Goal: Task Accomplishment & Management: Manage account settings

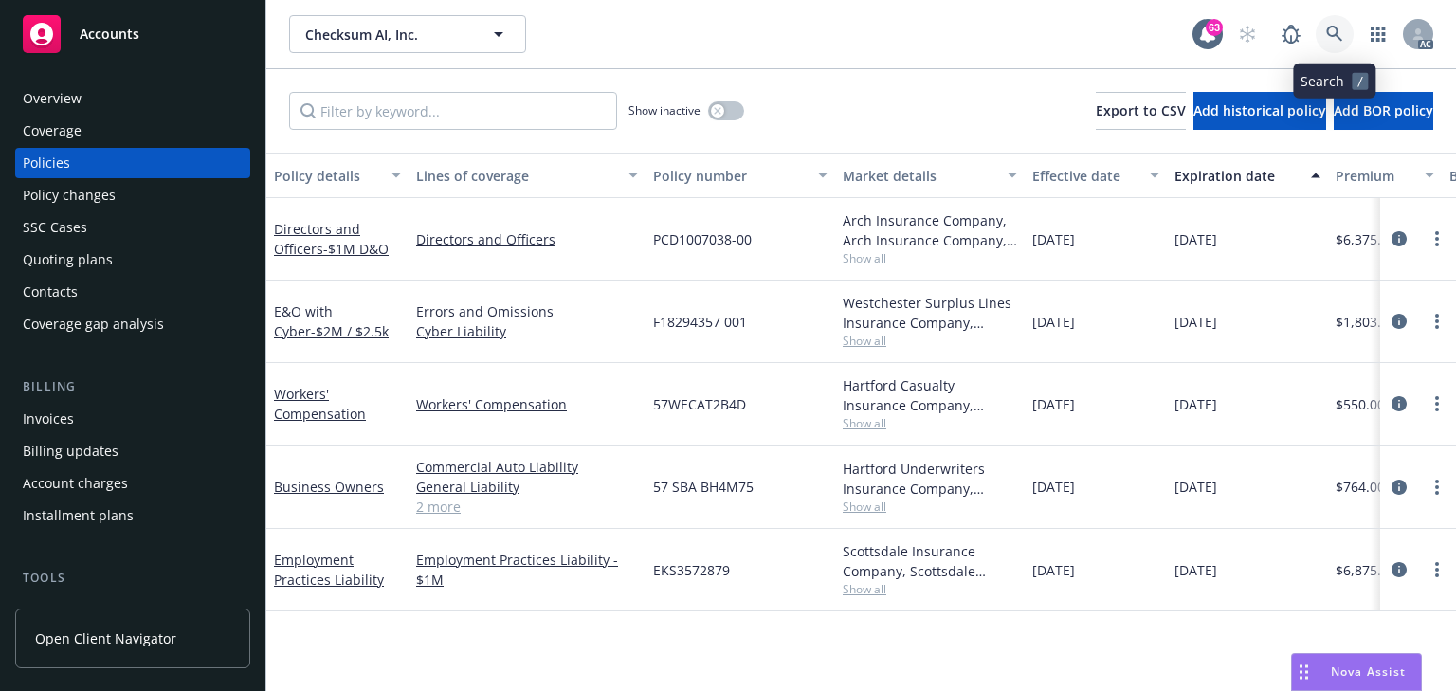
click at [1332, 38] on icon at bounding box center [1334, 34] width 17 height 17
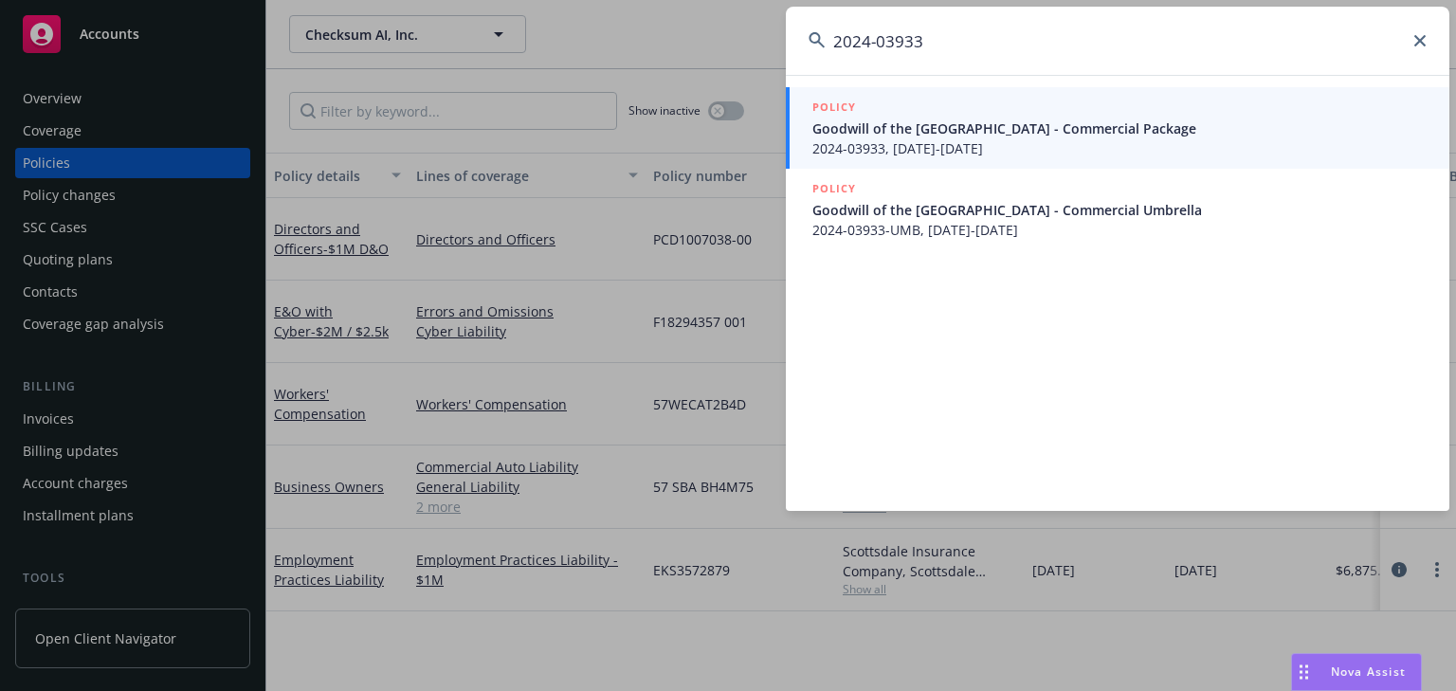
type input "2024-03933"
click at [879, 129] on span "Goodwill of the San Francisco Bay - Commercial Package" at bounding box center [1119, 128] width 614 height 20
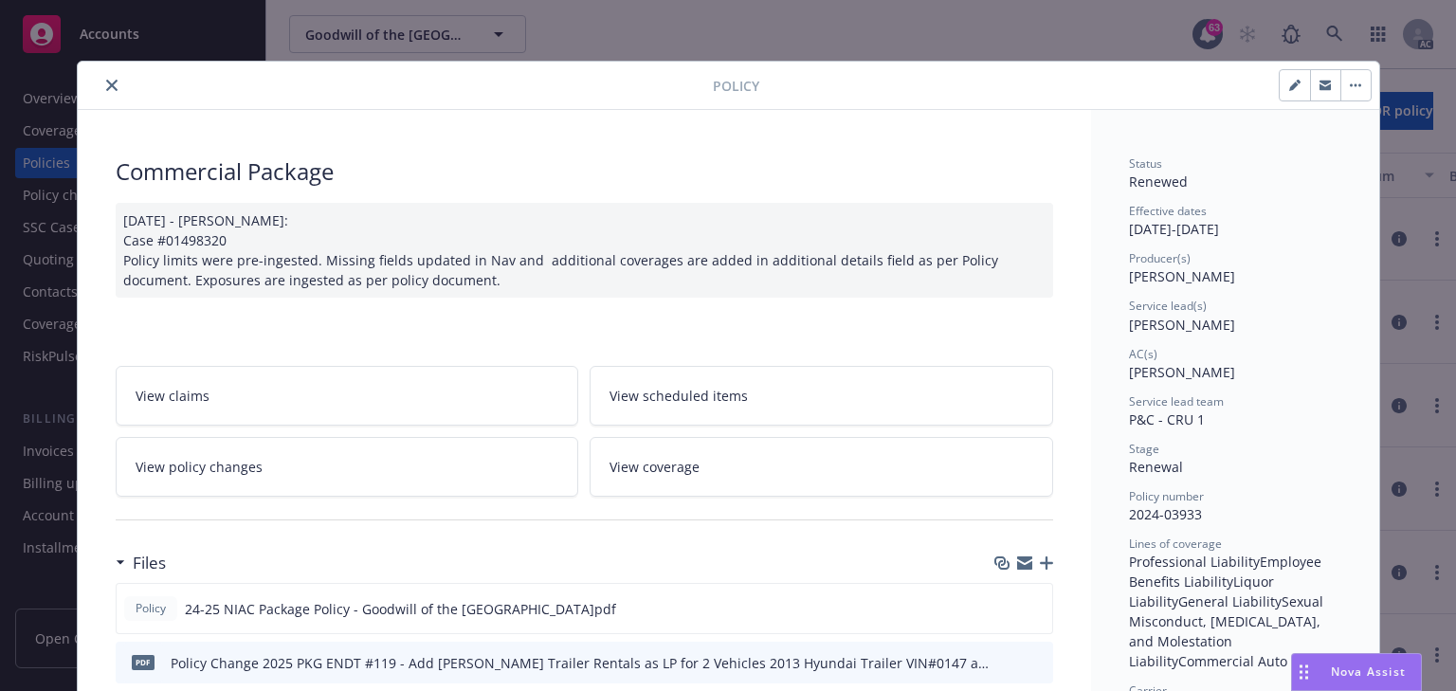
click at [364, 453] on link "View policy changes" at bounding box center [348, 467] width 464 height 60
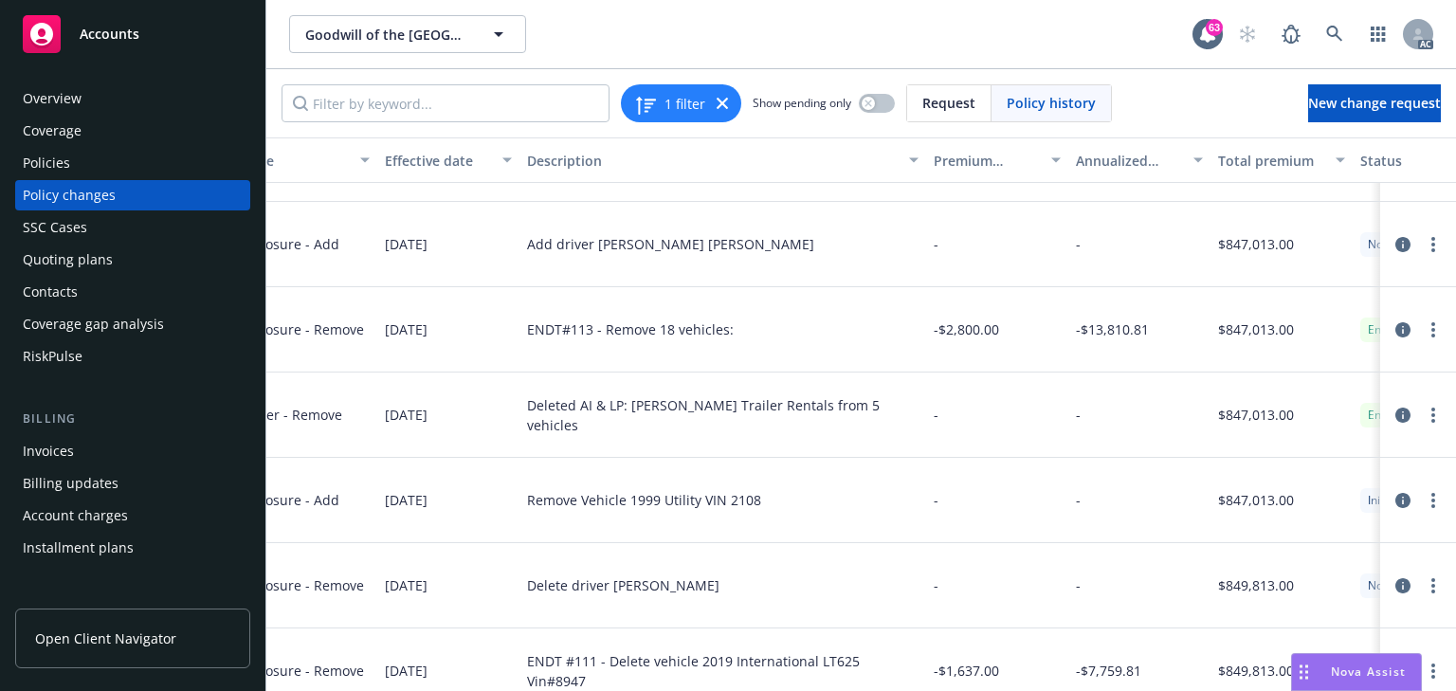
scroll to position [2199, 611]
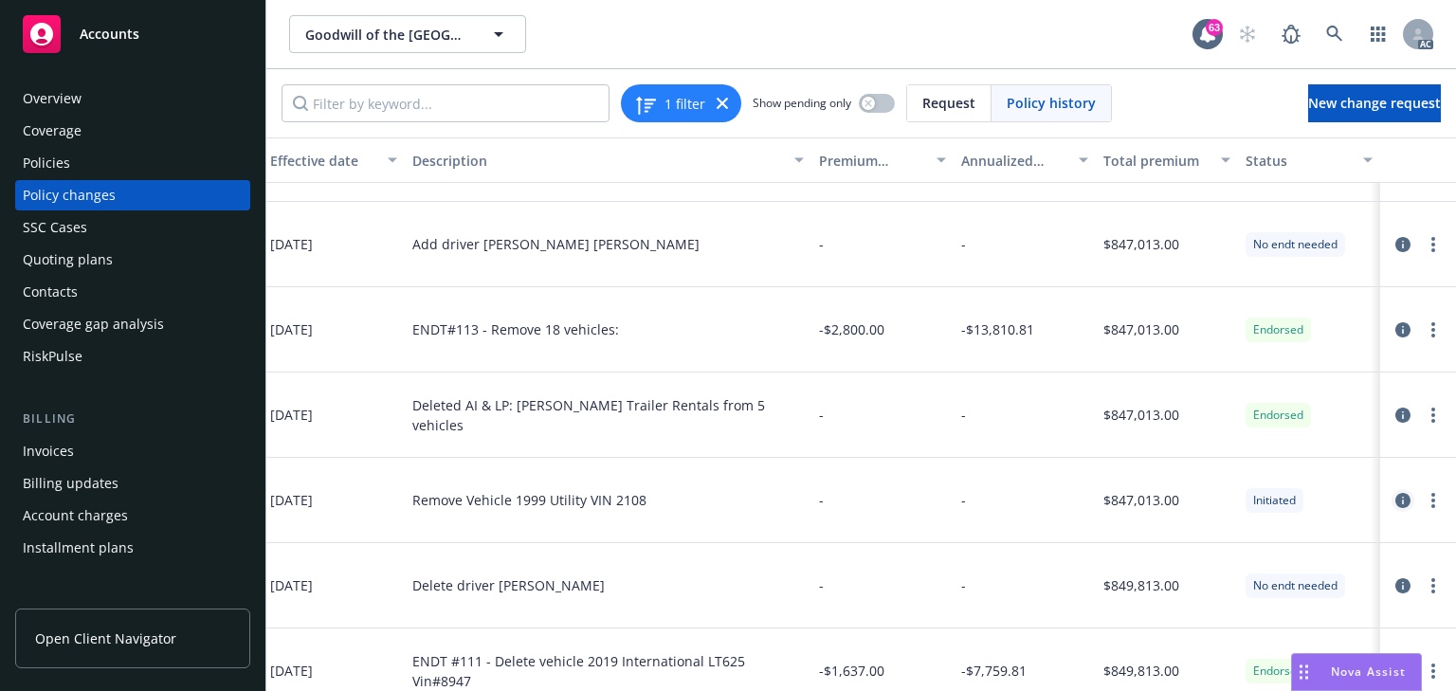
click at [1395, 500] on icon "circleInformation" at bounding box center [1402, 500] width 15 height 15
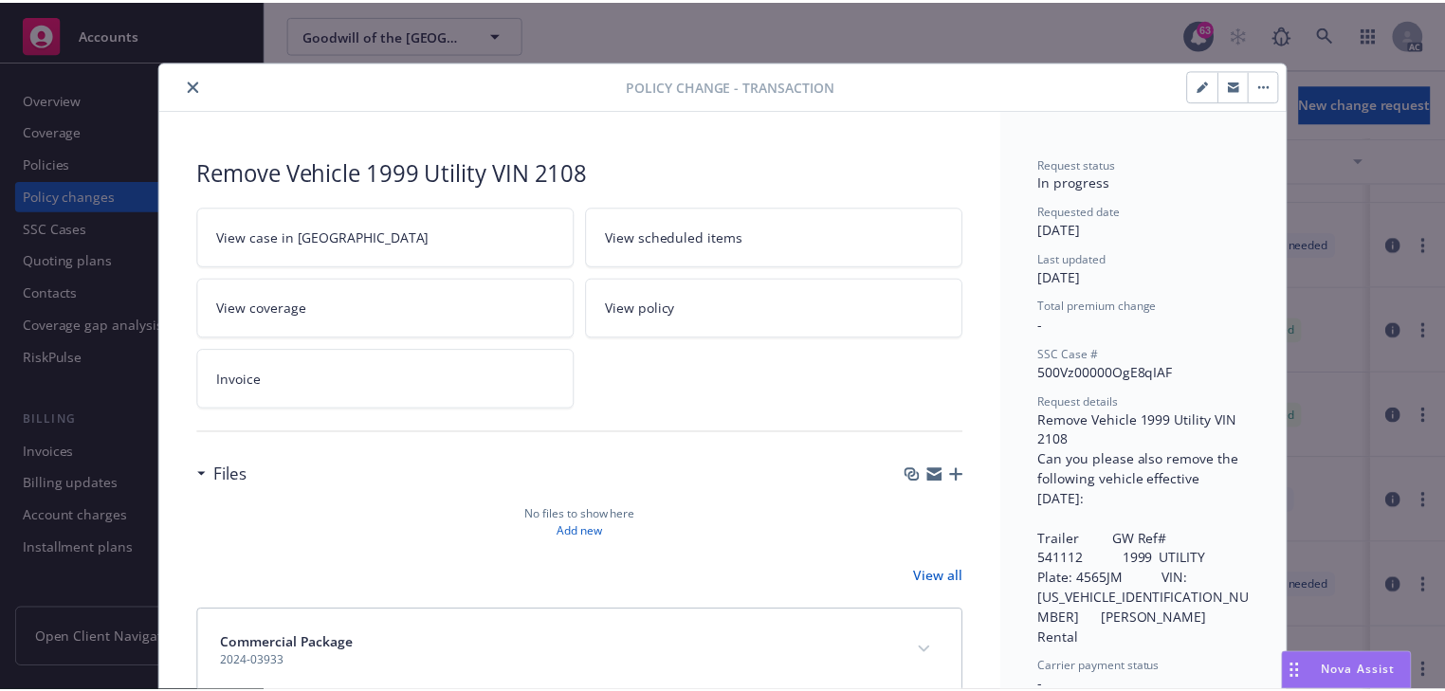
scroll to position [57, 0]
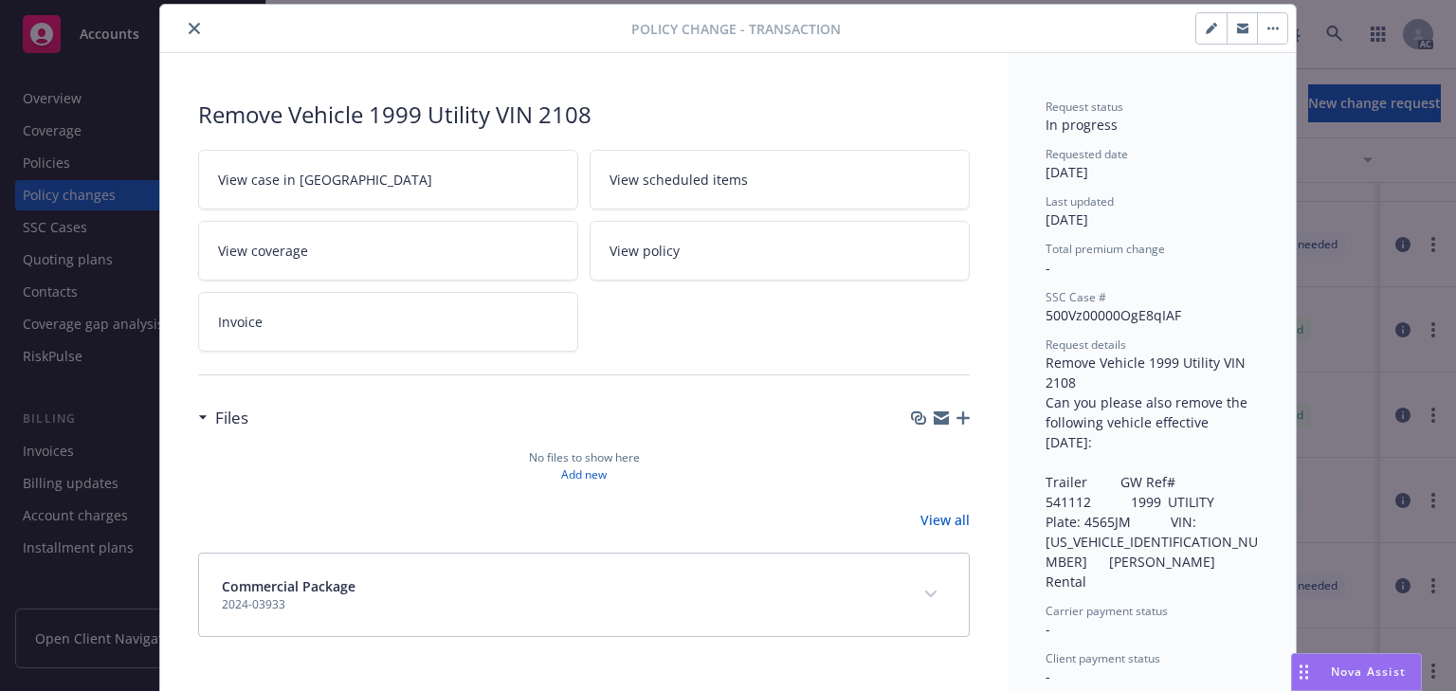
click at [370, 160] on link "View case in SSC" at bounding box center [388, 180] width 380 height 60
click at [189, 27] on icon "close" at bounding box center [194, 28] width 11 height 11
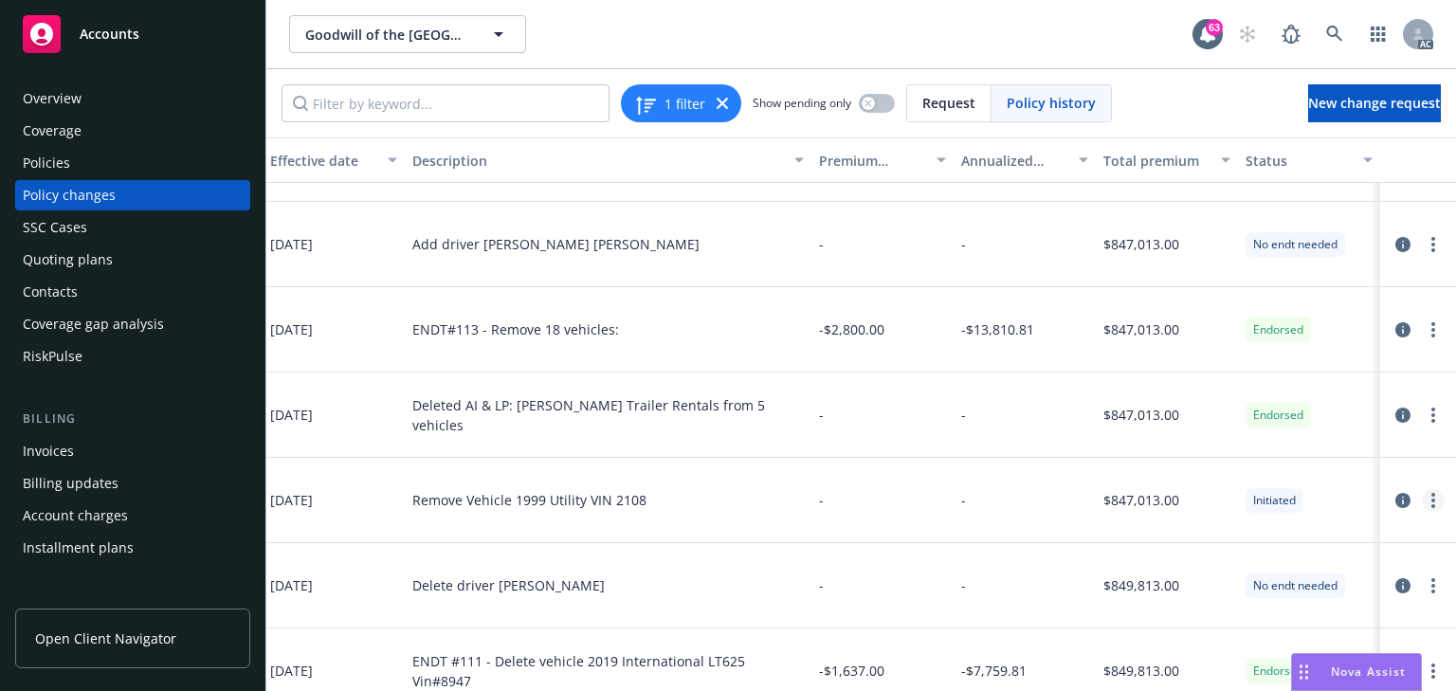
click at [1425, 498] on link "more" at bounding box center [1433, 500] width 23 height 23
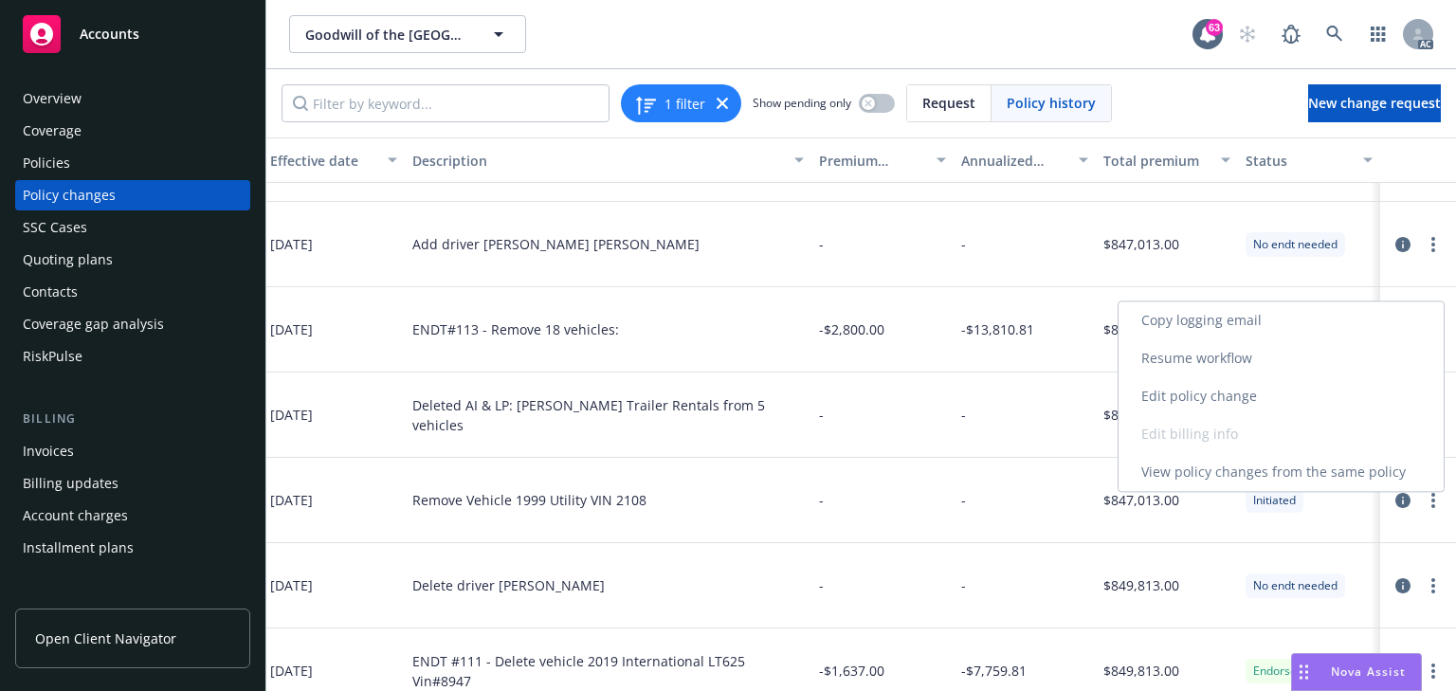
click at [1185, 358] on link "Resume workflow" at bounding box center [1281, 358] width 325 height 38
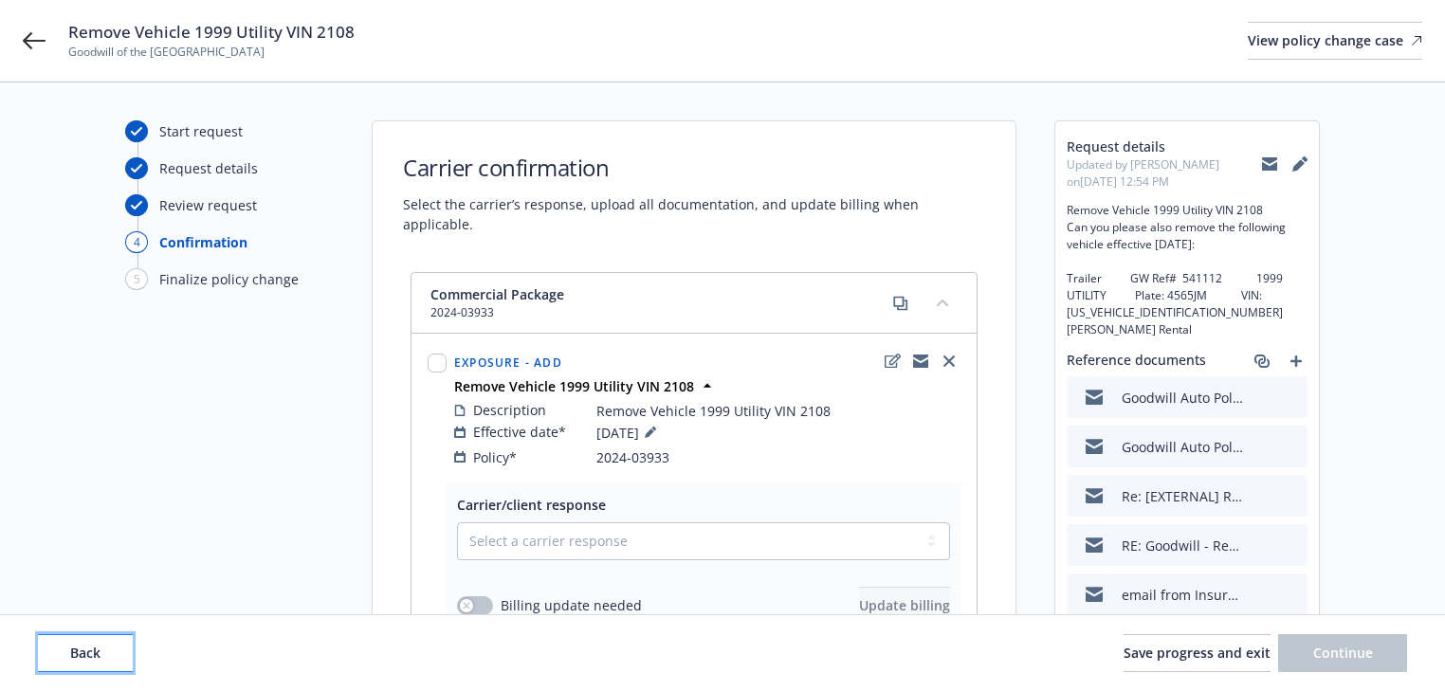
click at [76, 651] on span "Back" at bounding box center [85, 653] width 30 height 18
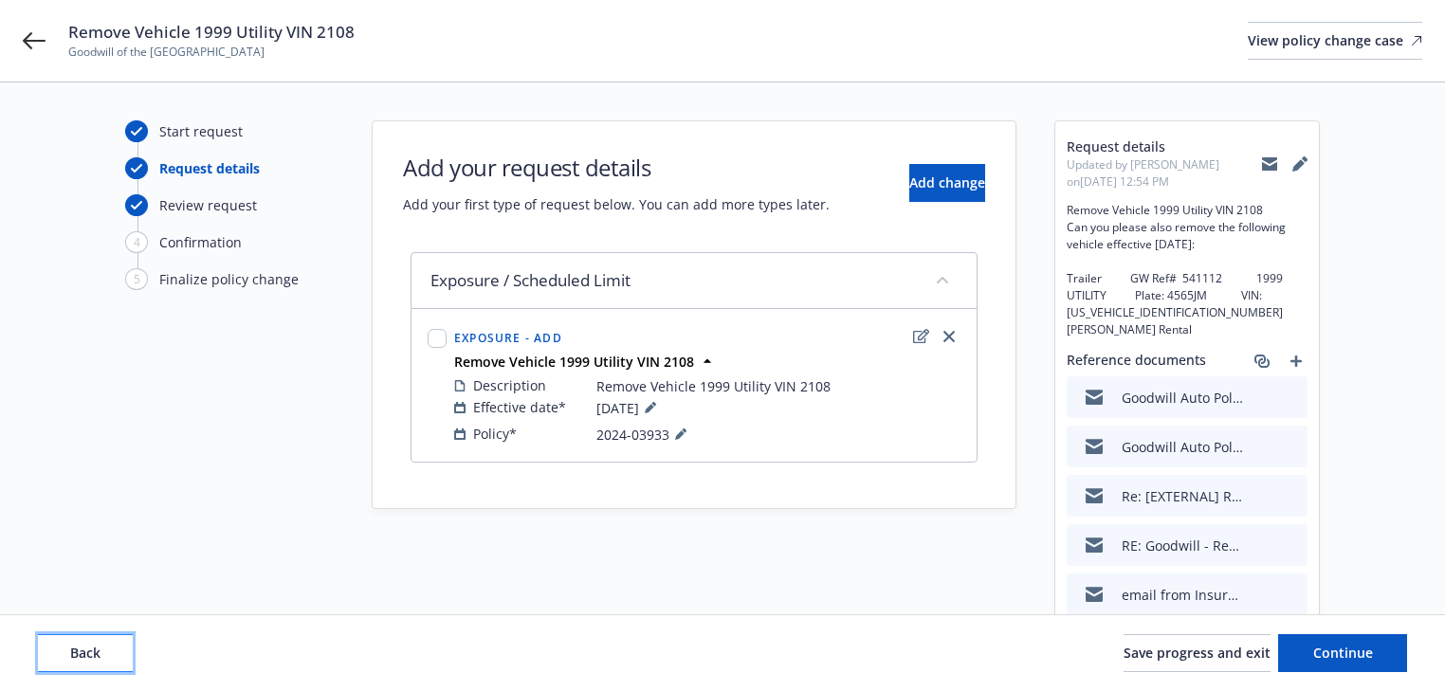
click at [76, 651] on span "Back" at bounding box center [85, 653] width 30 height 18
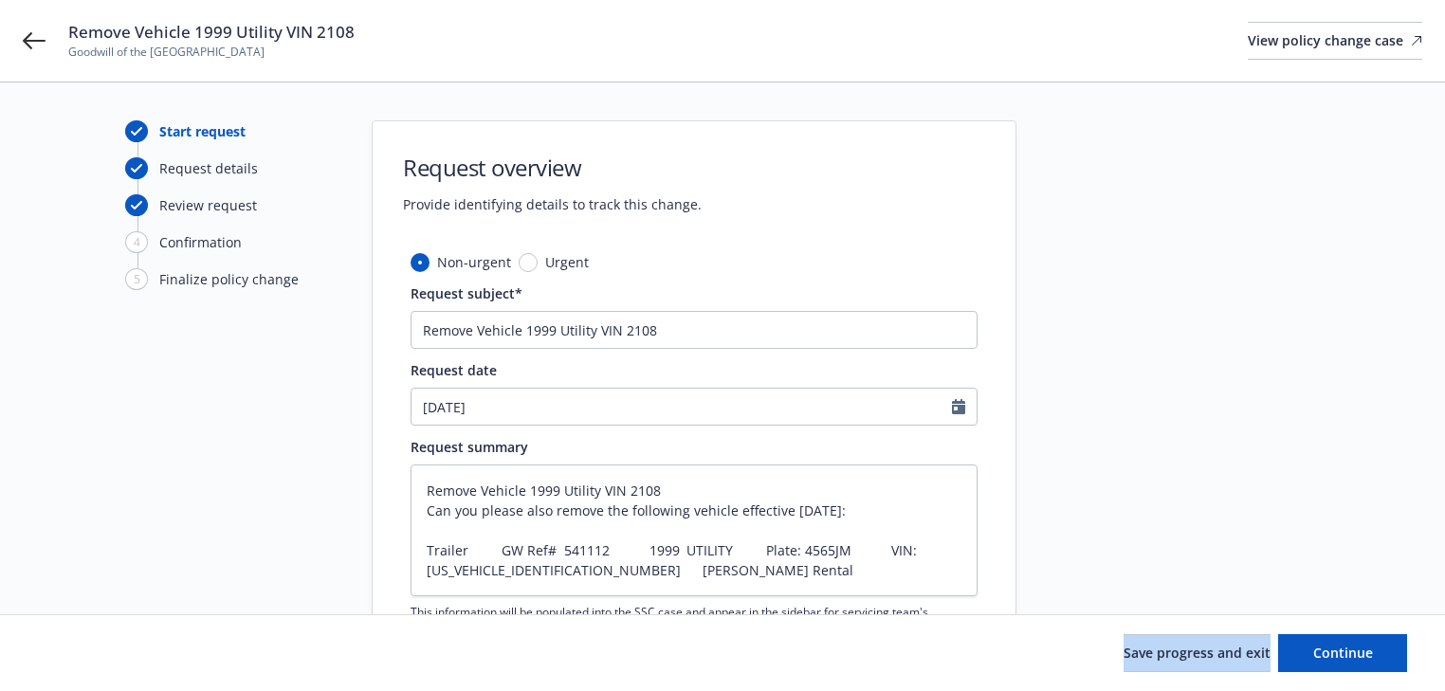
click at [76, 651] on div "Save progress and exit Continue" at bounding box center [722, 653] width 1369 height 38
click at [1373, 658] on button "Continue" at bounding box center [1342, 653] width 129 height 38
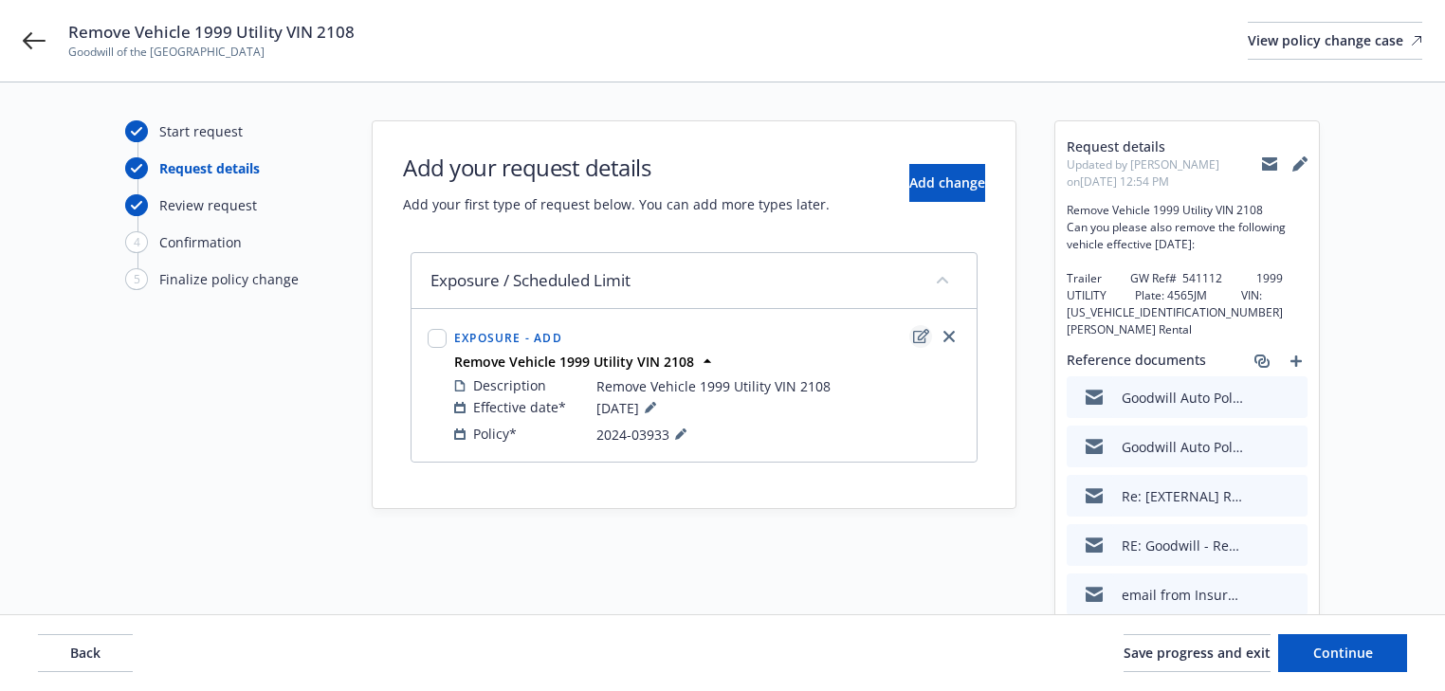
click at [920, 334] on icon "edit" at bounding box center [921, 336] width 16 height 14
type textarea "x"
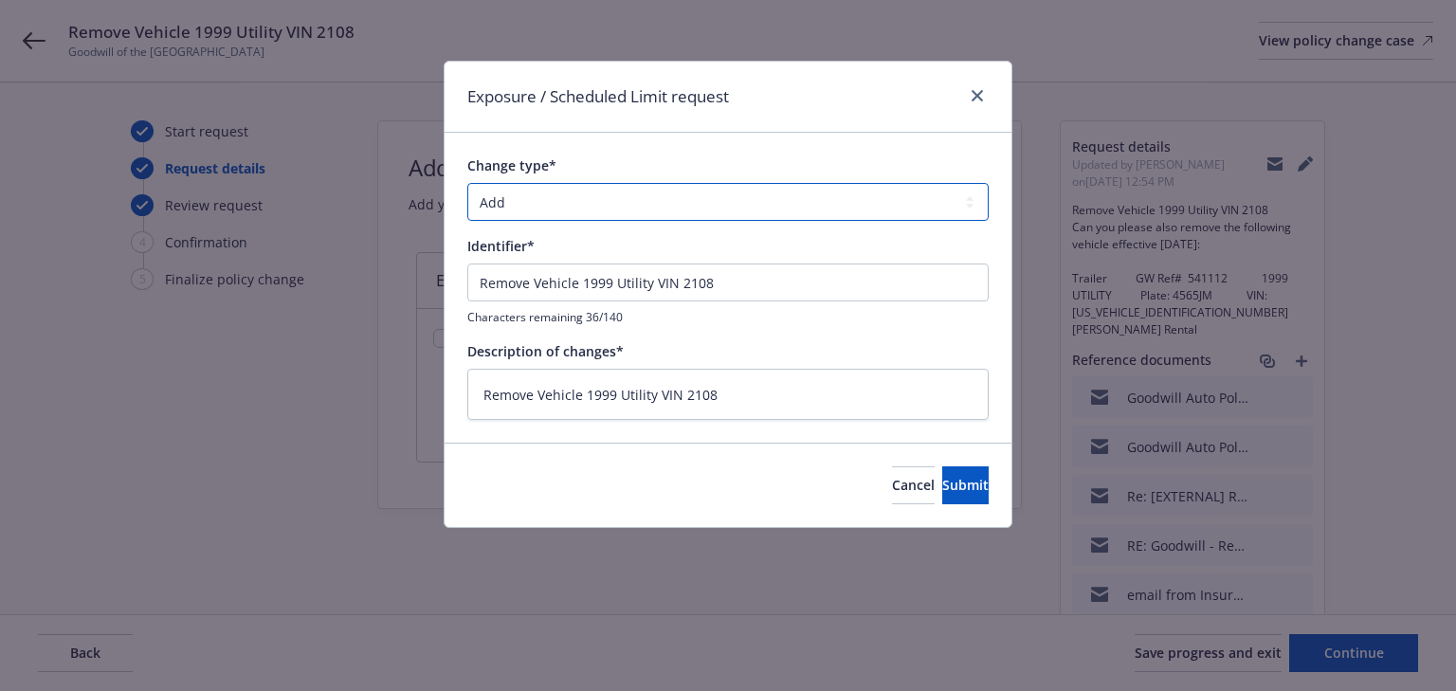
click at [599, 204] on select "Add Audit Change Remove" at bounding box center [727, 202] width 521 height 38
select select "REMOVE"
click at [467, 183] on select "Add Audit Change Remove" at bounding box center [727, 202] width 521 height 38
click at [478, 285] on input "Remove Vehicle 1999 Utility VIN 2108" at bounding box center [727, 283] width 521 height 38
type textarea "x"
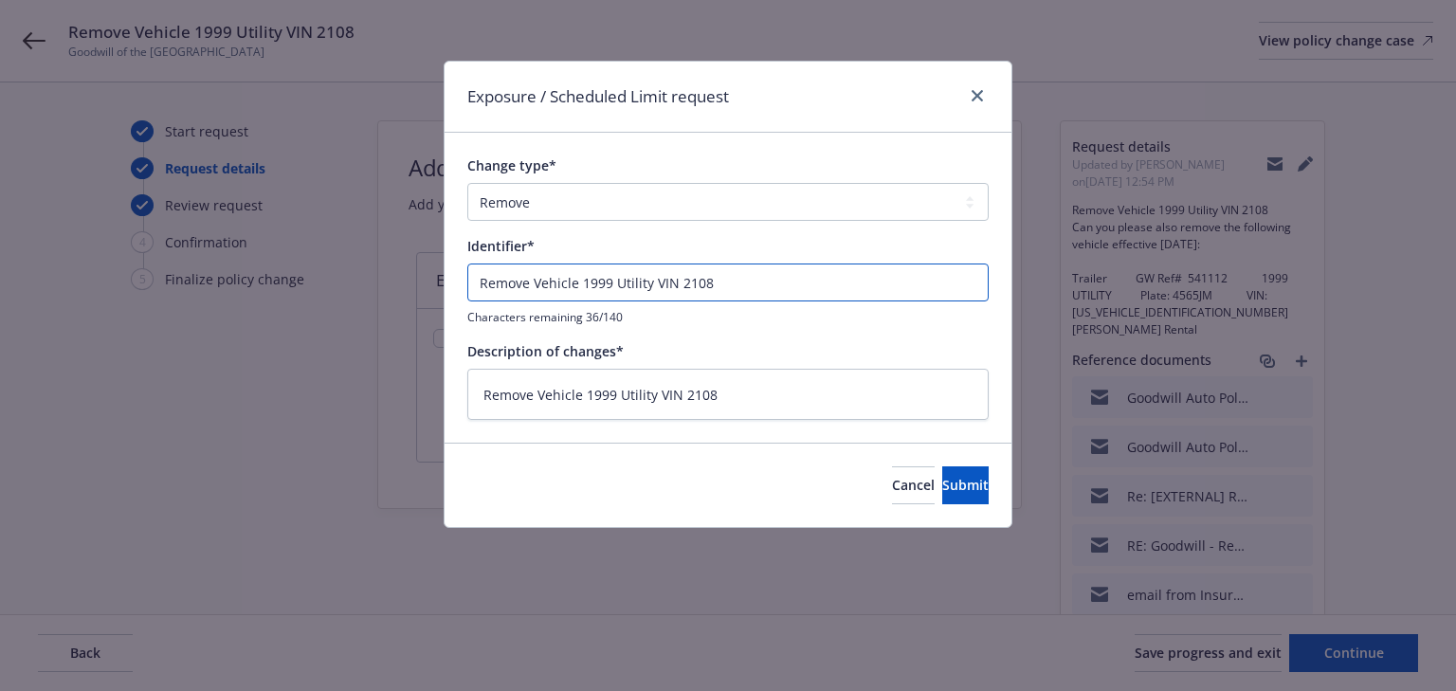
type input "ERemove Vehicle 1999 Utility VIN 2108"
type textarea "x"
type input "ENRemove Vehicle 1999 Utility VIN 2108"
type textarea "x"
type input "ENDRemove Vehicle 1999 Utility VIN 2108"
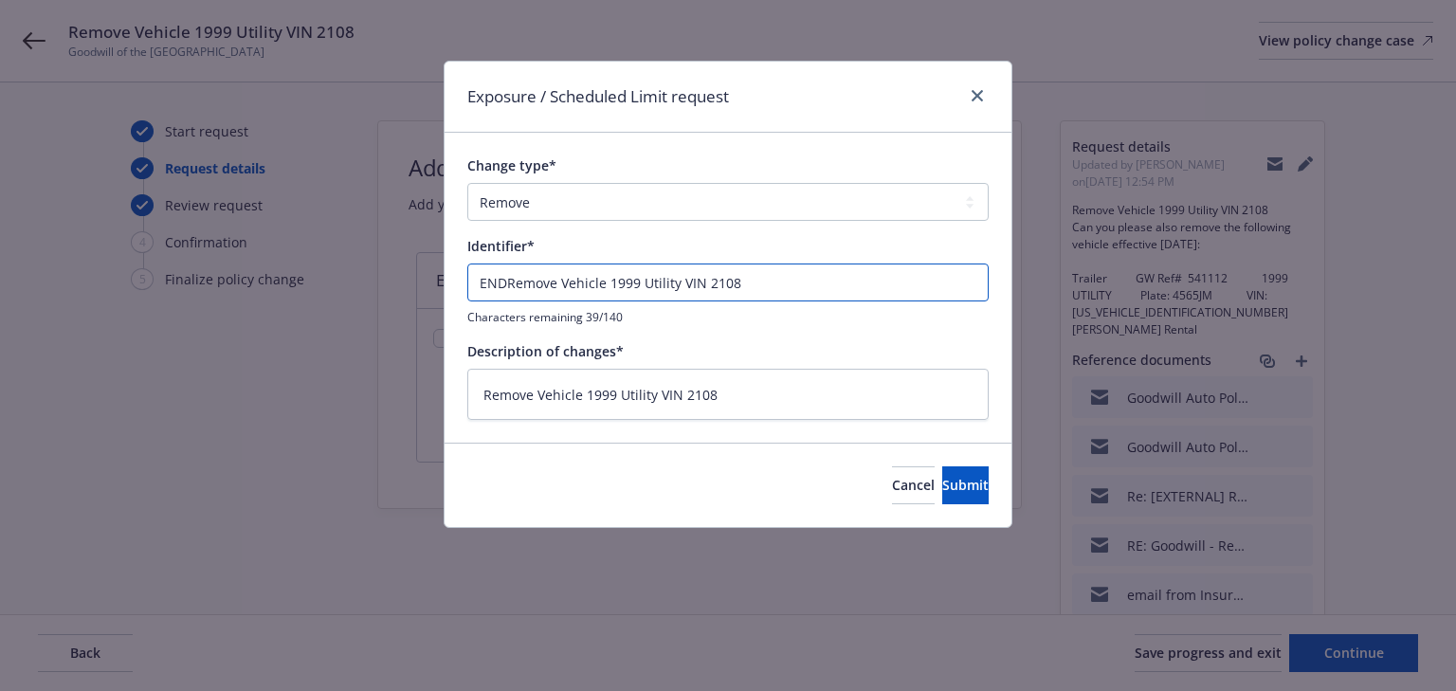
type textarea "x"
type input "ENDTRemove Vehicle 1999 Utility VIN 2108"
type textarea "x"
type input "ENDT#Remove Vehicle 1999 Utility VIN 2108"
type textarea "x"
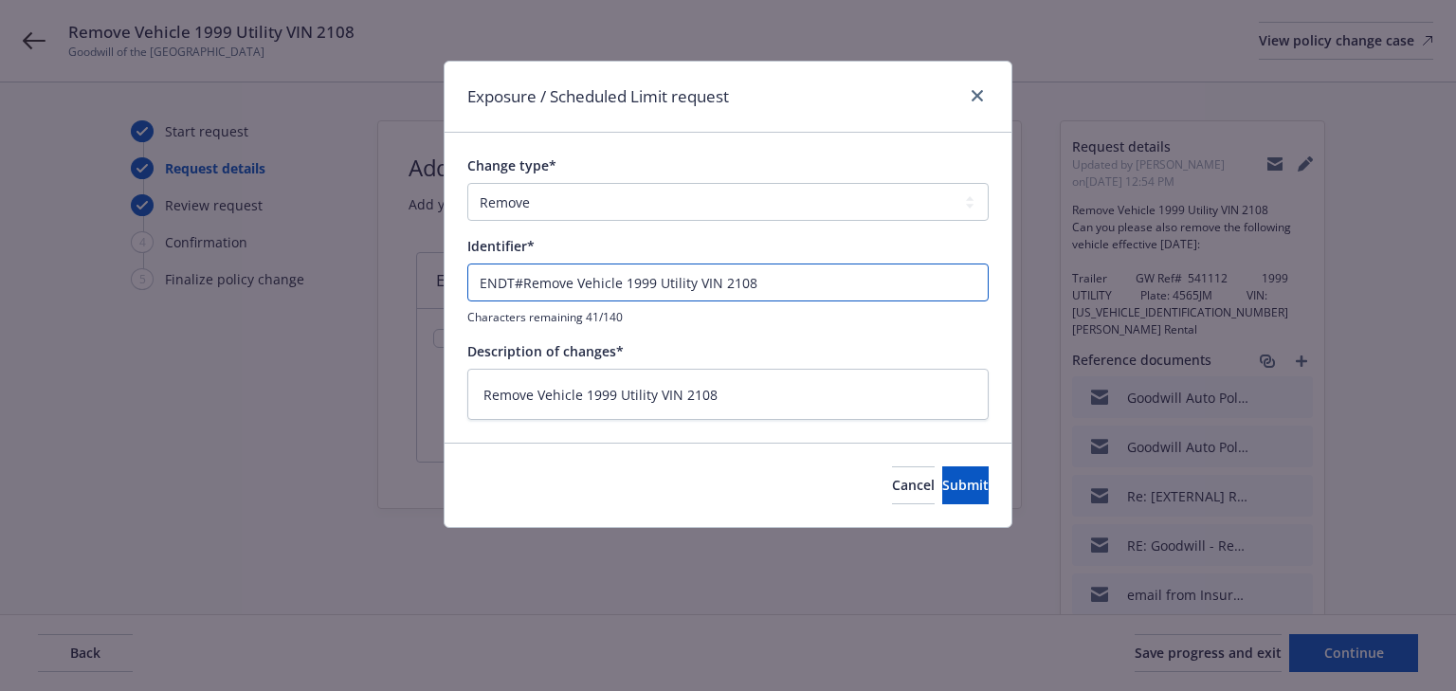
type input "ENDT#1Remove Vehicle 1999 Utility VIN 2108"
type textarea "x"
type input "ENDT#12Remove Vehicle 1999 Utility VIN 2108"
type textarea "x"
type input "ENDT#120Remove Vehicle 1999 Utility VIN 2108"
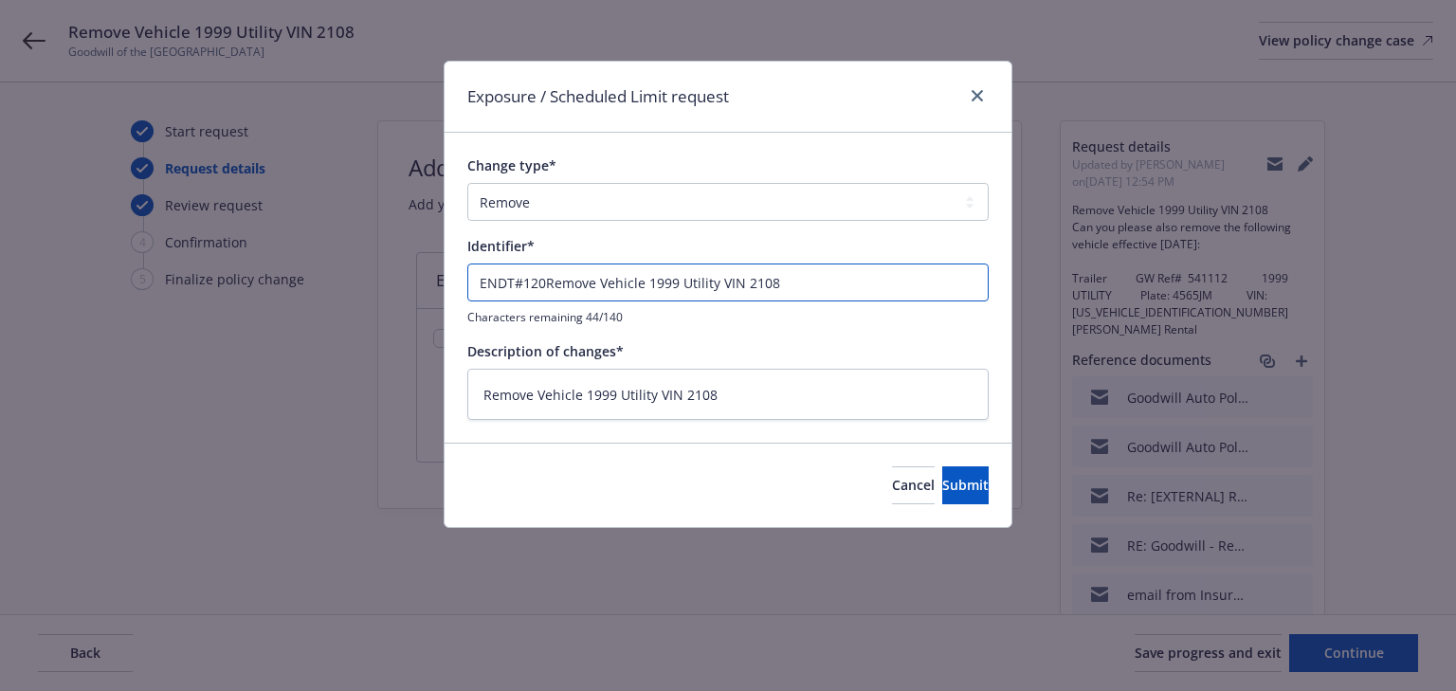
type textarea "x"
type input "ENDT#120 Remove Vehicle 1999 Utility VIN 2108"
type textarea "x"
type input "ENDT#120 -Remove Vehicle 1999 Utility VIN 2108"
type textarea "x"
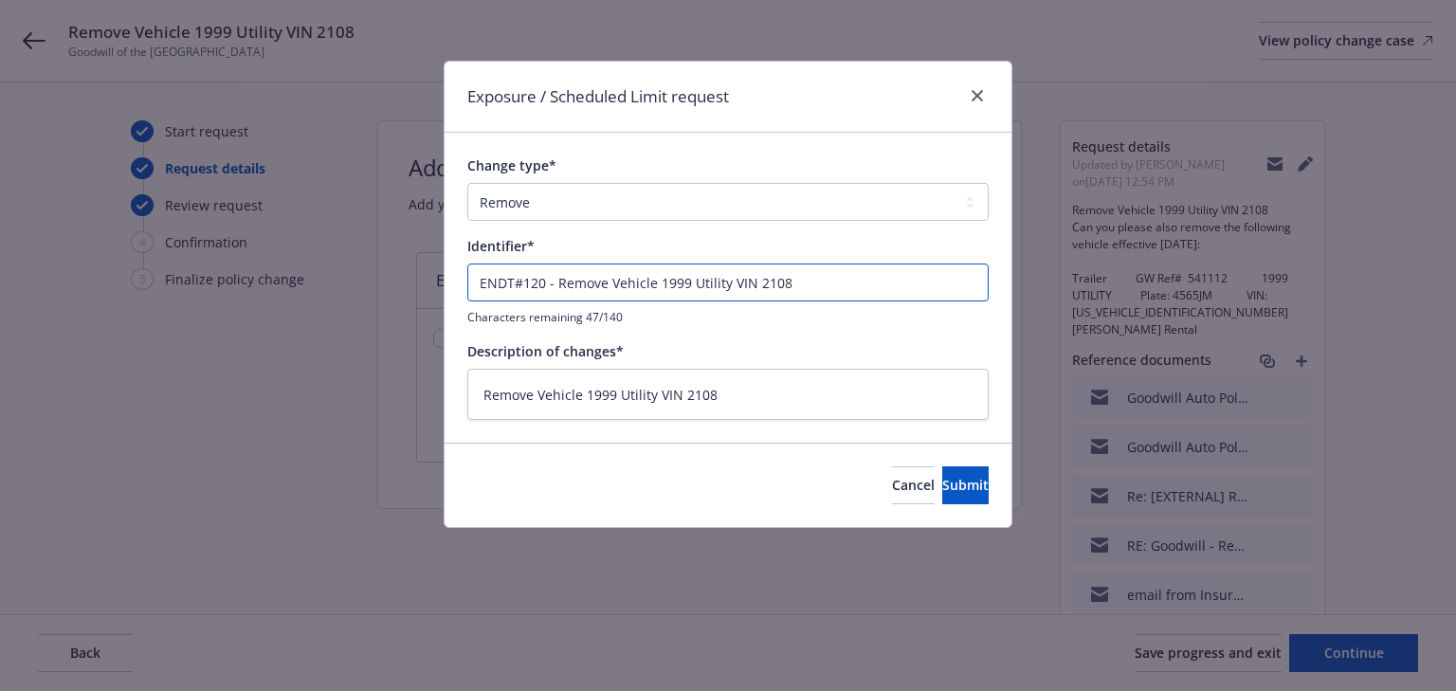
type input "ENDT#120 - Remove Vehicle 1999 Utility VIN 2108"
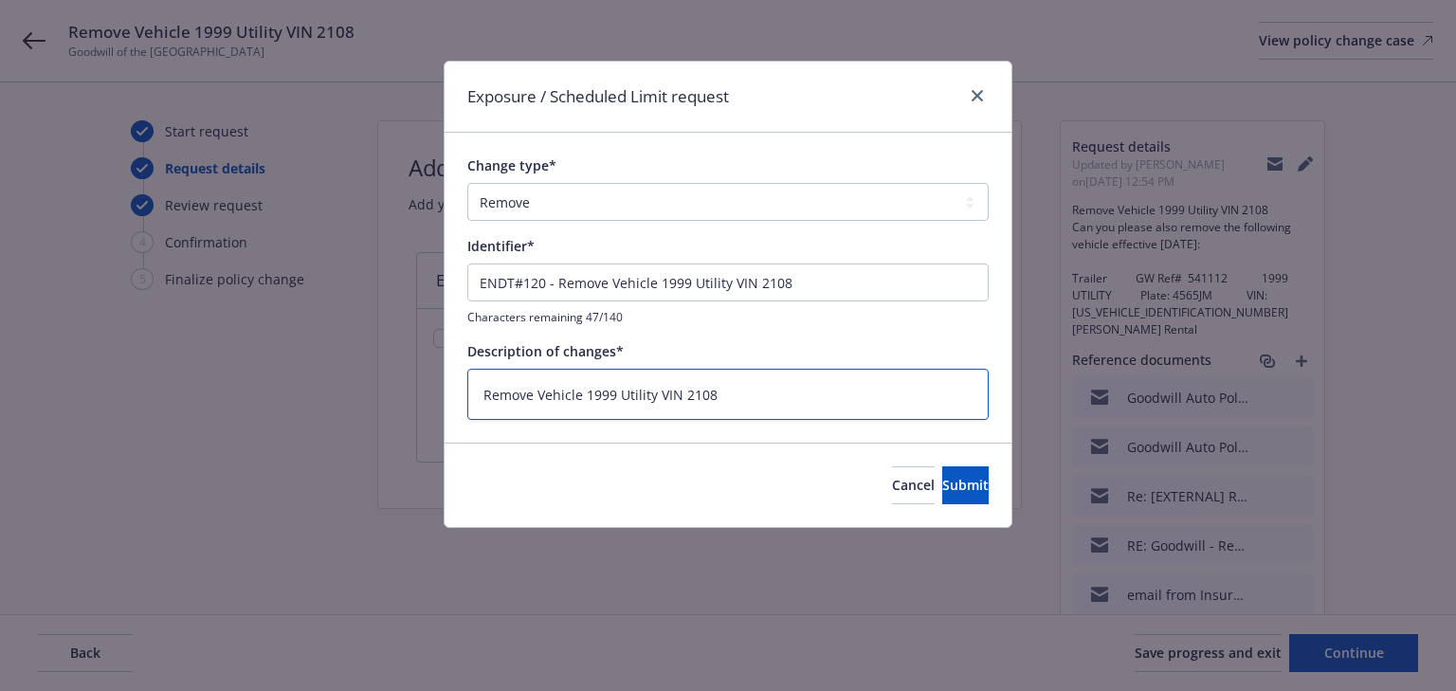
click at [699, 393] on textarea "Remove Vehicle 1999 Utility VIN 2108" at bounding box center [727, 395] width 521 height 52
paste textarea "1UYVS253XXC95"
type textarea "x"
type textarea "Remove Vehicle 1999 Utility VIN 1UYVS253XXC952108"
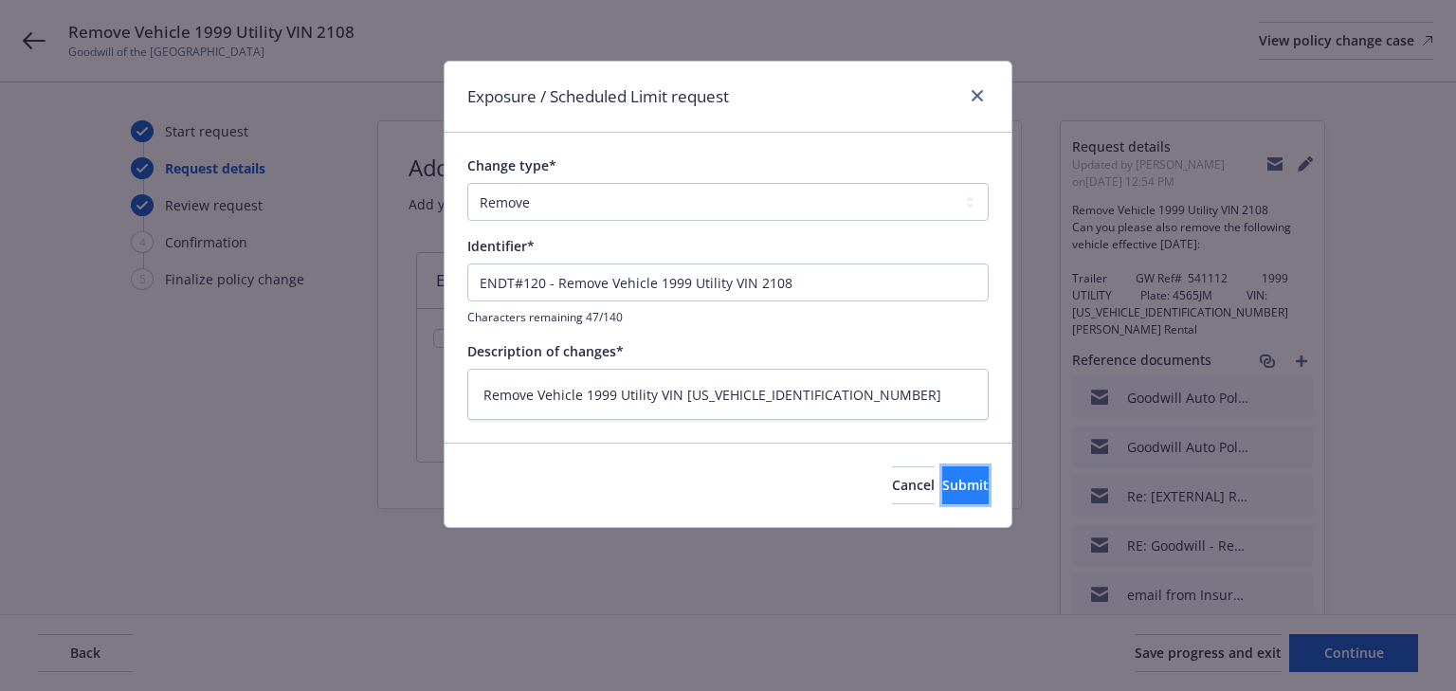
click at [959, 485] on button "Submit" at bounding box center [965, 485] width 46 height 38
type textarea "x"
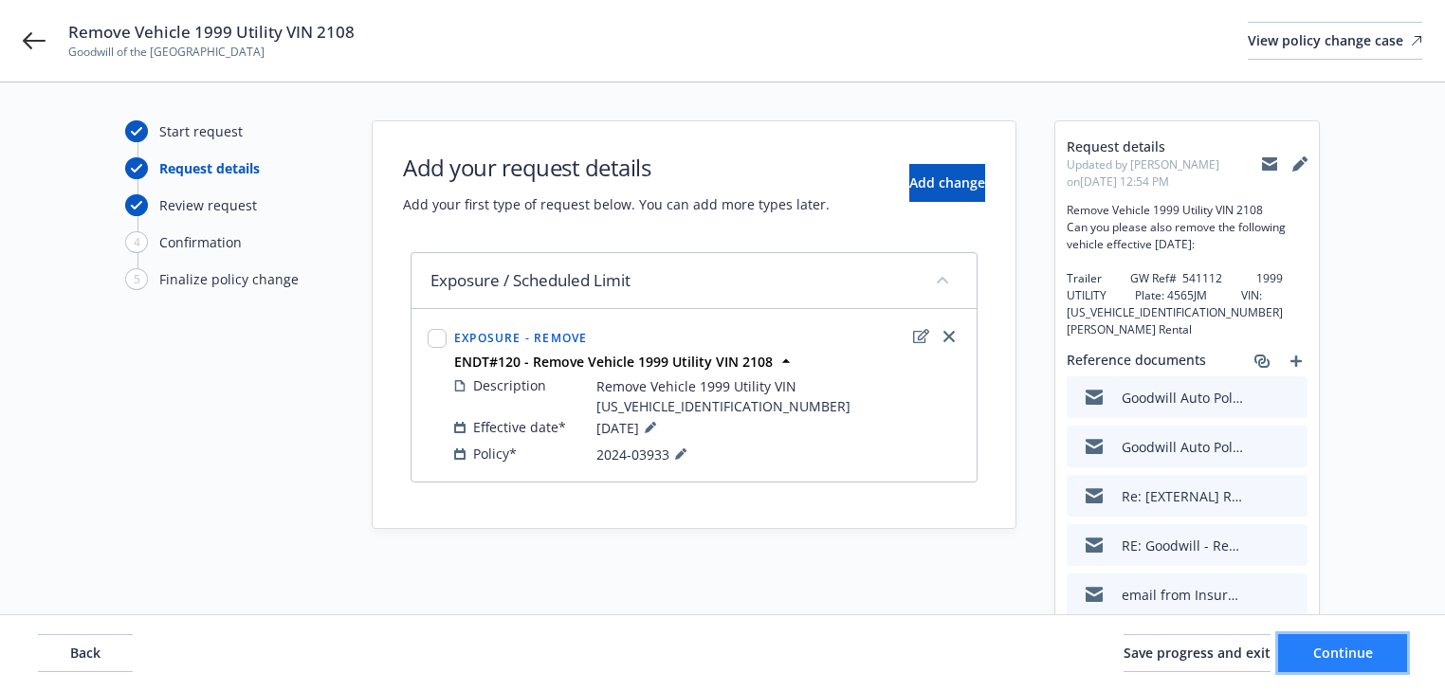
click at [1301, 646] on button "Continue" at bounding box center [1342, 653] width 129 height 38
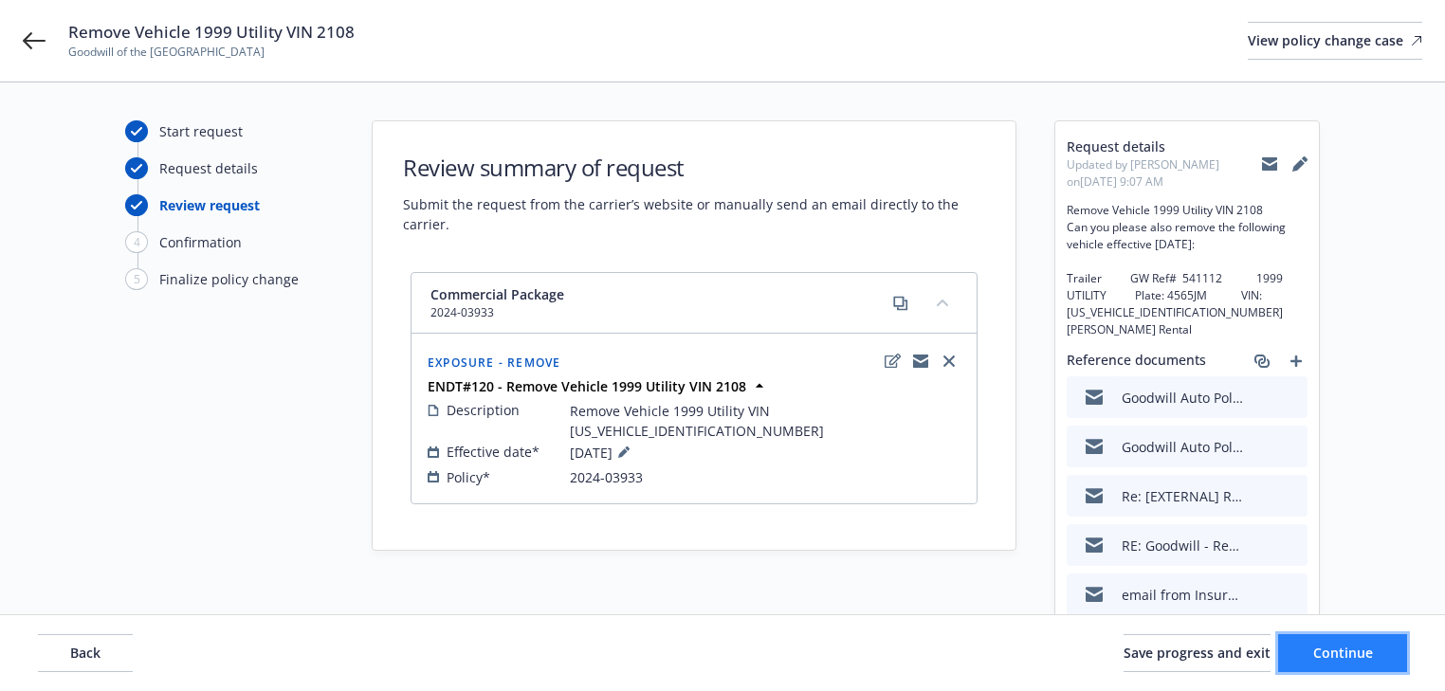
click at [1381, 657] on button "Continue" at bounding box center [1342, 653] width 129 height 38
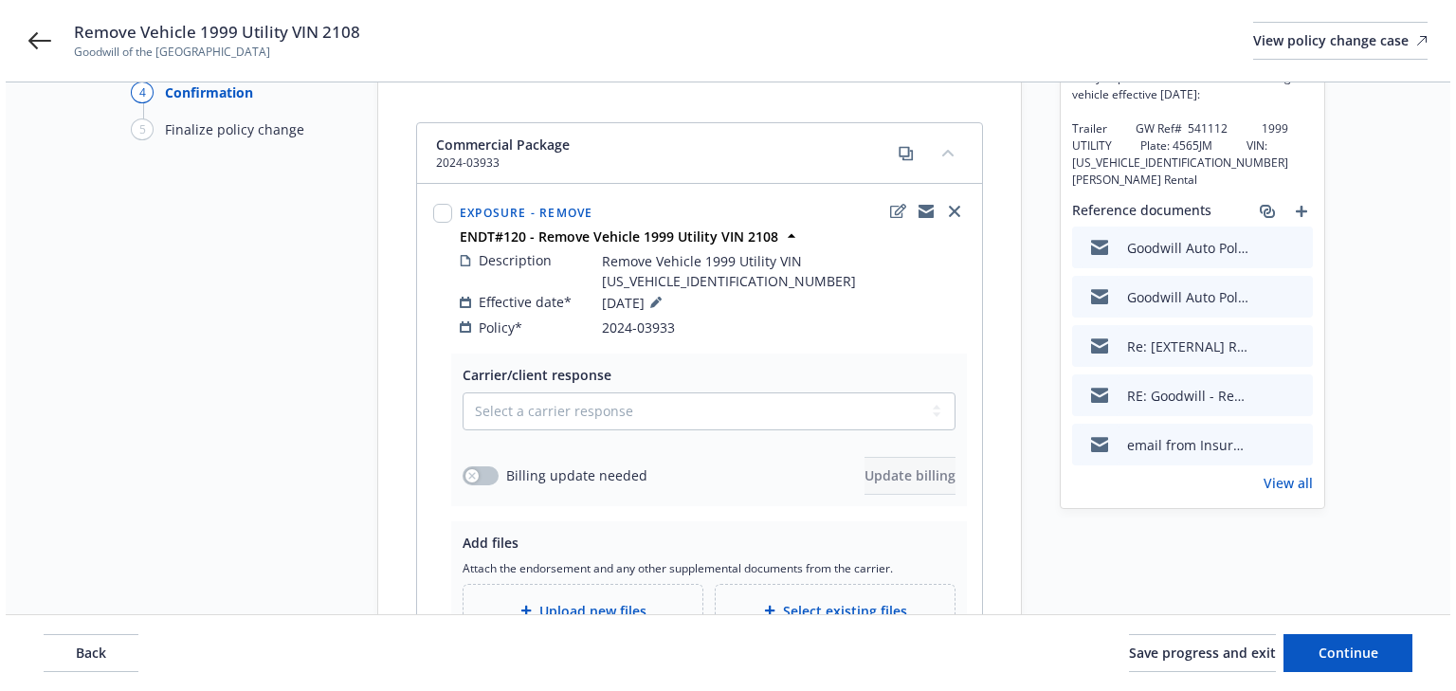
scroll to position [152, 0]
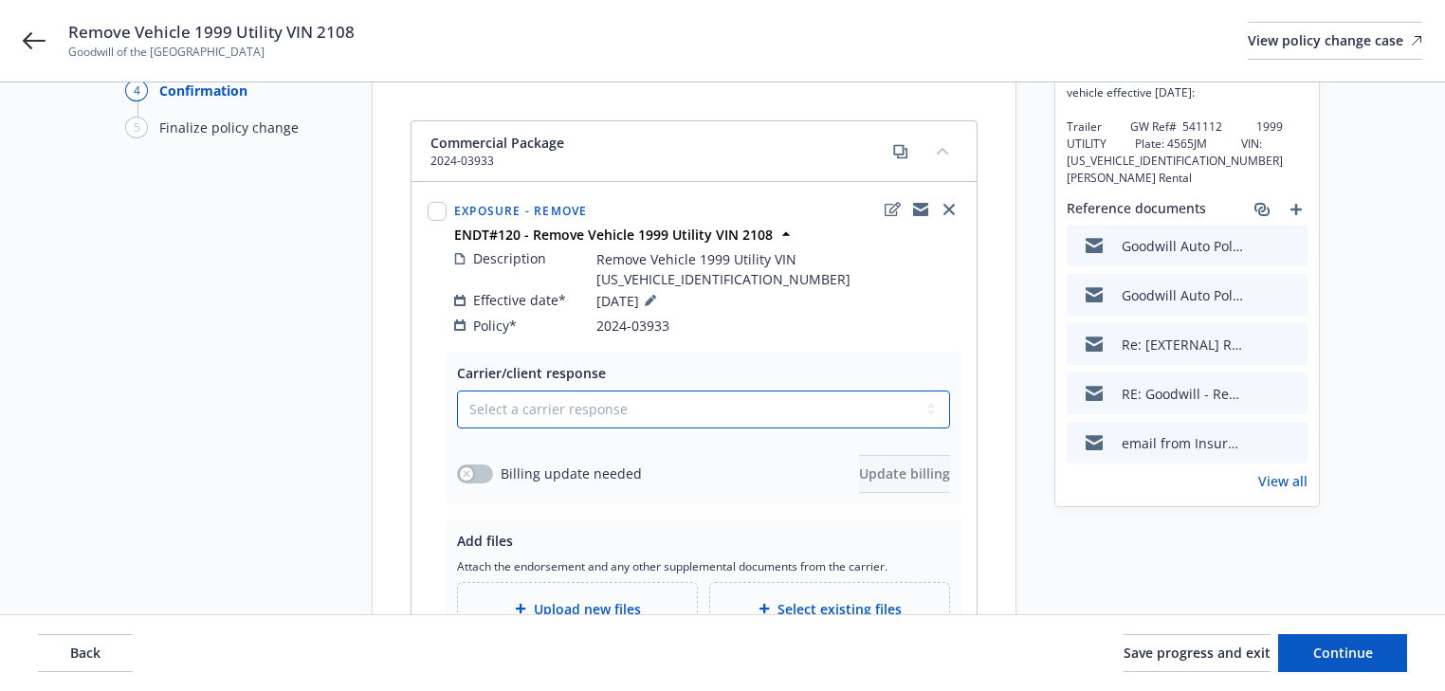
click at [603, 391] on select "Select a carrier response Accepted Accepted with revision No endorsement needed…" at bounding box center [703, 410] width 493 height 38
select select "ACCEPTED"
click at [457, 391] on select "Select a carrier response Accepted Accepted with revision No endorsement needed…" at bounding box center [703, 410] width 493 height 38
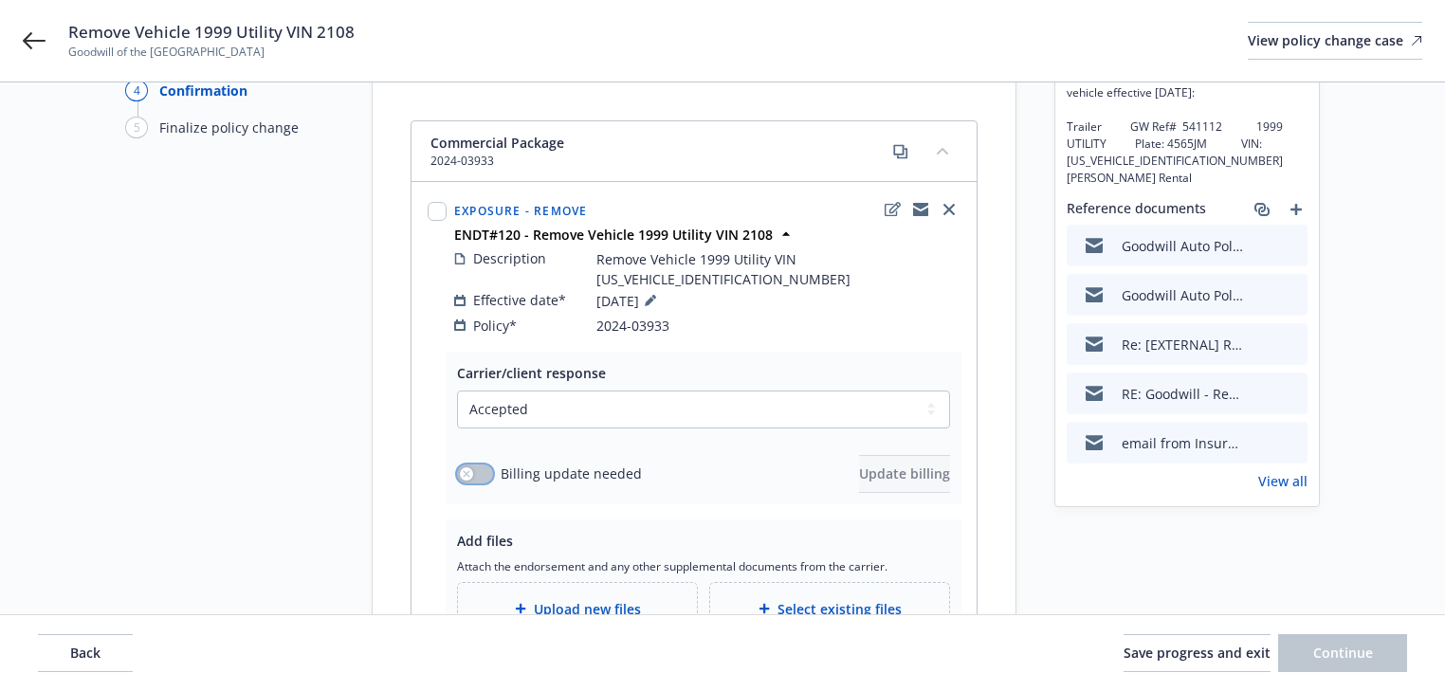
click at [472, 464] on button "button" at bounding box center [475, 473] width 36 height 19
click at [899, 464] on span "Update billing" at bounding box center [904, 473] width 91 height 18
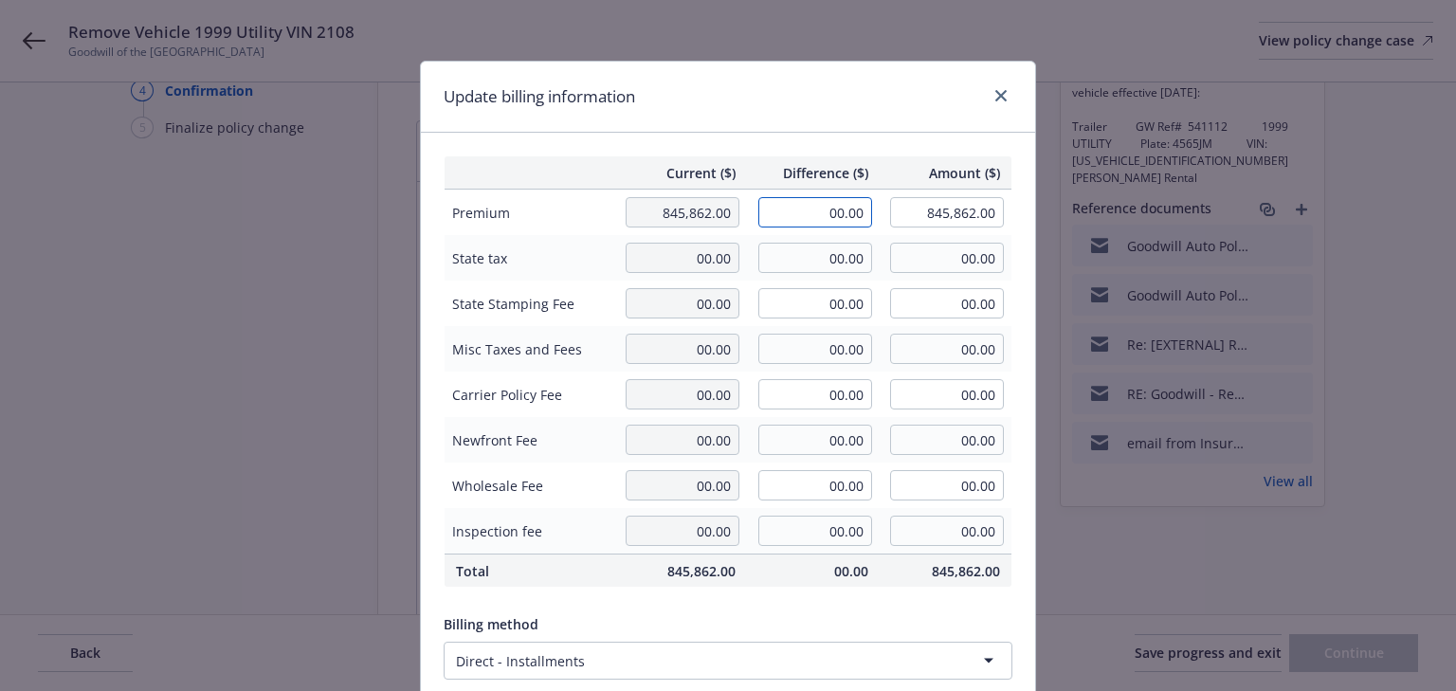
click at [839, 201] on input "00.00" at bounding box center [815, 212] width 114 height 30
type input "-140.00"
type input "845,722.00"
type input "-21"
click at [821, 125] on div "Update billing information" at bounding box center [728, 97] width 614 height 71
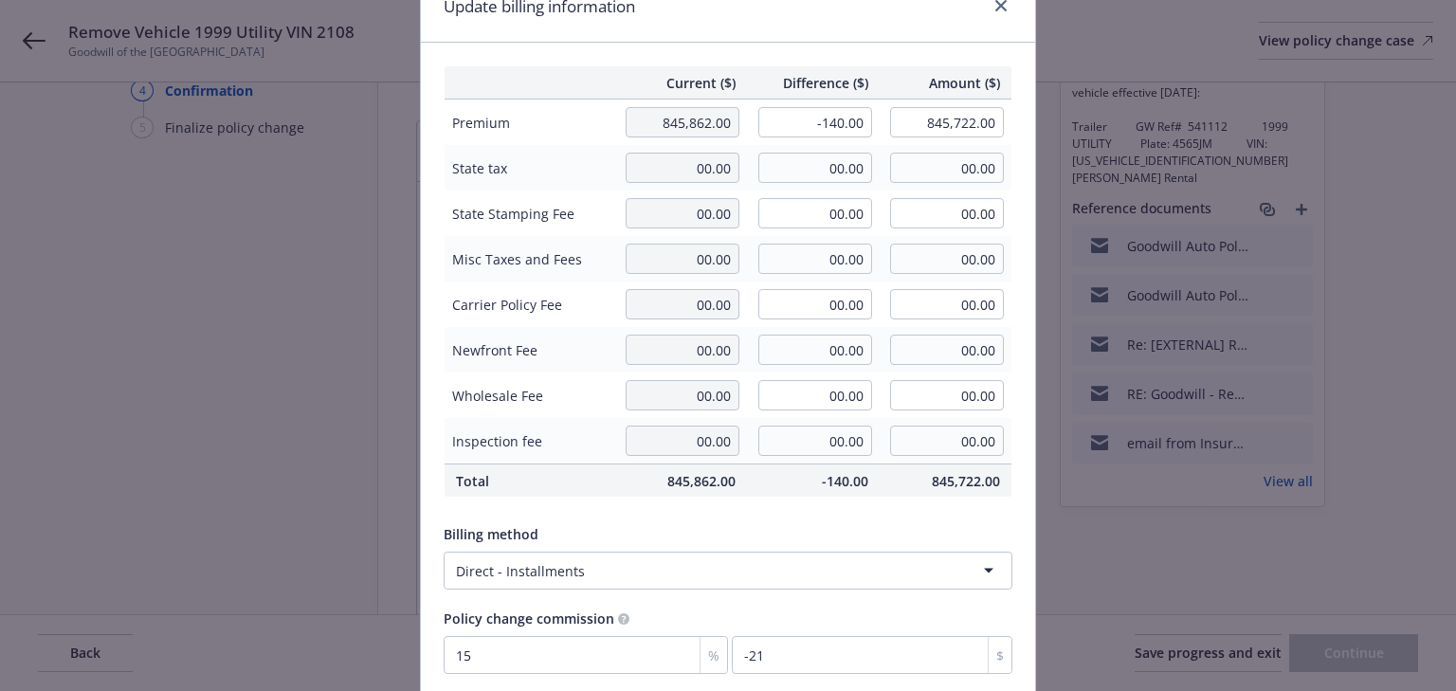
scroll to position [241, 0]
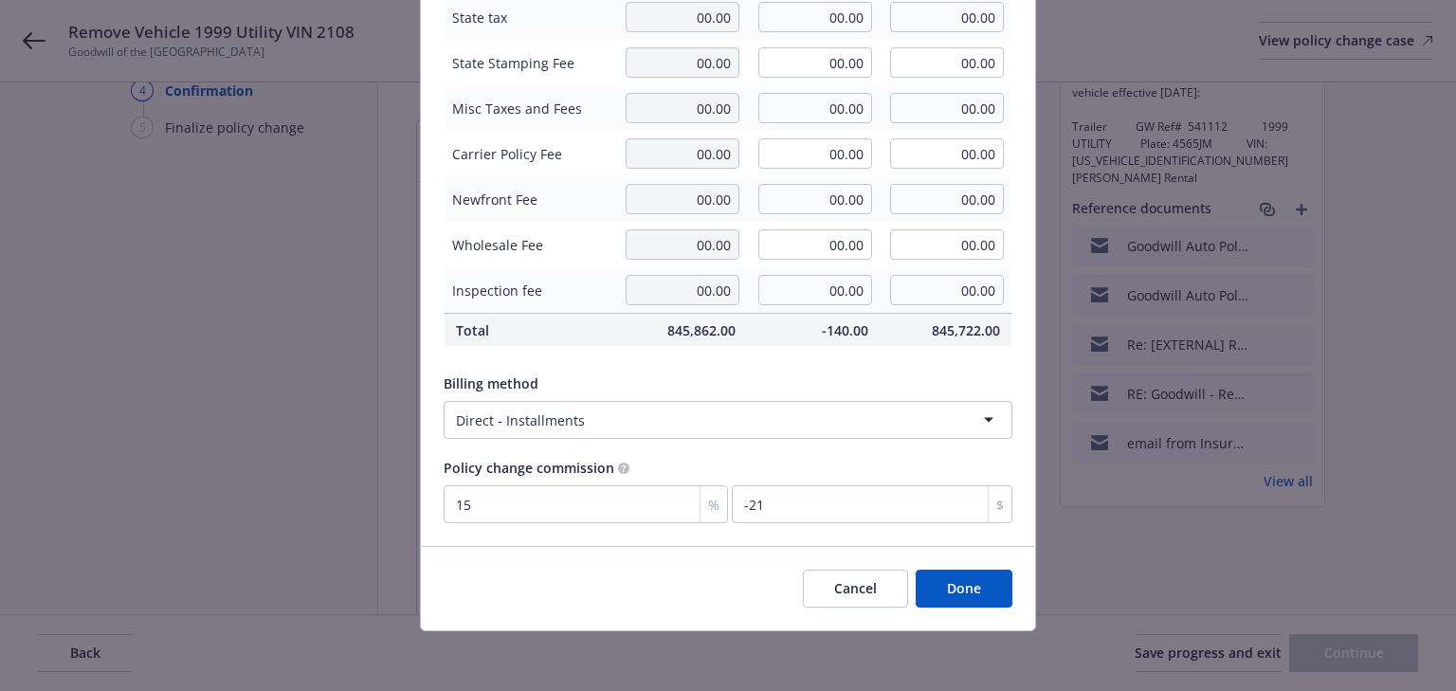
click at [971, 594] on button "Done" at bounding box center [964, 589] width 97 height 38
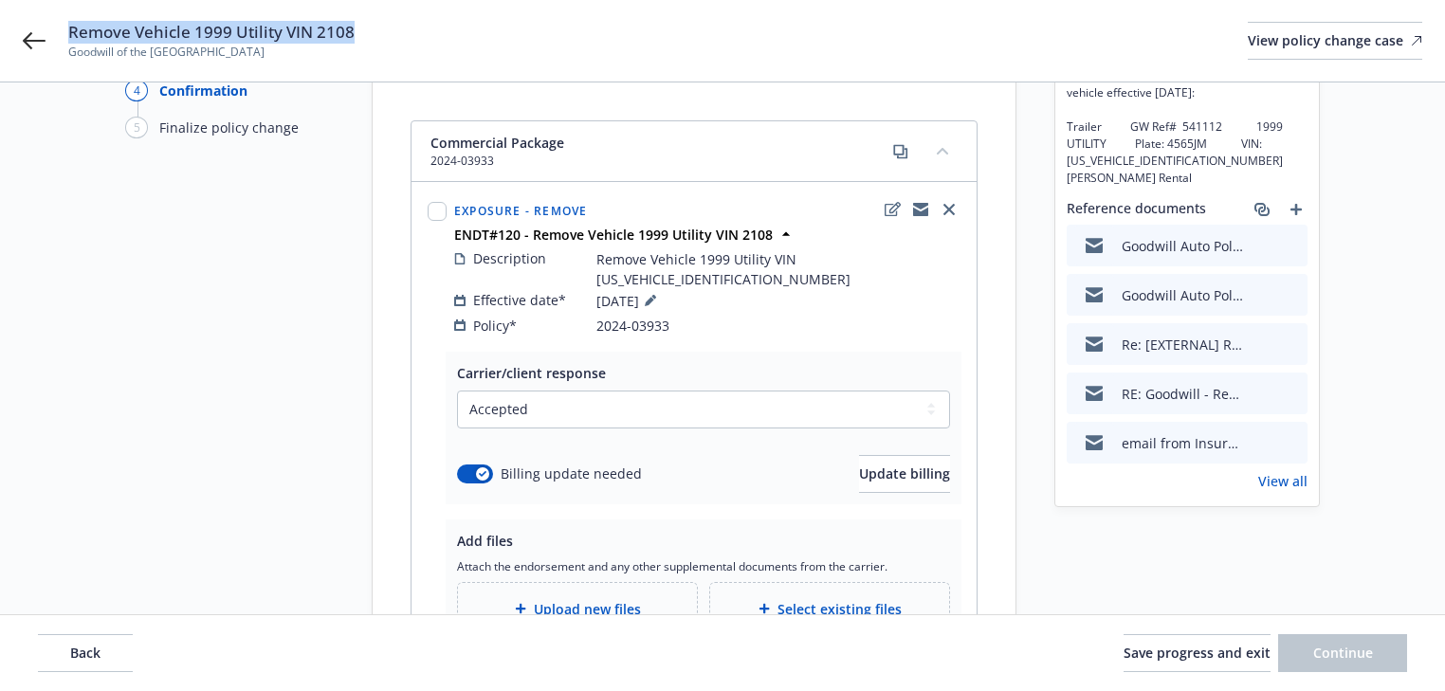
drag, startPoint x: 72, startPoint y: 32, endPoint x: 569, endPoint y: 15, distance: 497.0
click at [569, 15] on div "Remove Vehicle 1999 Utility VIN 2108 Goodwill of the San Francisco Bay View pol…" at bounding box center [722, 41] width 1445 height 82
copy span "Remove Vehicle 1999 Utility VIN 2108"
click at [512, 598] on div "Upload new files" at bounding box center [577, 609] width 209 height 22
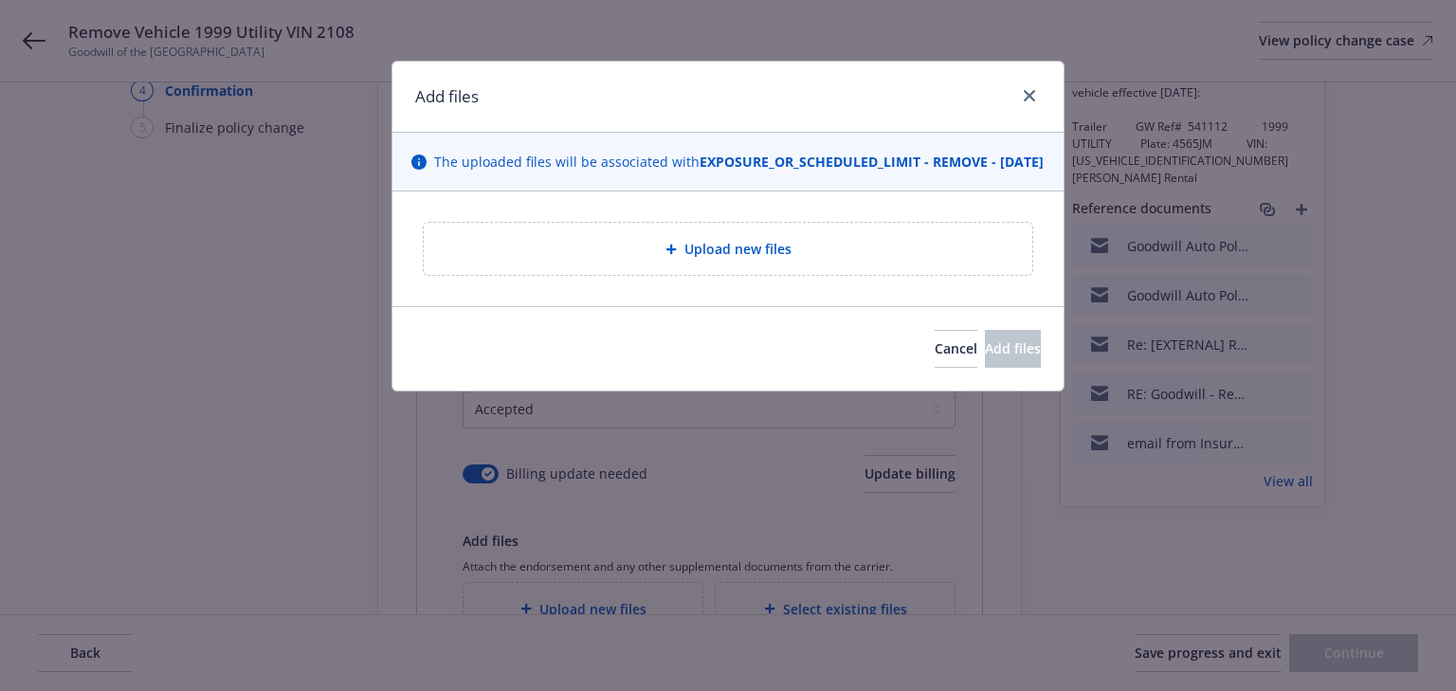
click at [686, 259] on span "Upload new files" at bounding box center [737, 249] width 107 height 20
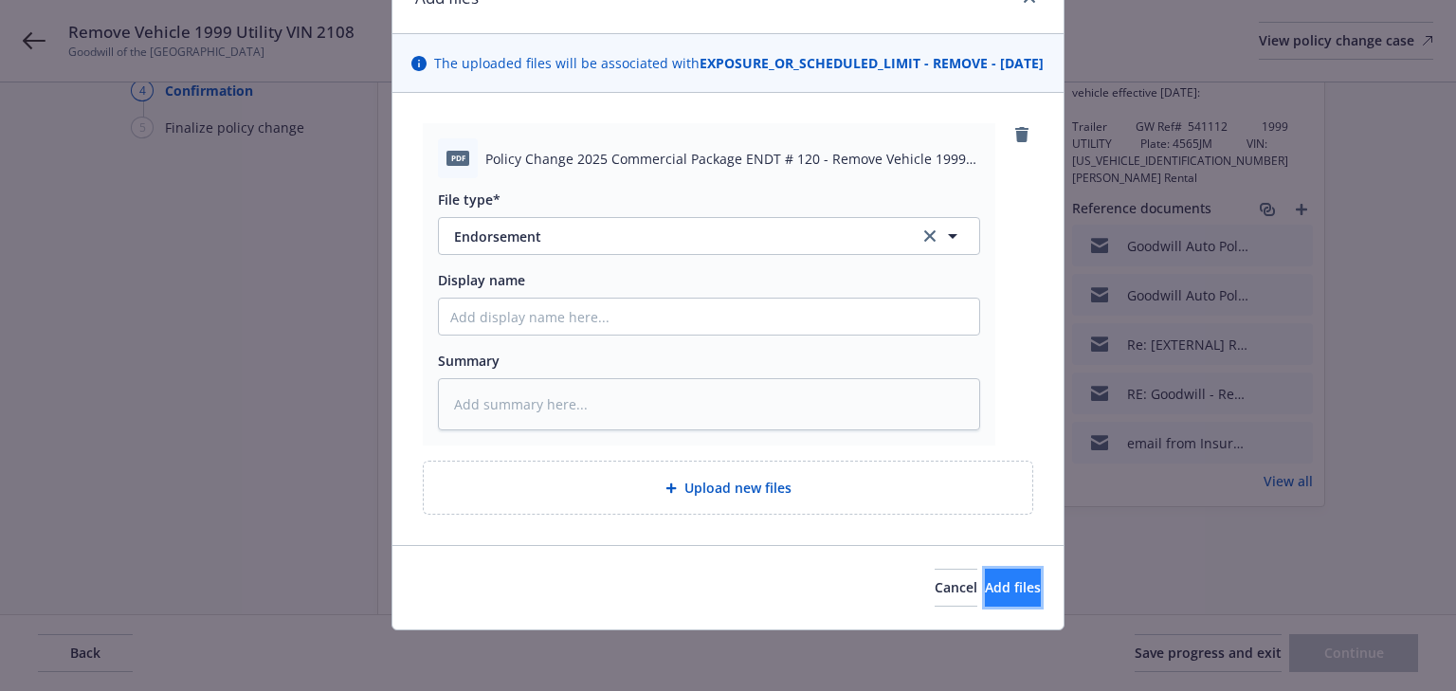
click at [1000, 571] on button "Add files" at bounding box center [1013, 588] width 56 height 38
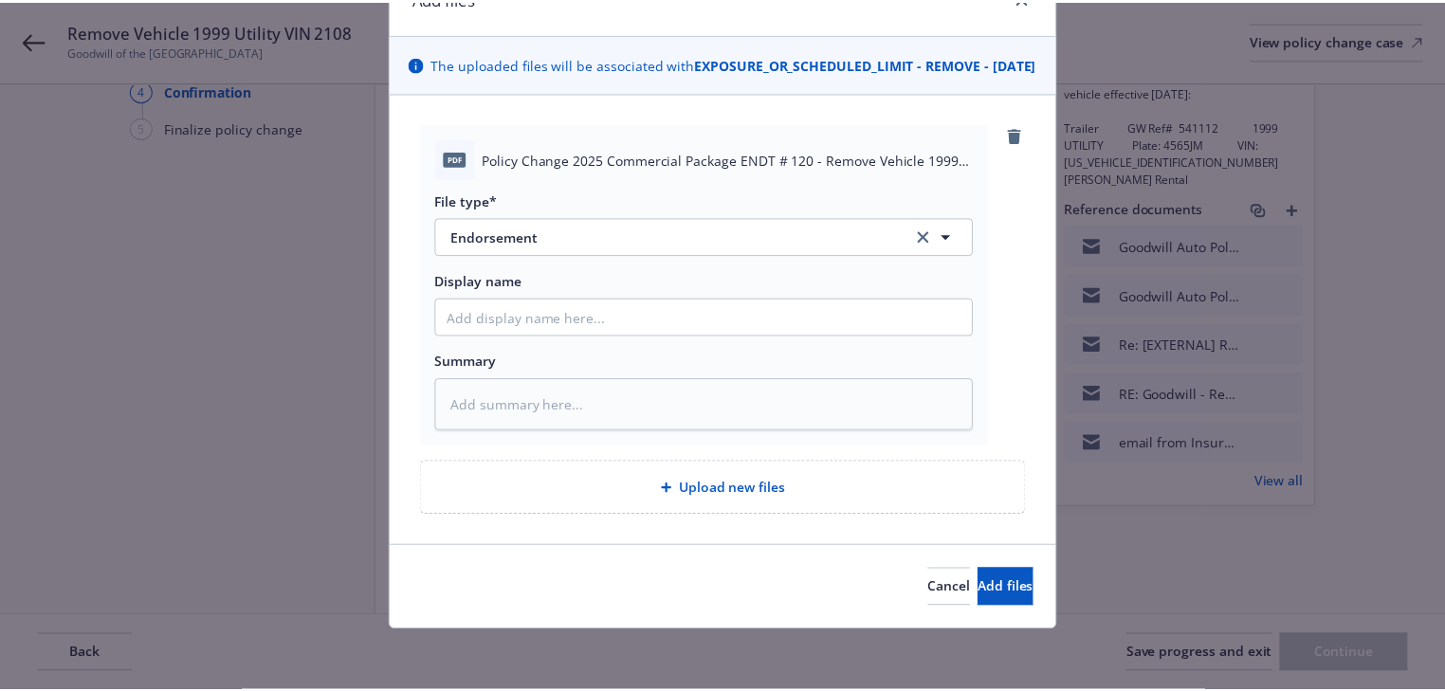
scroll to position [48, 0]
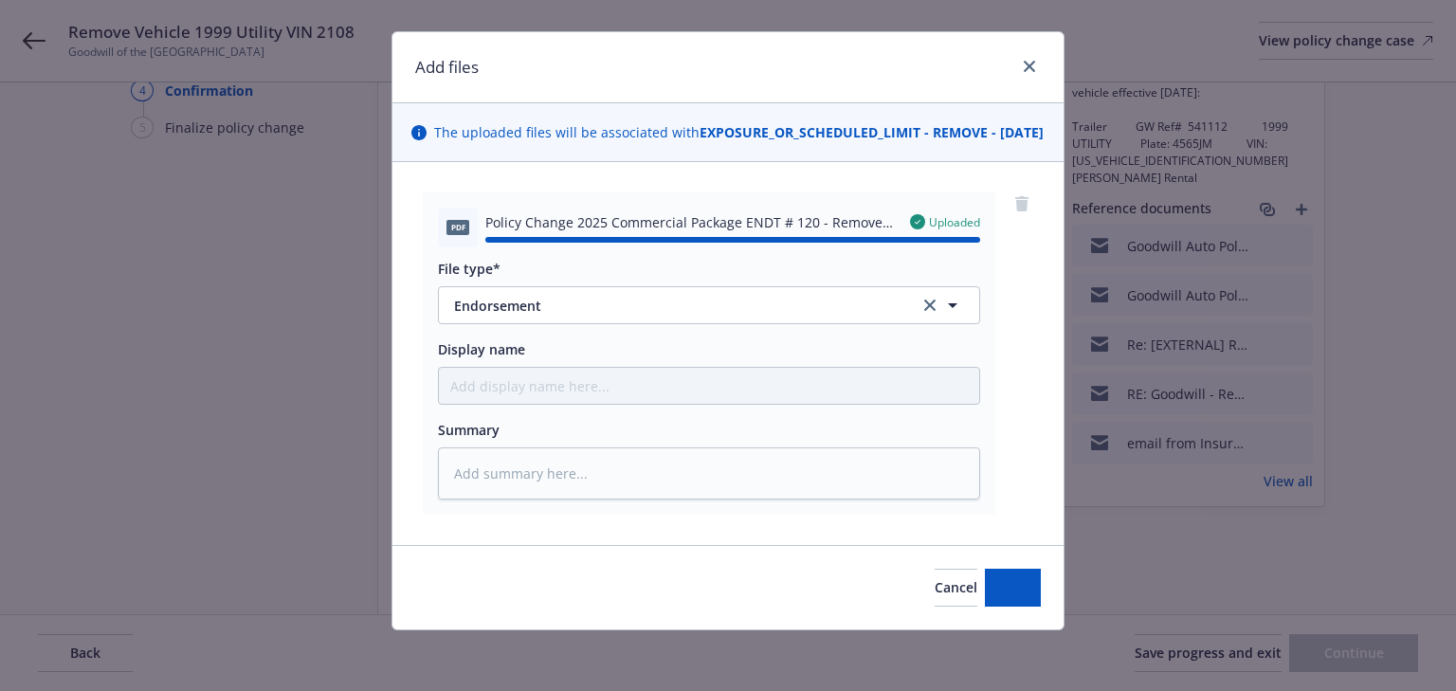
type textarea "x"
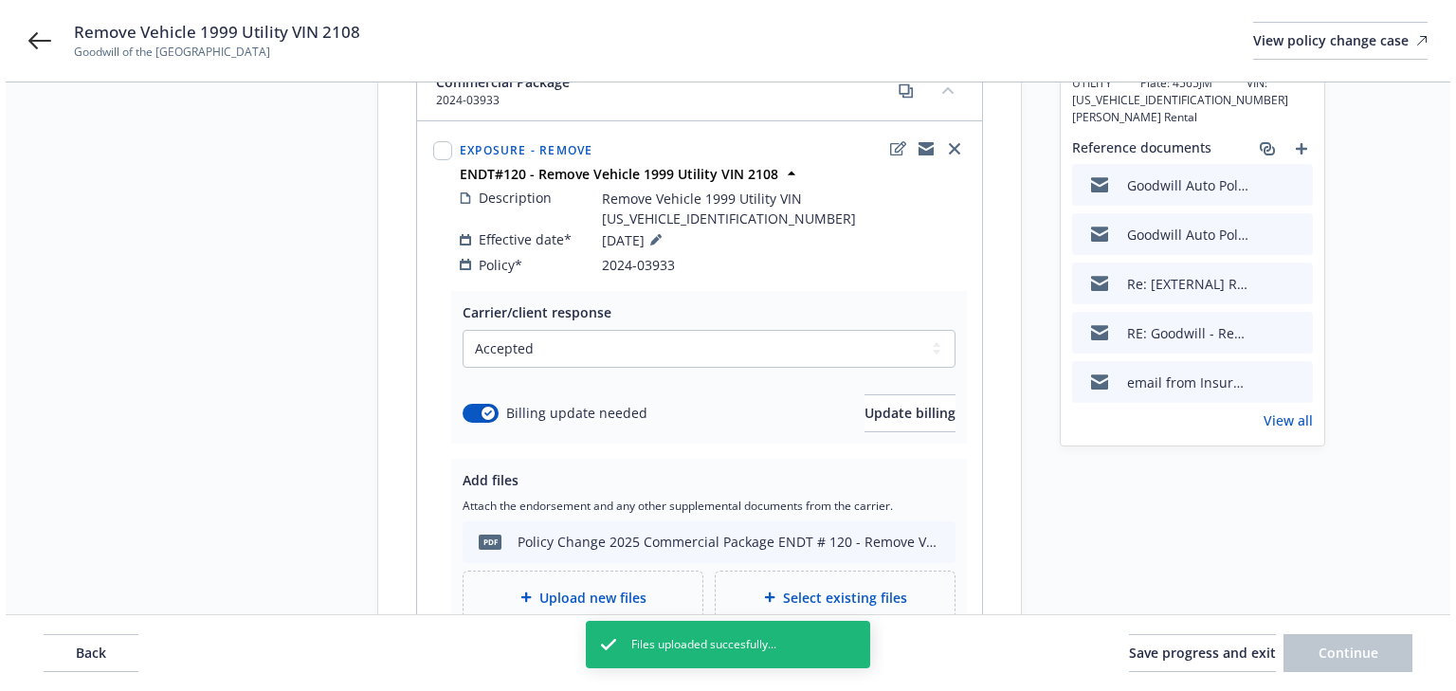
scroll to position [345, 0]
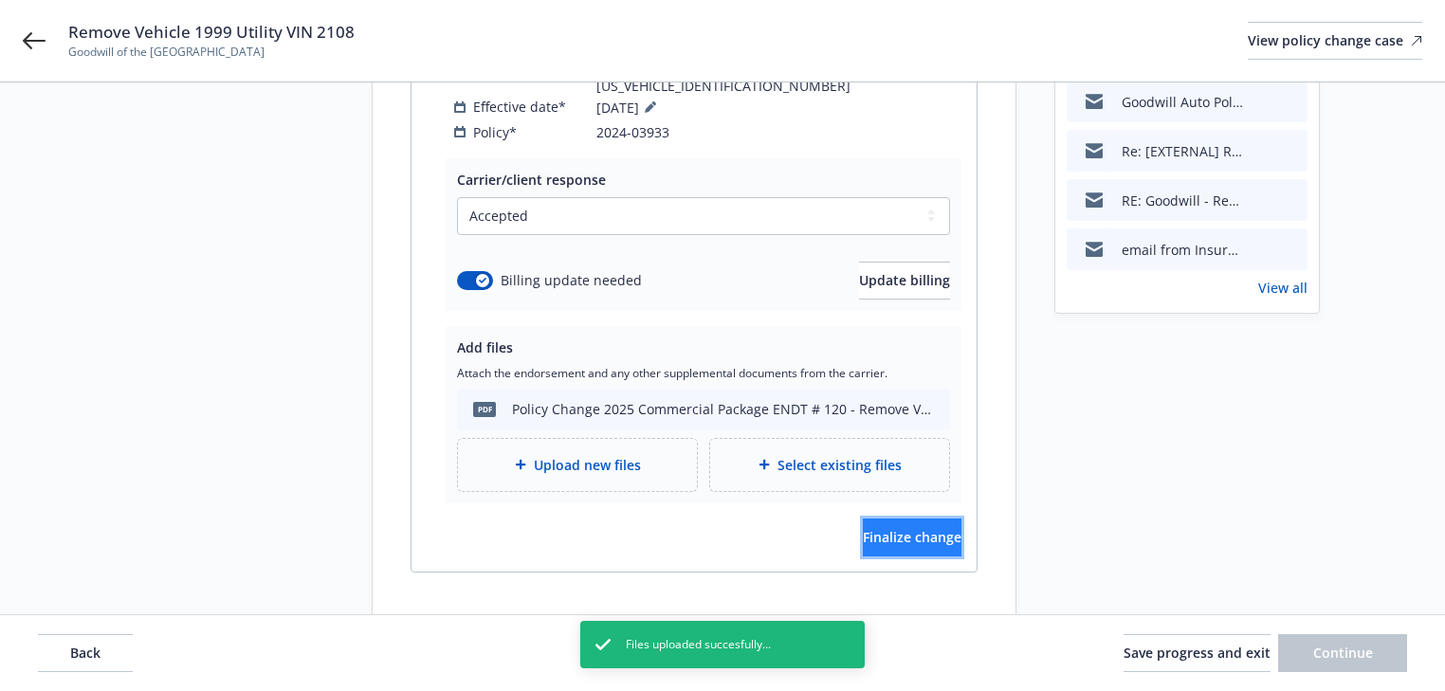
click at [898, 528] on span "Finalize change" at bounding box center [912, 537] width 99 height 18
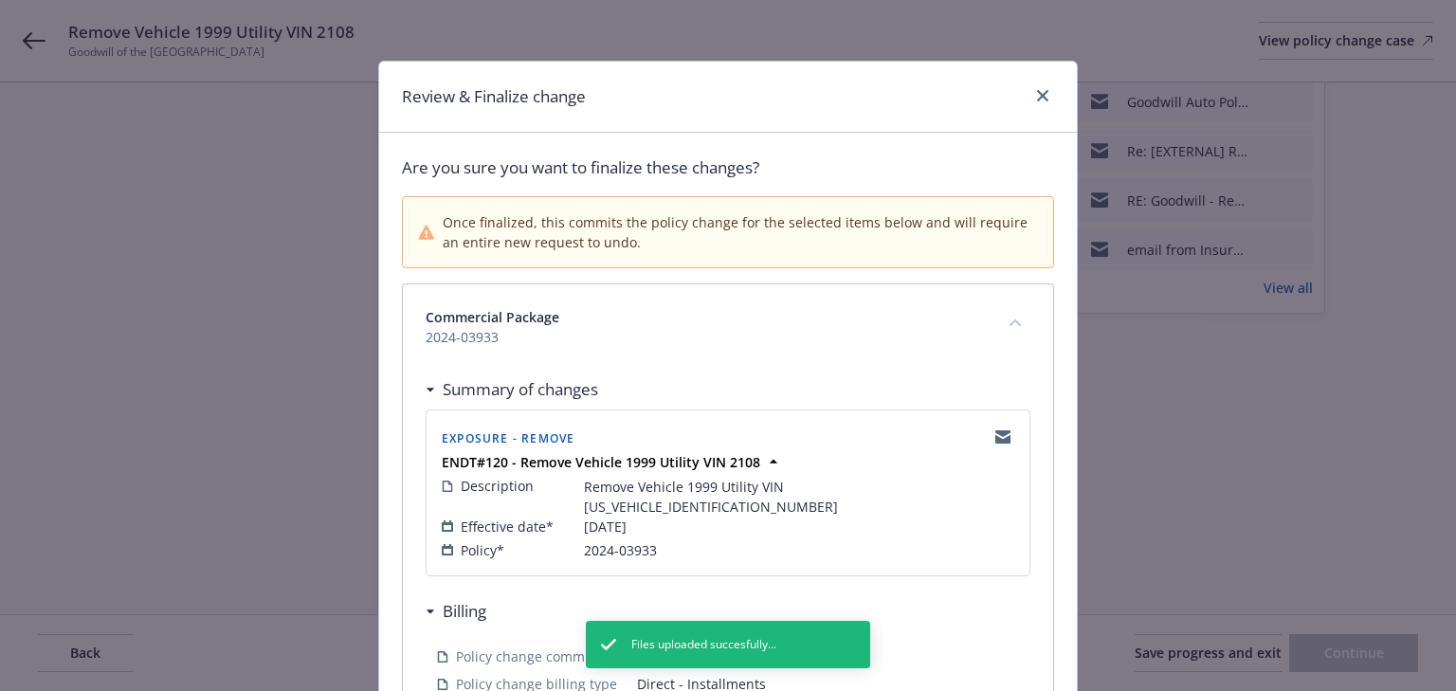
click at [687, 379] on div "Summary of changes" at bounding box center [728, 390] width 605 height 40
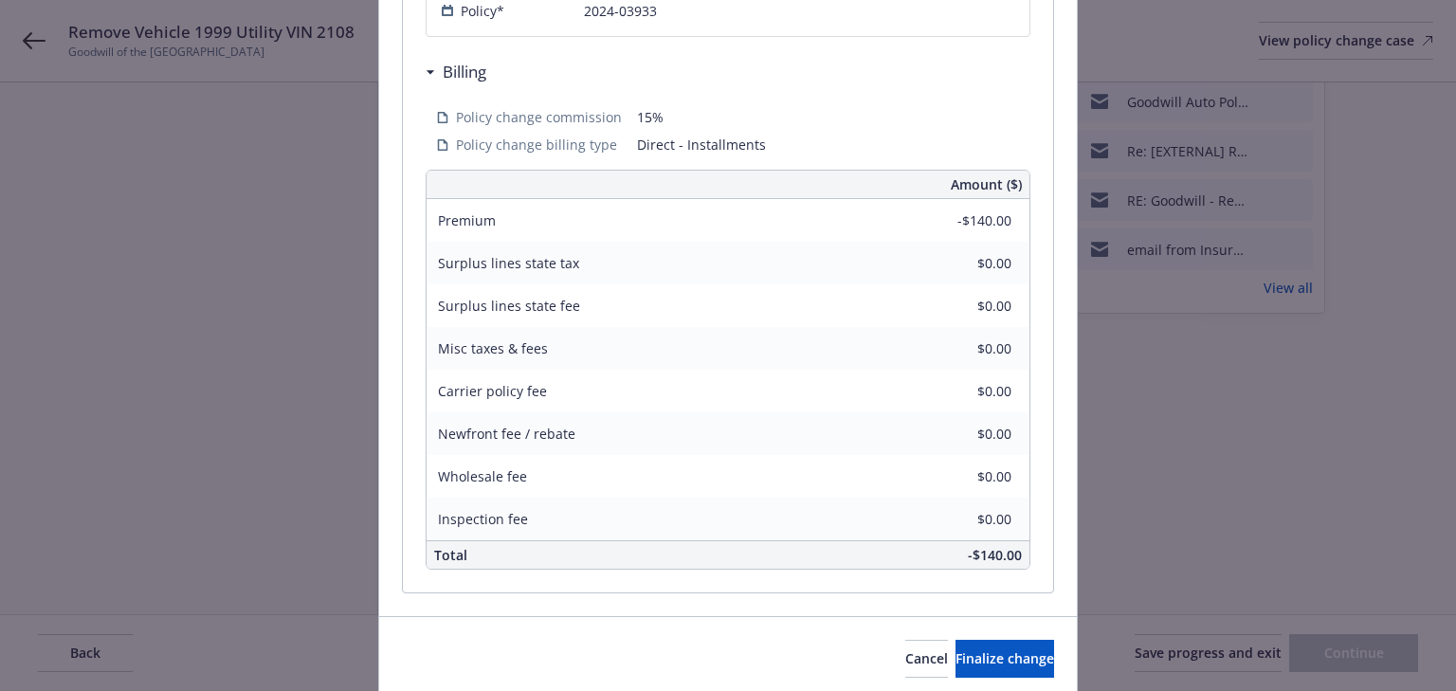
scroll to position [588, 0]
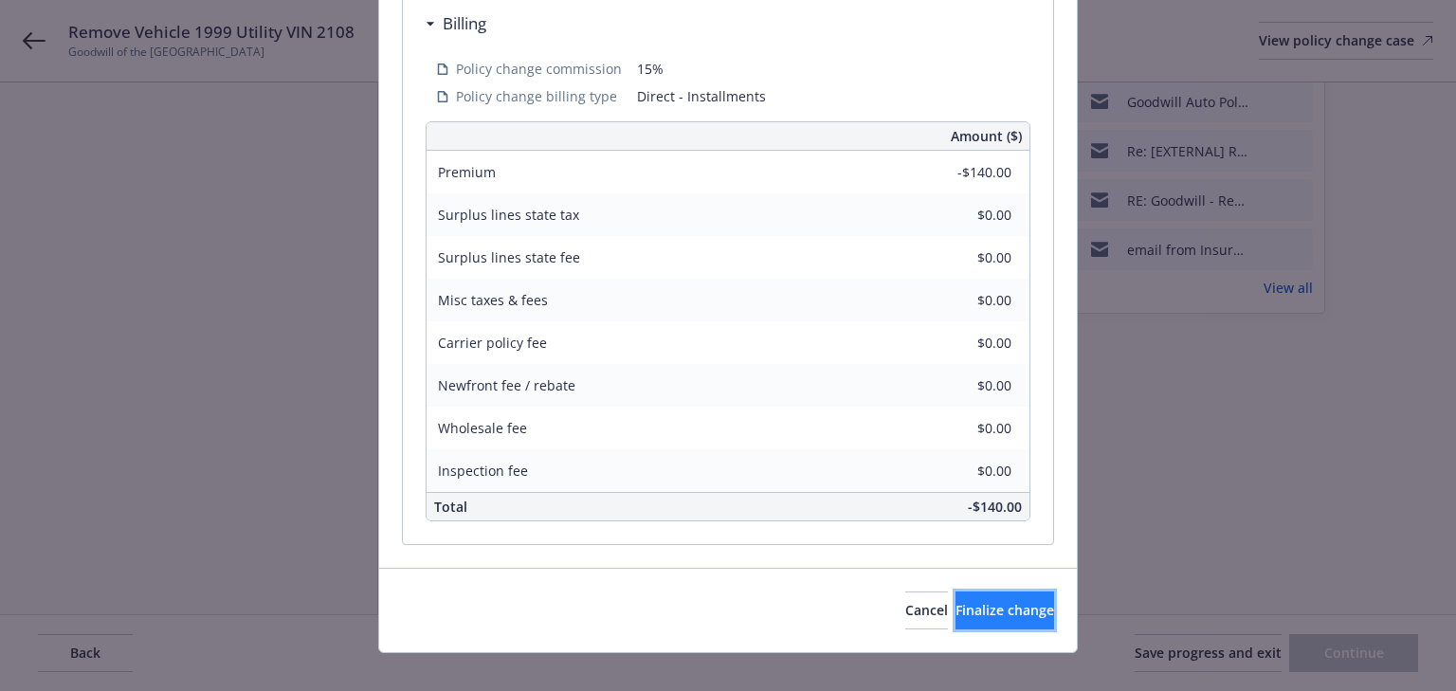
click at [986, 601] on span "Finalize change" at bounding box center [1004, 610] width 99 height 18
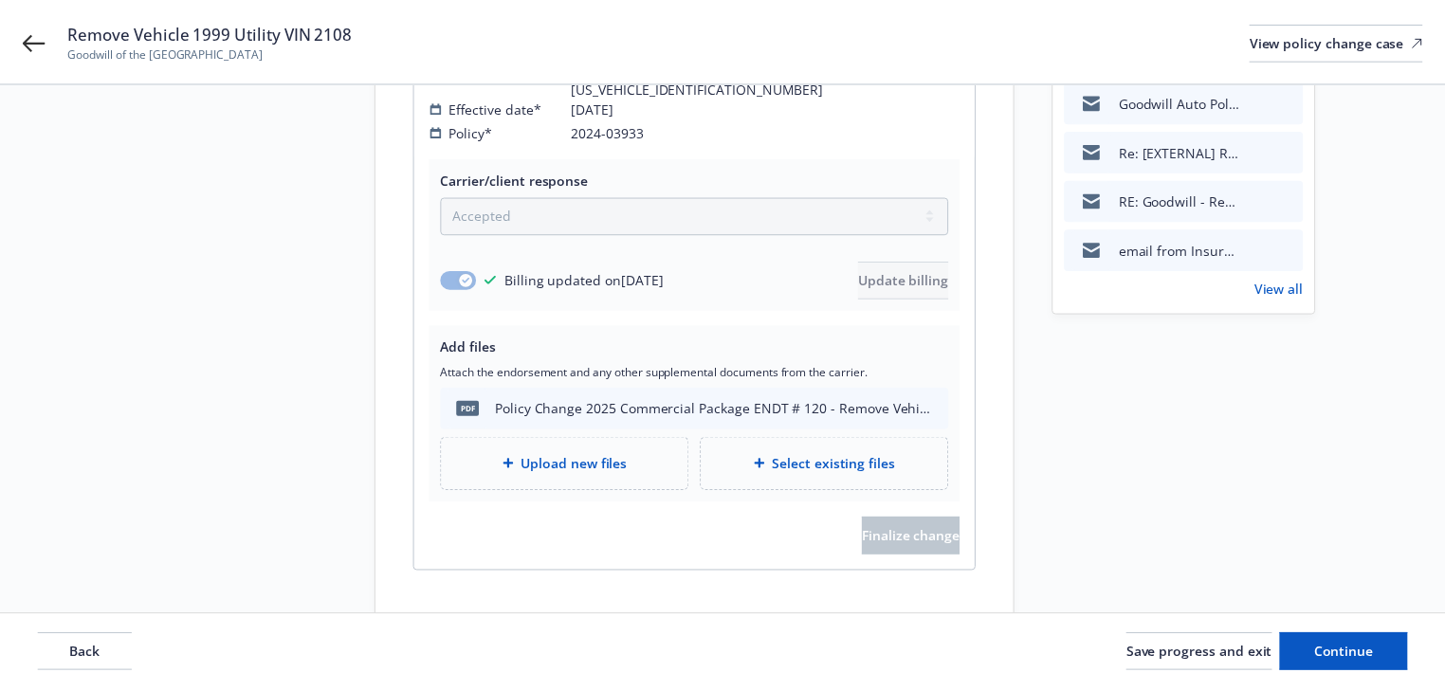
scroll to position [345, 0]
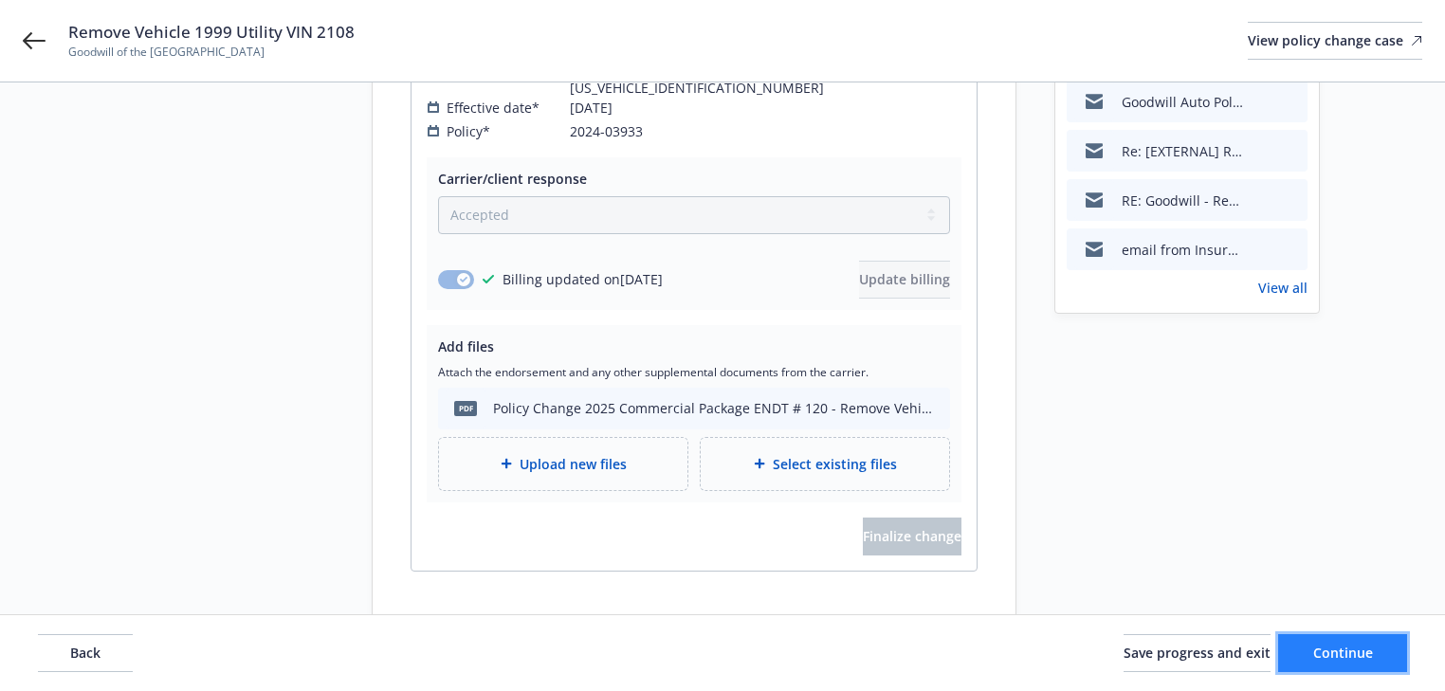
click at [1381, 658] on button "Continue" at bounding box center [1342, 653] width 129 height 38
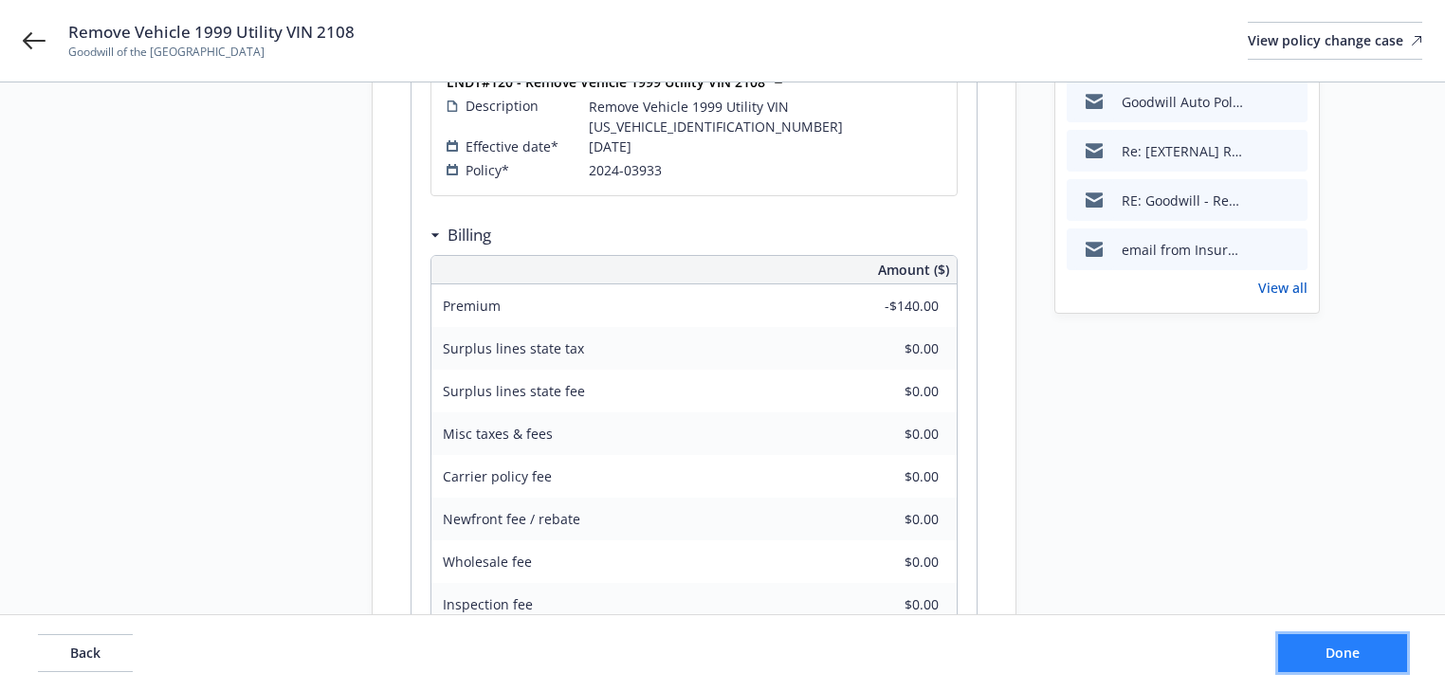
click at [1381, 658] on button "Done" at bounding box center [1342, 653] width 129 height 38
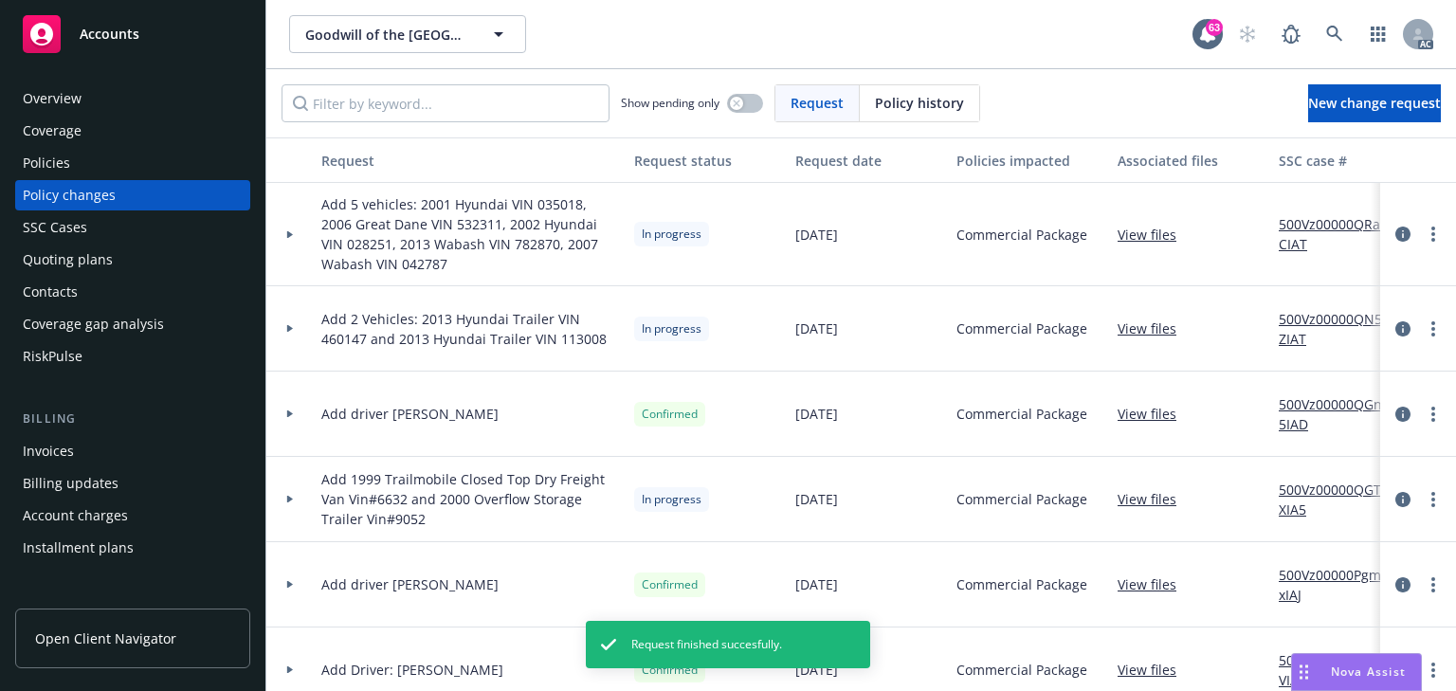
scroll to position [227, 0]
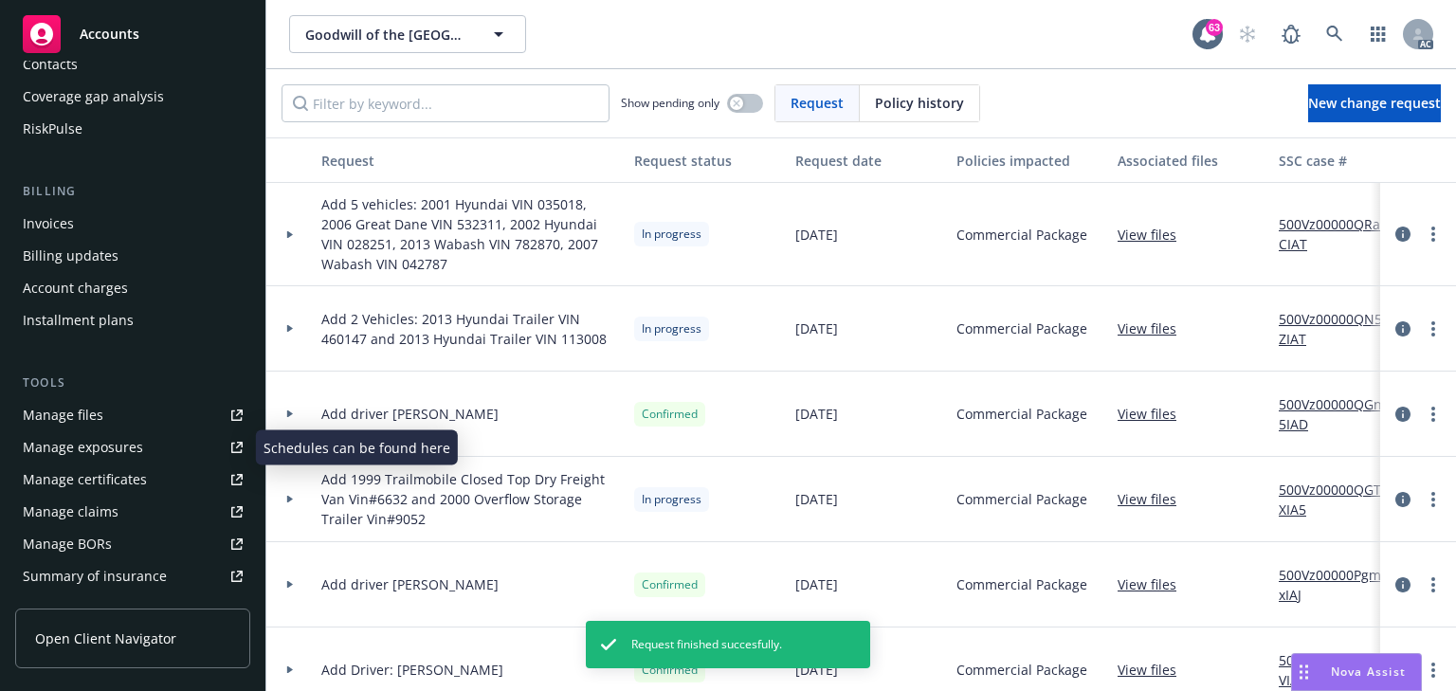
click at [125, 443] on div "Manage exposures" at bounding box center [83, 447] width 120 height 30
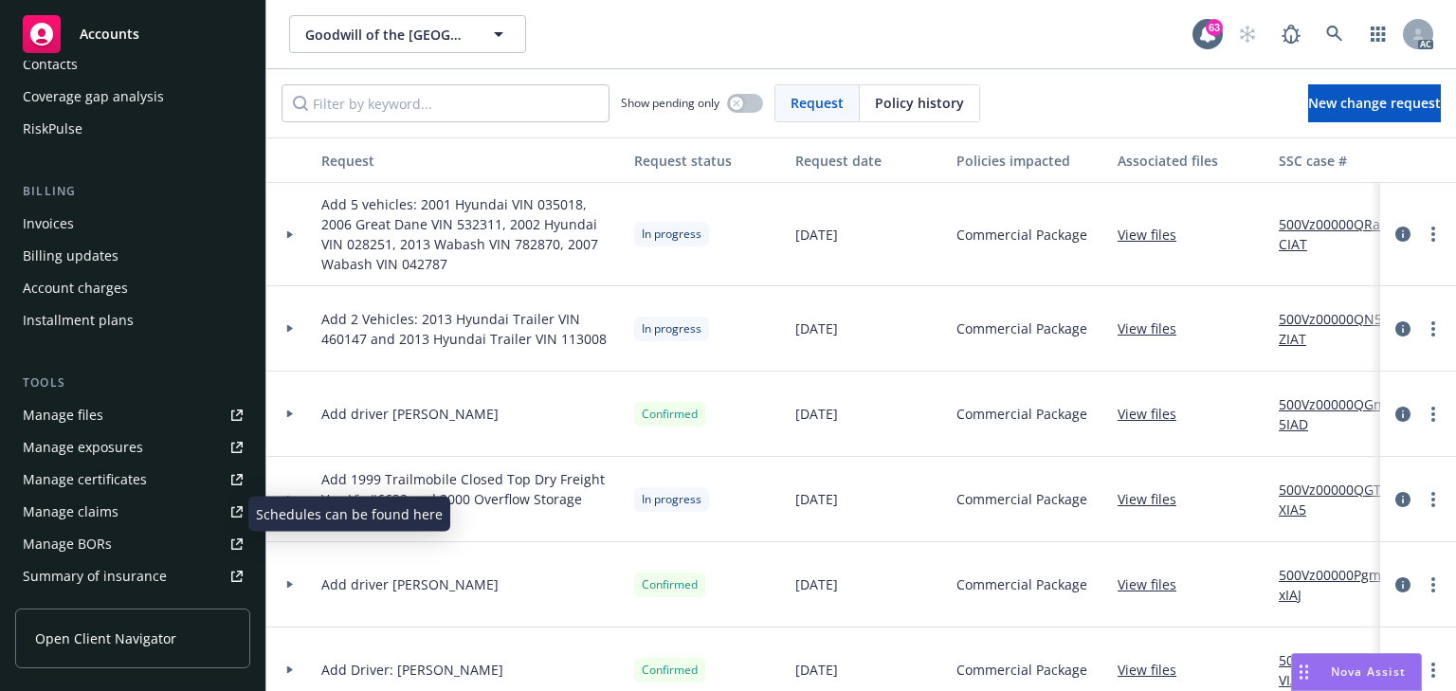
scroll to position [0, 0]
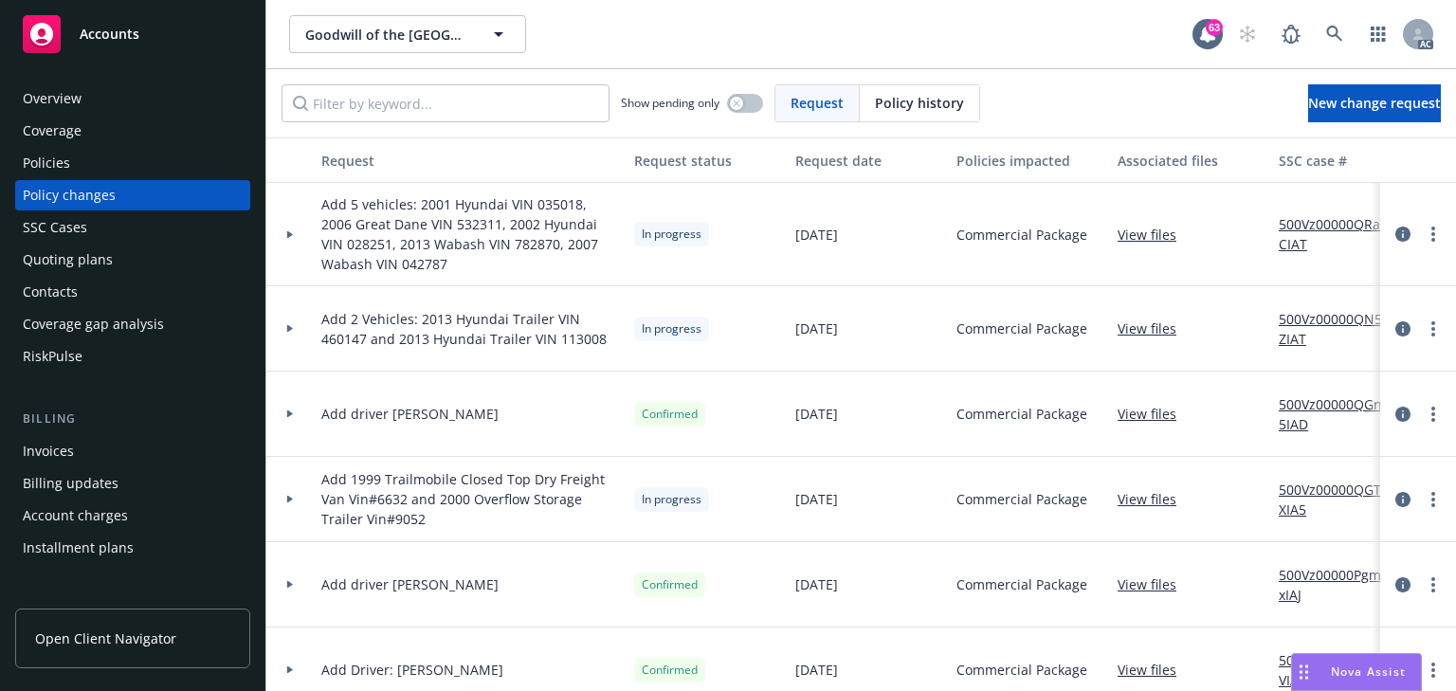
click at [74, 155] on div "Policies" at bounding box center [133, 163] width 220 height 30
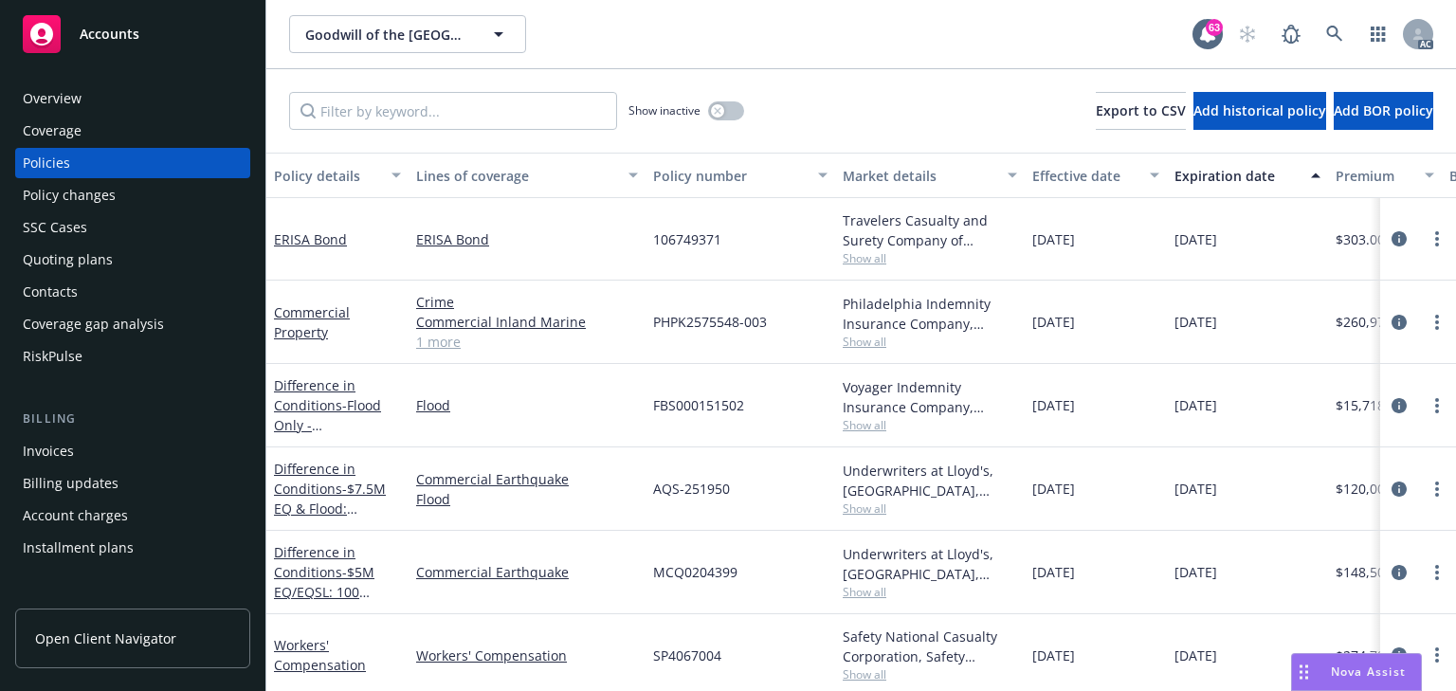
click at [409, 129] on div "Show inactive Export to CSV Add historical policy Add BOR policy" at bounding box center [861, 110] width 1190 height 83
click at [407, 105] on input "Filter by keyword..." at bounding box center [453, 111] width 328 height 38
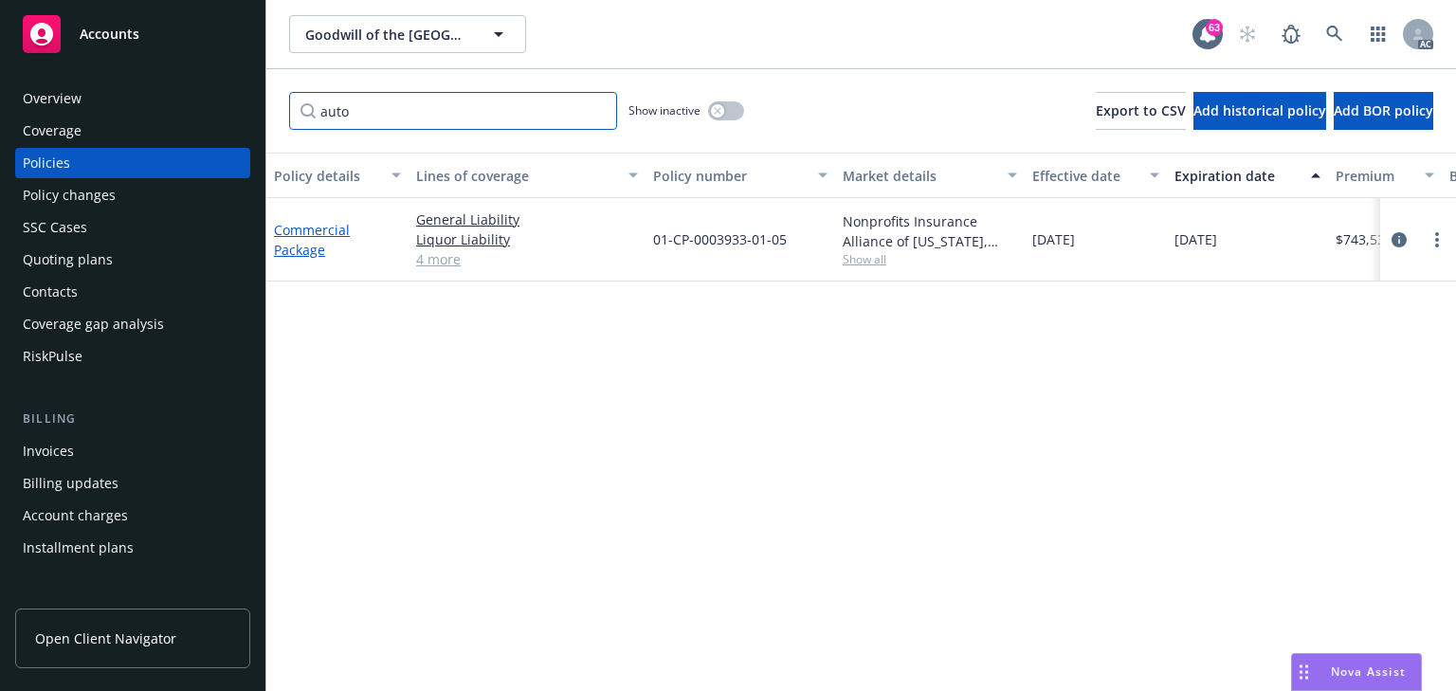
type input "auto"
click at [318, 232] on link "Commercial Package" at bounding box center [312, 240] width 76 height 38
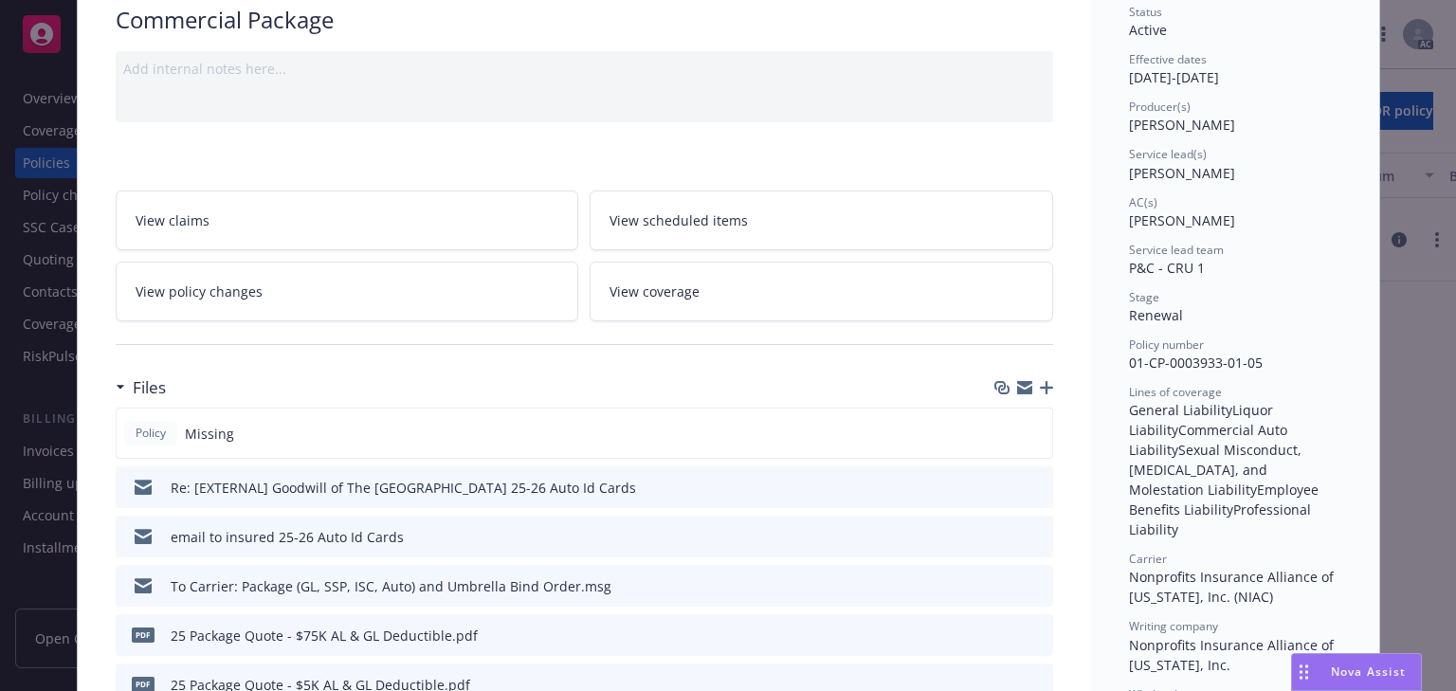
click at [466, 110] on div "Add internal notes here..." at bounding box center [584, 86] width 937 height 71
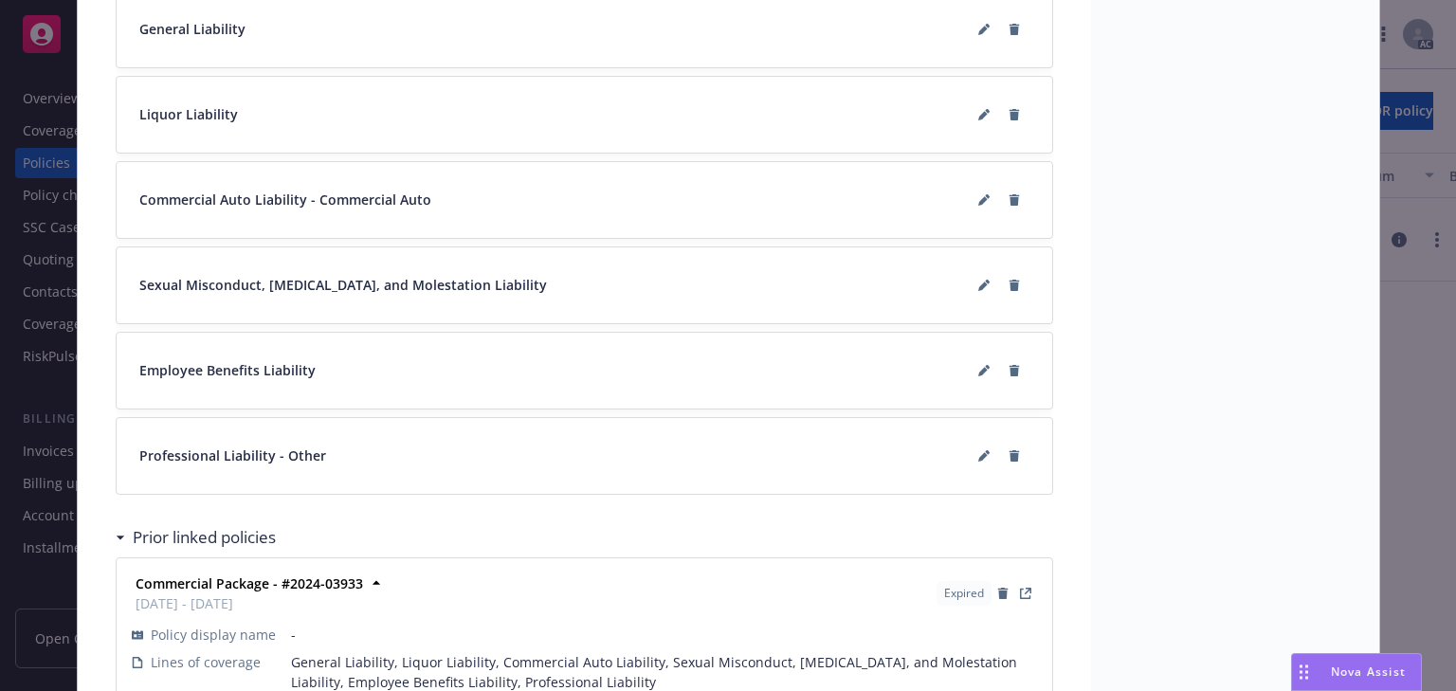
scroll to position [1697, 0]
click at [971, 199] on button at bounding box center [984, 202] width 30 height 30
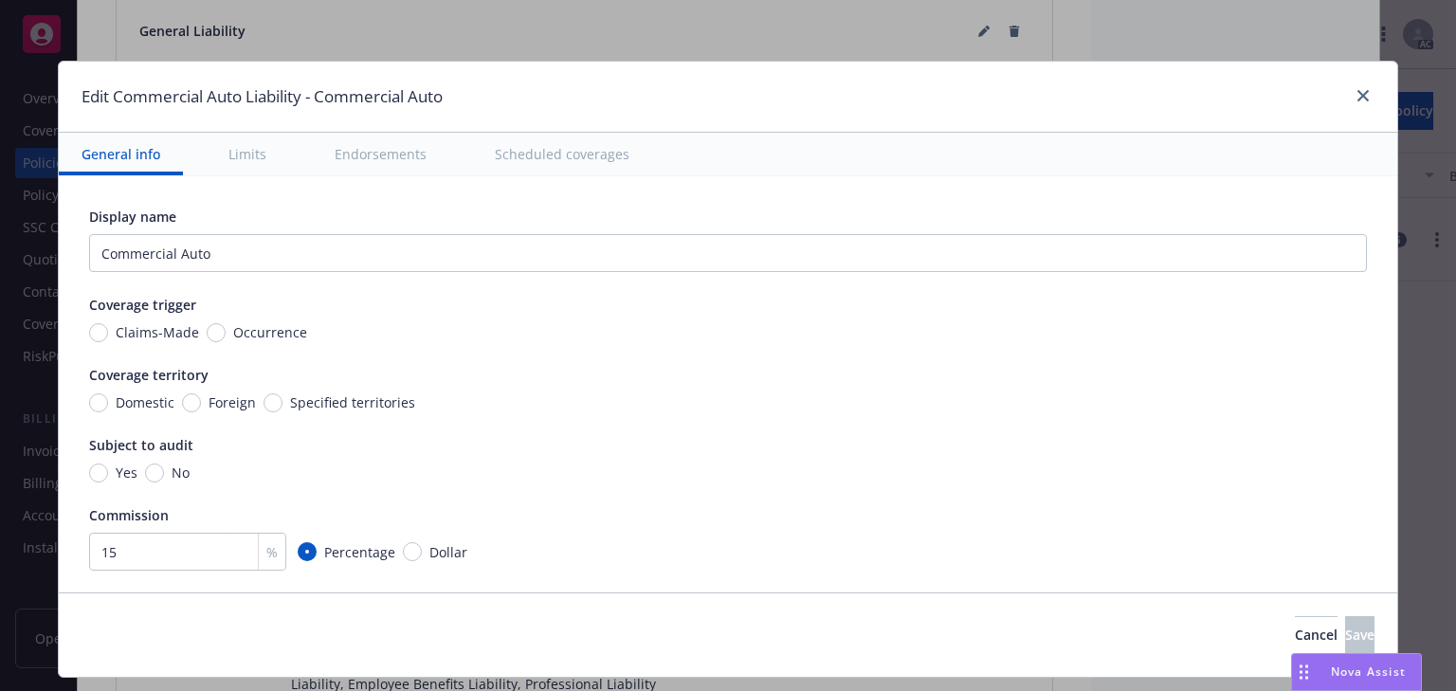
click at [569, 151] on button "Scheduled coverages" at bounding box center [562, 154] width 180 height 43
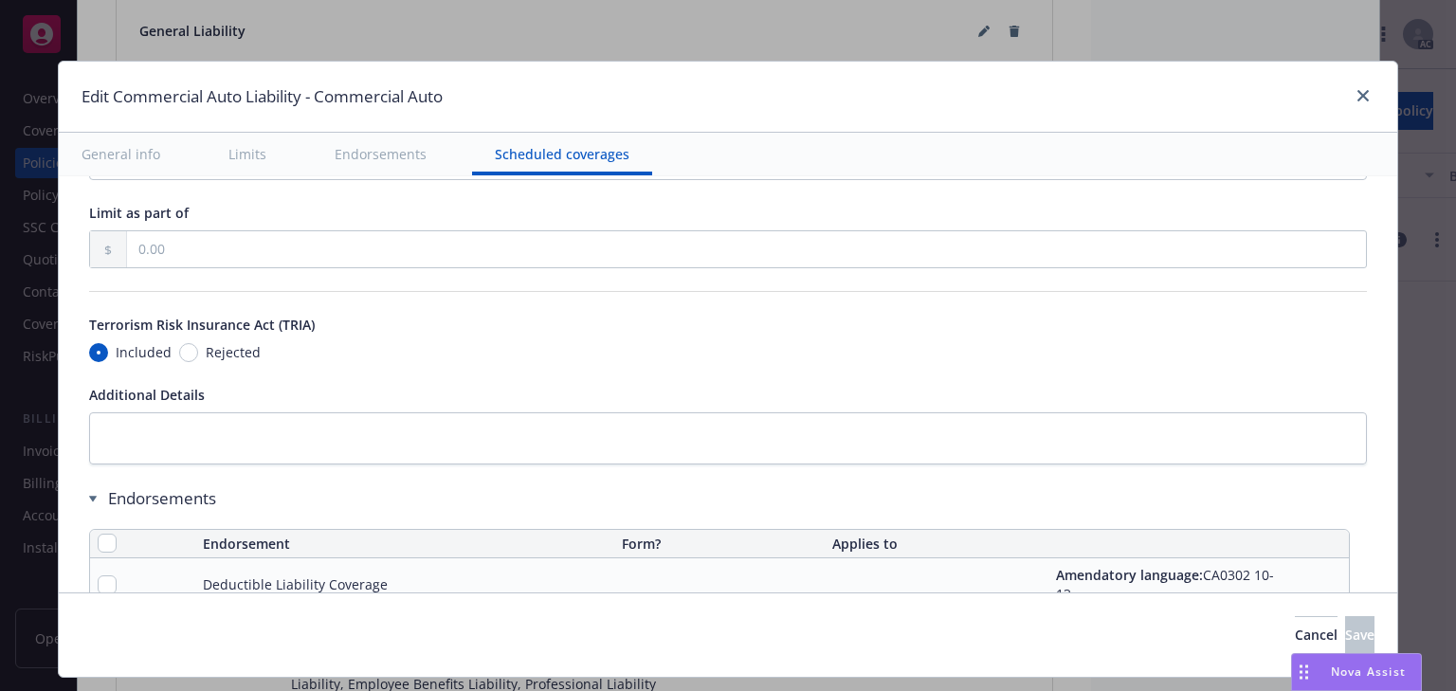
scroll to position [3575, 0]
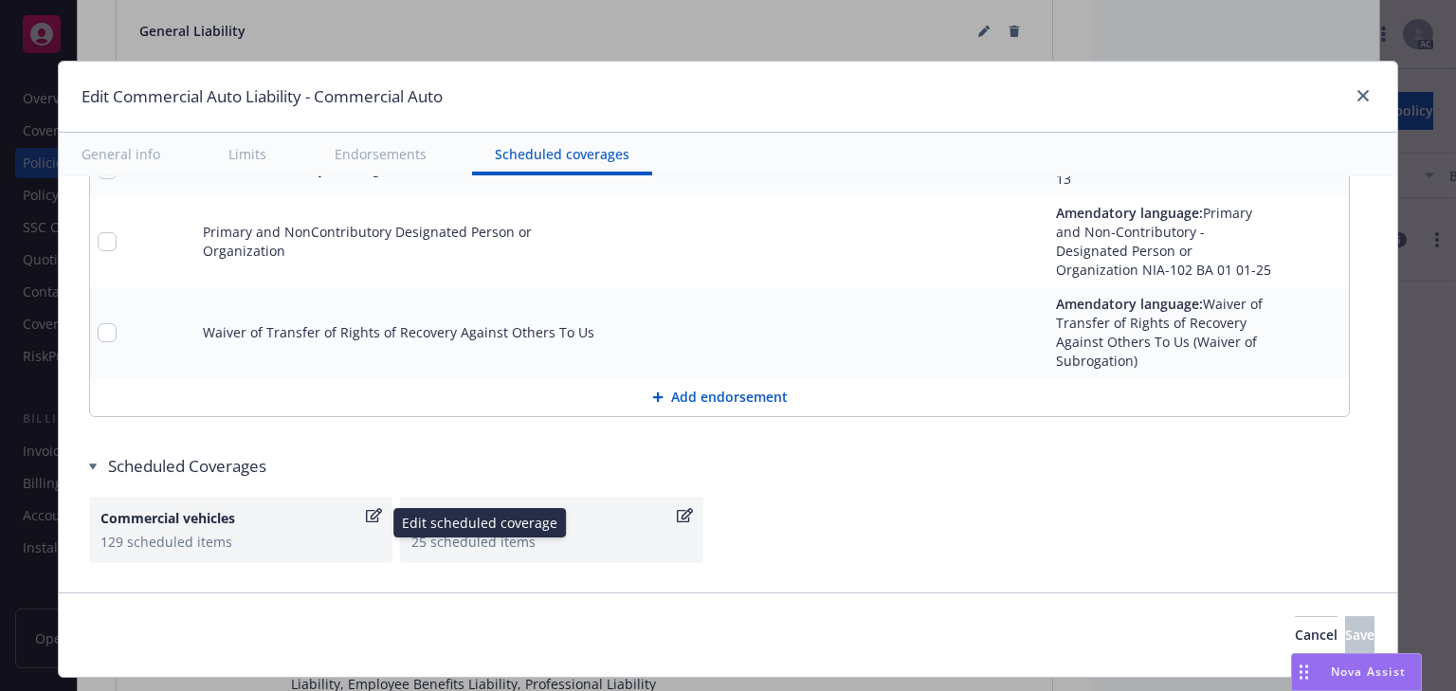
click at [366, 508] on icon "button" at bounding box center [374, 515] width 16 height 14
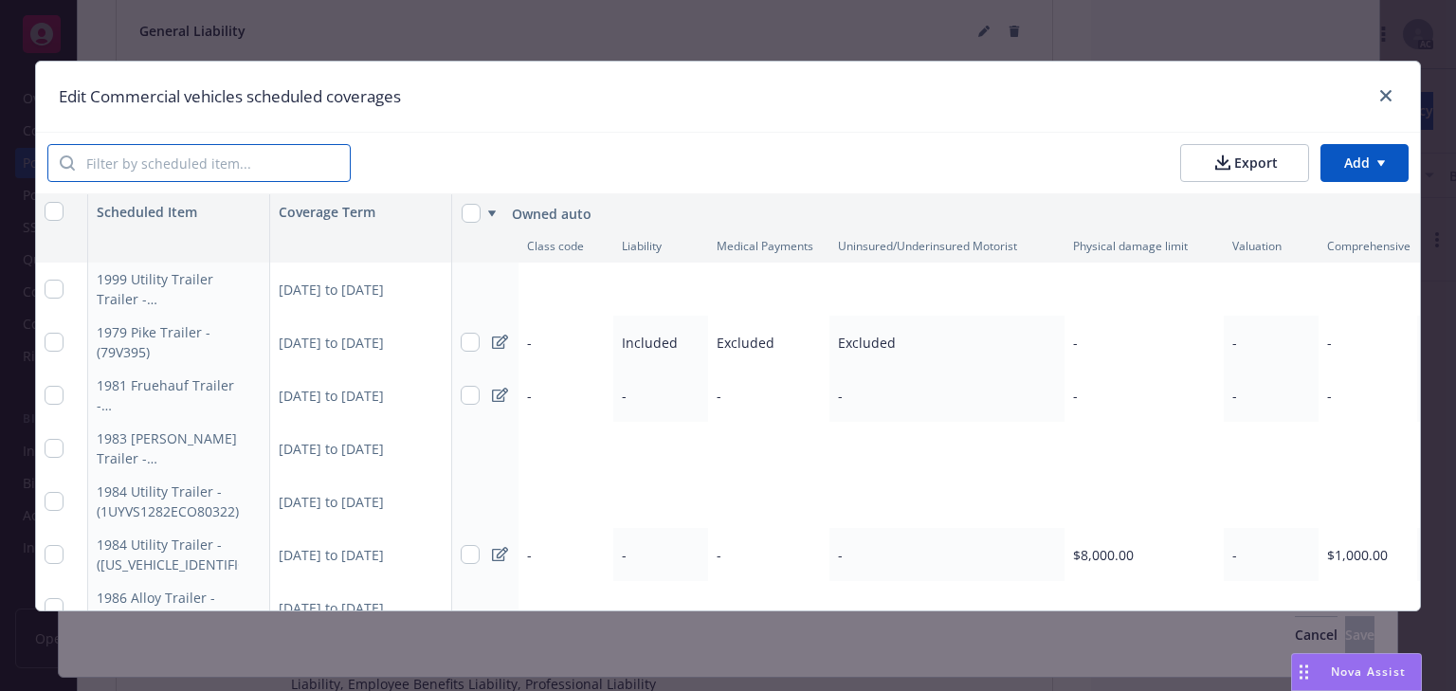
click at [221, 171] on input "search" at bounding box center [212, 163] width 275 height 36
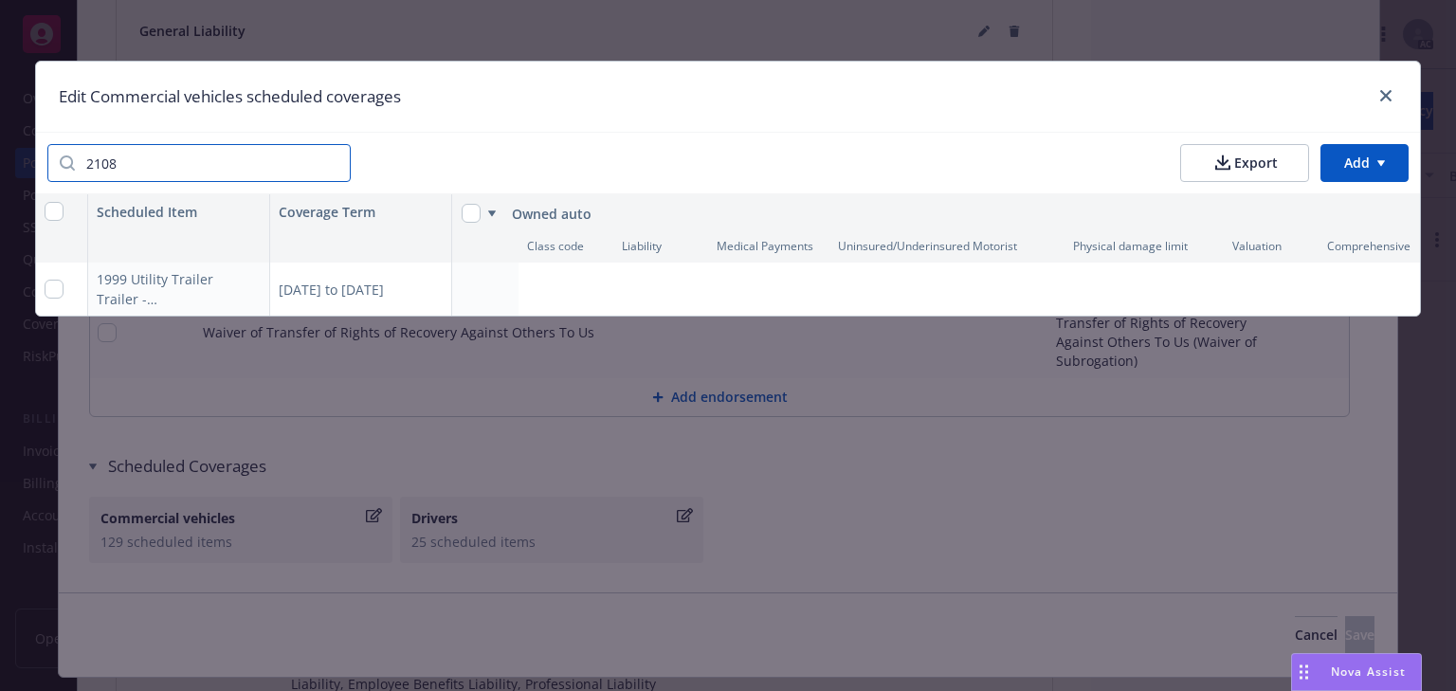
type input "2108"
click at [358, 288] on div "08/14/2025 to 07/15/2026" at bounding box center [361, 289] width 182 height 53
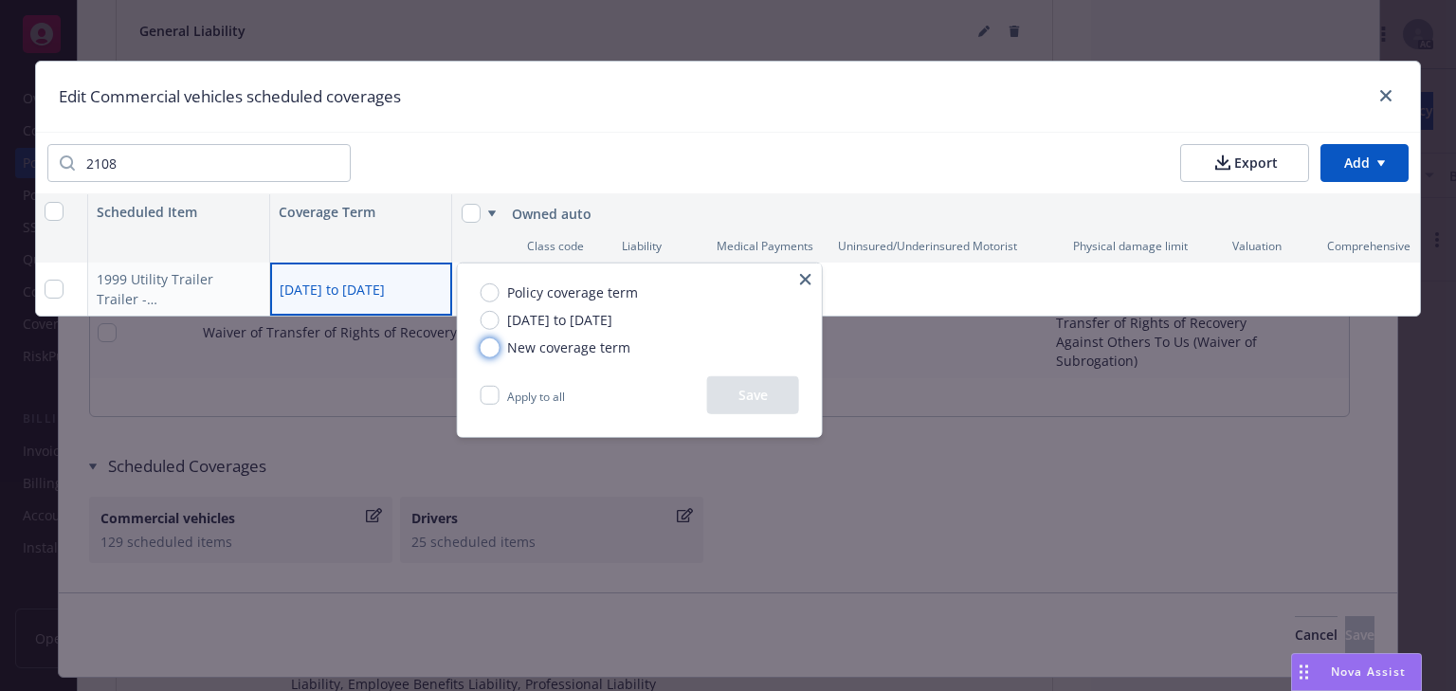
click at [485, 345] on input "New coverage term" at bounding box center [490, 346] width 19 height 19
radio input "true"
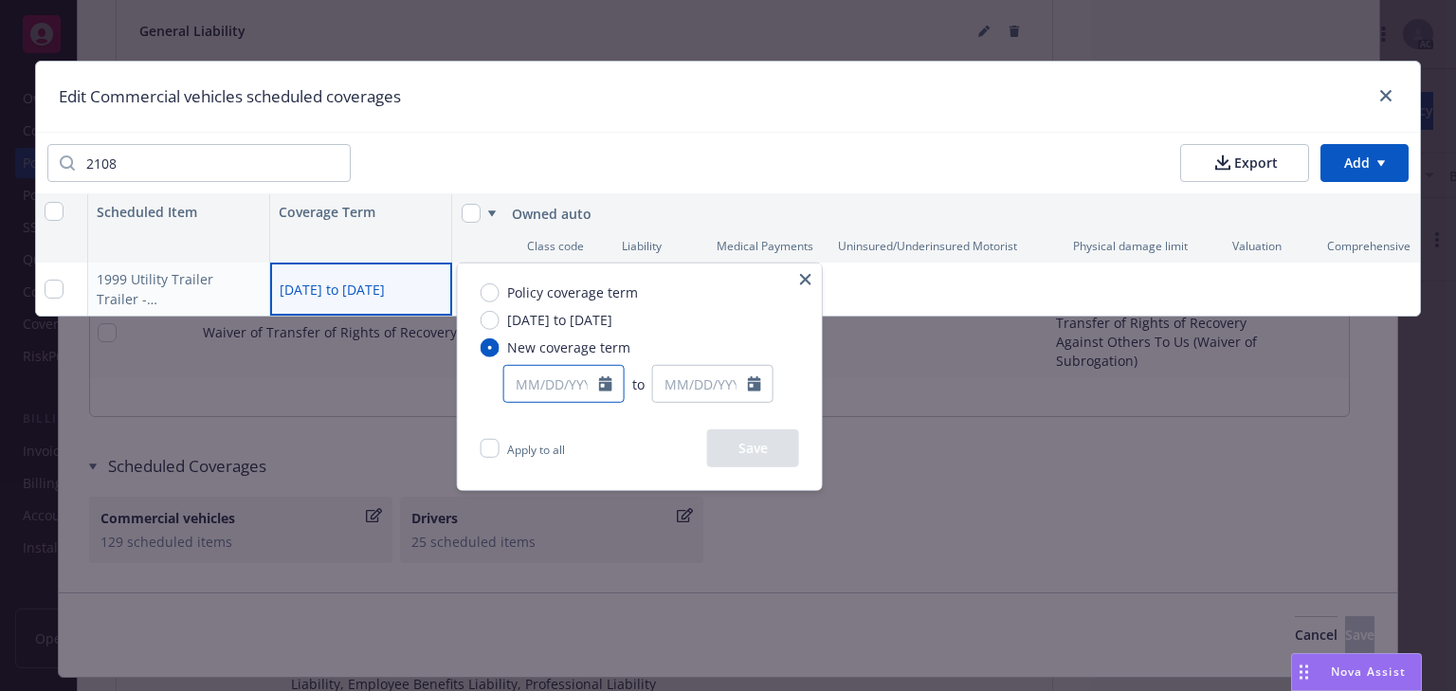
select select "8"
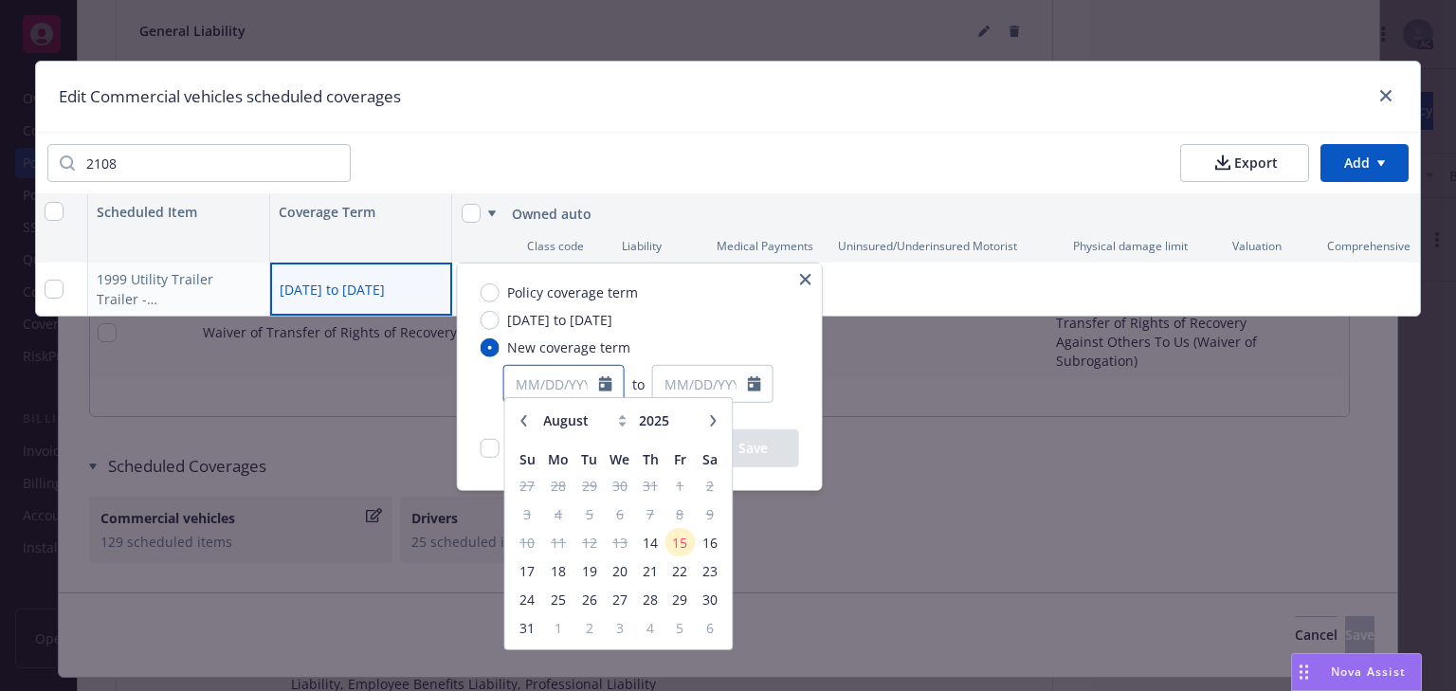
click at [583, 382] on input "text" at bounding box center [551, 384] width 95 height 36
click at [1379, 99] on button "Add BOR policy" at bounding box center [1384, 111] width 100 height 38
select select "other"
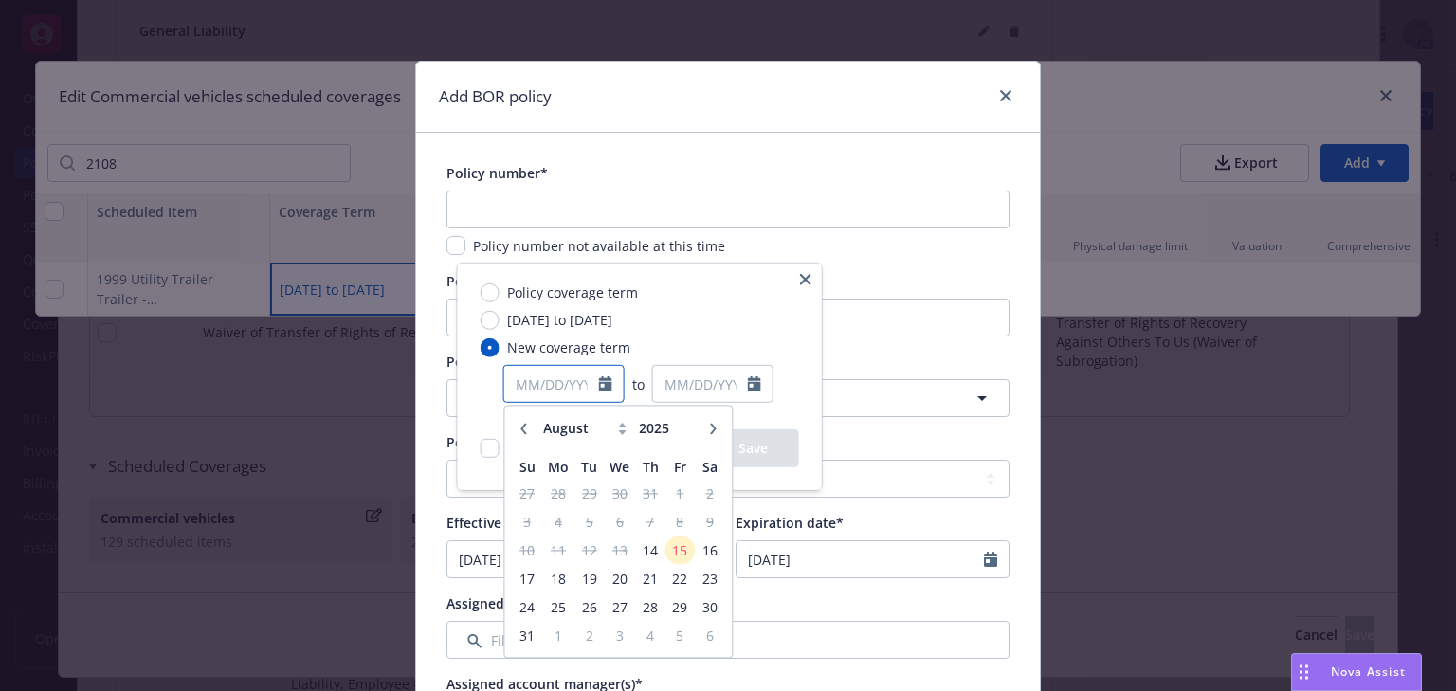
click at [1096, 95] on button "Export to CSV" at bounding box center [1141, 111] width 90 height 38
click at [1096, 96] on button "Export to CSV" at bounding box center [1141, 111] width 90 height 38
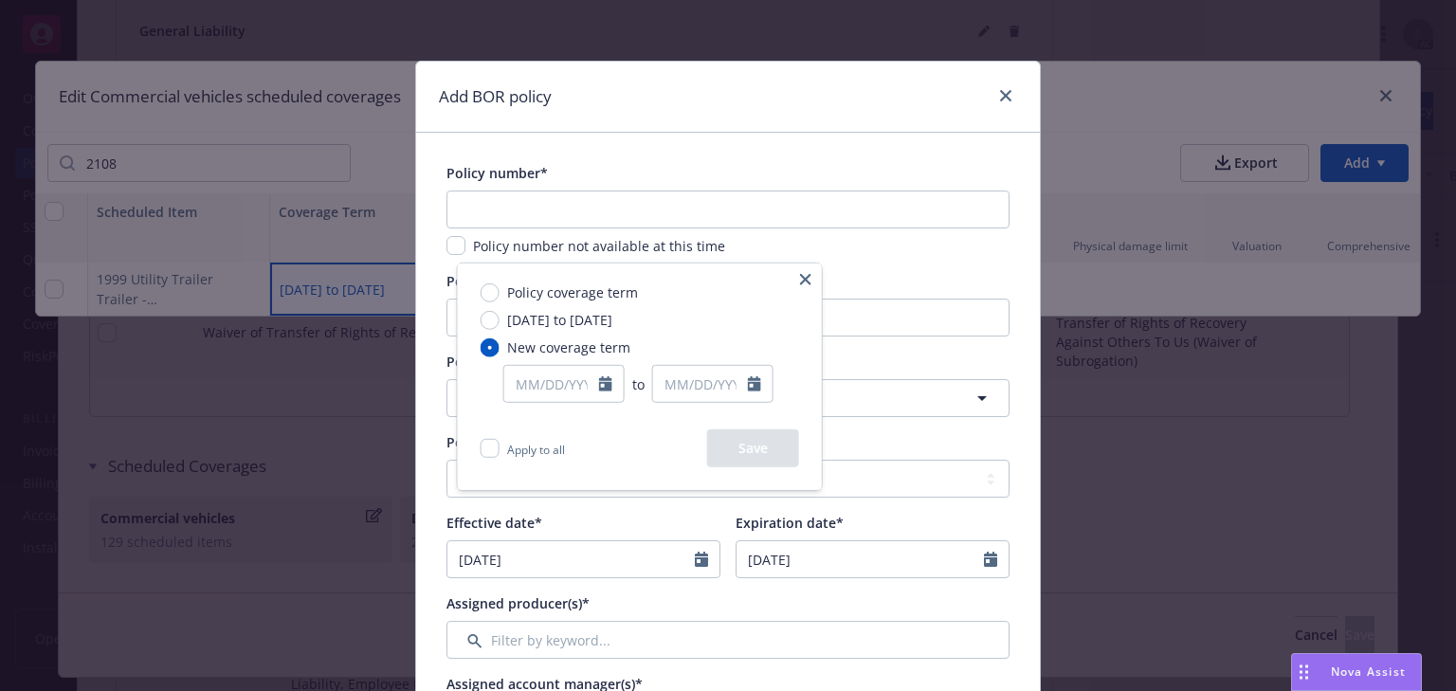
click at [1166, 362] on html "Accounts Overview Coverage Policies Policy changes SSC Cases Quoting plans Cont…" at bounding box center [728, 345] width 1456 height 691
click at [1096, 92] on button "Export to CSV" at bounding box center [1141, 111] width 90 height 38
click at [1076, 445] on html "Accounts Overview Coverage Policies Policy changes SSC Cases Quoting plans Cont…" at bounding box center [728, 345] width 1456 height 691
click at [804, 280] on icon "button" at bounding box center [805, 279] width 11 height 11
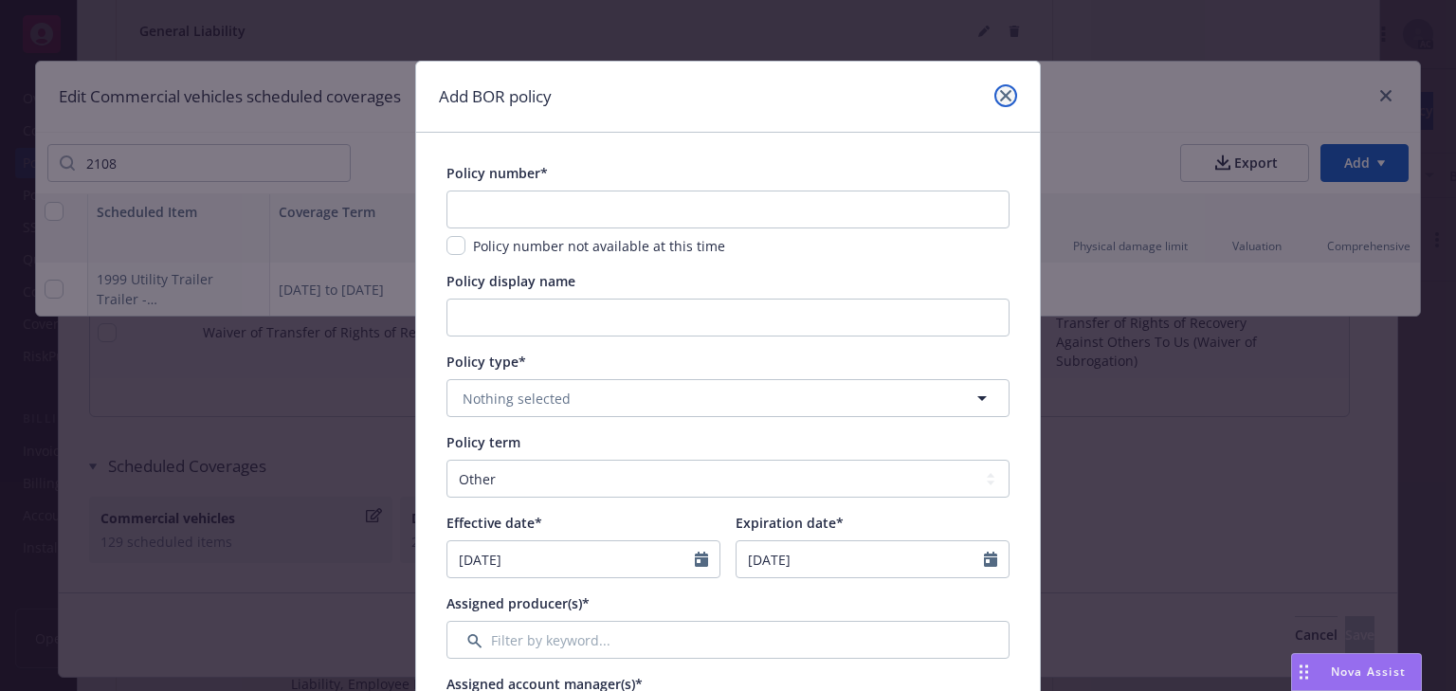
click at [999, 86] on link "close" at bounding box center [1005, 95] width 23 height 23
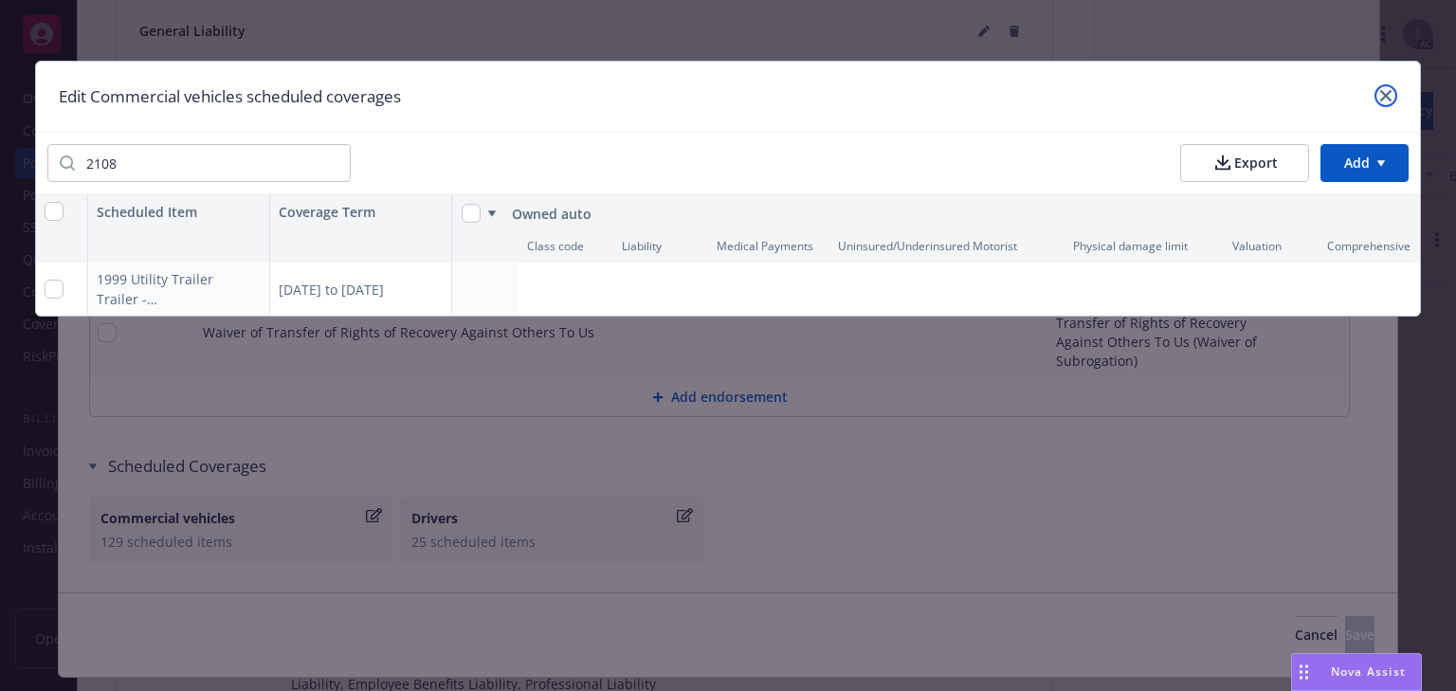
click at [1380, 100] on icon "close" at bounding box center [1385, 95] width 11 height 11
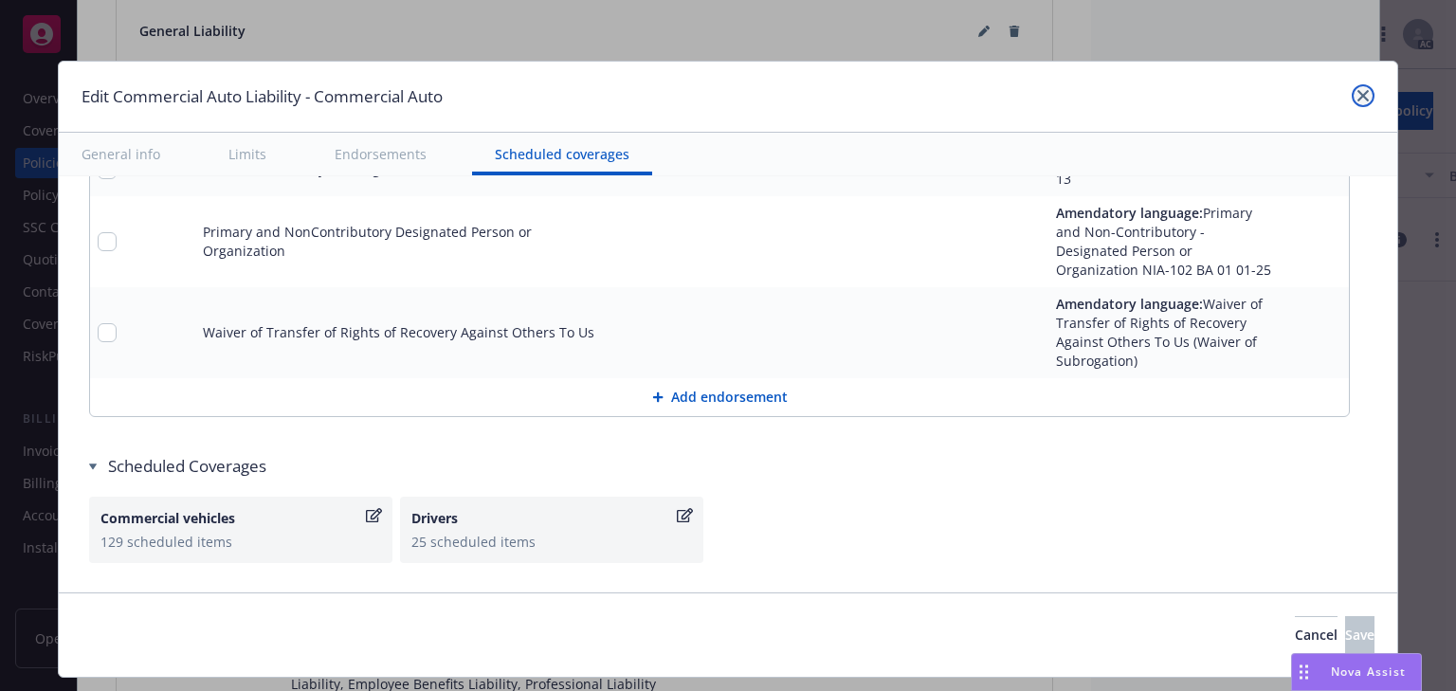
click at [1357, 97] on icon "close" at bounding box center [1362, 95] width 11 height 11
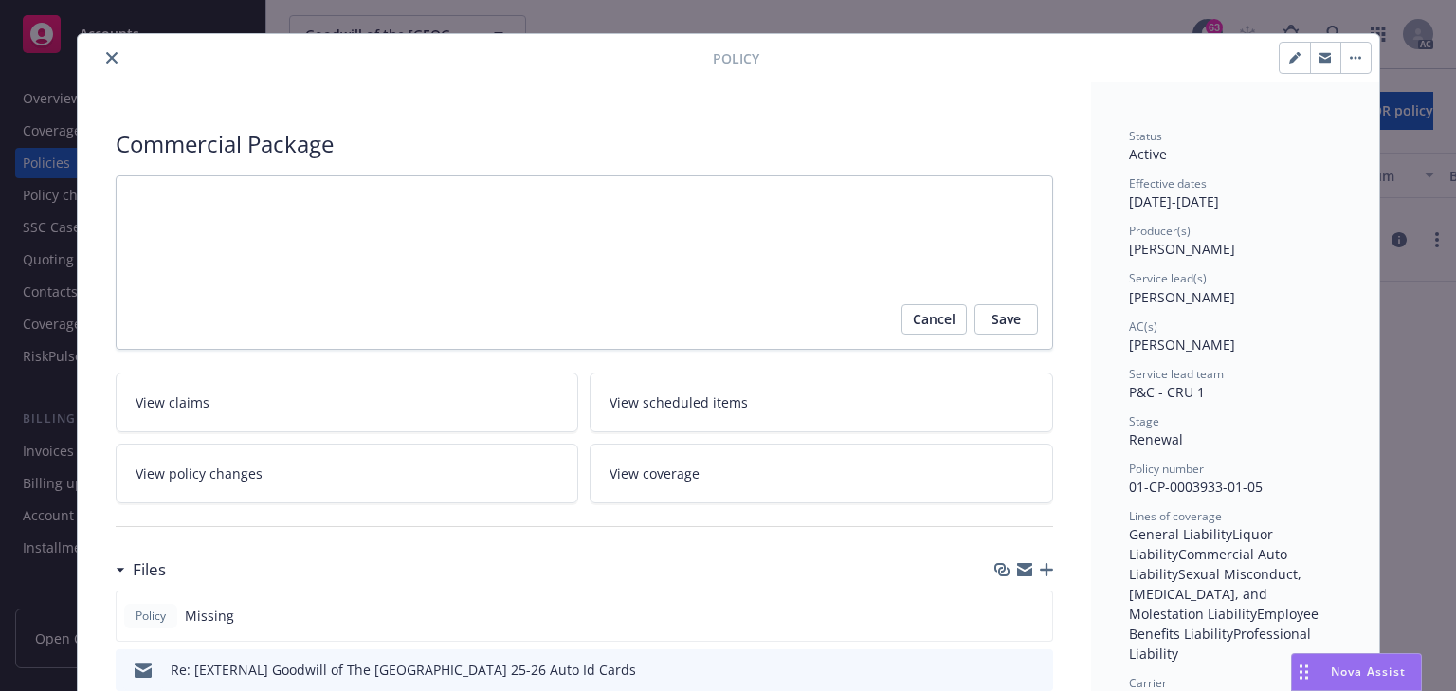
scroll to position [0, 0]
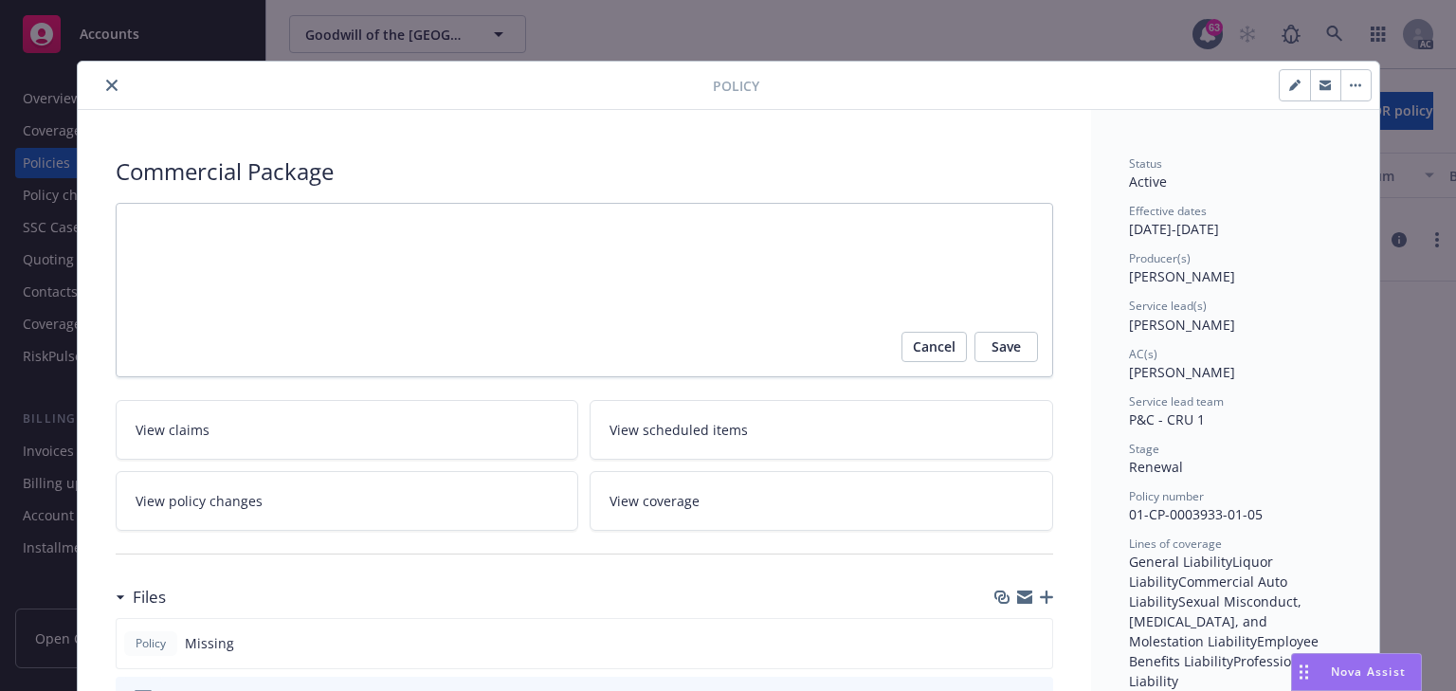
click at [108, 85] on icon "close" at bounding box center [111, 85] width 11 height 11
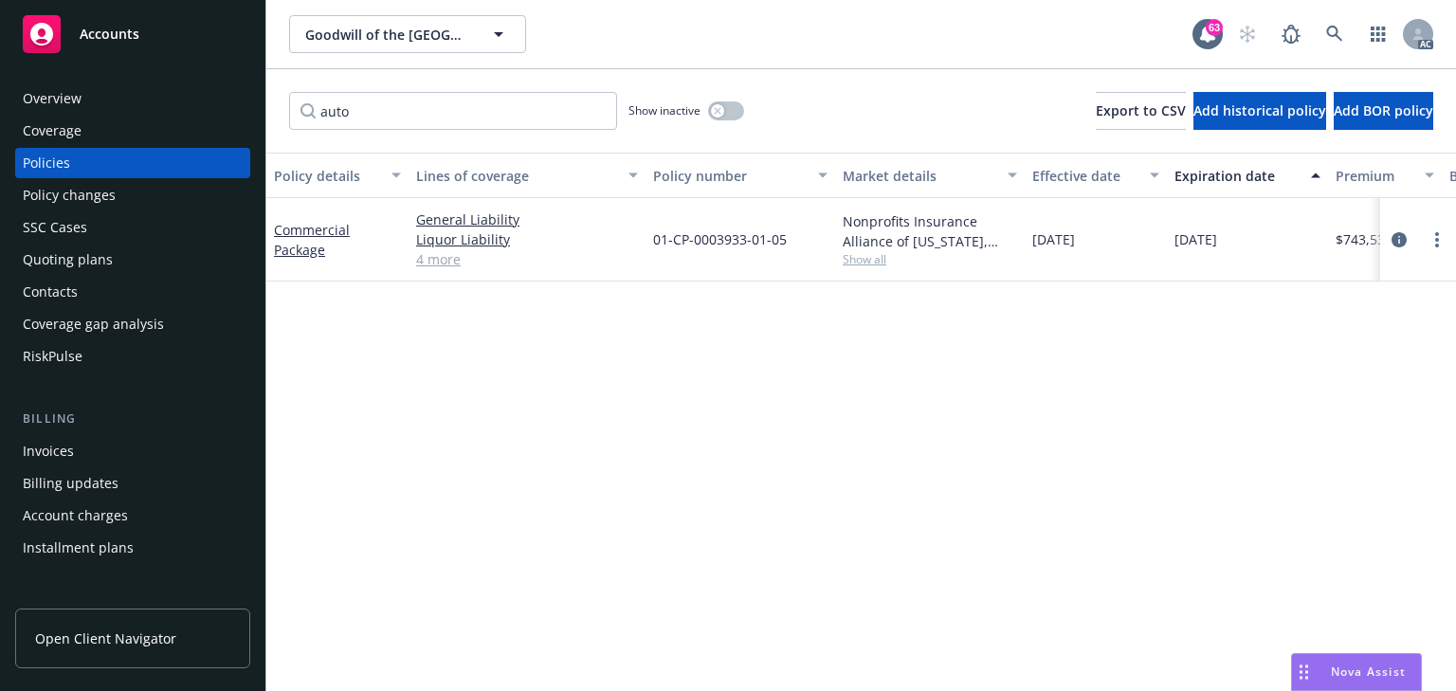
click at [605, 437] on div "Policy details Lines of coverage Policy number Market details Effective date Ex…" at bounding box center [861, 422] width 1190 height 538
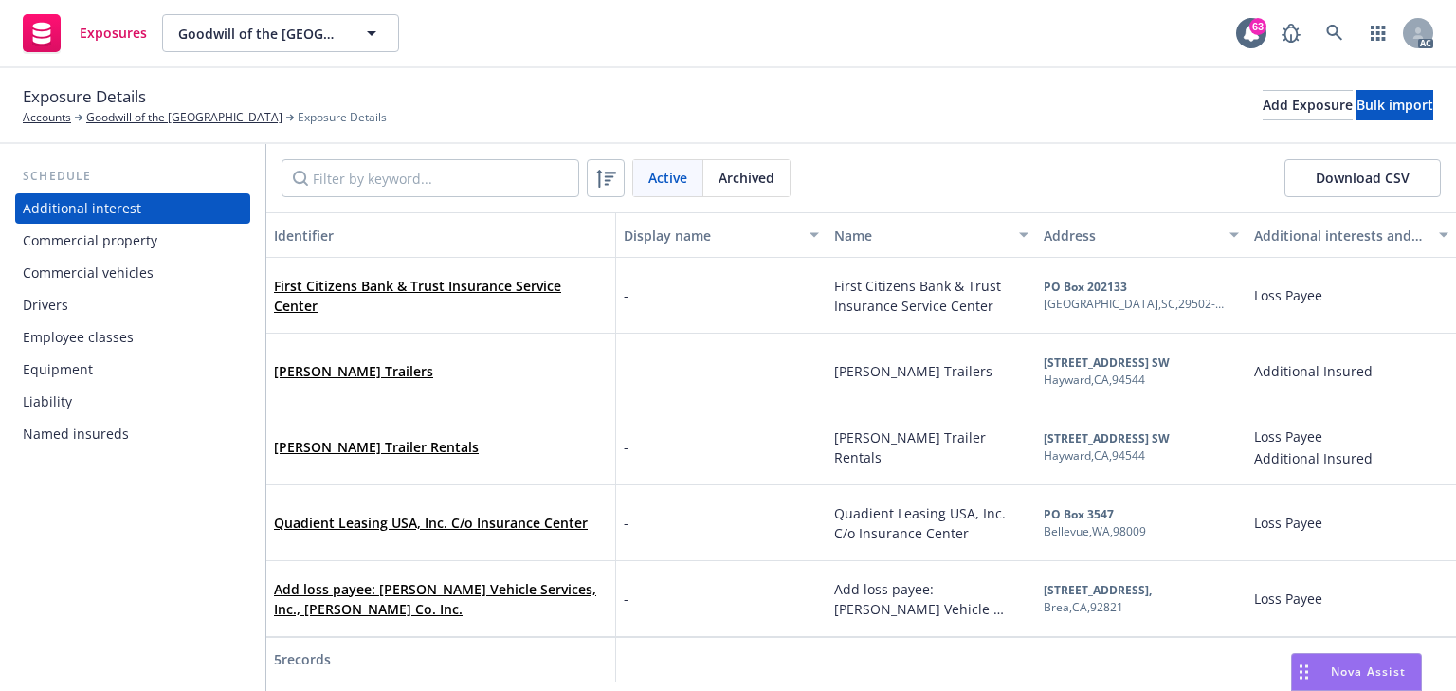
click at [136, 274] on div "Commercial vehicles" at bounding box center [88, 273] width 131 height 30
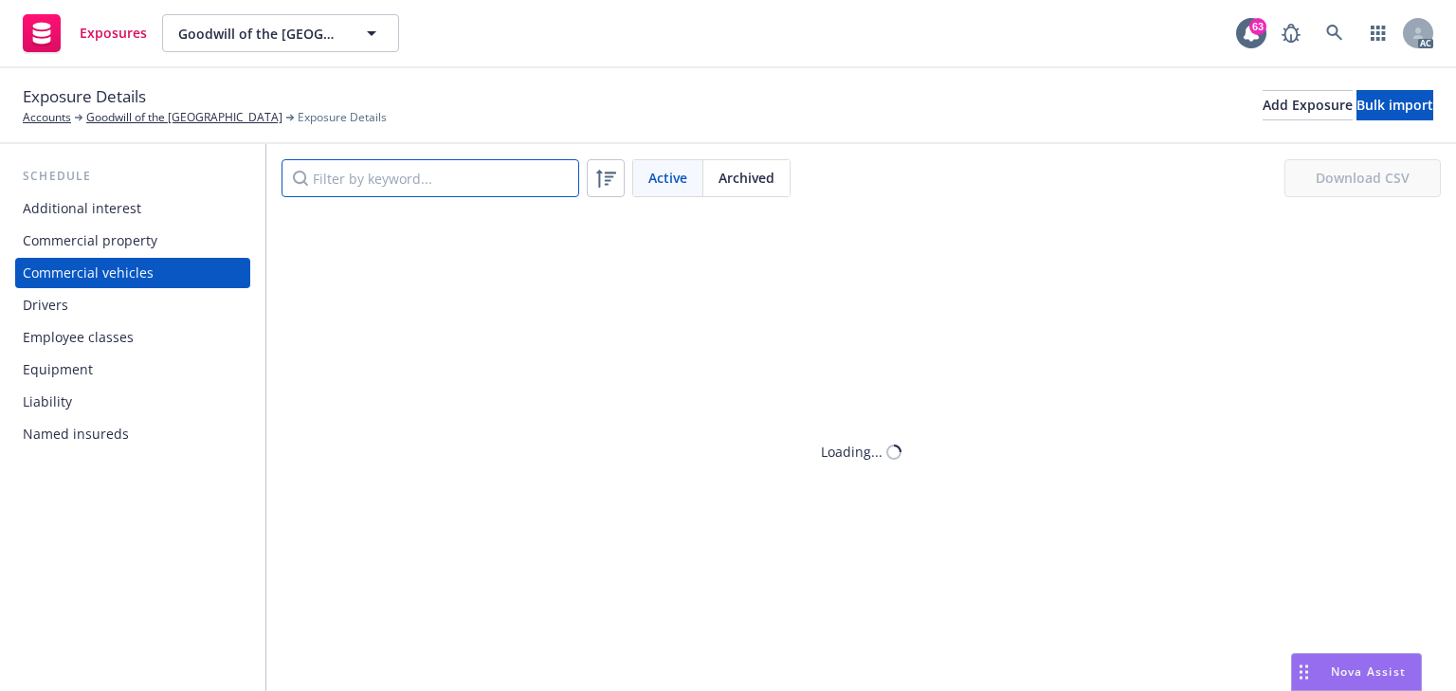
click at [354, 184] on input "Filter by keyword..." at bounding box center [431, 178] width 298 height 38
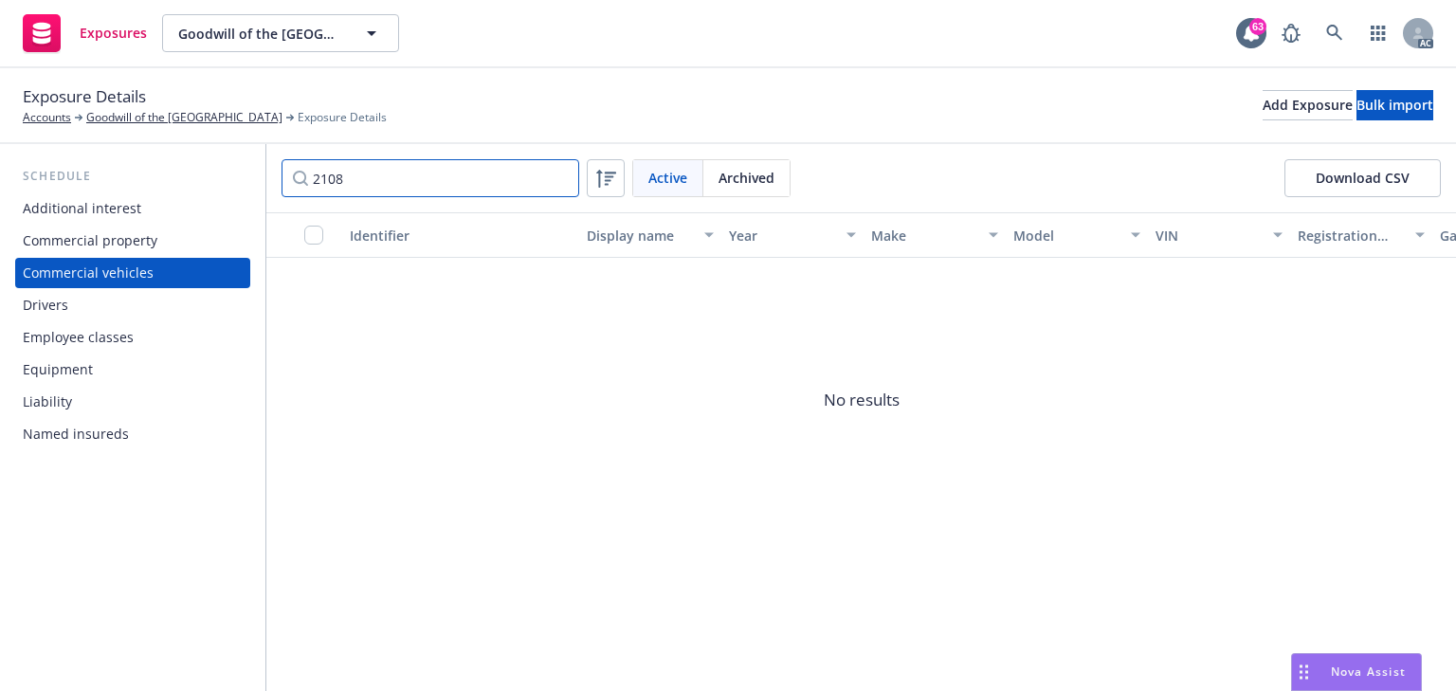
type input "2108"
click at [762, 186] on span "Archived" at bounding box center [747, 178] width 56 height 20
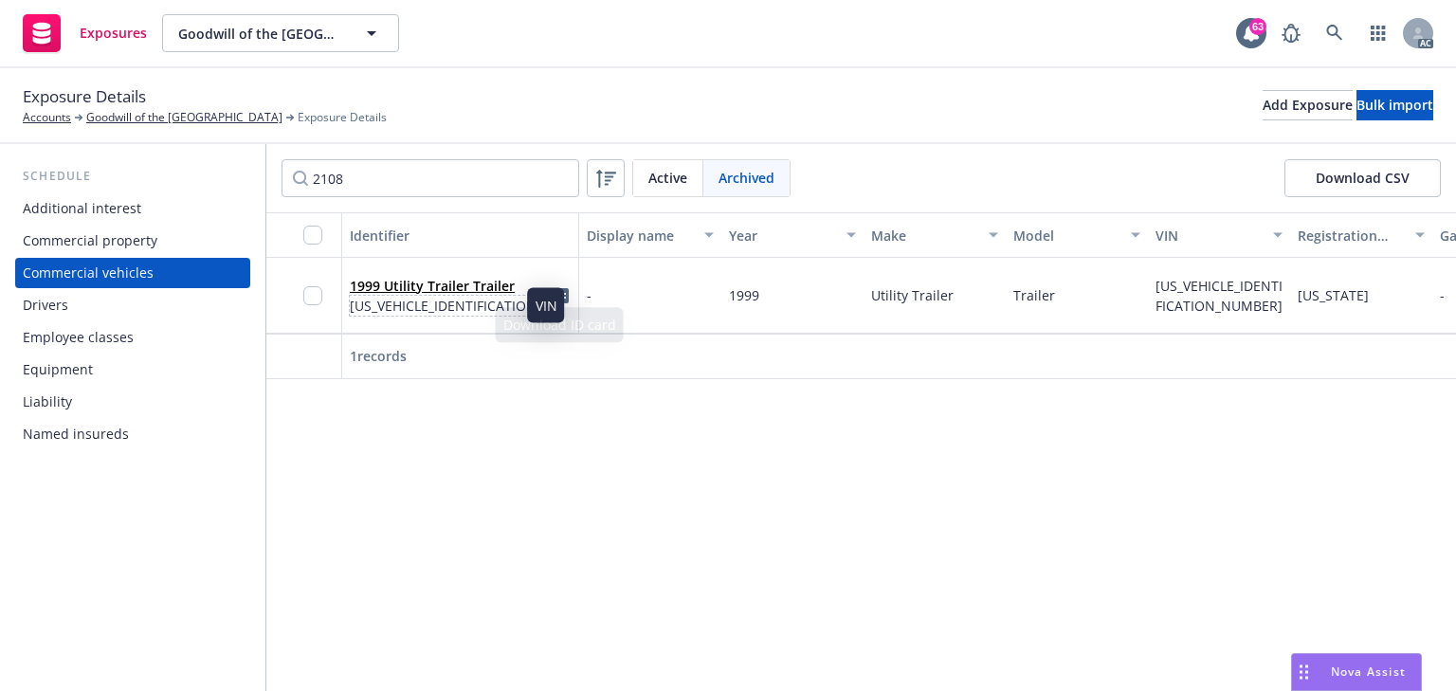
click at [459, 300] on span "[US_VEHICLE_IDENTIFICATION_NUMBER]" at bounding box center [449, 306] width 198 height 20
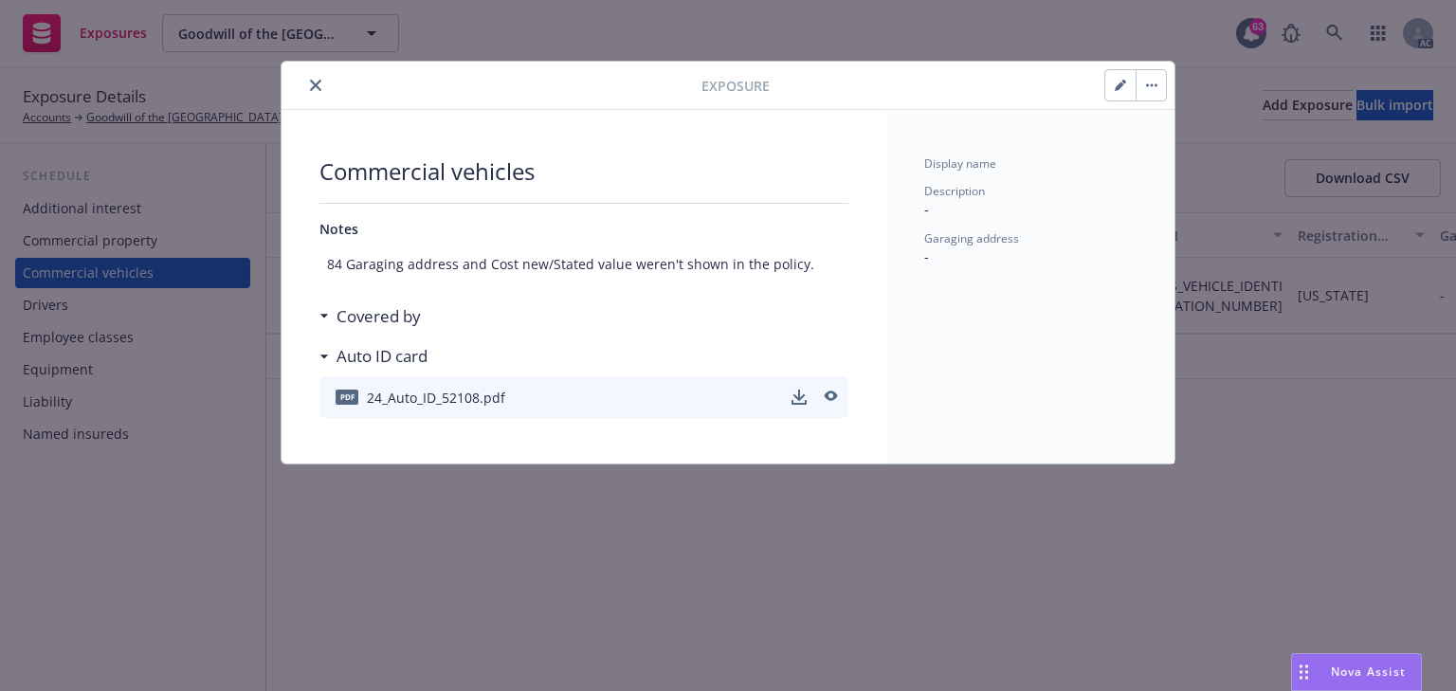
click at [1164, 89] on button "button" at bounding box center [1151, 85] width 30 height 30
click at [1198, 133] on link "Unarchive" at bounding box center [1199, 137] width 125 height 38
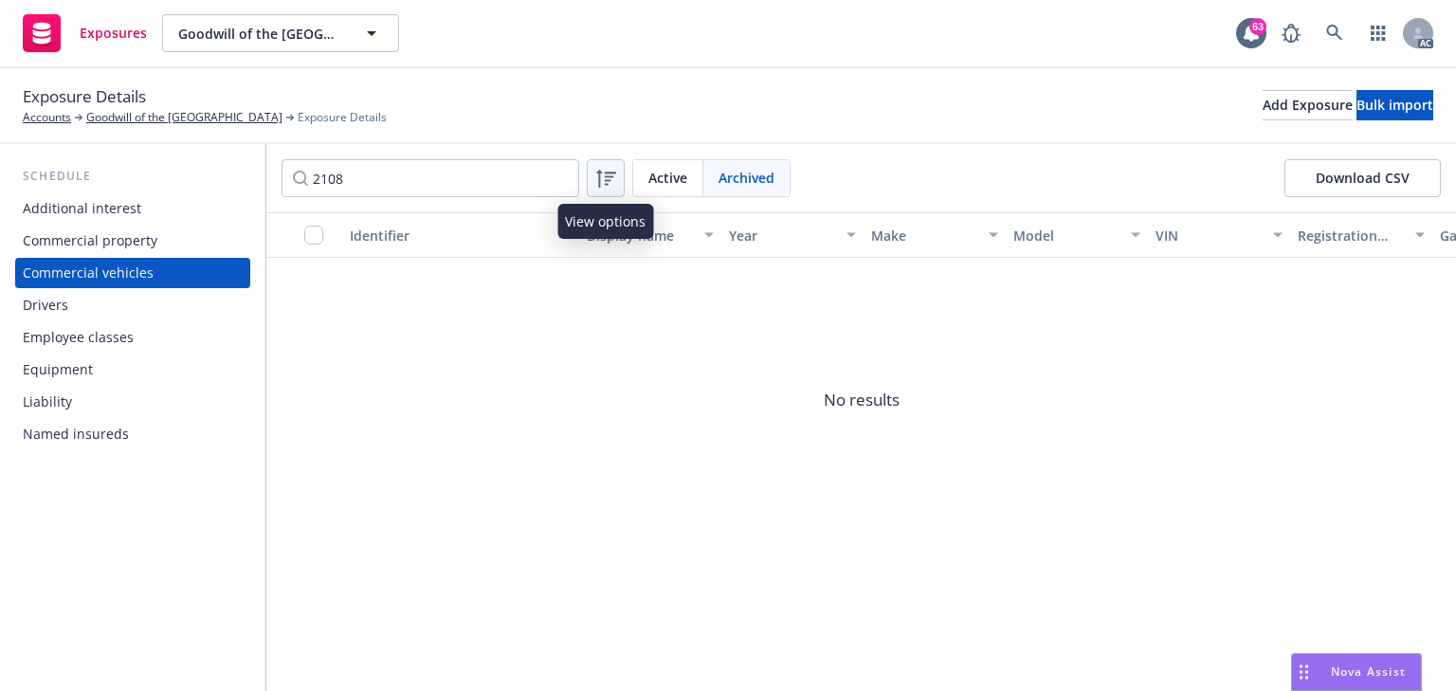
click at [622, 185] on button at bounding box center [606, 178] width 38 height 38
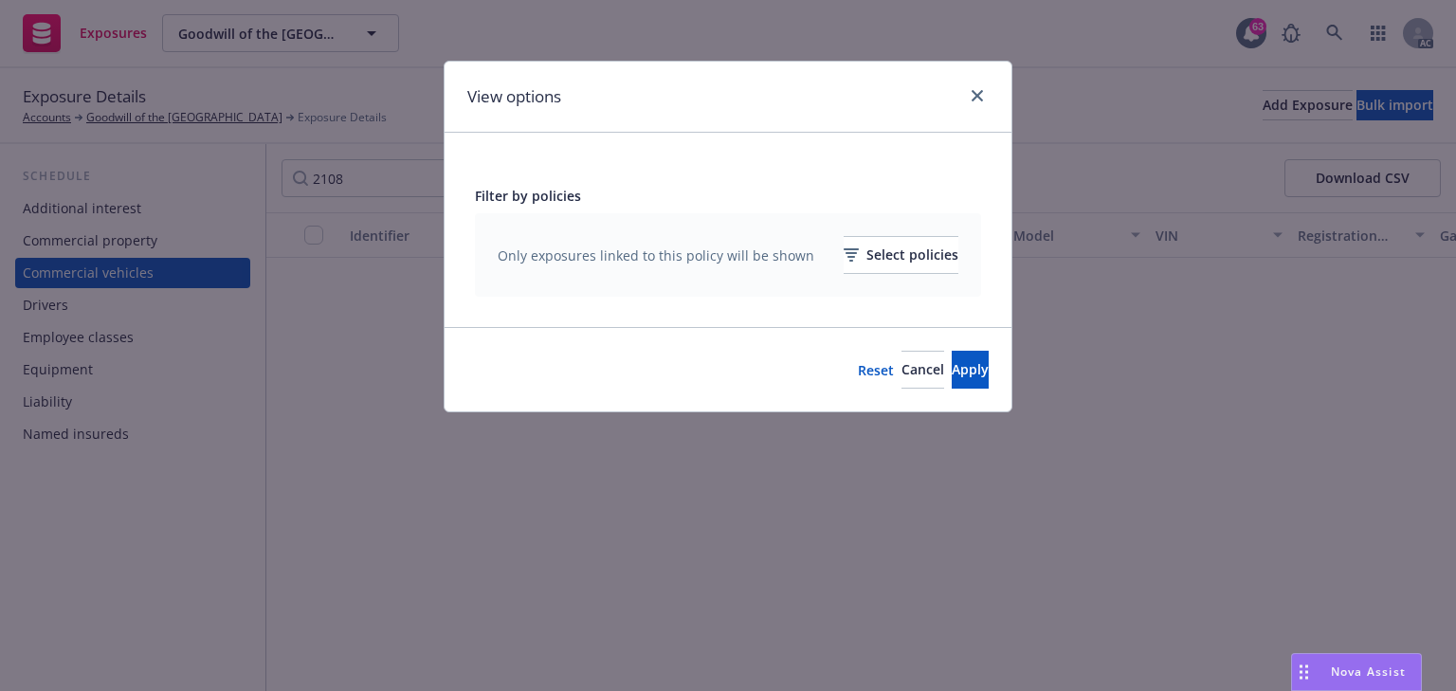
click at [658, 186] on div "Filter by policies" at bounding box center [728, 196] width 506 height 20
click at [975, 94] on icon "close" at bounding box center [977, 95] width 11 height 11
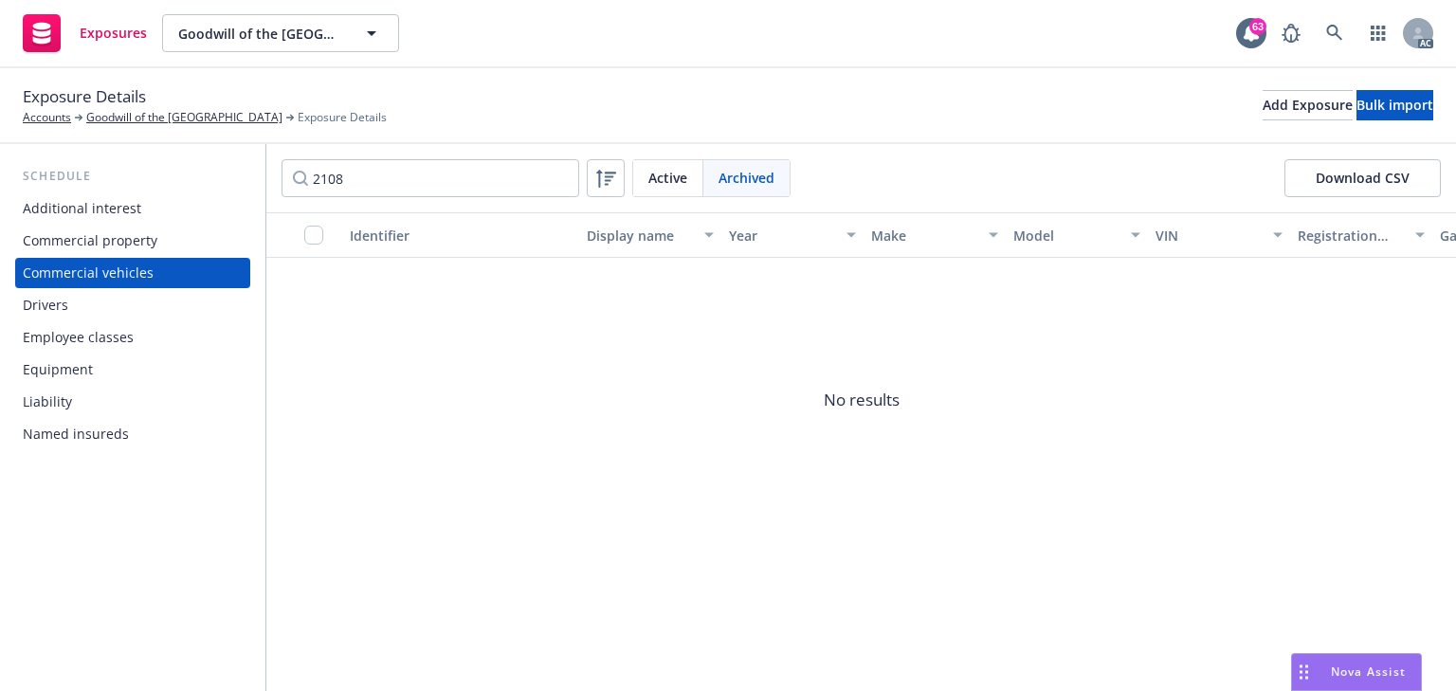
click at [675, 179] on span "Active" at bounding box center [667, 178] width 39 height 20
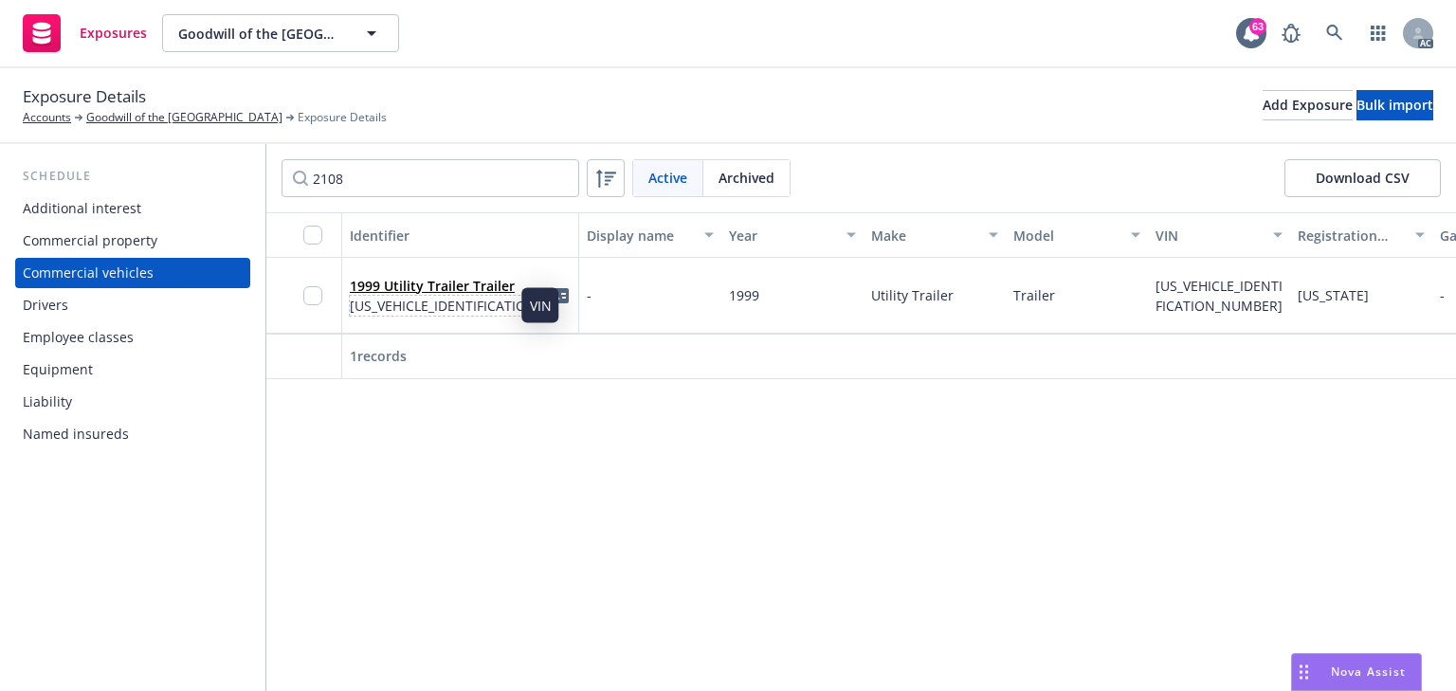
click at [457, 300] on span "[US_VEHICLE_IDENTIFICATION_NUMBER]" at bounding box center [449, 306] width 198 height 20
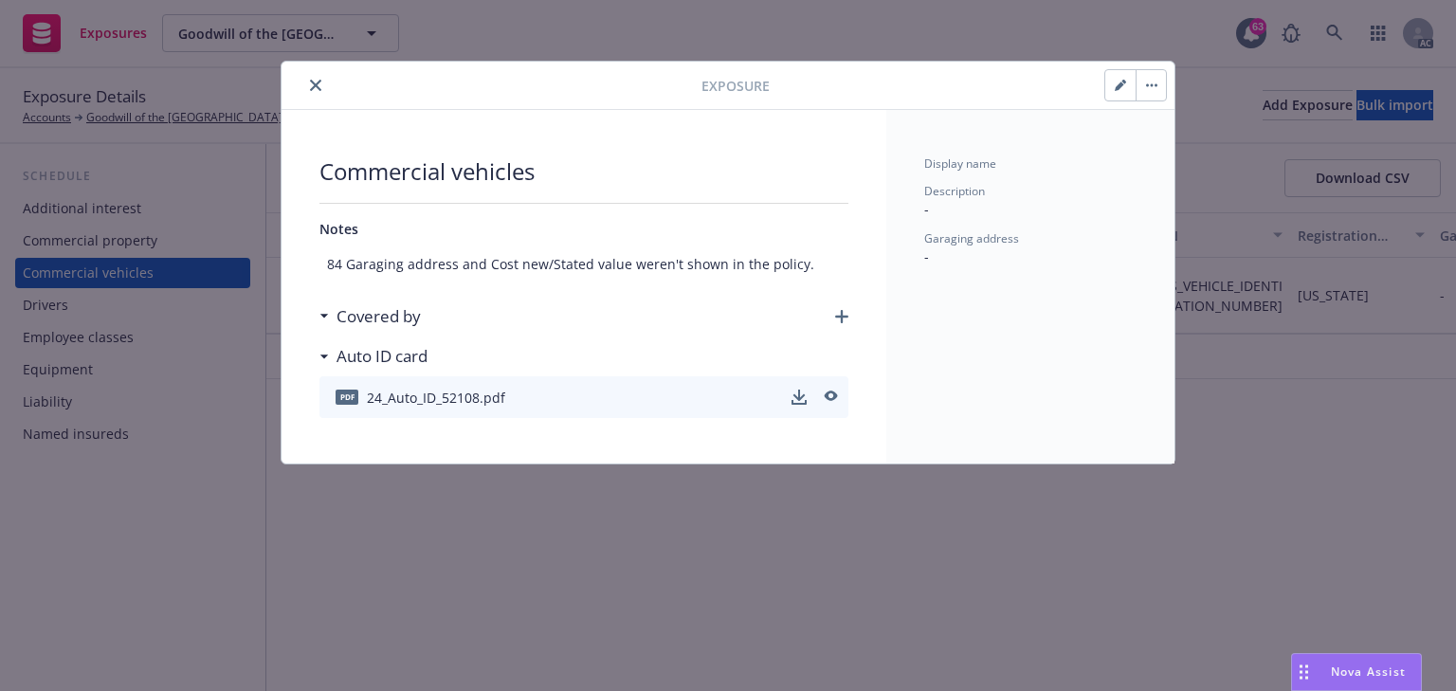
click at [839, 323] on div "Covered by" at bounding box center [583, 317] width 529 height 40
click at [846, 315] on icon "button" at bounding box center [841, 316] width 13 height 13
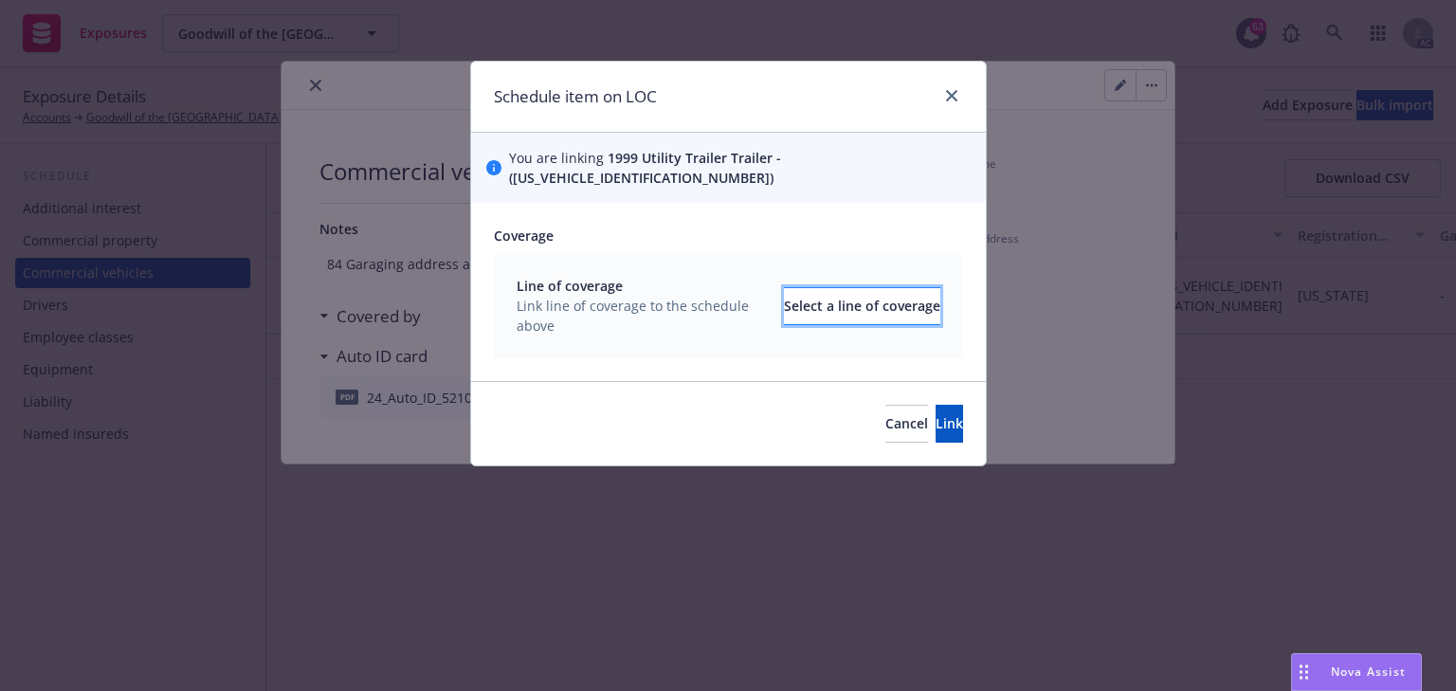
click at [828, 299] on div "Select a line of coverage" at bounding box center [862, 306] width 156 height 36
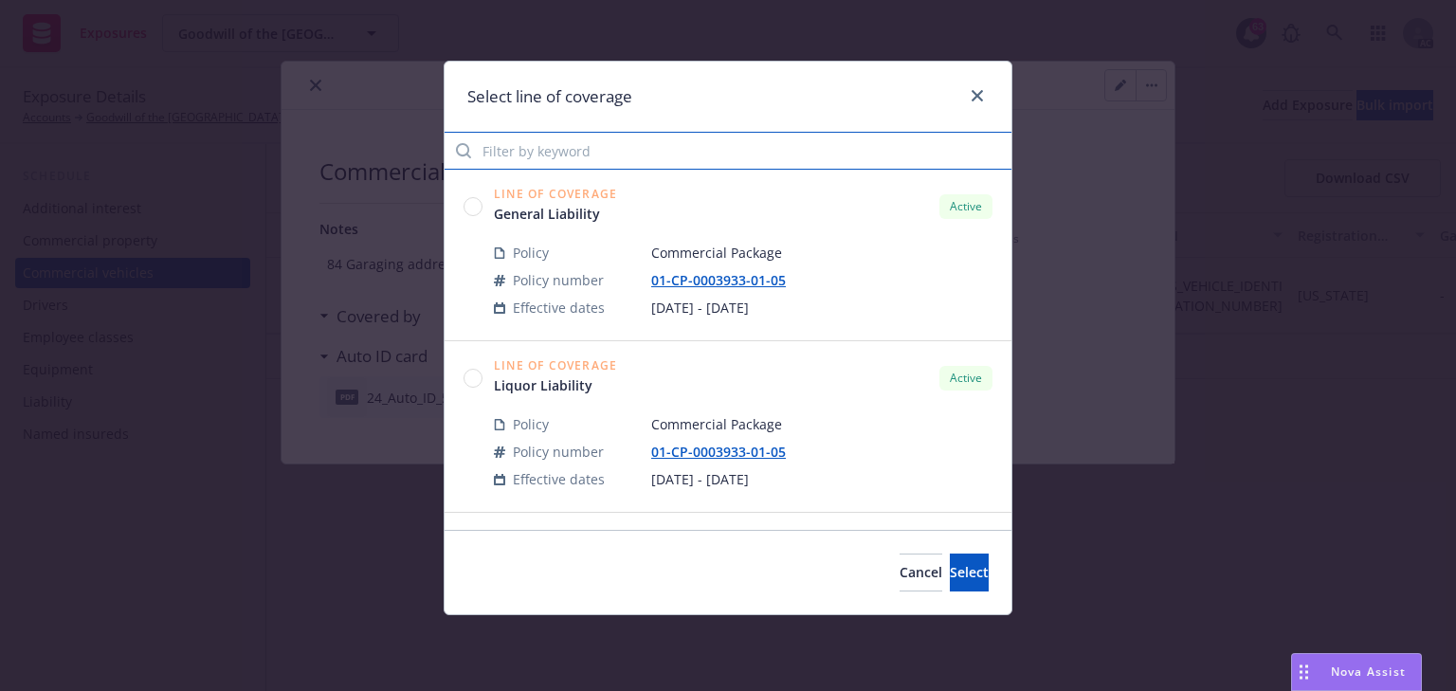
click at [621, 140] on input "Filter by keyword" at bounding box center [728, 151] width 567 height 38
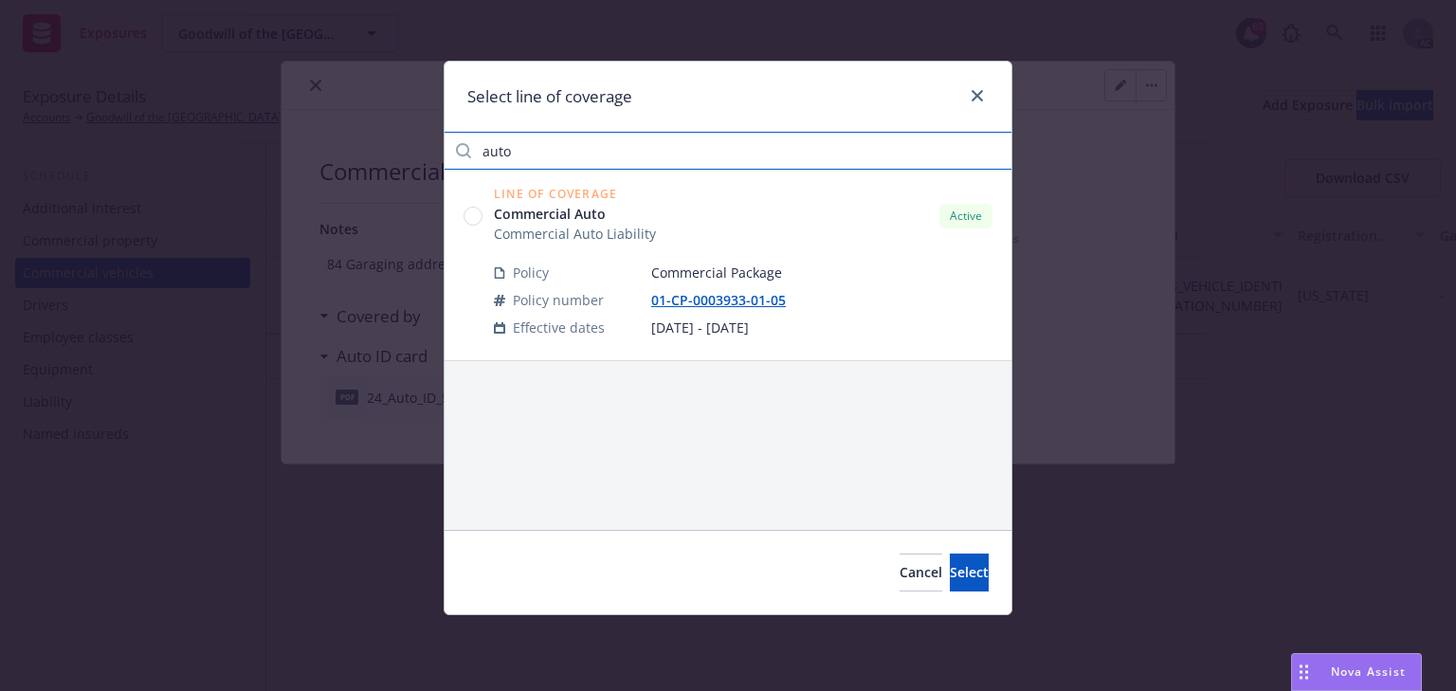
type input "auto"
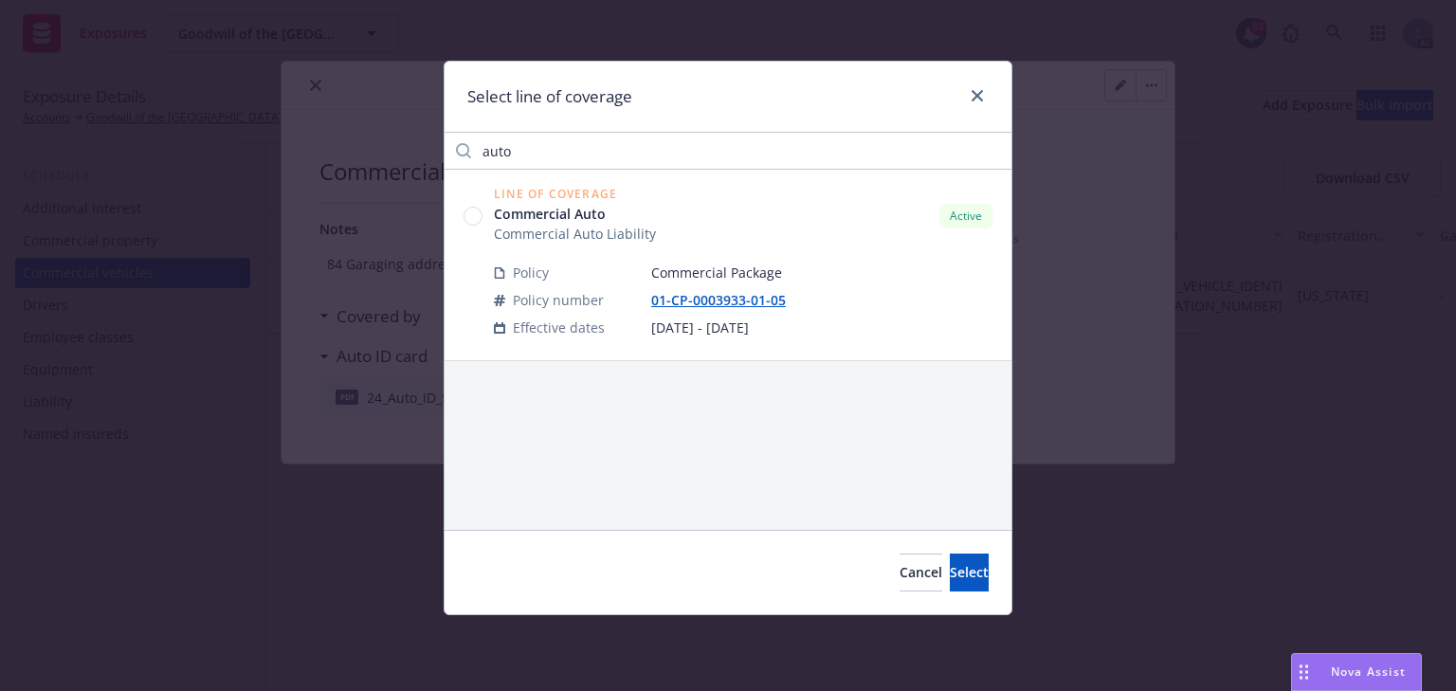
click at [476, 219] on circle at bounding box center [473, 217] width 18 height 18
click at [950, 577] on span "Select" at bounding box center [969, 572] width 39 height 18
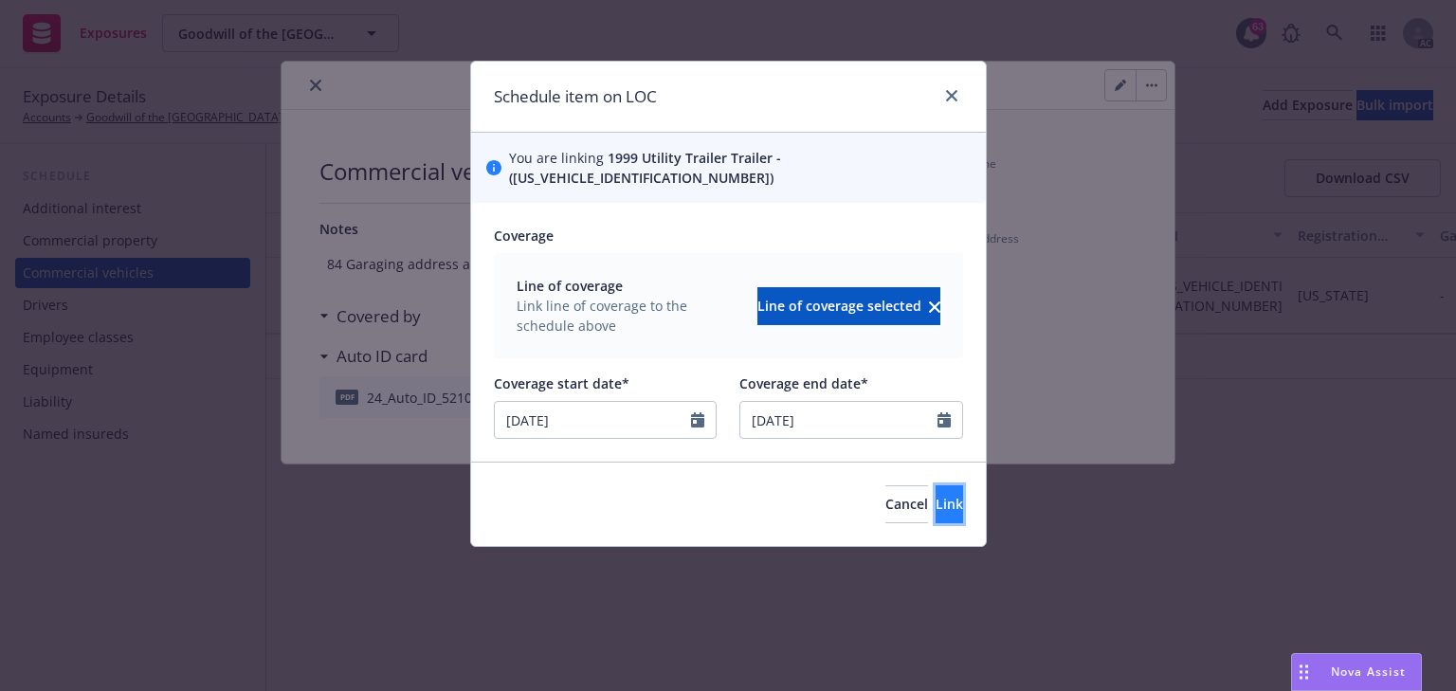
click at [936, 487] on button "Link" at bounding box center [949, 504] width 27 height 38
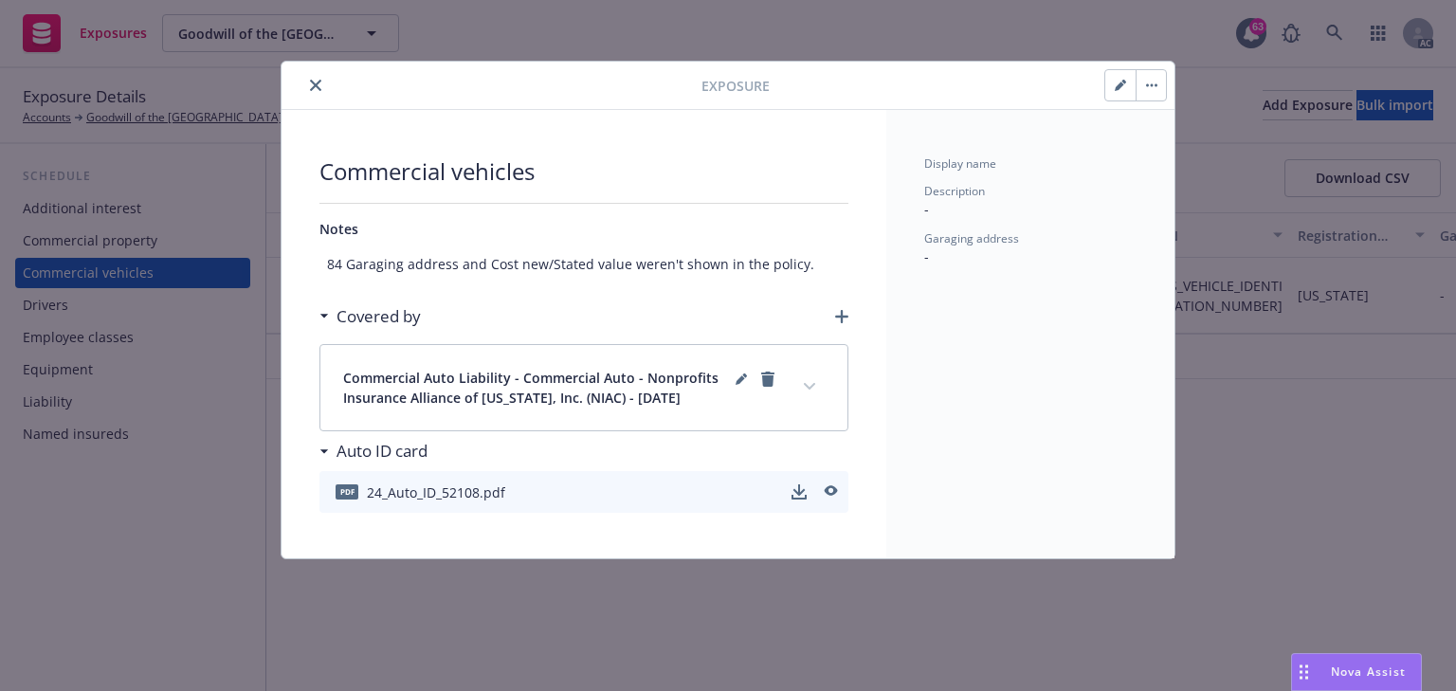
click at [317, 87] on icon "close" at bounding box center [315, 85] width 11 height 11
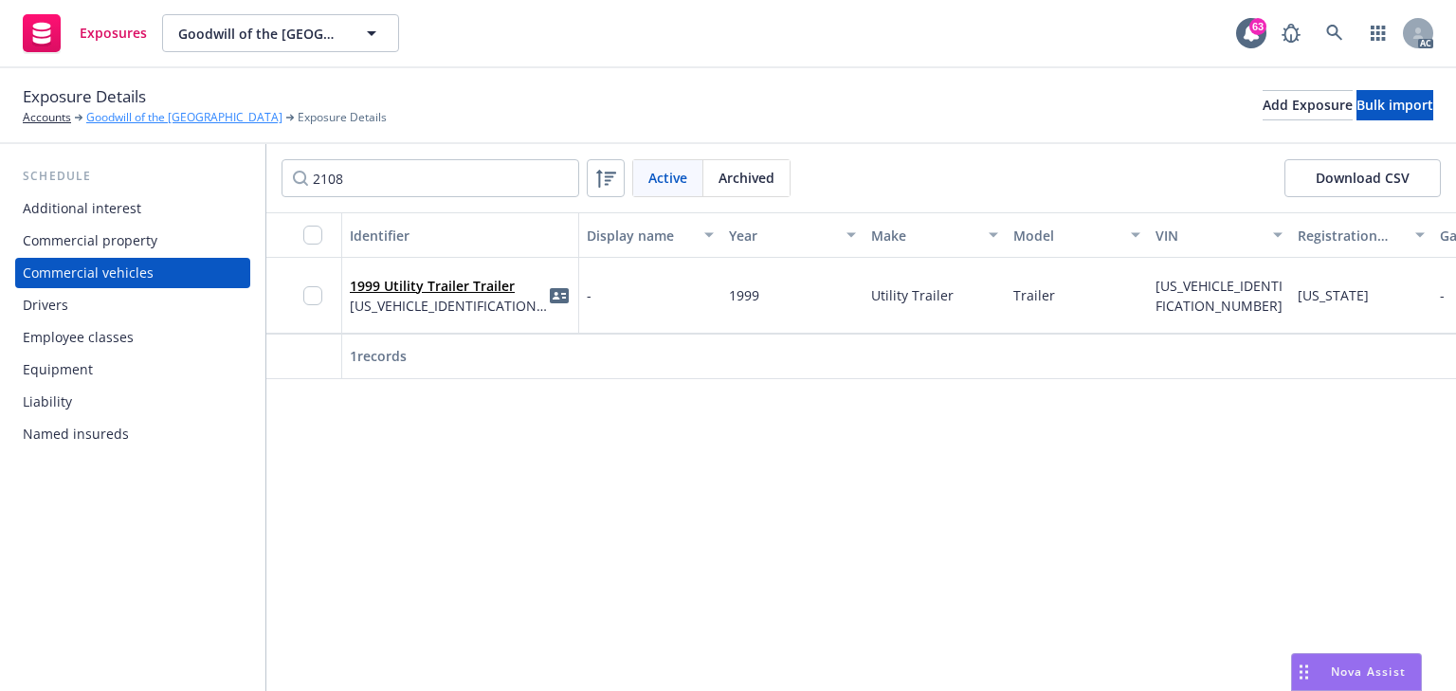
click at [132, 111] on link "Goodwill of the [GEOGRAPHIC_DATA]" at bounding box center [184, 117] width 196 height 17
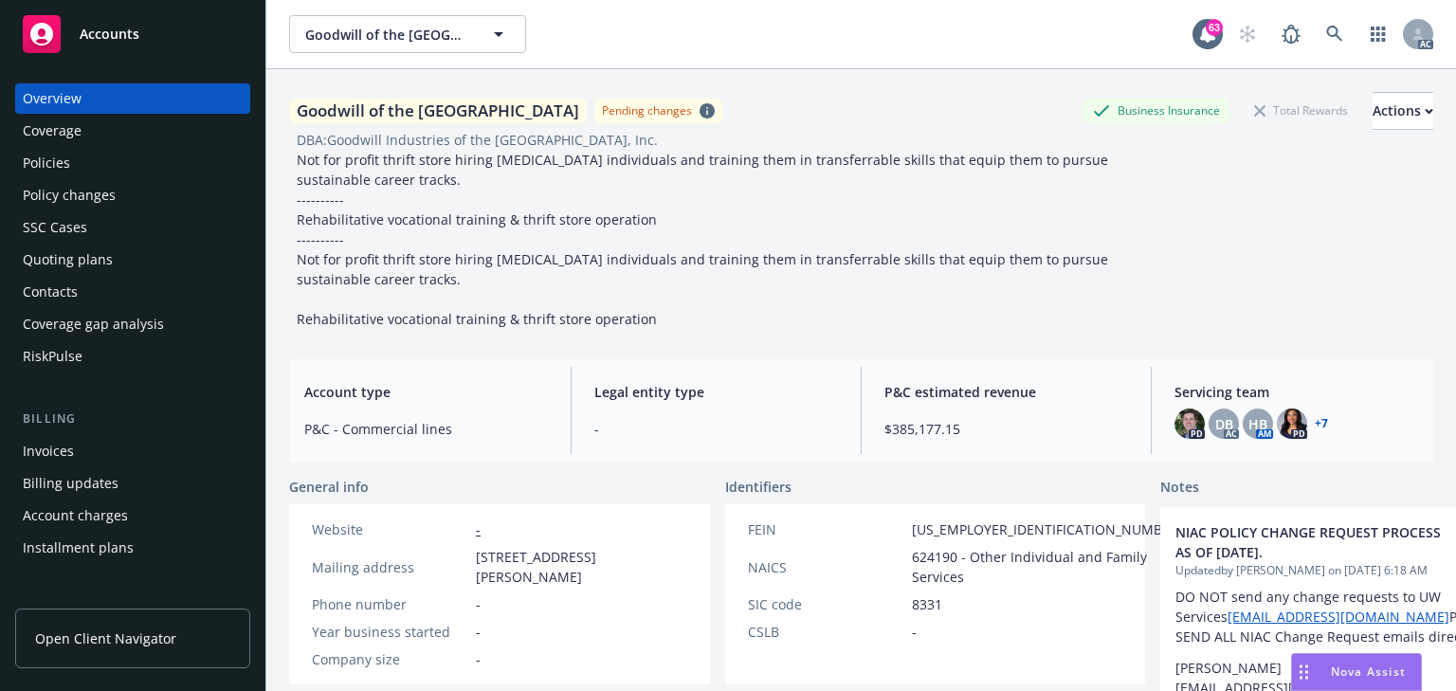
click at [60, 157] on div "Policies" at bounding box center [46, 163] width 47 height 30
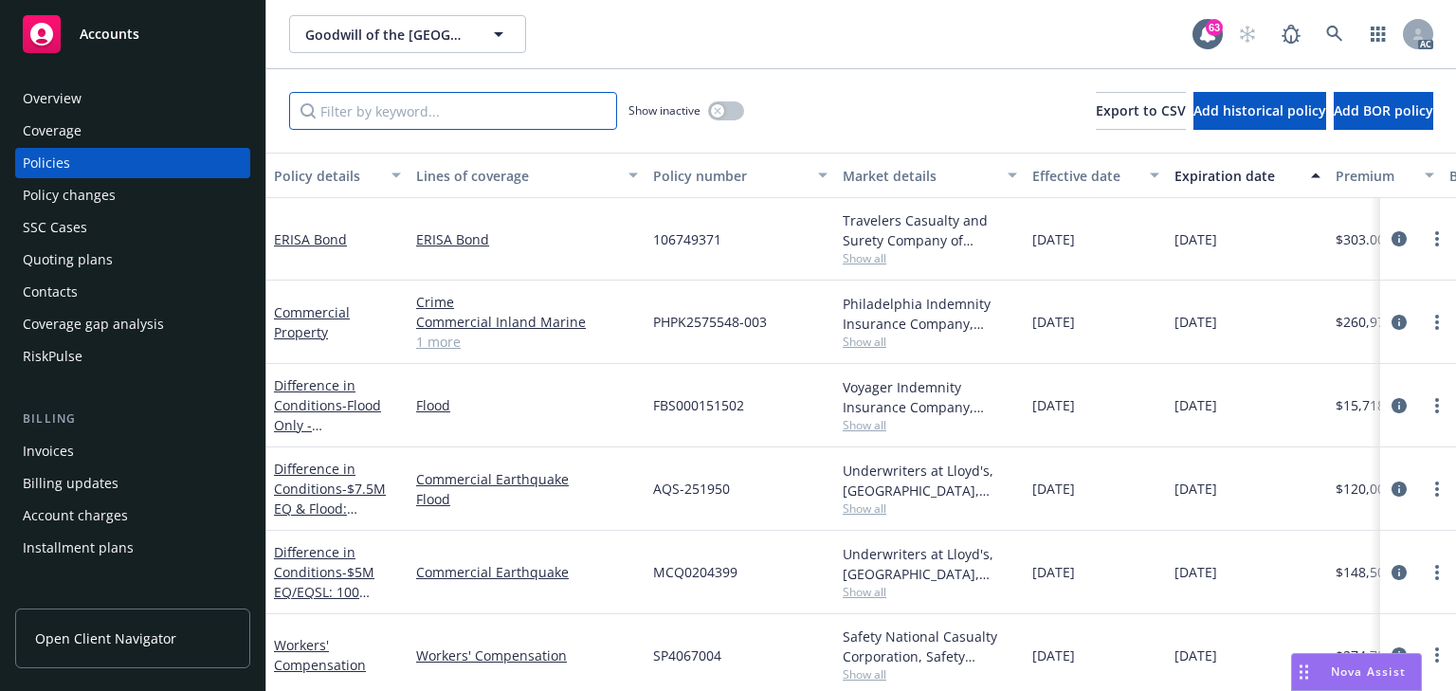
click at [367, 129] on input "Filter by keyword..." at bounding box center [453, 111] width 328 height 38
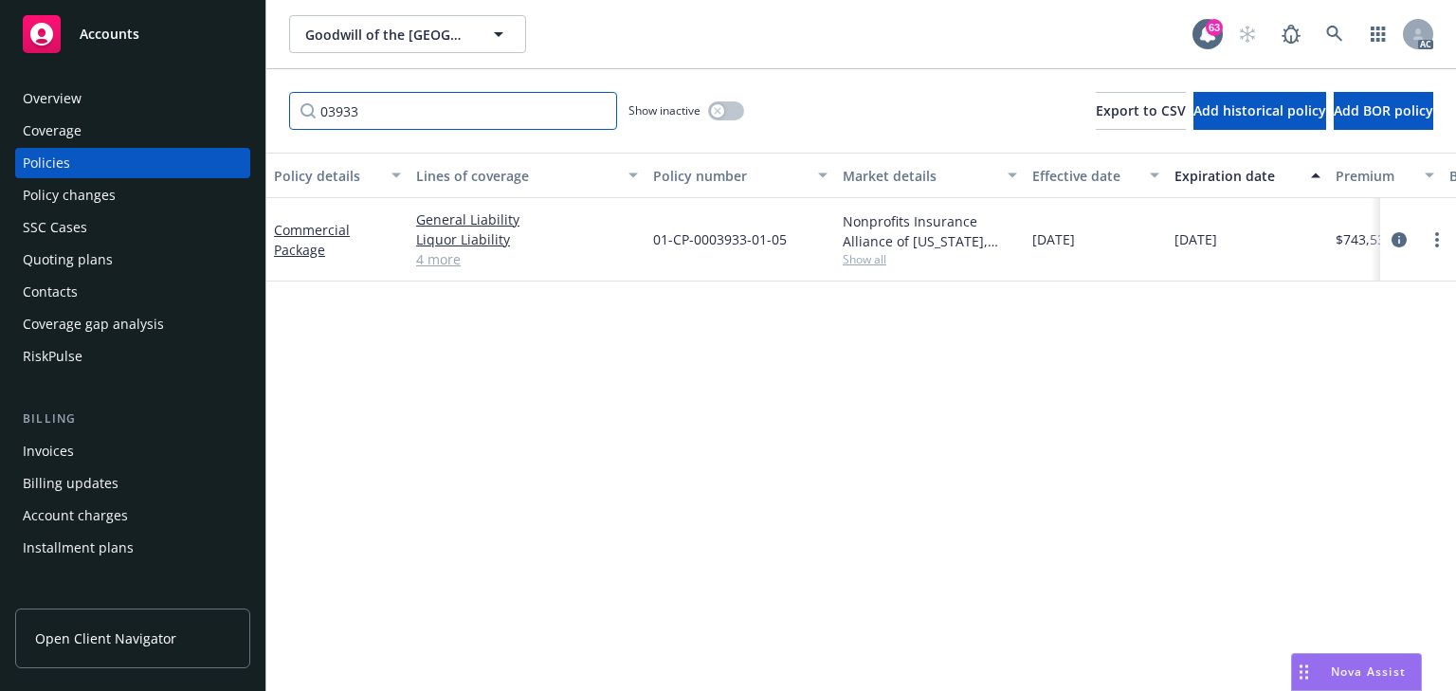
type input "03933"
click at [552, 432] on div "Policy details Lines of coverage Policy number Market details Effective date Ex…" at bounding box center [861, 422] width 1190 height 538
click at [719, 110] on icon "button" at bounding box center [717, 110] width 7 height 7
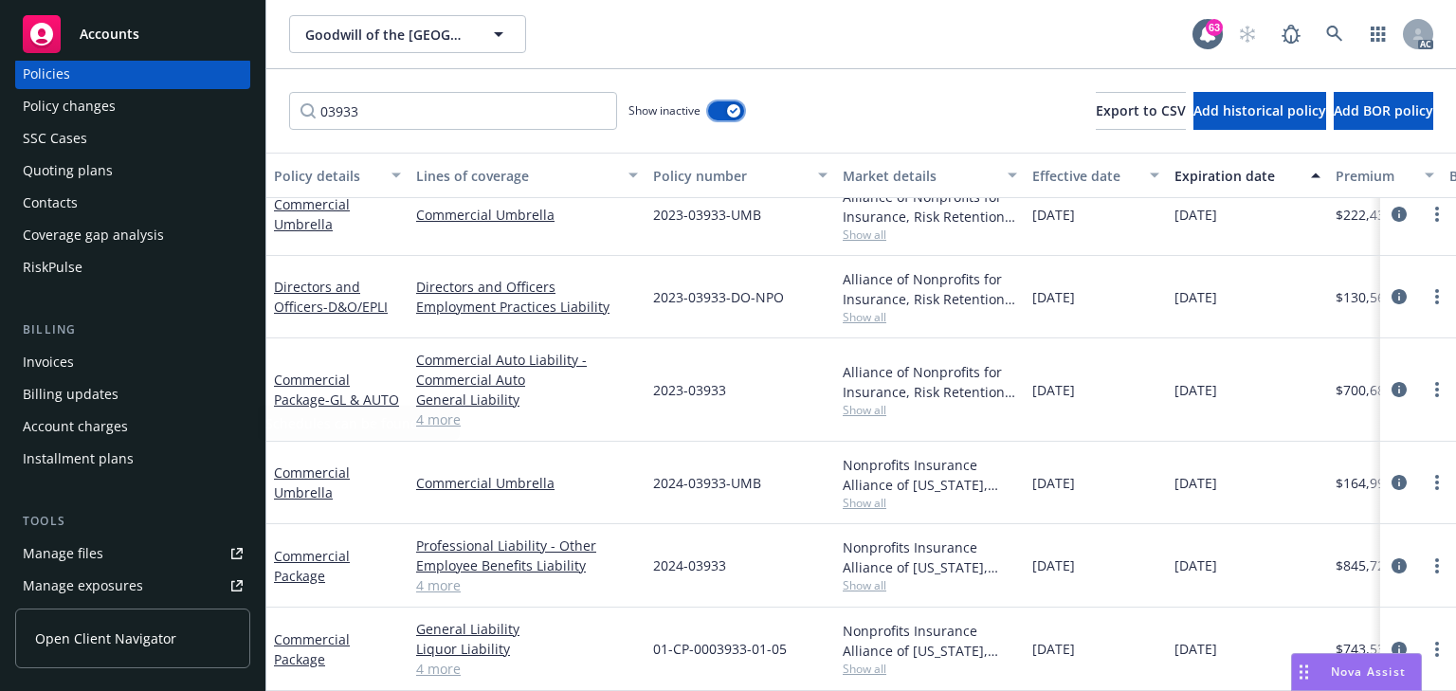
scroll to position [303, 0]
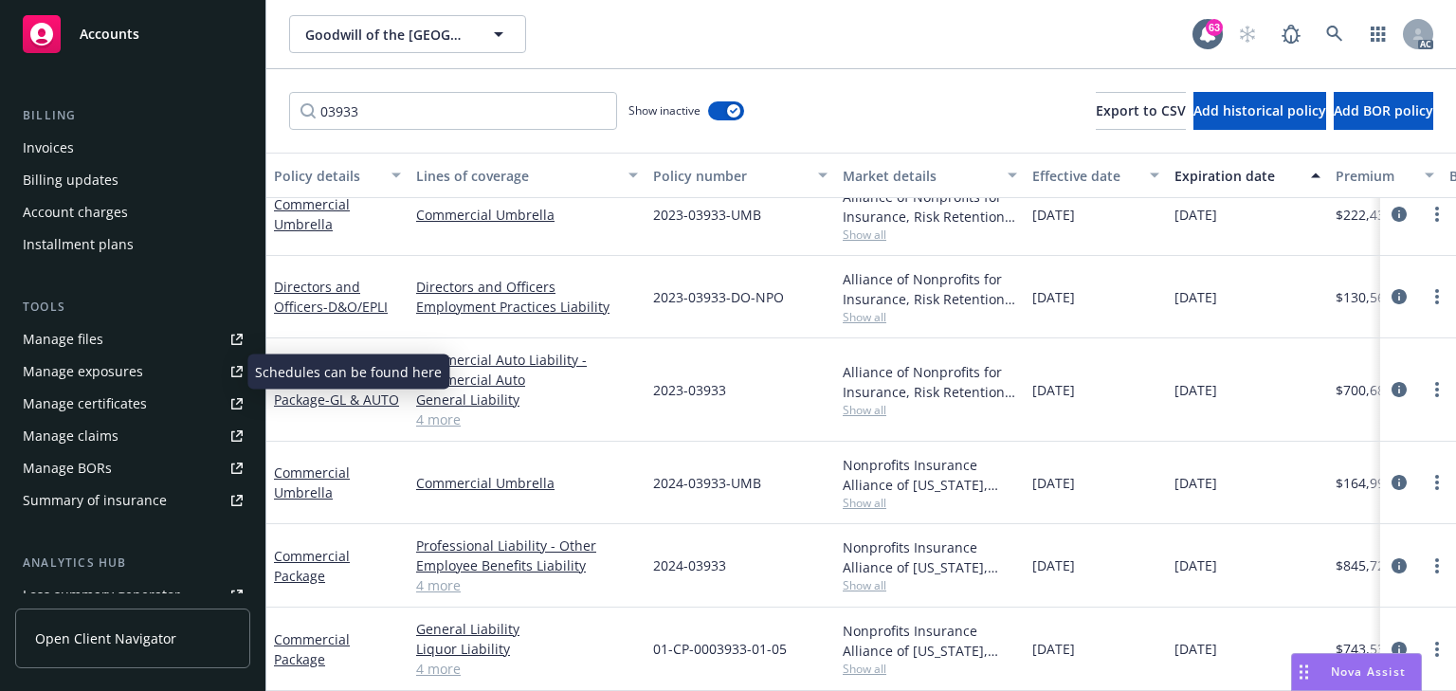
click at [106, 375] on div "Manage exposures" at bounding box center [83, 371] width 120 height 30
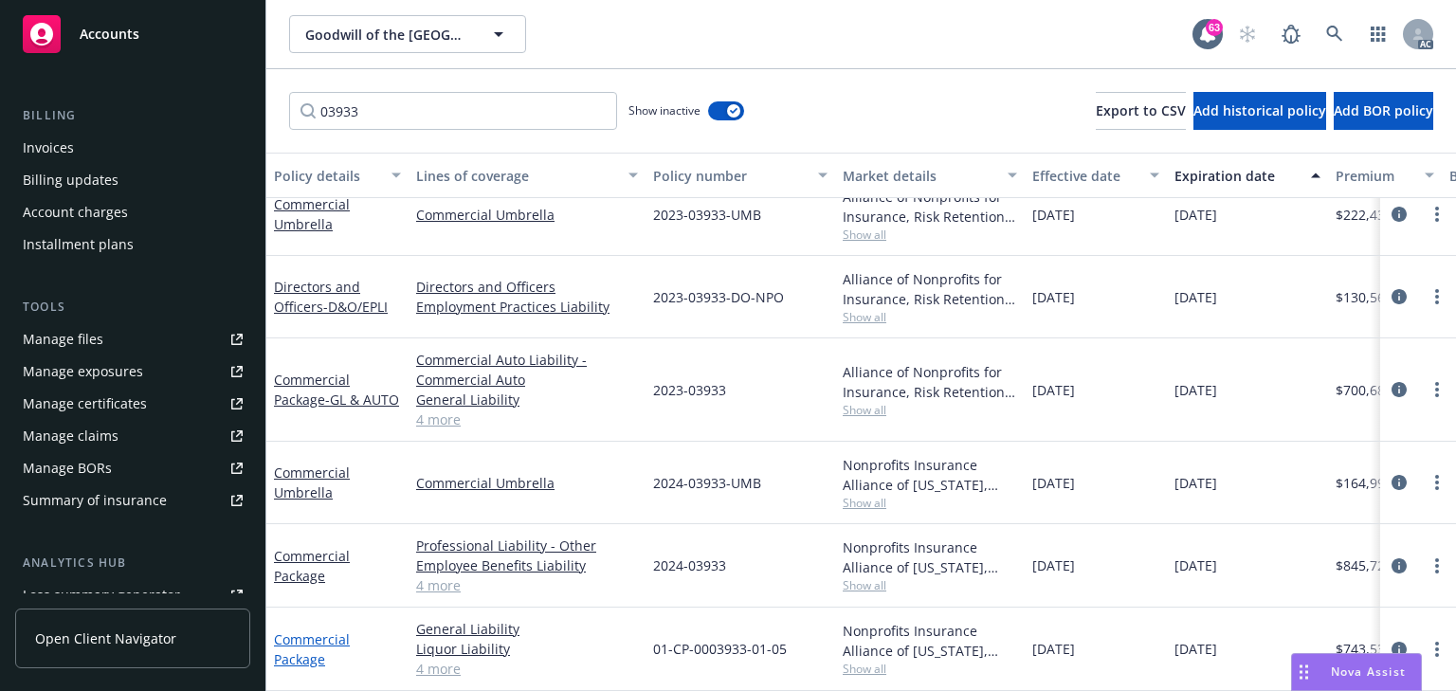
click at [316, 630] on link "Commercial Package" at bounding box center [312, 649] width 76 height 38
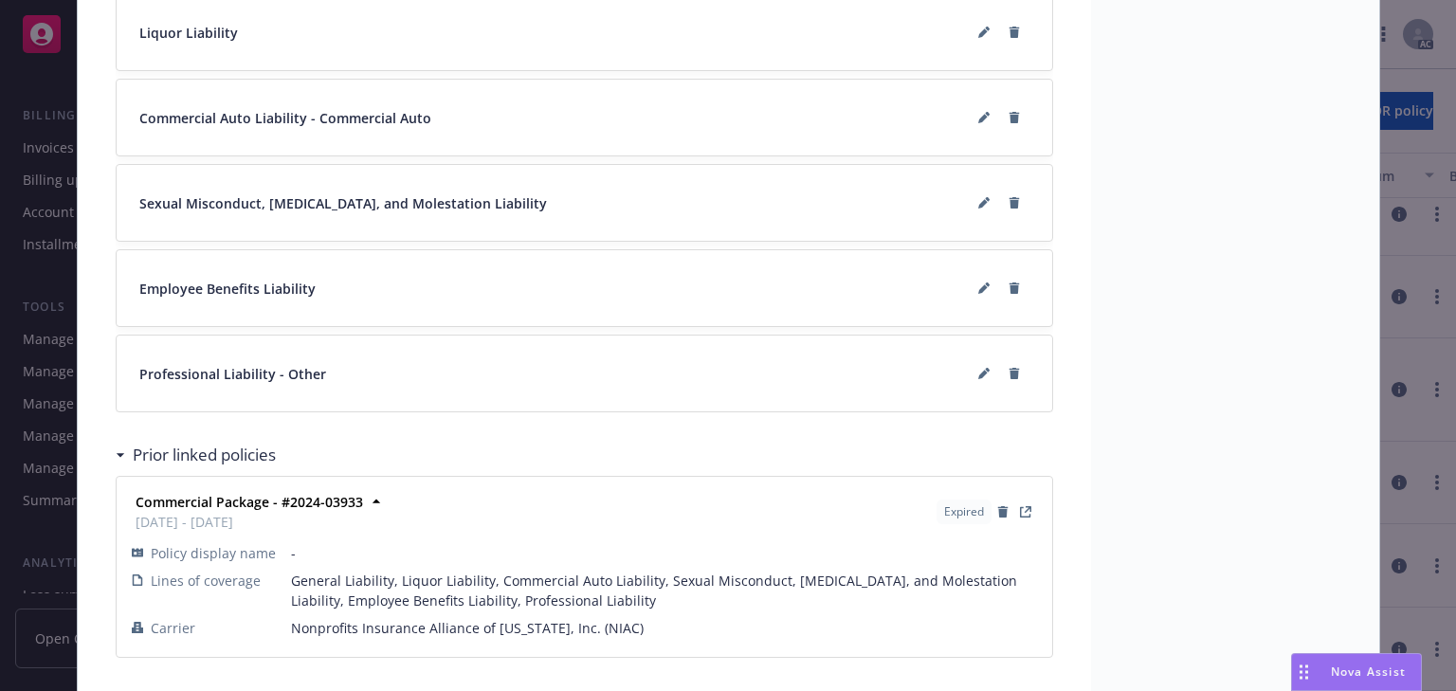
scroll to position [1562, 0]
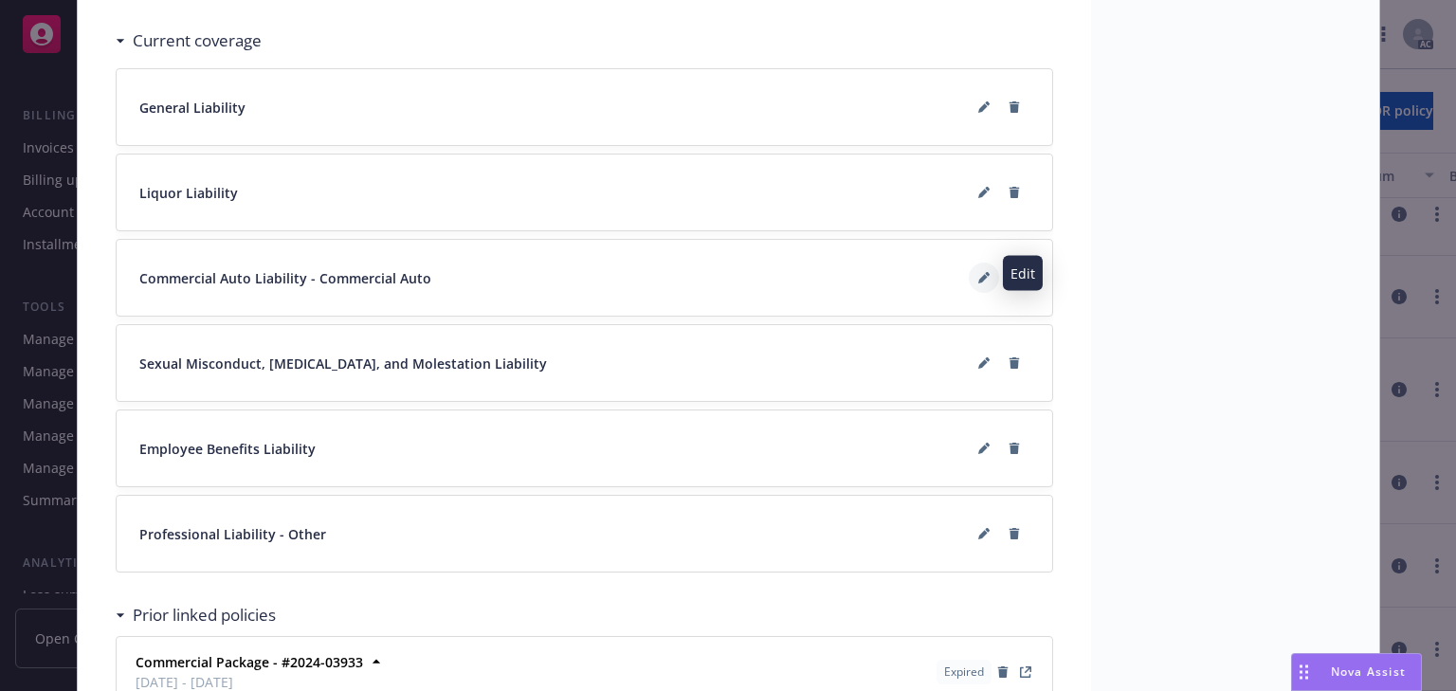
click at [980, 272] on icon at bounding box center [983, 277] width 11 height 11
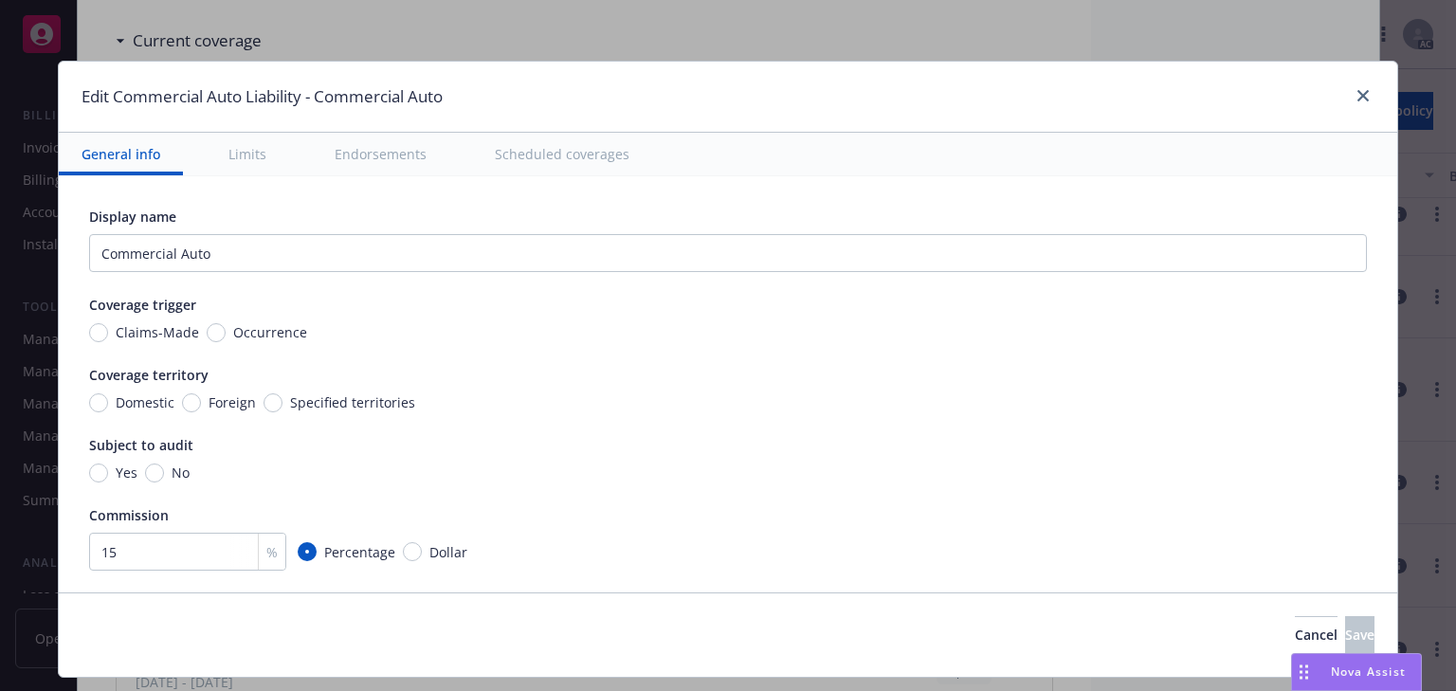
click at [560, 155] on button "Scheduled coverages" at bounding box center [562, 154] width 180 height 43
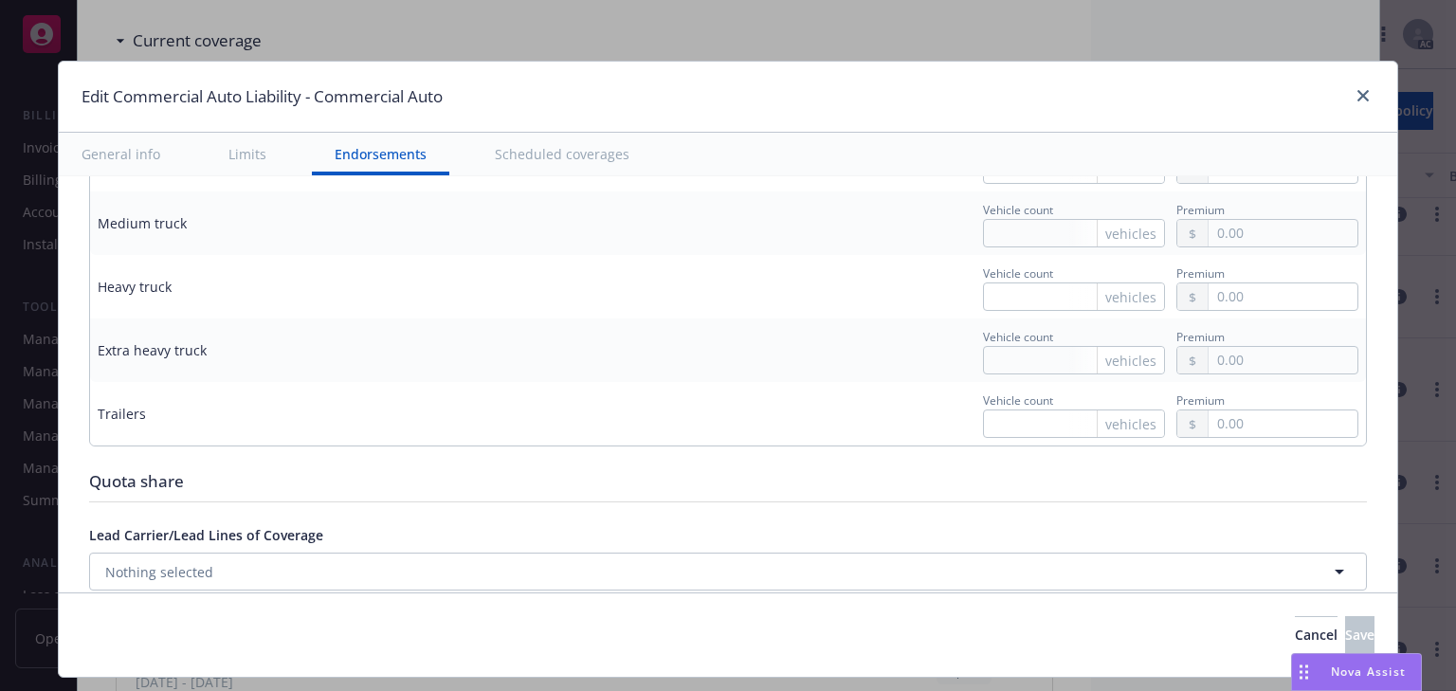
scroll to position [3575, 0]
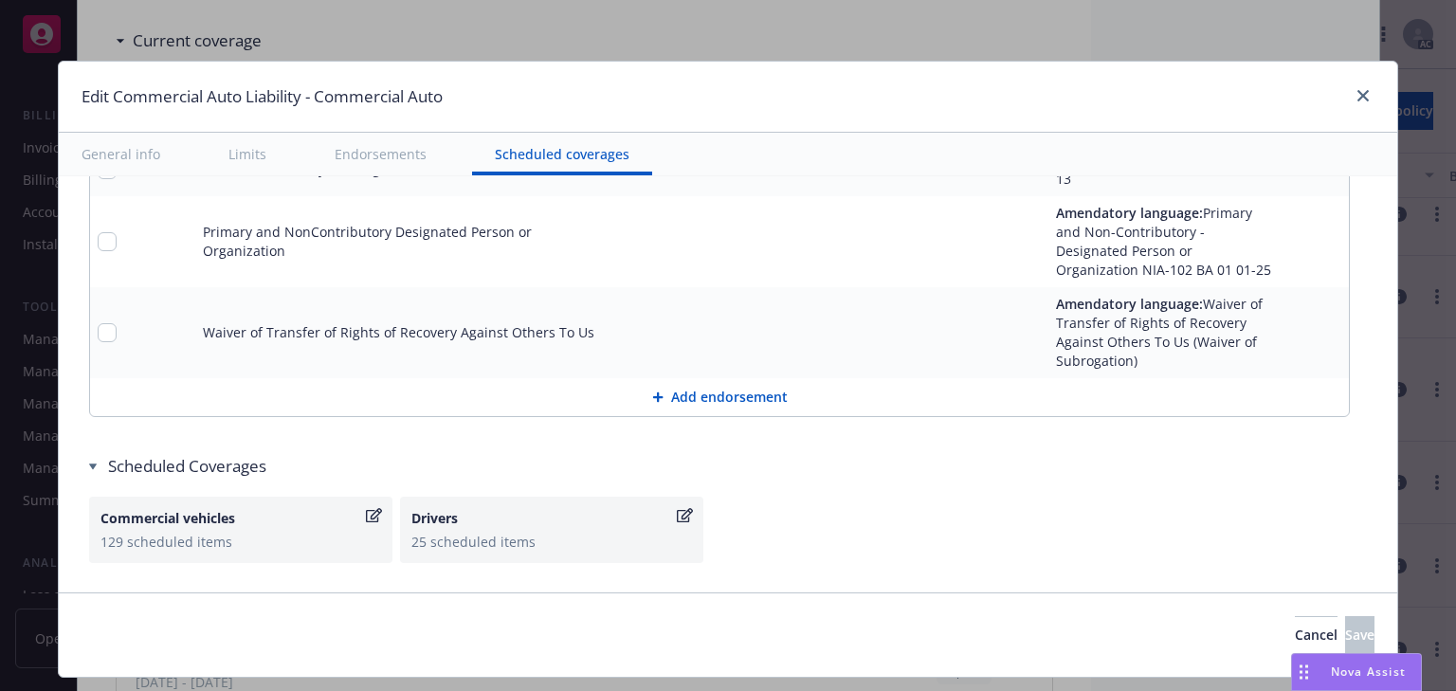
click at [368, 515] on icon "button" at bounding box center [374, 515] width 16 height 14
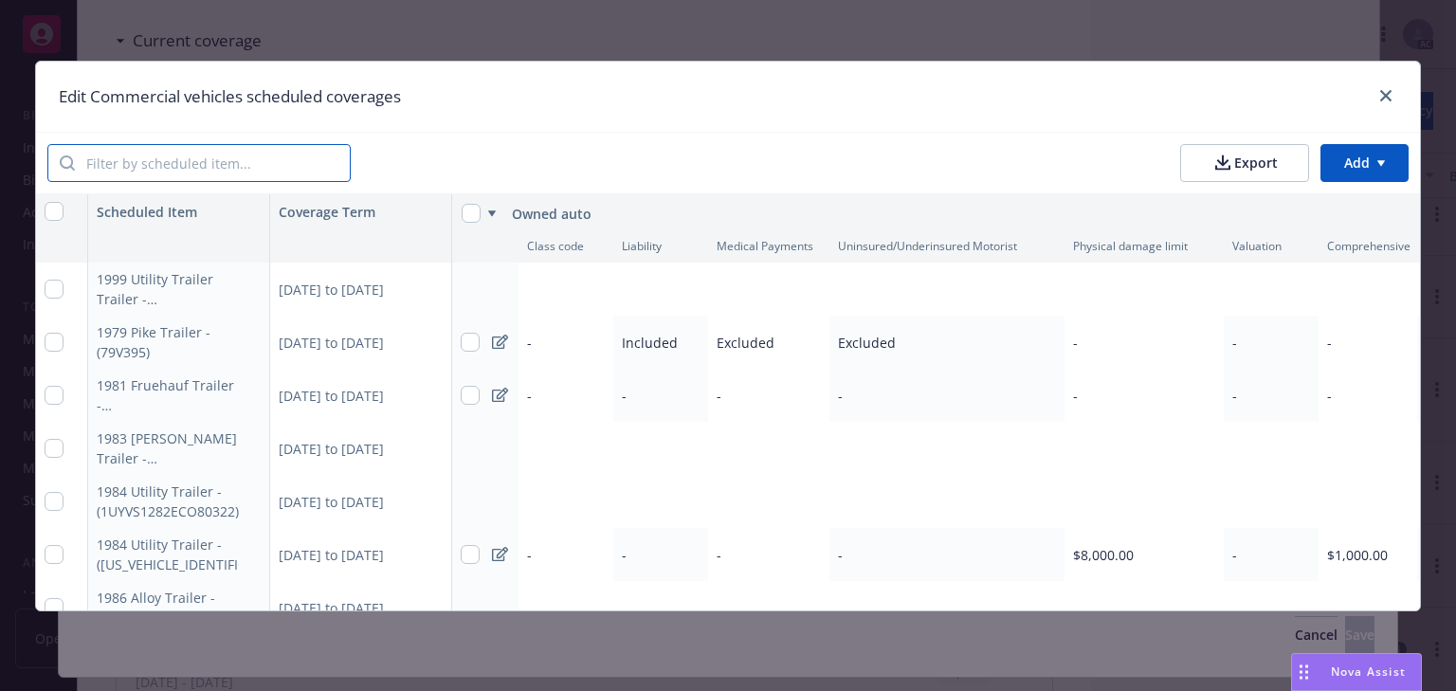
click at [275, 170] on input "search" at bounding box center [212, 163] width 275 height 36
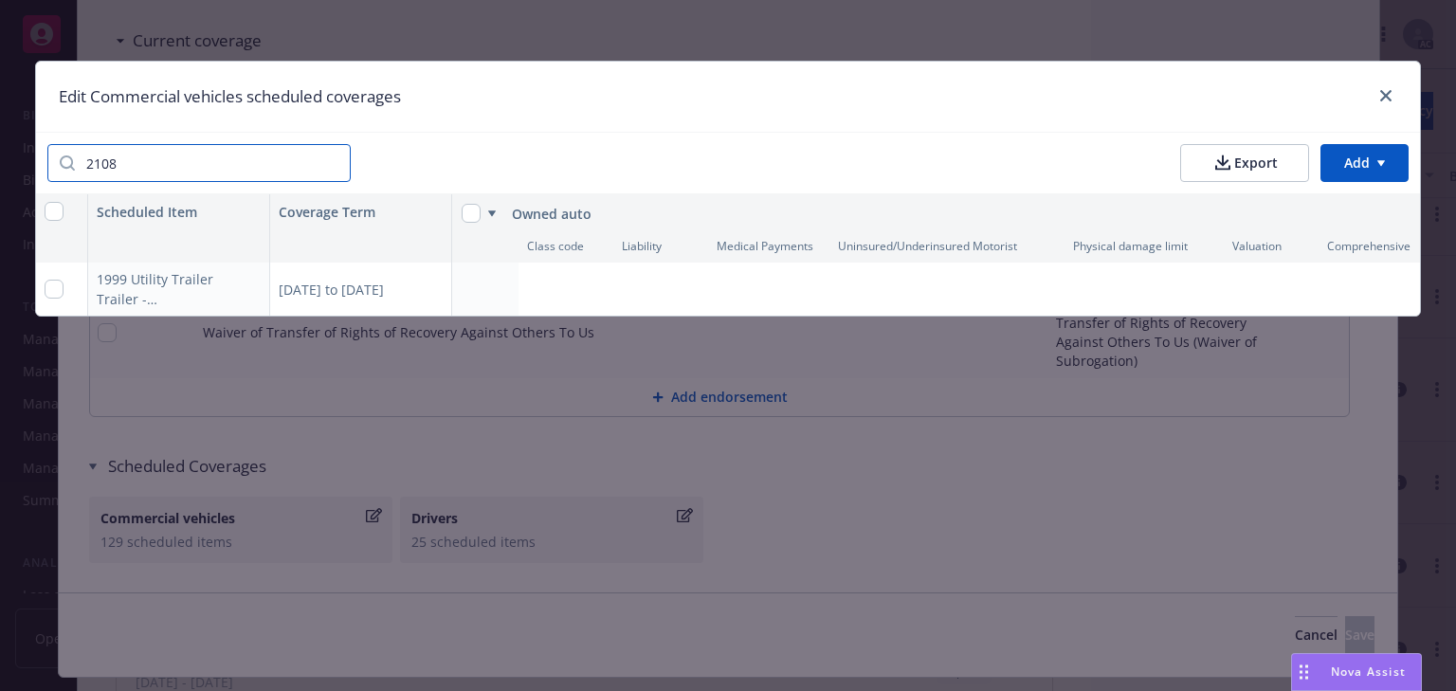
type input "2108"
click at [374, 300] on div "08/14/2025 to 07/15/2026" at bounding box center [361, 289] width 182 height 53
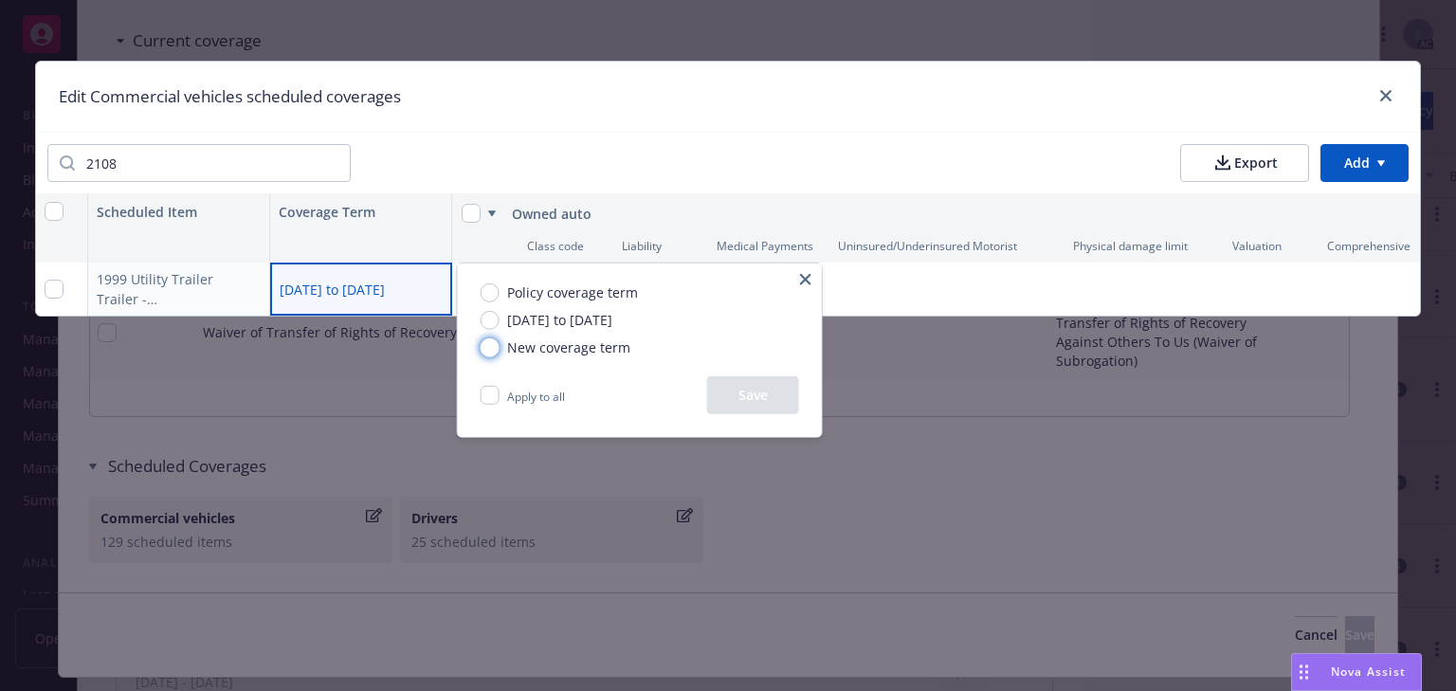
click at [484, 353] on input "New coverage term" at bounding box center [490, 346] width 19 height 19
radio input "true"
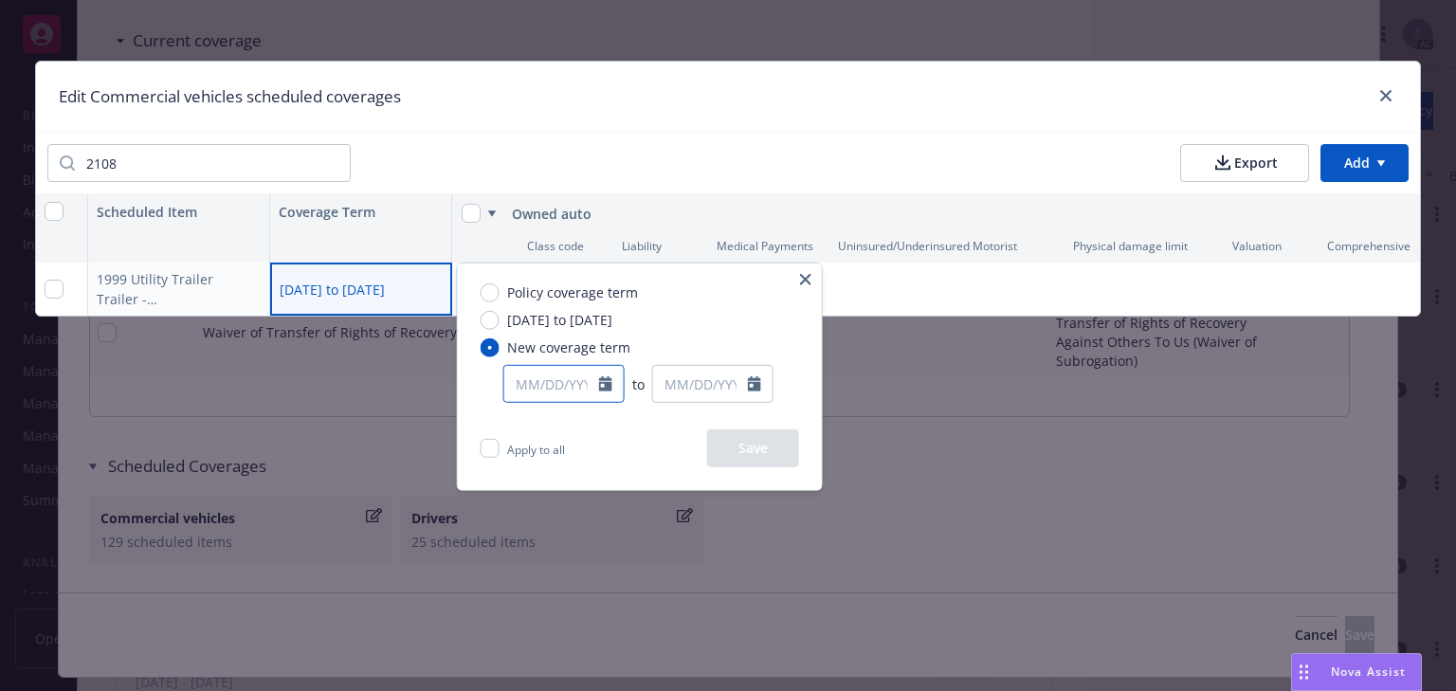
select select "8"
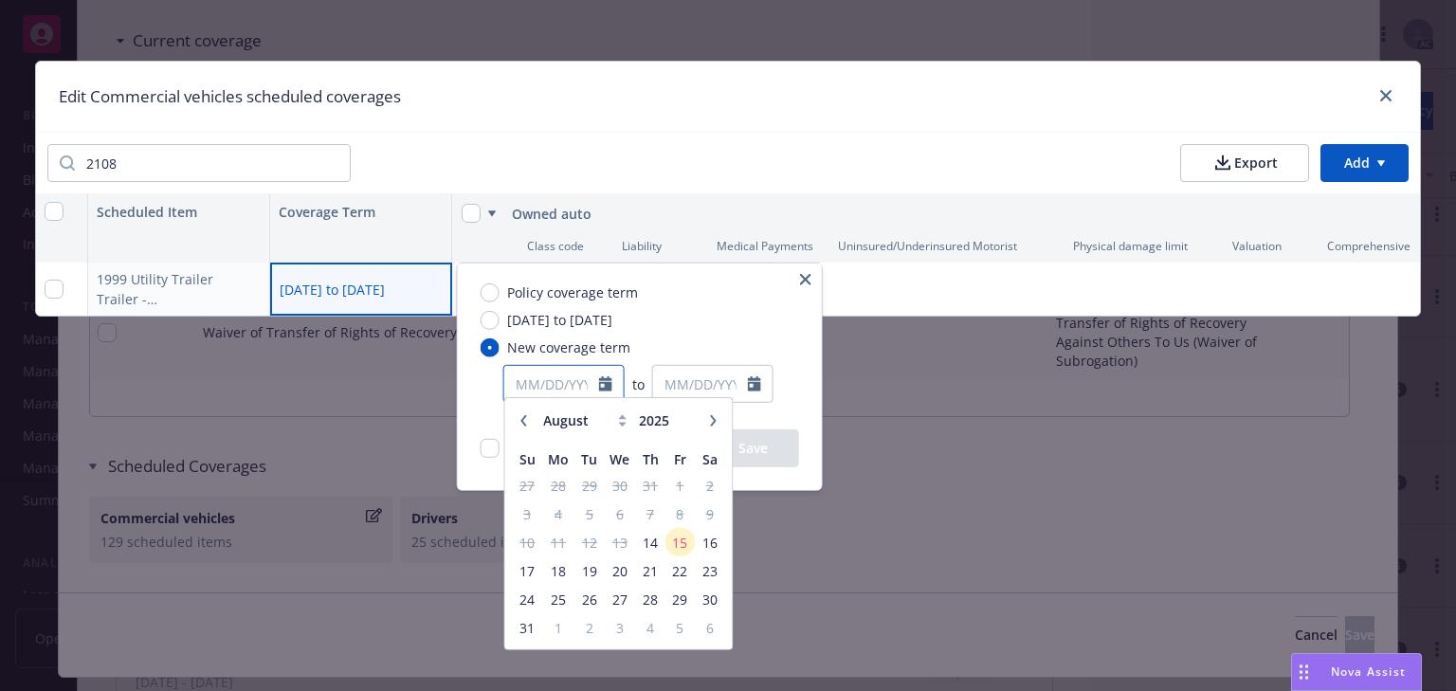
click at [585, 391] on input "text" at bounding box center [551, 384] width 95 height 36
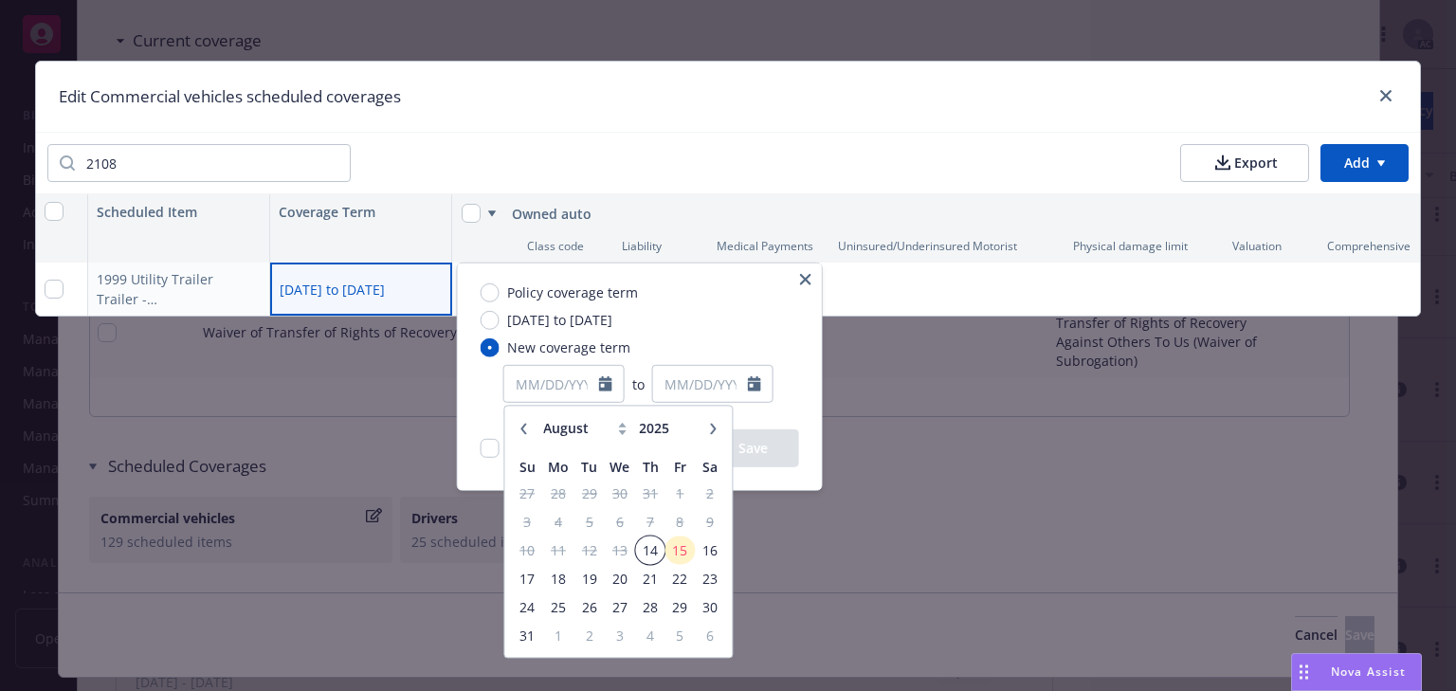
click at [658, 553] on span "14" at bounding box center [650, 550] width 26 height 24
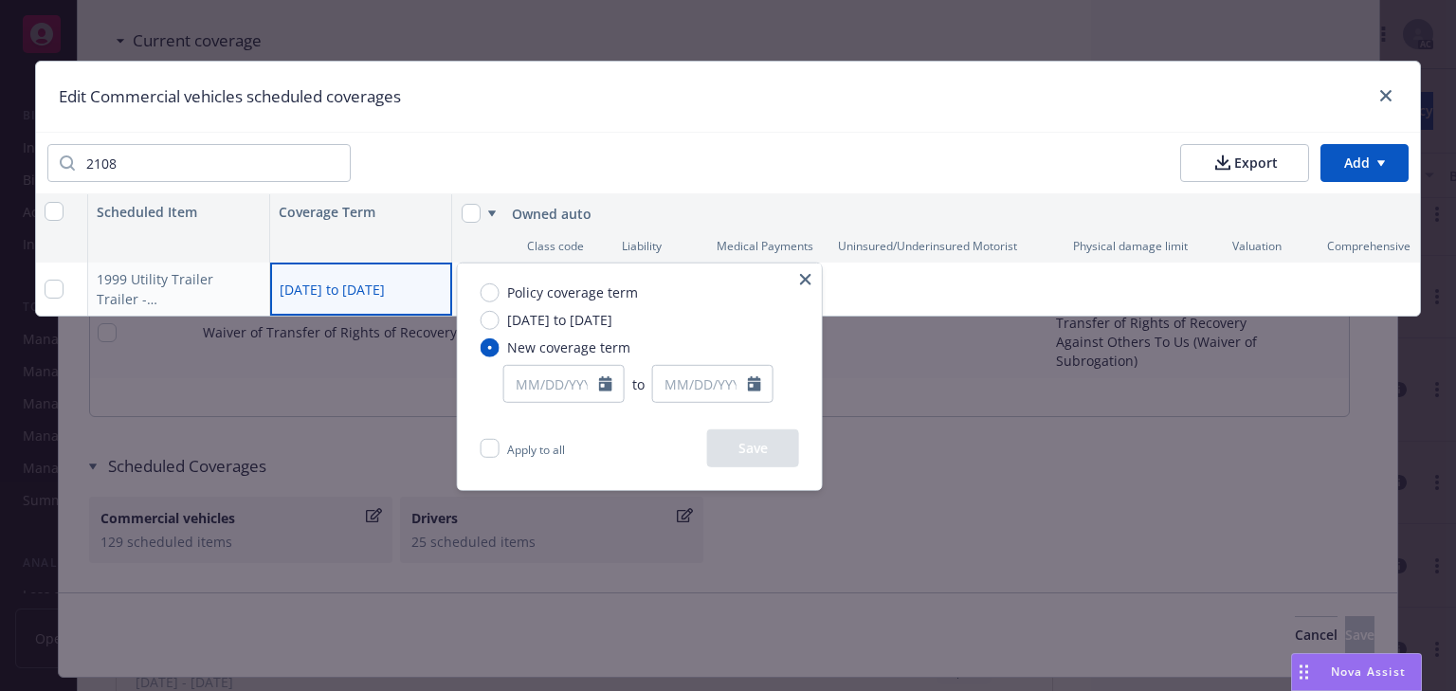
type input "08/14/2025"
select select "8"
click at [735, 375] on input "text" at bounding box center [700, 384] width 95 height 36
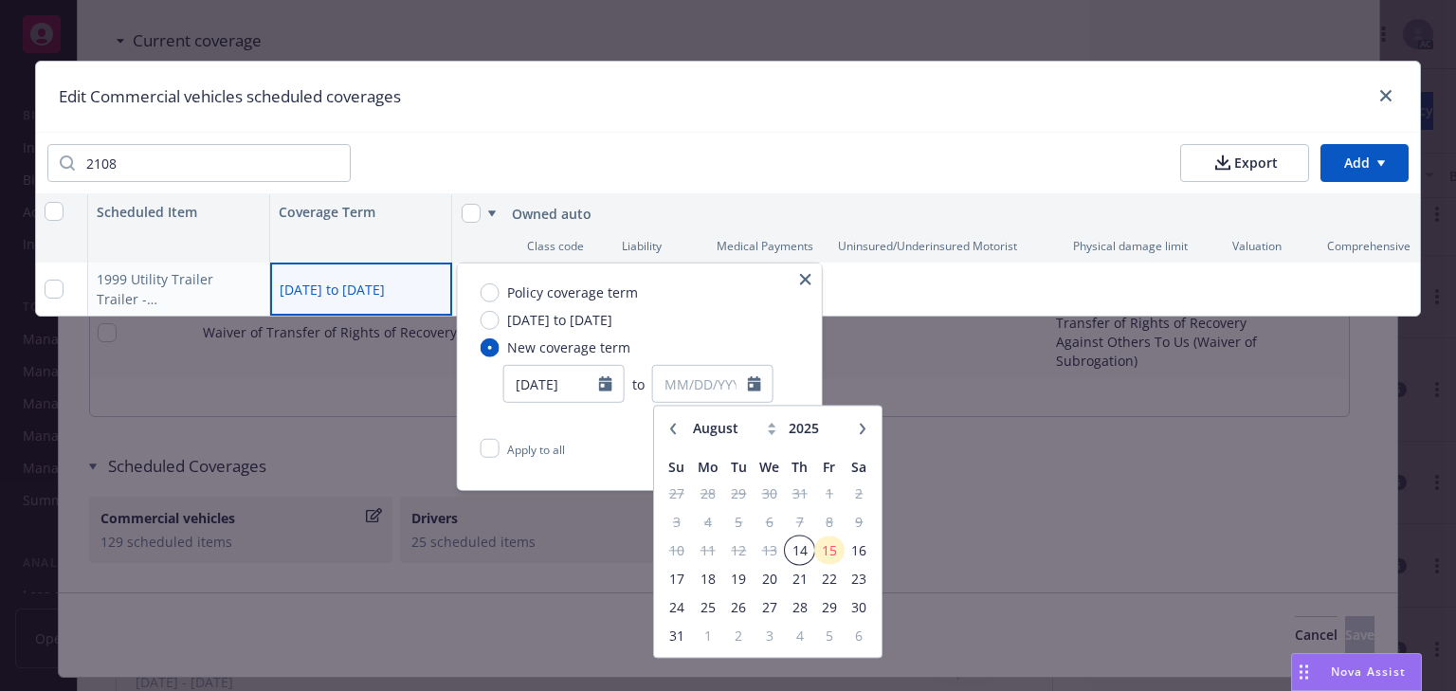
click at [800, 555] on span "14" at bounding box center [800, 550] width 26 height 24
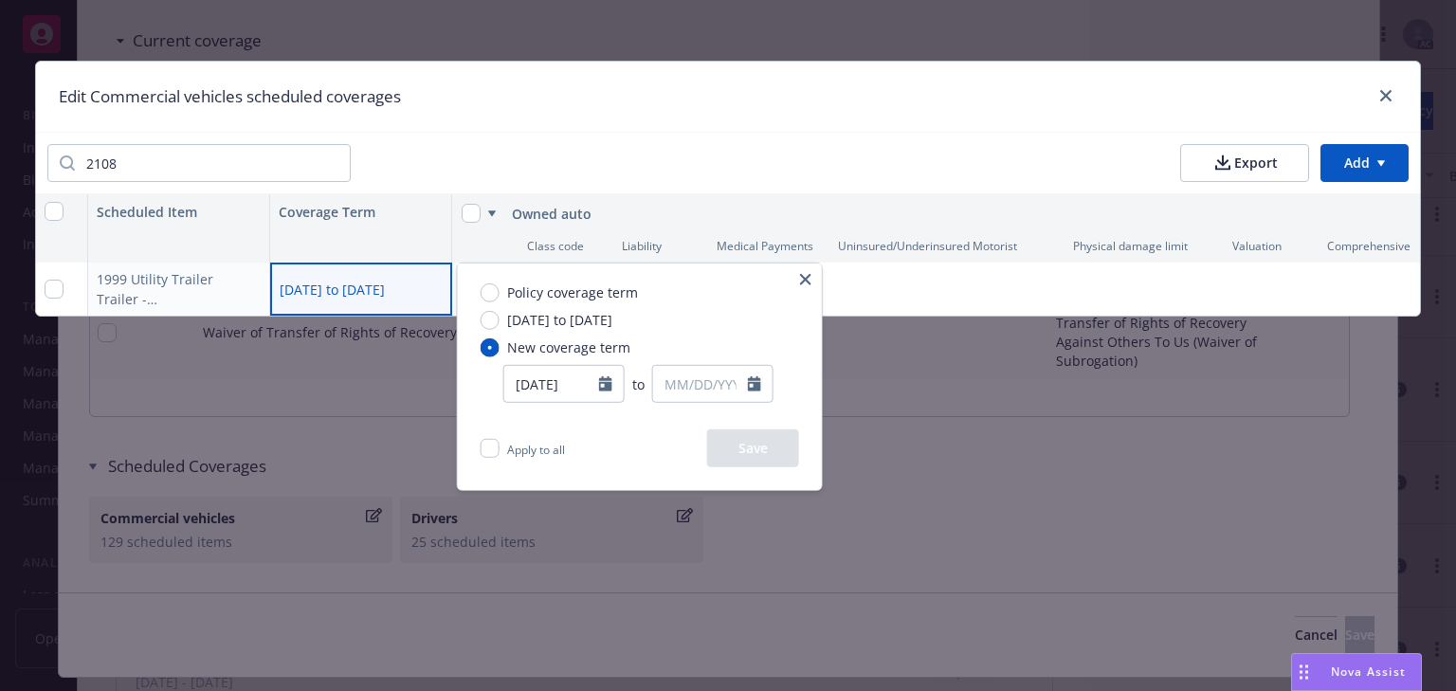
type input "08/14/2025"
click at [768, 465] on button "Save" at bounding box center [753, 448] width 92 height 38
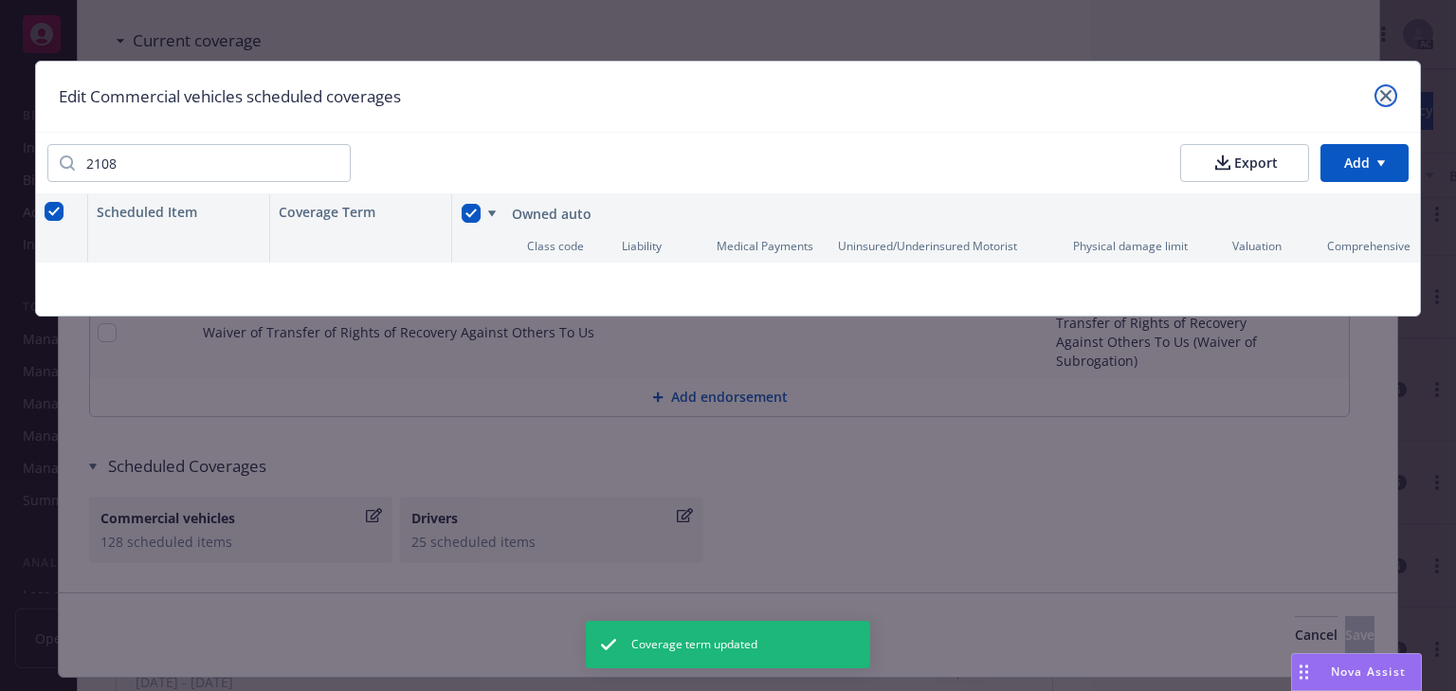
click at [1388, 101] on link "close" at bounding box center [1385, 95] width 23 height 23
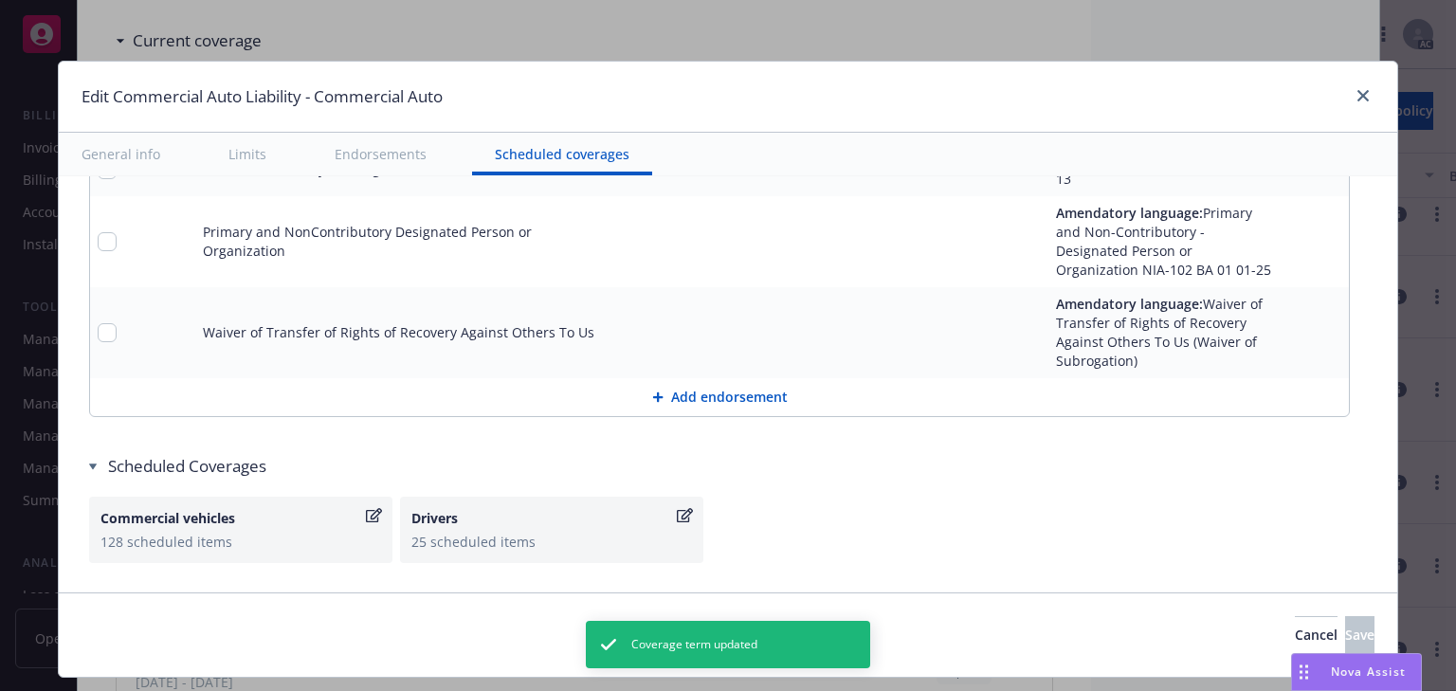
click at [1291, 152] on div "General info Limits Endorsements Scheduled coverages" at bounding box center [728, 155] width 1338 height 44
click at [1357, 96] on icon "close" at bounding box center [1362, 95] width 11 height 11
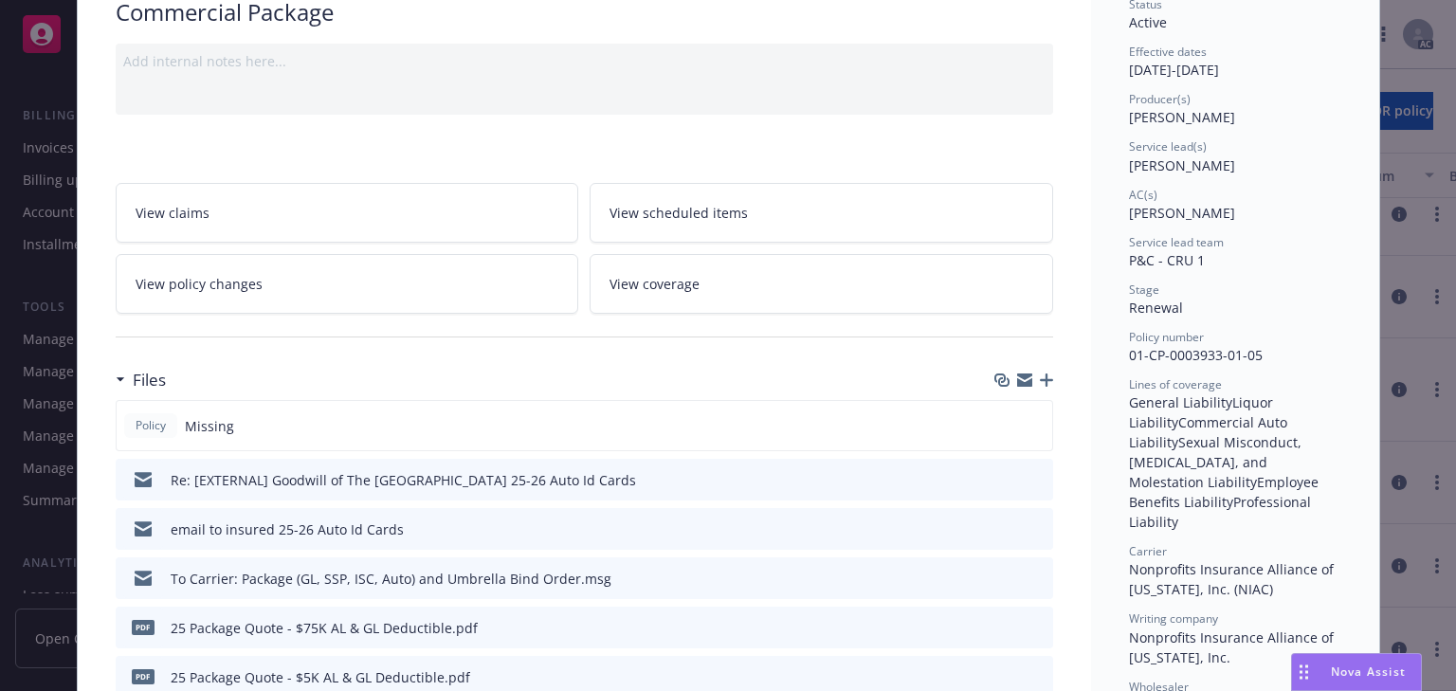
scroll to position [0, 0]
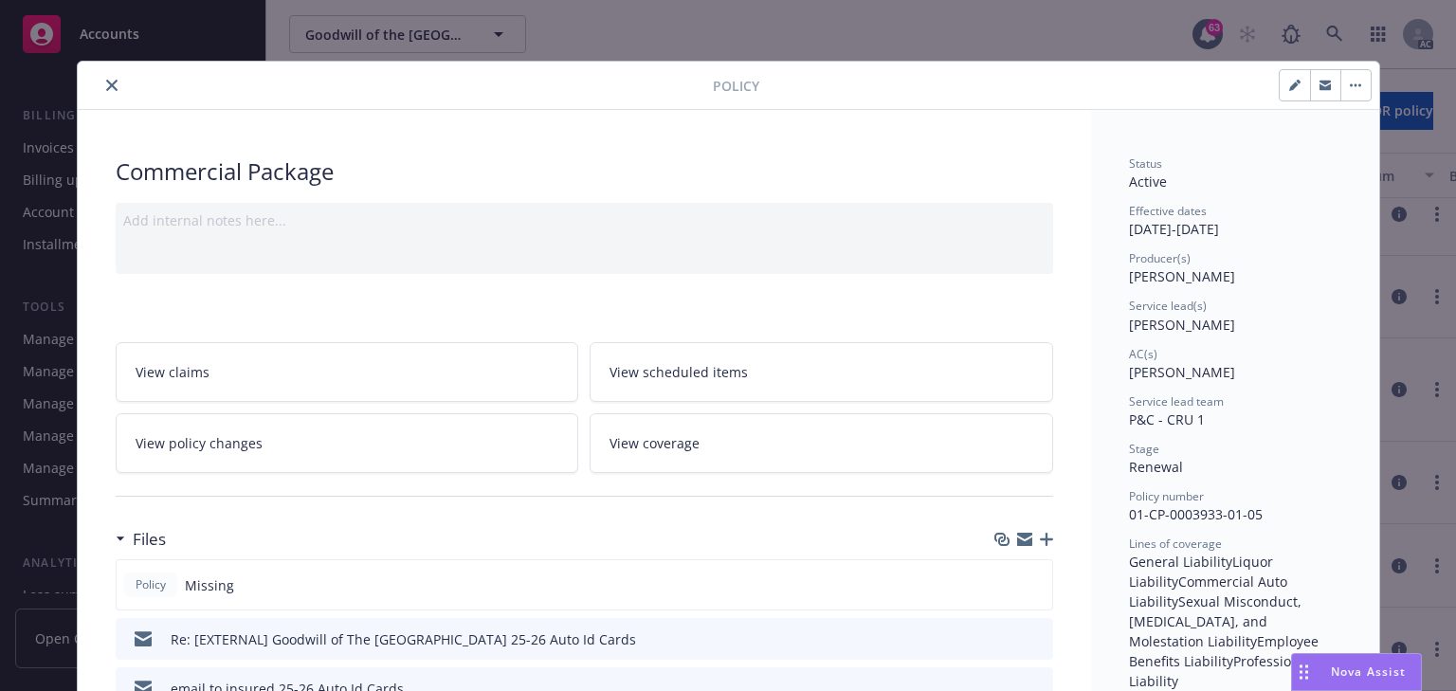
click at [106, 83] on icon "close" at bounding box center [111, 85] width 11 height 11
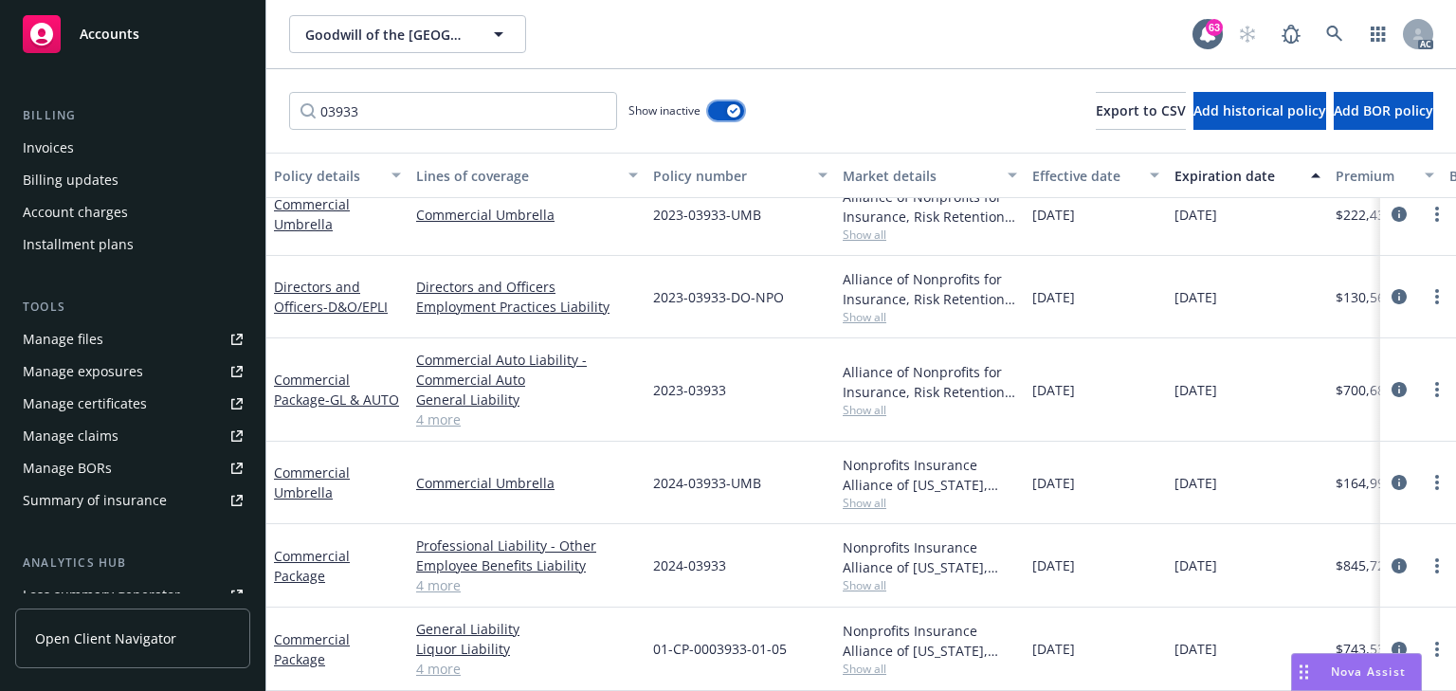
click at [725, 118] on button "button" at bounding box center [726, 110] width 36 height 19
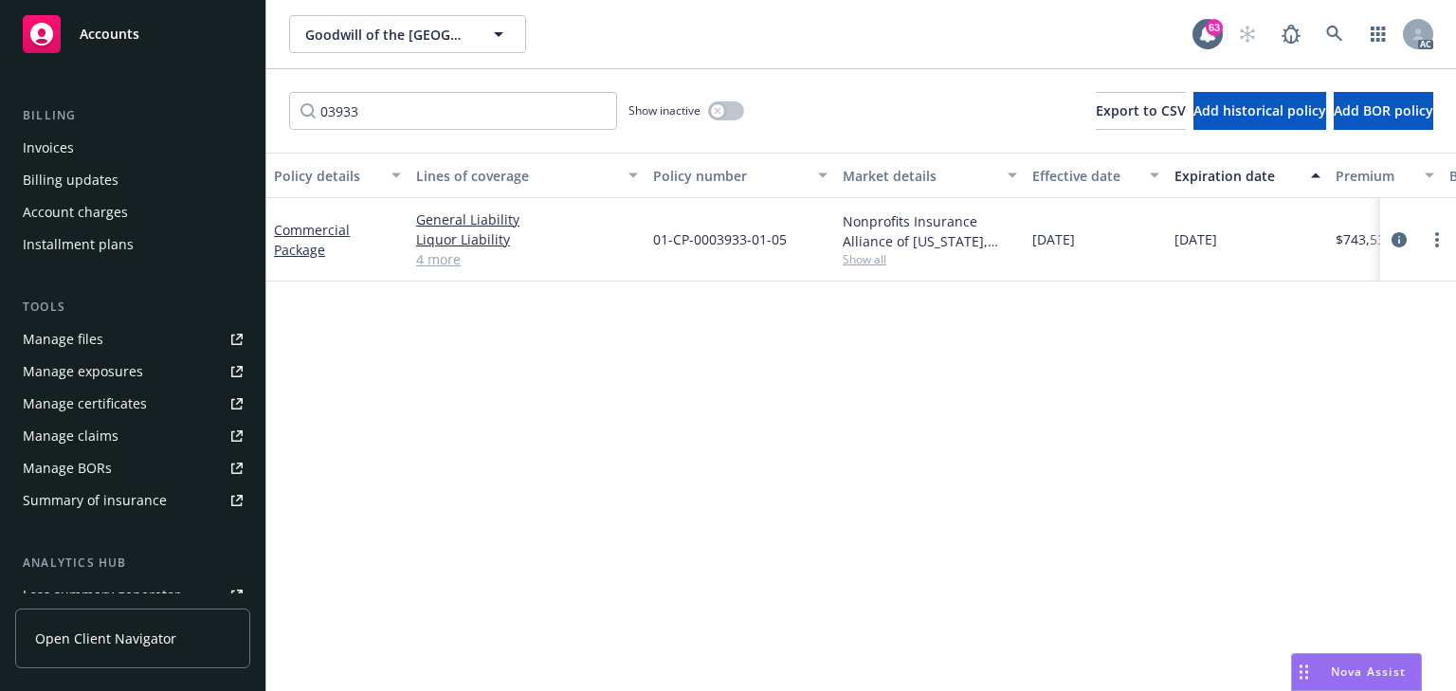
click at [810, 352] on div "Policy details Lines of coverage Policy number Market details Effective date Ex…" at bounding box center [861, 422] width 1190 height 538
click at [732, 107] on button "button" at bounding box center [726, 110] width 36 height 19
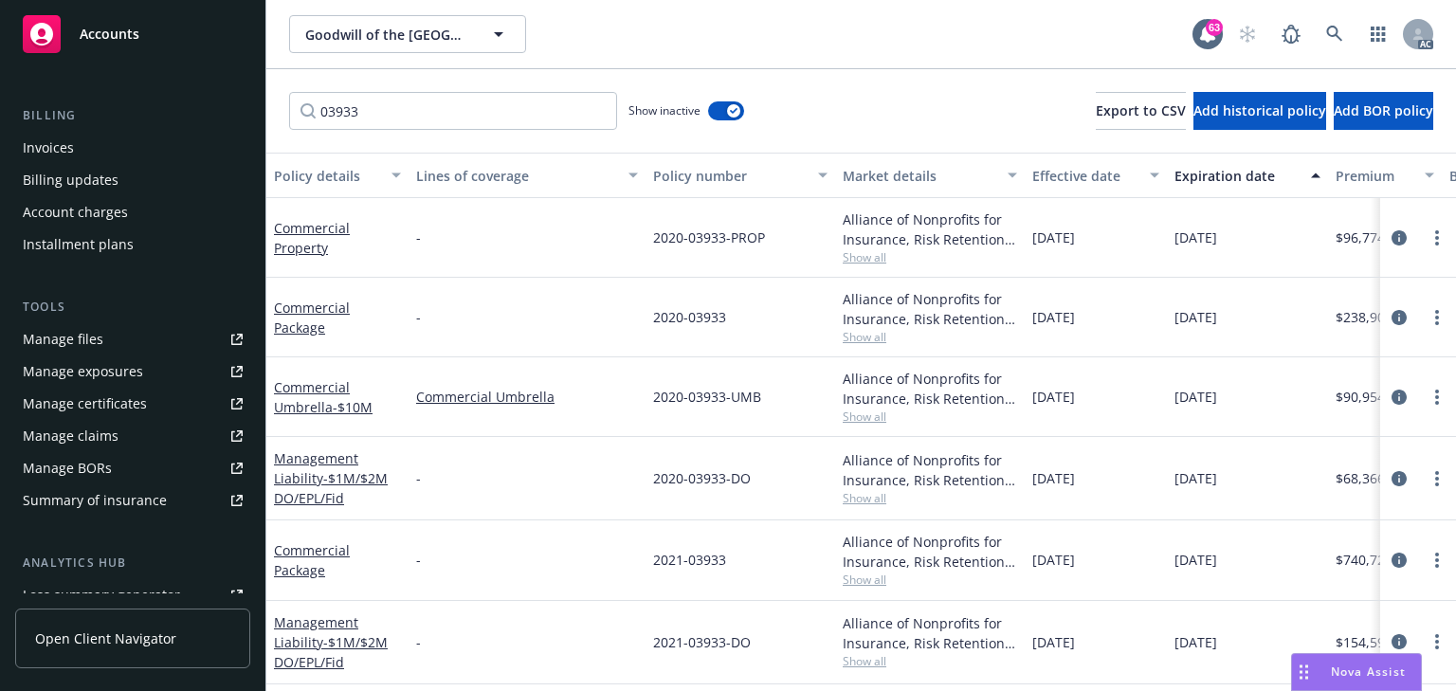
drag, startPoint x: 732, startPoint y: 679, endPoint x: 811, endPoint y: 681, distance: 79.6
click at [811, 681] on div "Policy details Lines of coverage Policy number Market details Effective date Ex…" at bounding box center [861, 422] width 1190 height 538
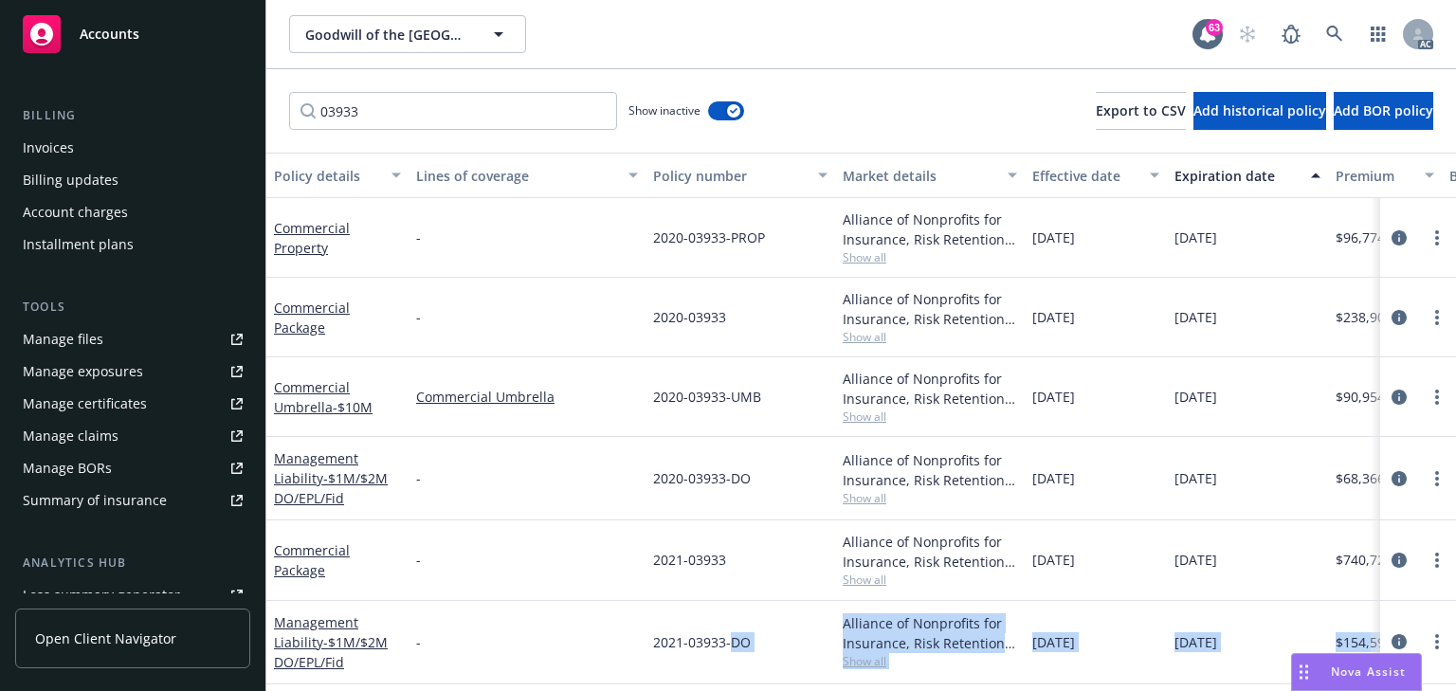
scroll to position [31, 0]
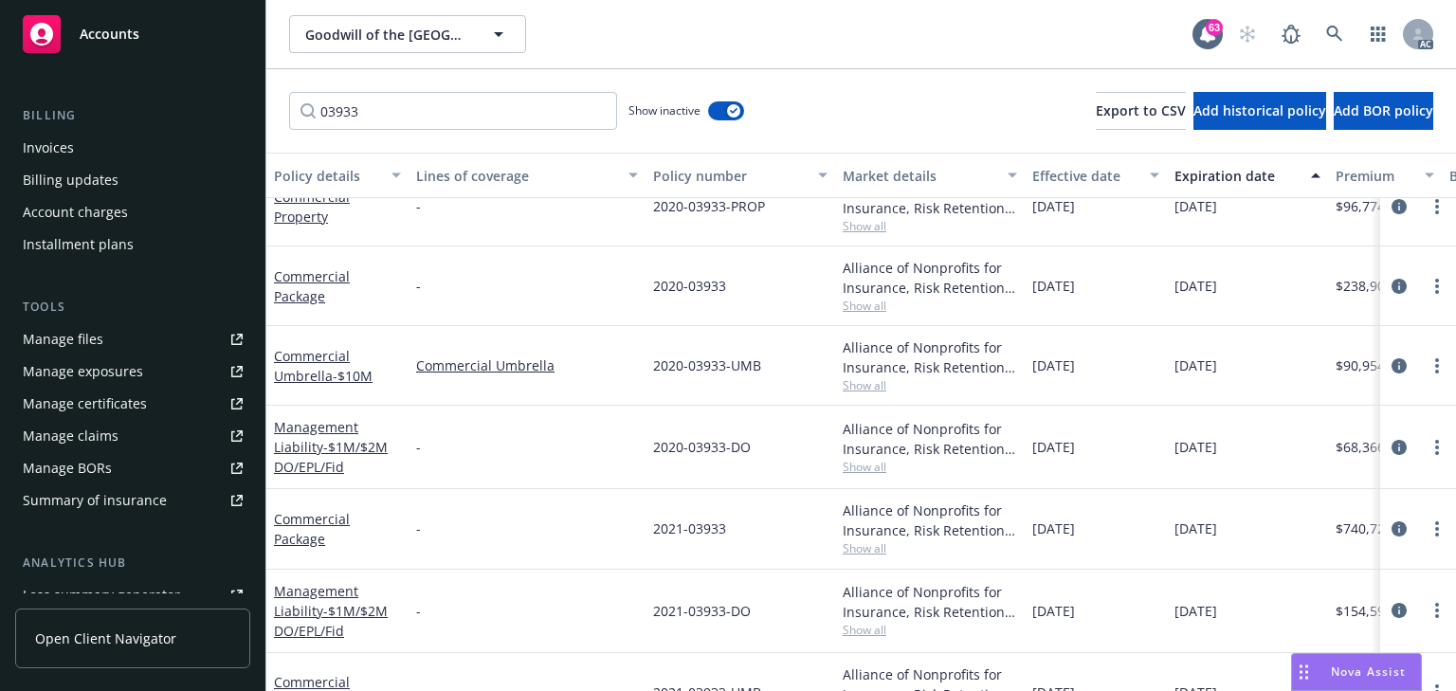
click at [587, 602] on div "-" at bounding box center [527, 611] width 237 height 83
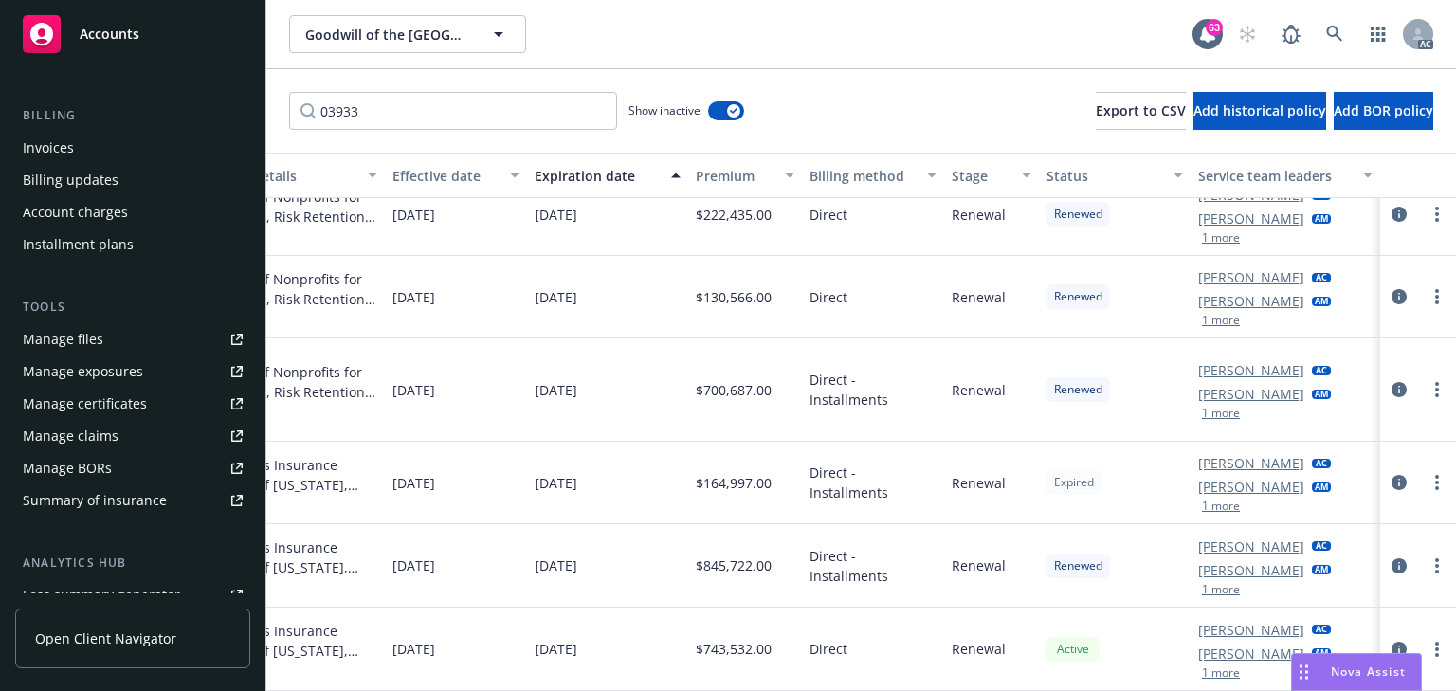
scroll to position [872, 651]
click at [1392, 642] on icon "circleInformation" at bounding box center [1399, 649] width 15 height 15
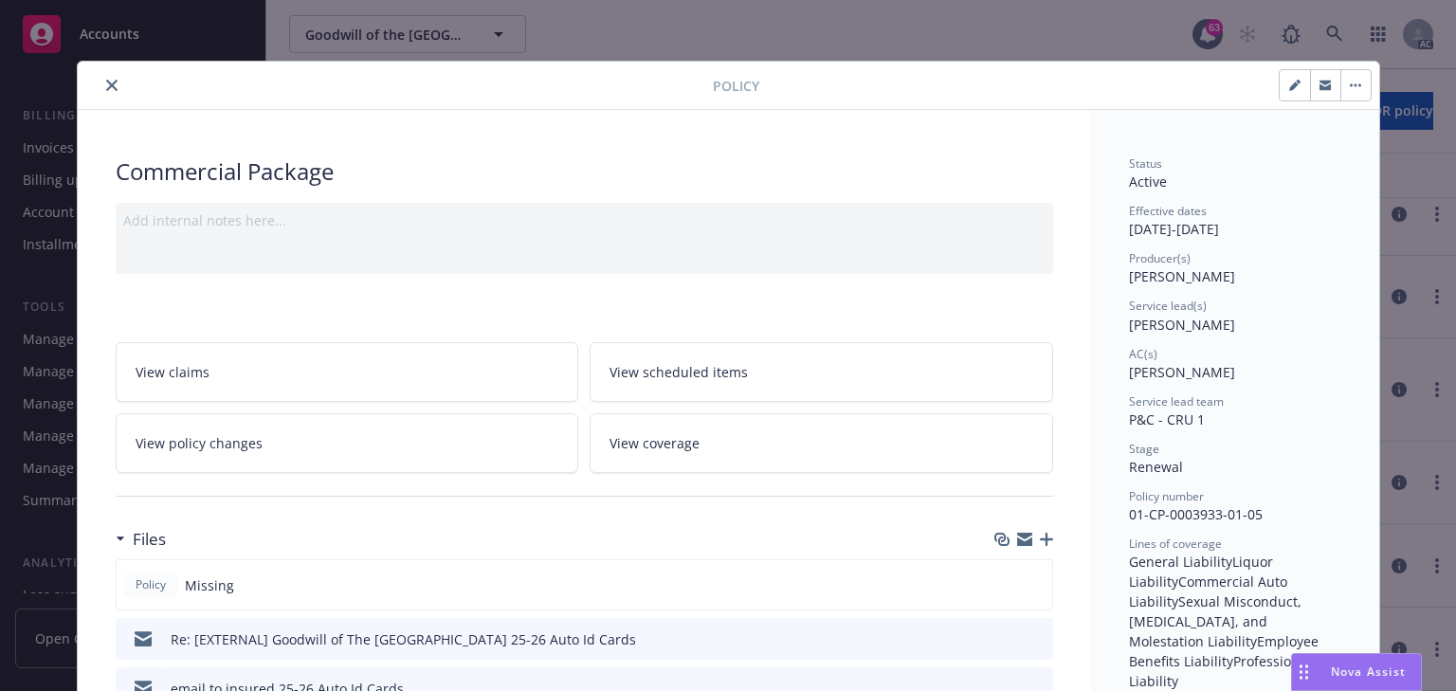
scroll to position [57, 0]
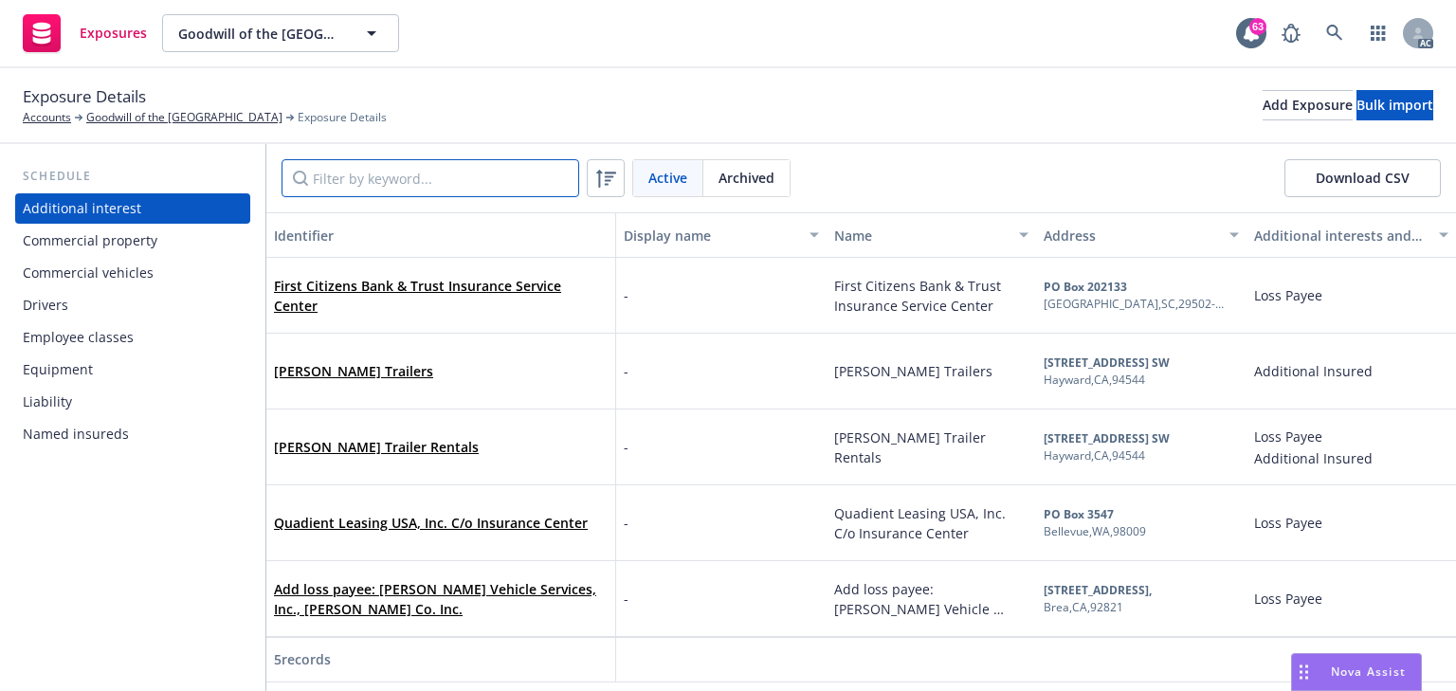
click at [410, 190] on input "Filter by keyword..." at bounding box center [431, 178] width 298 height 38
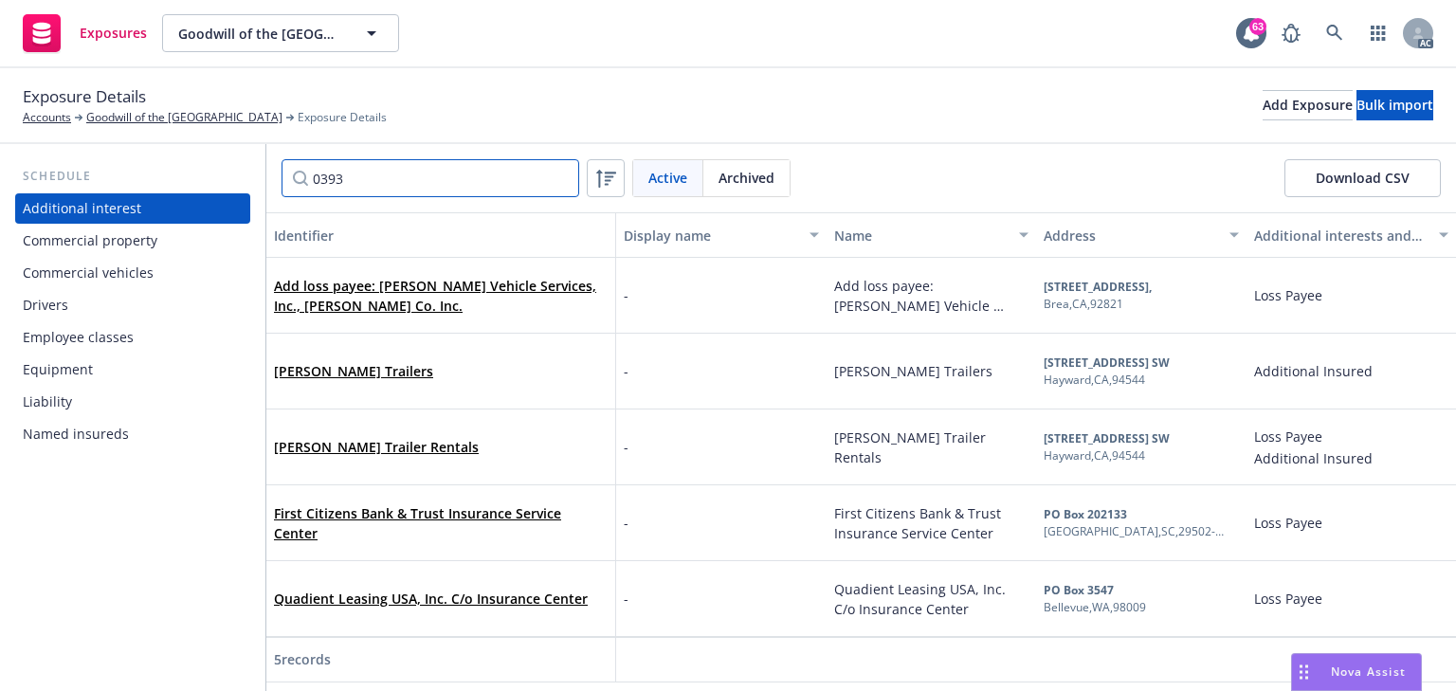
type input "03933"
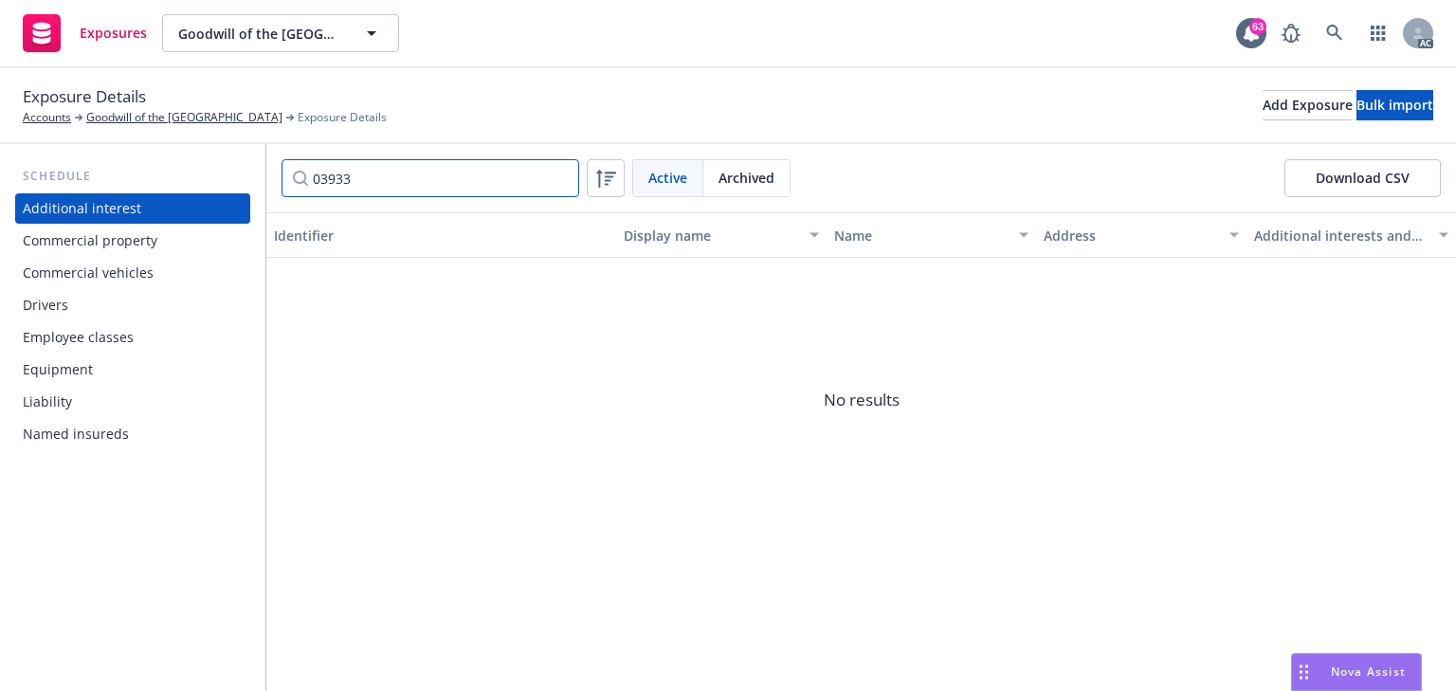
drag, startPoint x: 424, startPoint y: 185, endPoint x: 154, endPoint y: 169, distance: 270.6
click at [155, 161] on div "Schedule Additional interest Commercial property Commercial vehicles Drivers Em…" at bounding box center [728, 417] width 1456 height 547
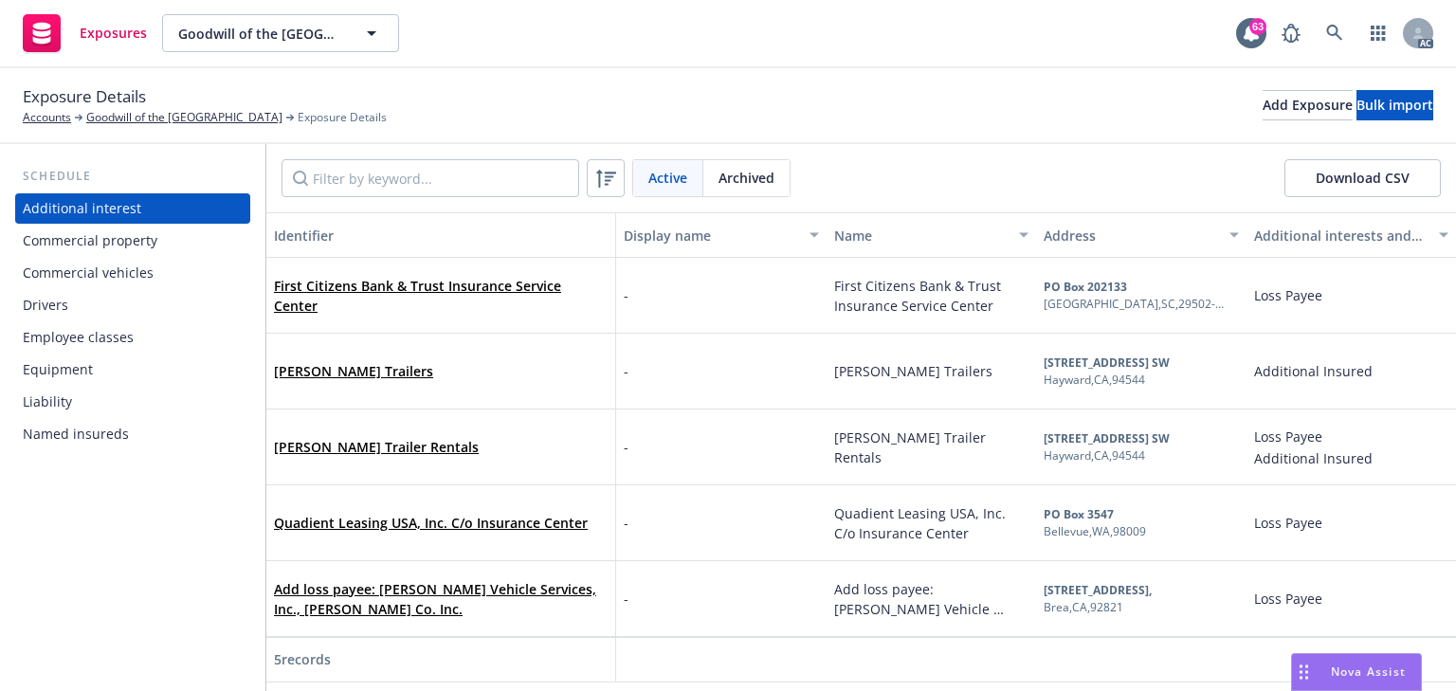
click at [125, 271] on div "Commercial vehicles" at bounding box center [88, 273] width 131 height 30
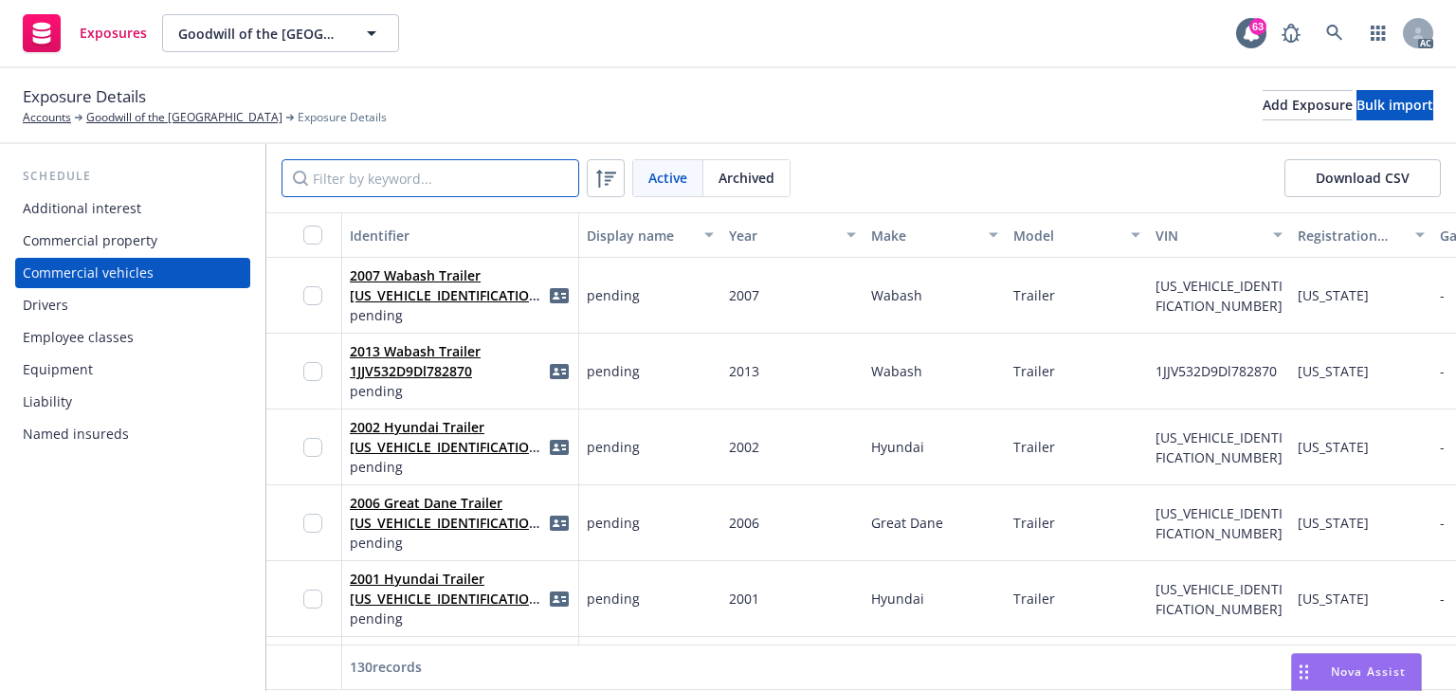
click at [372, 181] on input "Filter by keyword..." at bounding box center [431, 178] width 298 height 38
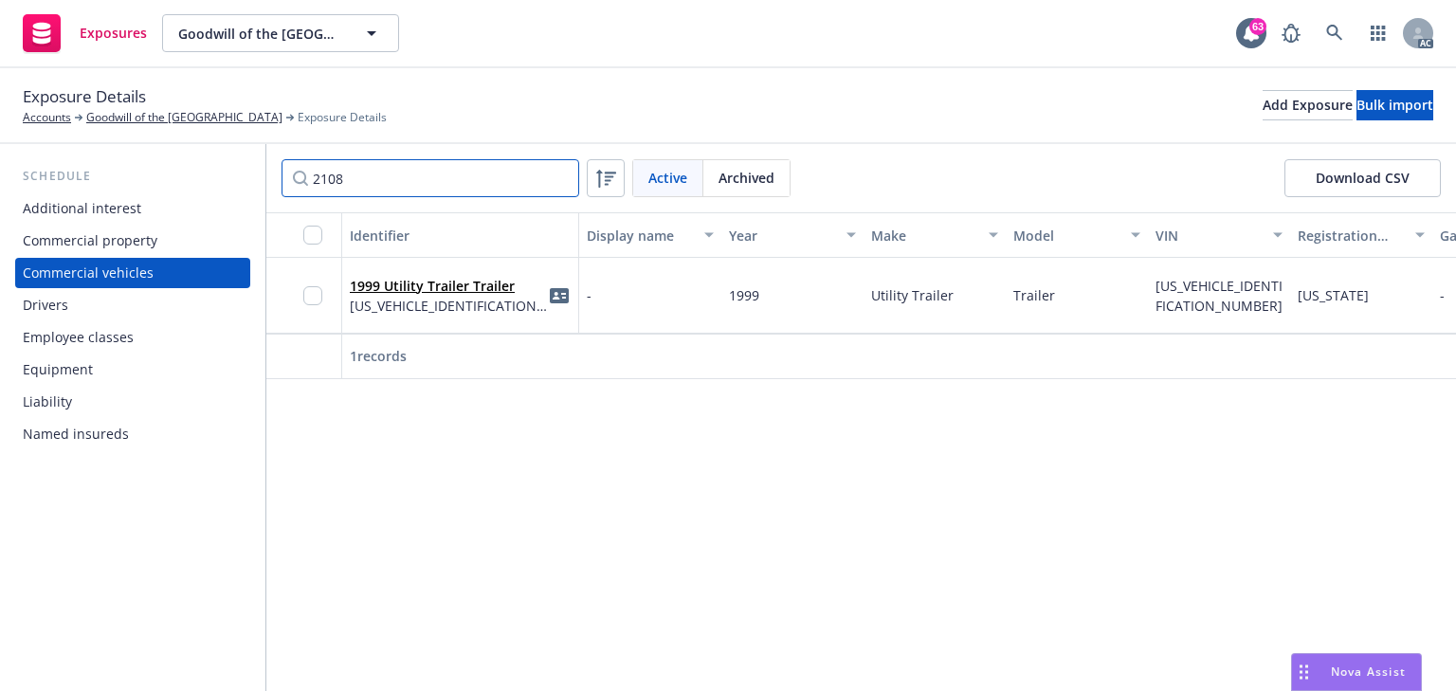
type input "2108"
click at [448, 289] on link "1999 Utility Trailer Trailer" at bounding box center [432, 286] width 165 height 18
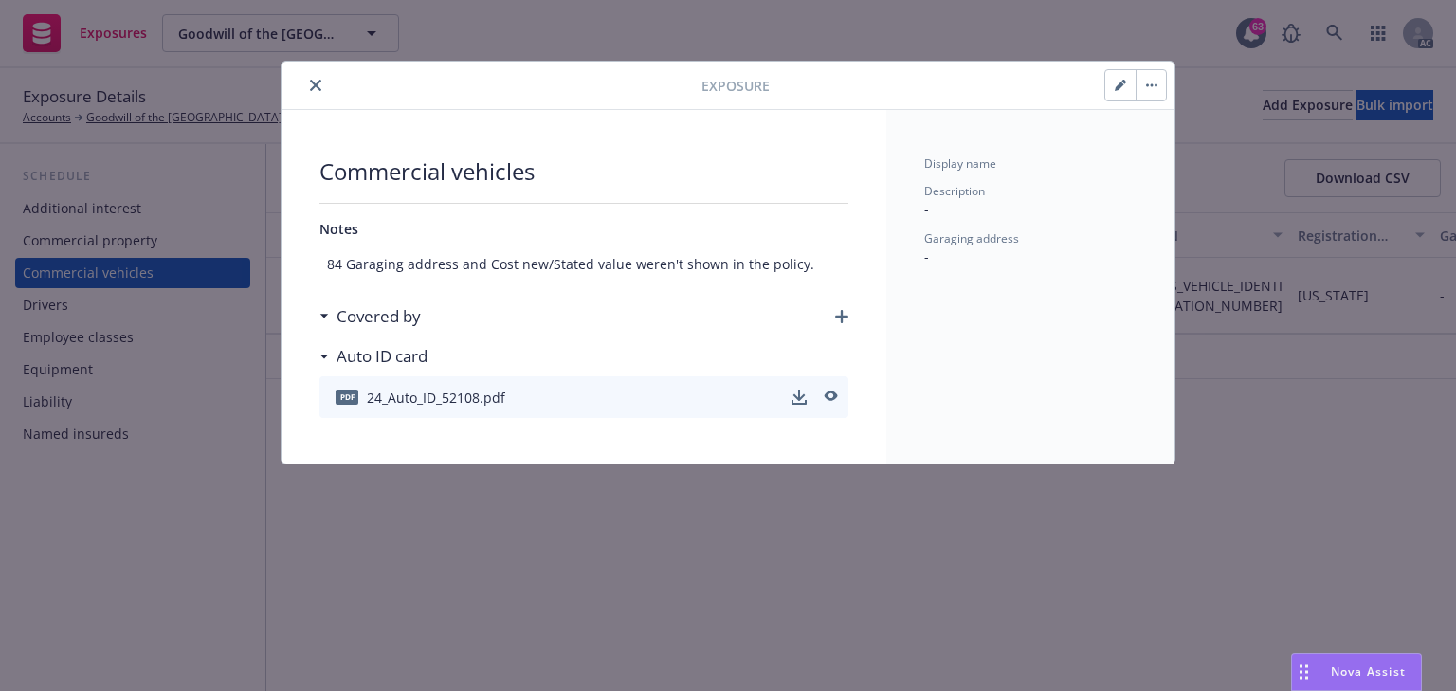
click at [1172, 89] on div "Exposure" at bounding box center [728, 86] width 893 height 48
click at [1157, 83] on button "button" at bounding box center [1151, 85] width 30 height 30
click at [1192, 138] on link "Archive" at bounding box center [1191, 137] width 108 height 38
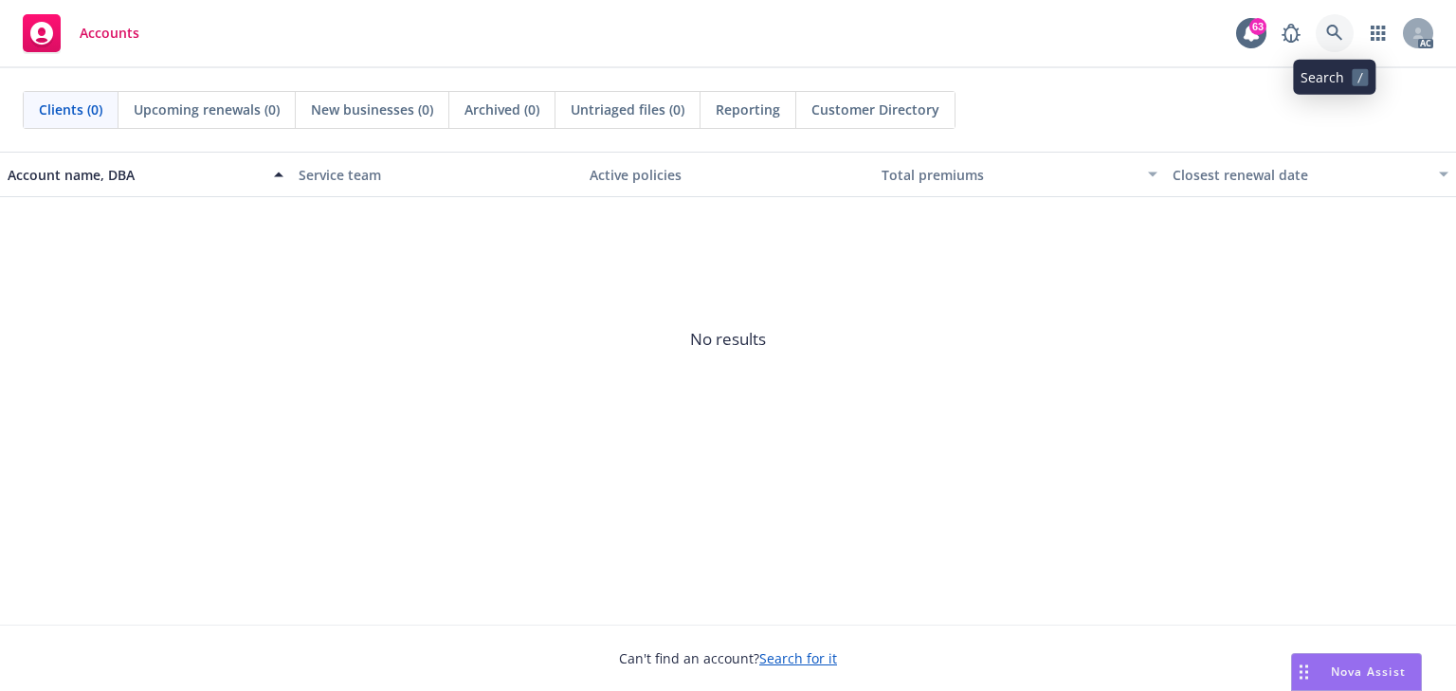
click at [1346, 30] on link at bounding box center [1335, 33] width 38 height 38
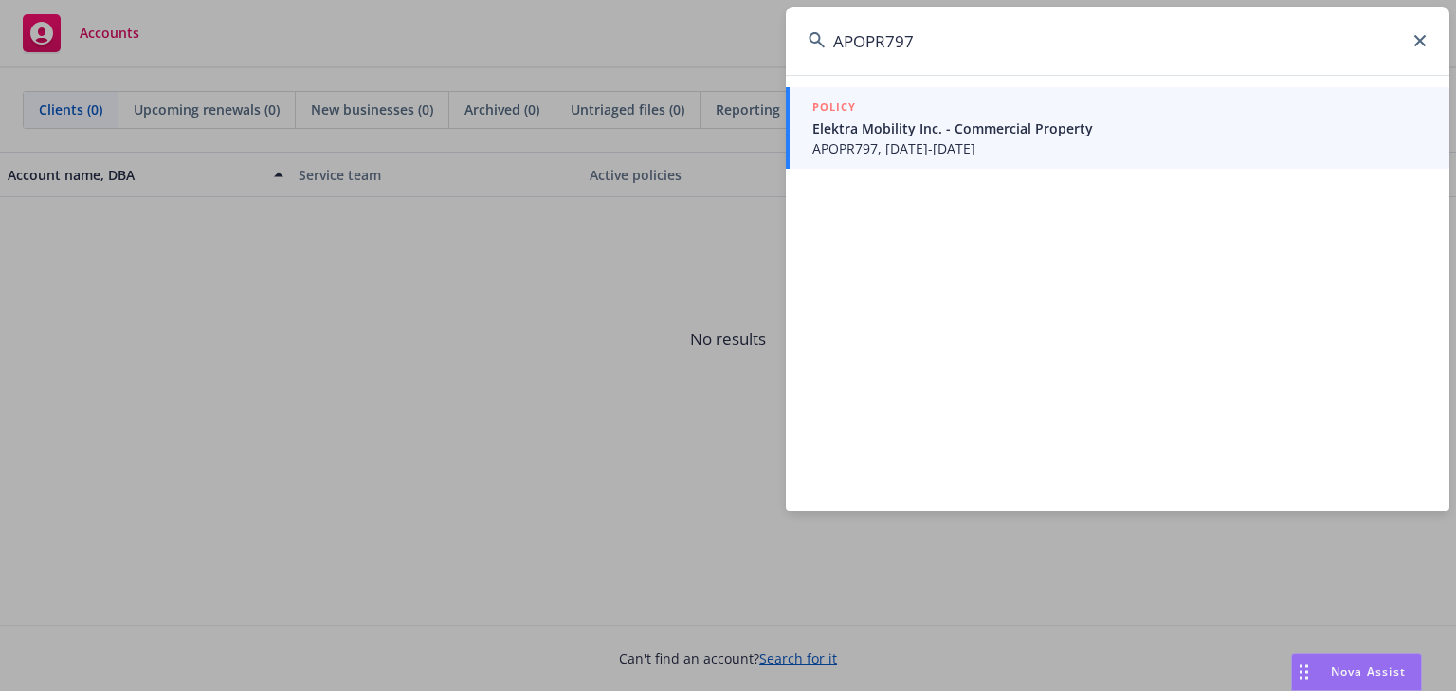
type input "APOPR797"
click at [948, 134] on span "Elektra Mobility Inc. - Commercial Property" at bounding box center [1119, 128] width 614 height 20
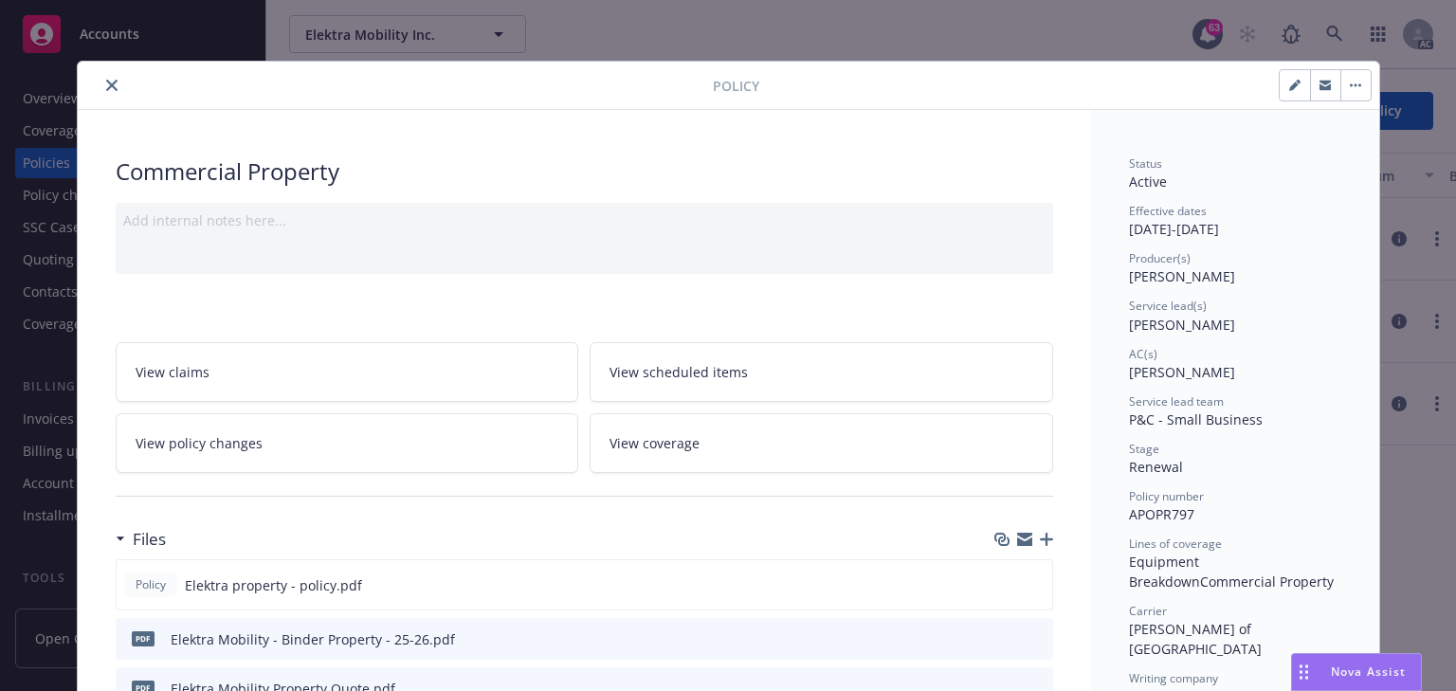
click at [318, 417] on link "View policy changes" at bounding box center [348, 443] width 464 height 60
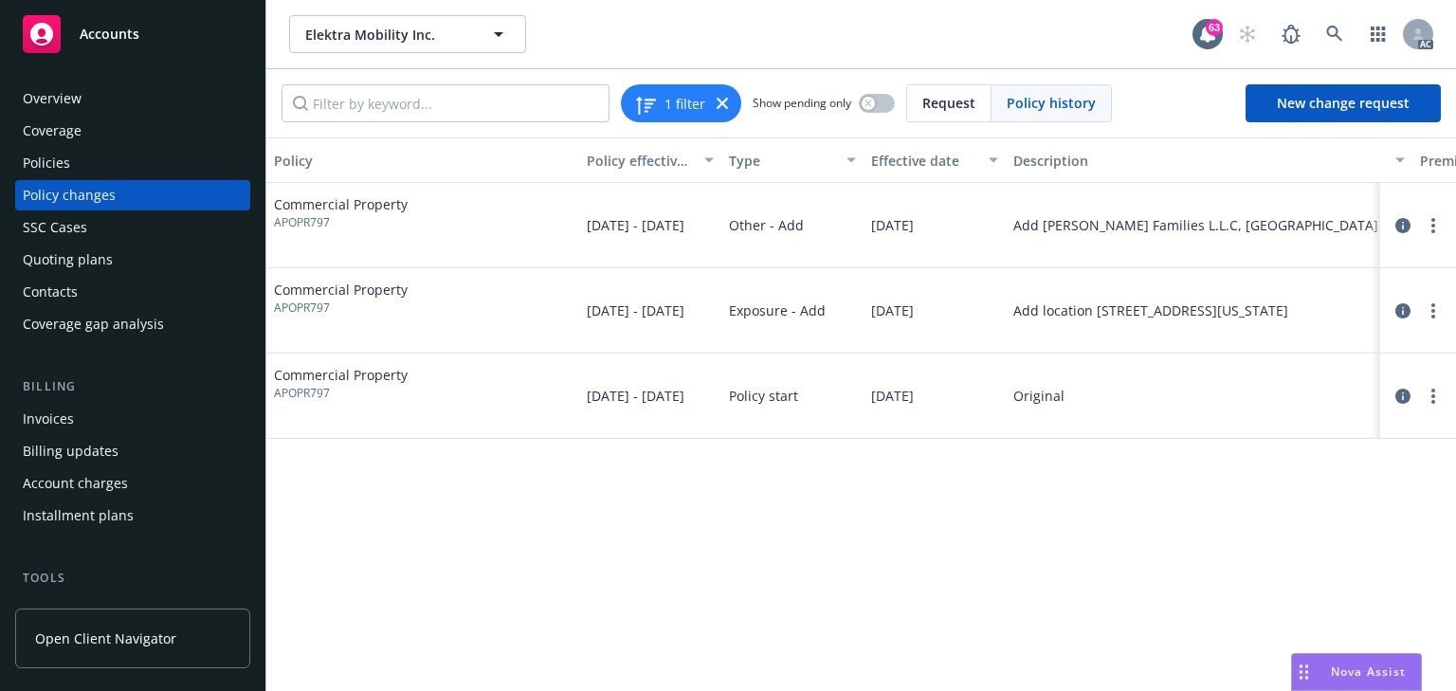
click at [856, 533] on div "Policy Policy effective dates Type Effective date Description Premium change An…" at bounding box center [861, 414] width 1190 height 554
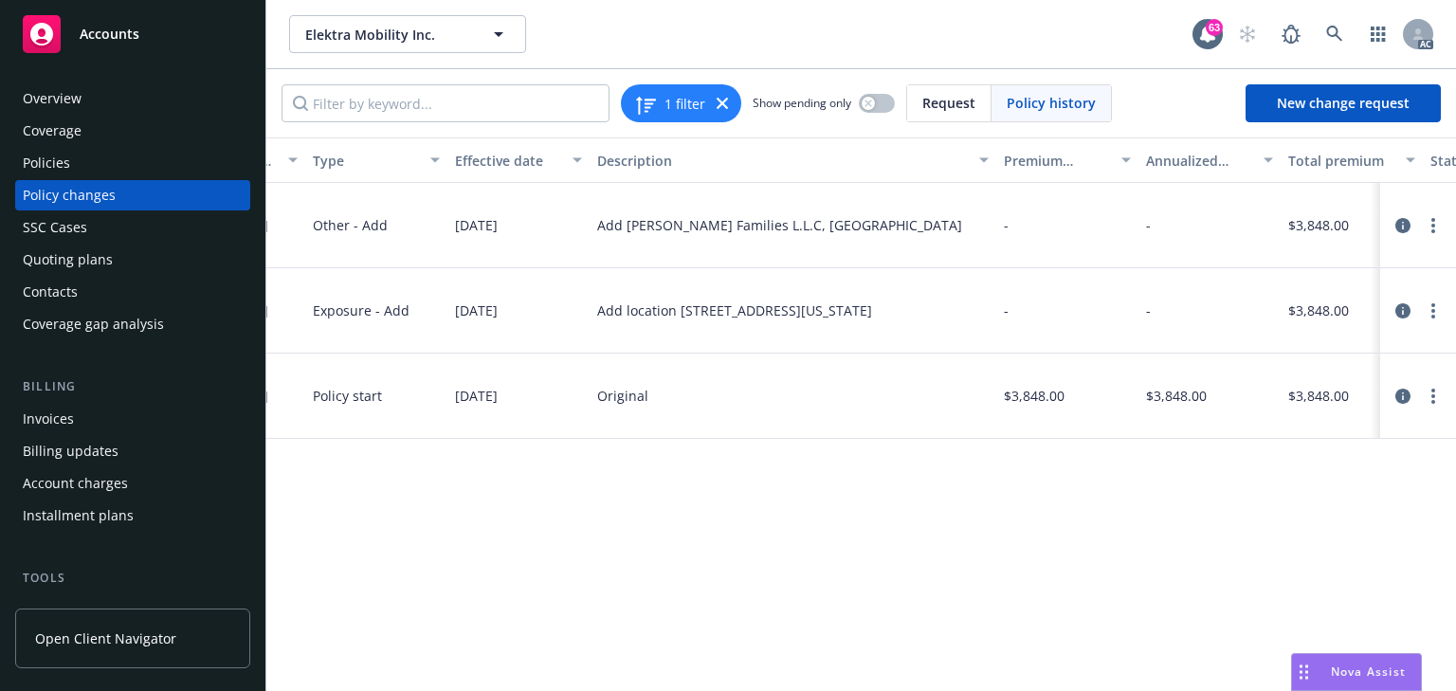
scroll to position [0, 600]
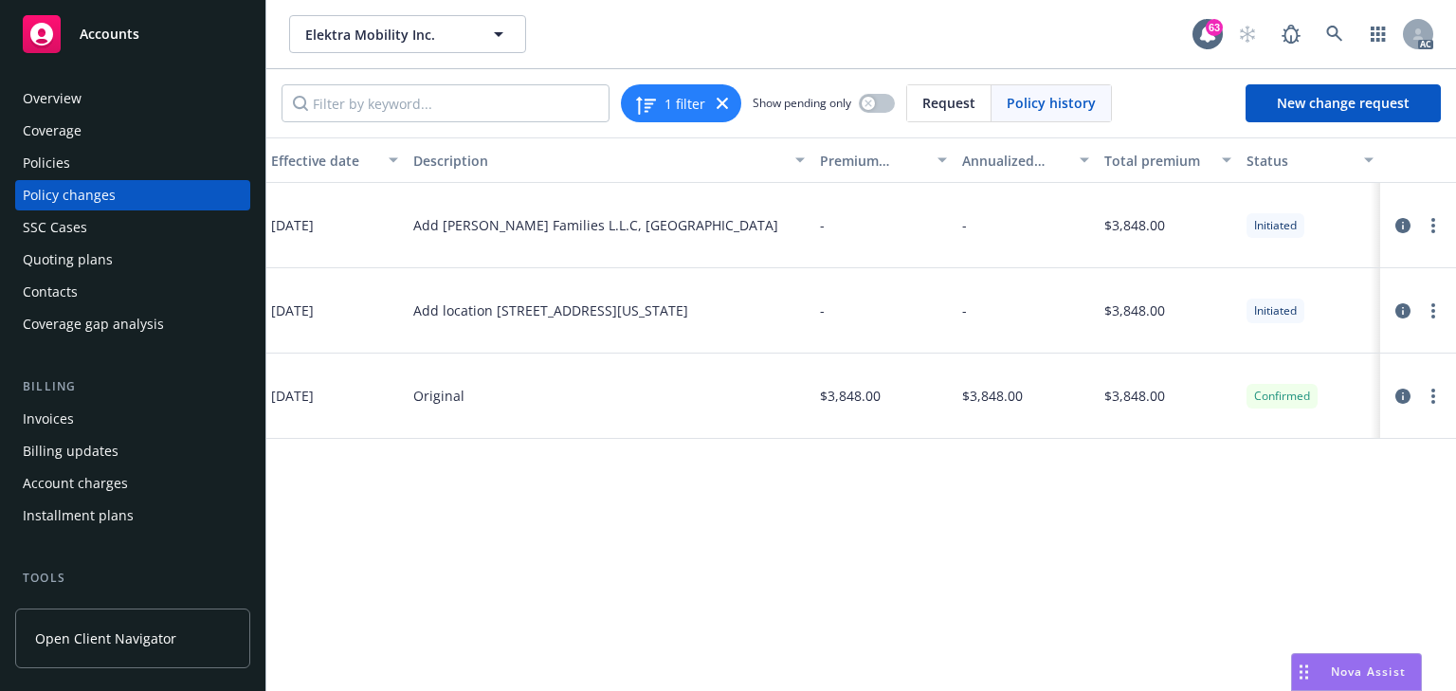
drag, startPoint x: 1342, startPoint y: 566, endPoint x: 1362, endPoint y: 436, distance: 131.4
click at [1347, 555] on div "Policy Policy effective dates Type Effective date Description Premium change An…" at bounding box center [861, 414] width 1190 height 554
click at [1400, 309] on icon "circleInformation" at bounding box center [1402, 310] width 15 height 15
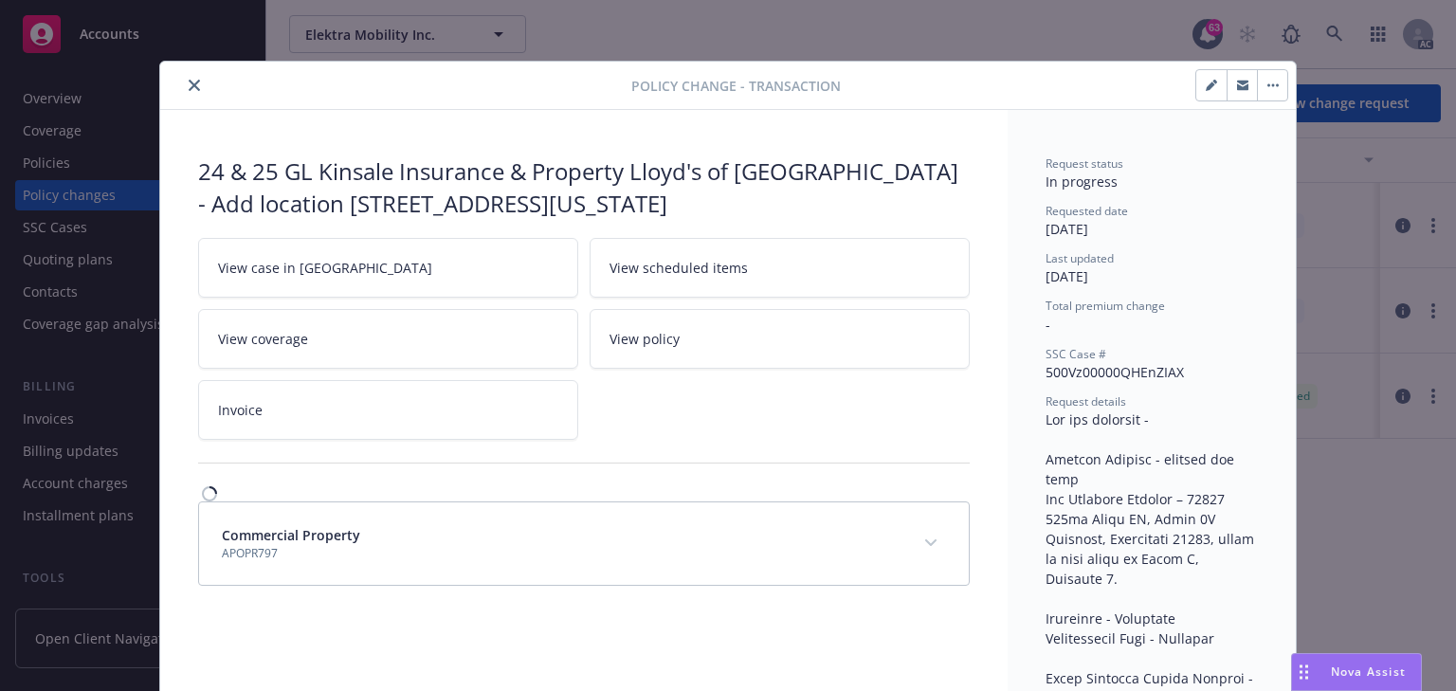
scroll to position [57, 0]
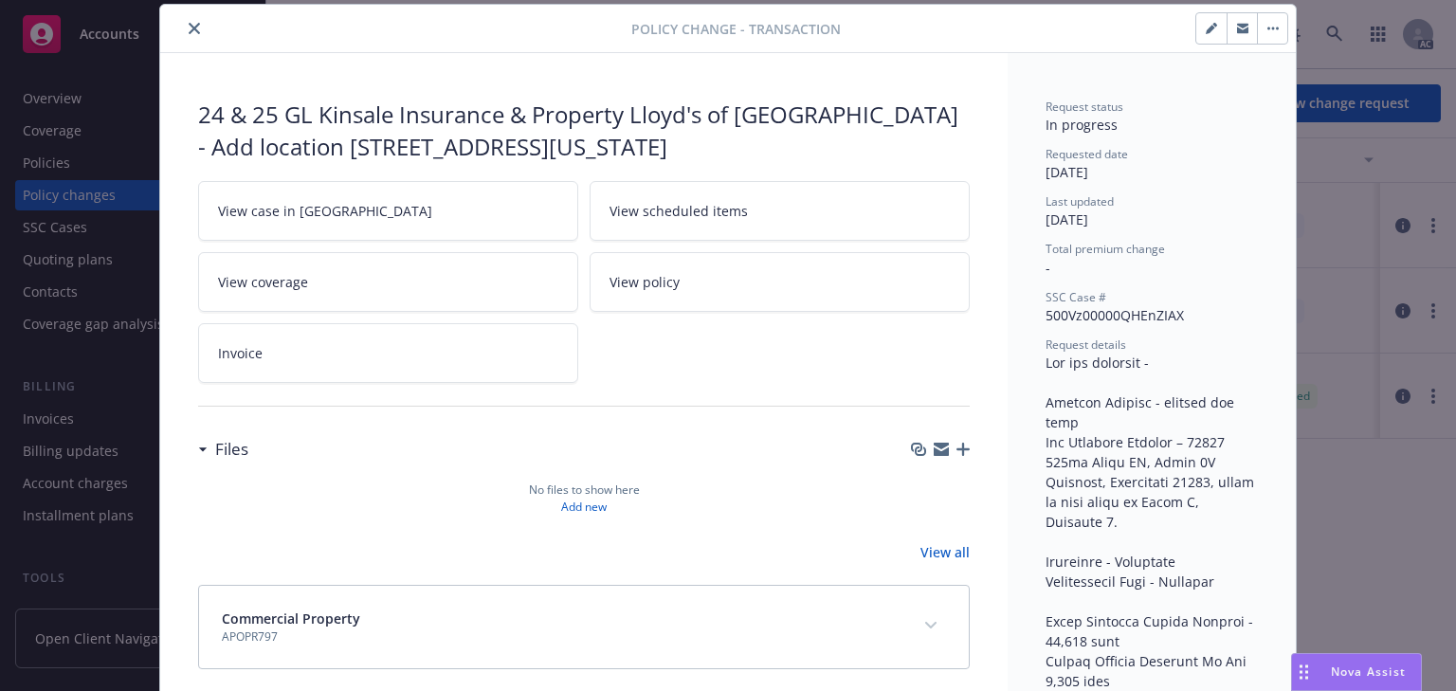
click at [443, 205] on link "View case in SSC" at bounding box center [388, 211] width 380 height 60
click at [189, 27] on icon "close" at bounding box center [194, 28] width 11 height 11
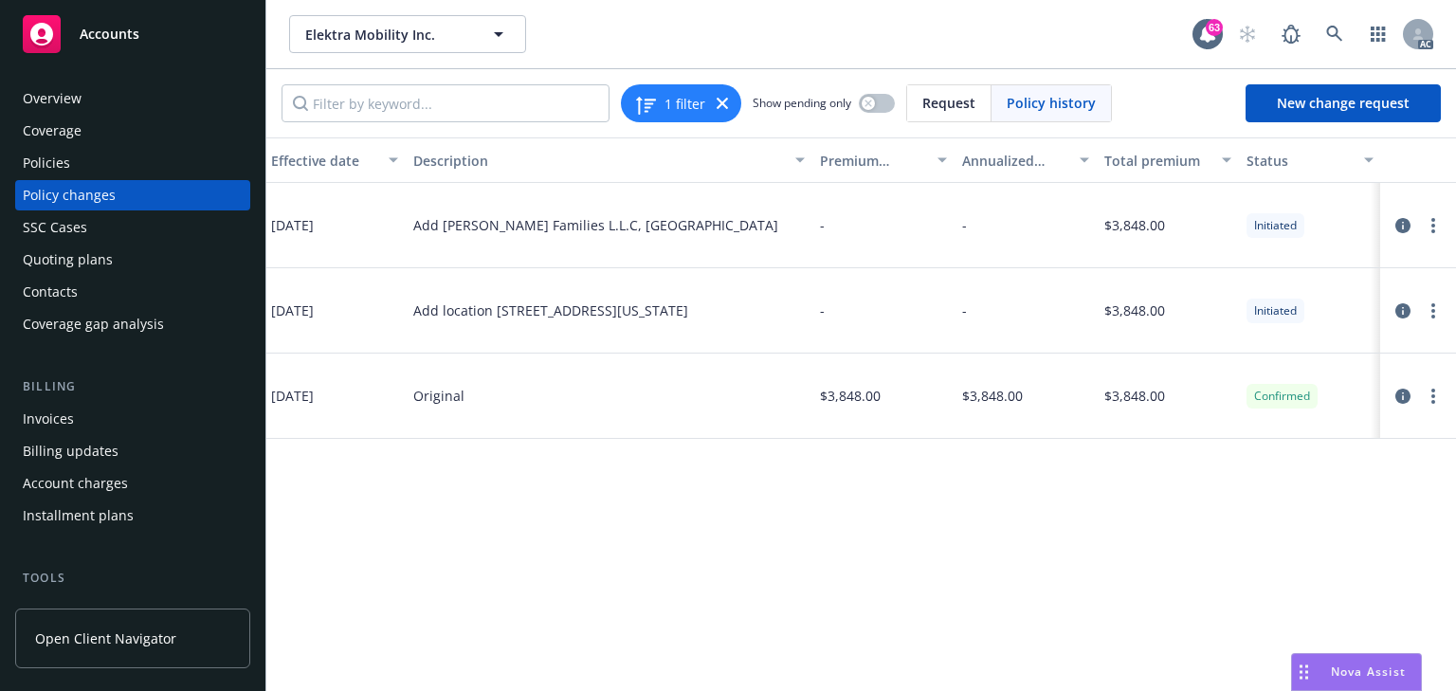
click at [85, 155] on div "Policies" at bounding box center [133, 163] width 220 height 30
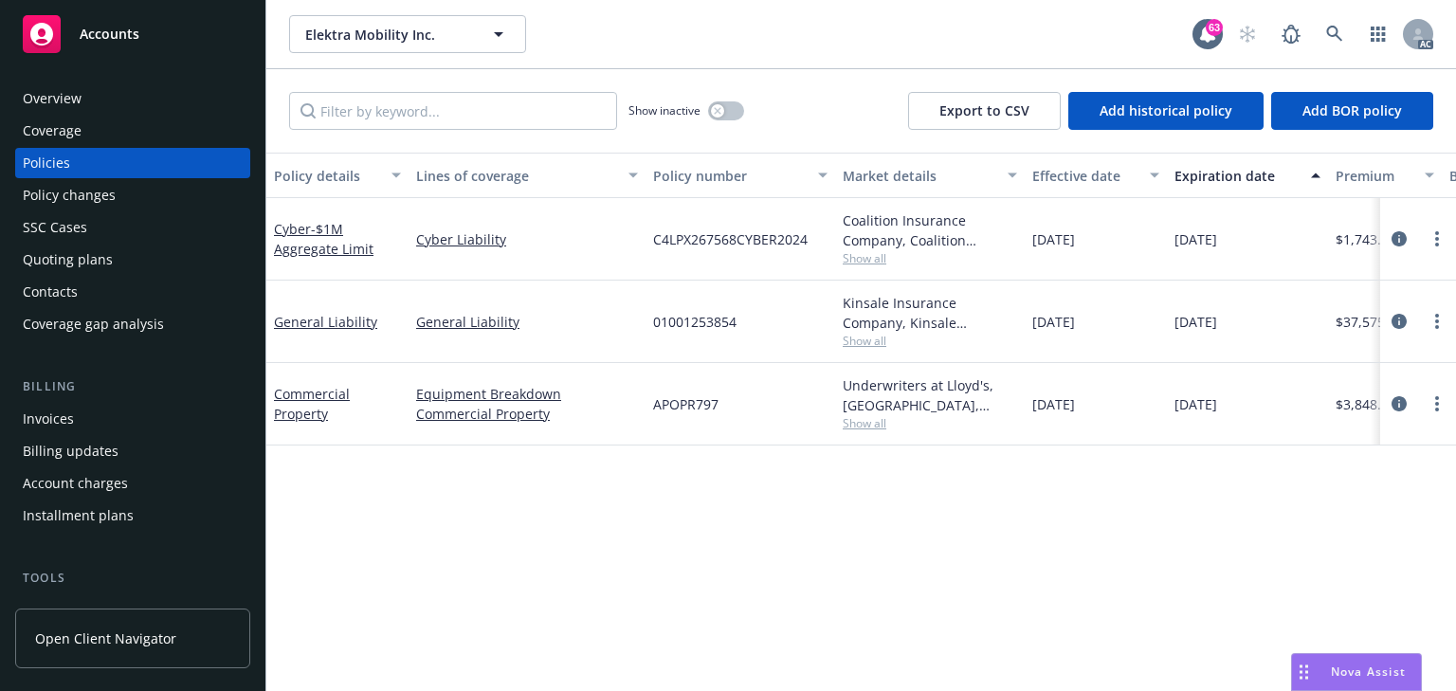
click at [872, 346] on span "Show all" at bounding box center [930, 341] width 174 height 16
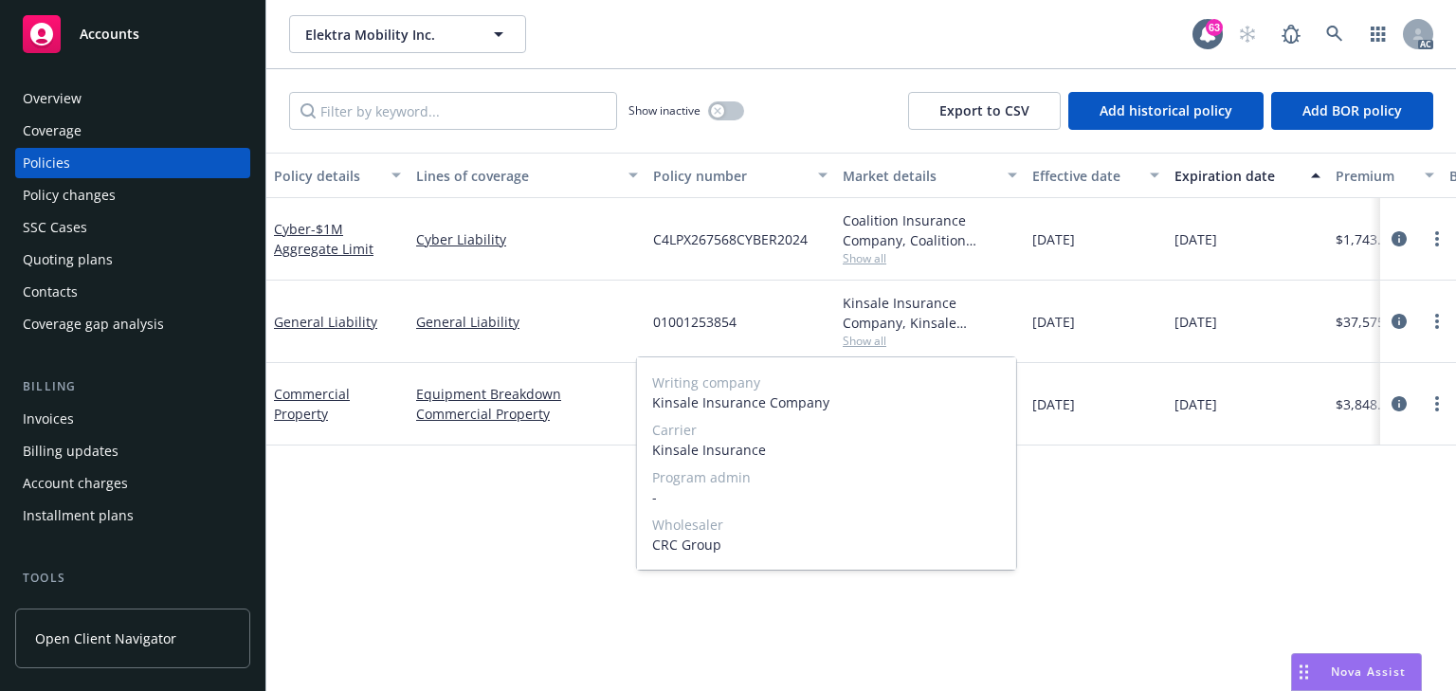
click at [872, 346] on span "Show all" at bounding box center [930, 341] width 174 height 16
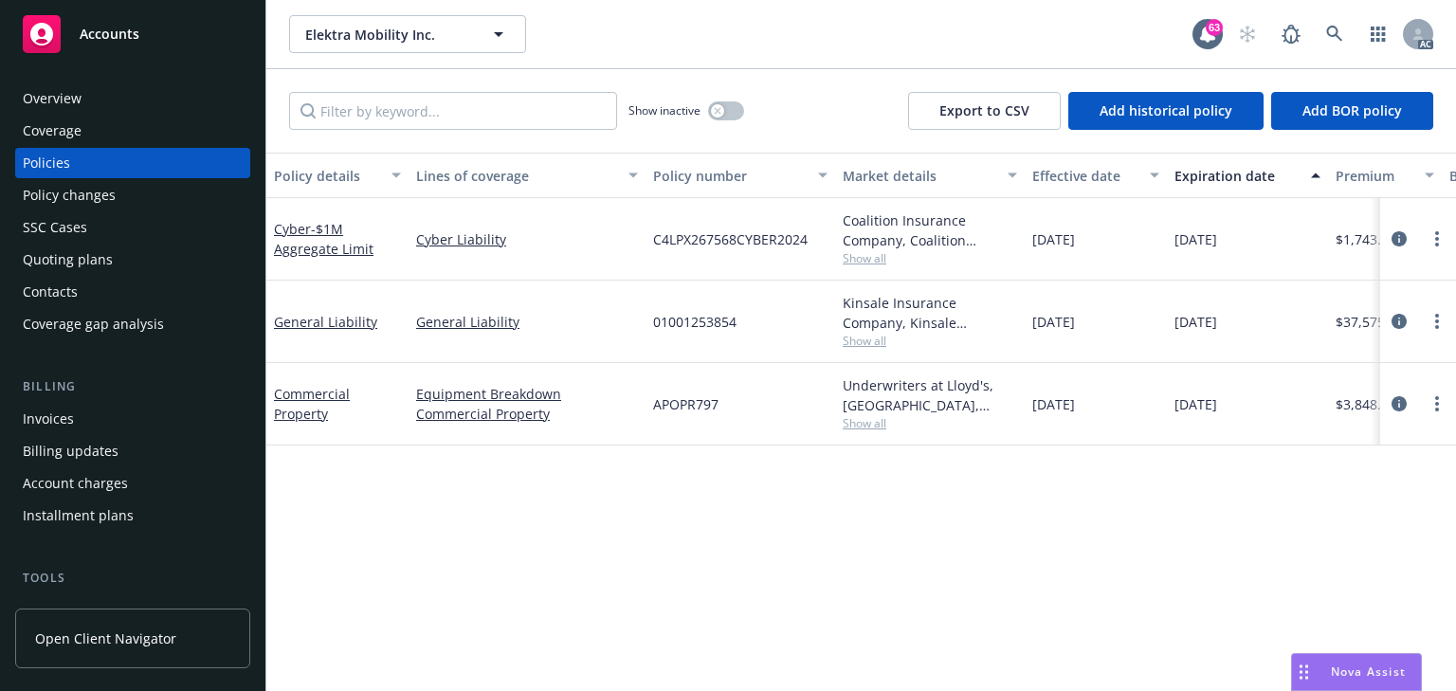
click at [866, 428] on span "Show all" at bounding box center [930, 423] width 174 height 16
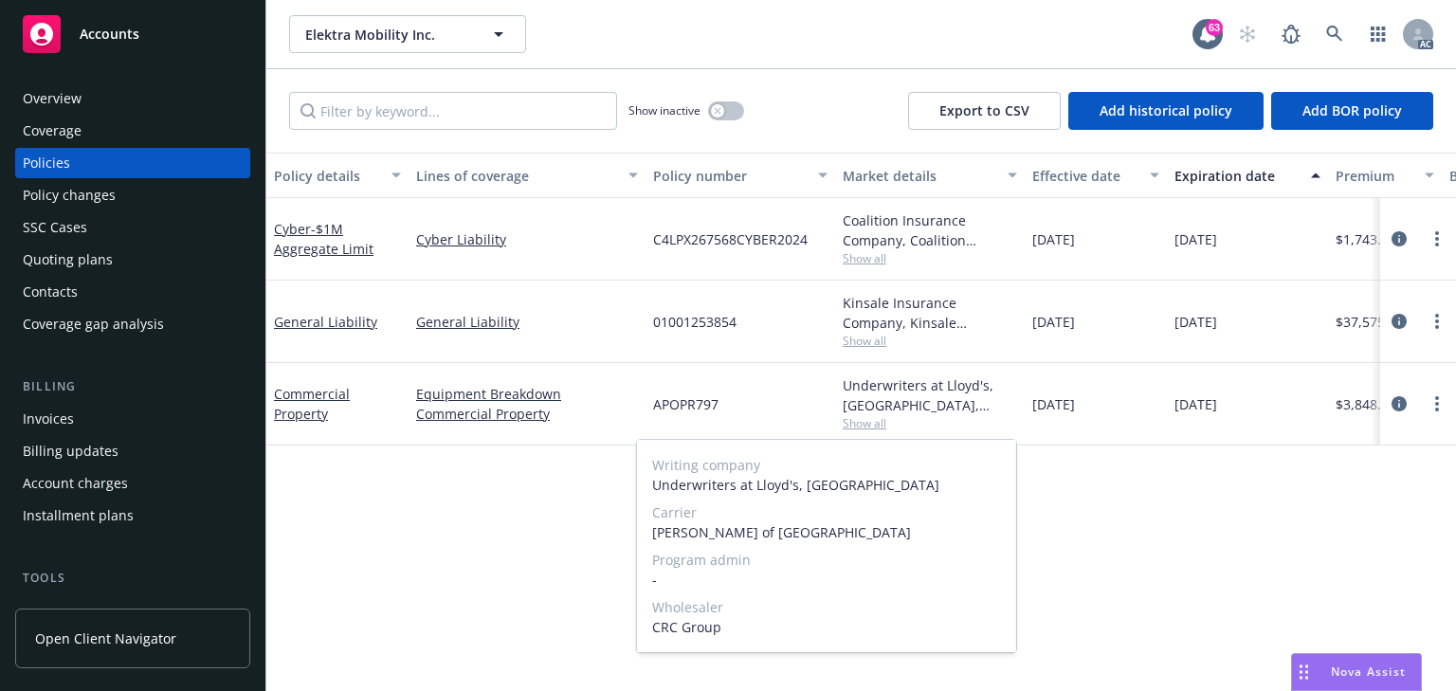
click at [866, 428] on span "Show all" at bounding box center [930, 423] width 174 height 16
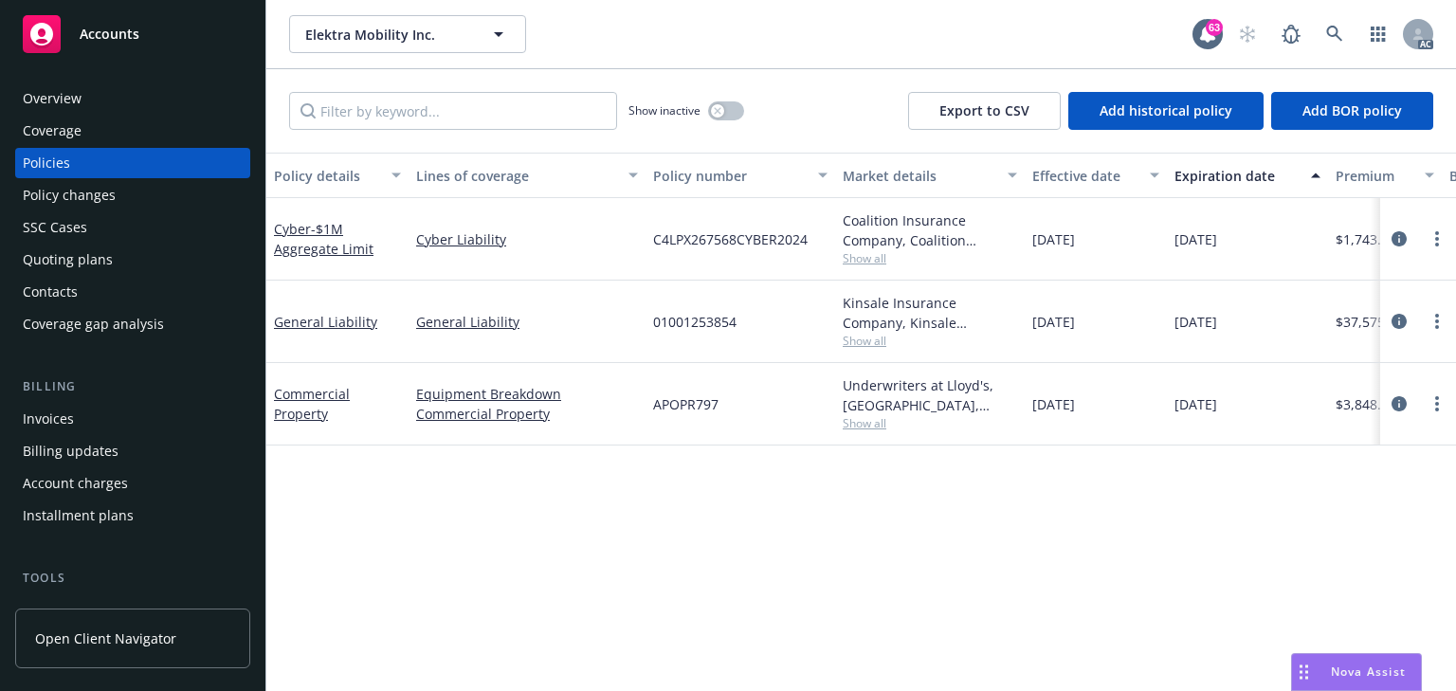
click at [910, 510] on div "Policy details Lines of coverage Policy number Market details Effective date Ex…" at bounding box center [861, 422] width 1190 height 538
click at [1397, 404] on icon "circleInformation" at bounding box center [1399, 403] width 15 height 15
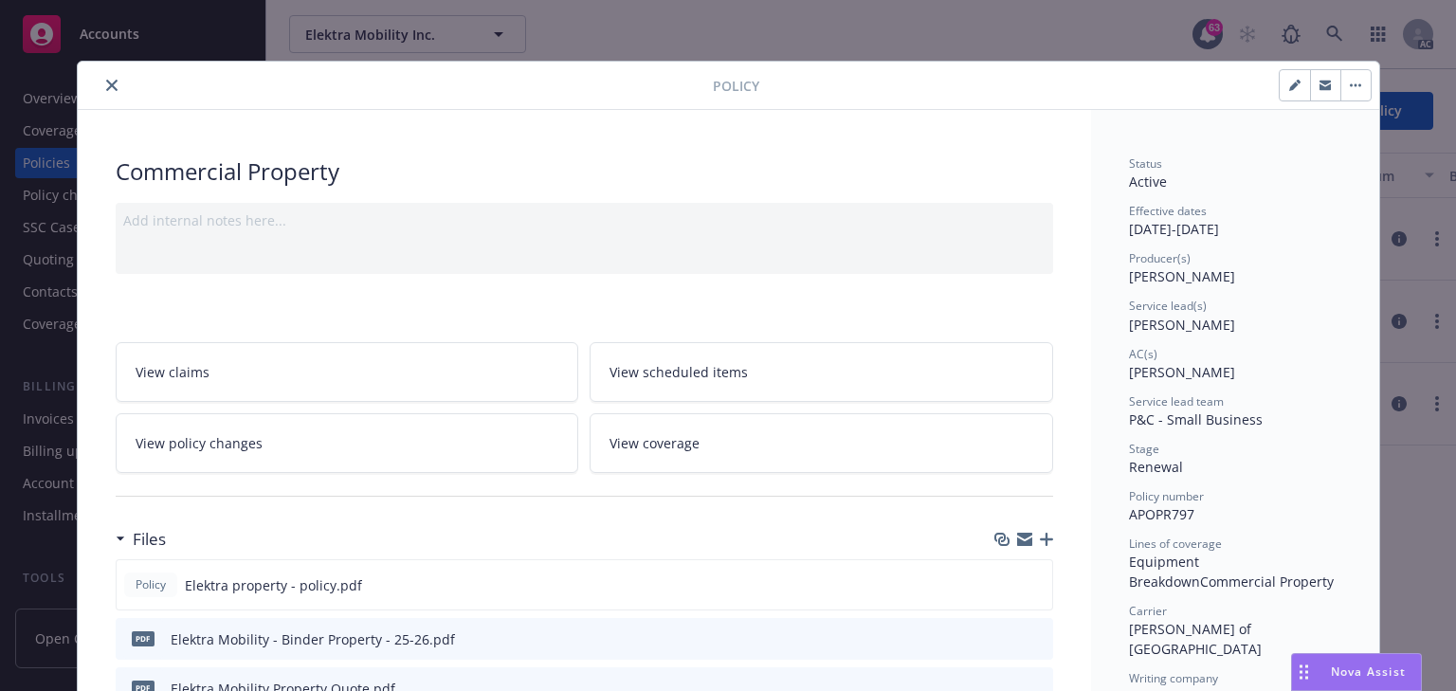
click at [349, 424] on link "View policy changes" at bounding box center [348, 443] width 464 height 60
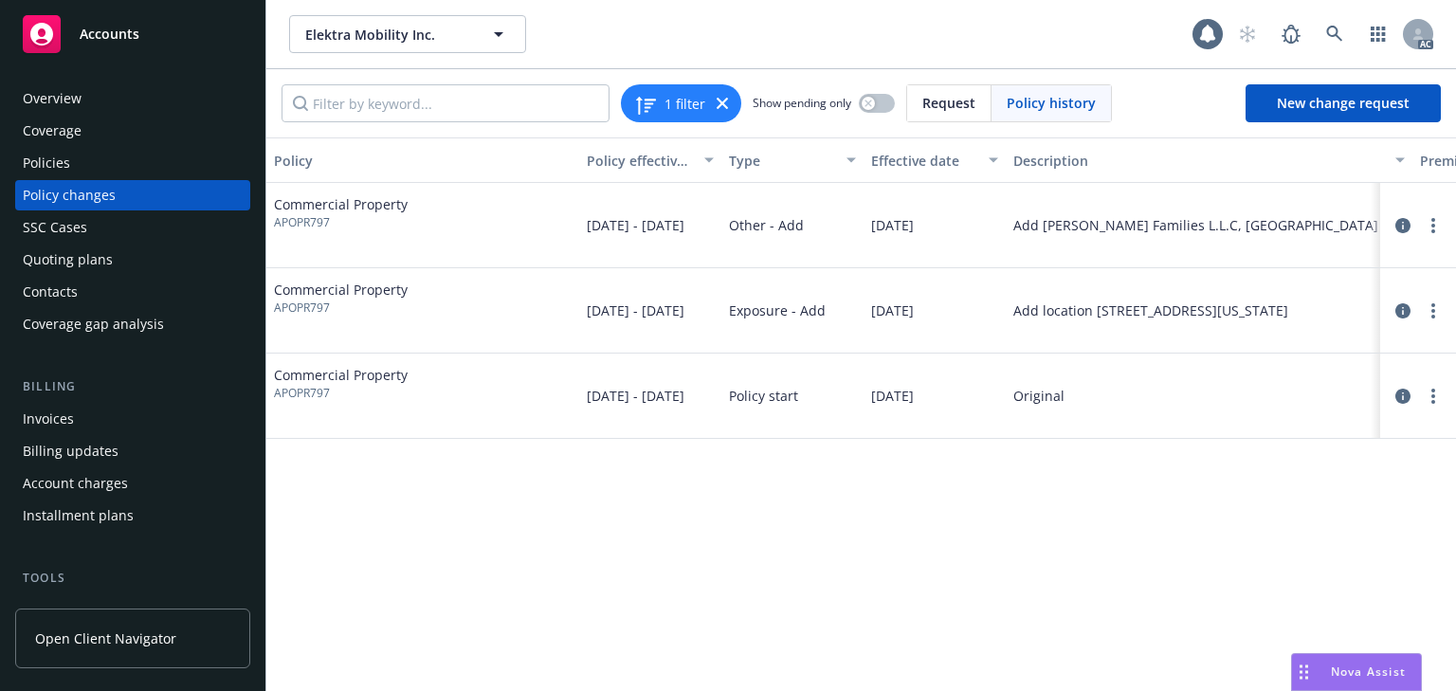
click at [904, 512] on div "Policy Policy effective dates Type Effective date Description Premium change An…" at bounding box center [861, 414] width 1190 height 554
click at [1403, 222] on icon "circleInformation" at bounding box center [1402, 225] width 15 height 15
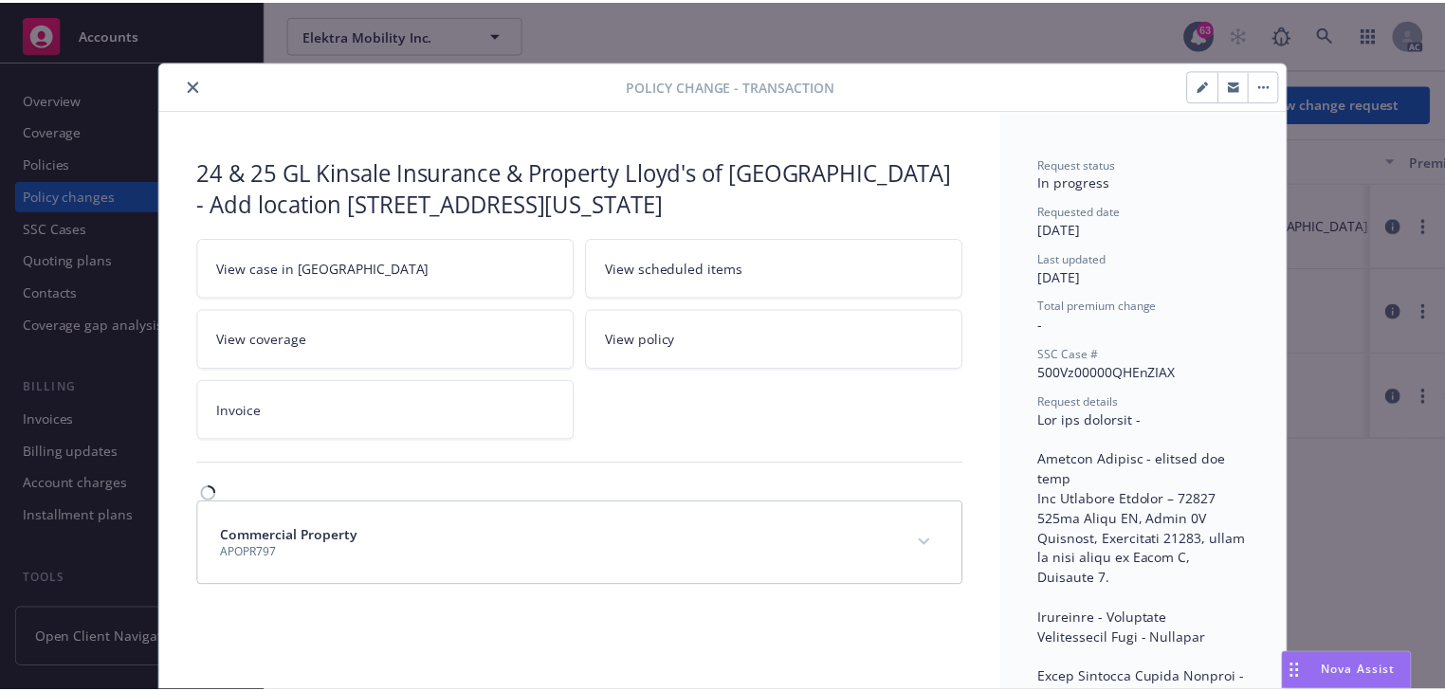
scroll to position [57, 0]
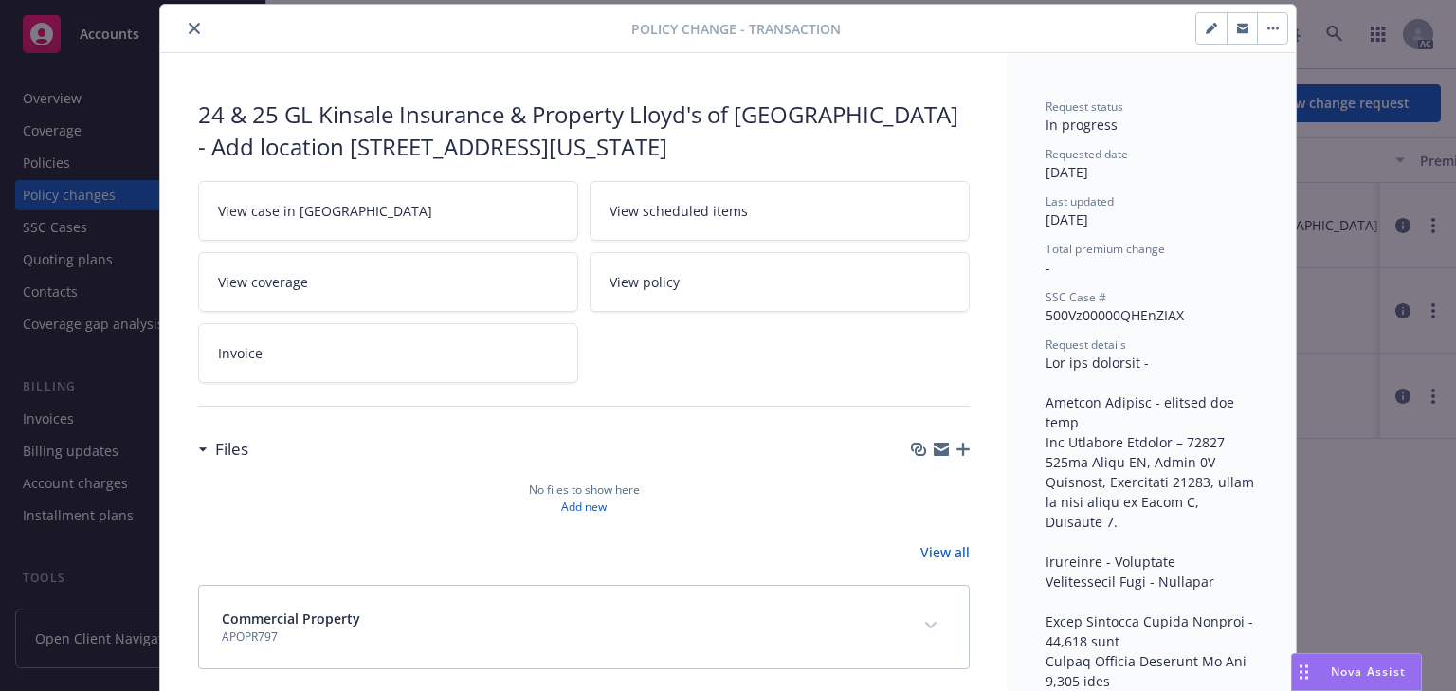
click at [191, 32] on icon "close" at bounding box center [194, 28] width 11 height 11
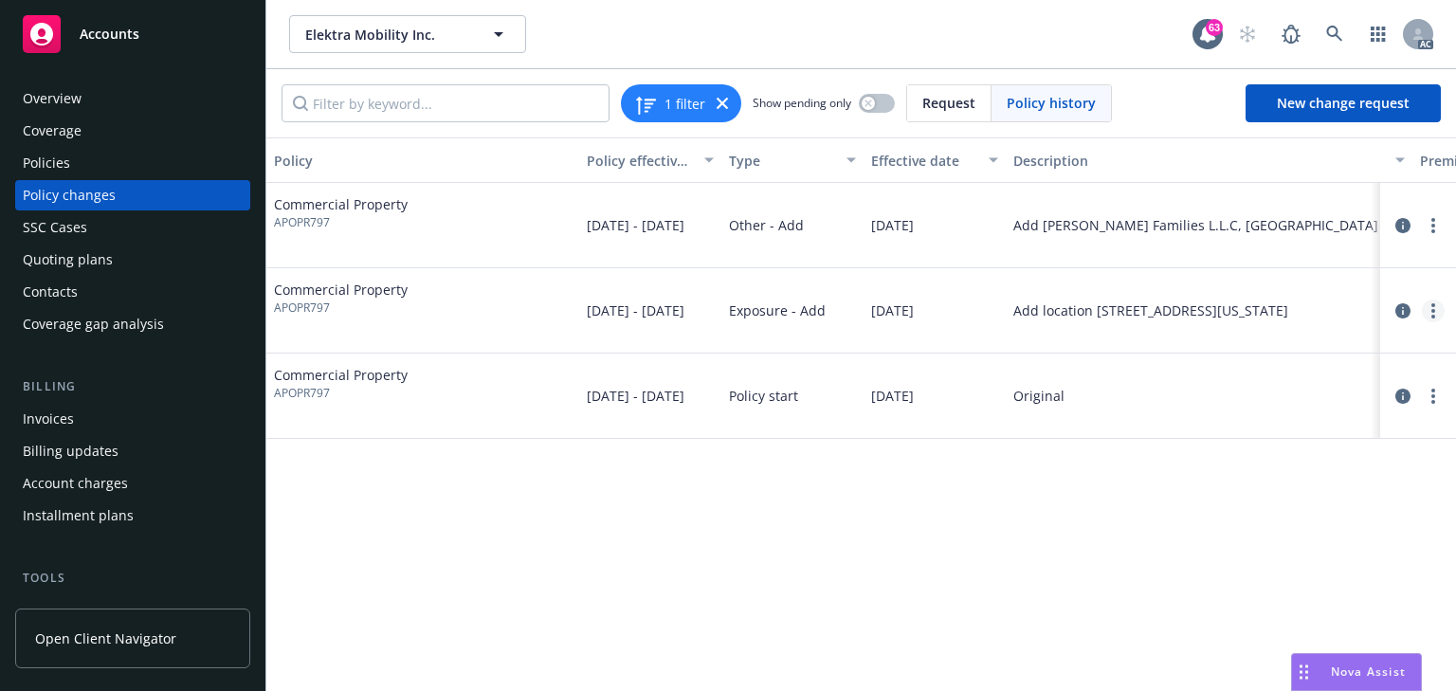
click at [1438, 309] on link "more" at bounding box center [1433, 311] width 23 height 23
click at [1194, 381] on link "Resume workflow" at bounding box center [1281, 387] width 325 height 38
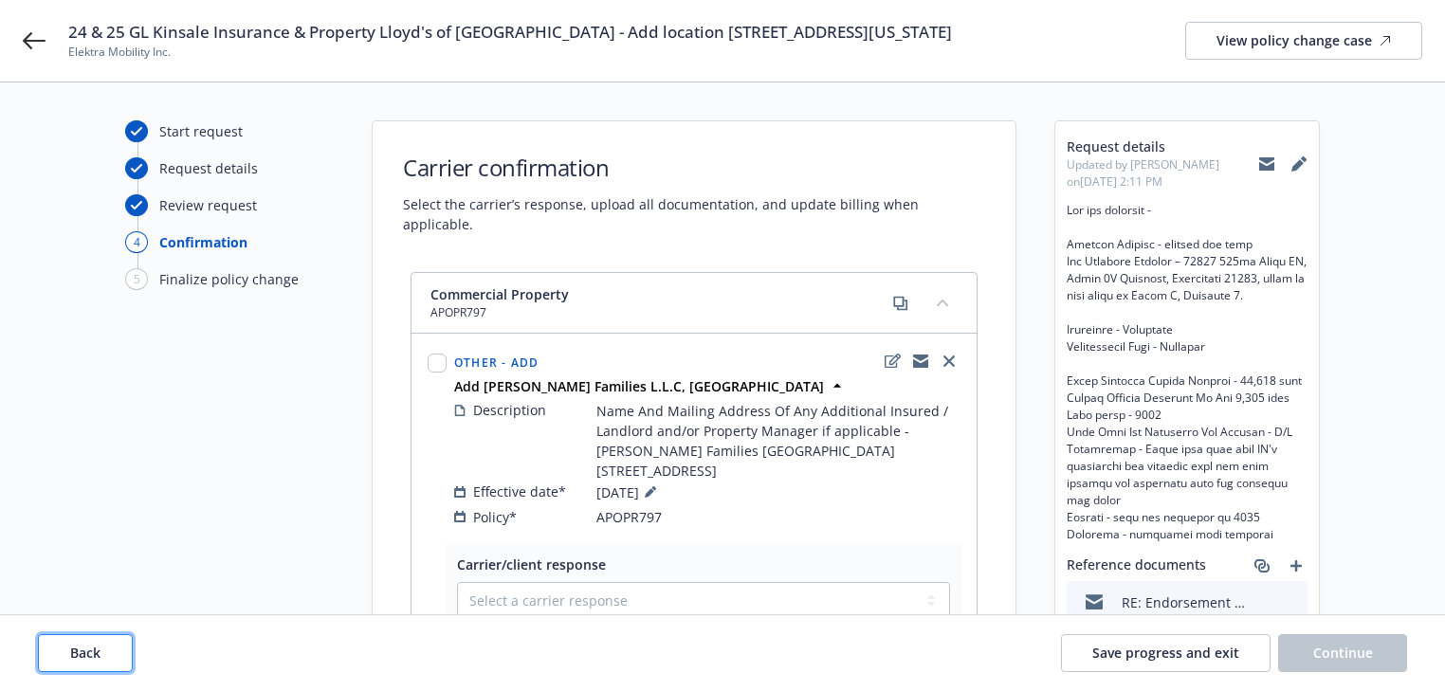
click at [45, 648] on button "Back" at bounding box center [85, 653] width 95 height 38
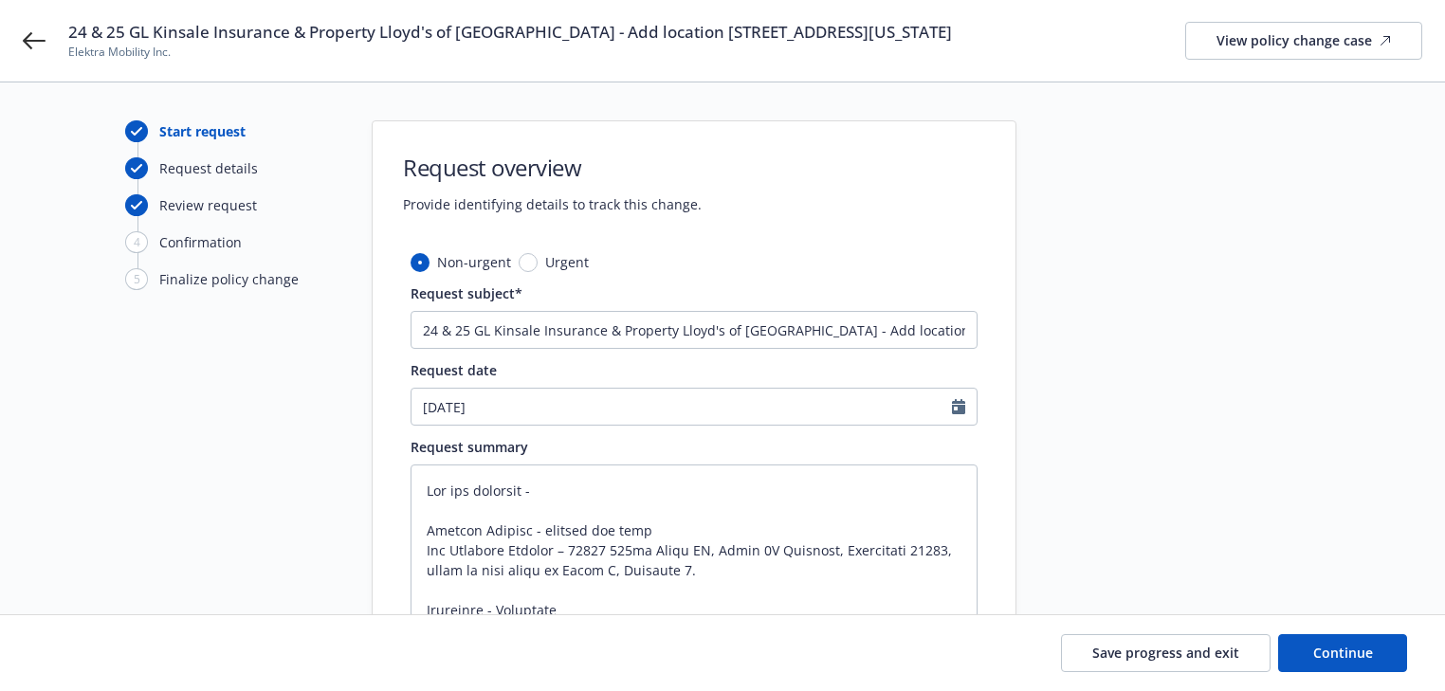
click at [45, 648] on div "Save progress and exit Continue" at bounding box center [722, 653] width 1369 height 38
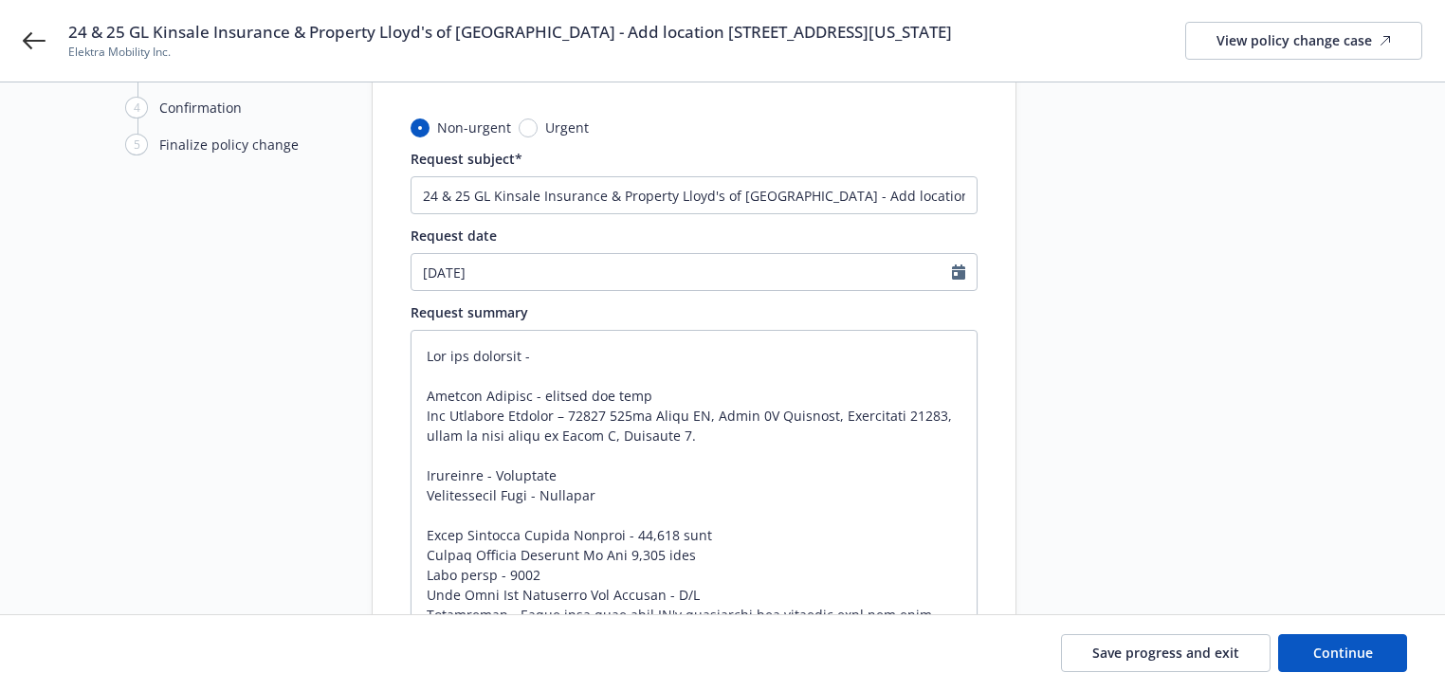
scroll to position [303, 0]
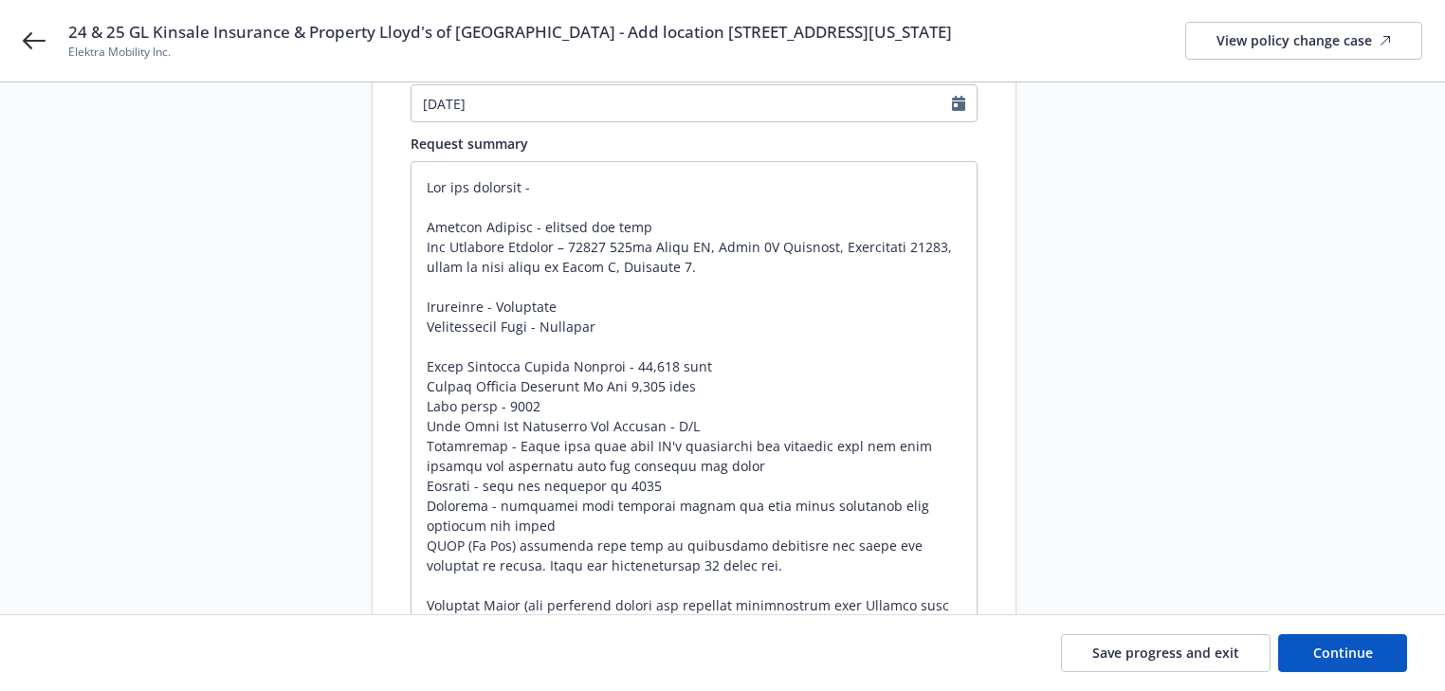
click at [1220, 551] on div at bounding box center [1186, 509] width 265 height 1385
click at [1327, 647] on span "Continue" at bounding box center [1343, 653] width 60 height 18
type textarea "x"
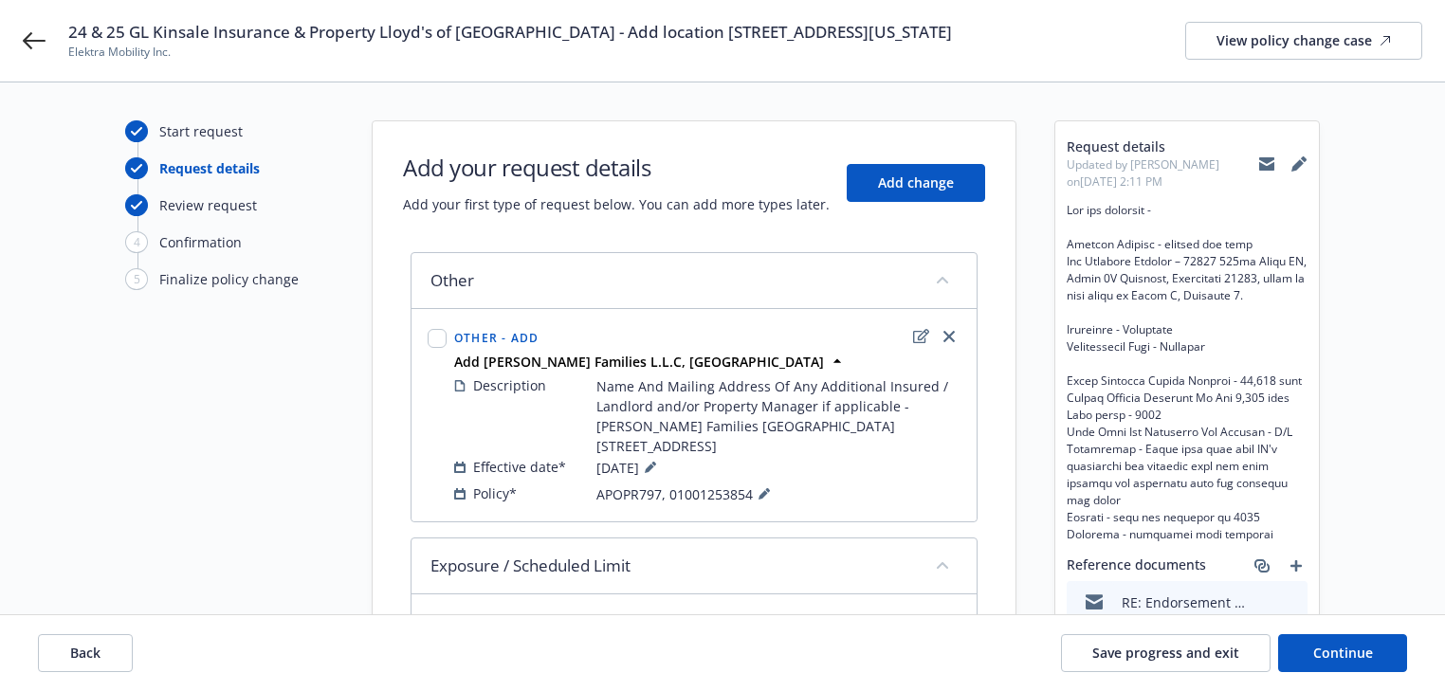
scroll to position [76, 0]
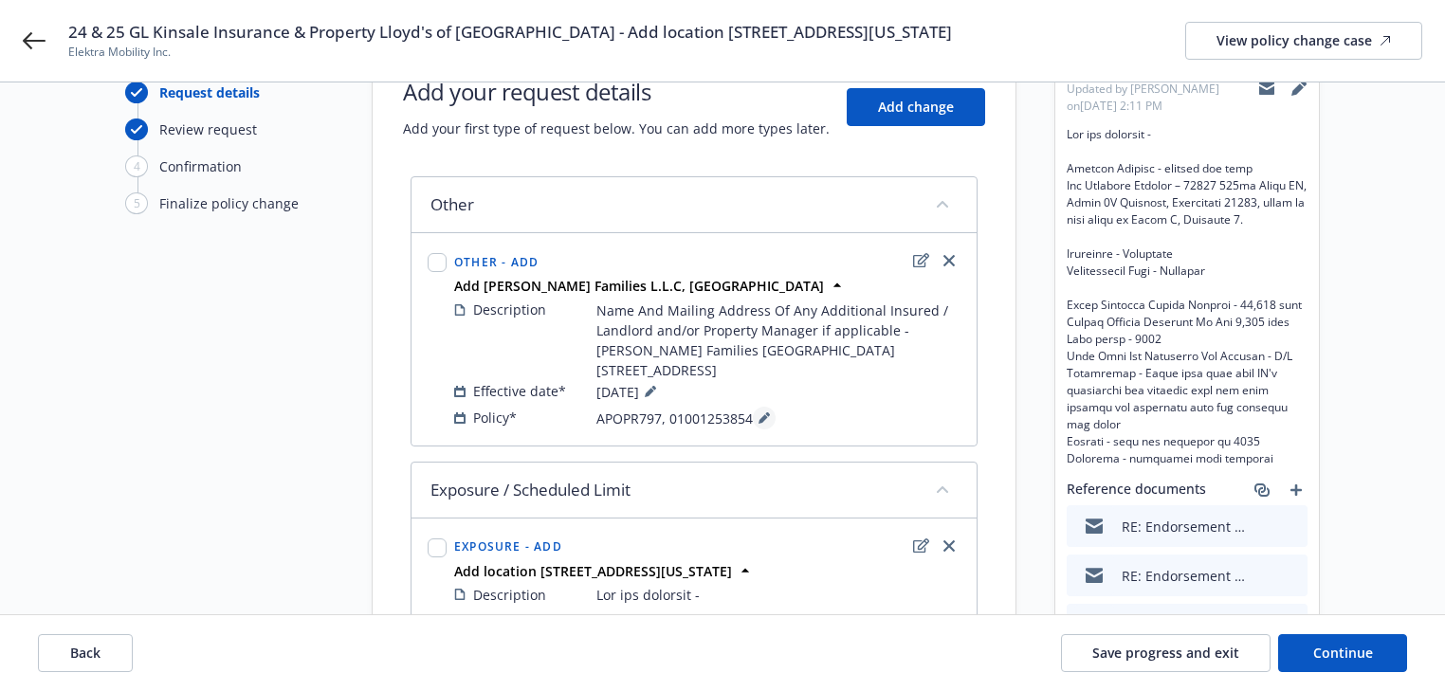
click at [762, 419] on icon at bounding box center [762, 418] width 9 height 9
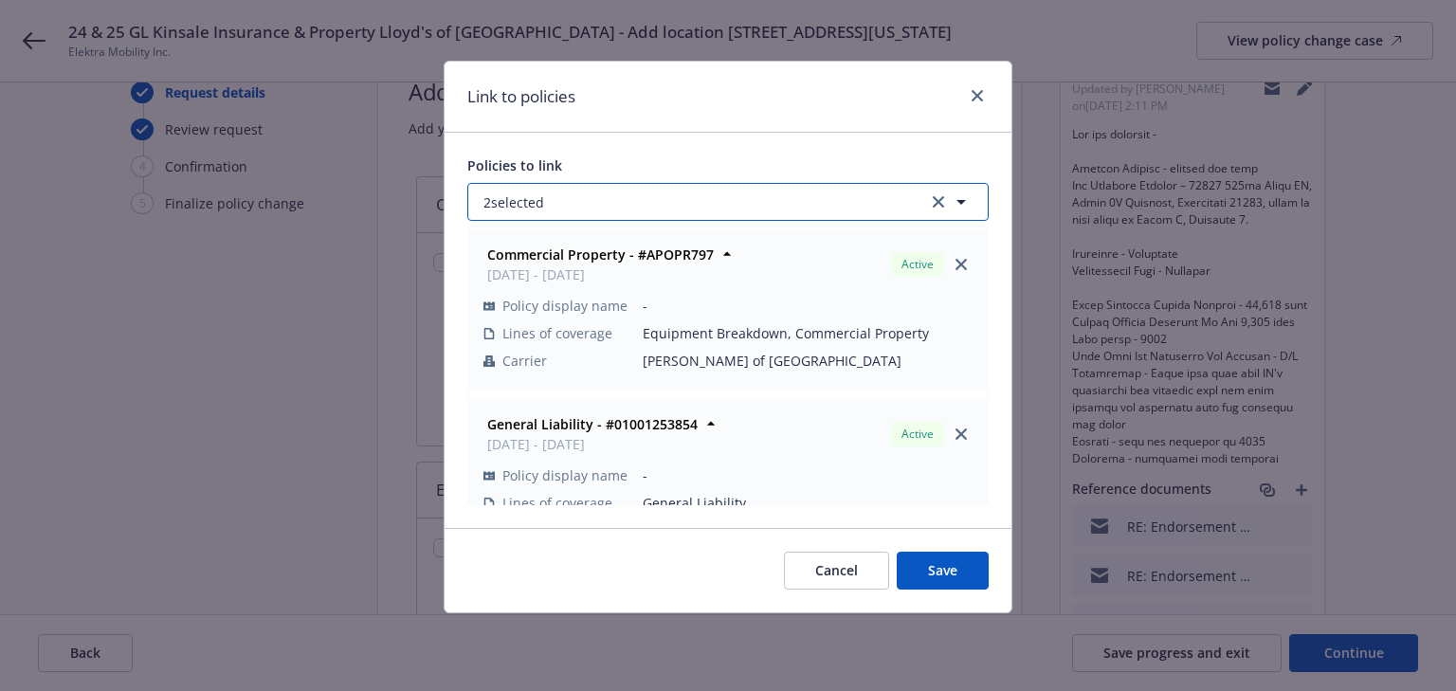
click at [592, 205] on button "2 selected" at bounding box center [727, 202] width 521 height 38
select select "ACTIVE"
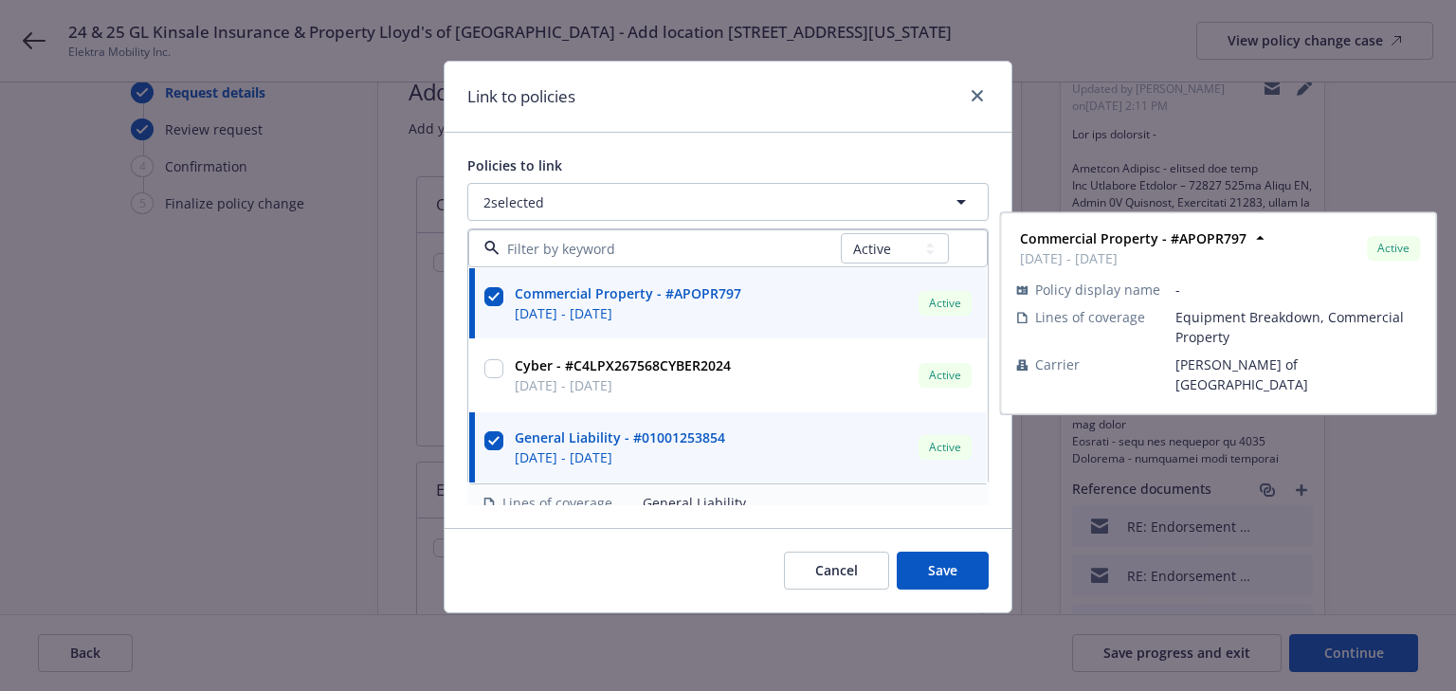
click at [492, 297] on input "checkbox" at bounding box center [493, 296] width 19 height 19
checkbox input "false"
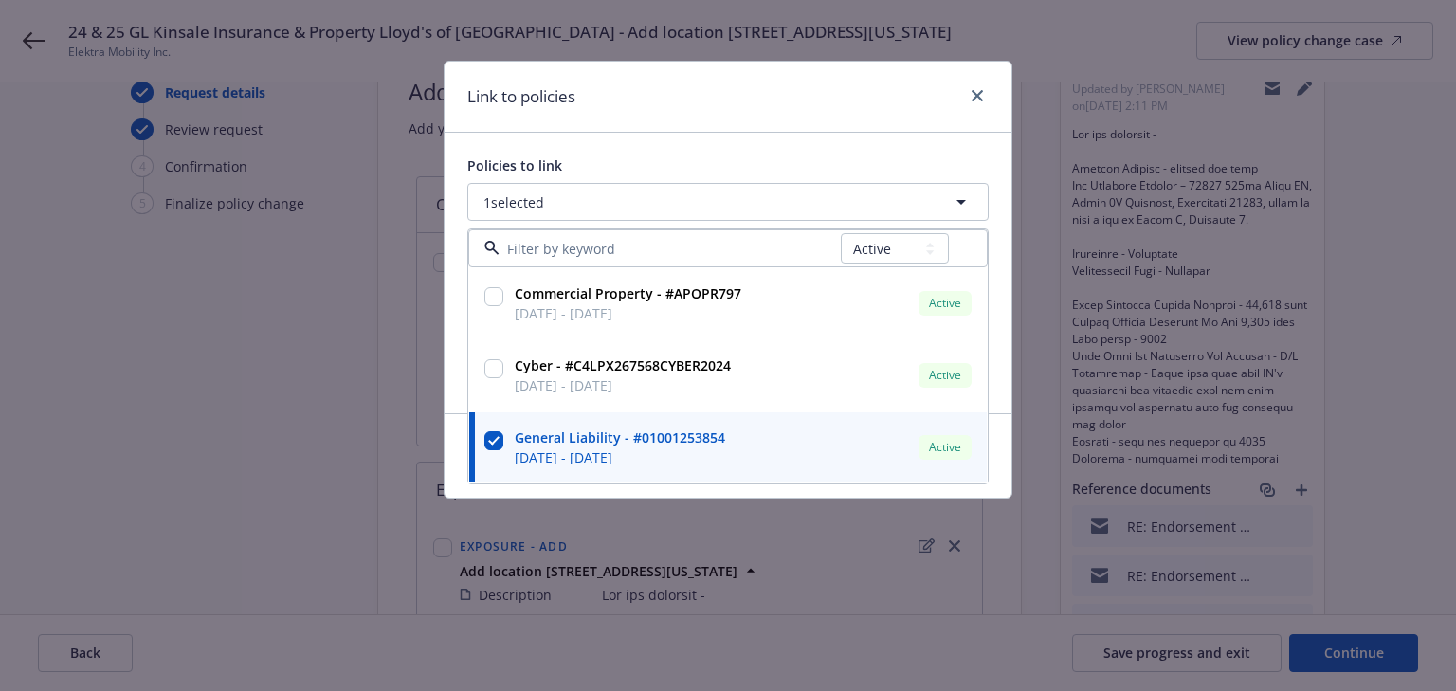
click at [771, 137] on div "Policies to link 1 selected All Active Upcoming Expired Cancelled Commercial Pr…" at bounding box center [728, 273] width 567 height 281
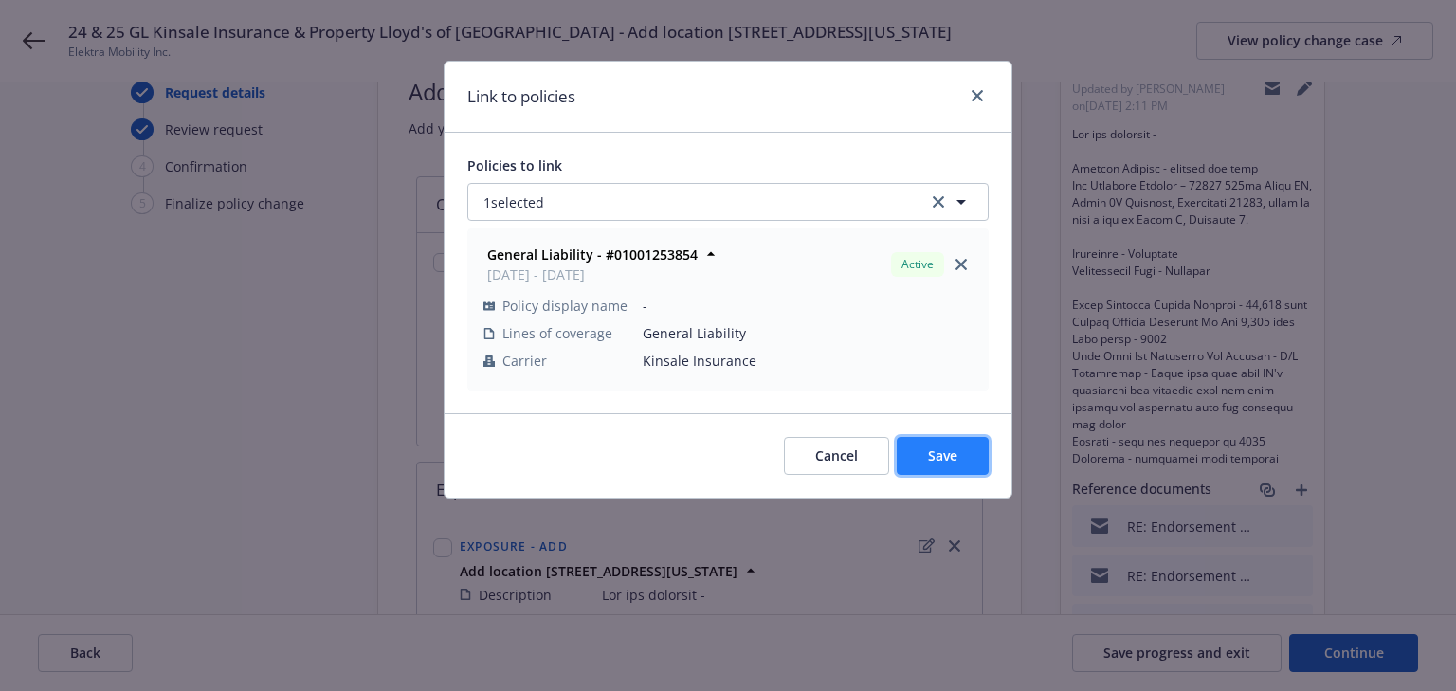
click at [949, 458] on span "Save" at bounding box center [942, 455] width 29 height 18
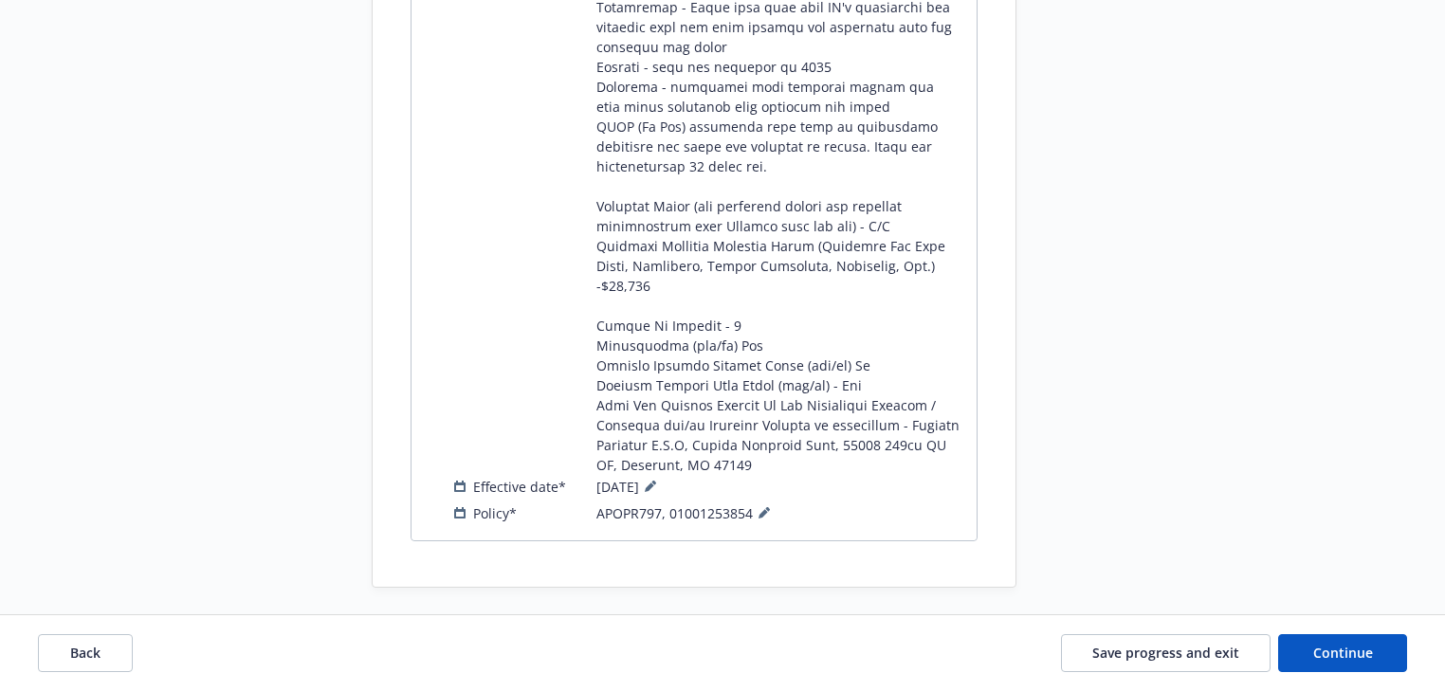
scroll to position [951, 0]
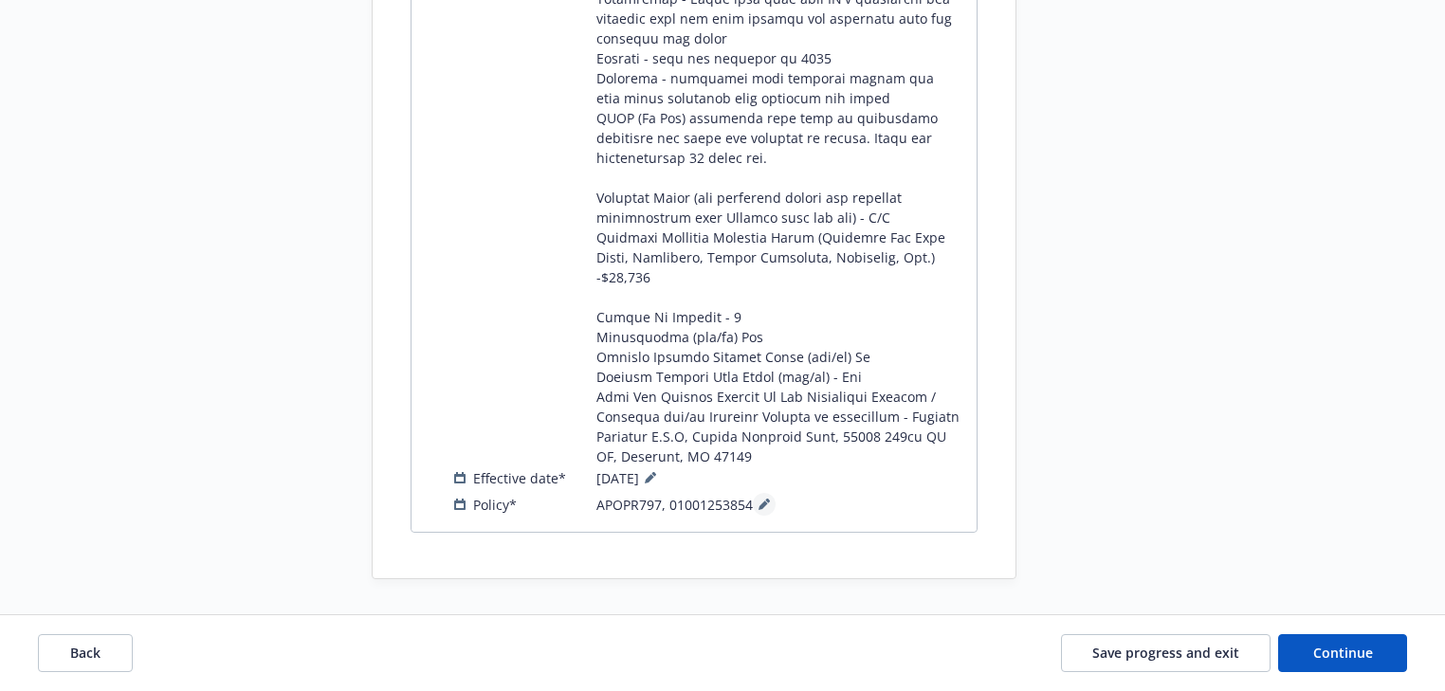
click at [768, 500] on icon at bounding box center [763, 504] width 11 height 11
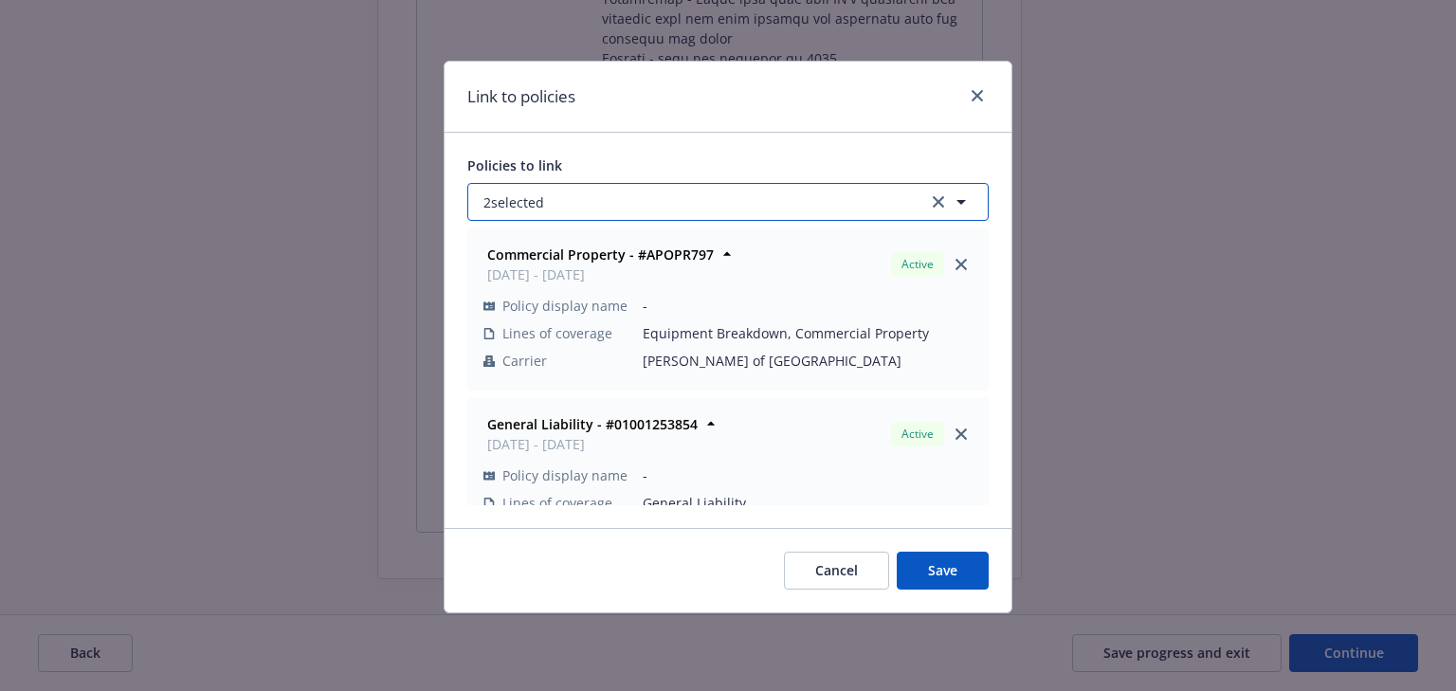
click at [654, 201] on button "2 selected" at bounding box center [727, 202] width 521 height 38
select select "ACTIVE"
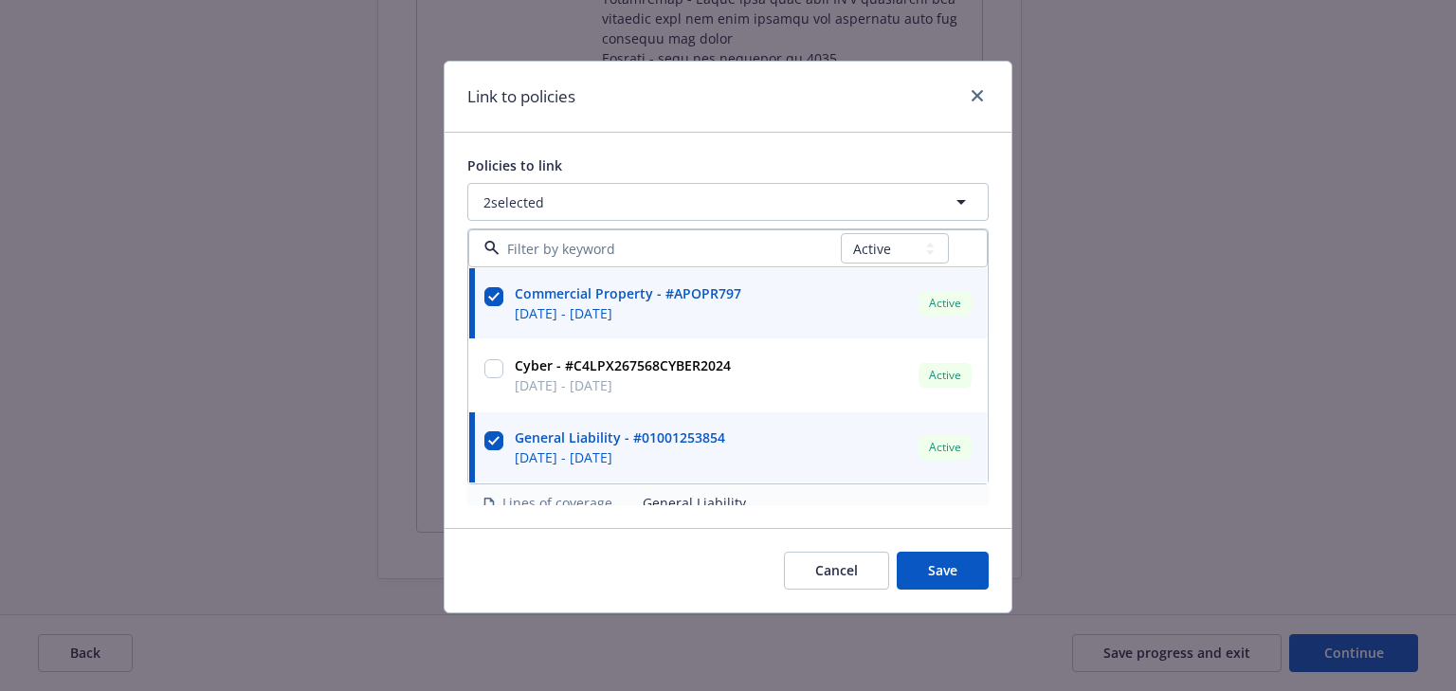
click at [489, 292] on input "checkbox" at bounding box center [493, 296] width 19 height 19
checkbox input "false"
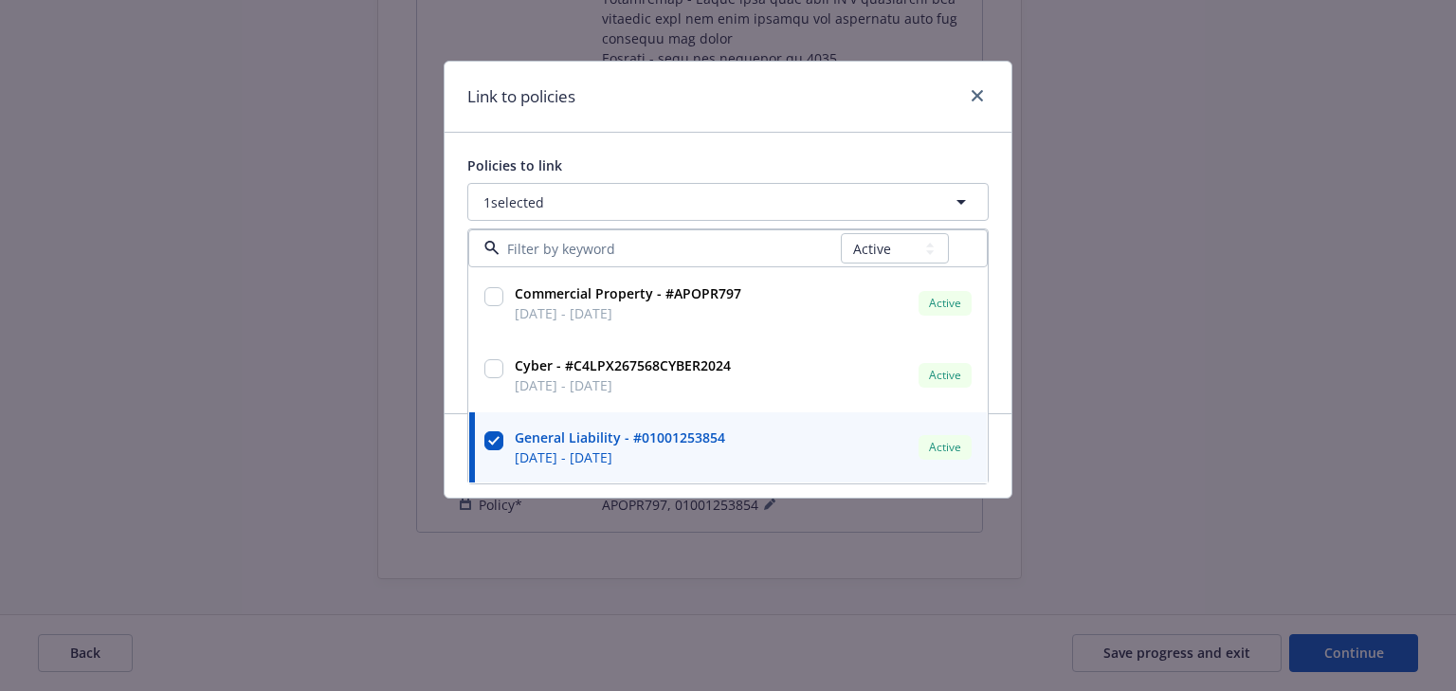
click at [1080, 394] on div "Link to policies Policies to link 1 selected All Active Upcoming Expired Cancel…" at bounding box center [728, 345] width 1456 height 691
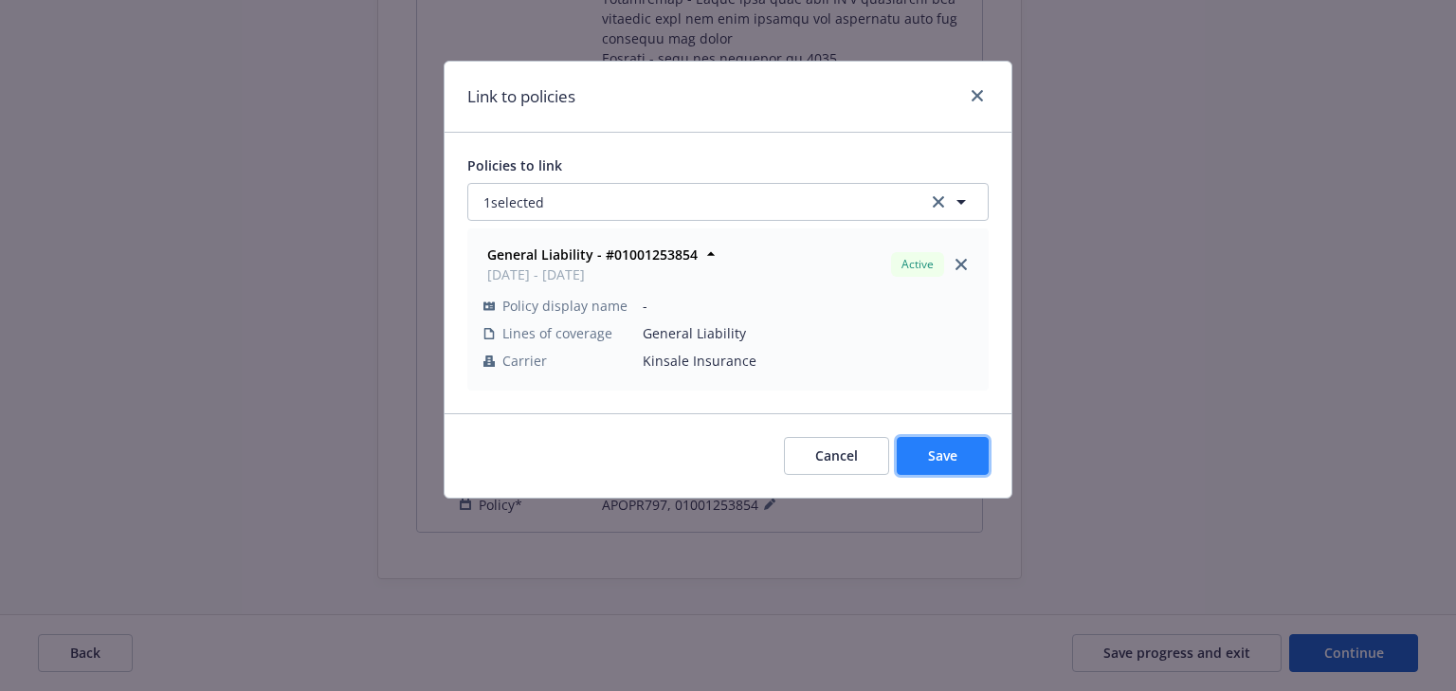
click at [930, 458] on span "Save" at bounding box center [942, 455] width 29 height 18
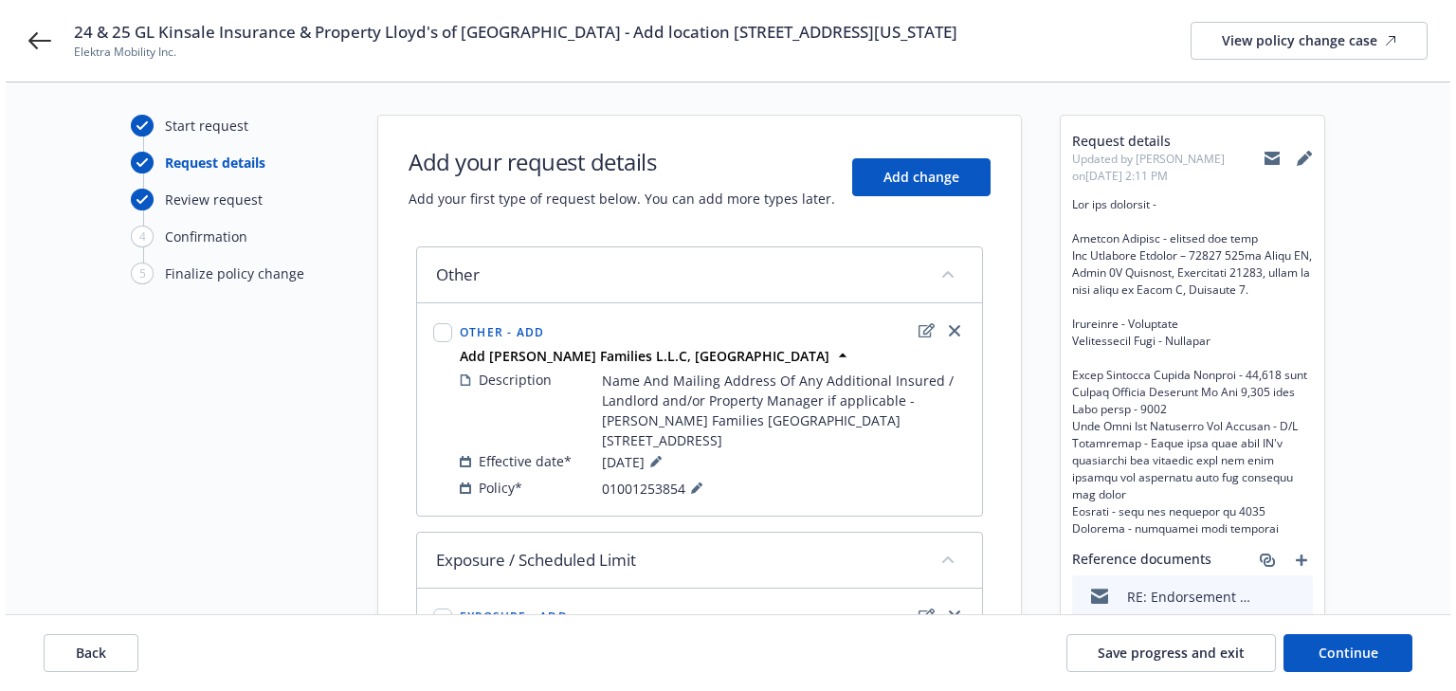
scroll to position [0, 0]
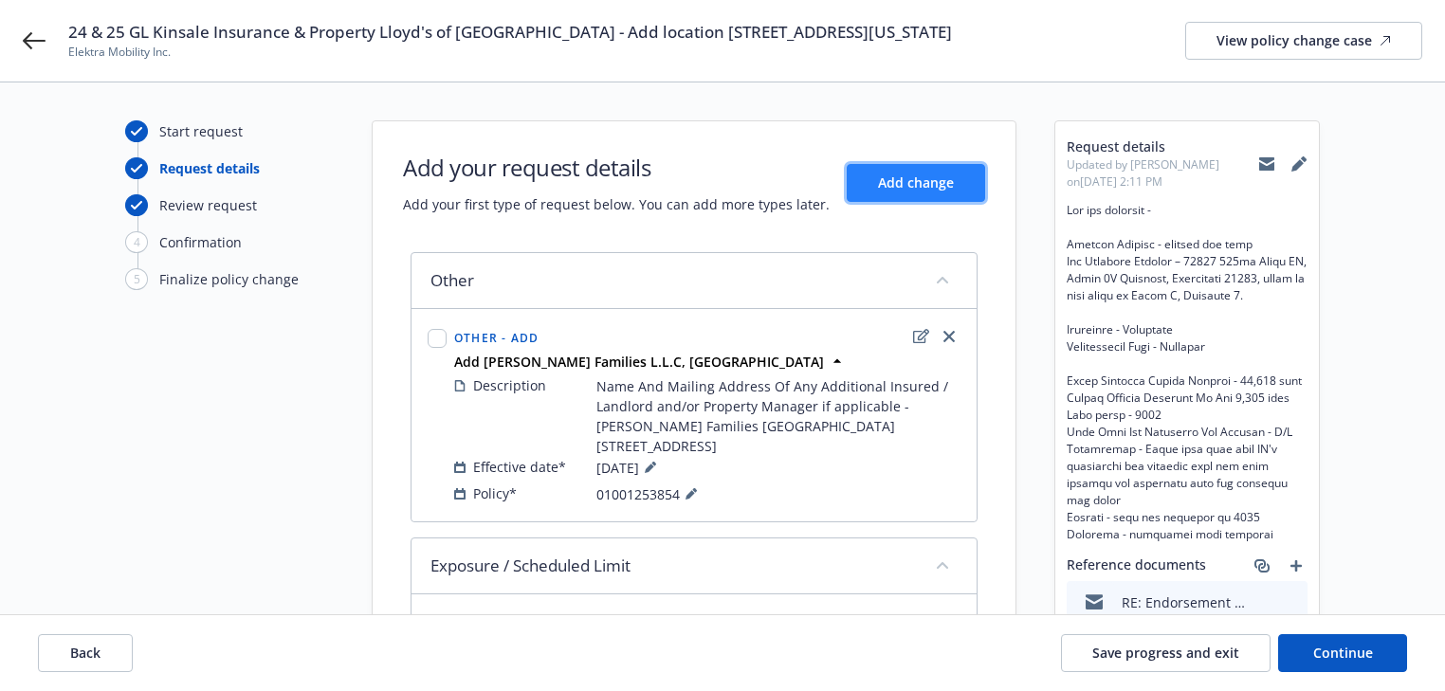
click at [879, 187] on span "Add change" at bounding box center [916, 182] width 76 height 18
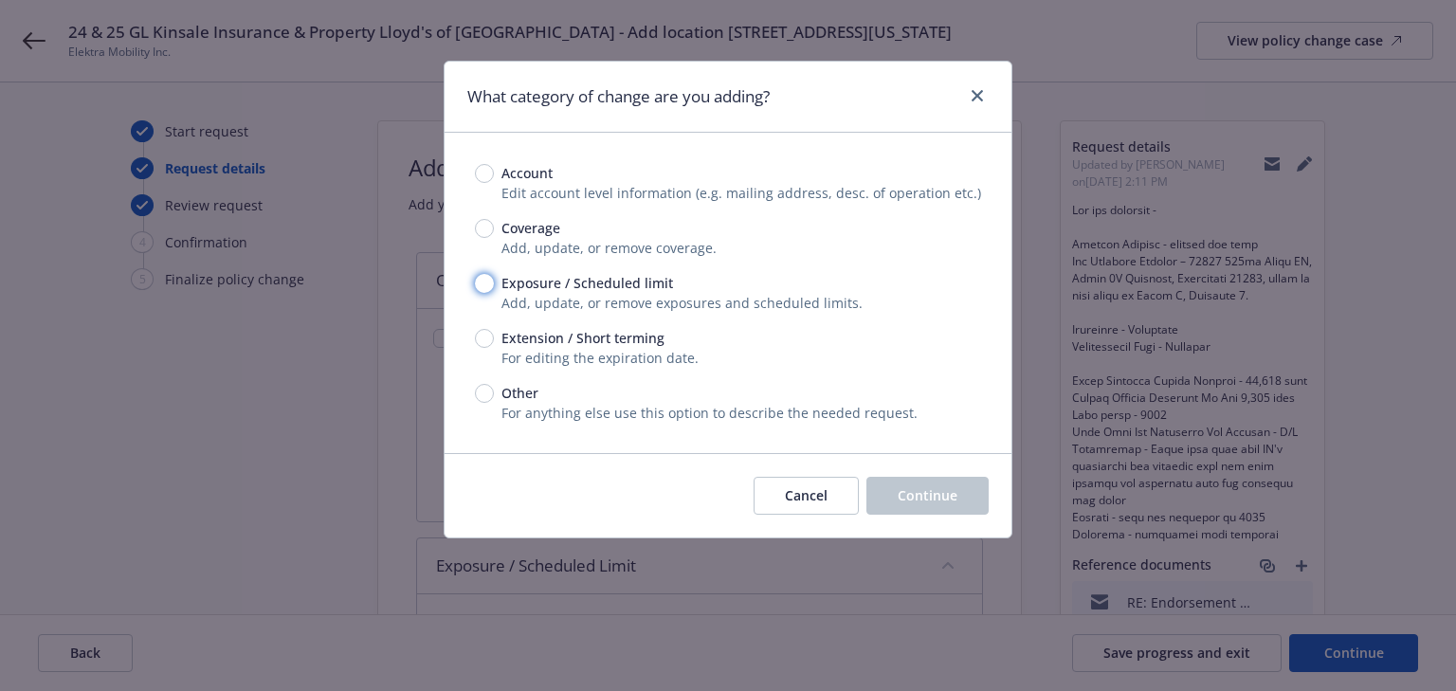
click at [486, 284] on input "Exposure / Scheduled limit" at bounding box center [484, 283] width 19 height 19
radio input "true"
click at [963, 488] on button "Continue" at bounding box center [927, 496] width 122 height 38
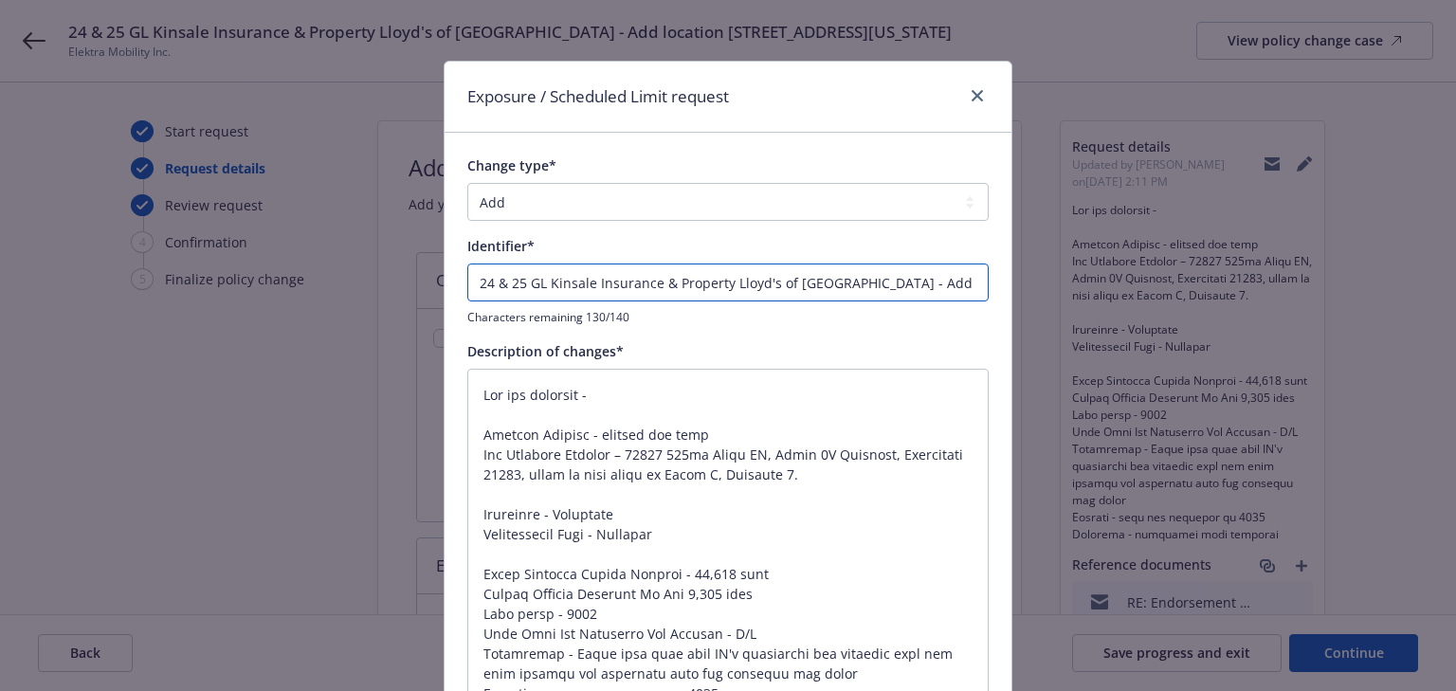
drag, startPoint x: 836, startPoint y: 283, endPoint x: -1112, endPoint y: 277, distance: 1947.9
click at [0, 277] on html "24 & 25 GL Kinsale Insurance & Property Lloyd's of London - Add location 11015 …" at bounding box center [728, 345] width 1456 height 691
type textarea "x"
type input "- Add location 11015 117th Place NE, Suite 4A Kirkland, Washington 98034"
type textarea "x"
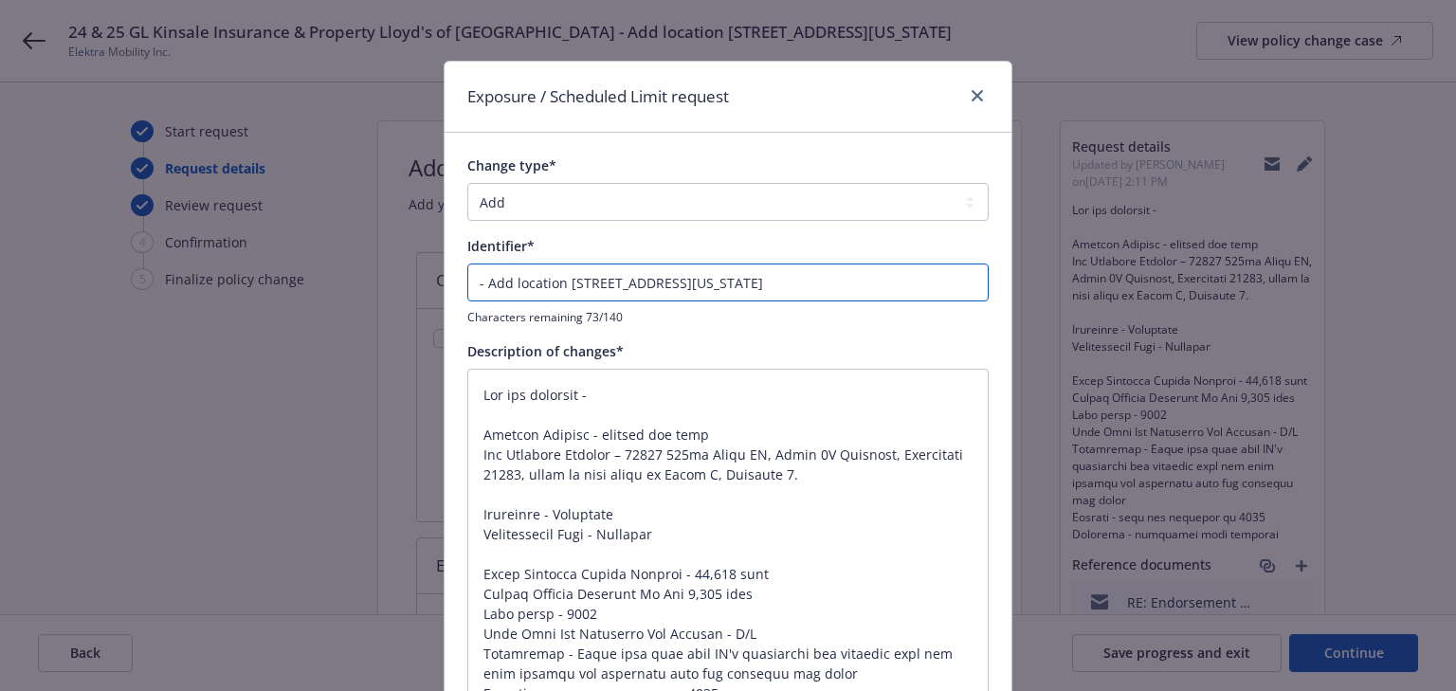
type input "E - Add location 11015 117th Place NE, Suite 4A Kirkland, Washington 98034"
type textarea "x"
type input "EN - Add location 11015 117th Place NE, Suite 4A Kirkland, Washington 98034"
type textarea "x"
type input "END - Add location 11015 117th Place NE, Suite 4A Kirkland, Washington 98034"
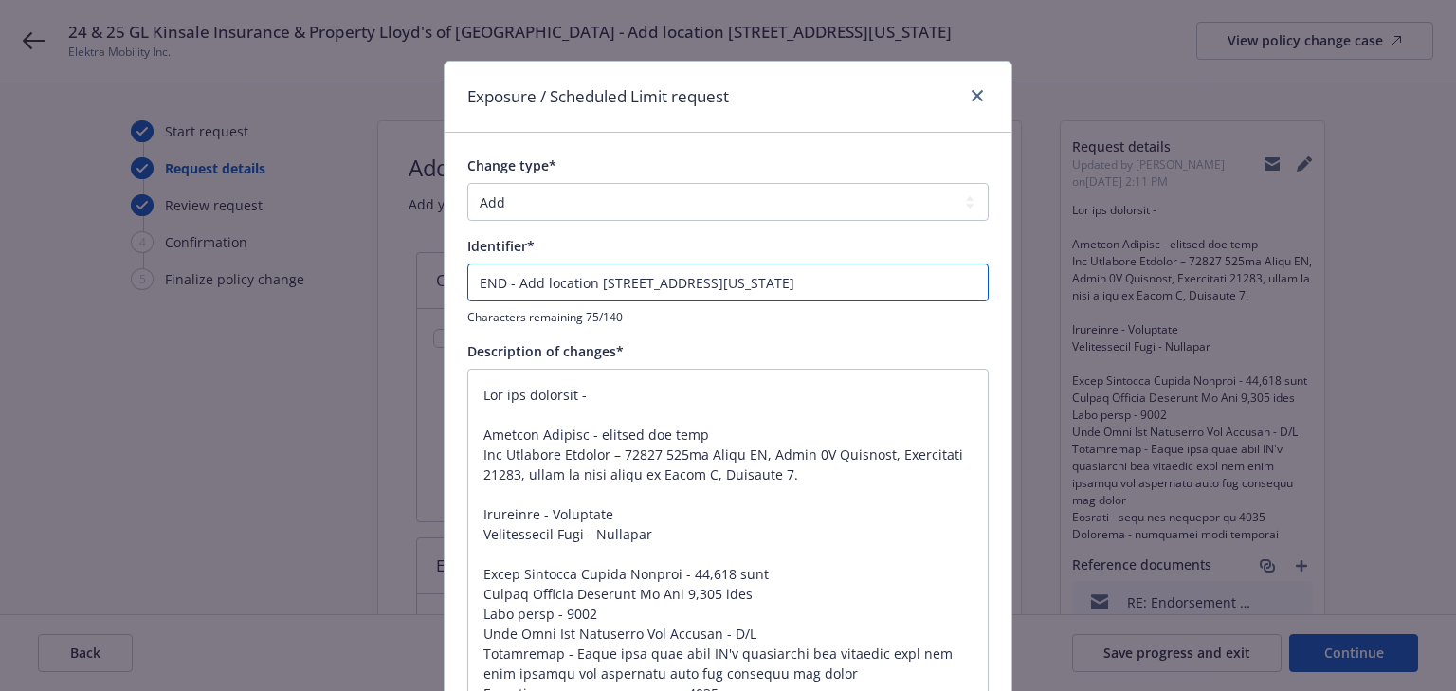
type textarea "x"
type input "ENDT - Add location 11015 117th Place NE, Suite 4A Kirkland, Washington 98034"
type textarea "x"
type input "ENDT# - Add location 11015 117th Place NE, Suite 4A Kirkland, Washington 98034"
type textarea "x"
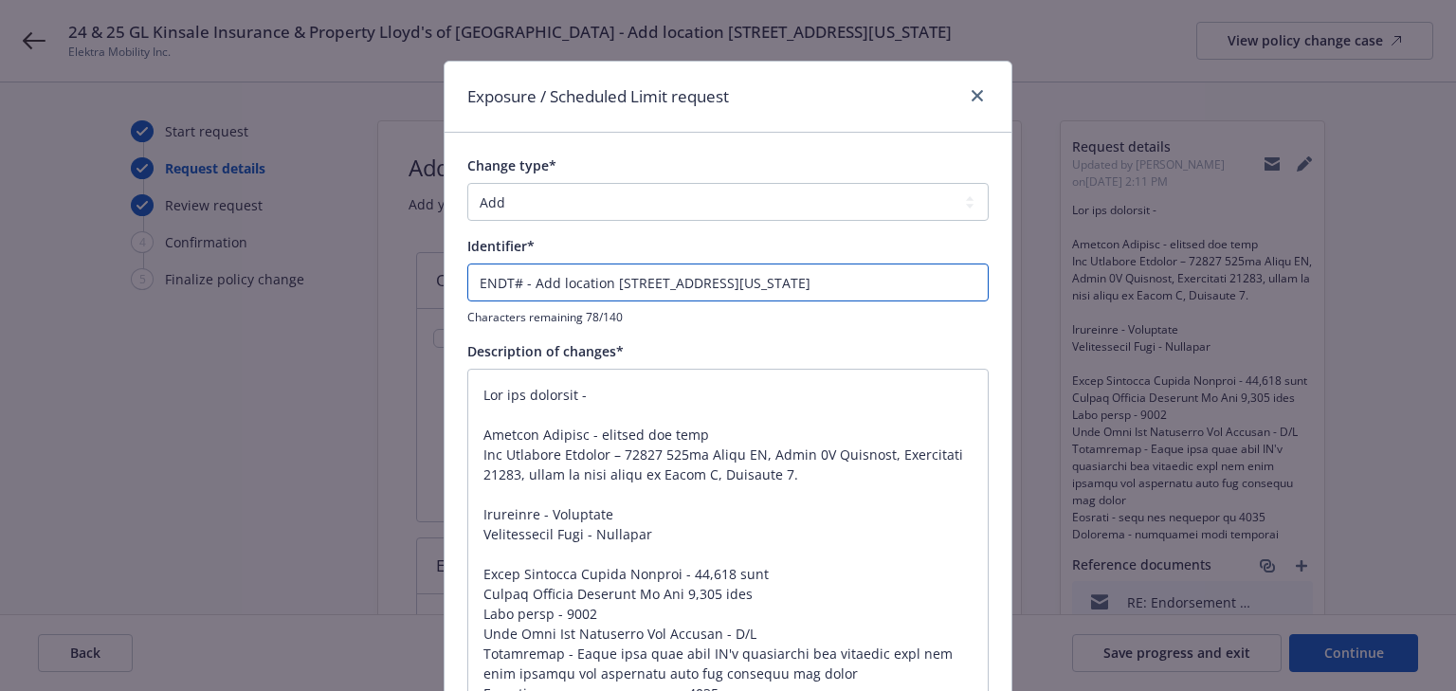
type input "ENDT#0 - Add location 11015 117th Place NE, Suite 4A Kirkland, Washington 98034"
type textarea "x"
type input "ENDT#00 - Add location 11015 117th Place NE, Suite 4A Kirkland, Washington 98034"
type textarea "x"
type input "ENDT#001 - Add location 11015 117th Place NE, Suite 4A Kirkland, Washington 980…"
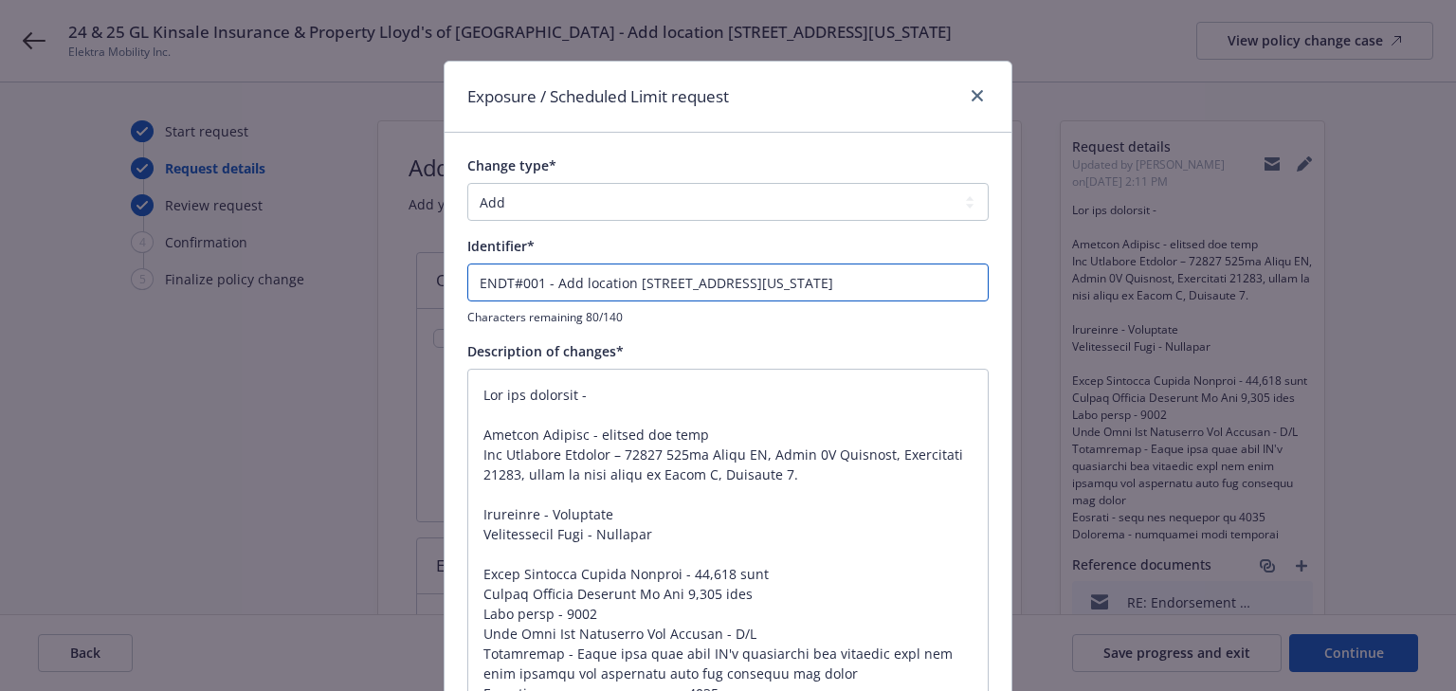
type textarea "x"
type input "ENDT#001 - Add location 11015 117th Place NE, Suite 4A Kirkland, Washington 980…"
type textarea "x"
type input "ENDT#001 - - Add location 11015 117th Place NE, Suite 4A Kirkland, Washington 9…"
type textarea "x"
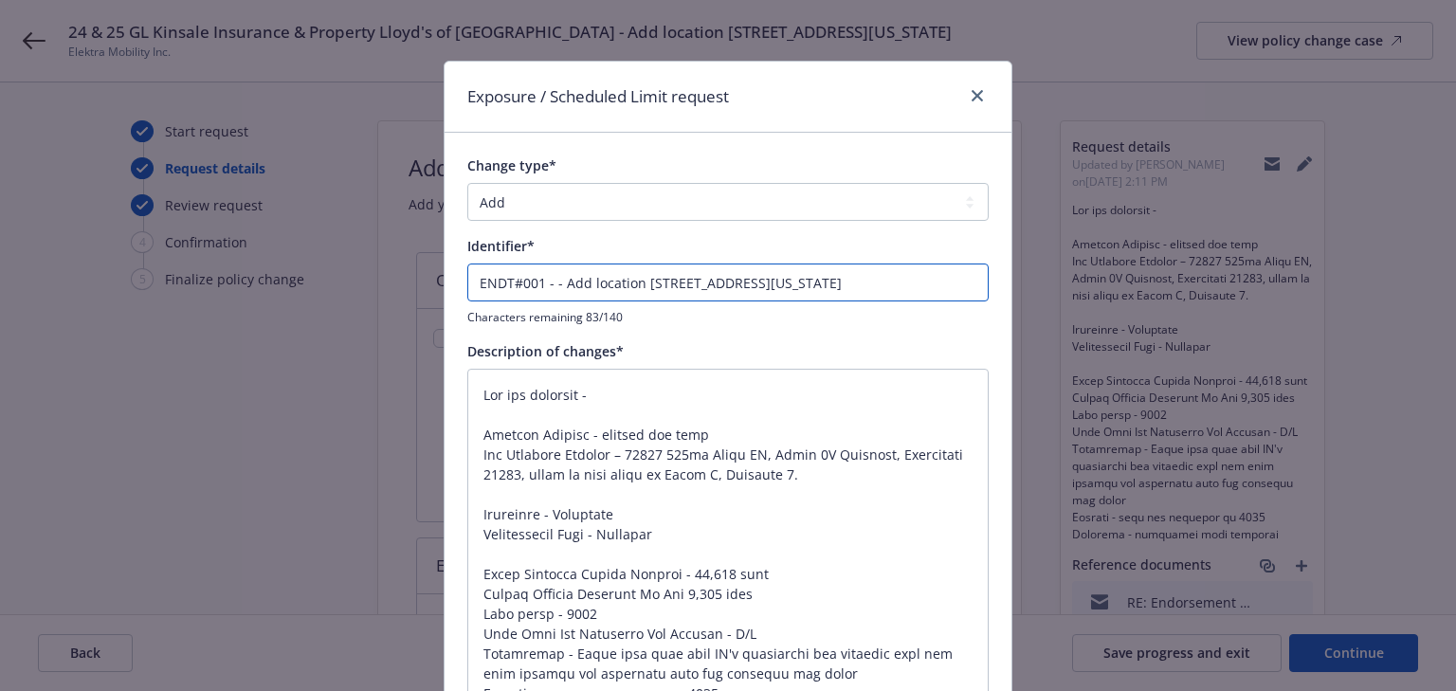
type input "ENDT#001 -- - Add location 11015 117th Place NE, Suite 4A Kirkland, Washington …"
type textarea "x"
type input "ENDT#001 - - Add location 11015 117th Place NE, Suite 4A Kirkland, Washington 9…"
type textarea "x"
type input "ENDT#001 - Add location 11015 117th Place NE, Suite 4A Kirkland, Washington 980…"
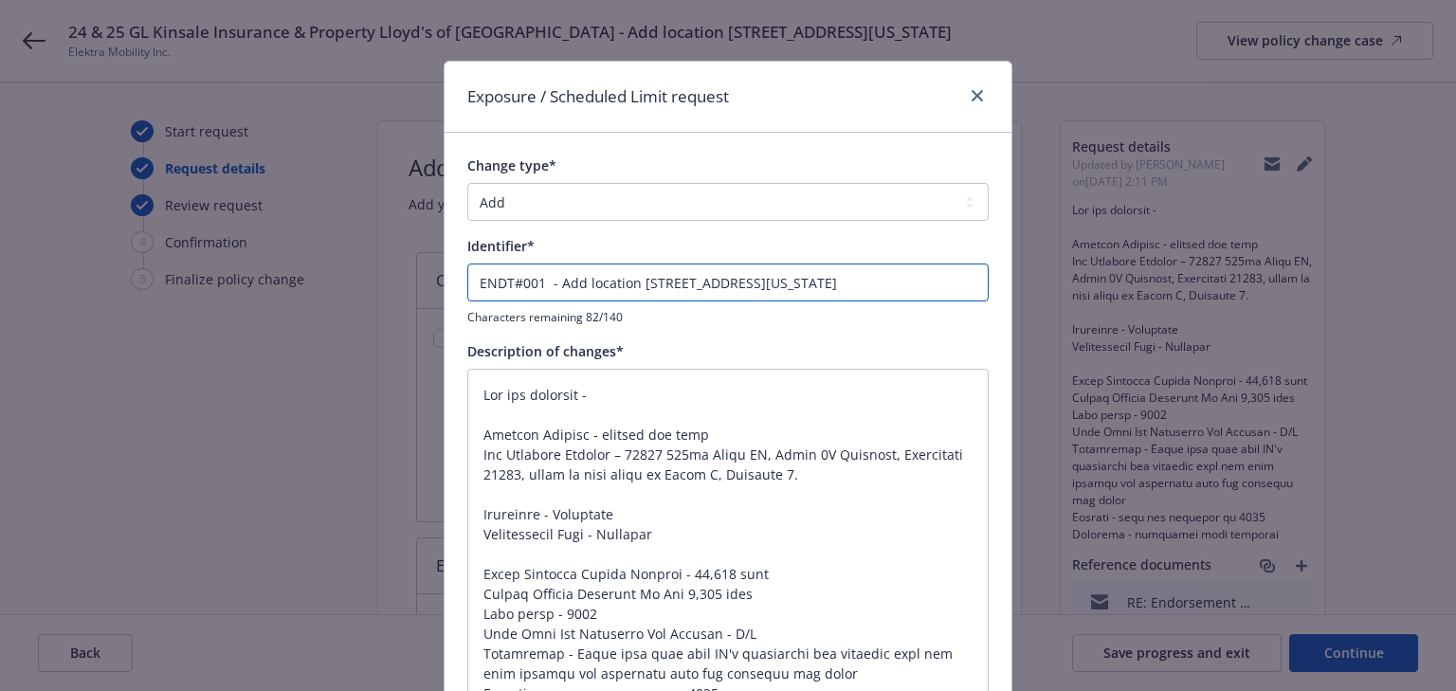
type textarea "x"
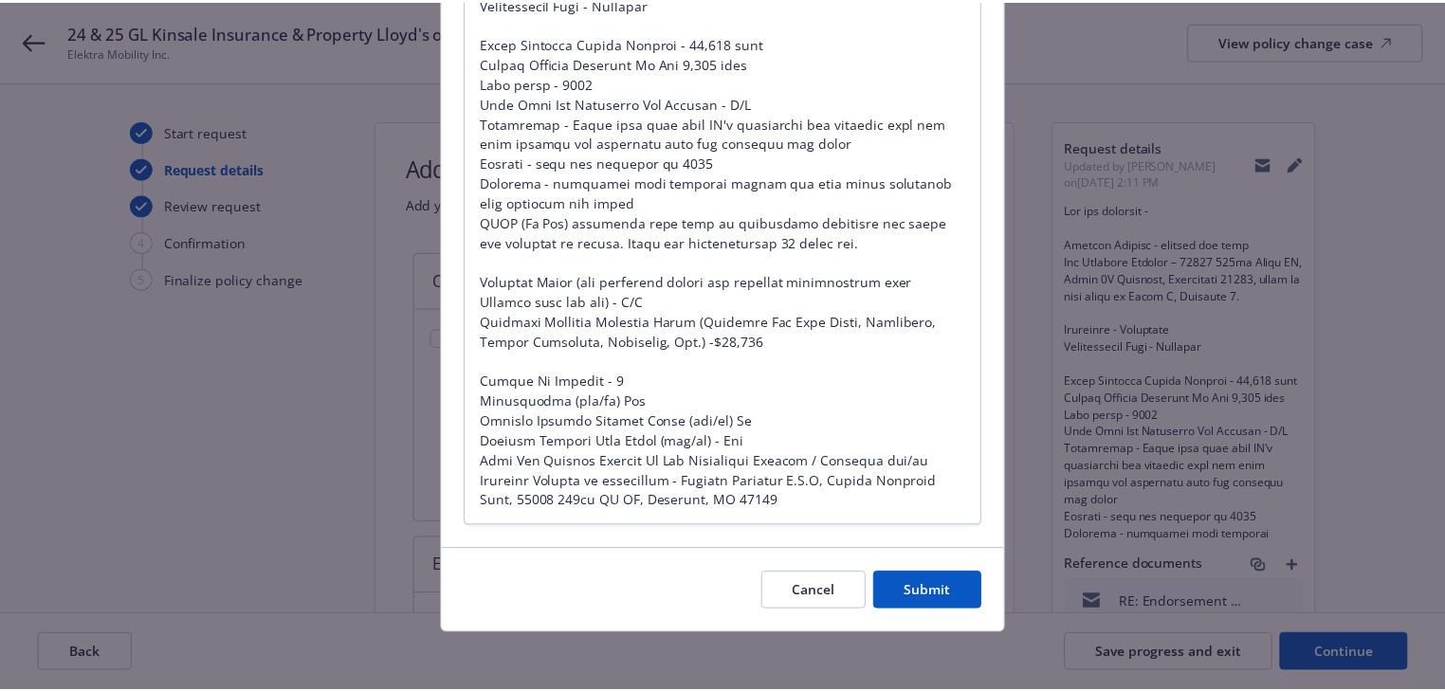
scroll to position [534, 0]
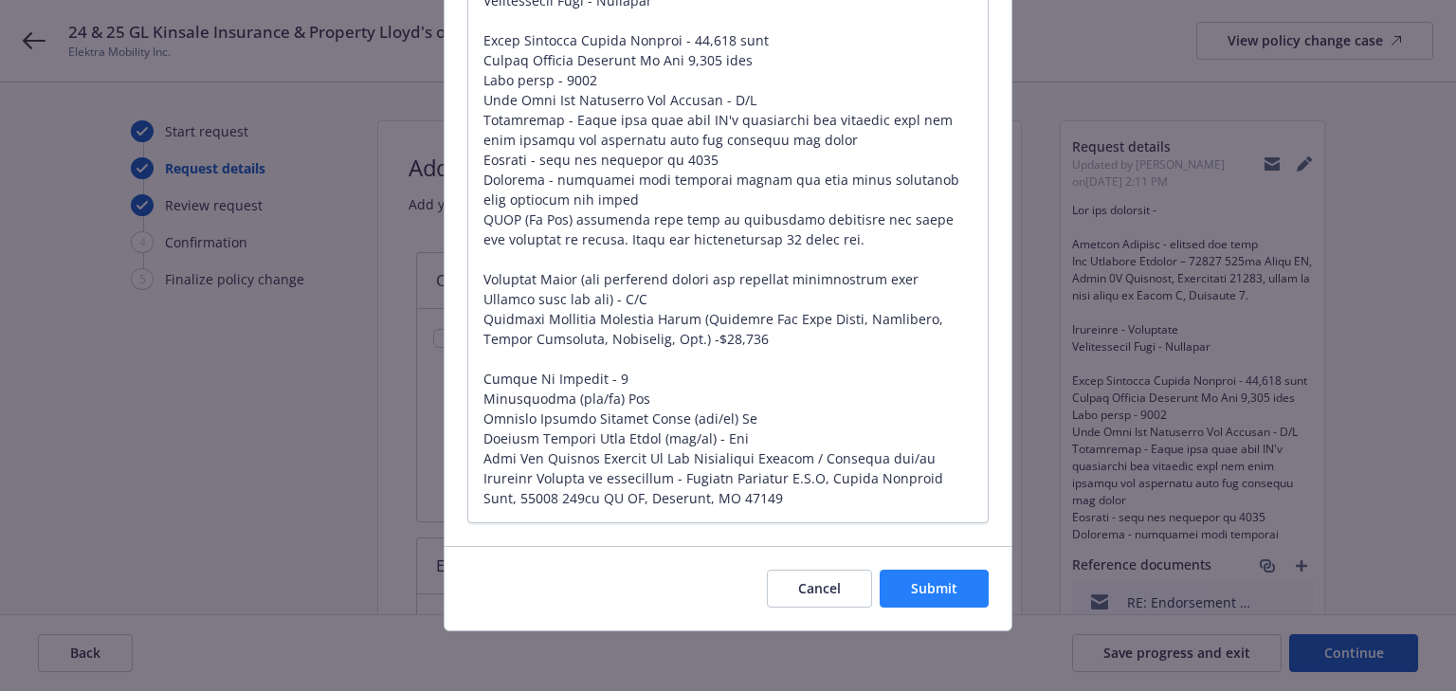
type input "ENDT#001 - Add location 11015 117th Place NE, Suite 4A Kirkland, Washington 980…"
click at [926, 594] on span "Submit" at bounding box center [934, 588] width 46 height 18
type textarea "x"
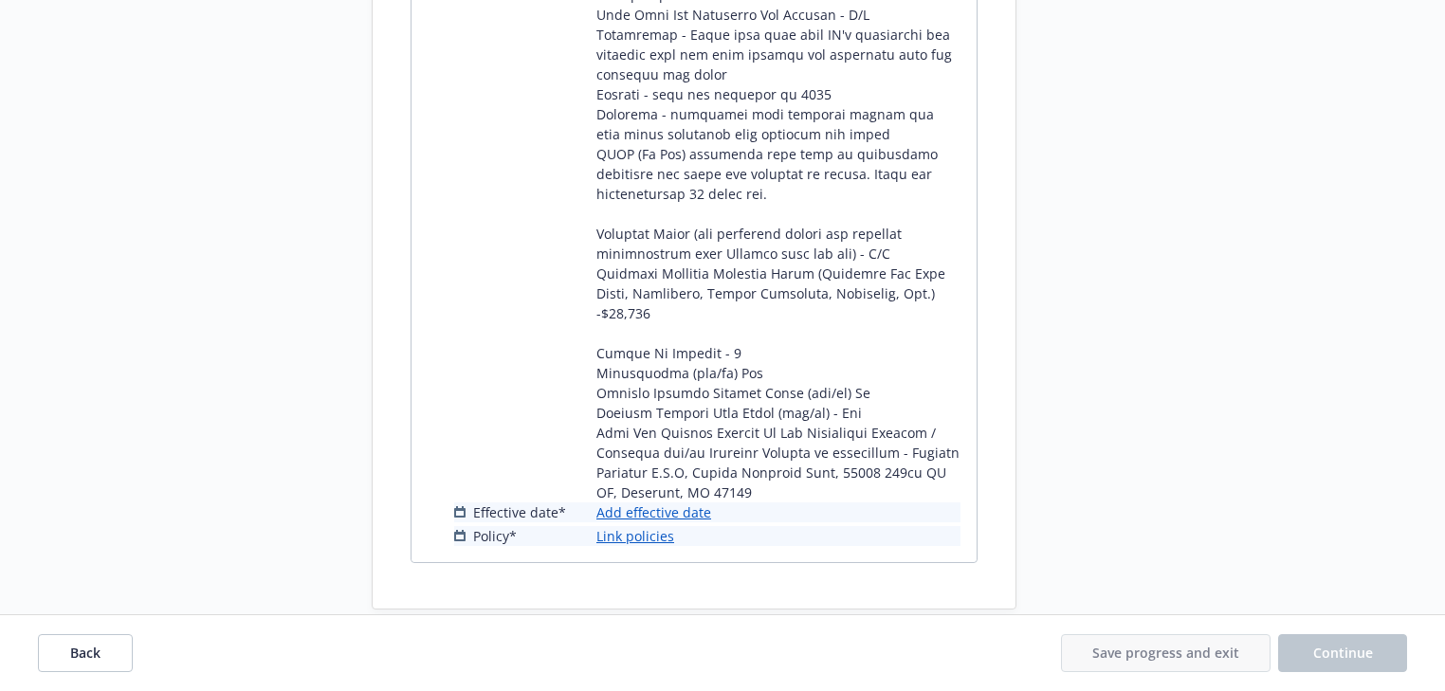
scroll to position [1778, 0]
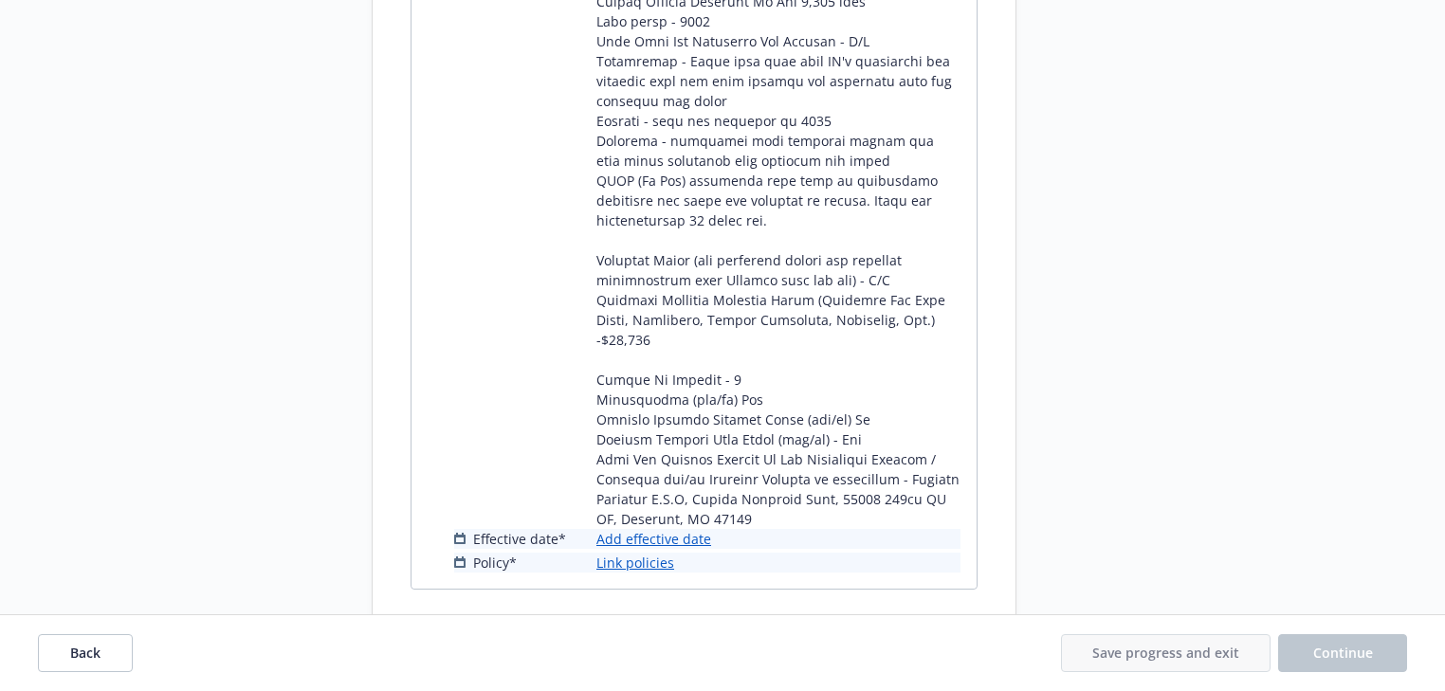
click at [691, 549] on link "Add effective date" at bounding box center [653, 539] width 115 height 20
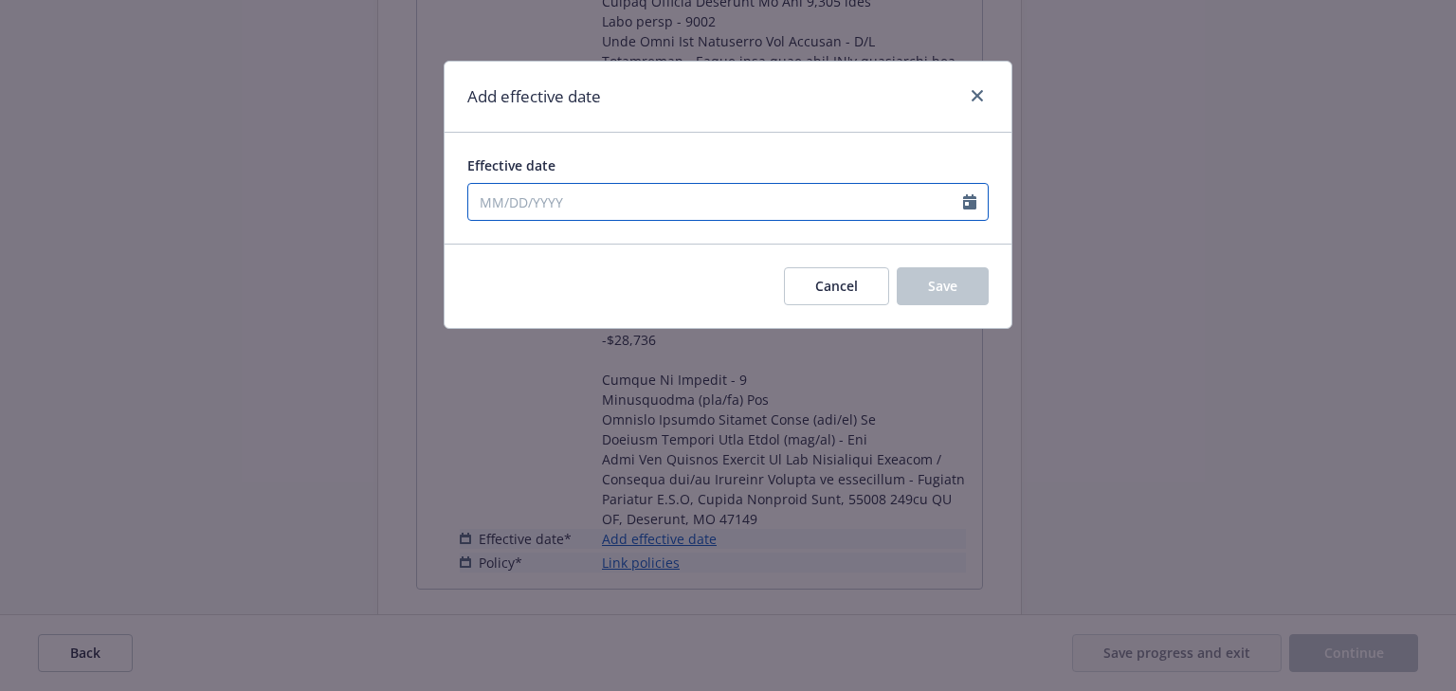
click at [578, 204] on input "Effective date" at bounding box center [715, 202] width 495 height 36
select select "8"
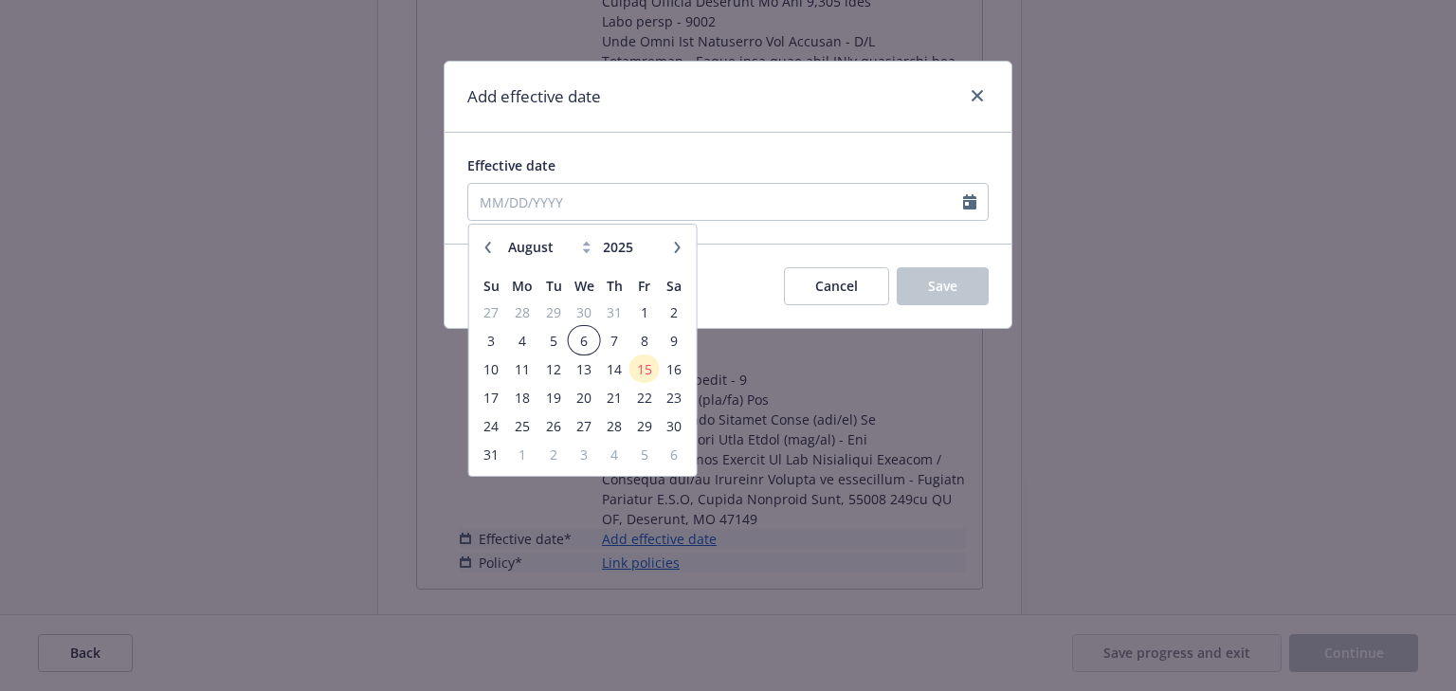
click at [577, 339] on span "6" at bounding box center [584, 341] width 27 height 24
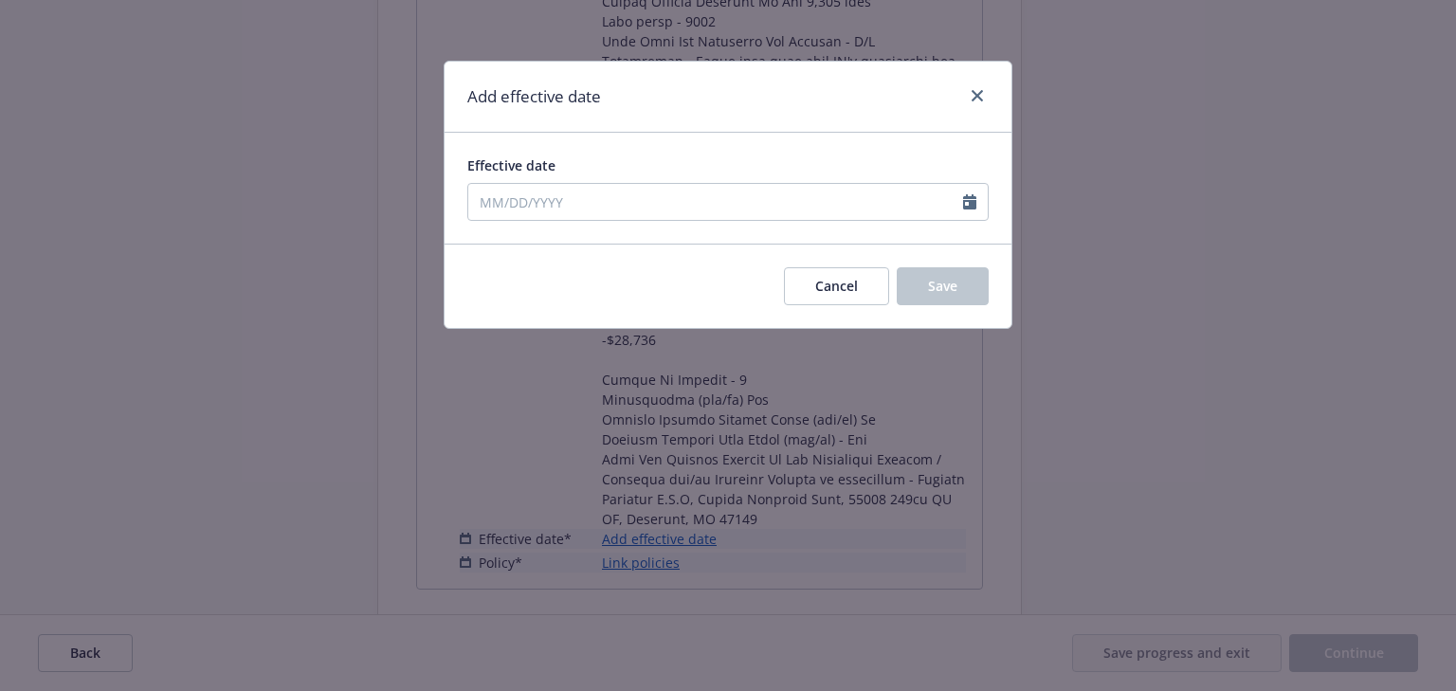
type input "08/06/2025"
click at [911, 297] on button "Save" at bounding box center [943, 286] width 92 height 38
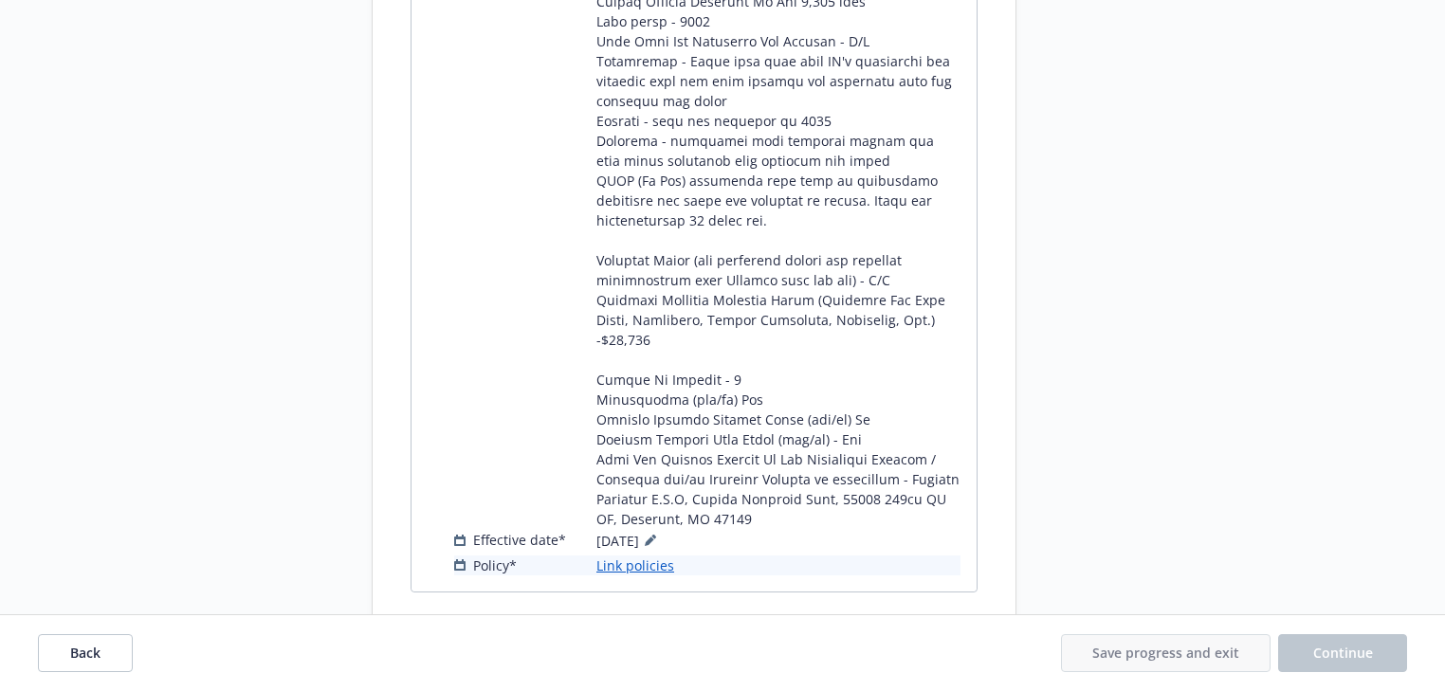
click at [646, 575] on link "Link policies" at bounding box center [635, 565] width 78 height 20
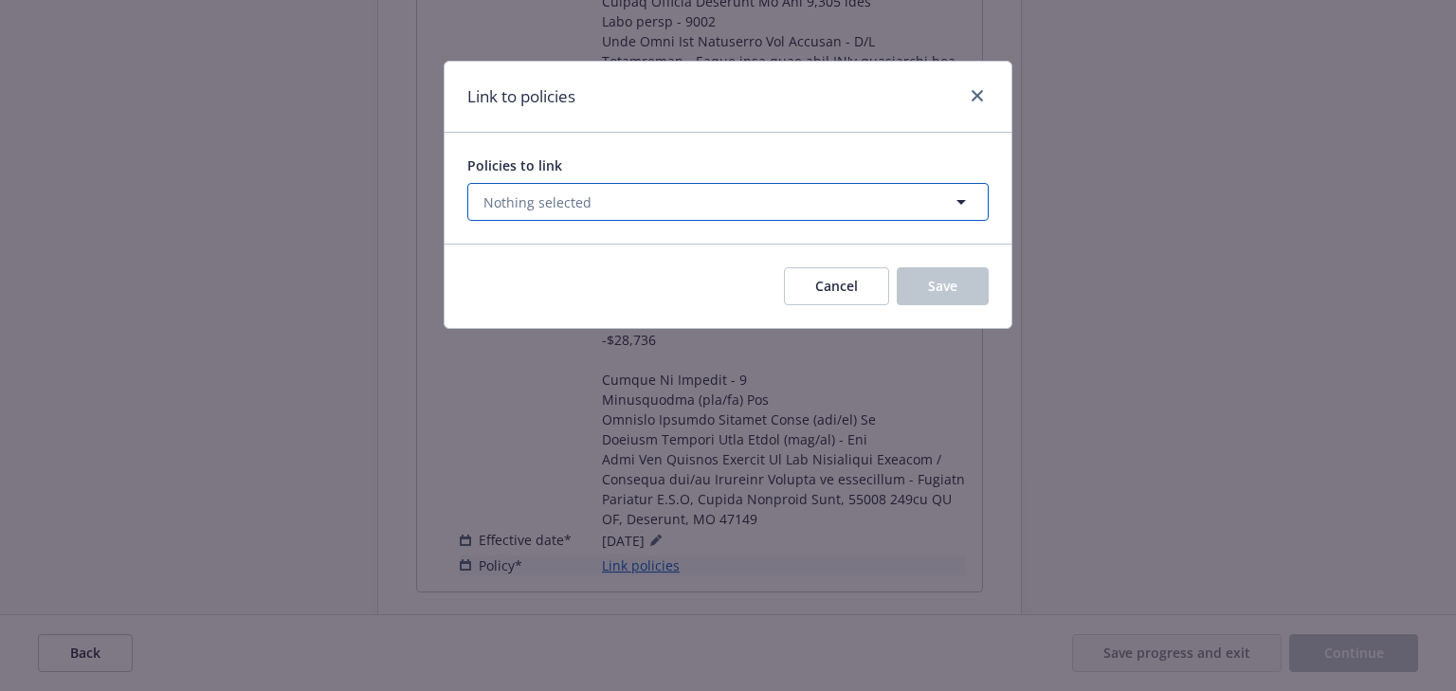
click at [592, 204] on button "Nothing selected" at bounding box center [727, 202] width 521 height 38
select select "ACTIVE"
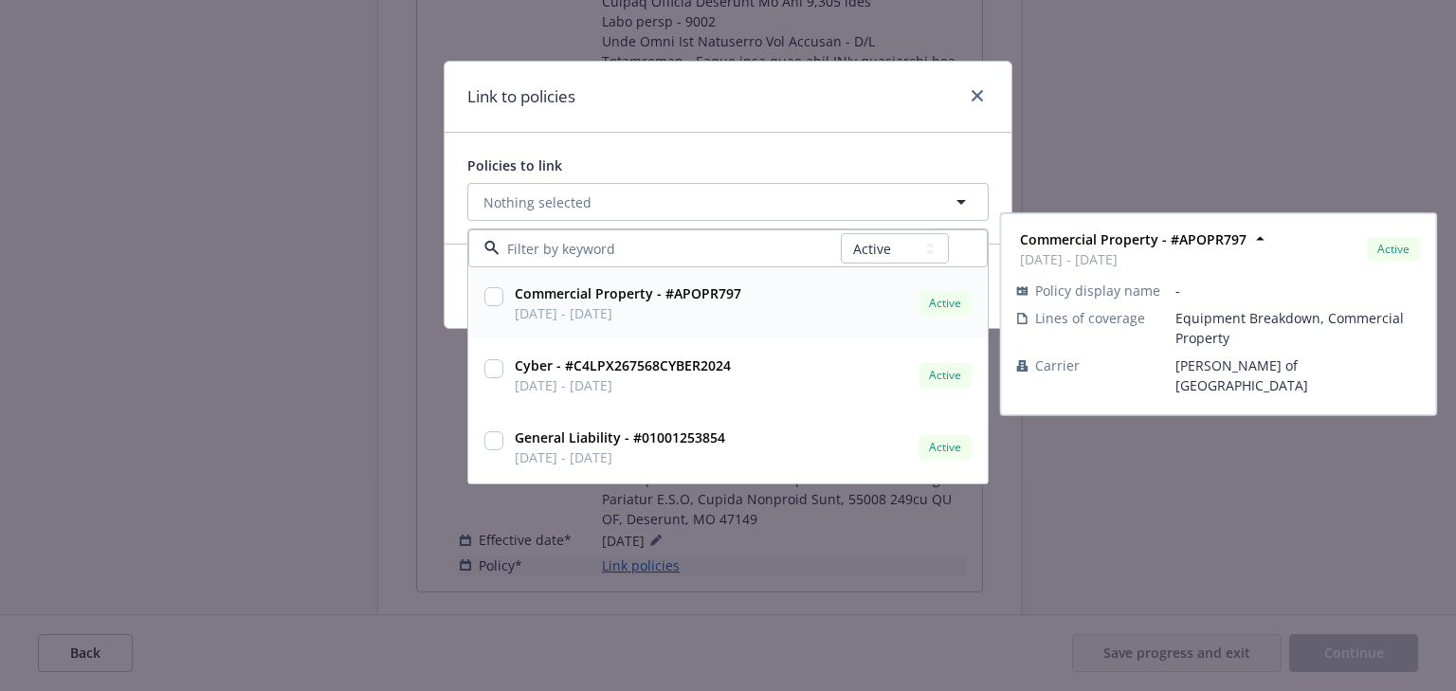
click at [494, 292] on input "checkbox" at bounding box center [493, 296] width 19 height 19
checkbox input "true"
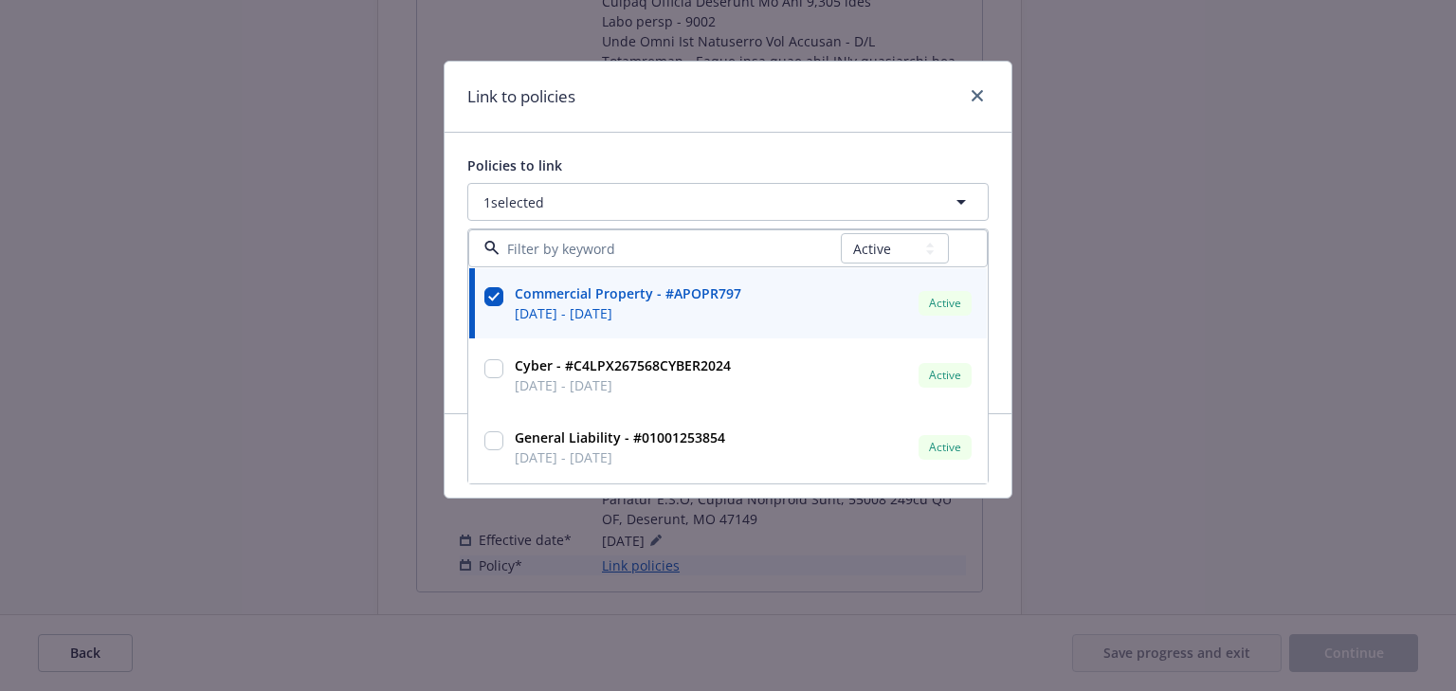
click at [766, 139] on div "Policies to link 1 selected All Active Upcoming Expired Cancelled Commercial Pr…" at bounding box center [728, 273] width 567 height 281
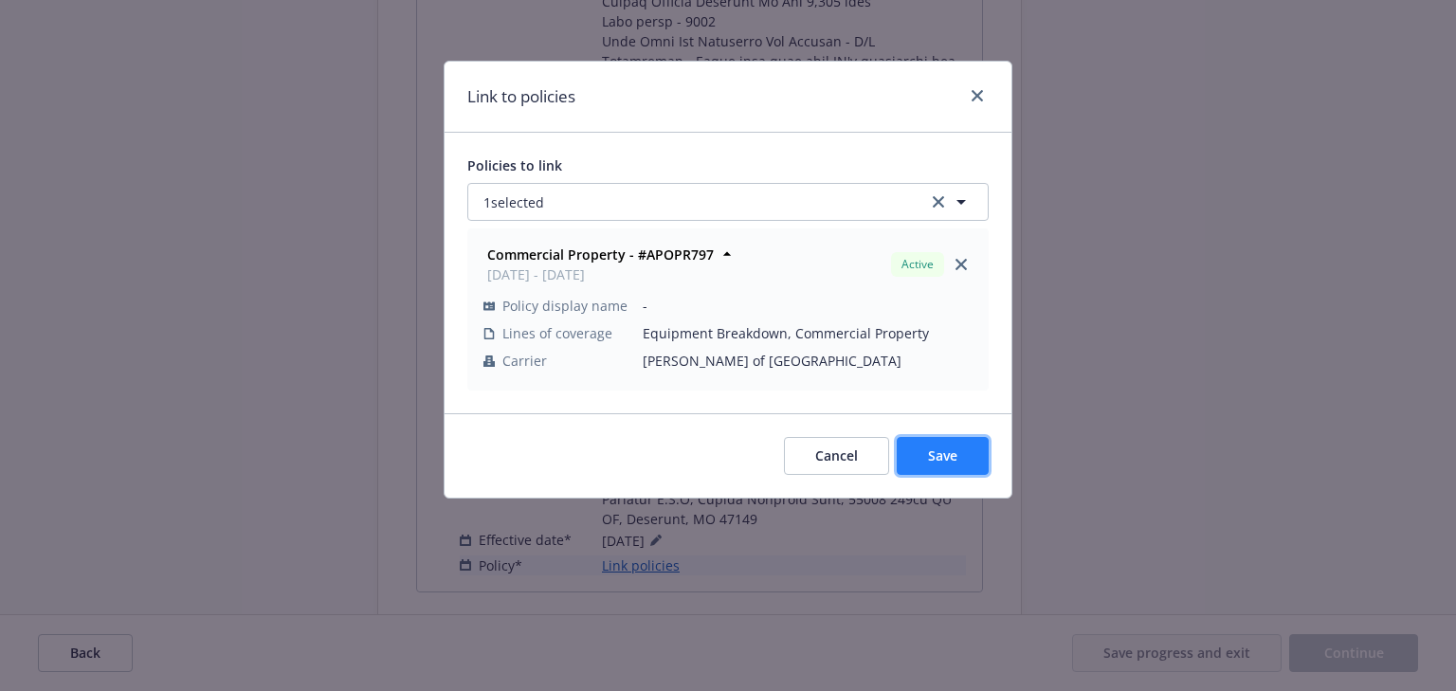
click at [953, 444] on button "Save" at bounding box center [943, 456] width 92 height 38
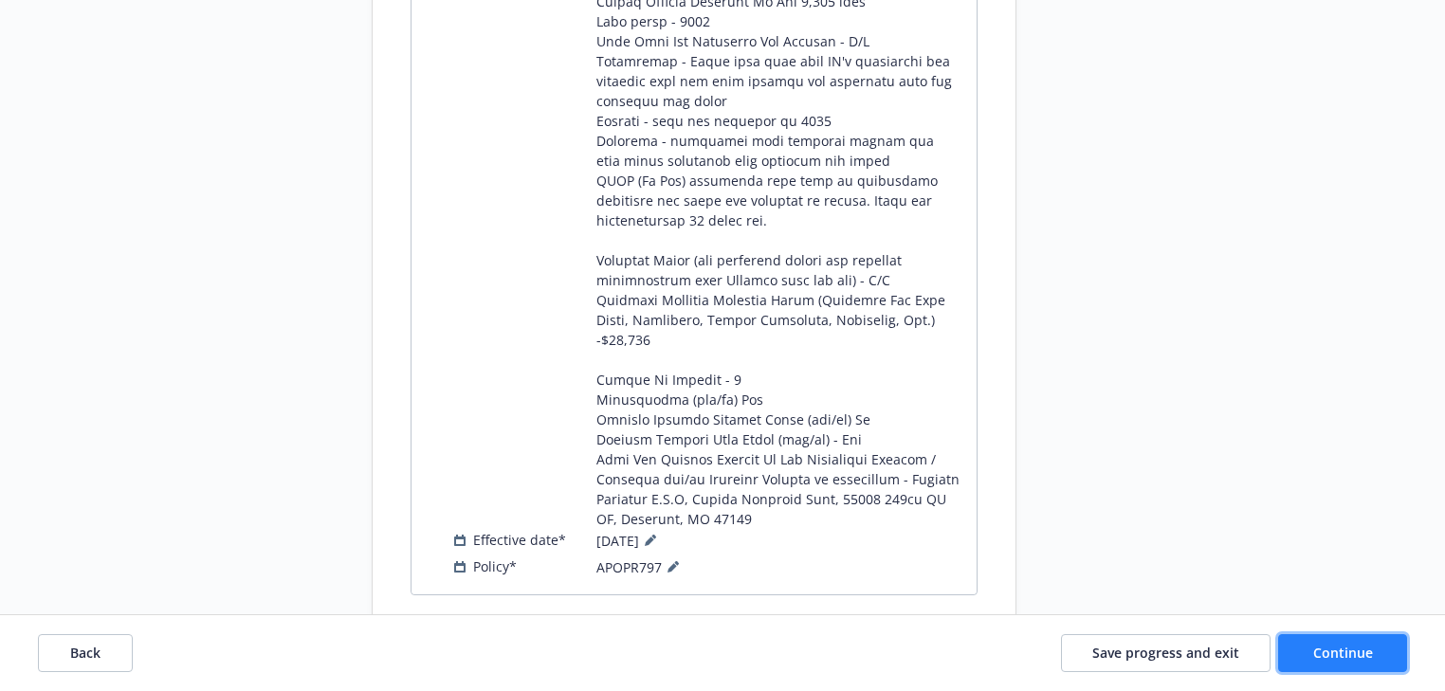
click at [1351, 650] on span "Continue" at bounding box center [1343, 653] width 60 height 18
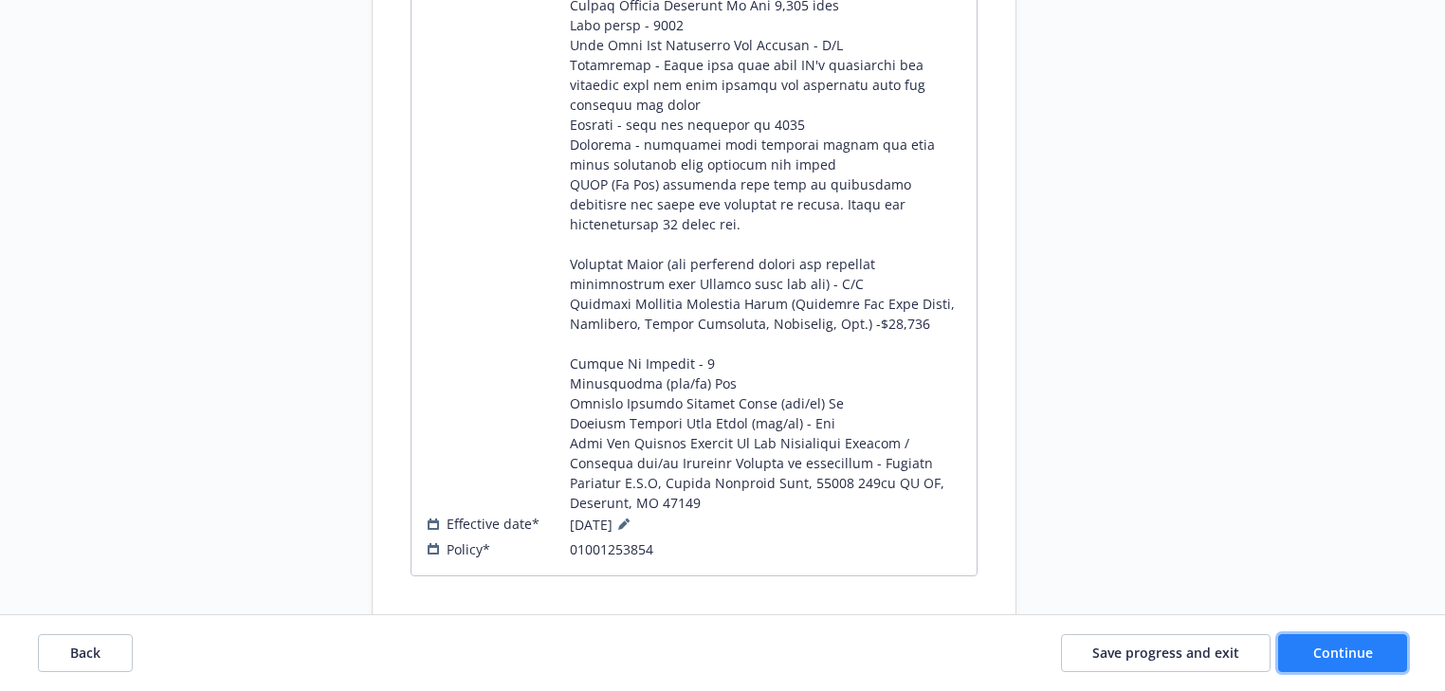
click at [1351, 650] on span "Continue" at bounding box center [1343, 653] width 60 height 18
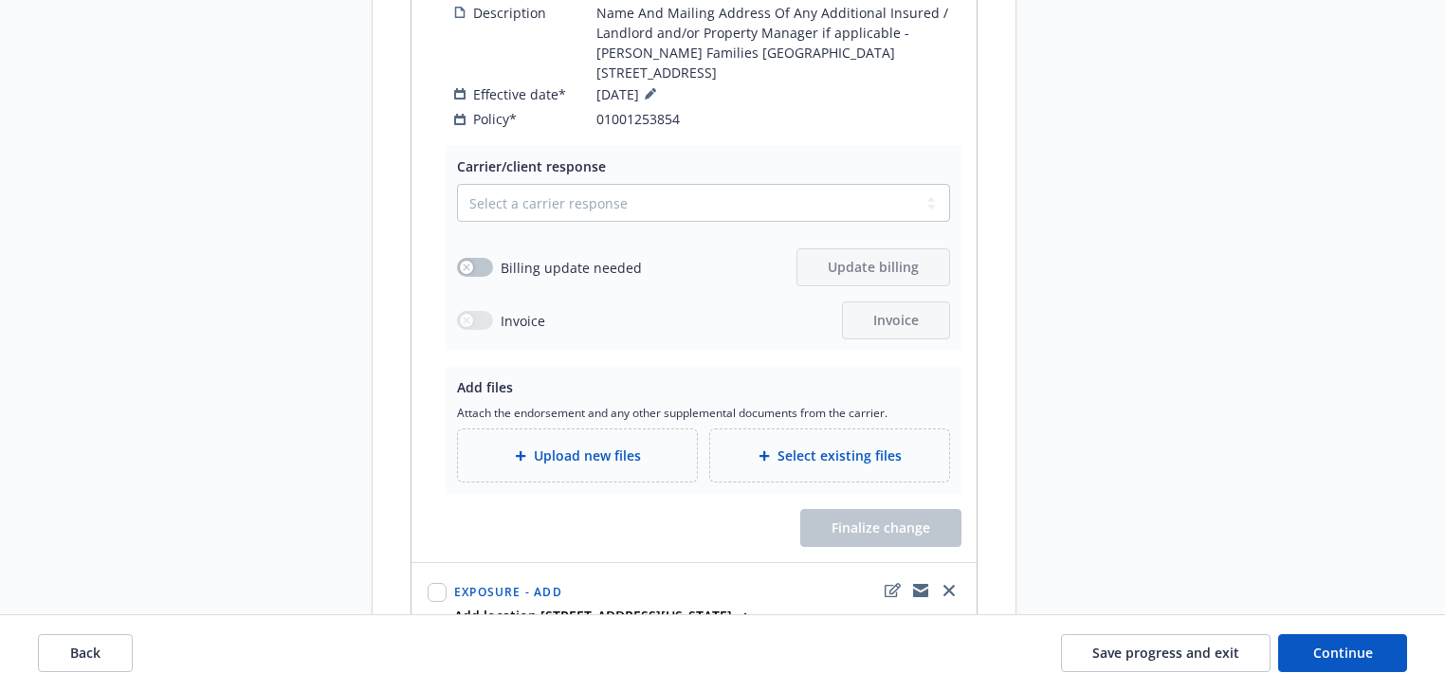
click at [1149, 445] on div "Request details Updated by Melody Zhang on 08/15/2025, 9:27 AM Reference docume…" at bounding box center [1186, 128] width 265 height 3572
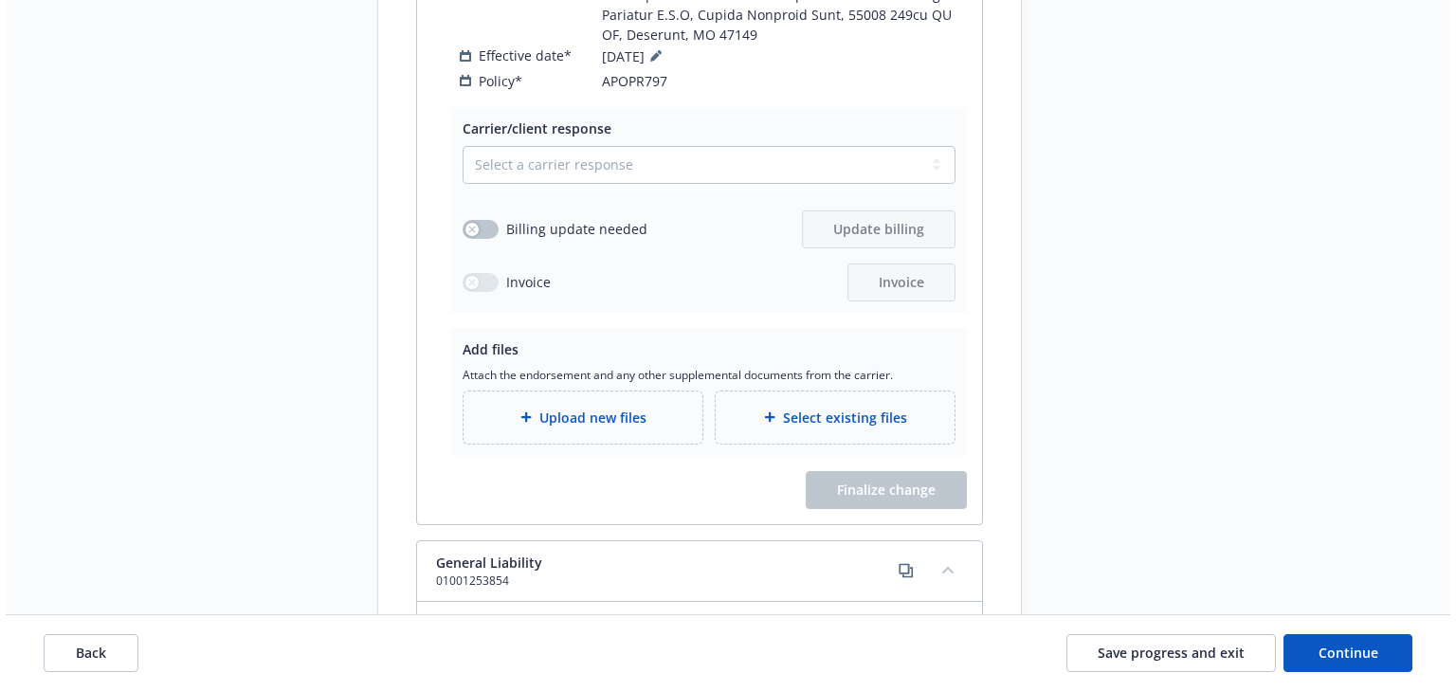
scroll to position [1137, 0]
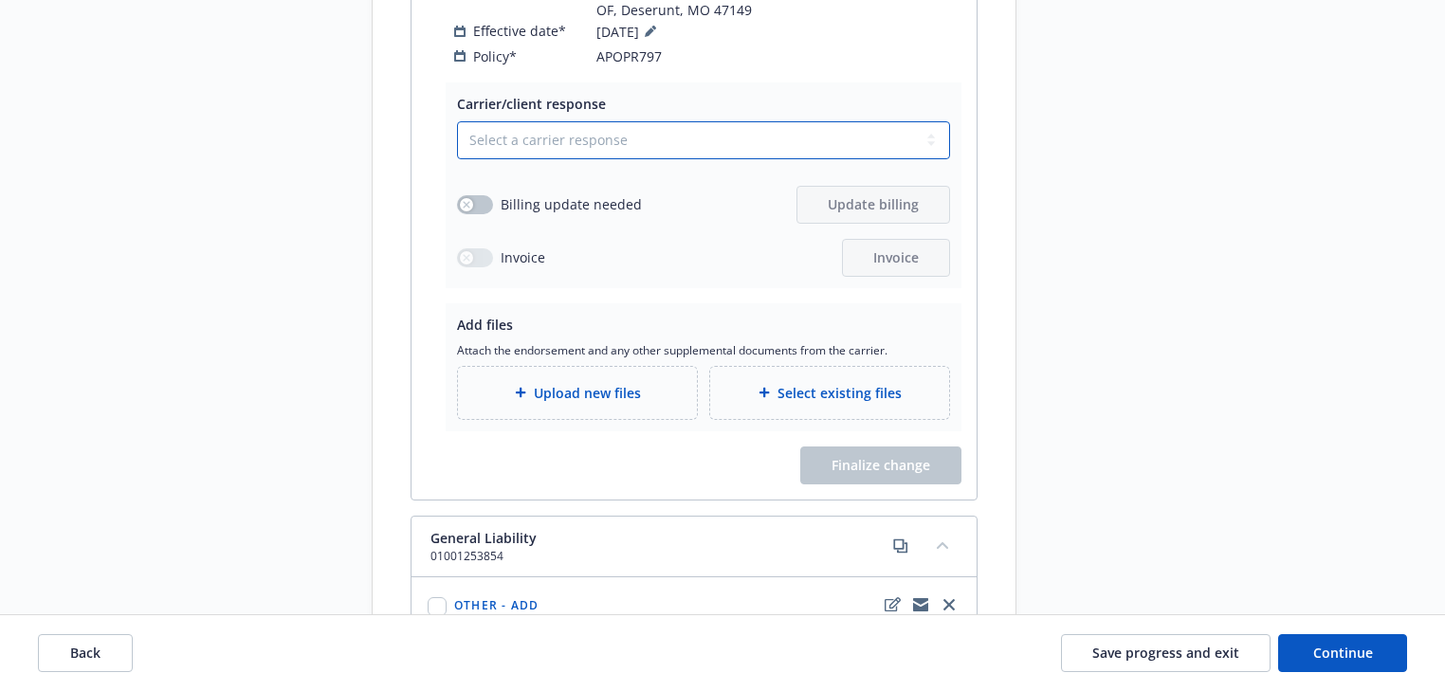
click at [614, 140] on select "Select a carrier response Accepted Accepted with revision No endorsement needed…" at bounding box center [703, 140] width 493 height 38
select select "ACCEPTED"
click at [457, 121] on select "Select a carrier response Accepted Accepted with revision No endorsement needed…" at bounding box center [703, 140] width 493 height 38
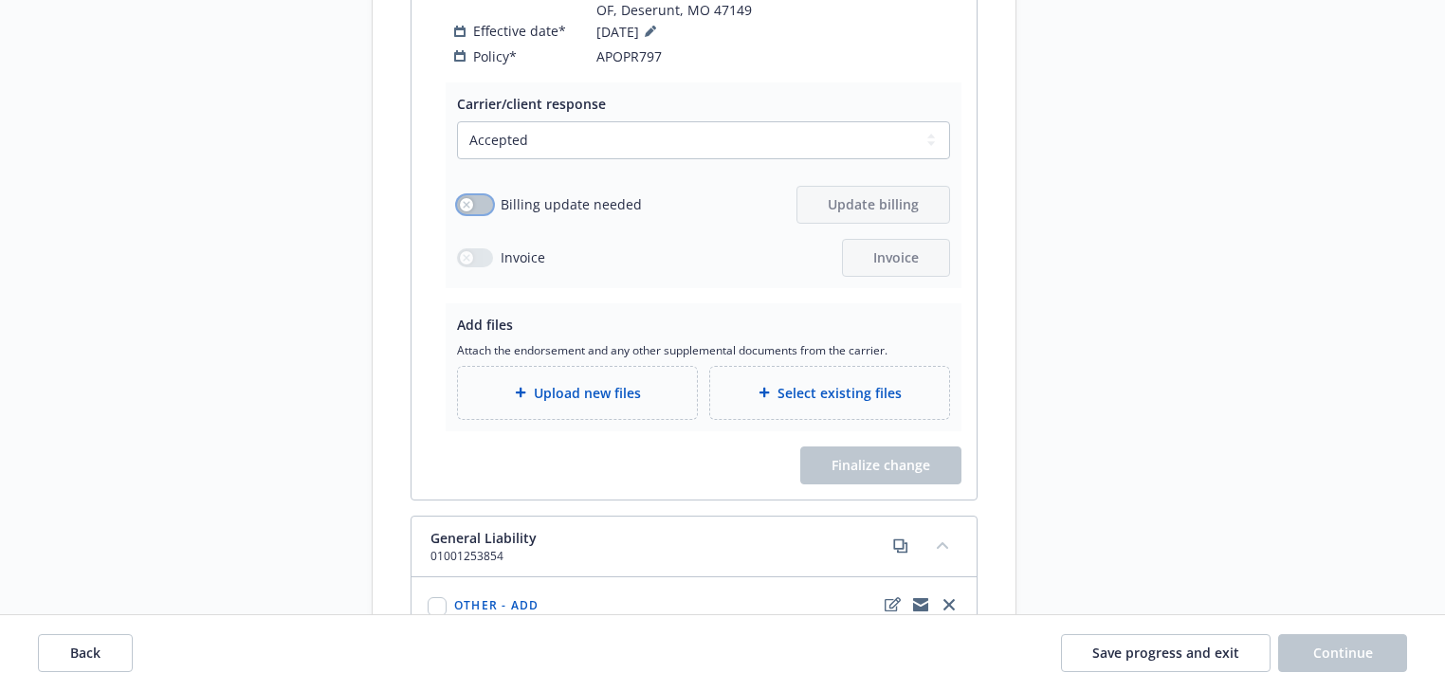
click at [477, 195] on button "button" at bounding box center [475, 204] width 36 height 19
click at [899, 215] on button "Update billing" at bounding box center [873, 205] width 154 height 38
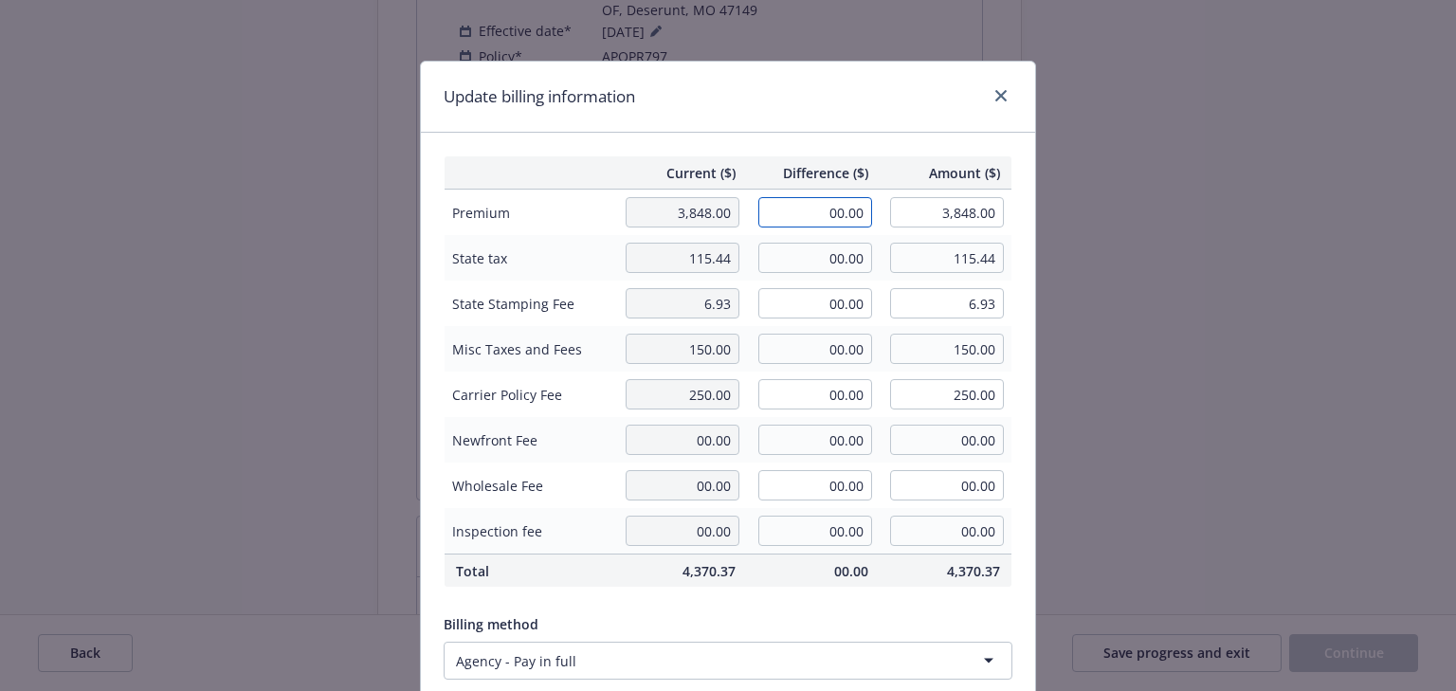
click at [832, 206] on input "00.00" at bounding box center [815, 212] width 114 height 30
click at [831, 206] on input "00.00" at bounding box center [815, 212] width 114 height 30
type input "135.00"
type input "3,983.00"
type input "13.5"
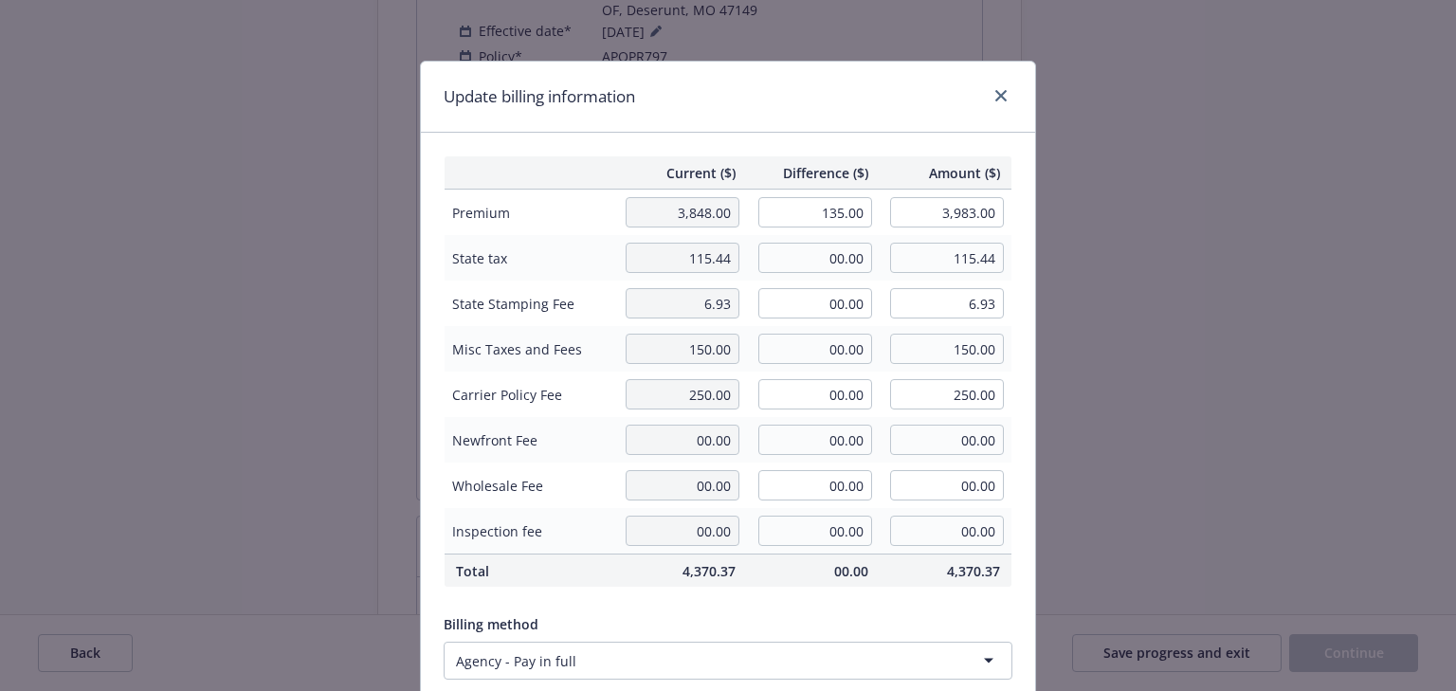
click at [854, 117] on div "Update billing information" at bounding box center [728, 97] width 614 height 71
click at [837, 239] on td "00.00" at bounding box center [813, 257] width 133 height 45
click at [846, 249] on input "00.00" at bounding box center [815, 258] width 114 height 30
type input "1"
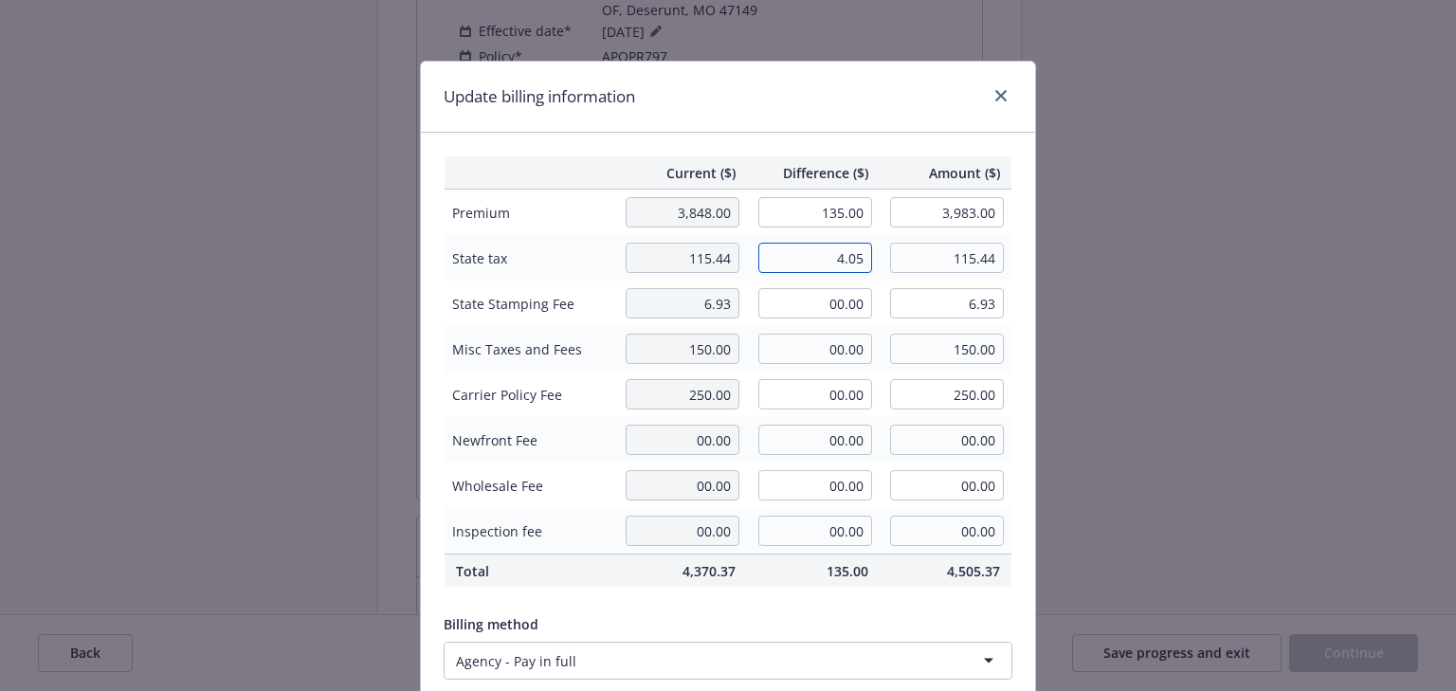
type input "4.05"
type input "119.49"
click at [776, 204] on input "135.00" at bounding box center [815, 212] width 114 height 30
click at [839, 297] on input "00.00" at bounding box center [815, 303] width 114 height 30
type input "0.24"
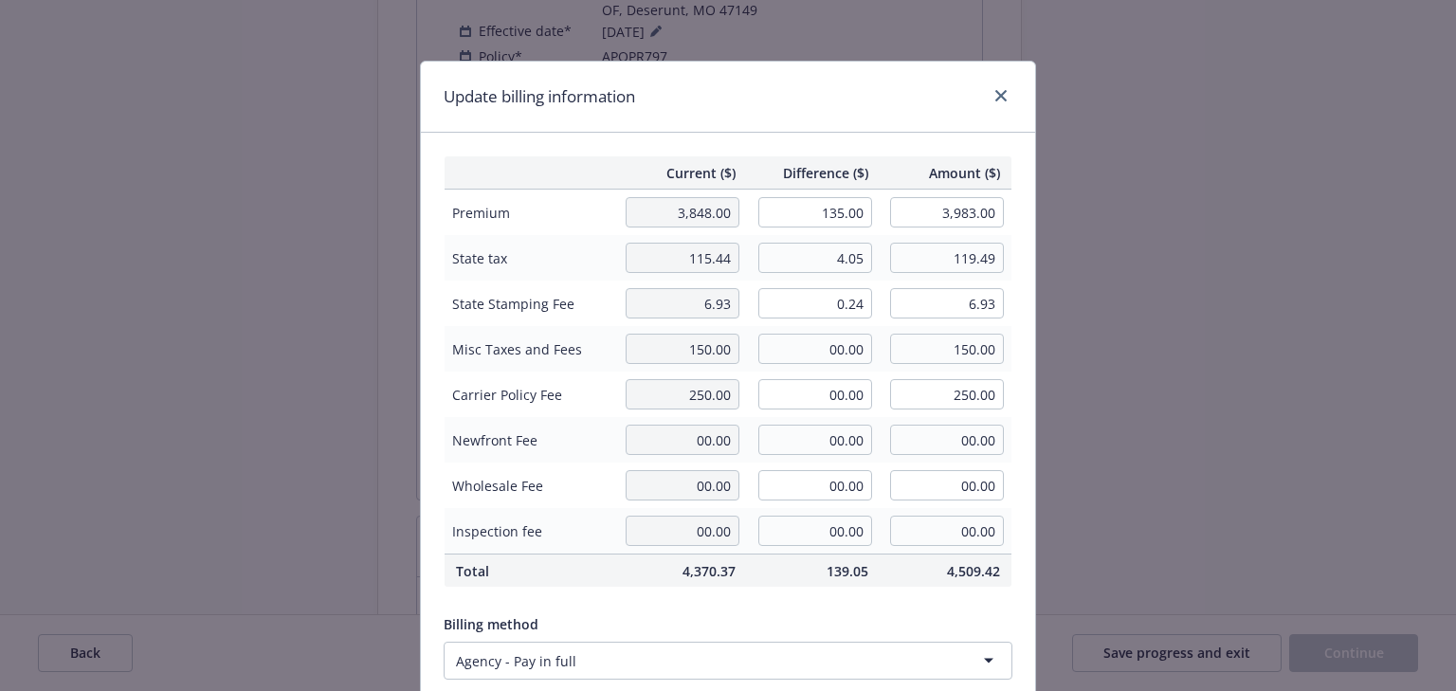
type input "7.17"
click at [909, 123] on div "Update billing information" at bounding box center [728, 97] width 614 height 71
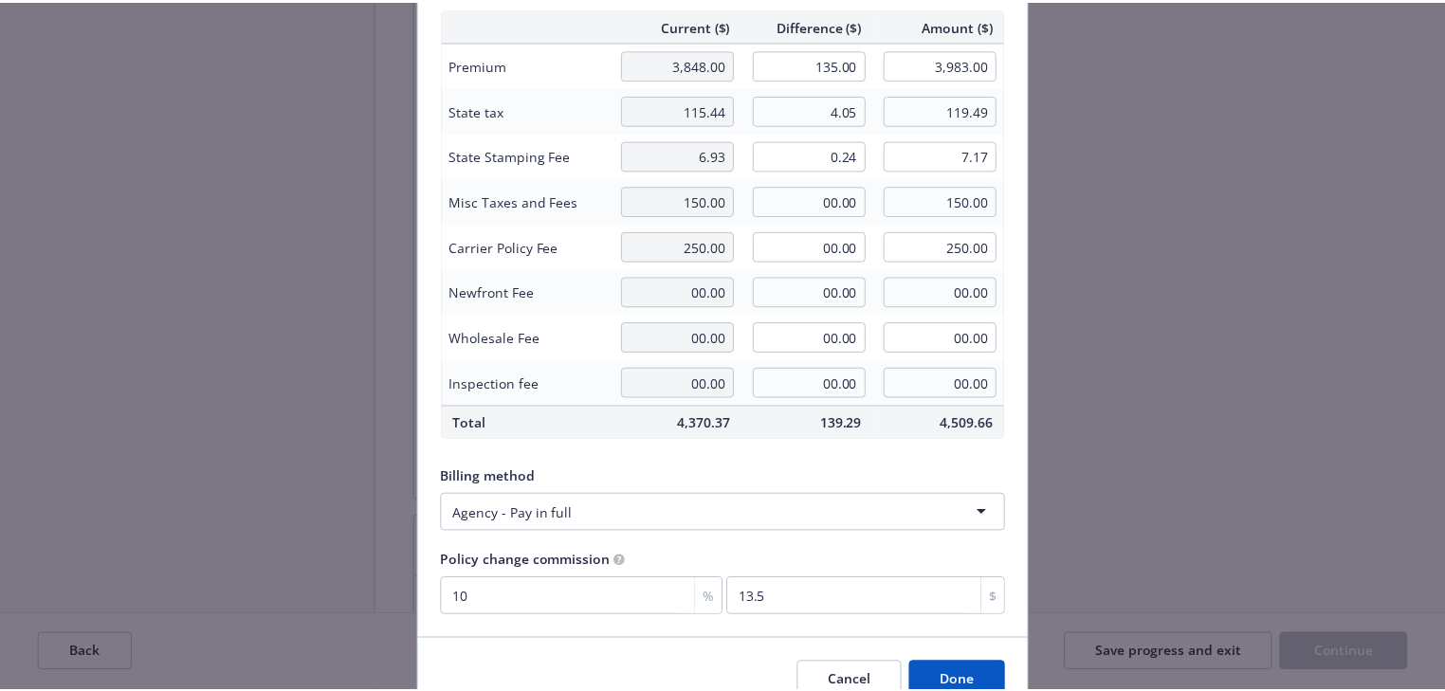
scroll to position [241, 0]
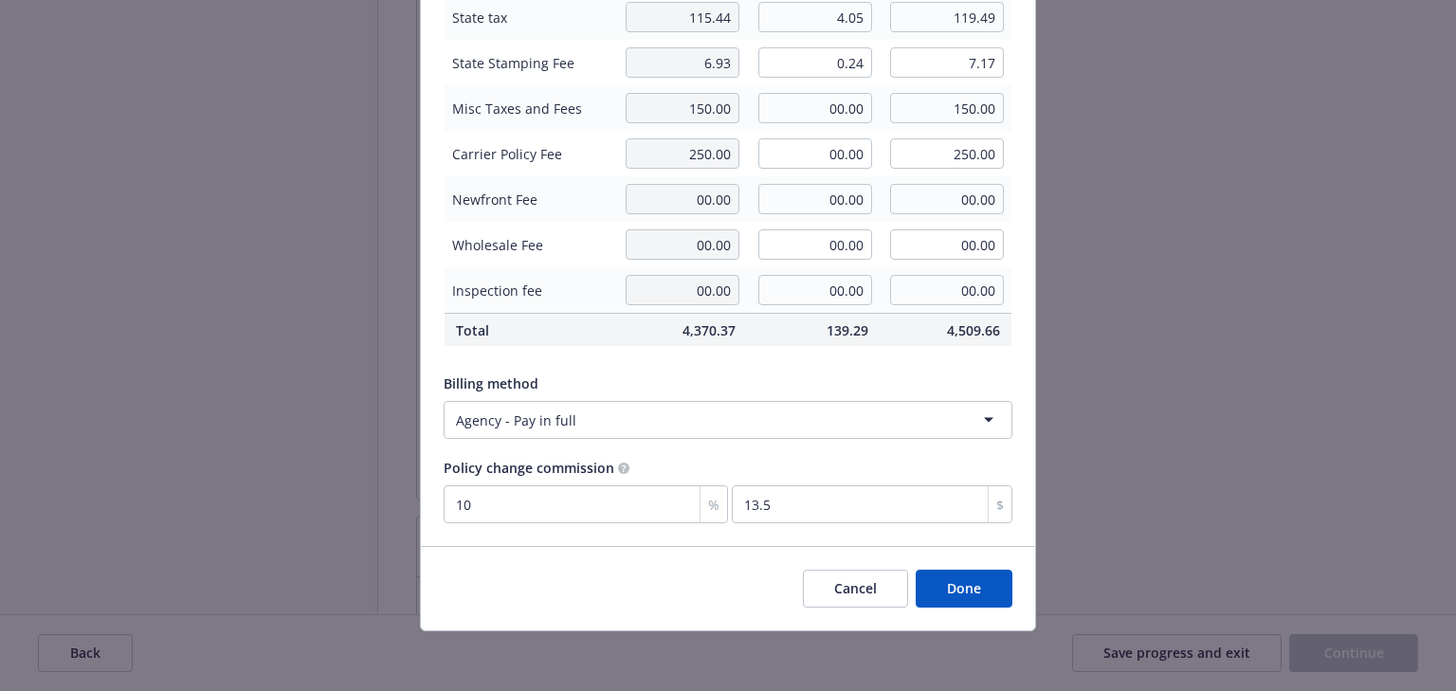
click at [963, 594] on button "Done" at bounding box center [964, 589] width 97 height 38
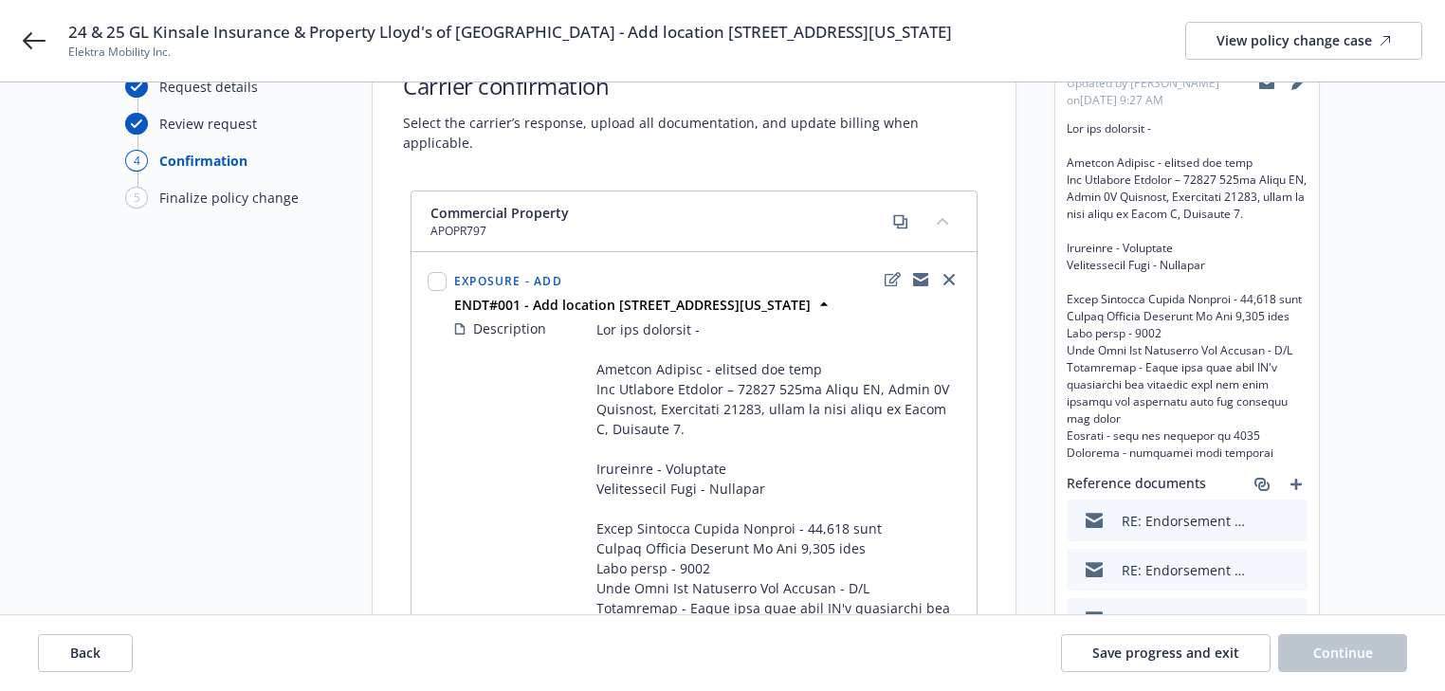
scroll to position [0, 0]
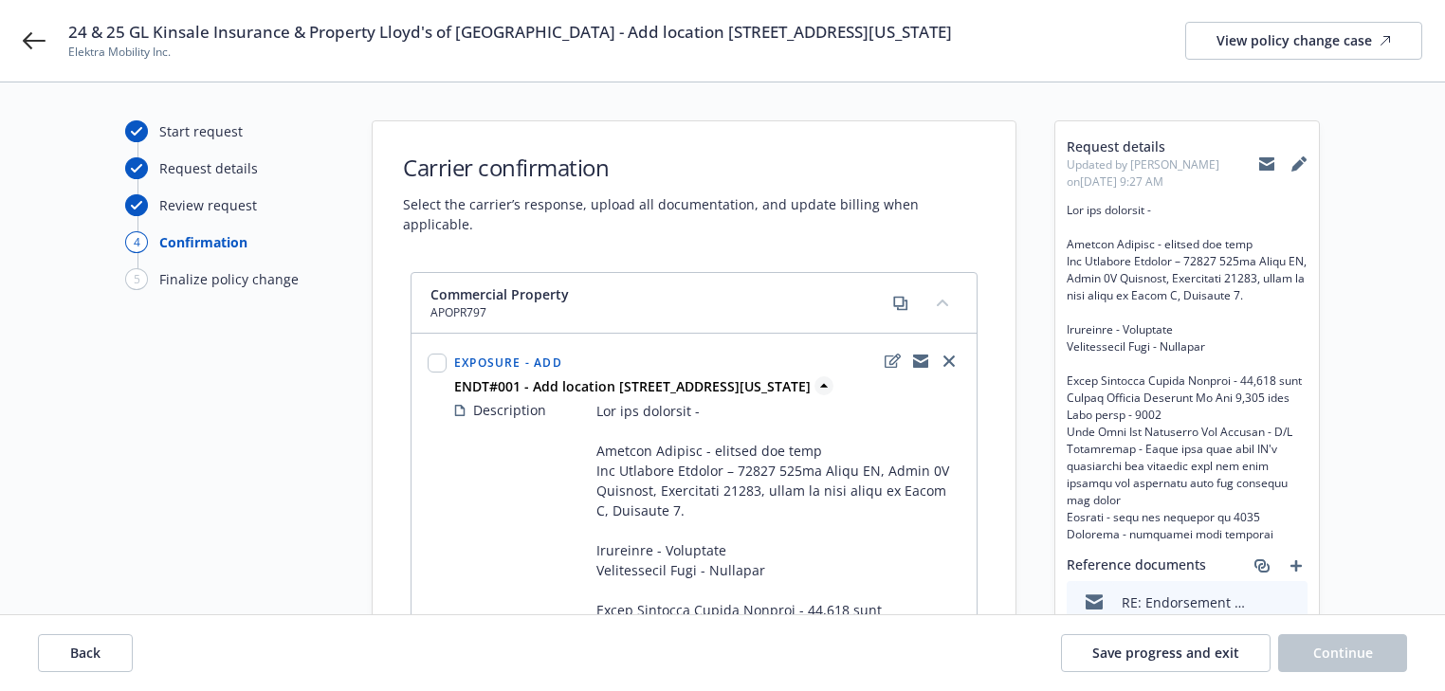
copy strong "Add location 11015 117th Place NE, Suite 4A Kirkland, Washington 98034"
drag, startPoint x: 533, startPoint y: 358, endPoint x: 537, endPoint y: 382, distance: 24.2
click at [537, 382] on span "ENDT#001 - Add location 11015 117th Place NE, Suite 4A Kirkland, Washington 980…" at bounding box center [632, 386] width 356 height 20
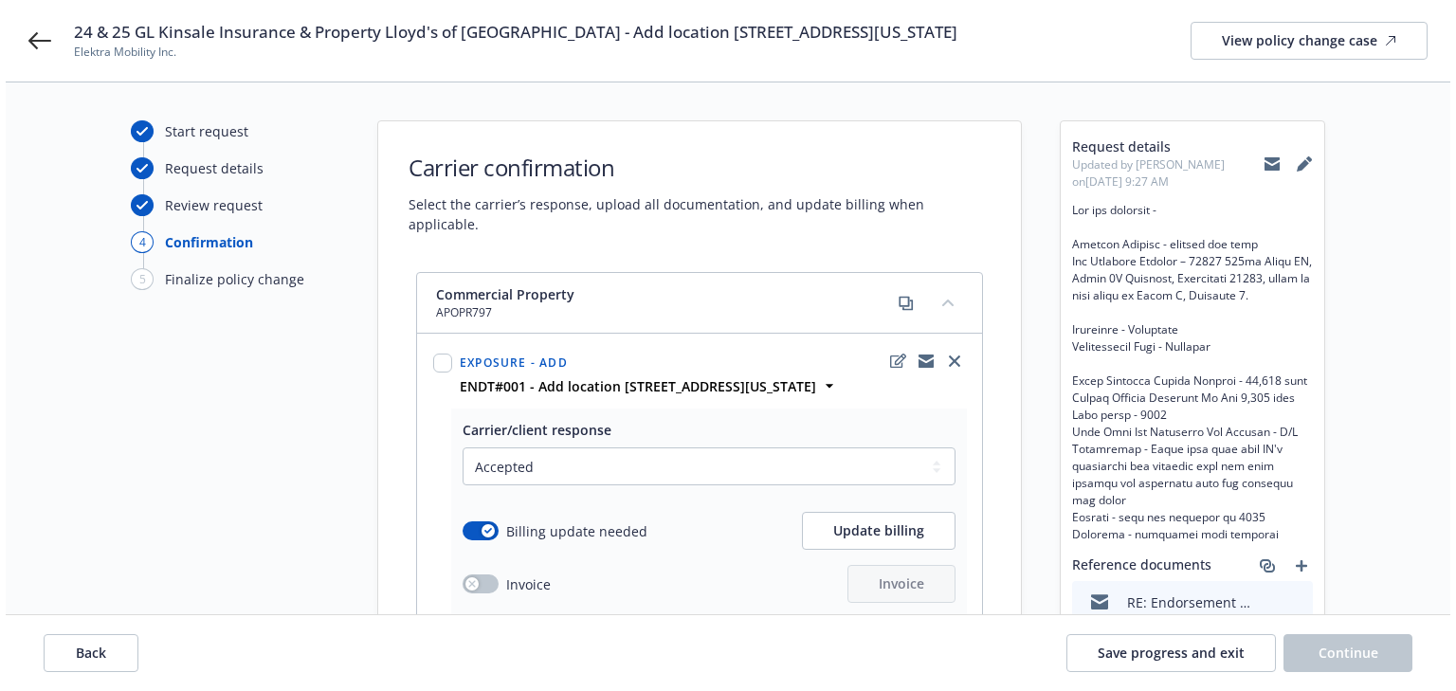
scroll to position [379, 0]
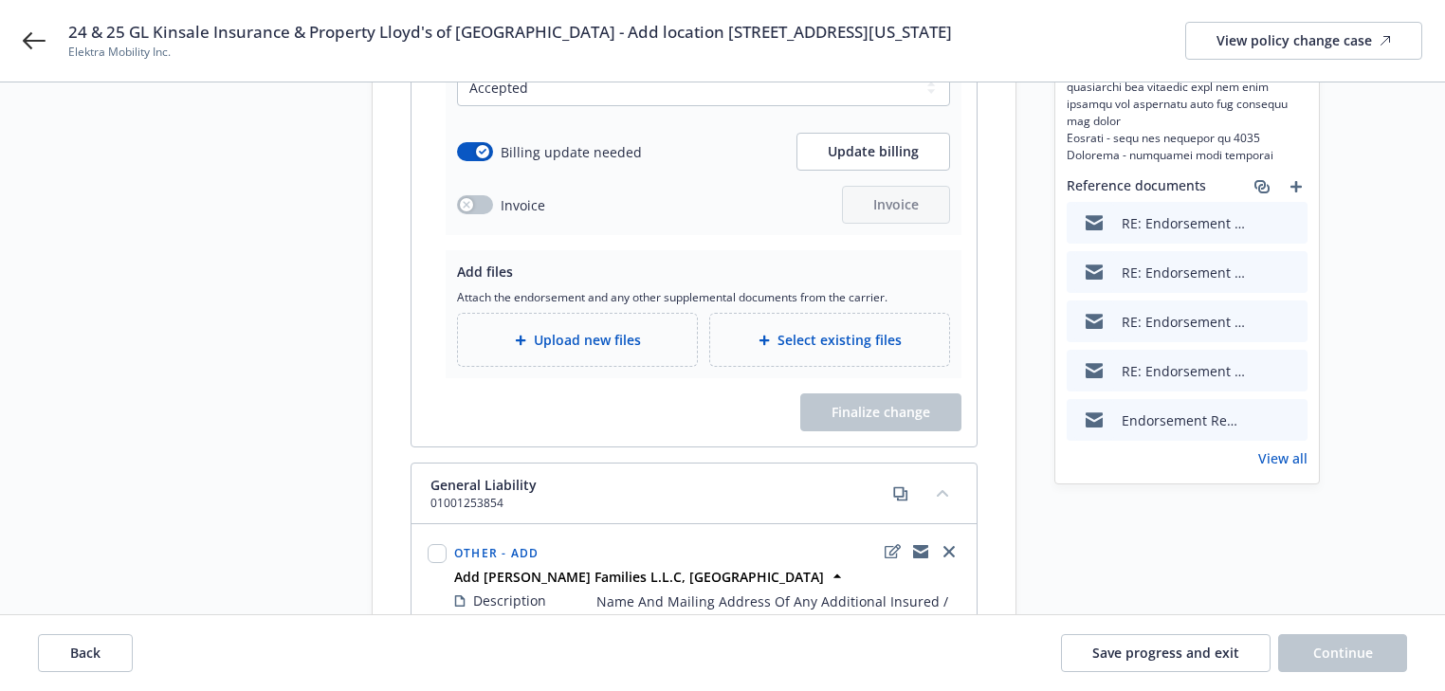
click at [561, 337] on span "Upload new files" at bounding box center [587, 340] width 107 height 20
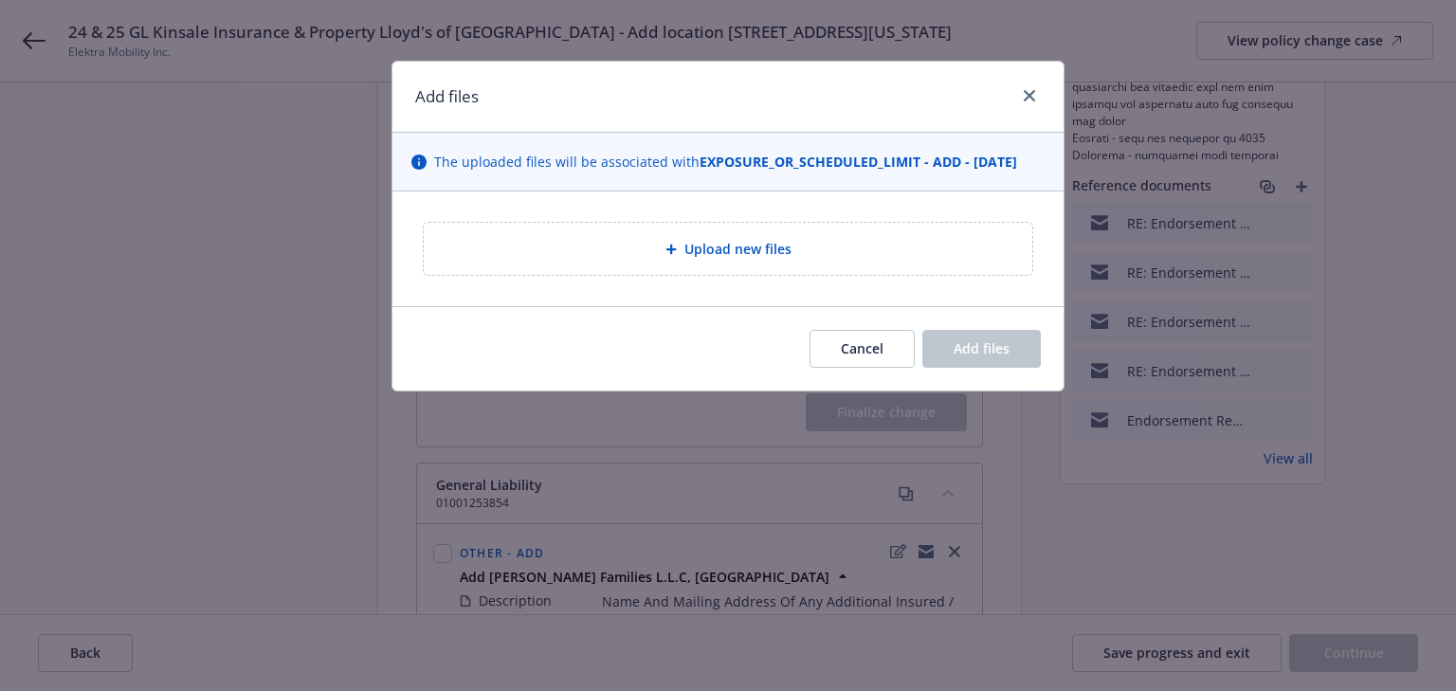
click at [679, 245] on div at bounding box center [674, 249] width 19 height 11
type textarea "x"
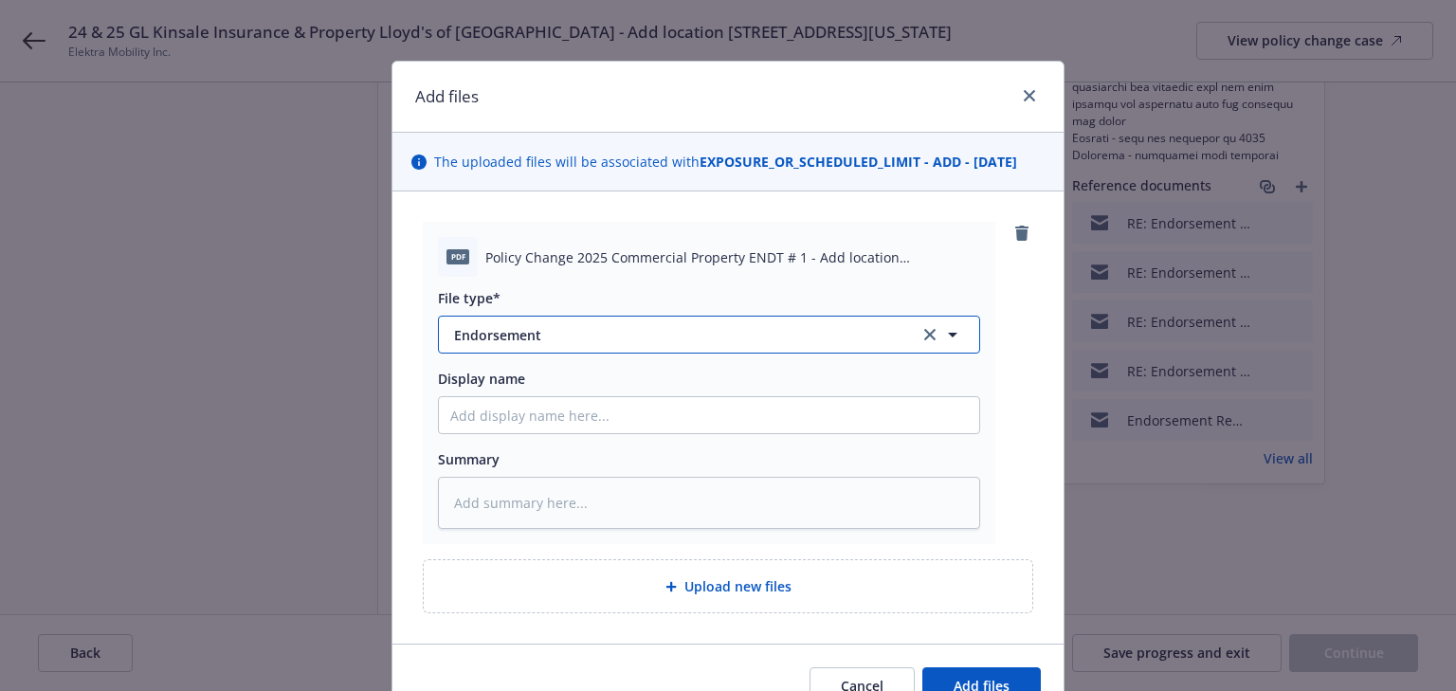
click at [563, 331] on span "Endorsement" at bounding box center [673, 335] width 439 height 20
type input "invoice"
click at [556, 436] on span "Invoice - Third Party" at bounding box center [523, 438] width 131 height 20
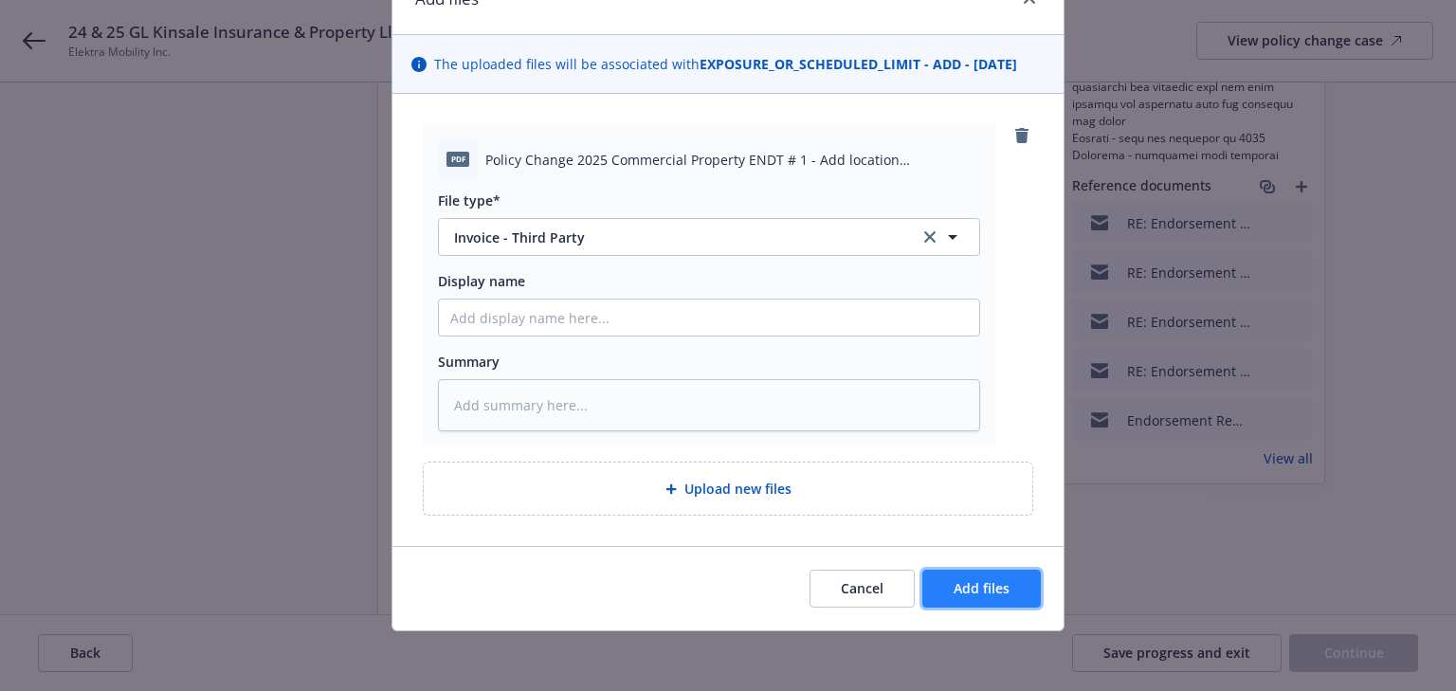
click at [1001, 584] on span "Add files" at bounding box center [982, 588] width 56 height 18
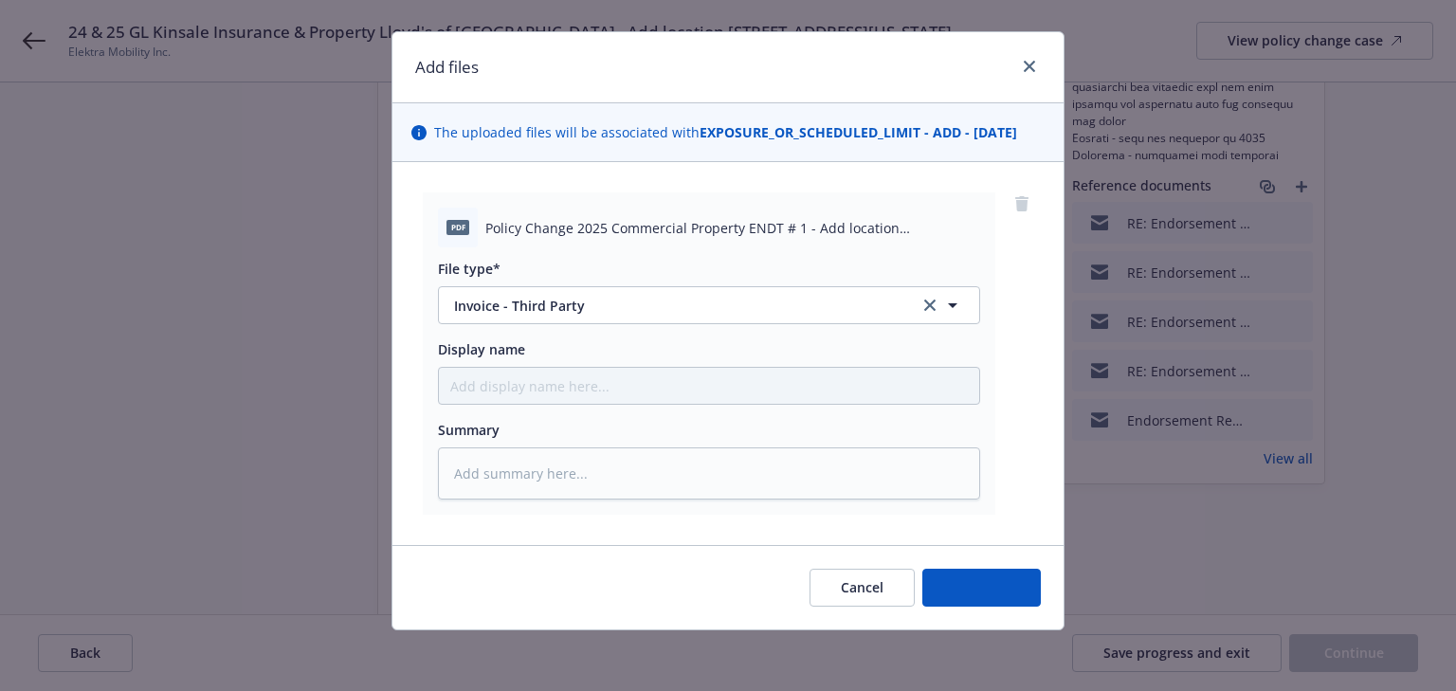
scroll to position [28, 0]
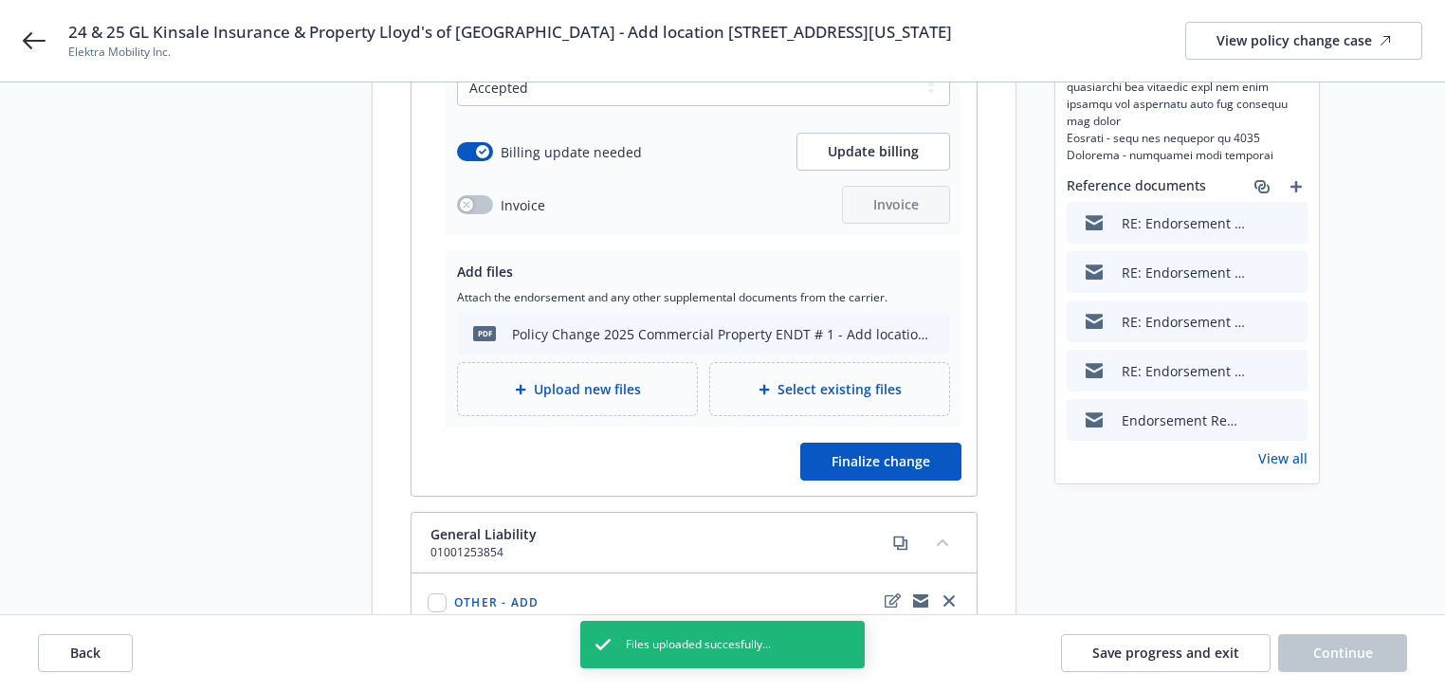
click at [588, 383] on span "Upload new files" at bounding box center [587, 389] width 107 height 20
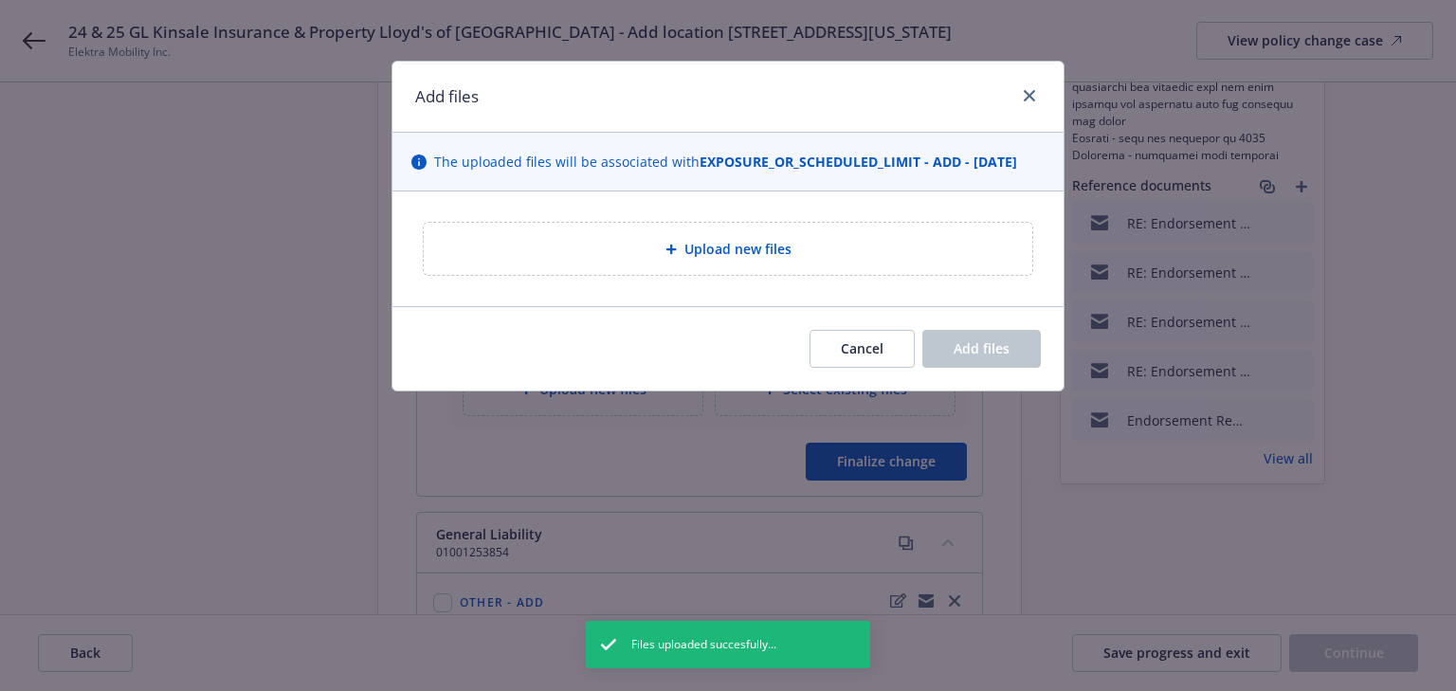
click at [720, 264] on div "Upload new files" at bounding box center [728, 249] width 609 height 52
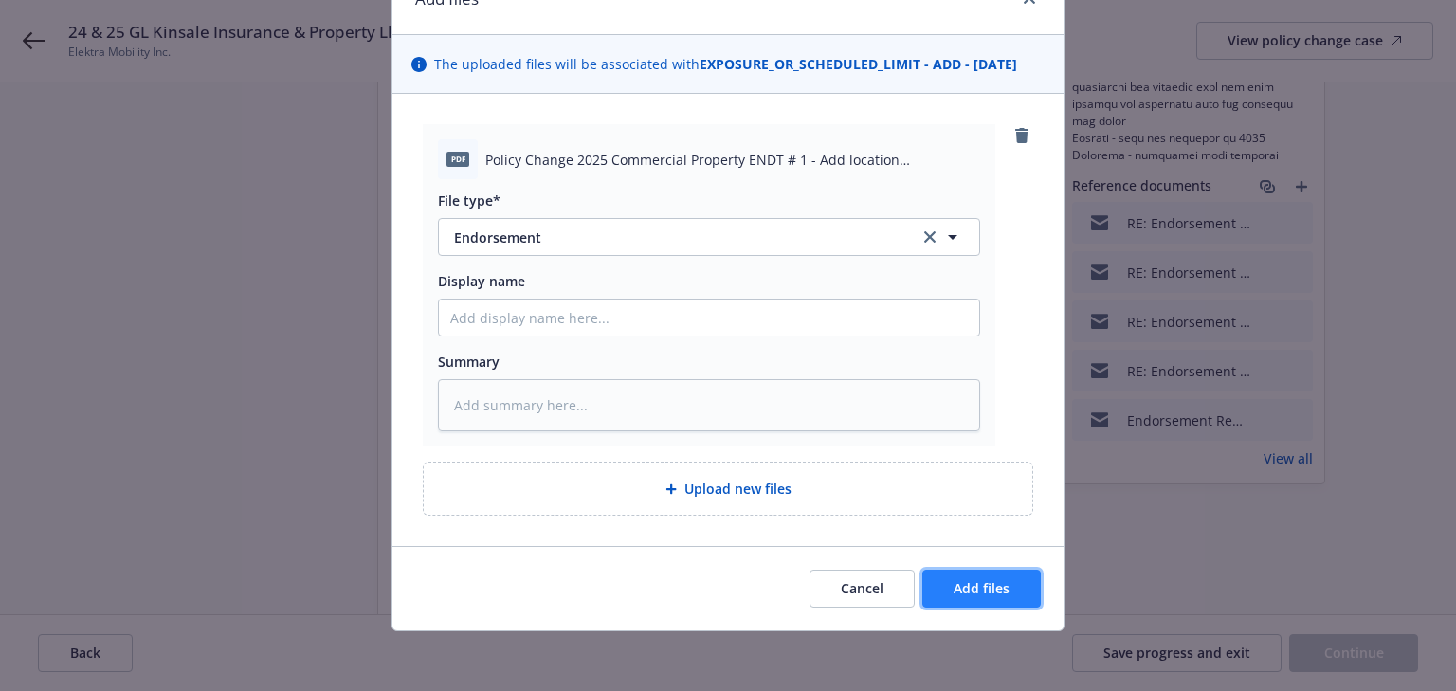
click at [1018, 594] on button "Add files" at bounding box center [981, 589] width 118 height 38
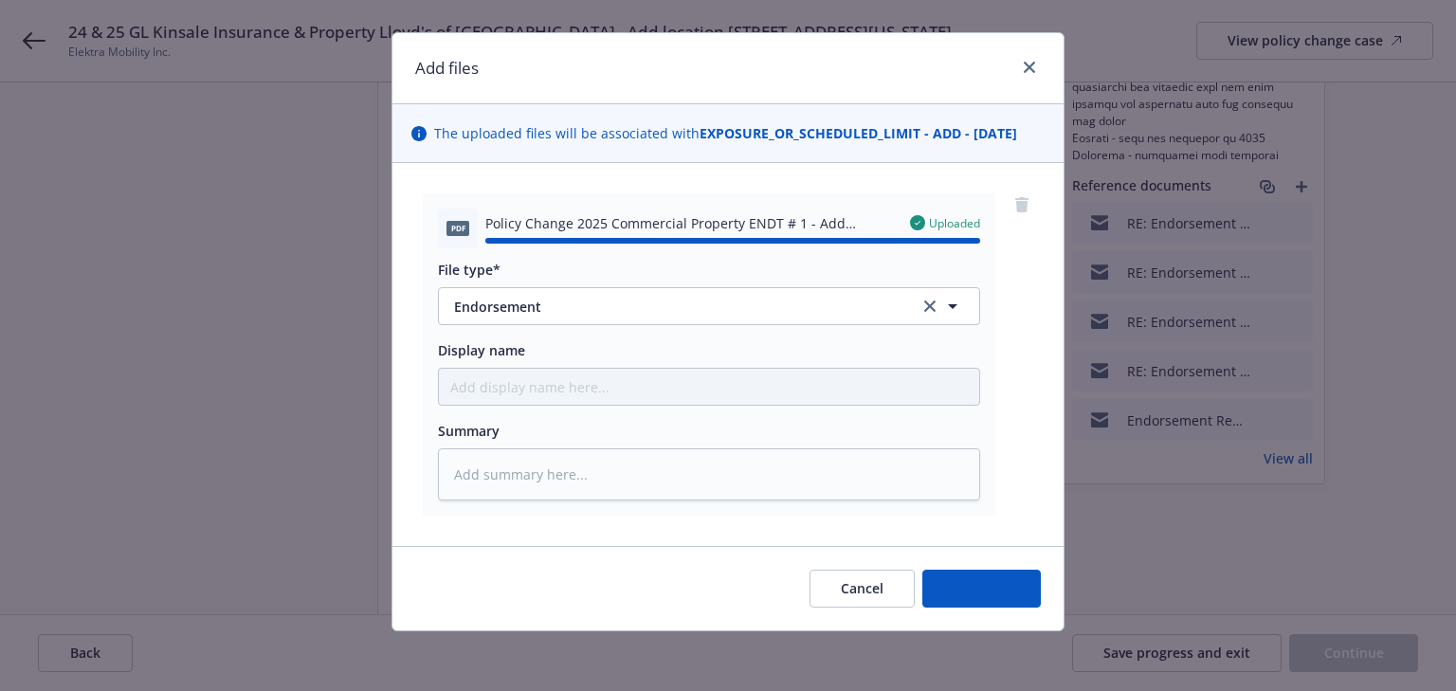
type textarea "x"
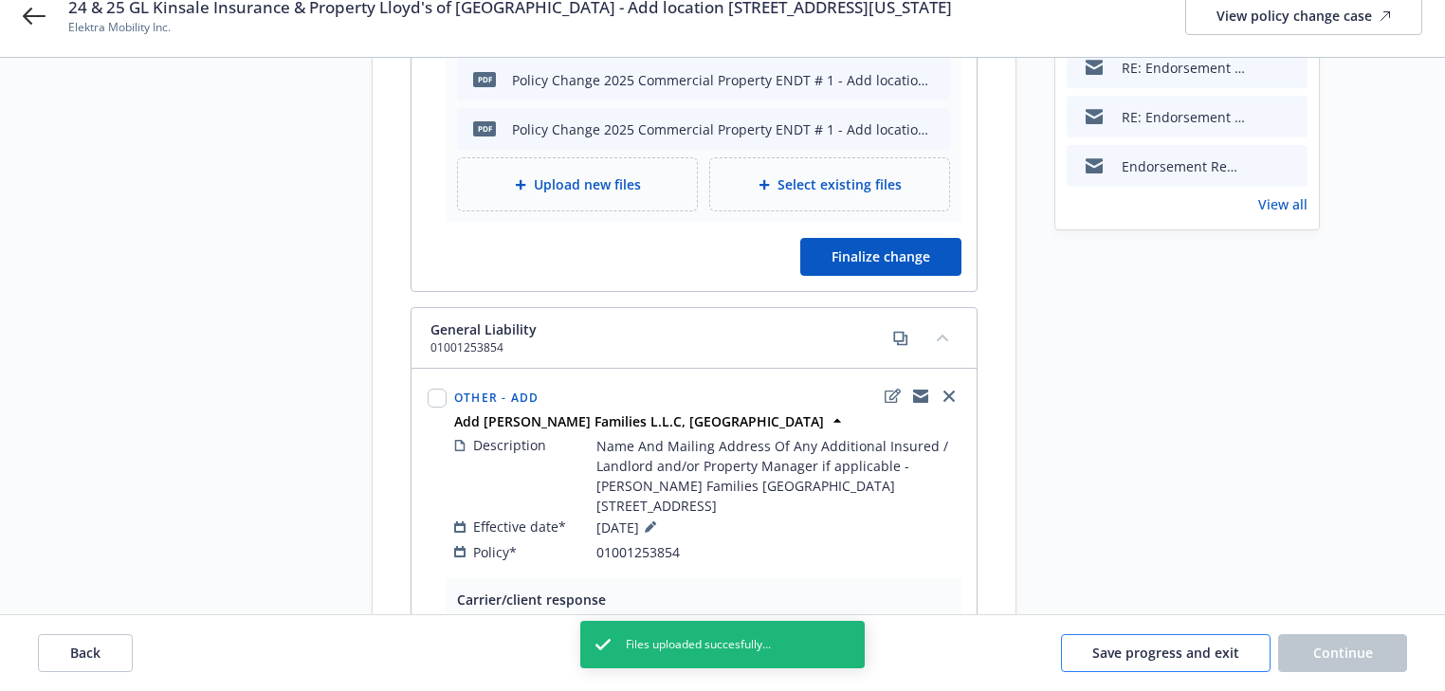
scroll to position [682, 0]
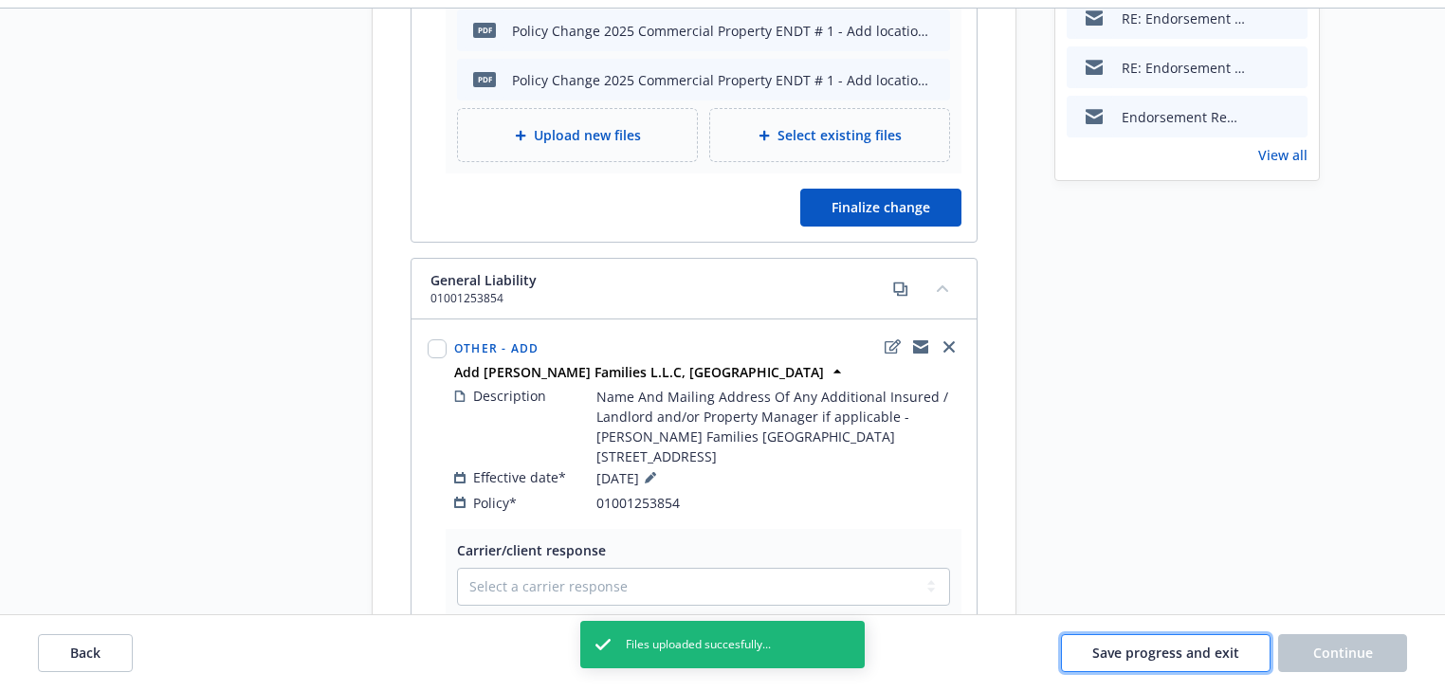
click at [1217, 648] on span "Save progress and exit" at bounding box center [1165, 653] width 147 height 18
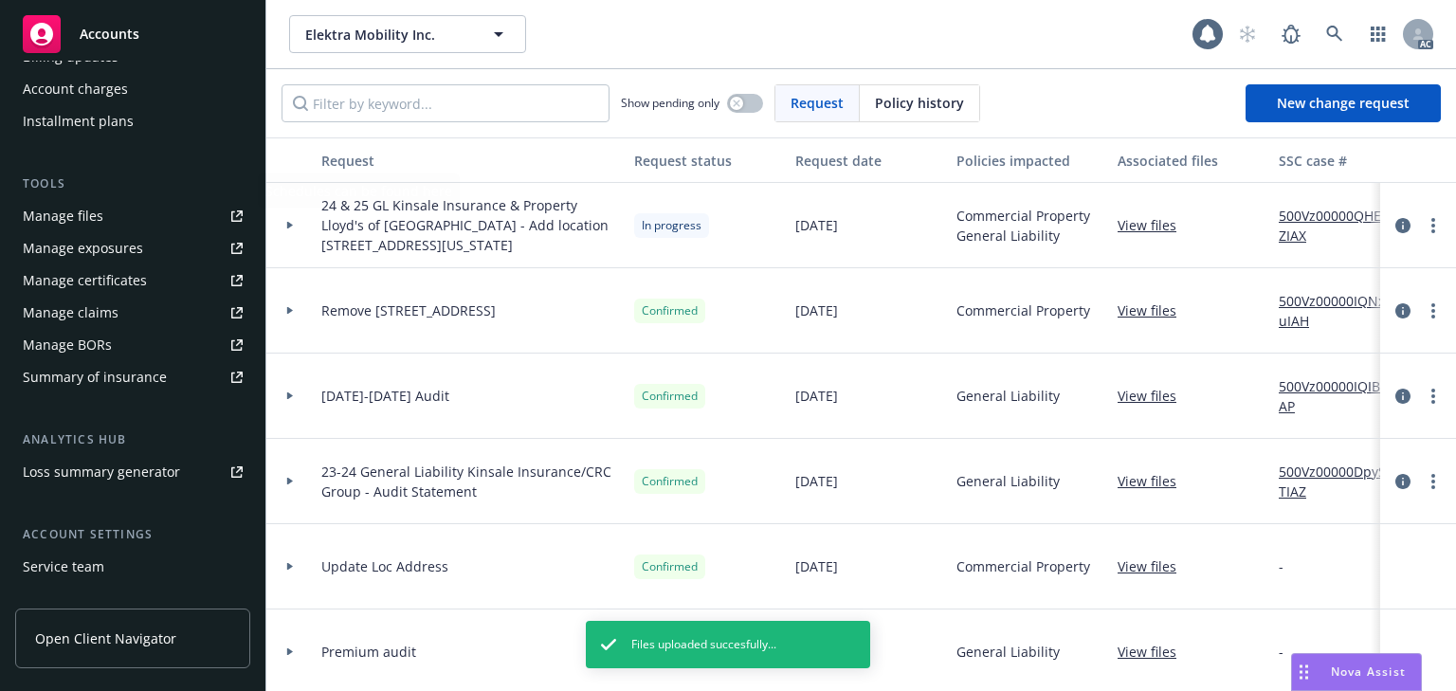
scroll to position [455, 0]
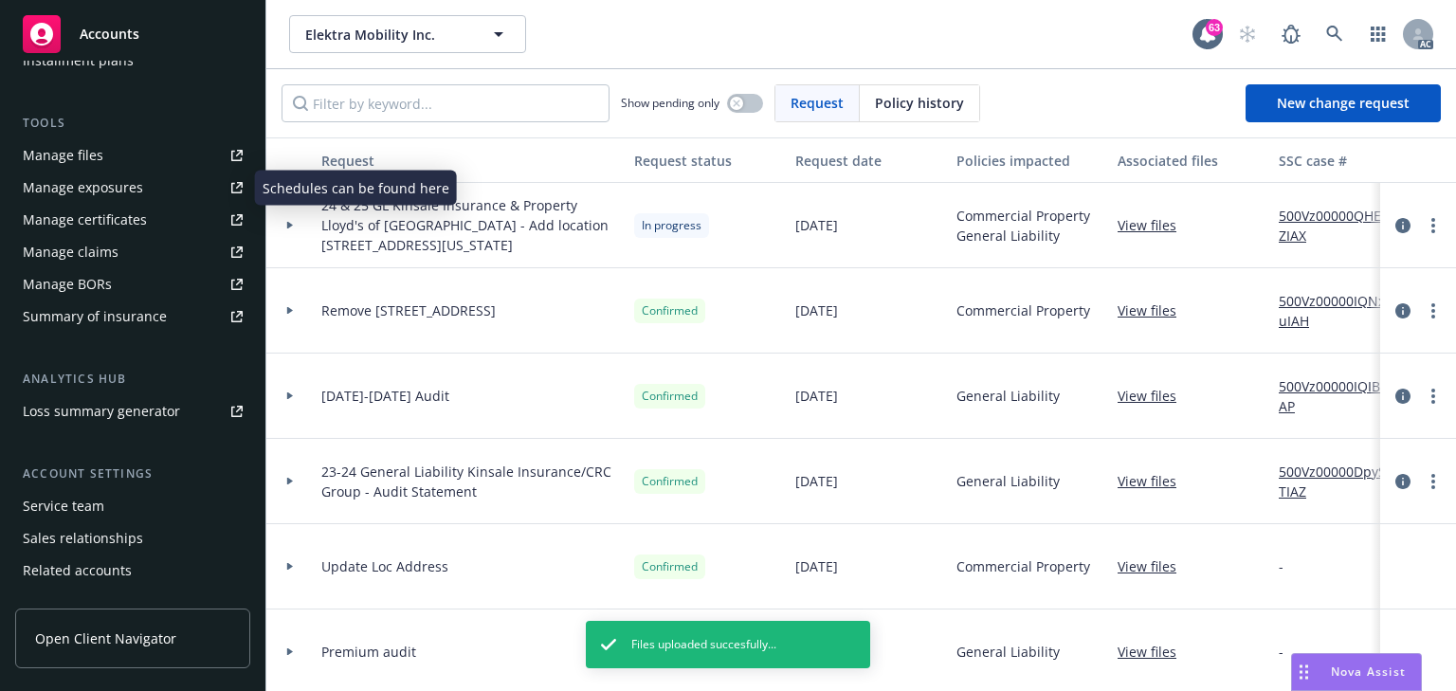
click at [119, 186] on div "Manage exposures" at bounding box center [83, 188] width 120 height 30
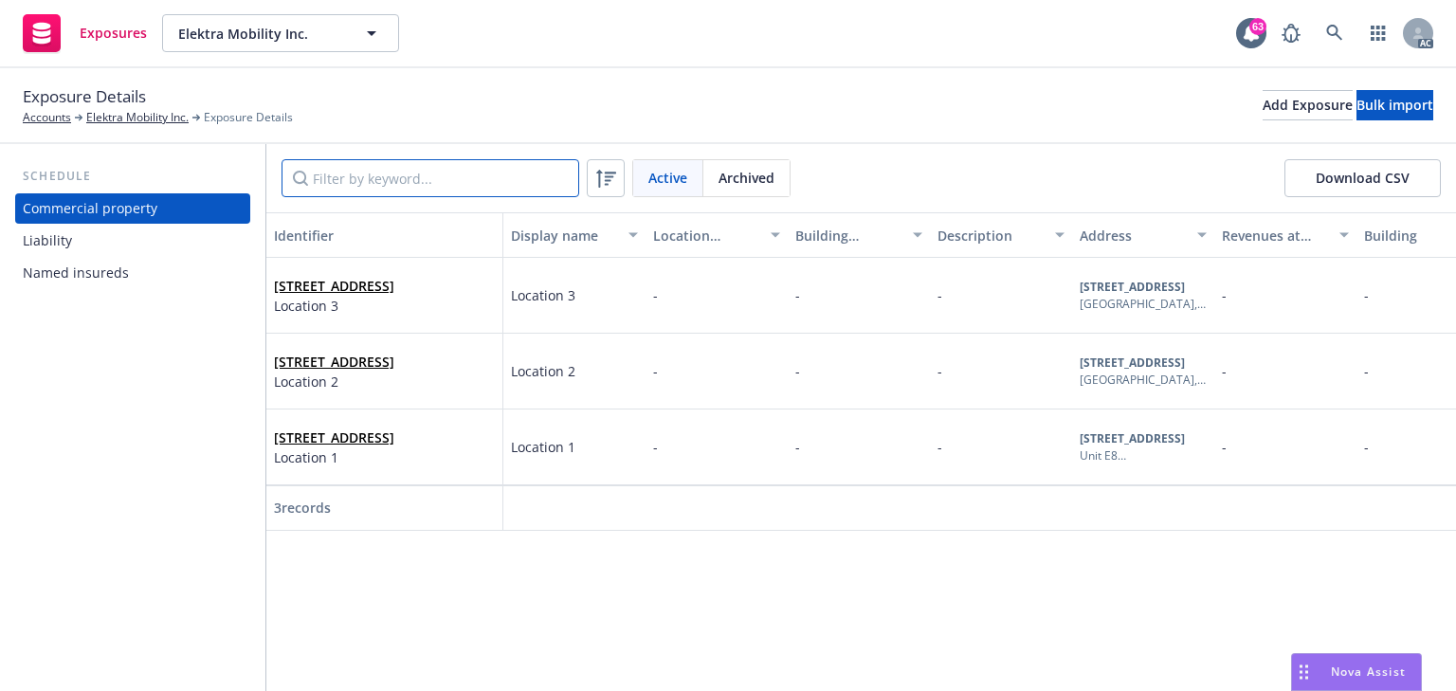
click at [375, 186] on input "Filter by keyword..." at bounding box center [431, 178] width 298 height 38
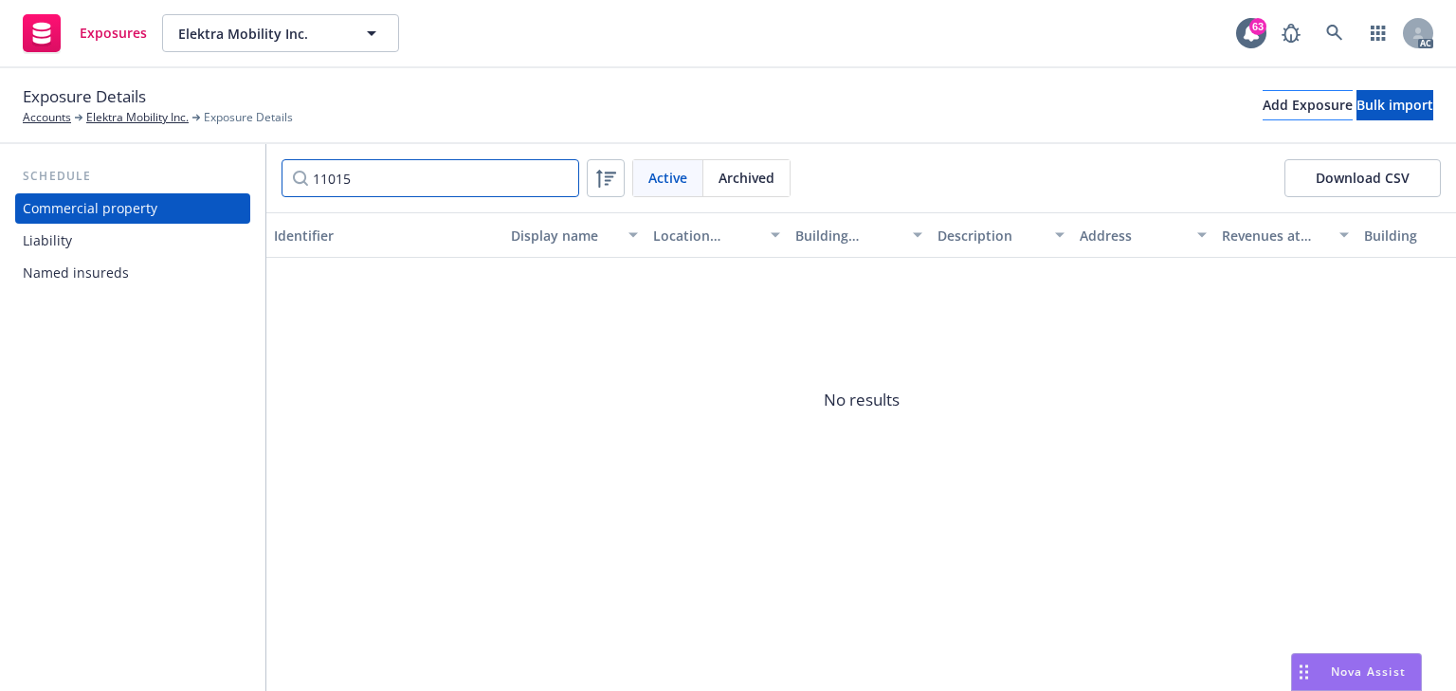
type input "11015"
click at [1263, 101] on div "Add Exposure" at bounding box center [1308, 105] width 90 height 28
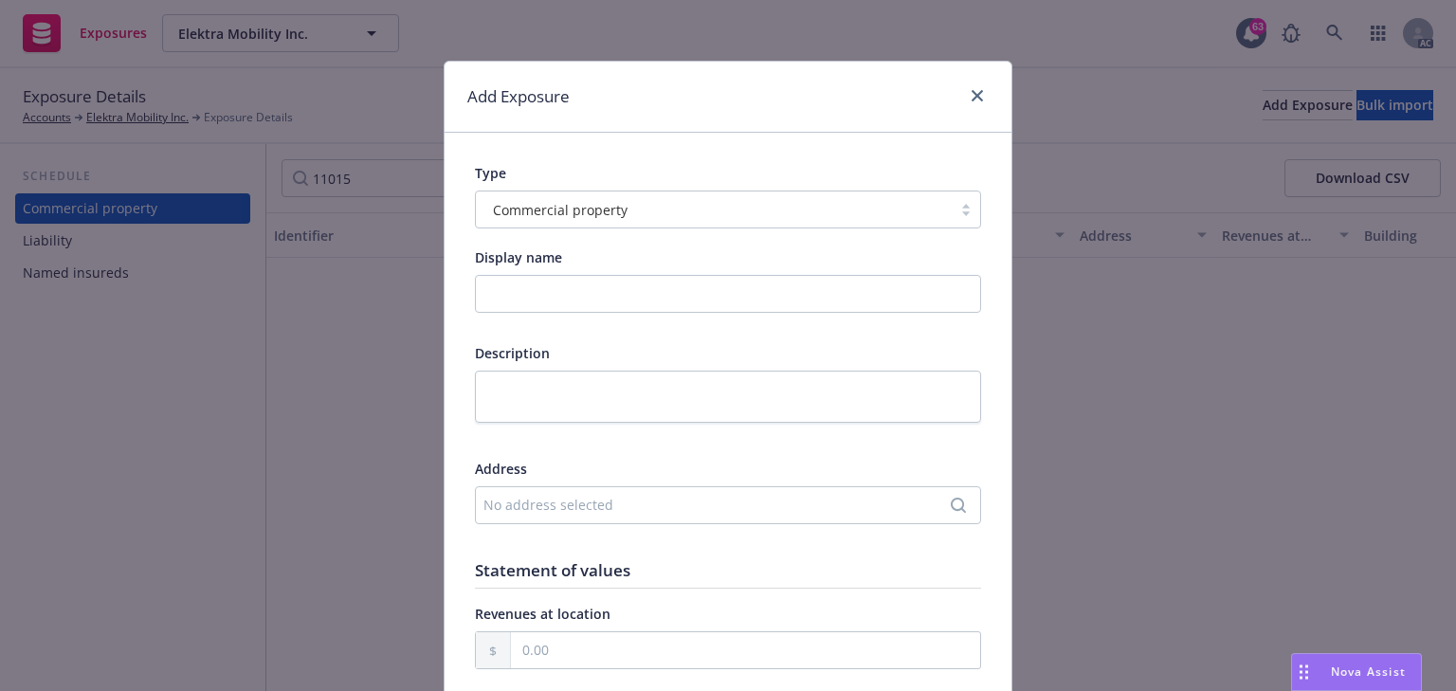
click at [565, 497] on div "No address selected" at bounding box center [718, 505] width 470 height 20
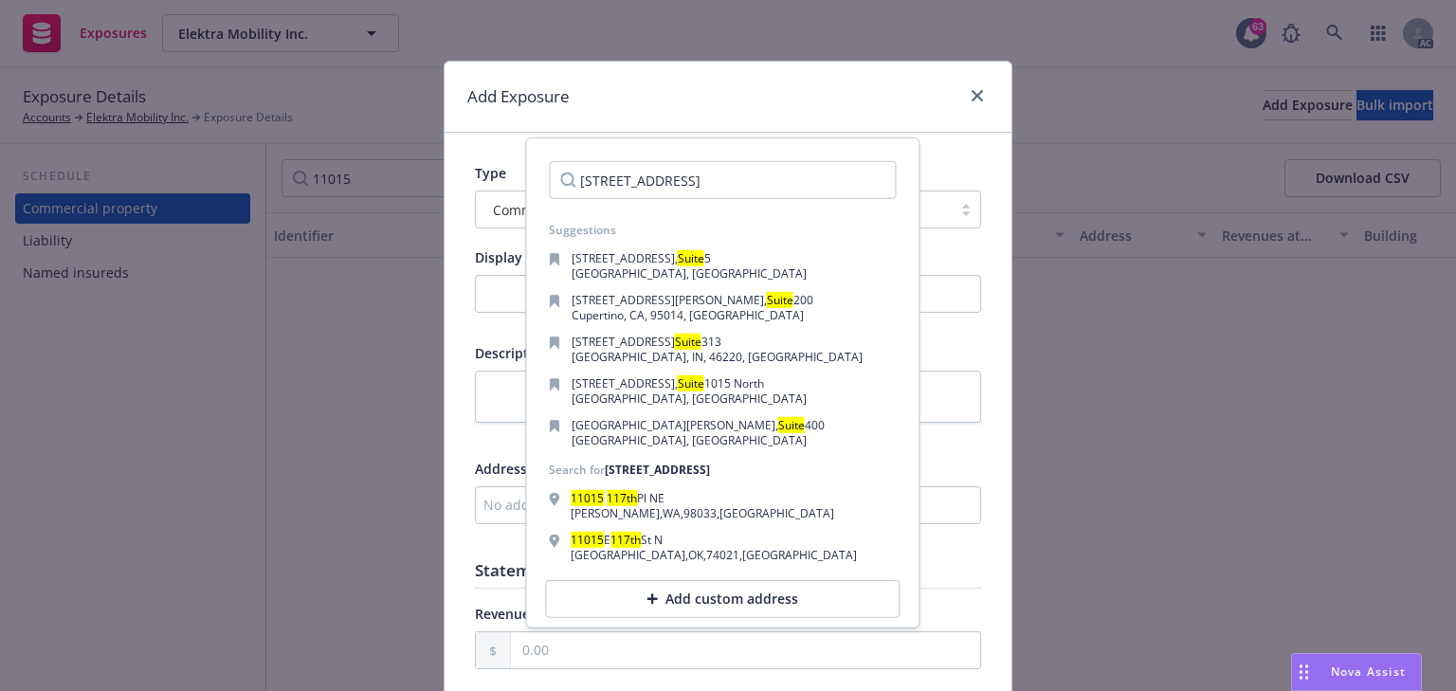
type input "[STREET_ADDRESS]"
click at [677, 598] on div "Add custom address" at bounding box center [722, 599] width 355 height 38
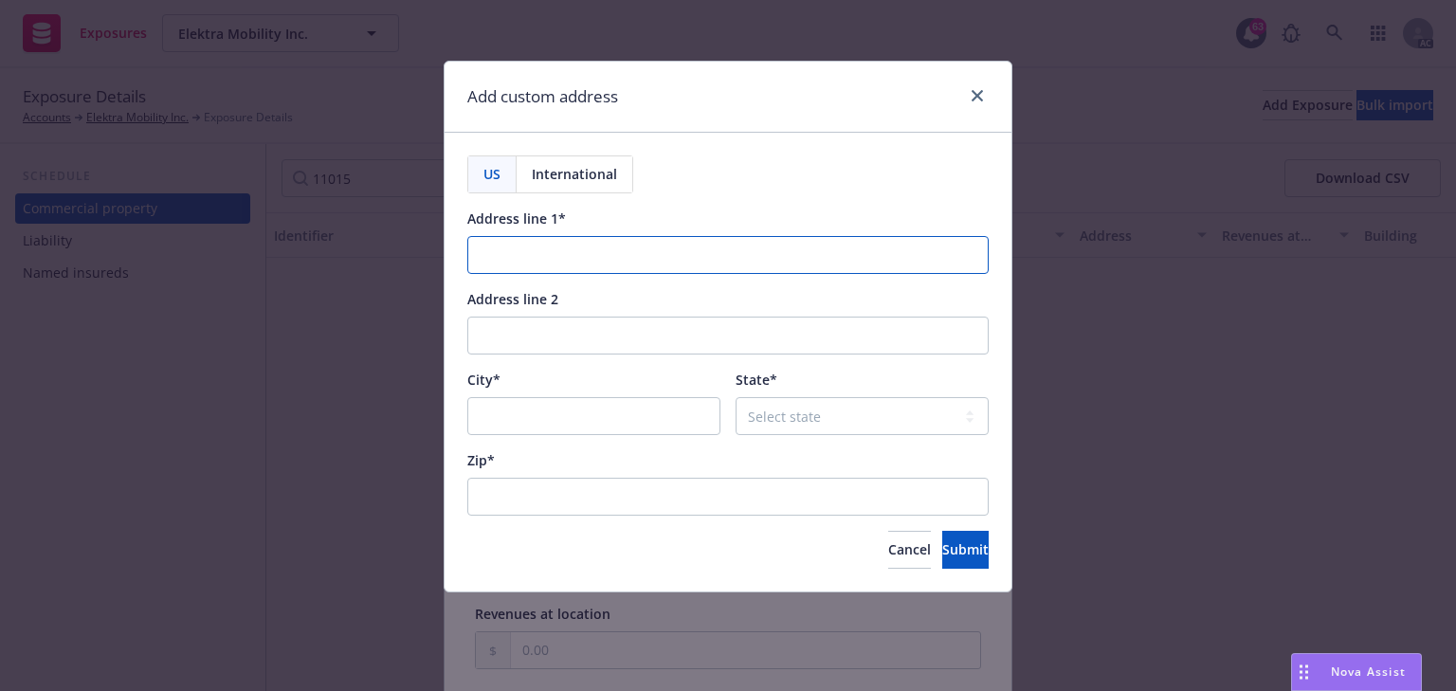
click at [546, 261] on input "Address line 1*" at bounding box center [727, 255] width 521 height 38
paste input "[STREET_ADDRESS]"
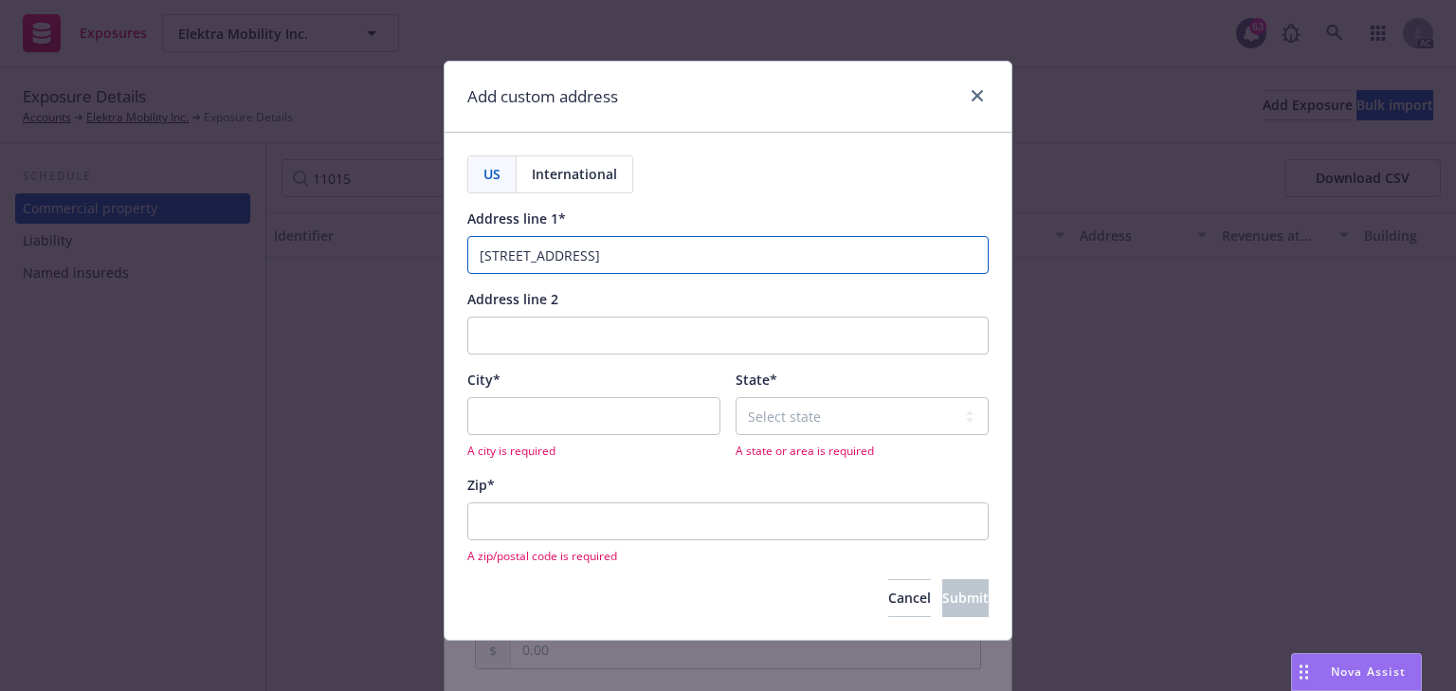
type input "[STREET_ADDRESS]"
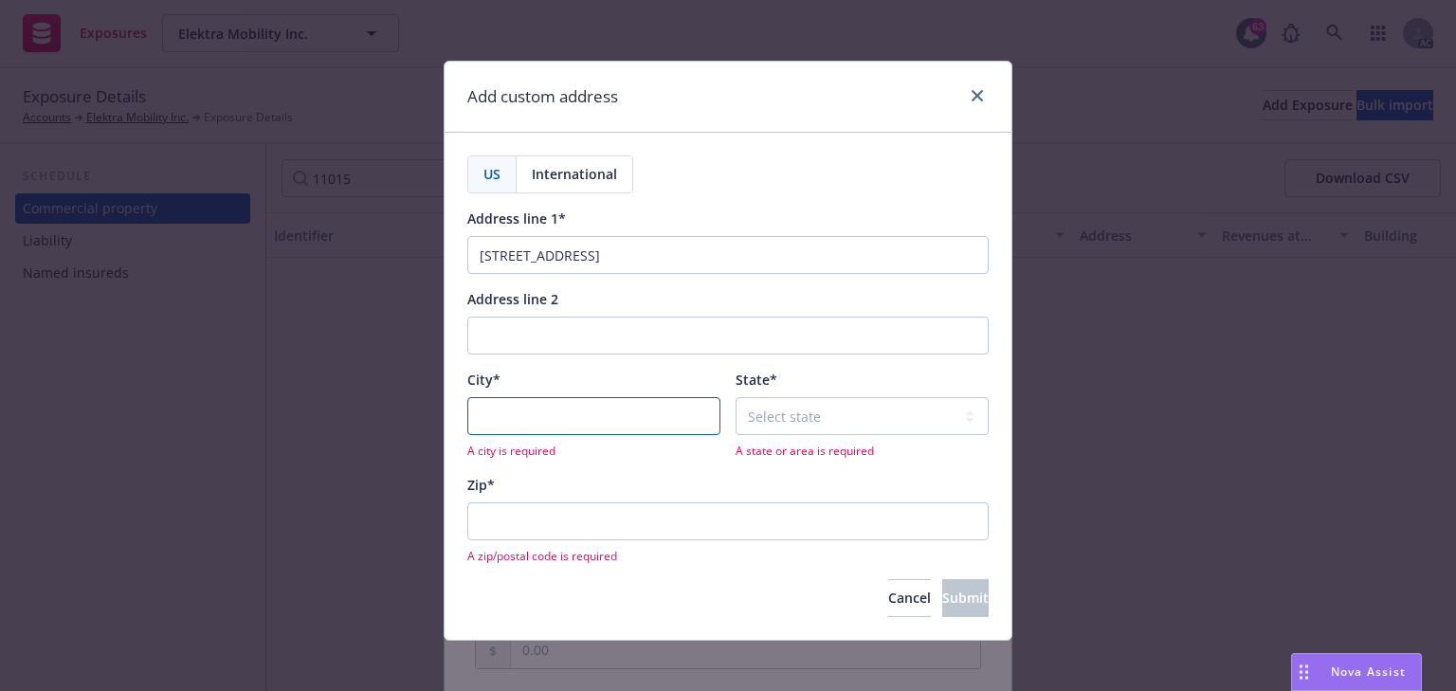
drag, startPoint x: 543, startPoint y: 413, endPoint x: 570, endPoint y: 410, distance: 26.7
click at [543, 413] on input "City*" at bounding box center [593, 416] width 253 height 38
paste input "[PERSON_NAME]"
type input "[PERSON_NAME]"
click at [820, 425] on select "Select state [US_STATE] [US_STATE] [US_STATE] [US_STATE] [US_STATE] [PERSON_NAM…" at bounding box center [862, 416] width 253 height 38
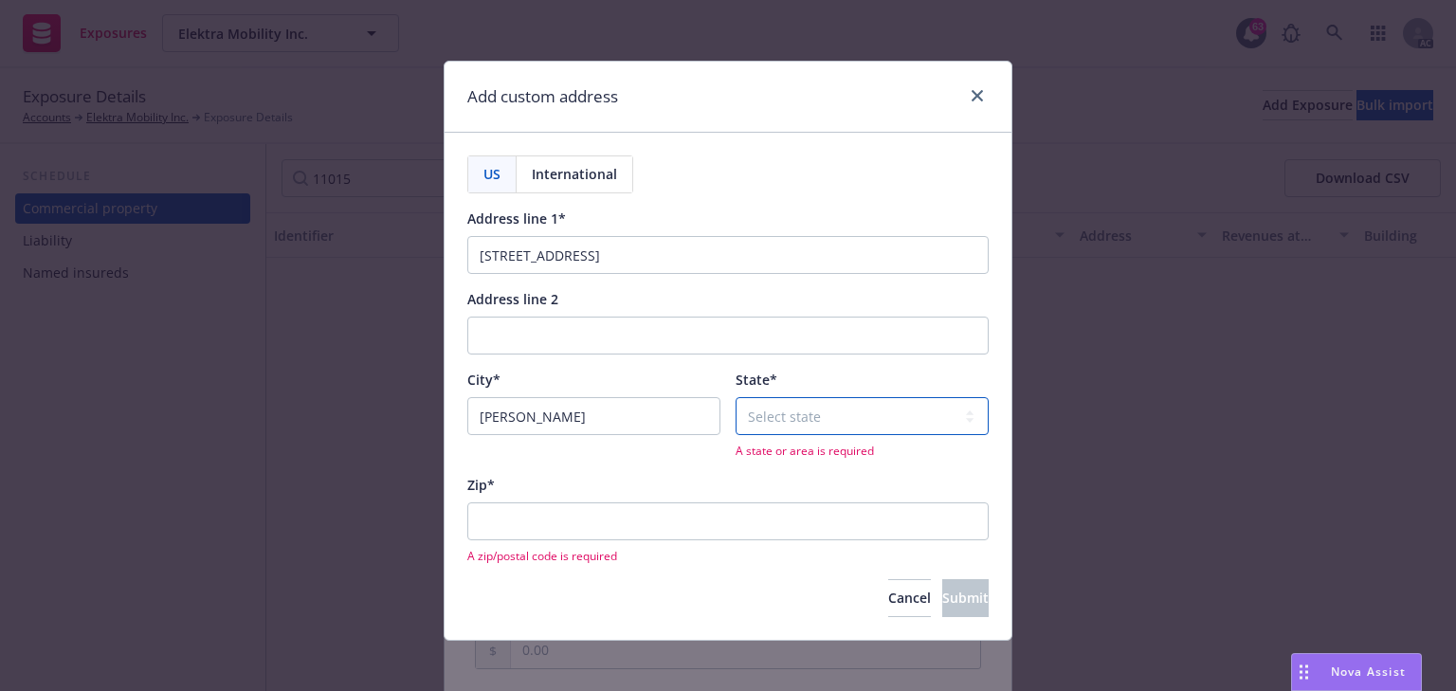
select select "WA"
click at [736, 397] on select "Select state [US_STATE] [US_STATE] [US_STATE] [US_STATE] [US_STATE] [PERSON_NAM…" at bounding box center [862, 416] width 253 height 38
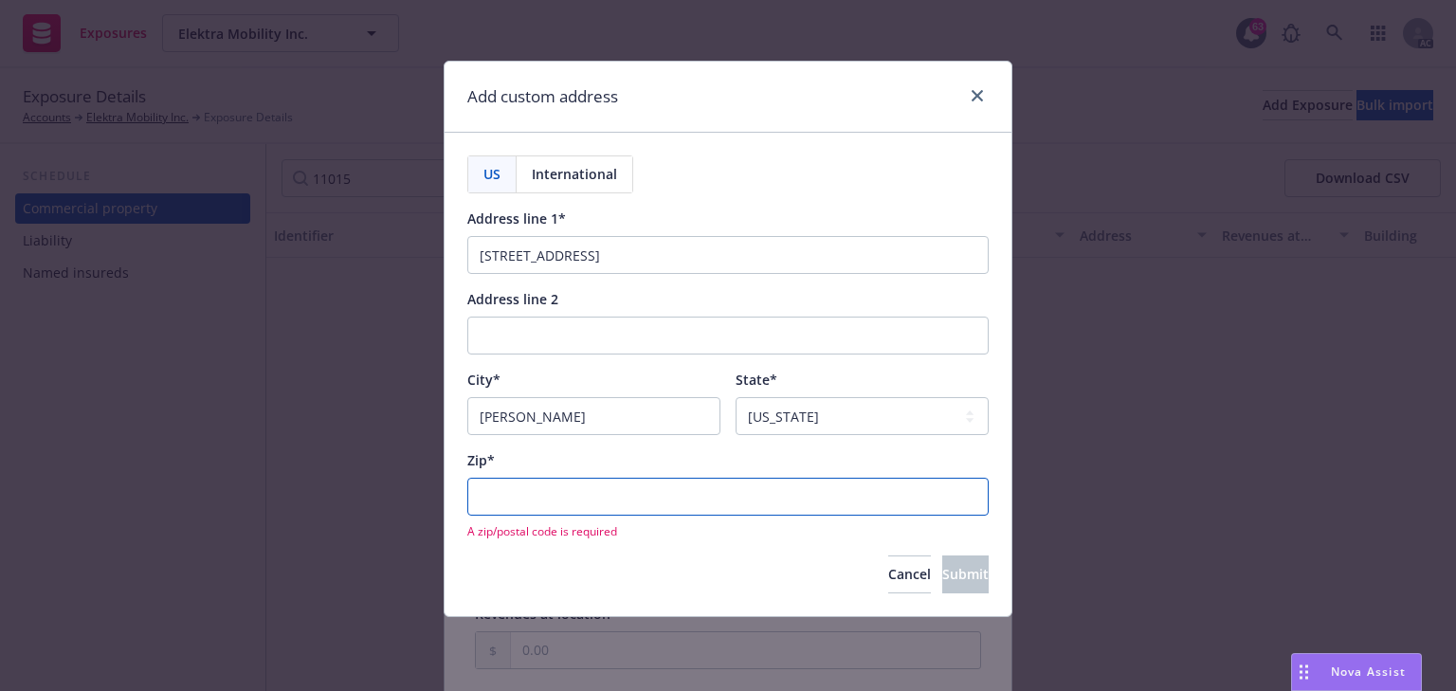
click at [523, 505] on input "Zip*" at bounding box center [727, 497] width 521 height 38
paste input "98034"
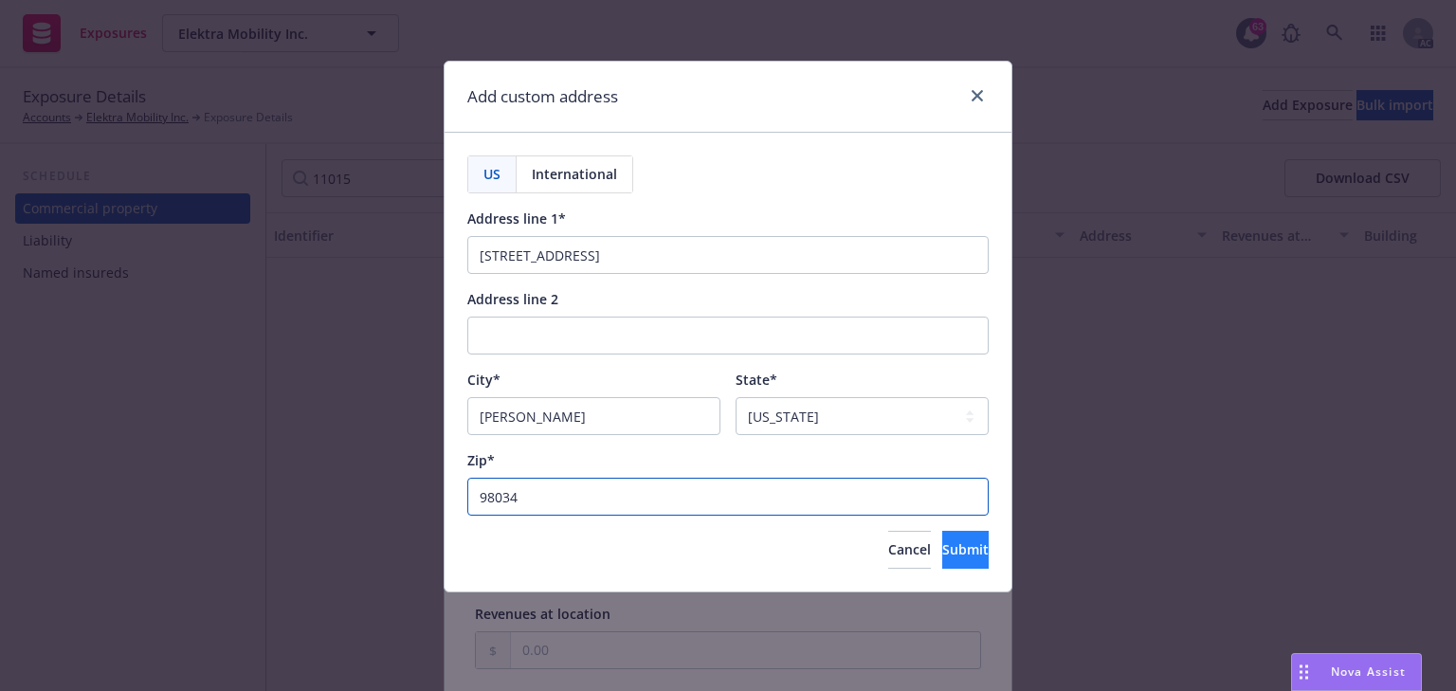
type input "98034"
click at [966, 553] on button "Submit" at bounding box center [965, 550] width 46 height 38
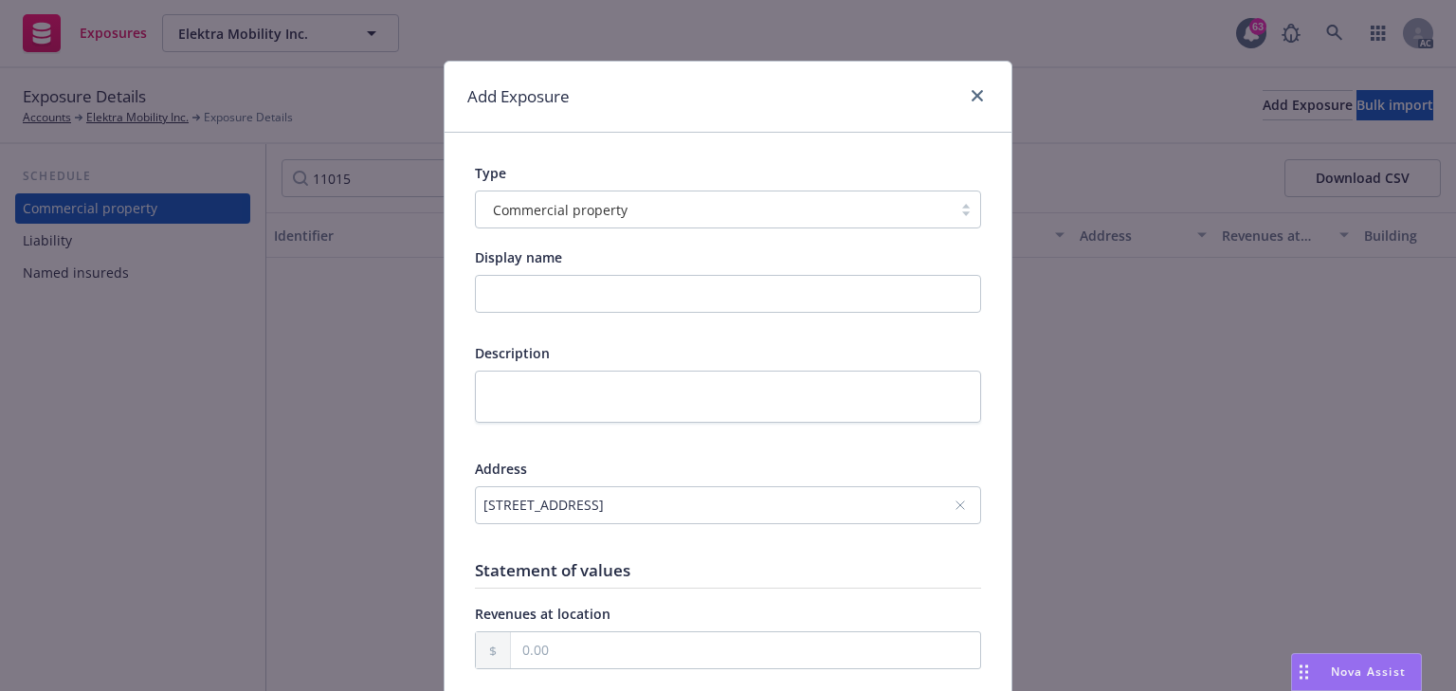
click at [864, 82] on div "Add Exposure" at bounding box center [728, 97] width 567 height 71
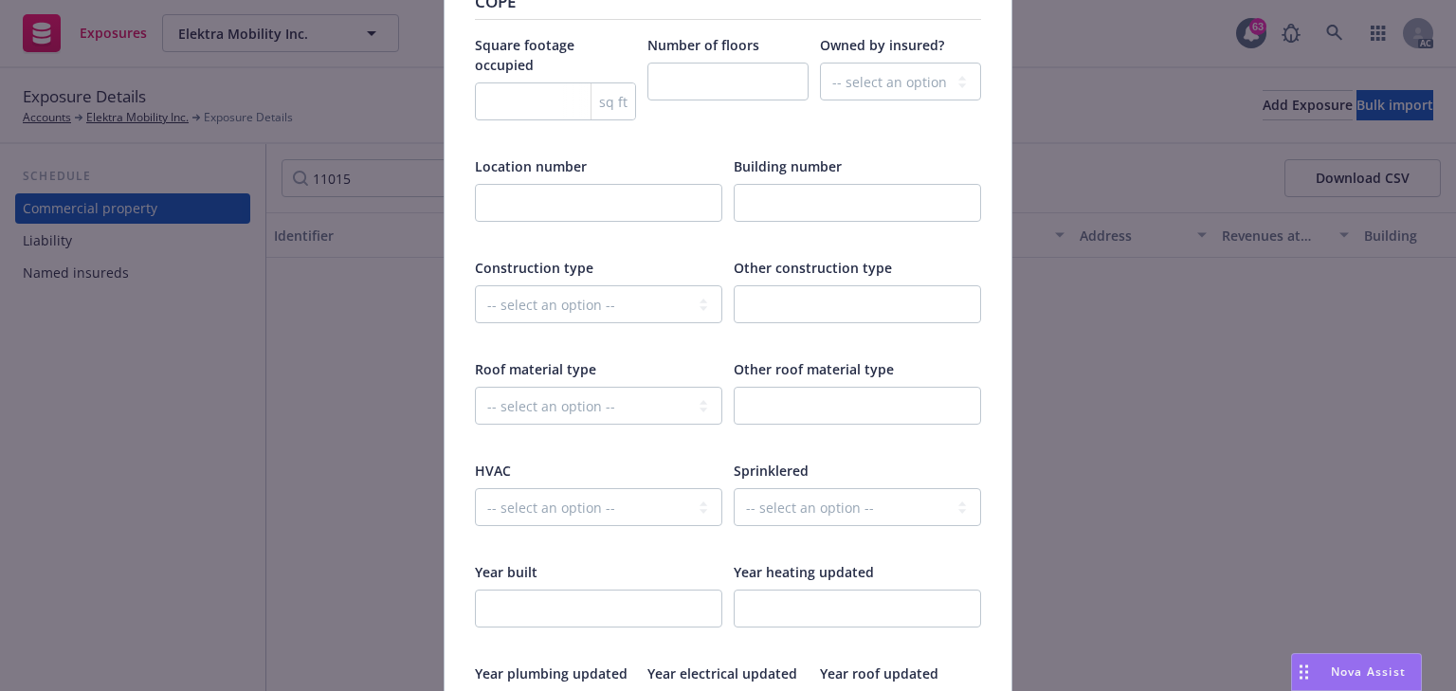
scroll to position [2502, 0]
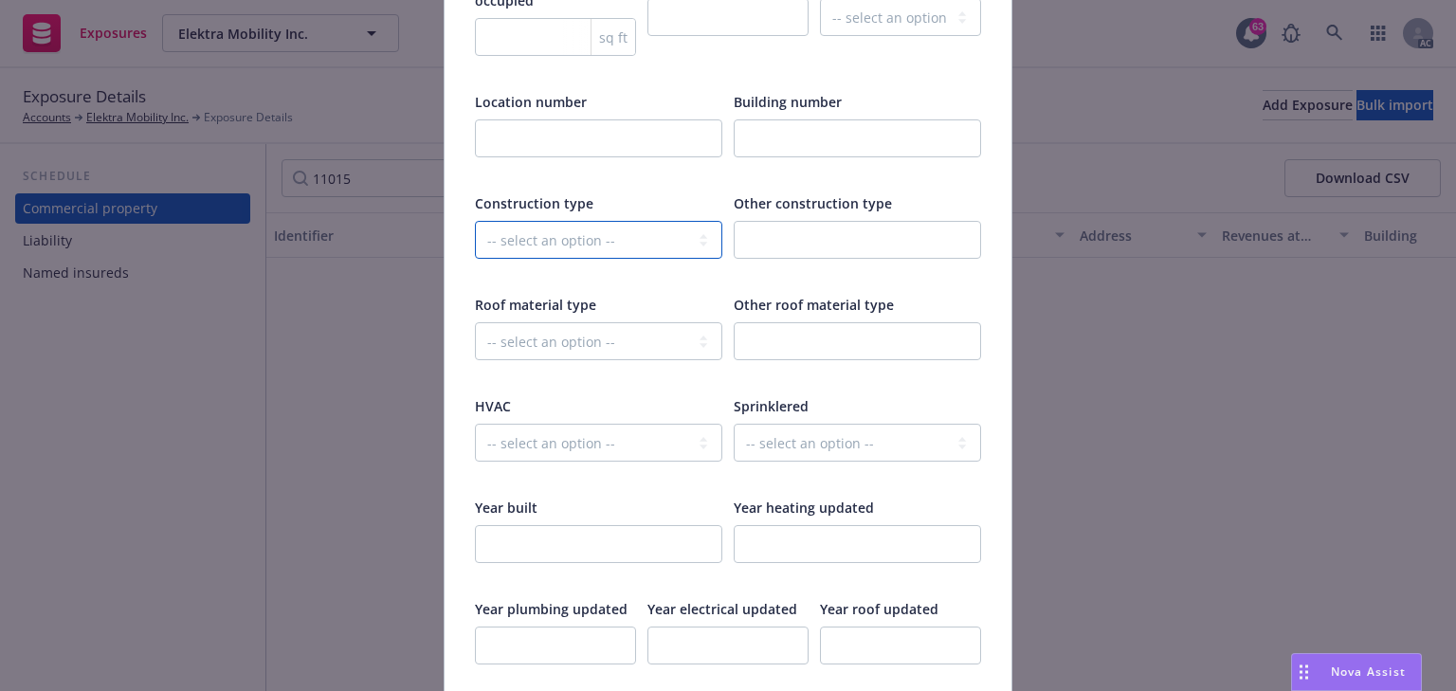
drag, startPoint x: 610, startPoint y: 213, endPoint x: 602, endPoint y: 230, distance: 19.1
click at [610, 221] on select "-- select an option -- Fire Resistive (Masonry reinforced by structural Steel l…" at bounding box center [598, 240] width 247 height 38
click at [599, 221] on select "-- select an option -- Fire Resistive (Masonry reinforced by structural Steel l…" at bounding box center [598, 240] width 247 height 38
click at [588, 221] on select "-- select an option -- Fire Resistive (Masonry reinforced by structural Steel l…" at bounding box center [598, 240] width 247 height 38
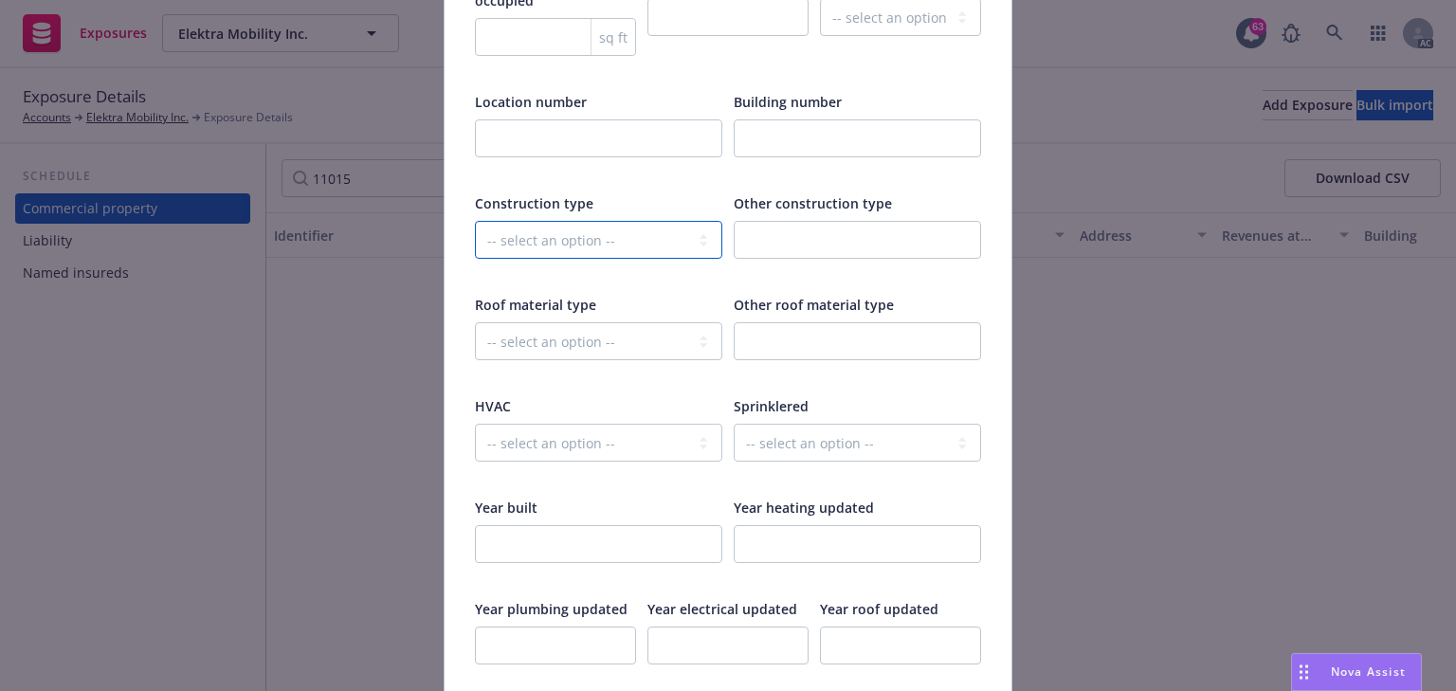
select select "JOISTED_MASONRY"
click at [475, 221] on select "-- select an option -- Fire Resistive (Masonry reinforced by structural Steel l…" at bounding box center [598, 240] width 247 height 38
click at [582, 322] on select "-- select an option -- Asphalt Built-Up Clay/Stone Green Metal Modified Bitumen…" at bounding box center [598, 341] width 247 height 38
click at [740, 368] on div at bounding box center [857, 376] width 247 height 17
click at [569, 221] on select "-- select an option -- Fire Resistive (Masonry reinforced by structural Steel l…" at bounding box center [598, 240] width 247 height 38
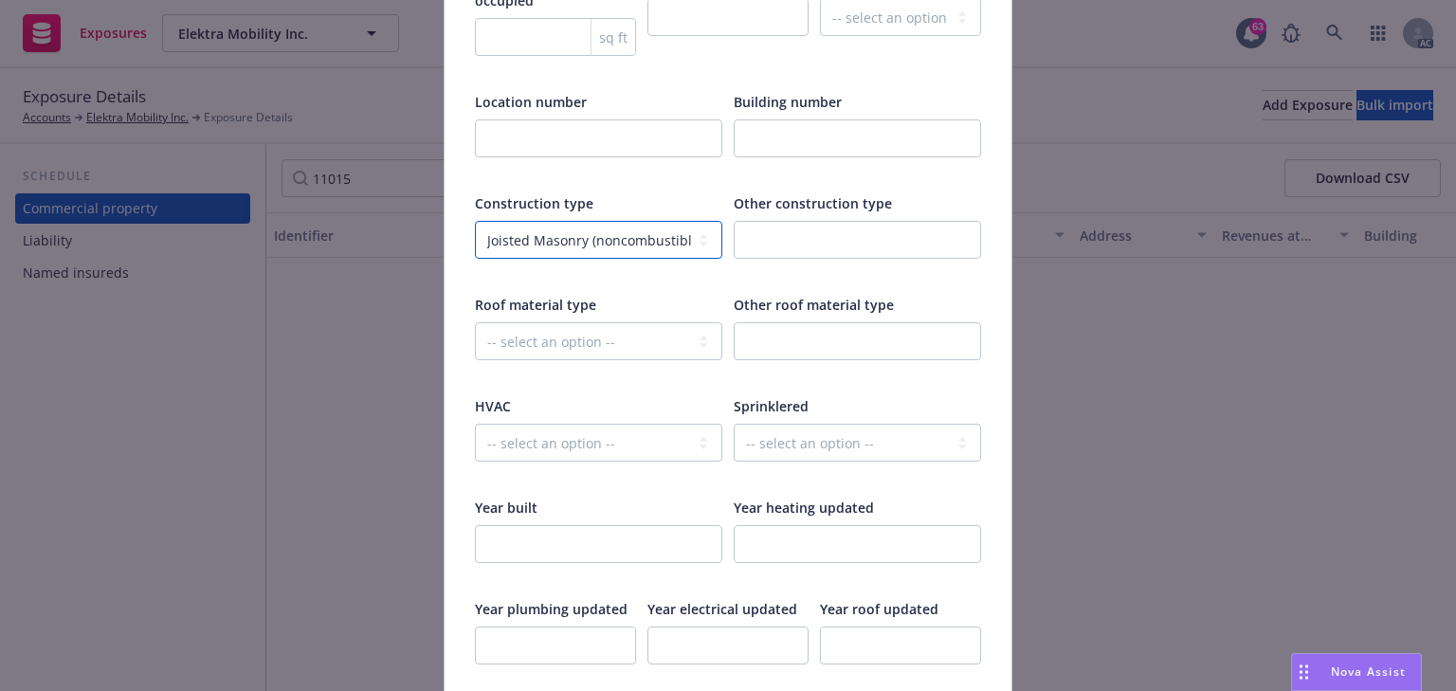
click at [528, 221] on select "-- select an option -- Fire Resistive (Masonry reinforced by structural Steel l…" at bounding box center [598, 240] width 247 height 38
click at [531, 221] on select "-- select an option -- Fire Resistive (Masonry reinforced by structural Steel l…" at bounding box center [598, 240] width 247 height 38
click at [631, 223] on select "-- select an option -- Fire Resistive (Masonry reinforced by structural Steel l…" at bounding box center [598, 240] width 247 height 38
click at [579, 221] on select "-- select an option -- Fire Resistive (Masonry reinforced by structural Steel l…" at bounding box center [598, 240] width 247 height 38
click at [1195, 325] on div "Add Exposure Type Commercial property Display name Description Address [STREET_…" at bounding box center [728, 345] width 1456 height 691
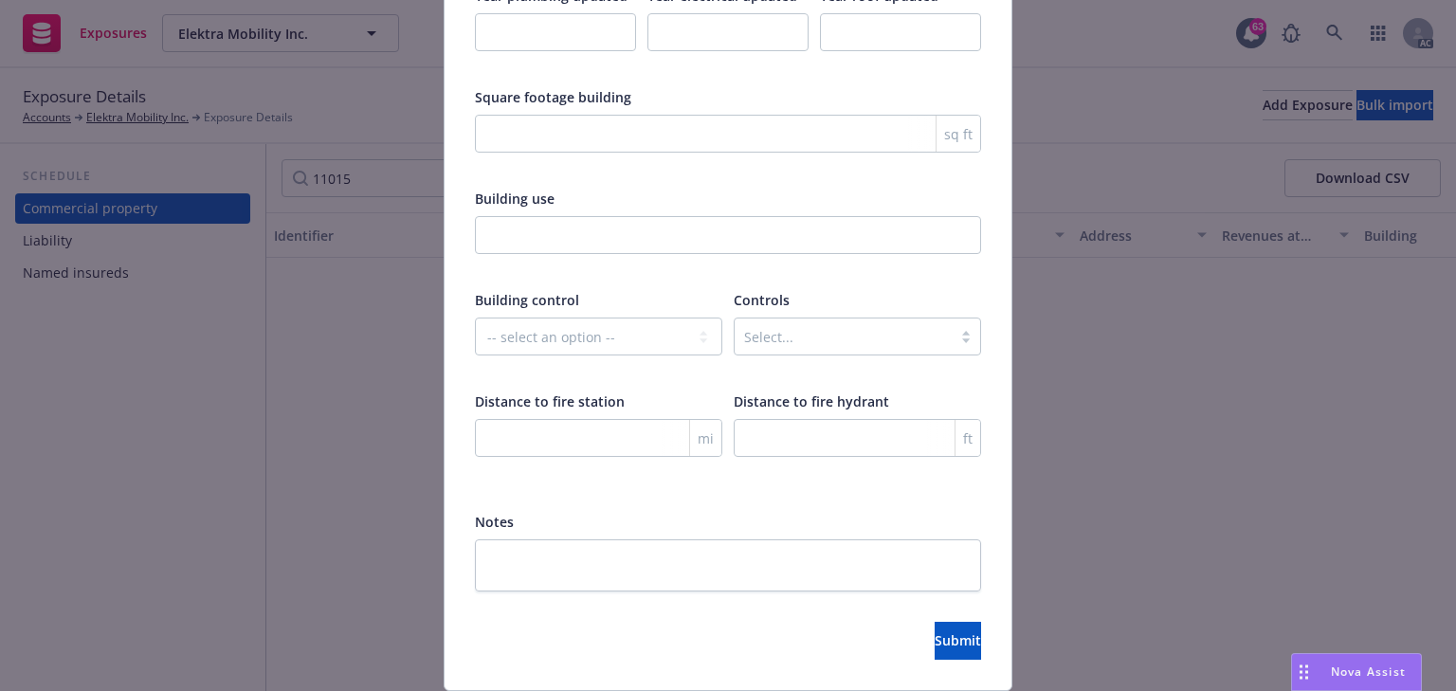
scroll to position [3150, 0]
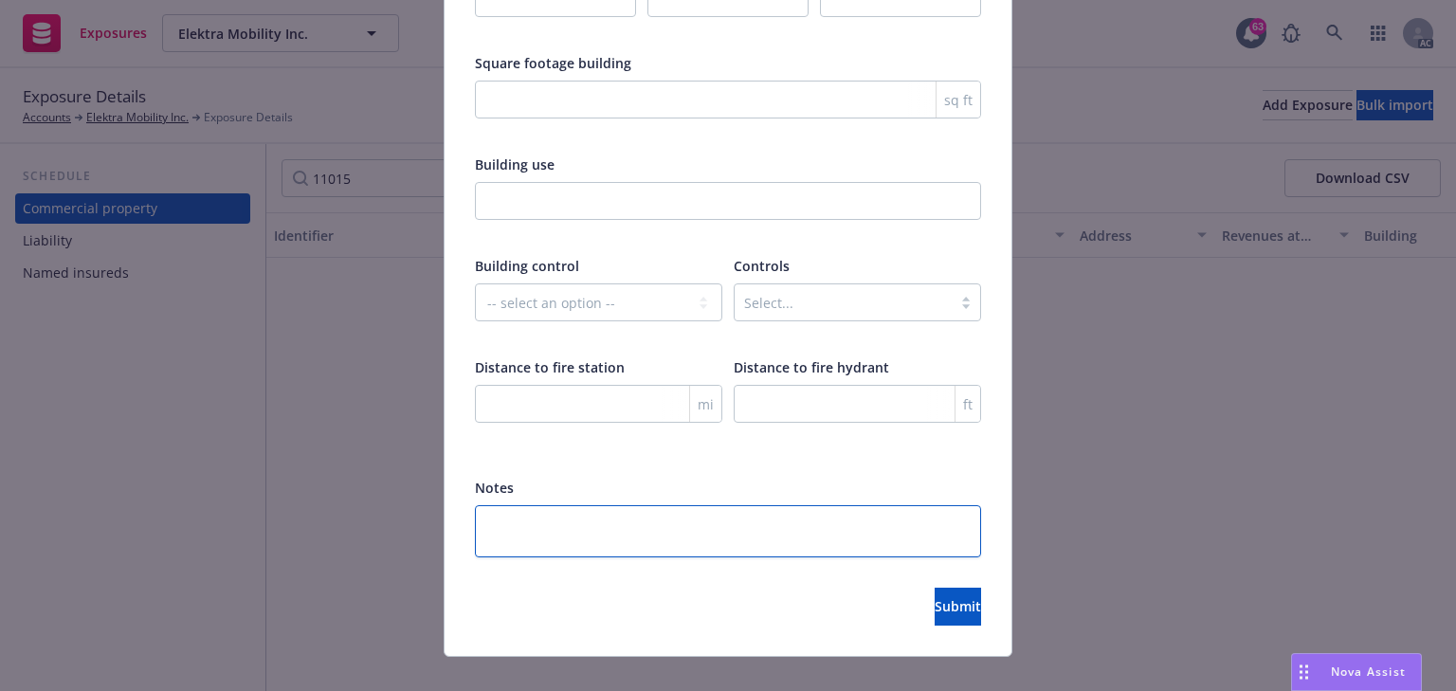
click at [552, 505] on textarea at bounding box center [728, 531] width 506 height 52
paste textarea "Occupancy - Warehouse"
type textarea "Occupancy - Warehouse"
type textarea "x"
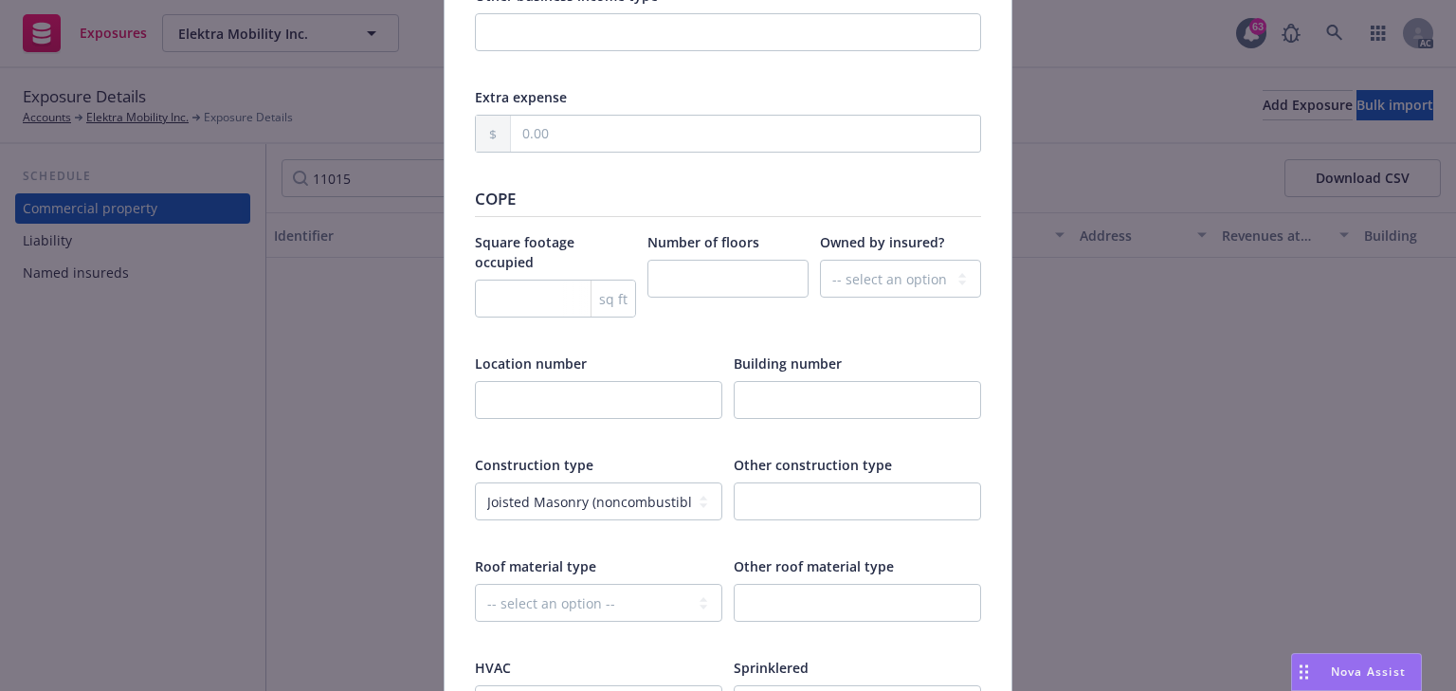
scroll to position [2240, 0]
type textarea "Occupancy - Warehouse"
click at [538, 281] on input "number" at bounding box center [555, 300] width 161 height 38
type textarea "x"
type input "1"
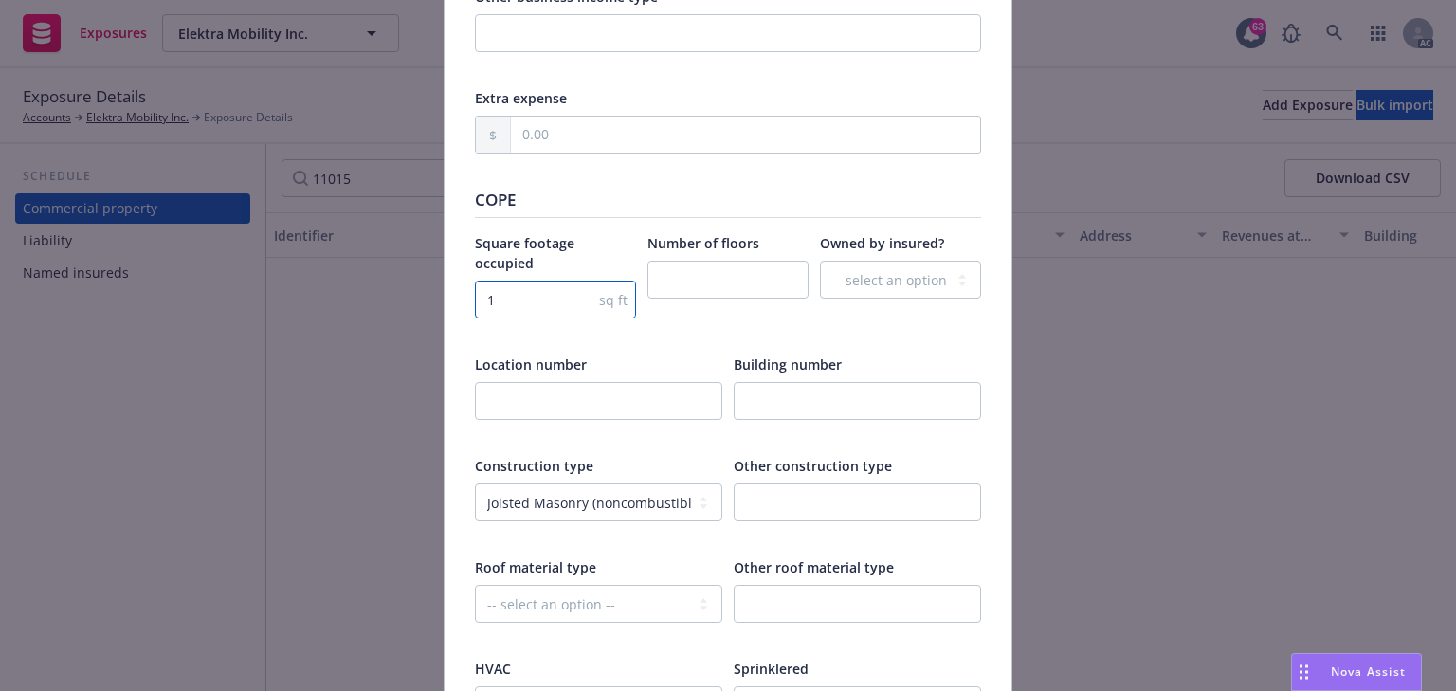
type textarea "x"
type input "14"
type textarea "x"
type input "142"
type textarea "x"
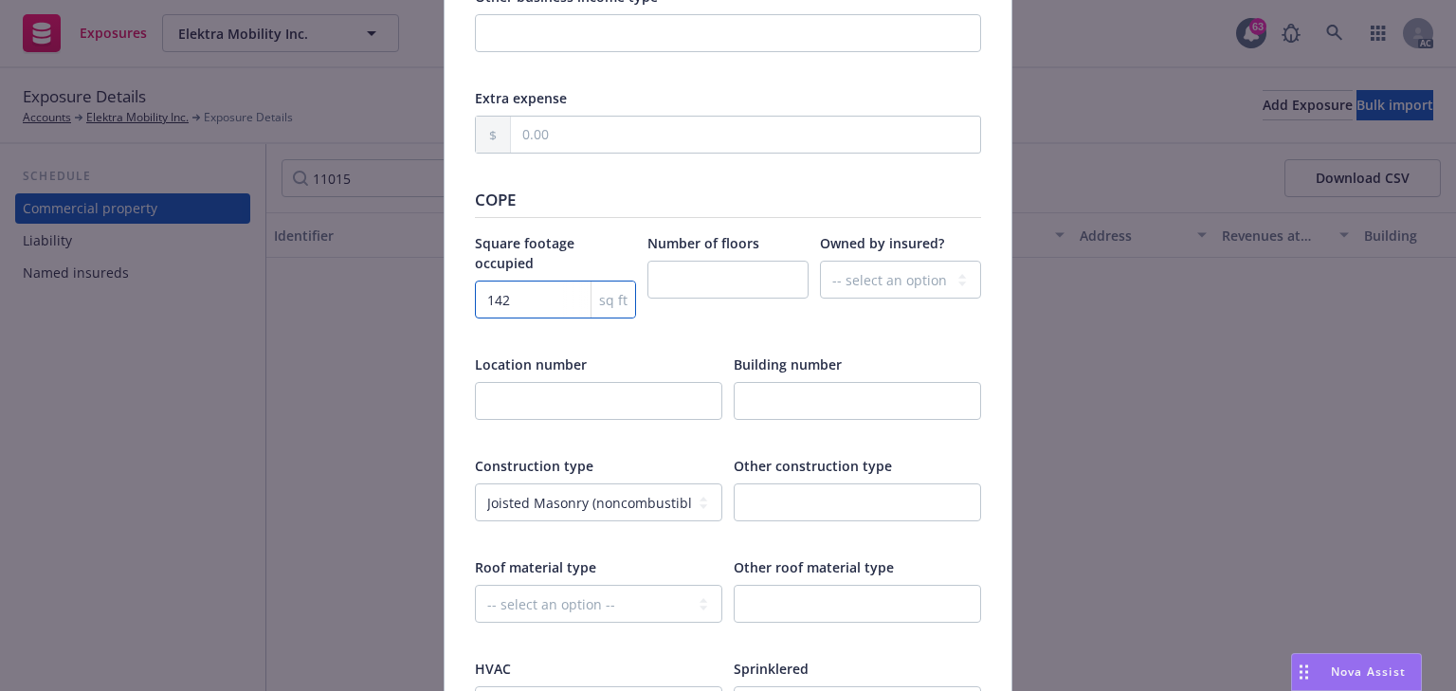
type input "1425"
type textarea "x"
type input "14250"
type textarea "x"
type input "14250"
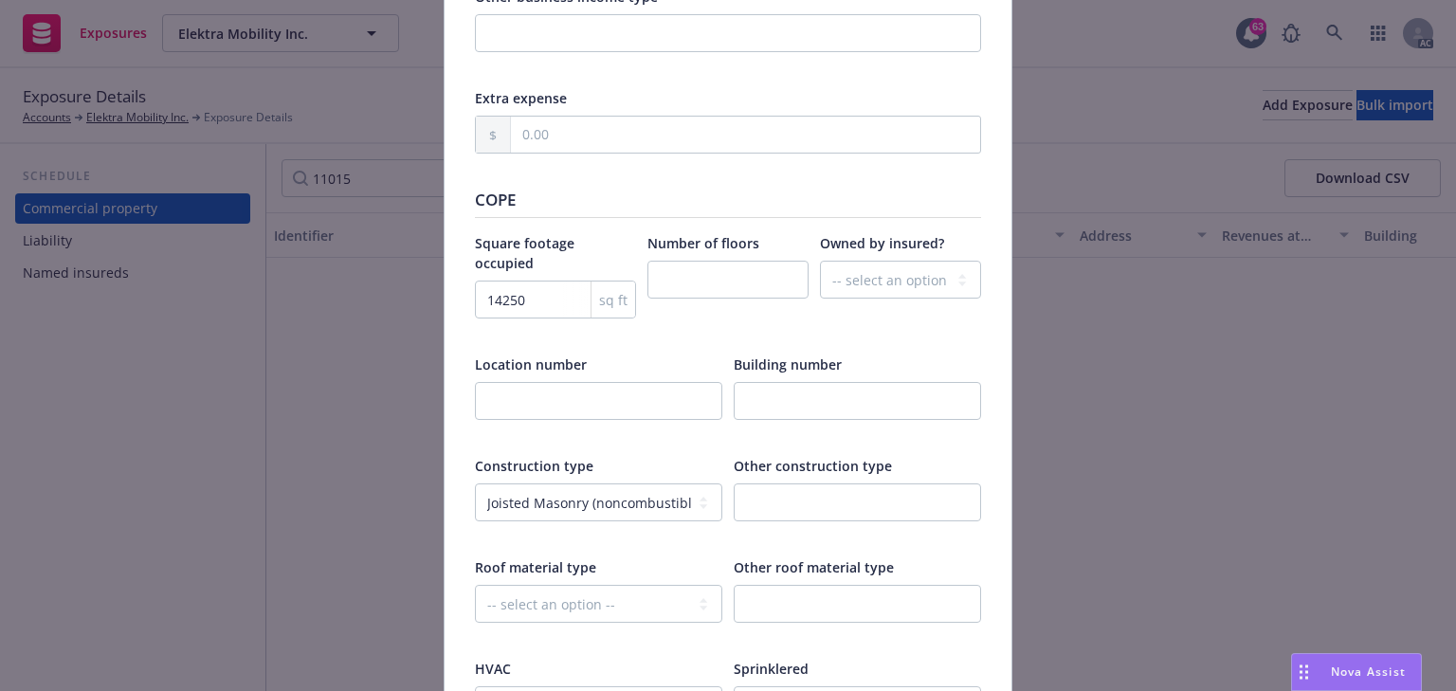
click at [599, 326] on div at bounding box center [555, 334] width 161 height 17
click at [523, 281] on input "14250" at bounding box center [555, 300] width 161 height 38
paste input "7125"
type textarea "x"
type input "7125"
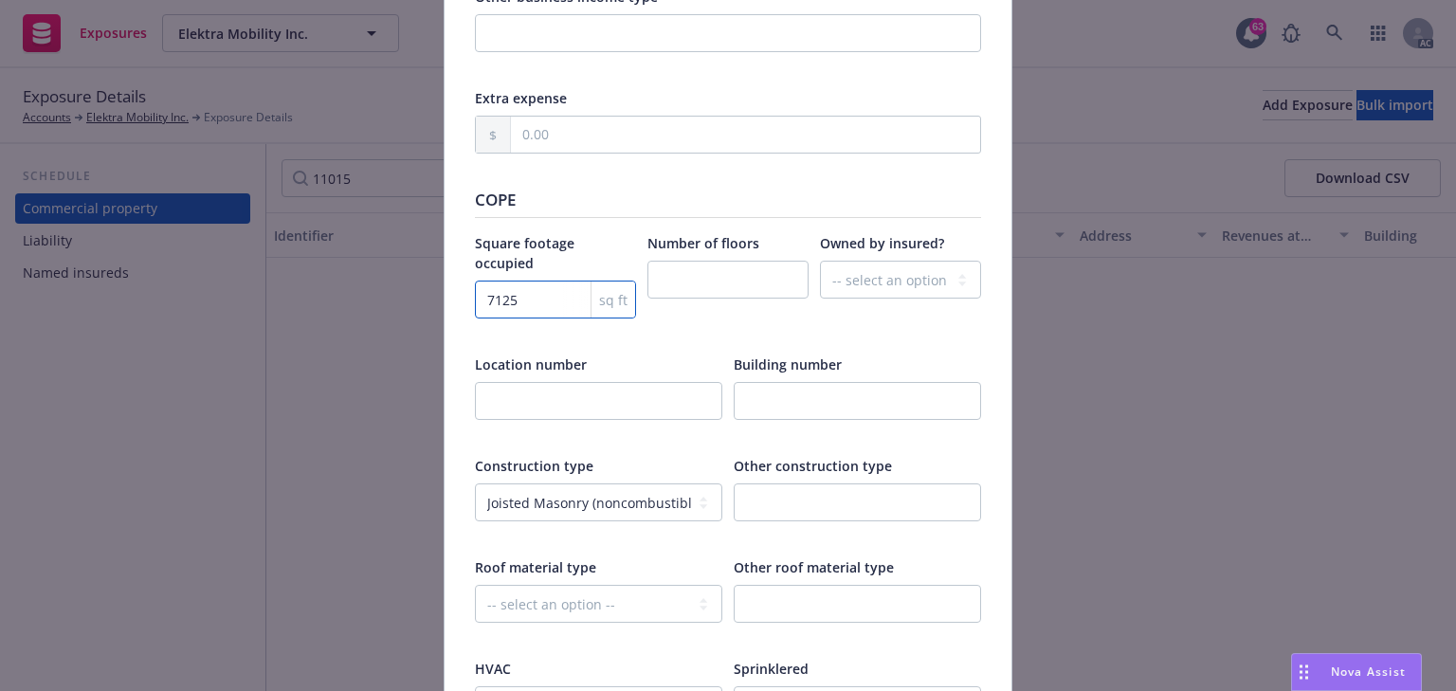
type textarea "x"
type input "7125"
click at [692, 355] on div "Location number" at bounding box center [598, 365] width 247 height 20
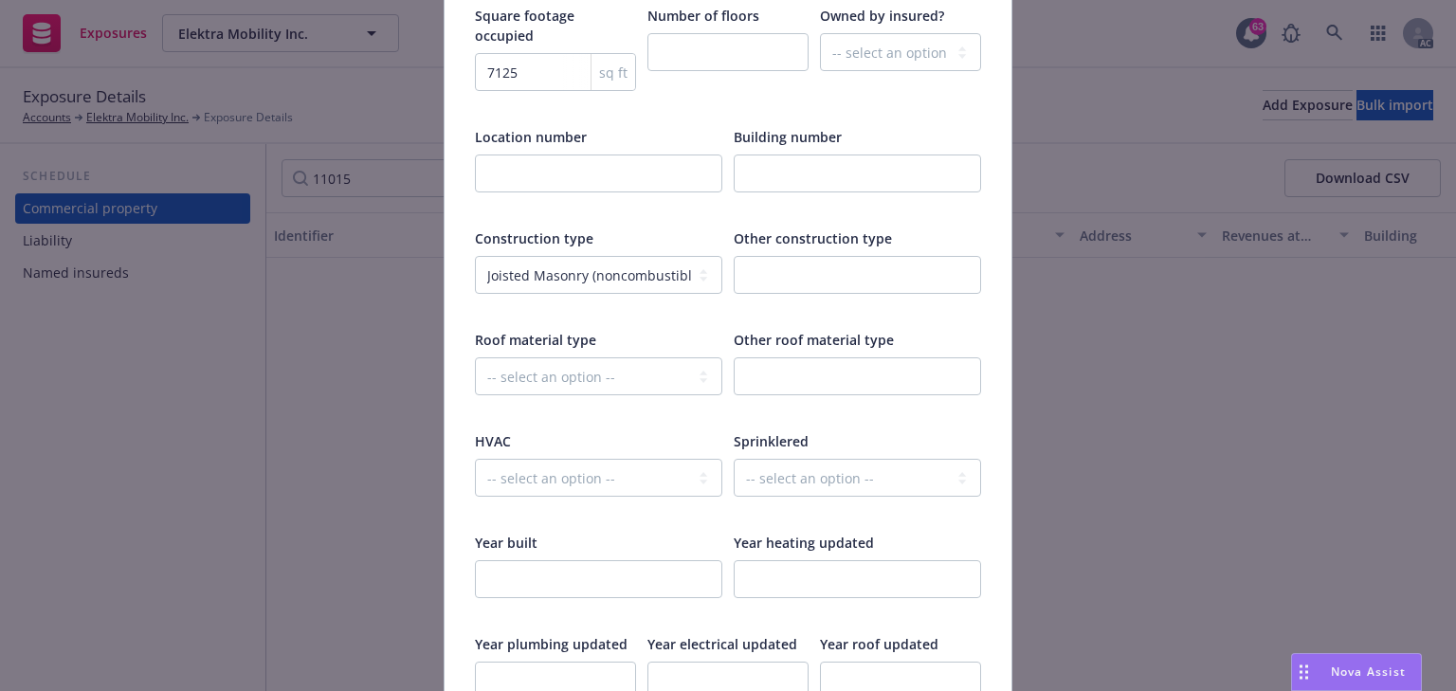
scroll to position [2695, 0]
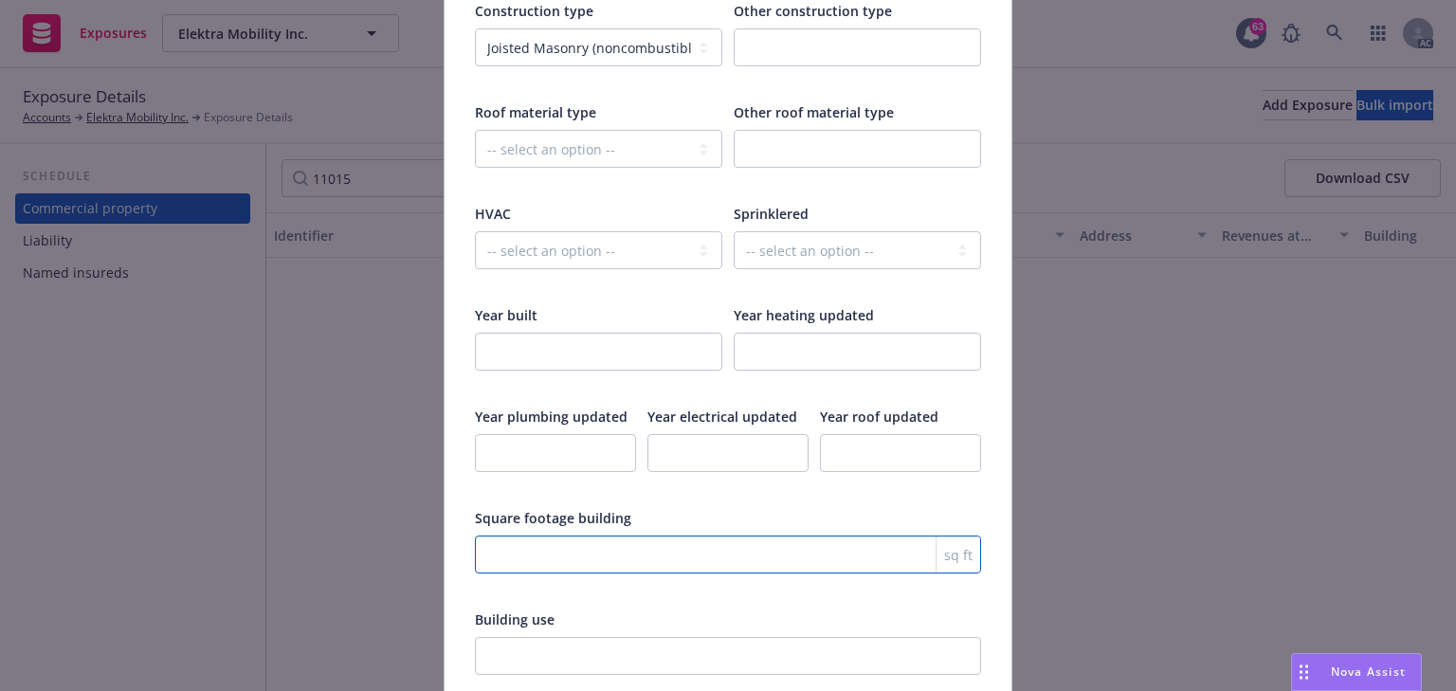
click at [594, 537] on input "number" at bounding box center [728, 555] width 506 height 38
paste input "14250"
type textarea "x"
type input "14250"
type textarea "x"
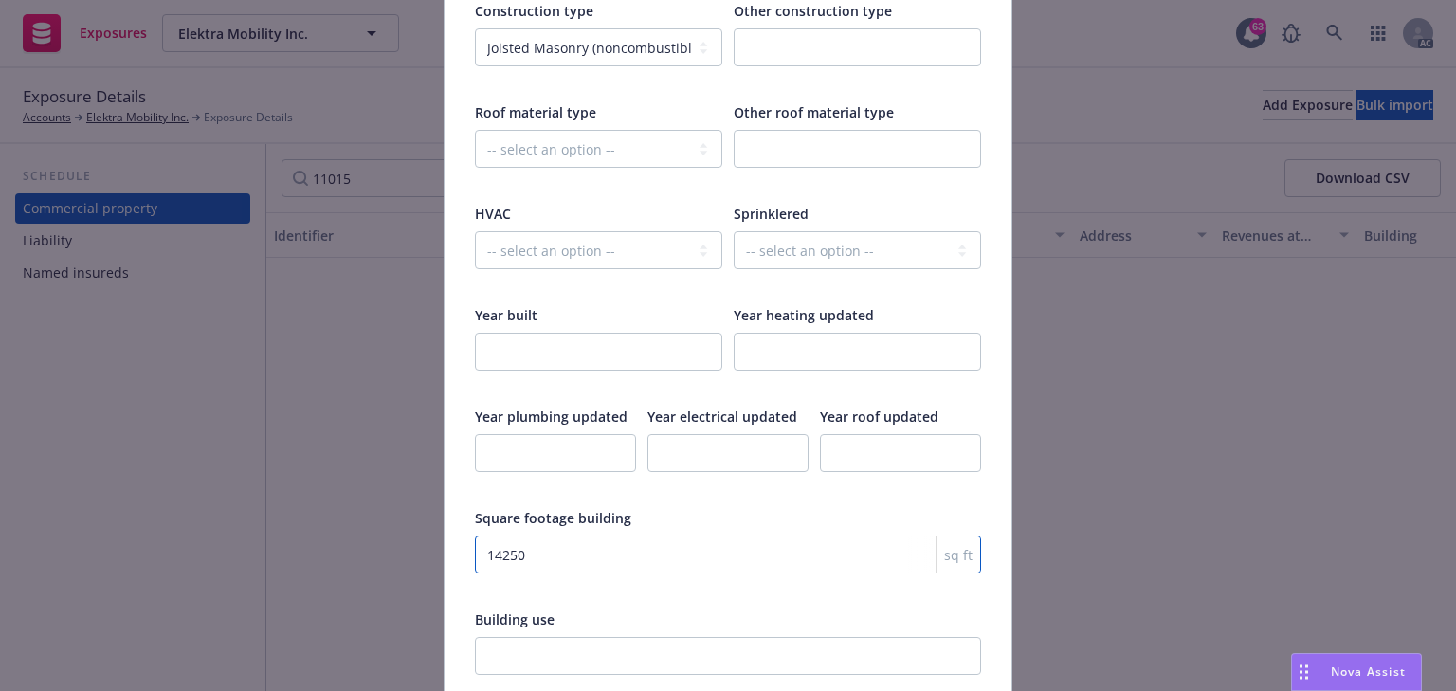
type input "14250"
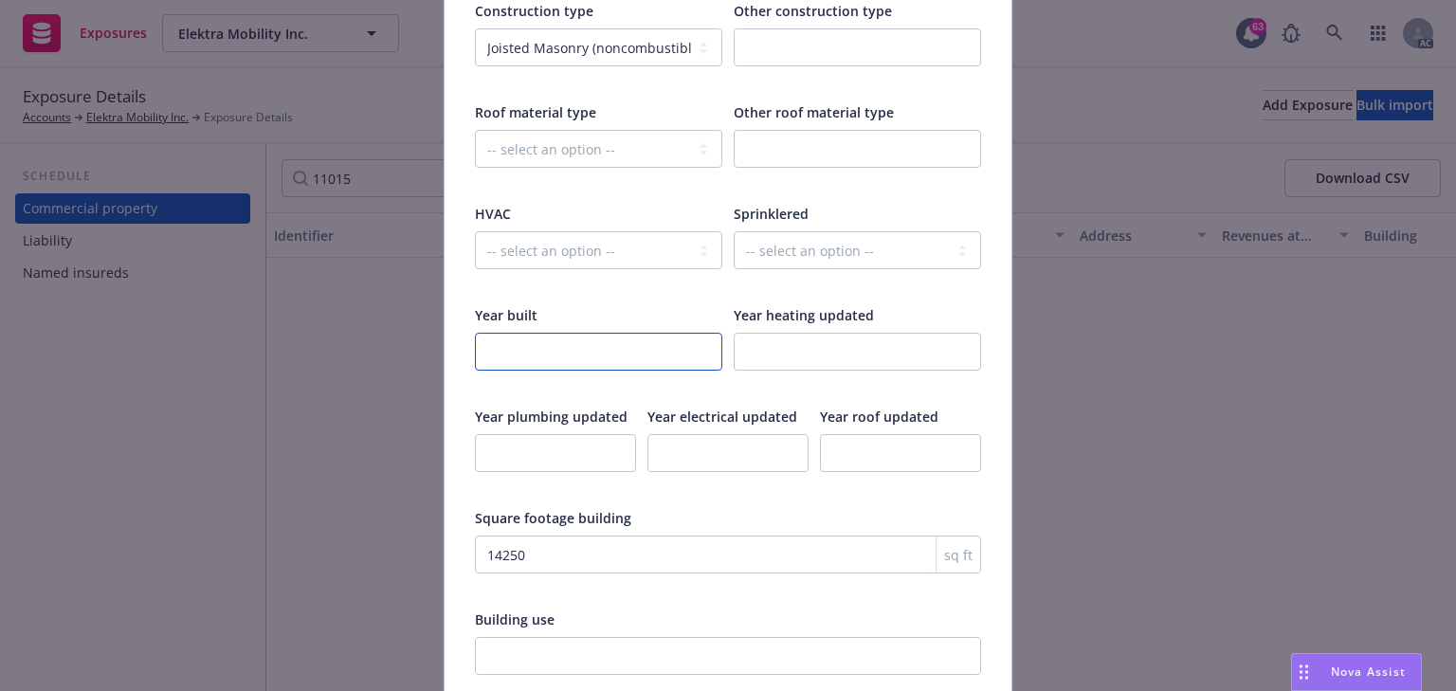
click at [524, 333] on input "number" at bounding box center [598, 352] width 247 height 38
type input "1"
type textarea "x"
type input "19"
type textarea "x"
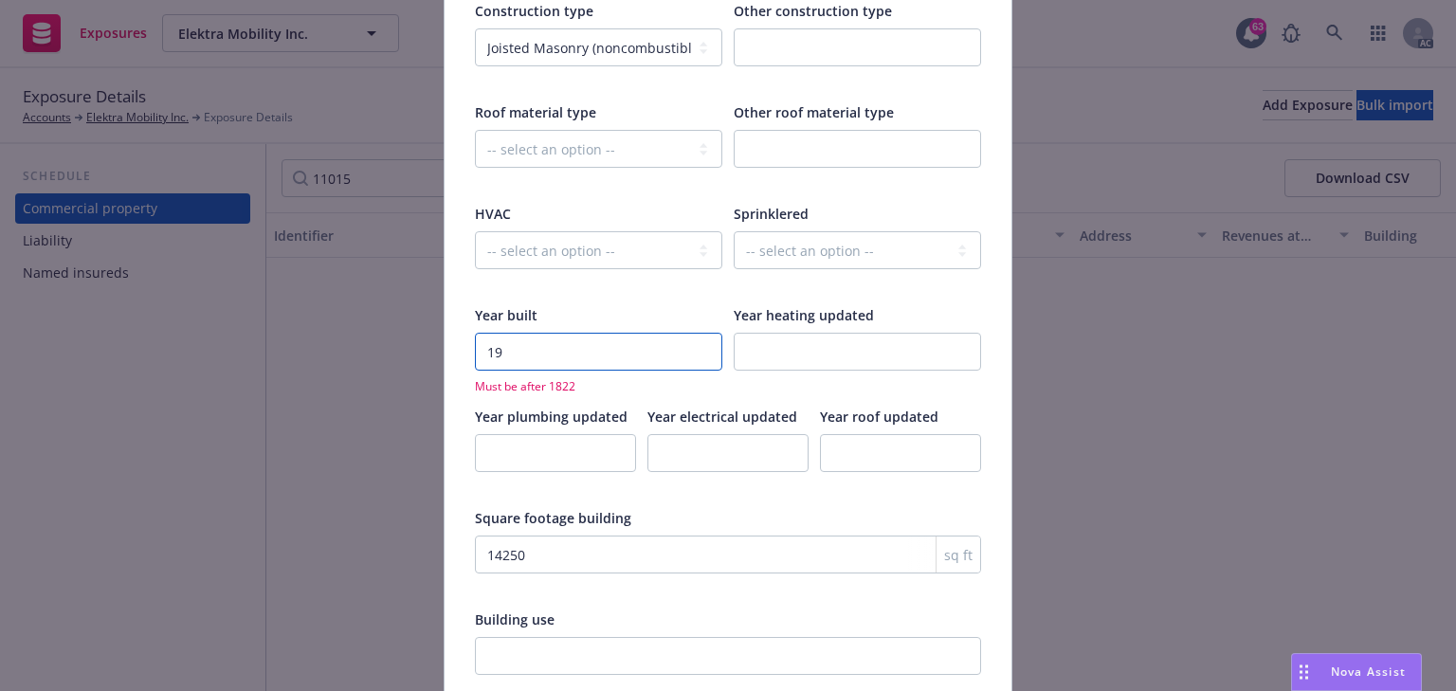
type input "198"
type textarea "x"
type input "1982"
type textarea "x"
type input "1982"
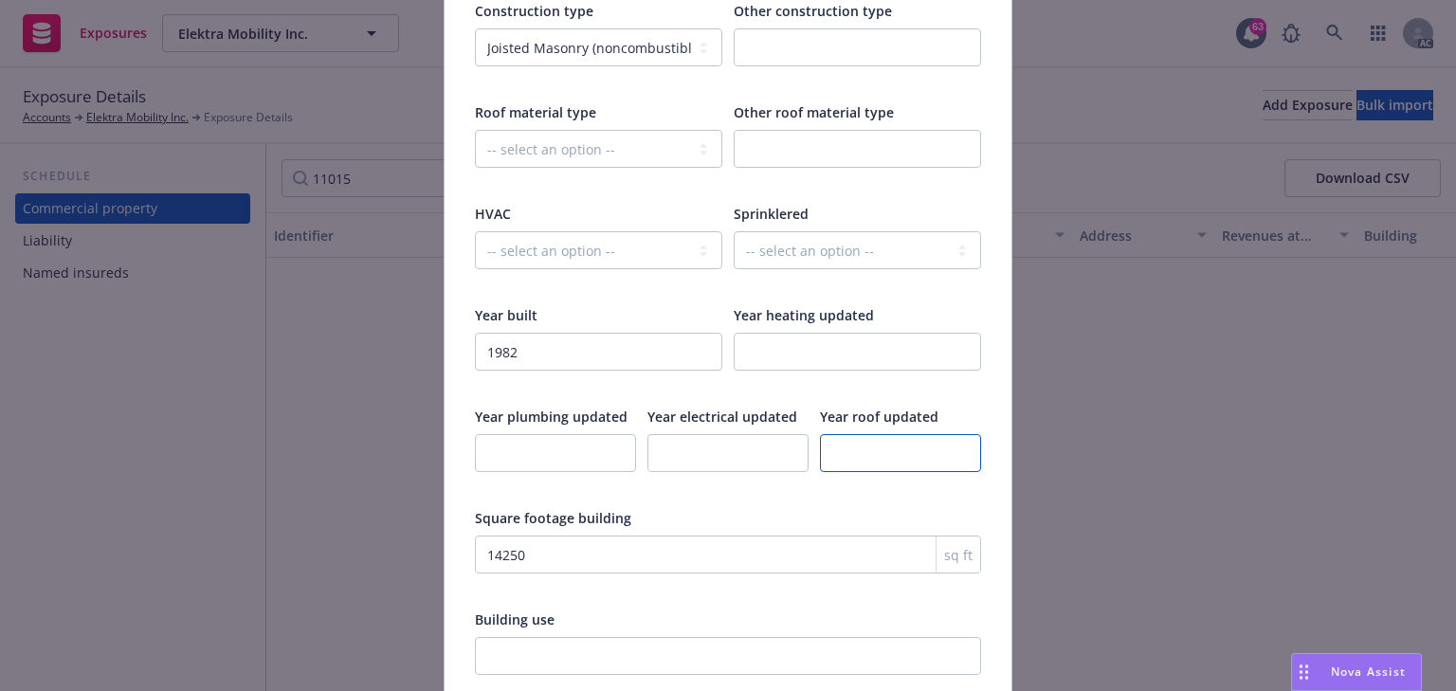
drag, startPoint x: 876, startPoint y: 412, endPoint x: 891, endPoint y: 444, distance: 34.8
click at [876, 434] on input "number" at bounding box center [900, 453] width 161 height 38
type textarea "x"
type input "2"
type textarea "x"
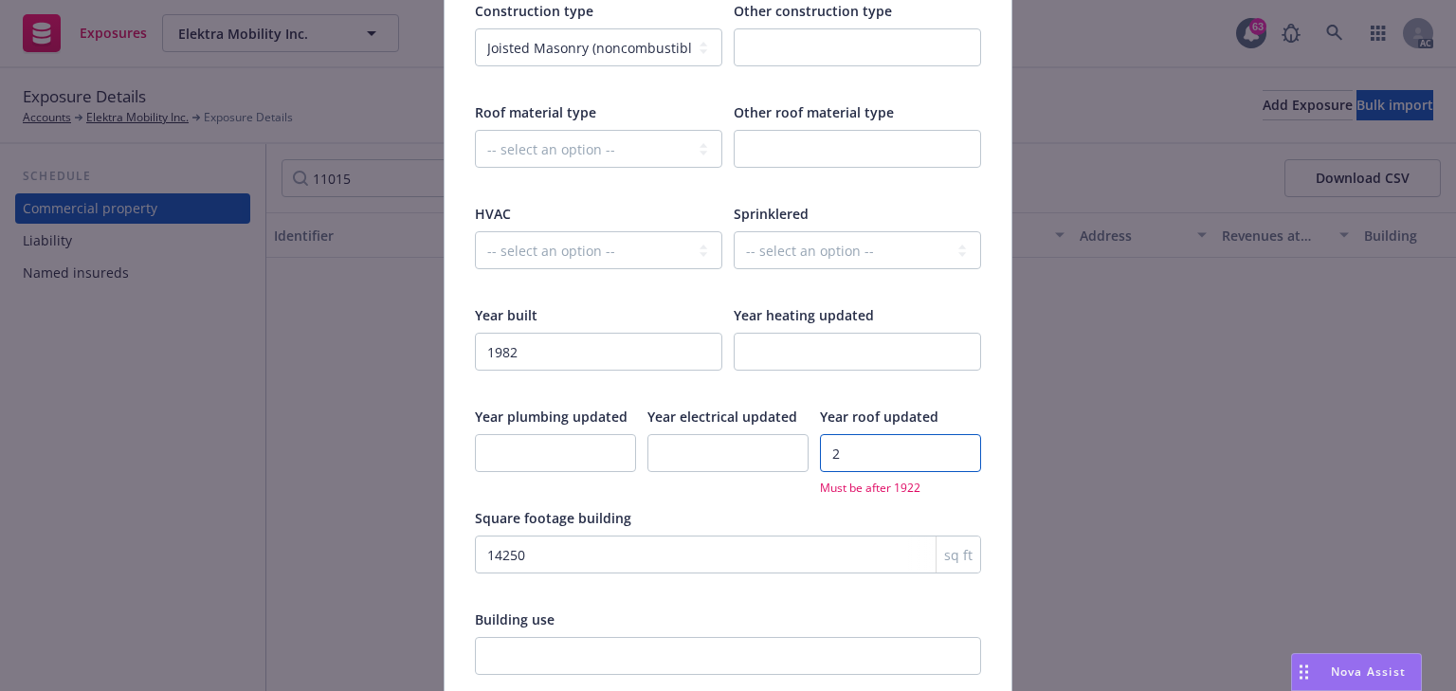
type input "20"
type textarea "x"
type input "202"
type textarea "x"
type input "2021"
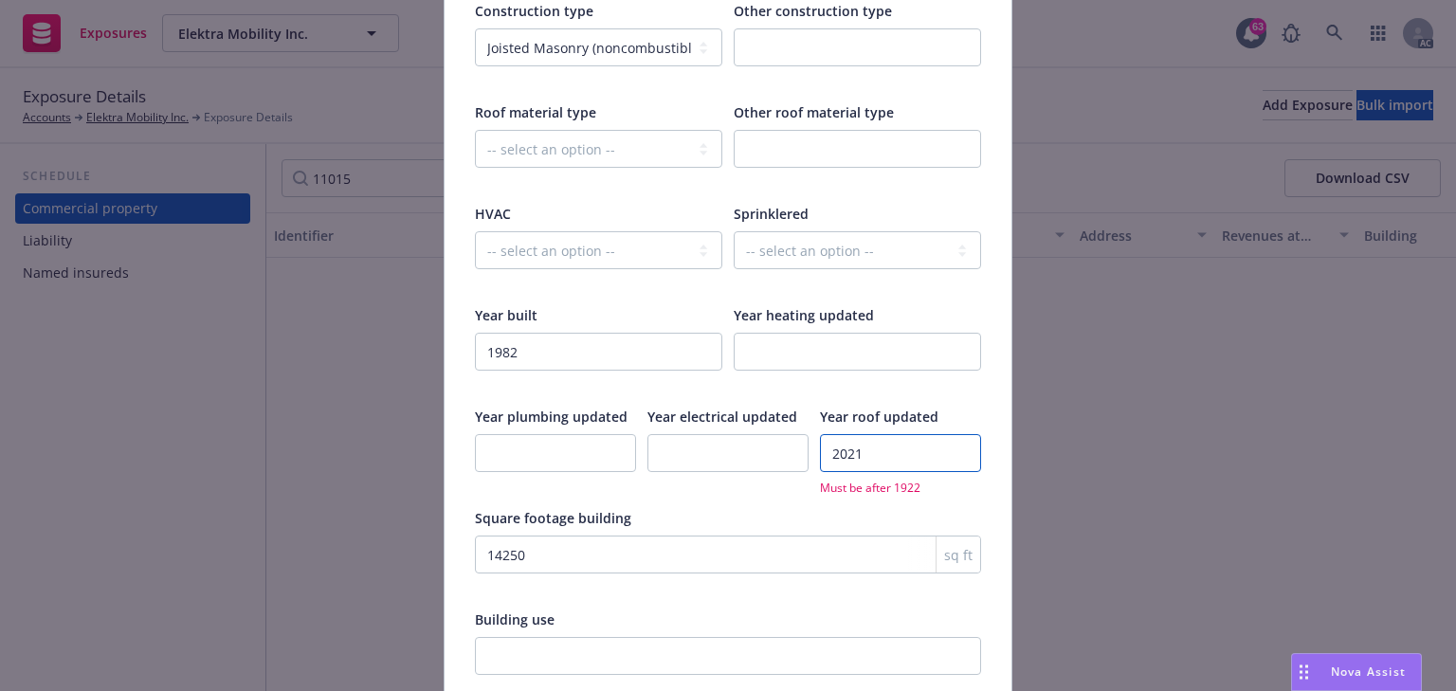
type textarea "x"
type input "2021"
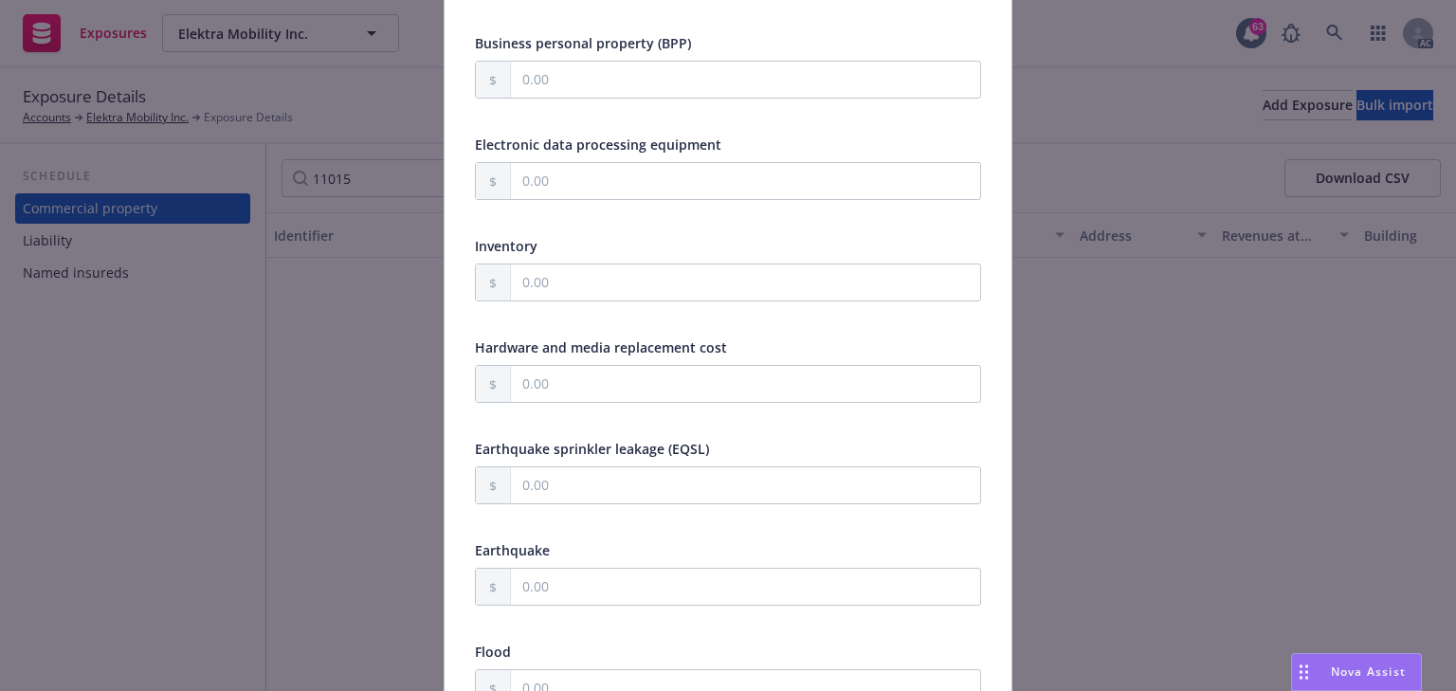
scroll to position [647, 0]
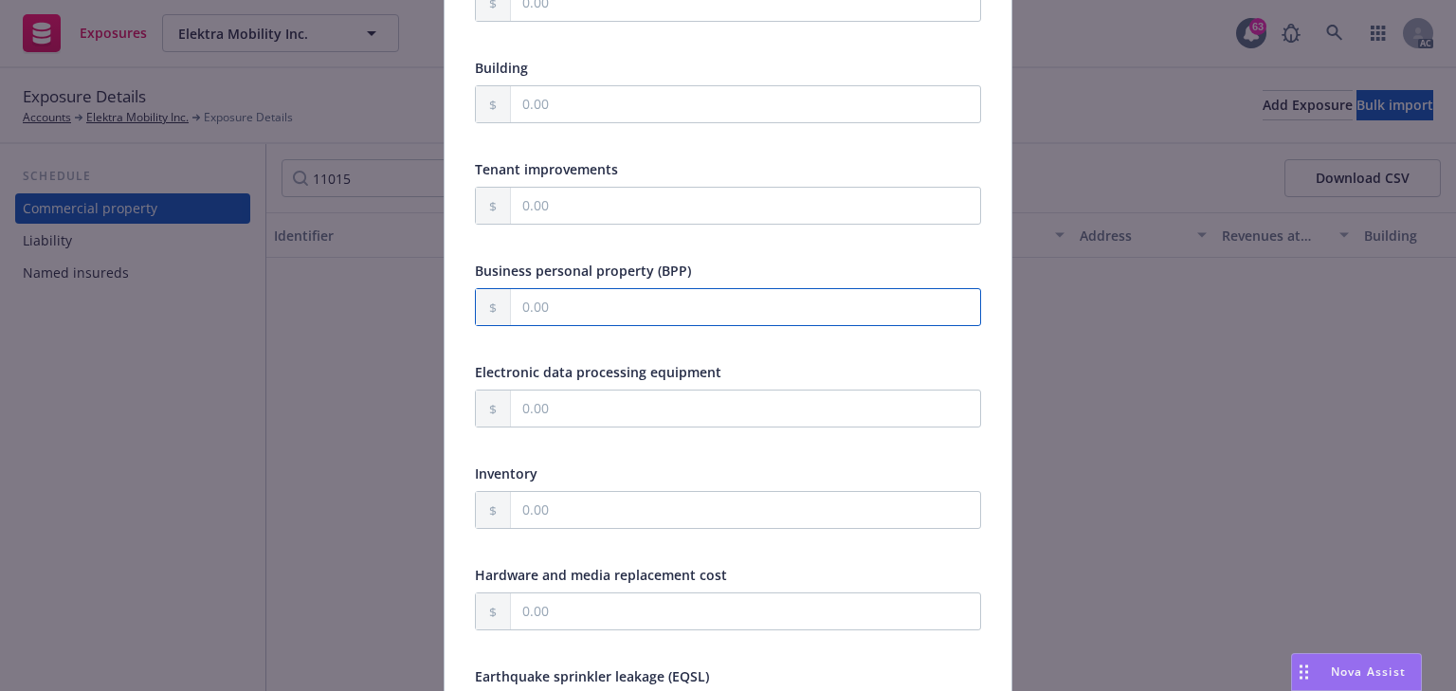
click at [565, 303] on input "text" at bounding box center [745, 307] width 469 height 36
type textarea "x"
type input "5.00"
type textarea "x"
type input "50.00"
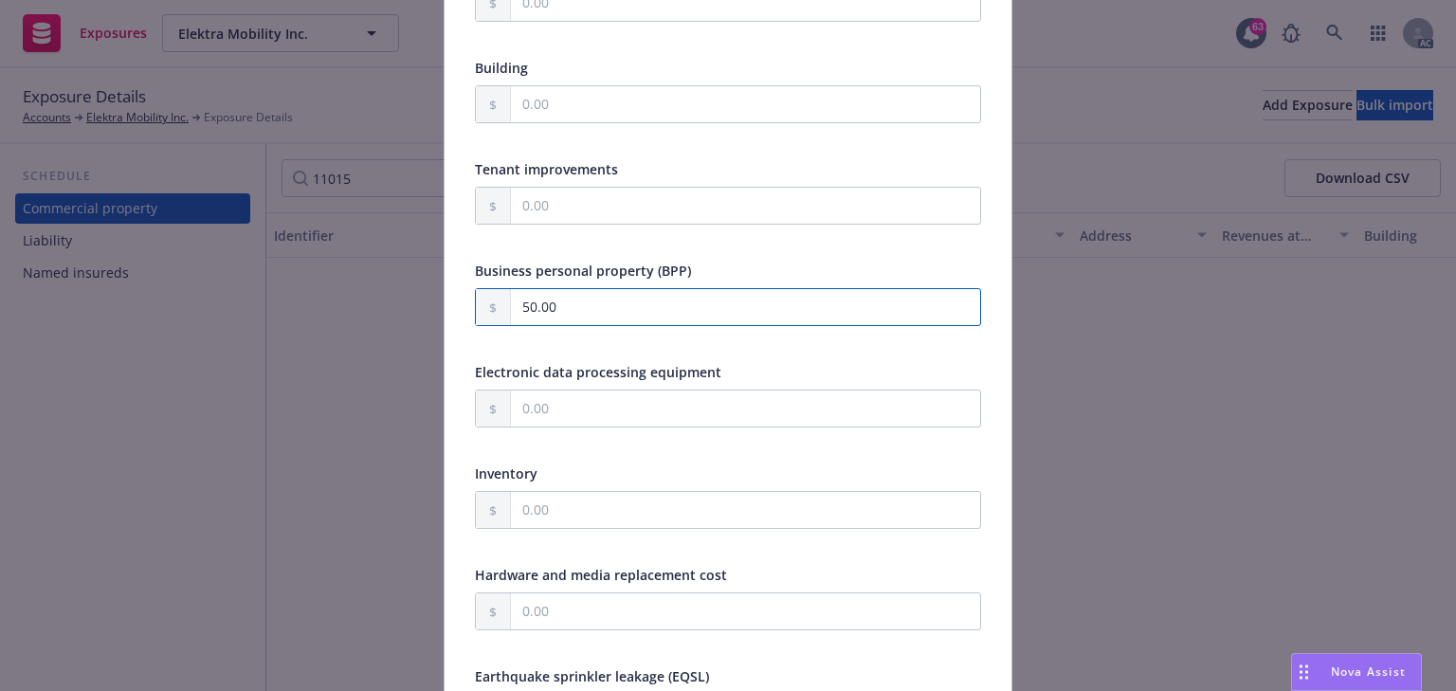
type textarea "x"
type input "500.00"
type textarea "x"
type input "5,000.00"
type textarea "x"
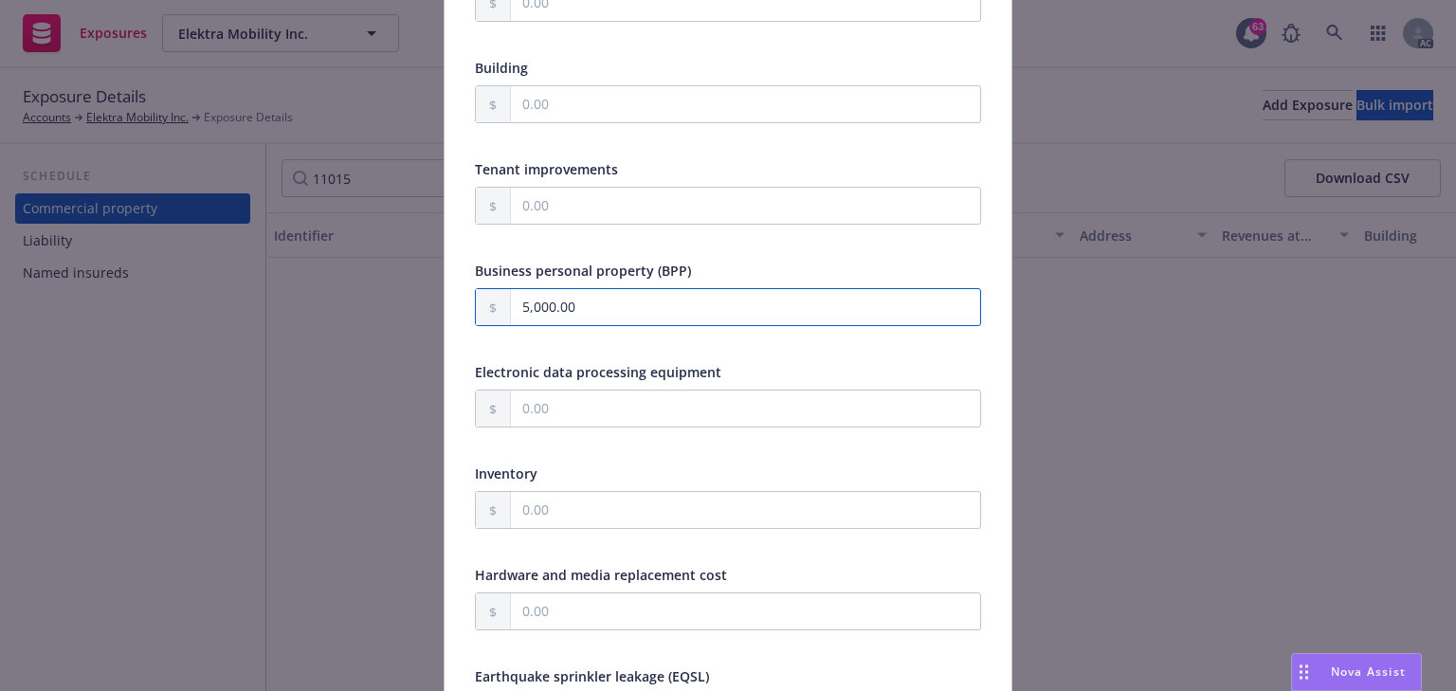
type input "50,000.00"
type textarea "x"
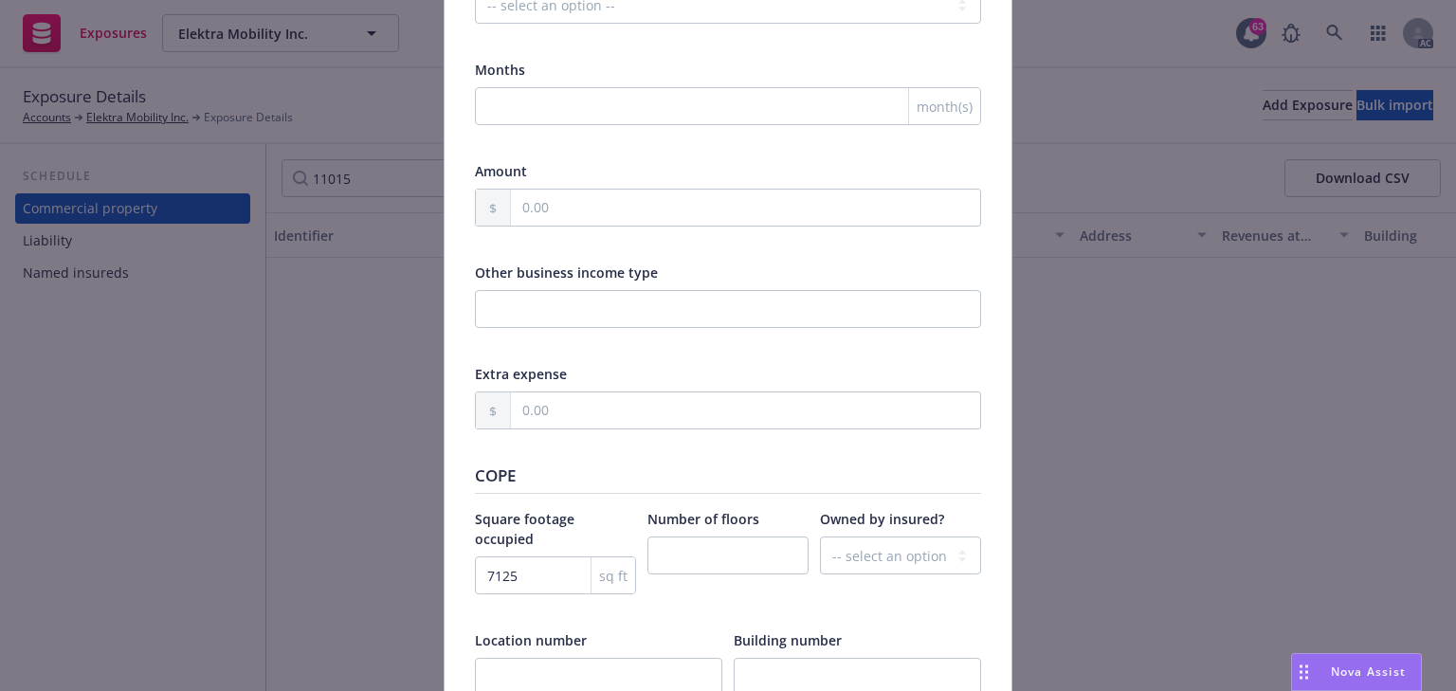
scroll to position [2012, 0]
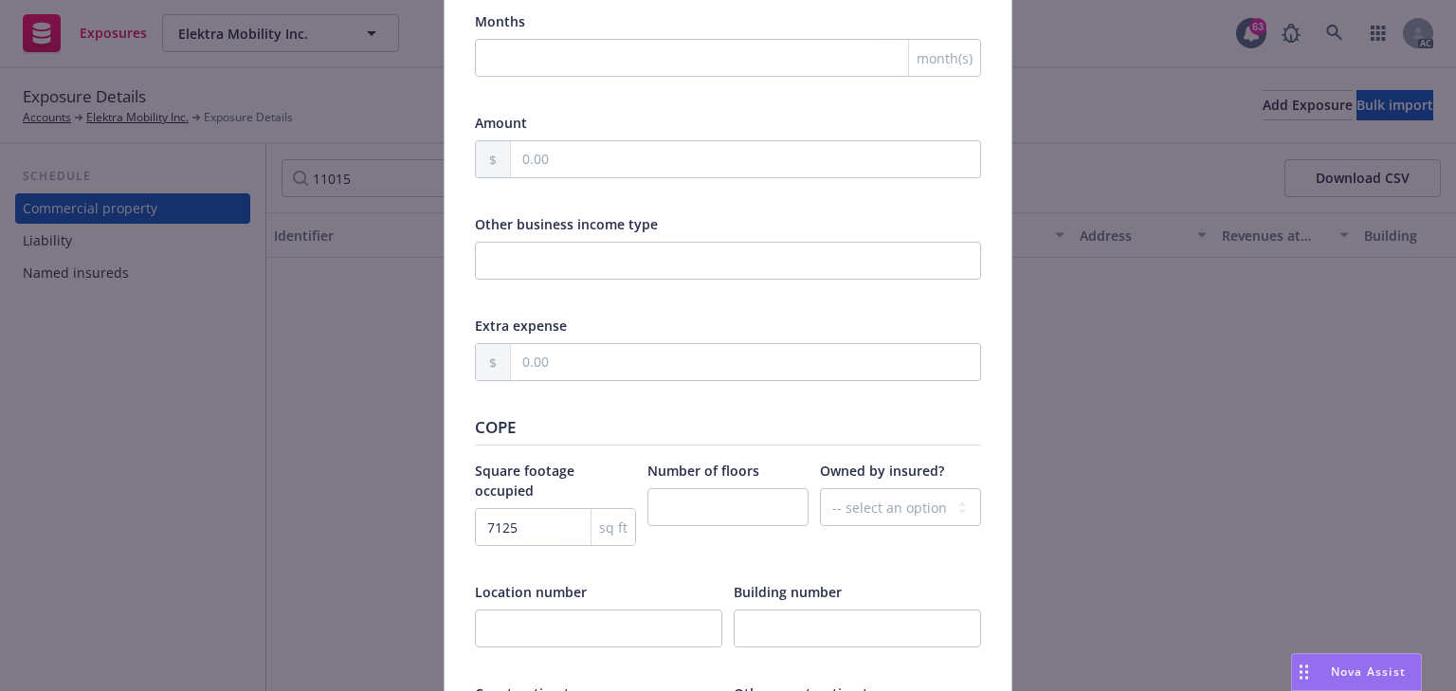
type input "50,000.00"
click at [711, 495] on input "number" at bounding box center [727, 507] width 161 height 38
type textarea "x"
type input "1"
type textarea "x"
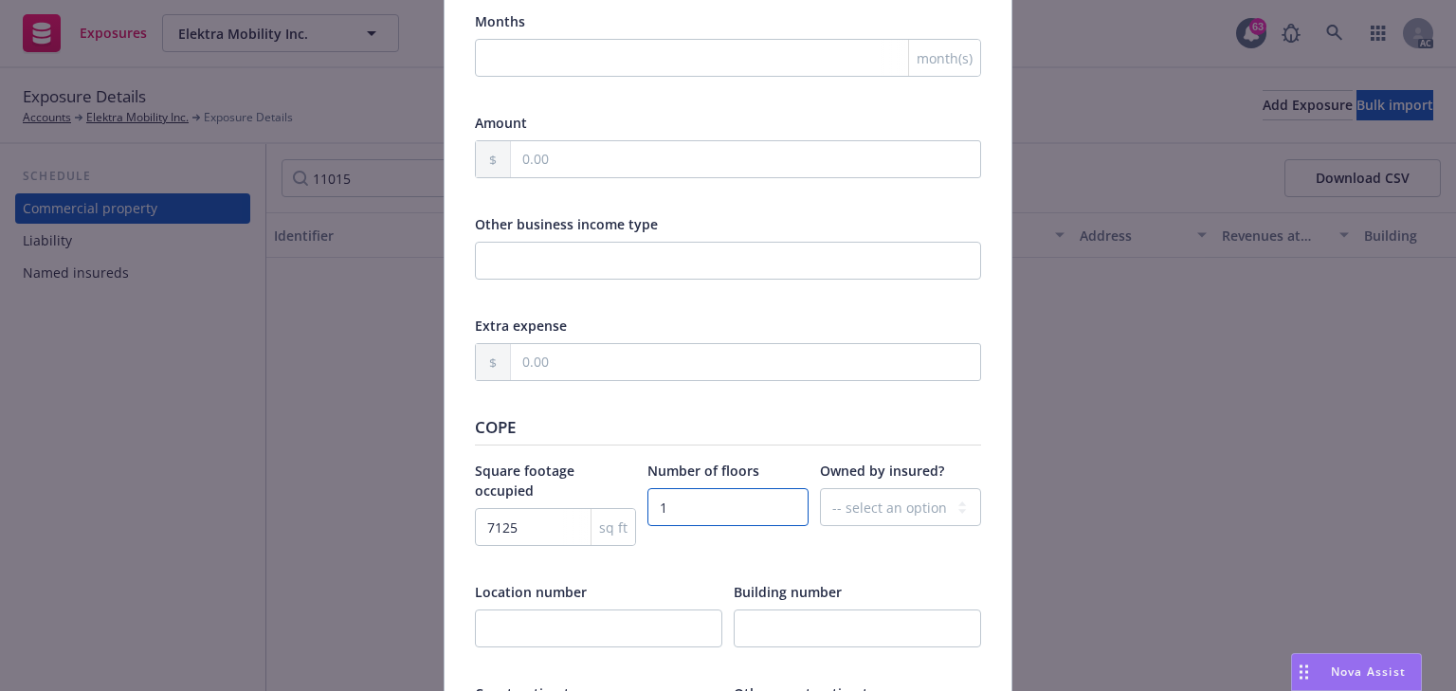
type input "1"
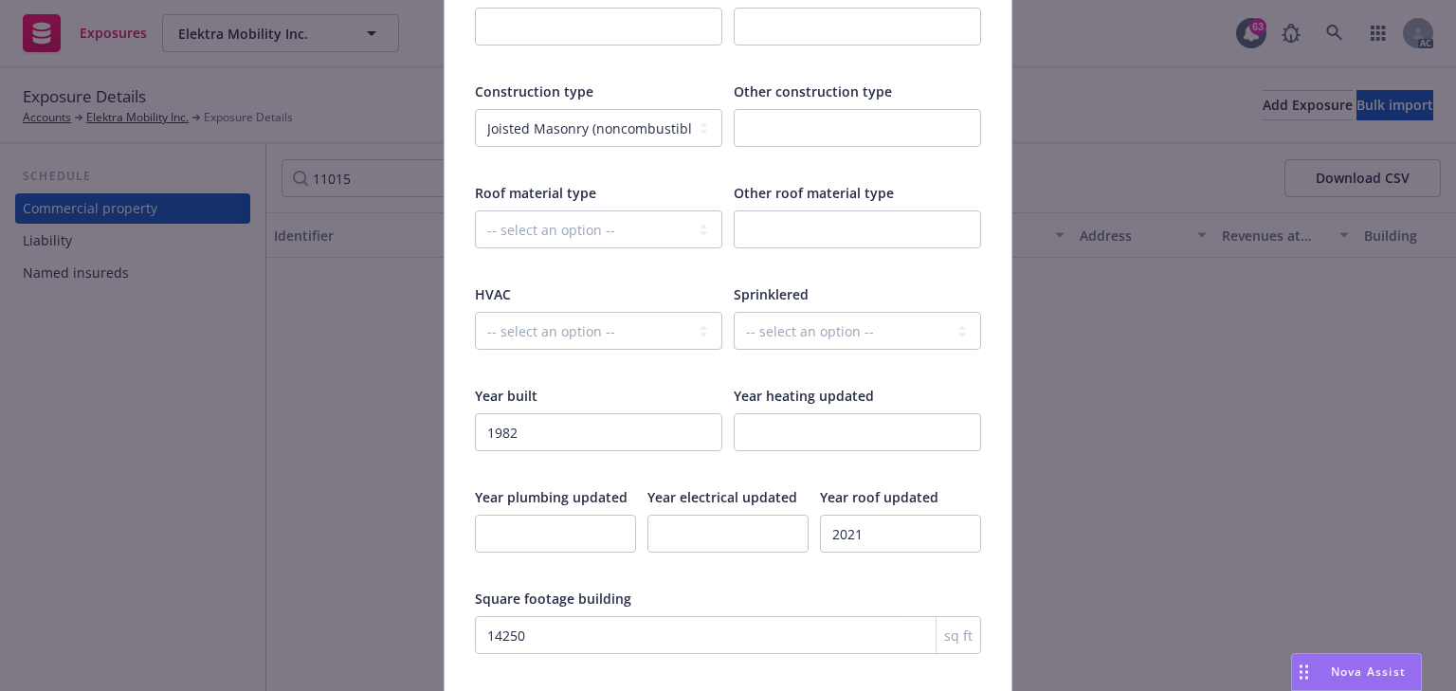
scroll to position [2619, 0]
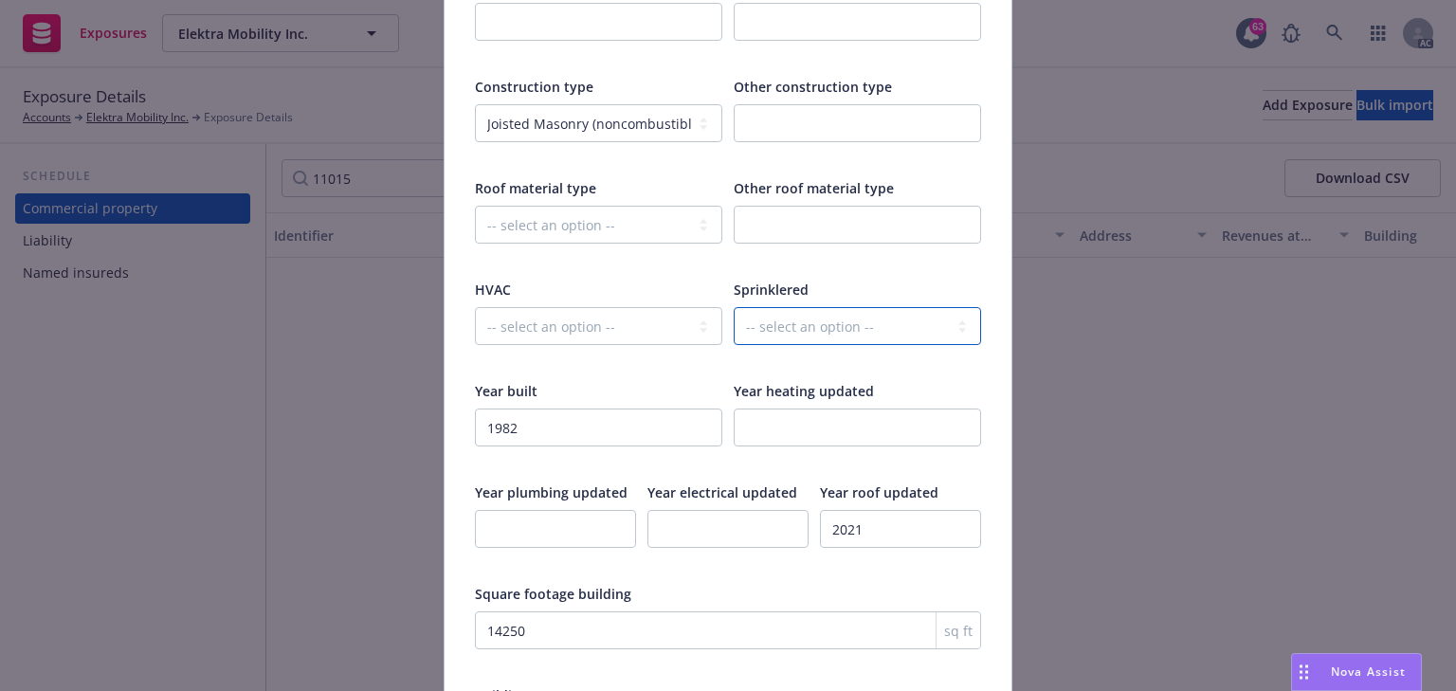
click at [856, 318] on select "-- select an option -- Fully None Partially" at bounding box center [857, 326] width 247 height 38
select select "FULLY"
click at [734, 307] on select "-- select an option -- Fully None Partially" at bounding box center [857, 326] width 247 height 38
click at [690, 381] on div "Year built" at bounding box center [598, 391] width 247 height 20
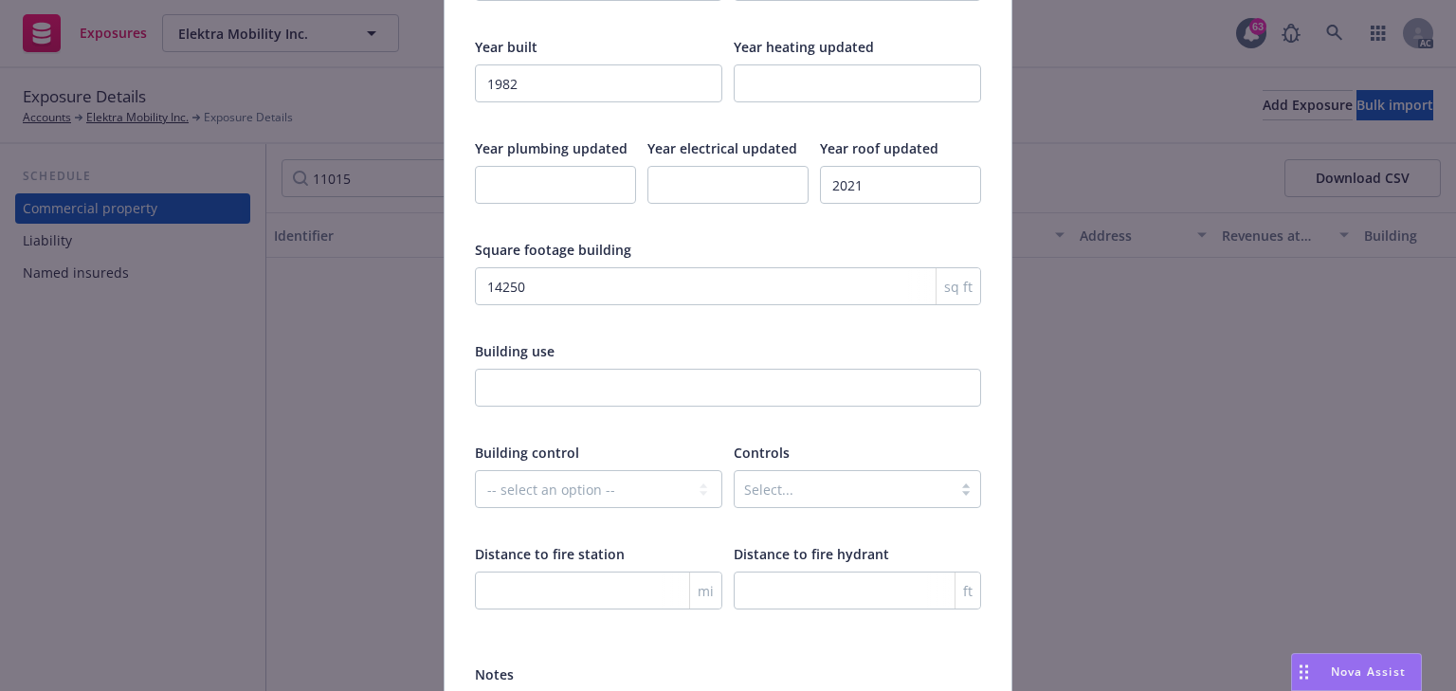
scroll to position [3150, 0]
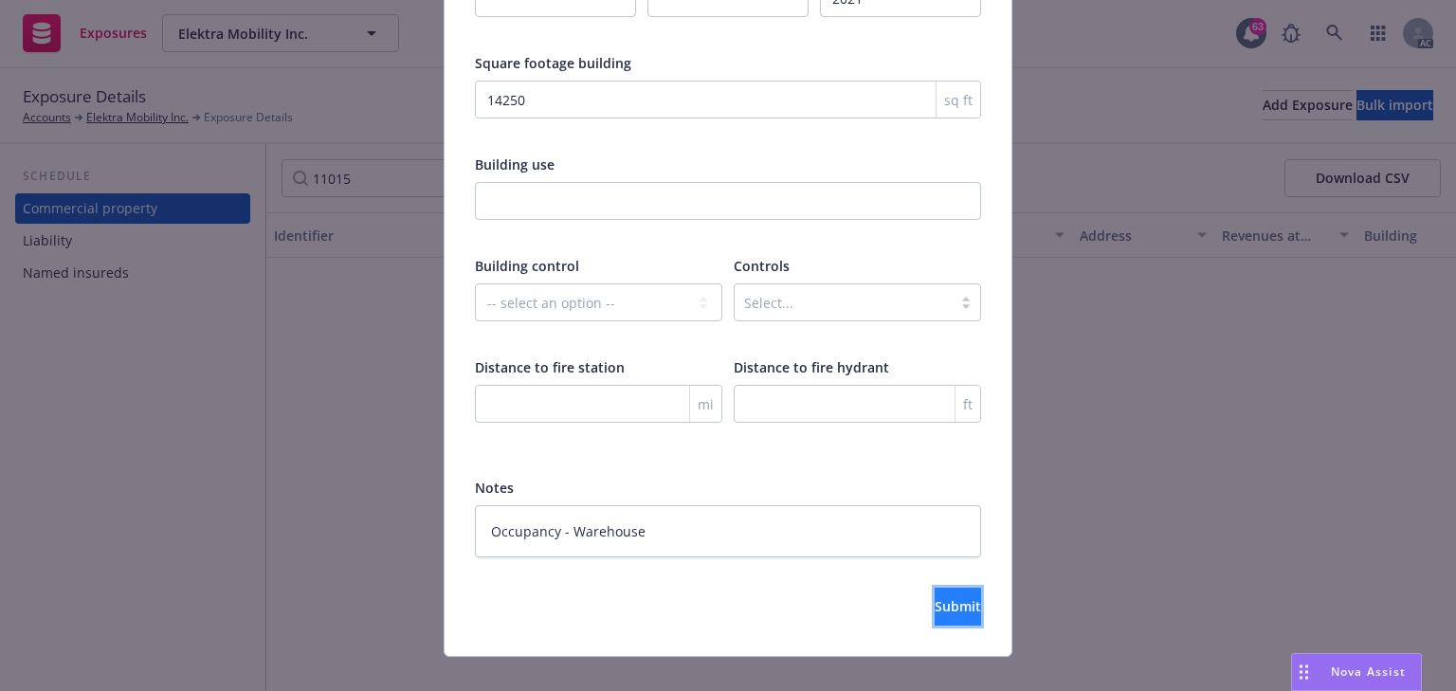
click at [935, 597] on span "Submit" at bounding box center [958, 606] width 46 height 18
type textarea "x"
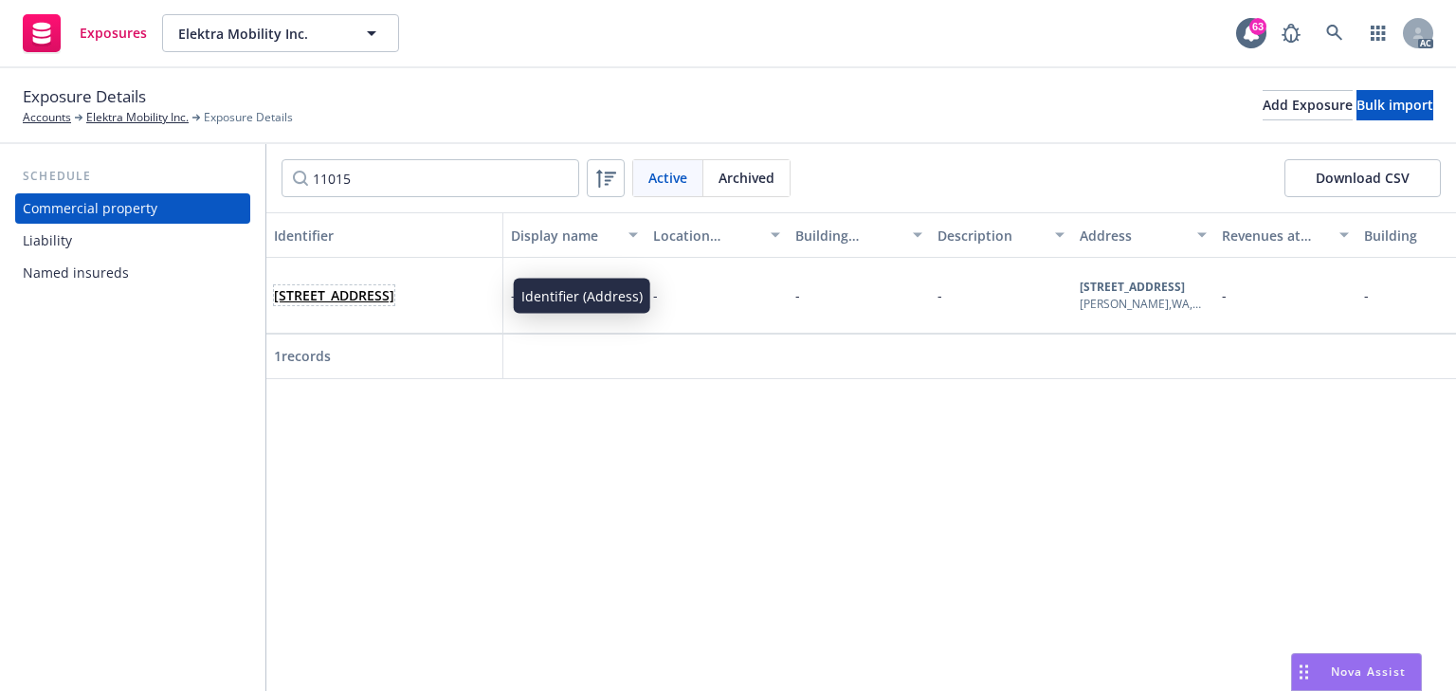
click at [356, 296] on span "11015 117th Place NE, Suite 4A, Kirkland, WA, 98034, USA" at bounding box center [334, 295] width 120 height 20
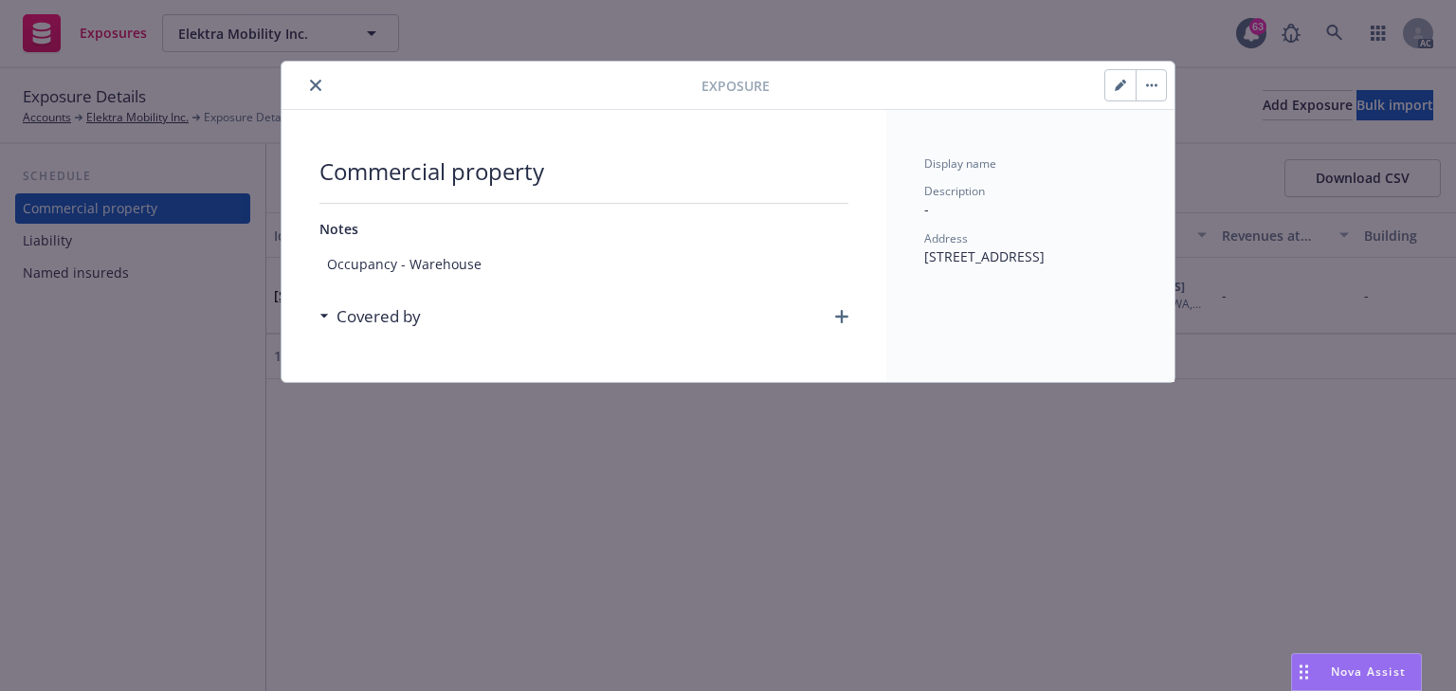
click at [840, 315] on icon "button" at bounding box center [841, 316] width 13 height 13
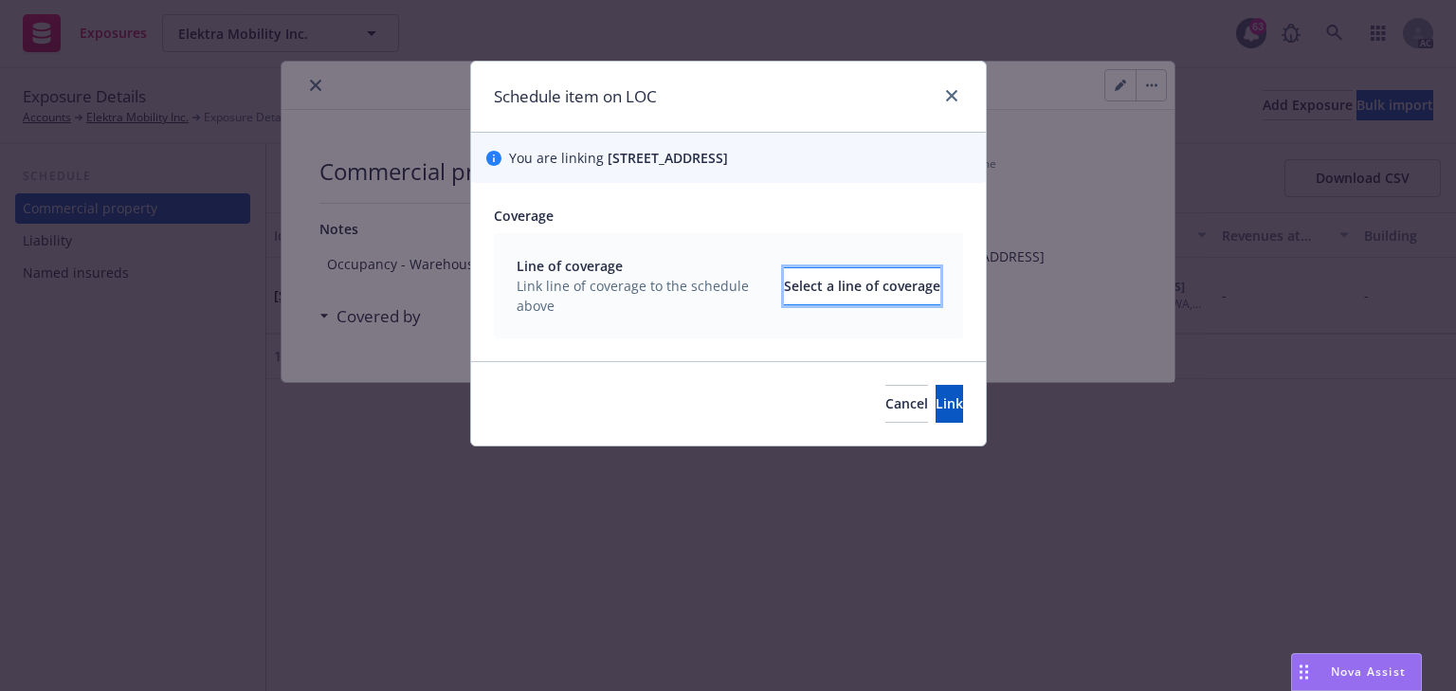
click at [827, 276] on div "Select a line of coverage" at bounding box center [862, 286] width 156 height 36
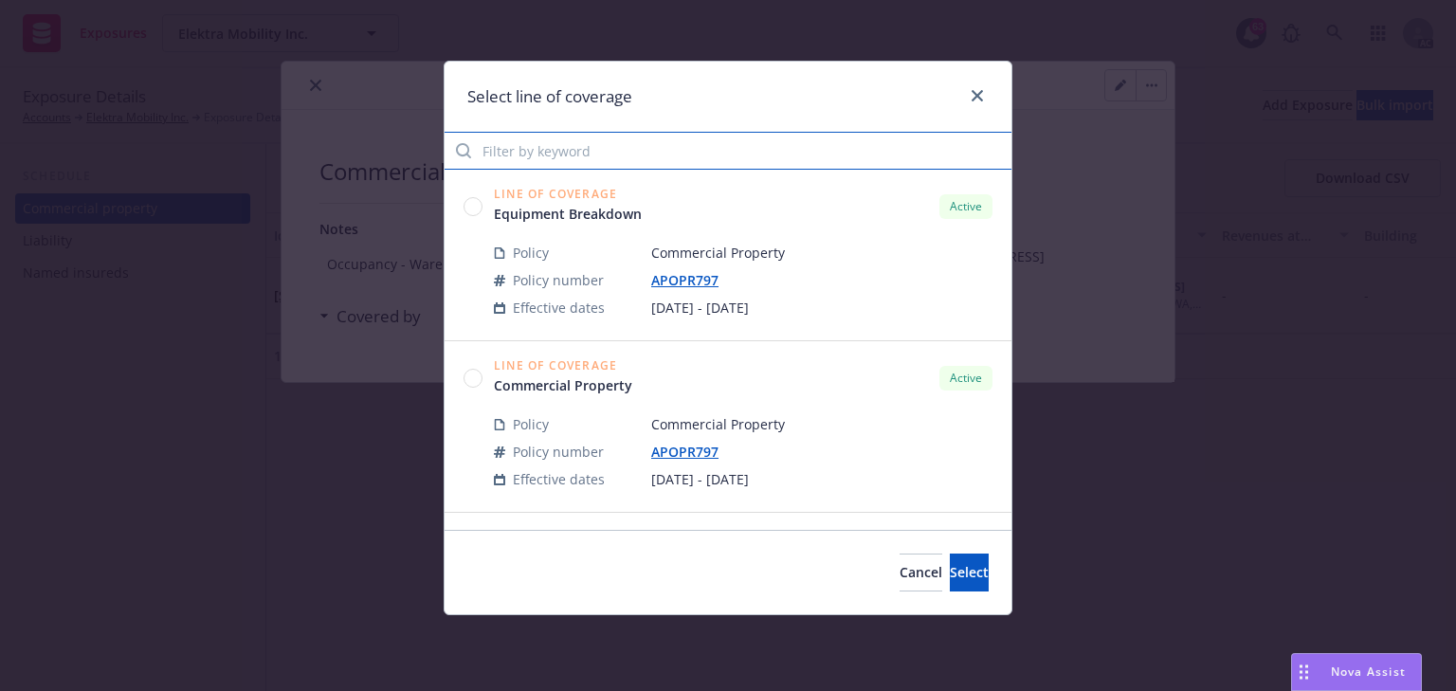
click at [573, 155] on input "Filter by keyword" at bounding box center [728, 151] width 567 height 38
click at [505, 154] on input "797" at bounding box center [728, 151] width 567 height 38
type input "797"
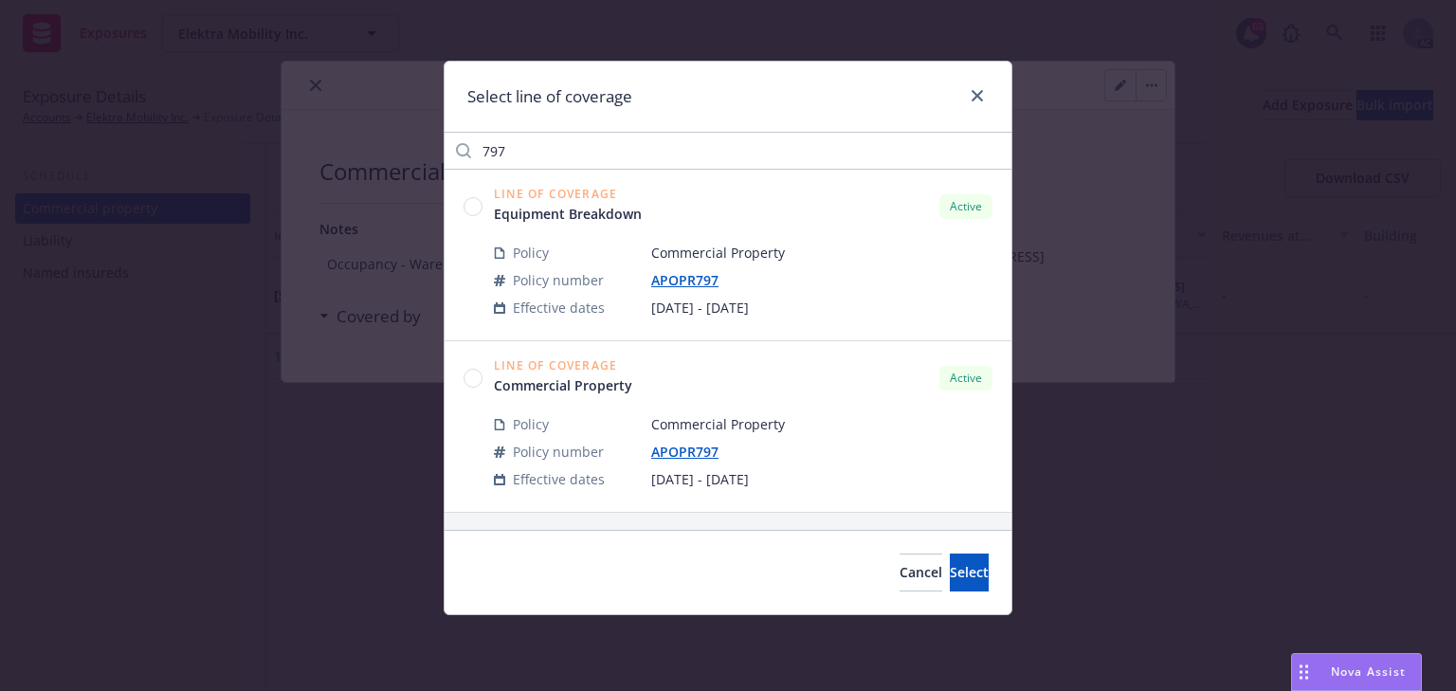
click at [466, 200] on circle at bounding box center [473, 206] width 18 height 18
click at [957, 576] on button "Select" at bounding box center [969, 573] width 39 height 38
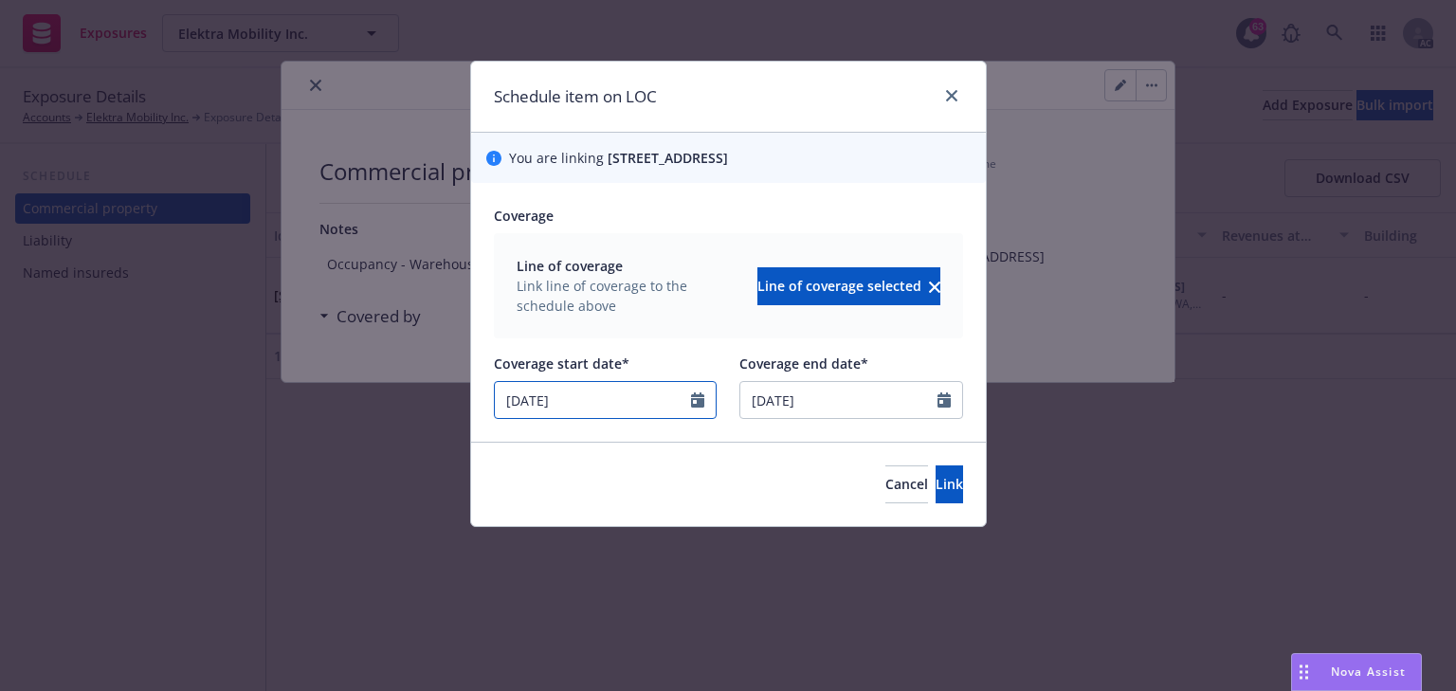
drag, startPoint x: 447, startPoint y: 393, endPoint x: 372, endPoint y: 382, distance: 76.7
click at [373, 382] on div "Schedule item on LOC You are linking 11015 117th Place NE, Suite 4A, Kirkland, …" at bounding box center [728, 345] width 1456 height 691
select select "4"
type input "08/06/2025"
click at [937, 488] on button "Link" at bounding box center [949, 484] width 27 height 38
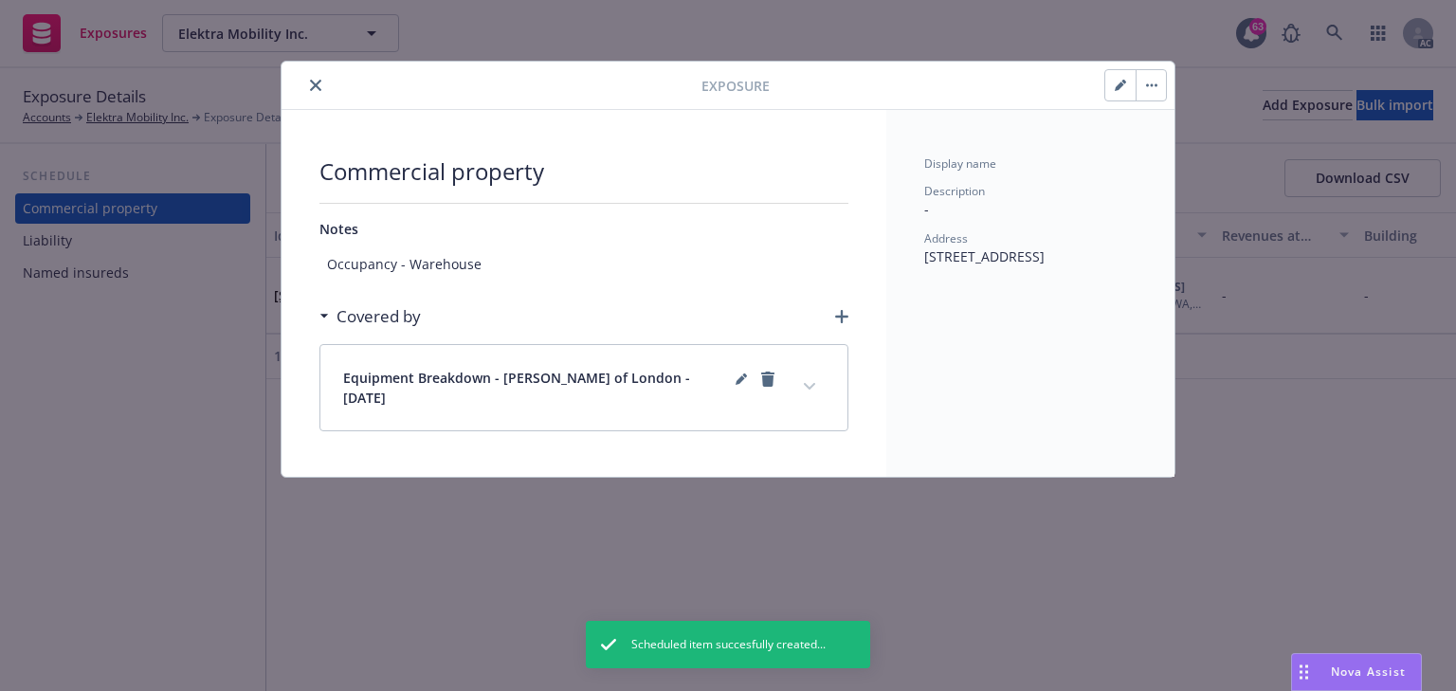
click at [843, 312] on icon "button" at bounding box center [841, 316] width 13 height 13
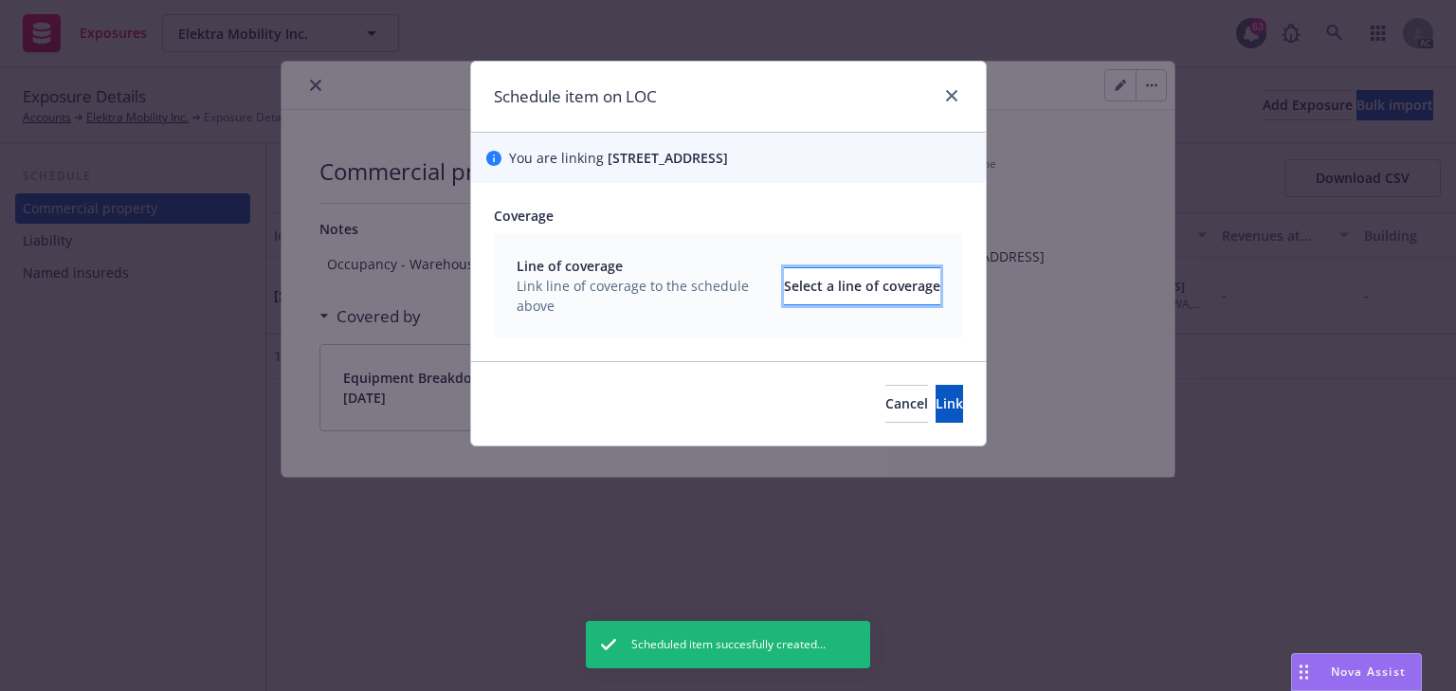
click at [844, 288] on div "Select a line of coverage" at bounding box center [862, 286] width 156 height 36
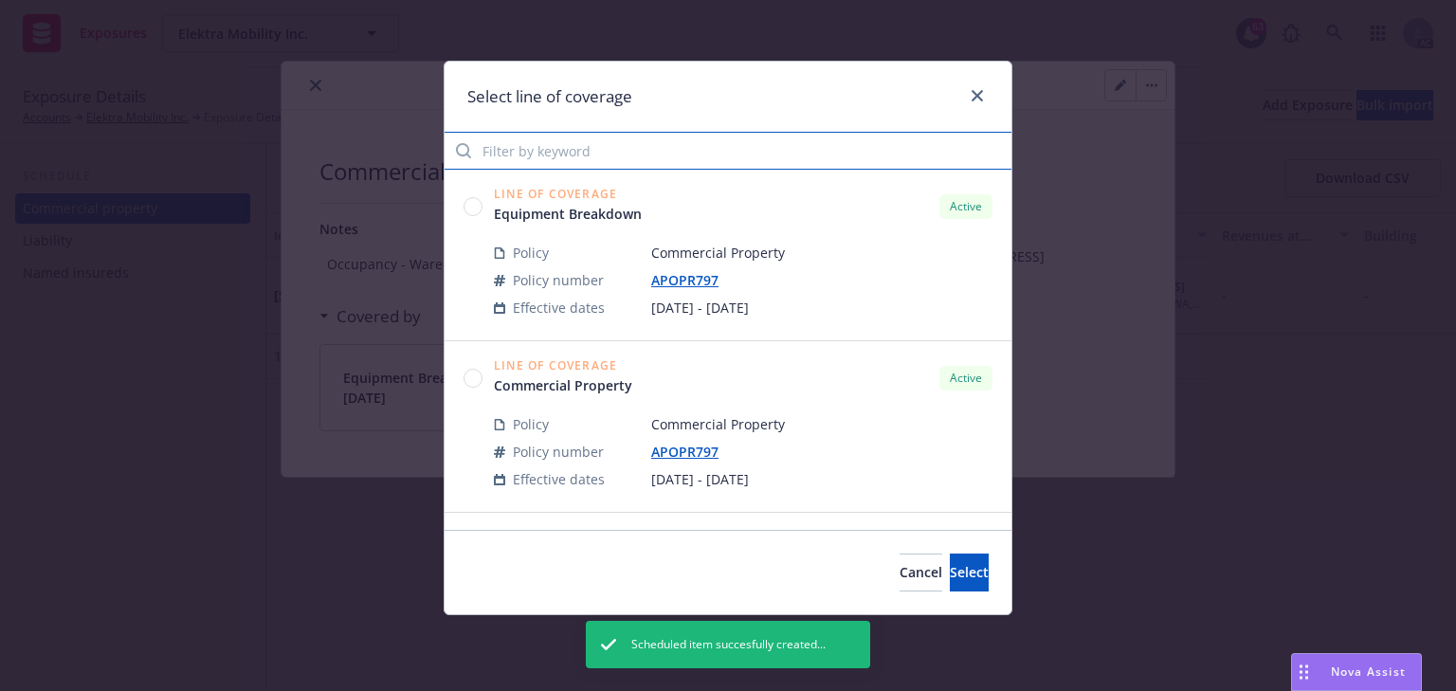
click at [664, 141] on input "Filter by keyword" at bounding box center [728, 151] width 567 height 38
type input "797"
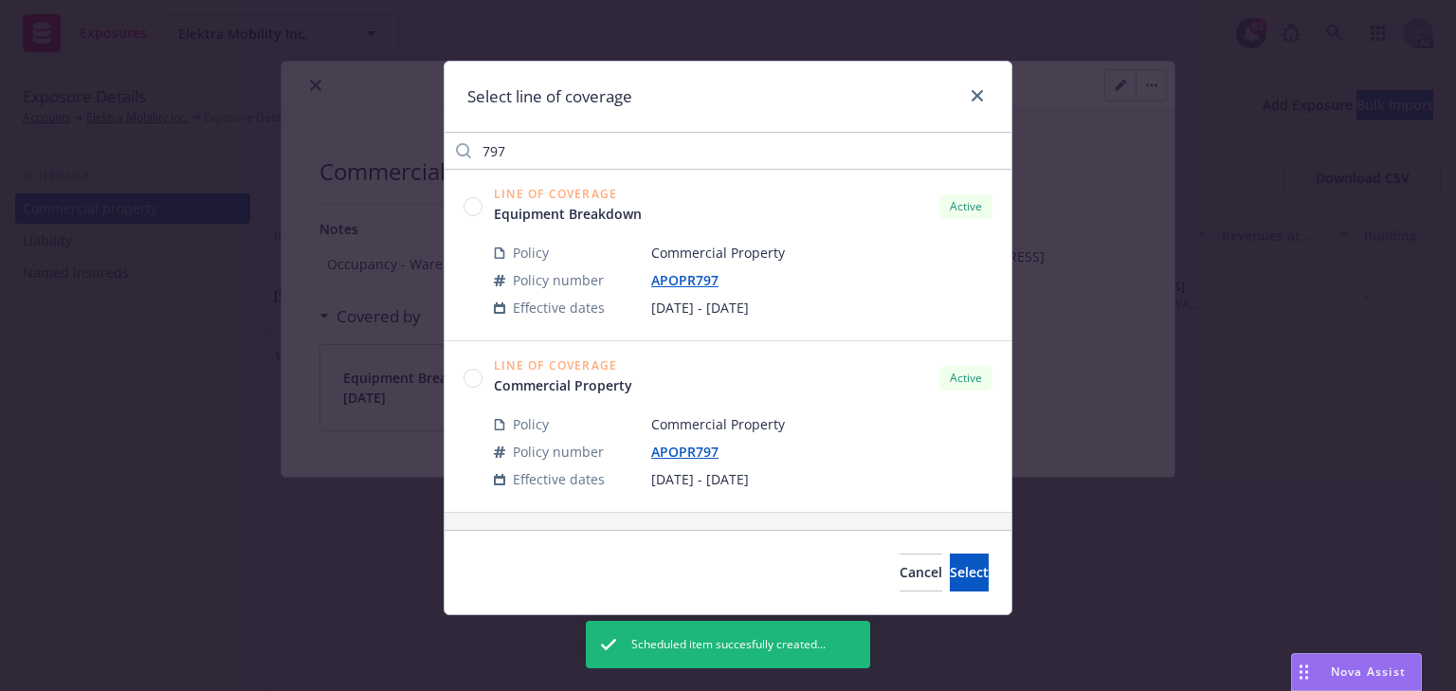
click at [478, 371] on circle at bounding box center [473, 378] width 18 height 18
click at [950, 573] on button "Select" at bounding box center [969, 573] width 39 height 38
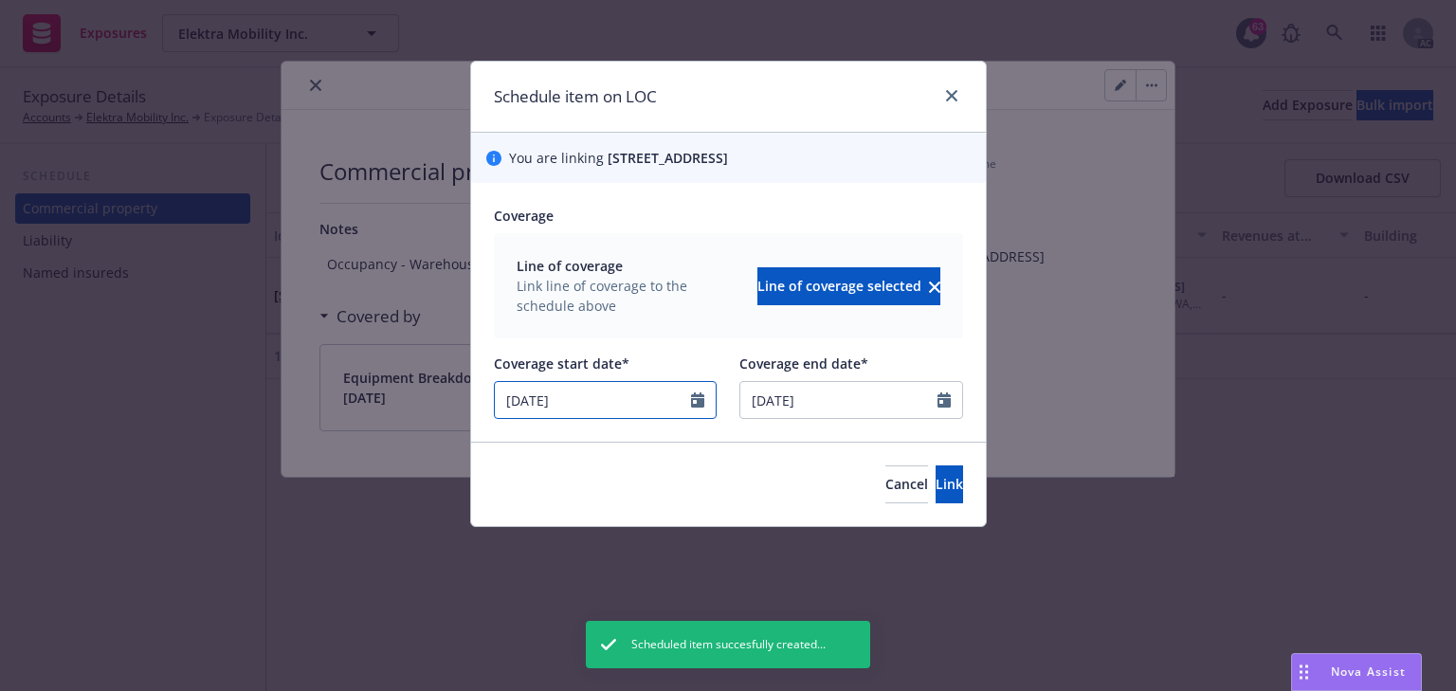
select select "4"
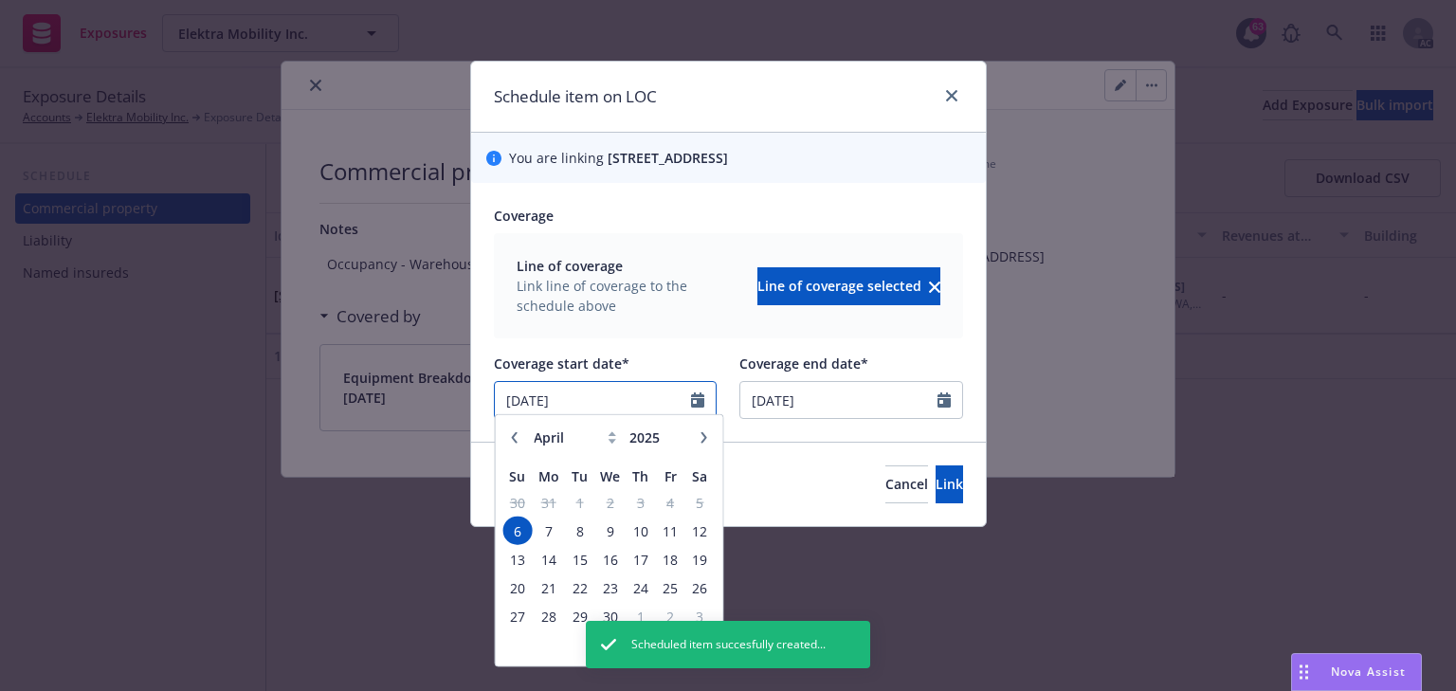
drag, startPoint x: 544, startPoint y: 391, endPoint x: 446, endPoint y: 402, distance: 99.2
click at [372, 392] on div "Schedule item on LOC You are linking 11015 117th Place NE, Suite 4A, Kirkland, …" at bounding box center [728, 345] width 1456 height 691
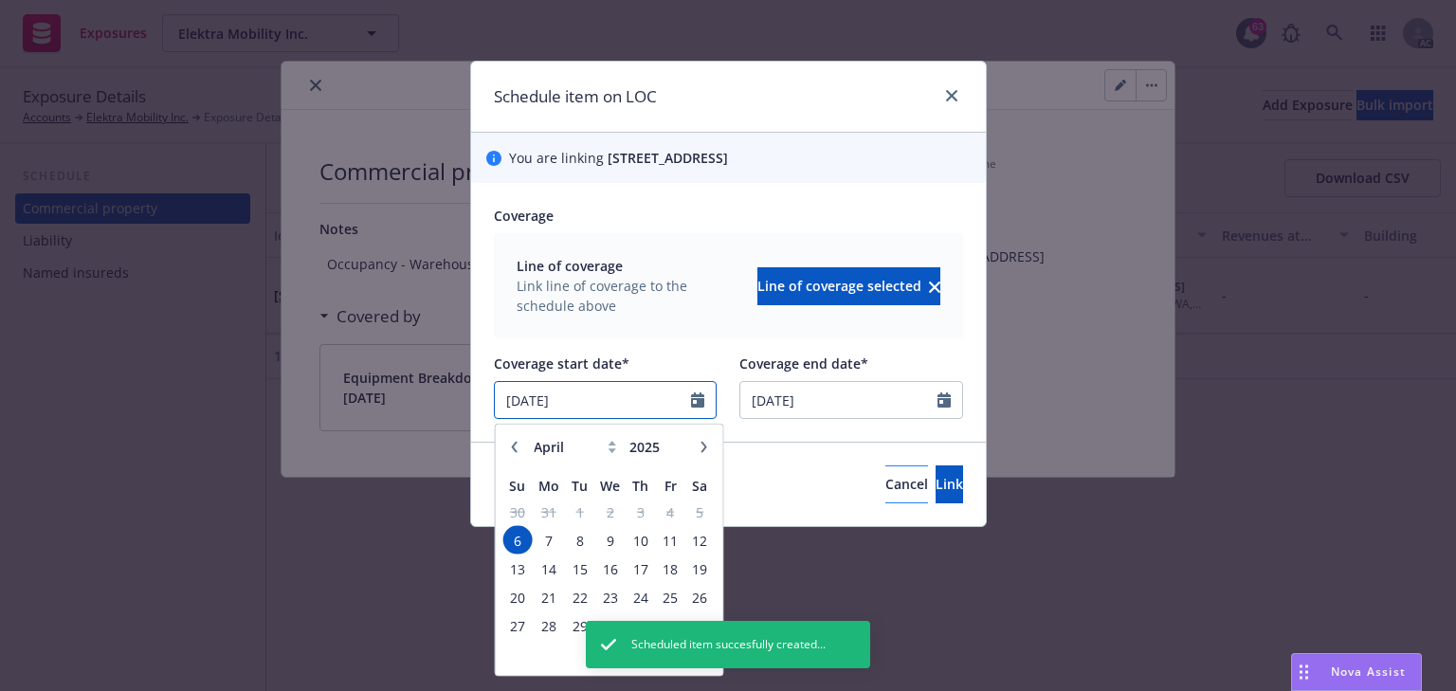
paste input "8/"
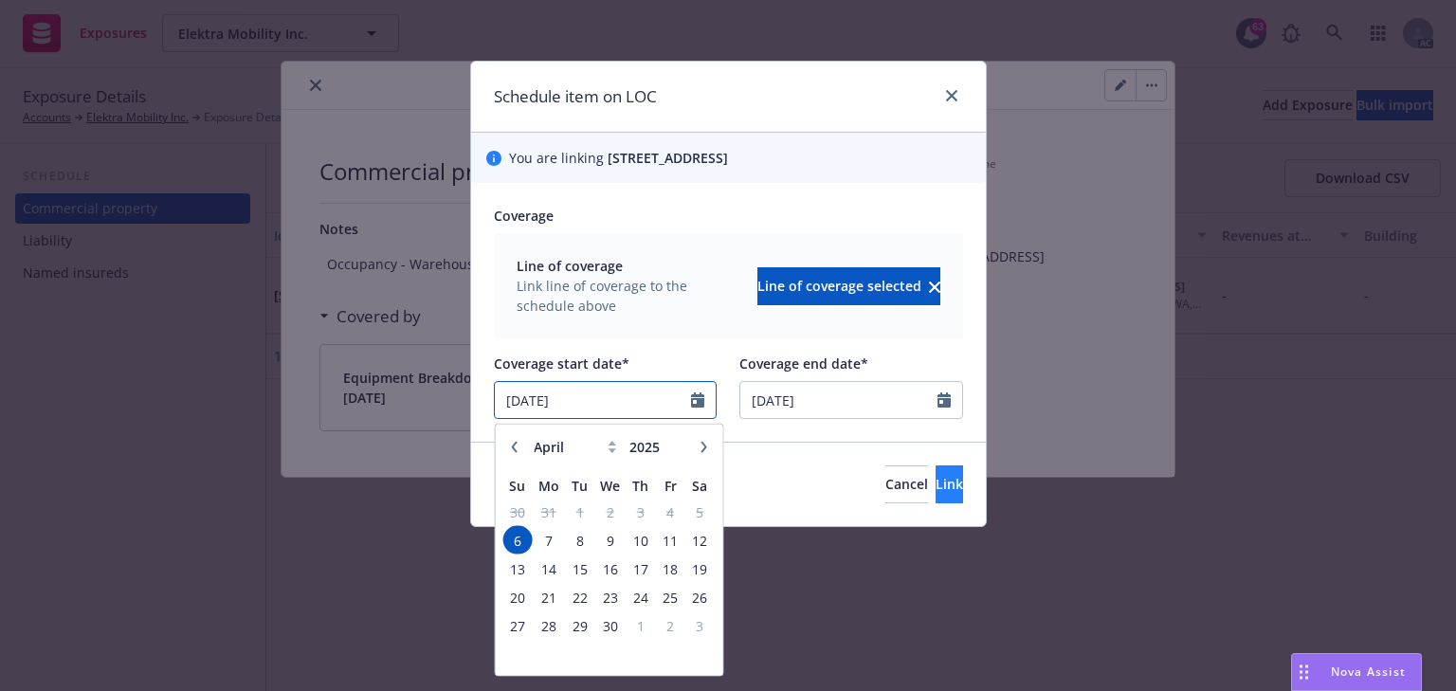
type input "04/06/2025"
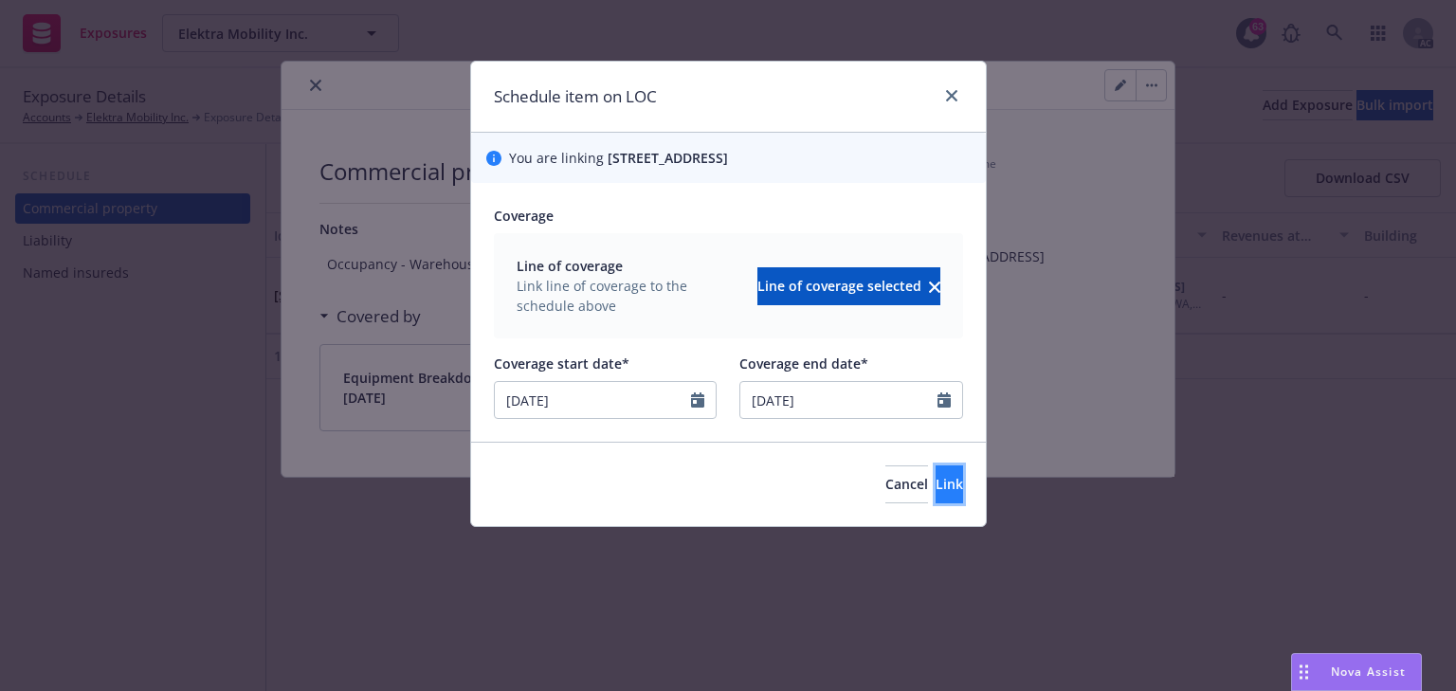
click at [936, 480] on span "Link" at bounding box center [949, 484] width 27 height 18
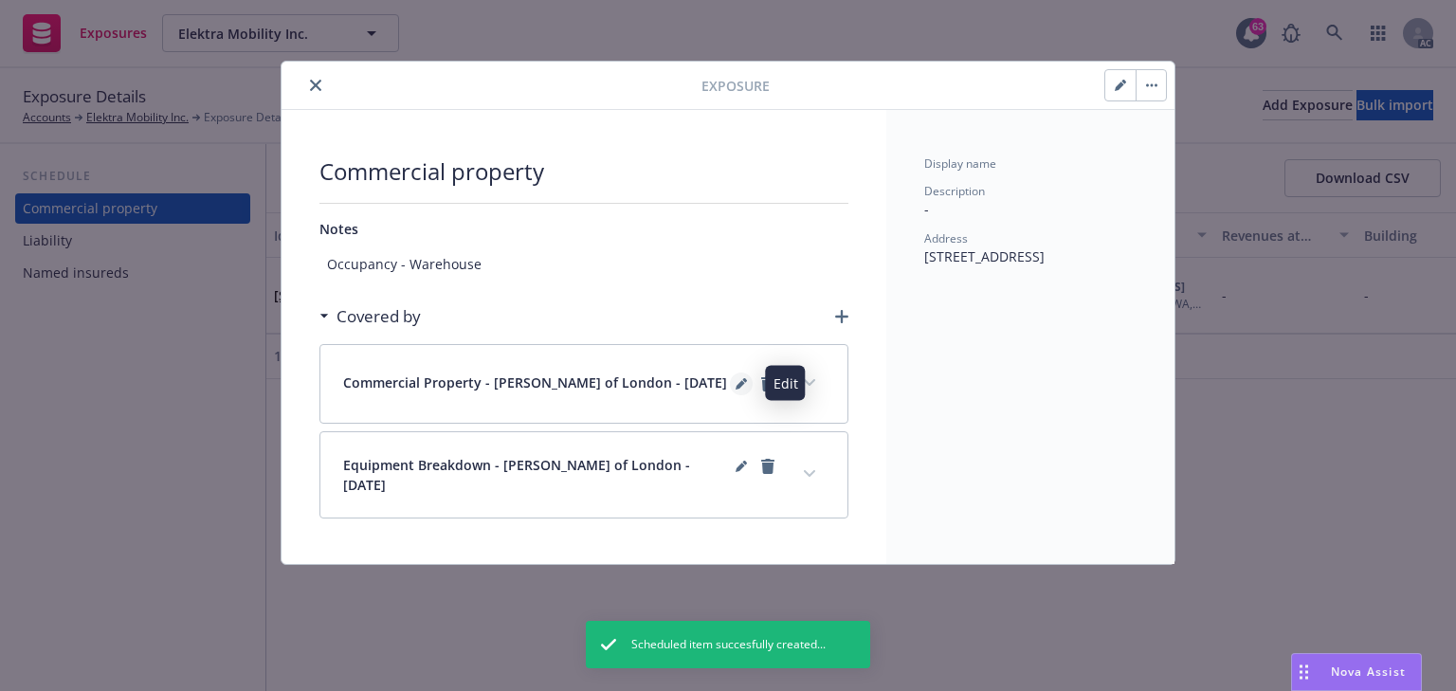
click at [744, 391] on link "editPencil" at bounding box center [741, 384] width 23 height 23
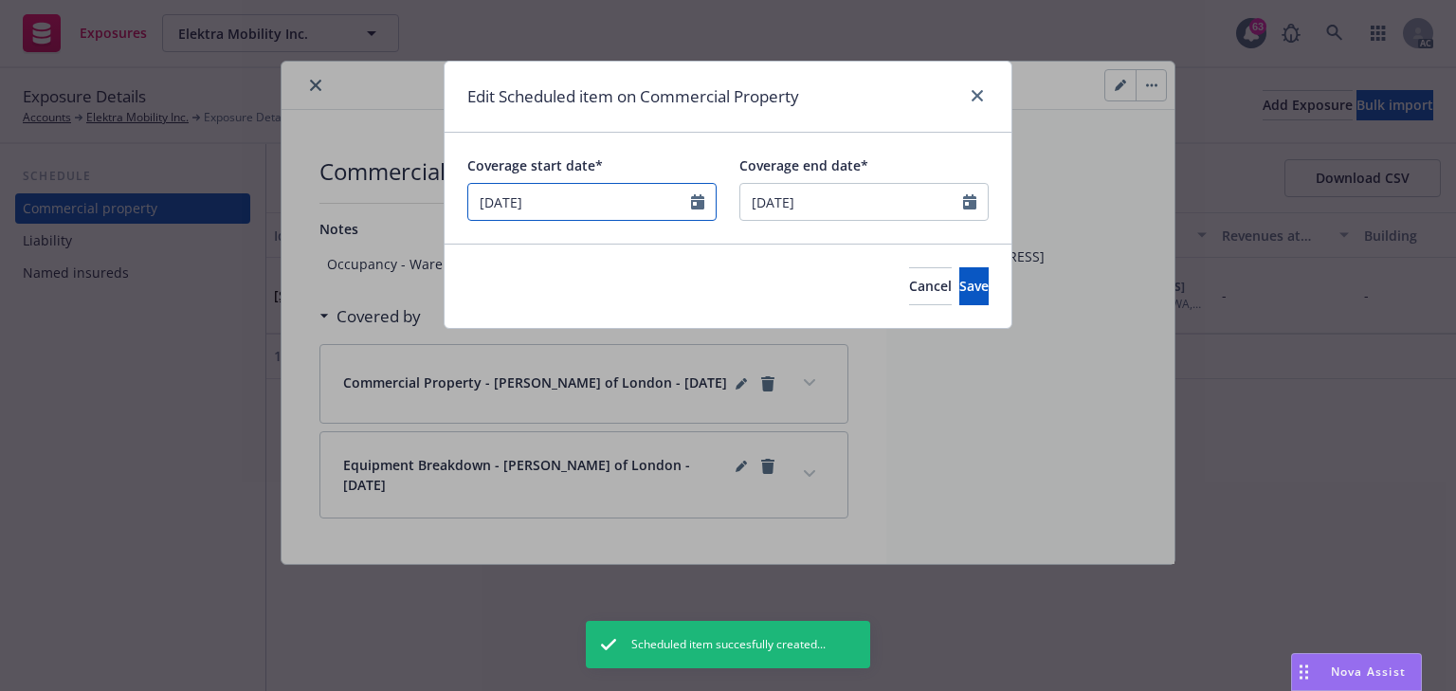
drag, startPoint x: 538, startPoint y: 197, endPoint x: 356, endPoint y: 186, distance: 182.4
click at [356, 186] on div "Edit Scheduled item on Commercial Property Coverage start date* 04/06/2025 Cove…" at bounding box center [728, 345] width 1456 height 691
select select "April"
select select "2025"
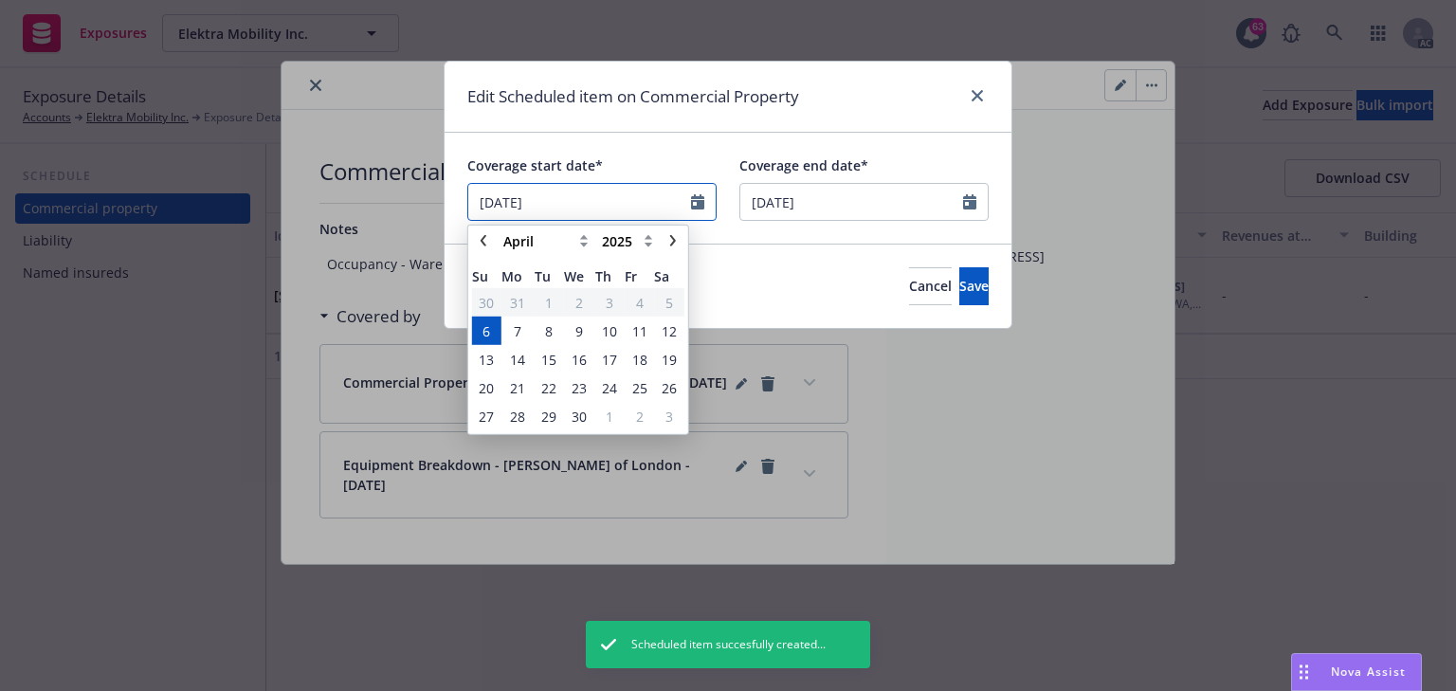
paste input "8/"
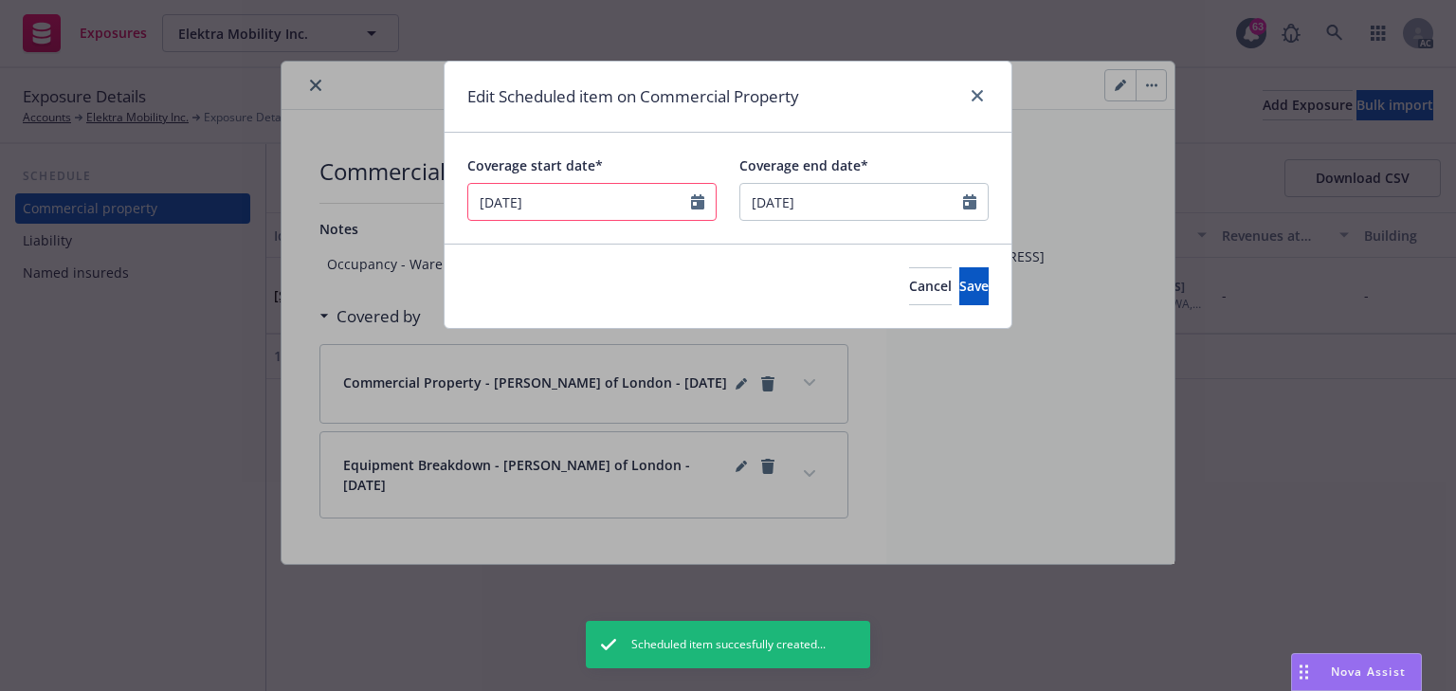
click at [486, 207] on input "8/6/2025" at bounding box center [591, 202] width 249 height 38
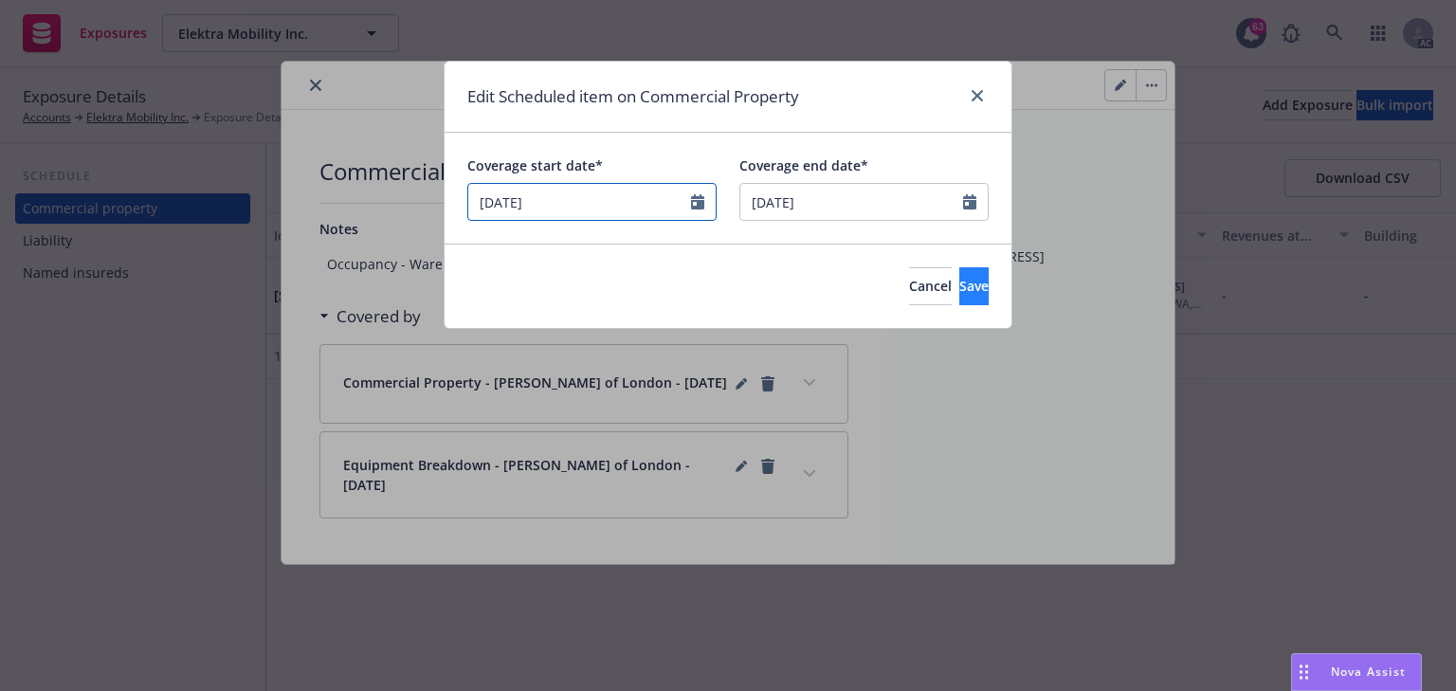
type input "08/06/2025"
click at [963, 284] on button "Save" at bounding box center [973, 286] width 29 height 38
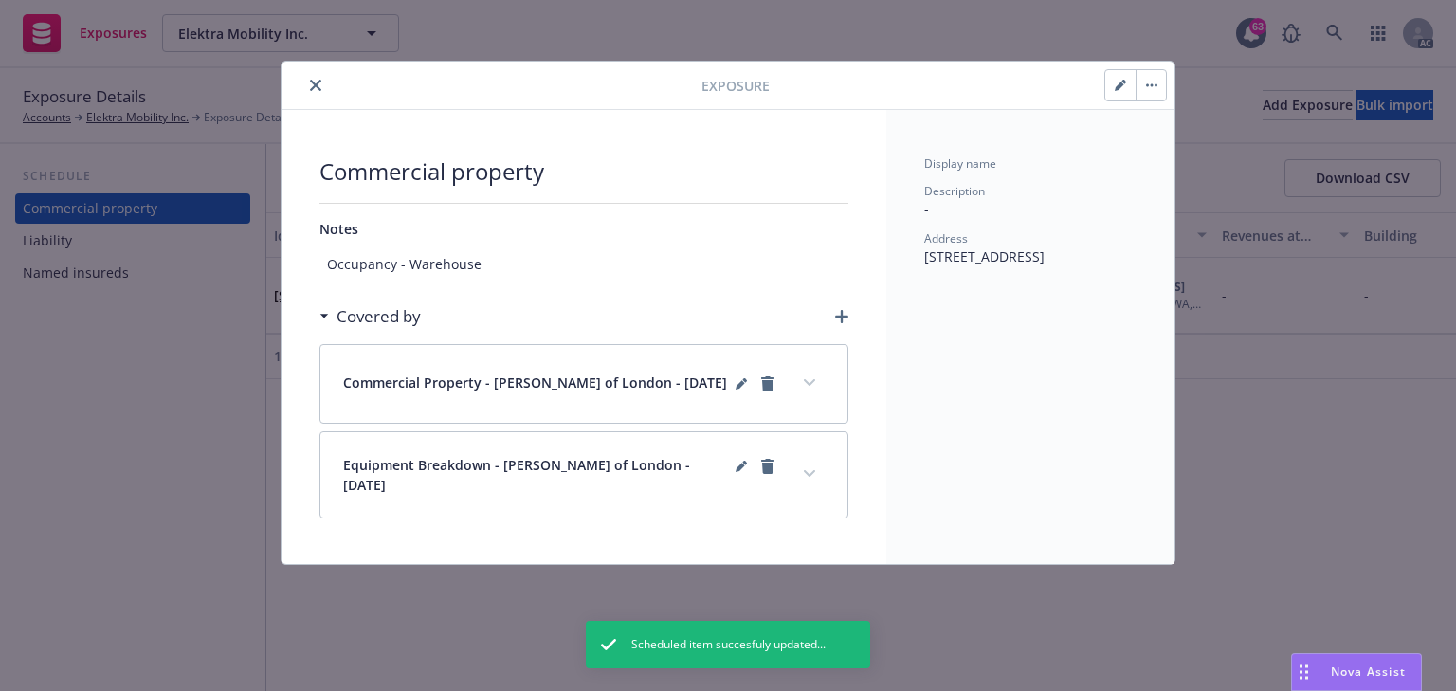
click at [796, 464] on button "expand content" at bounding box center [809, 474] width 30 height 30
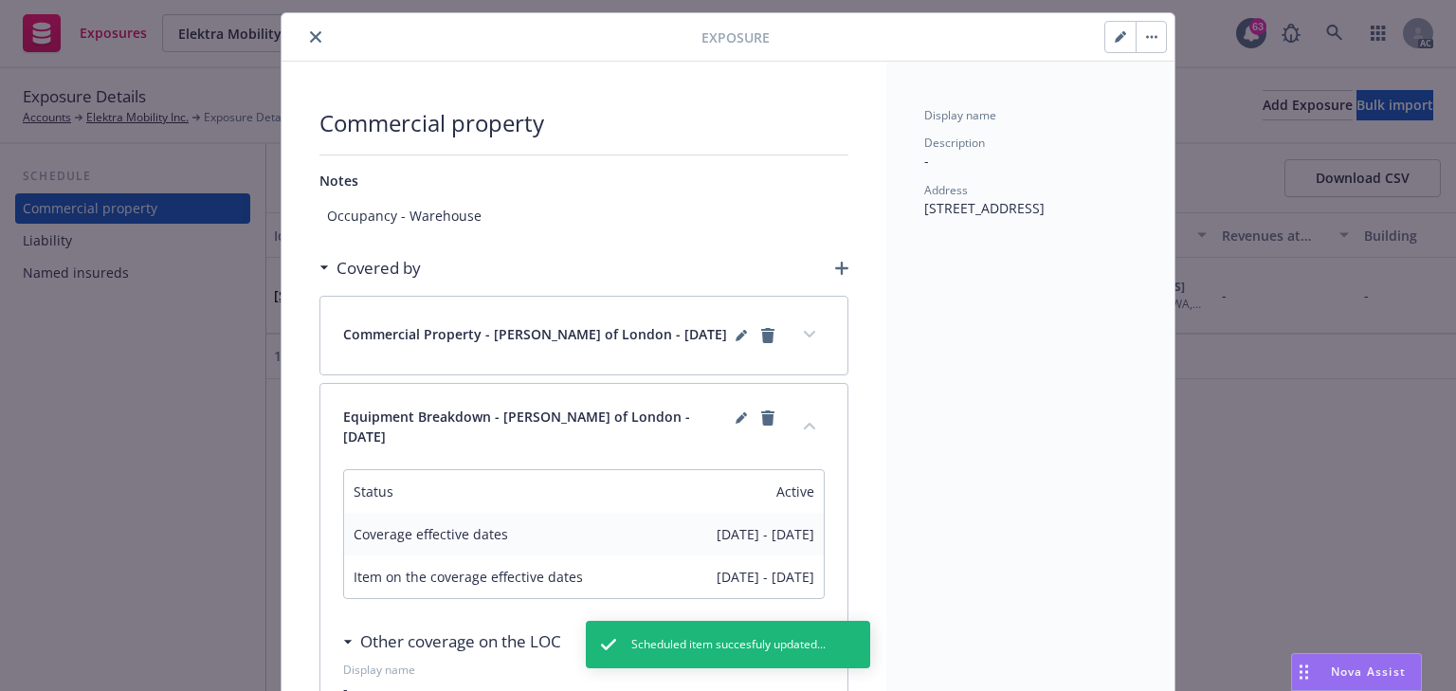
scroll to position [76, 0]
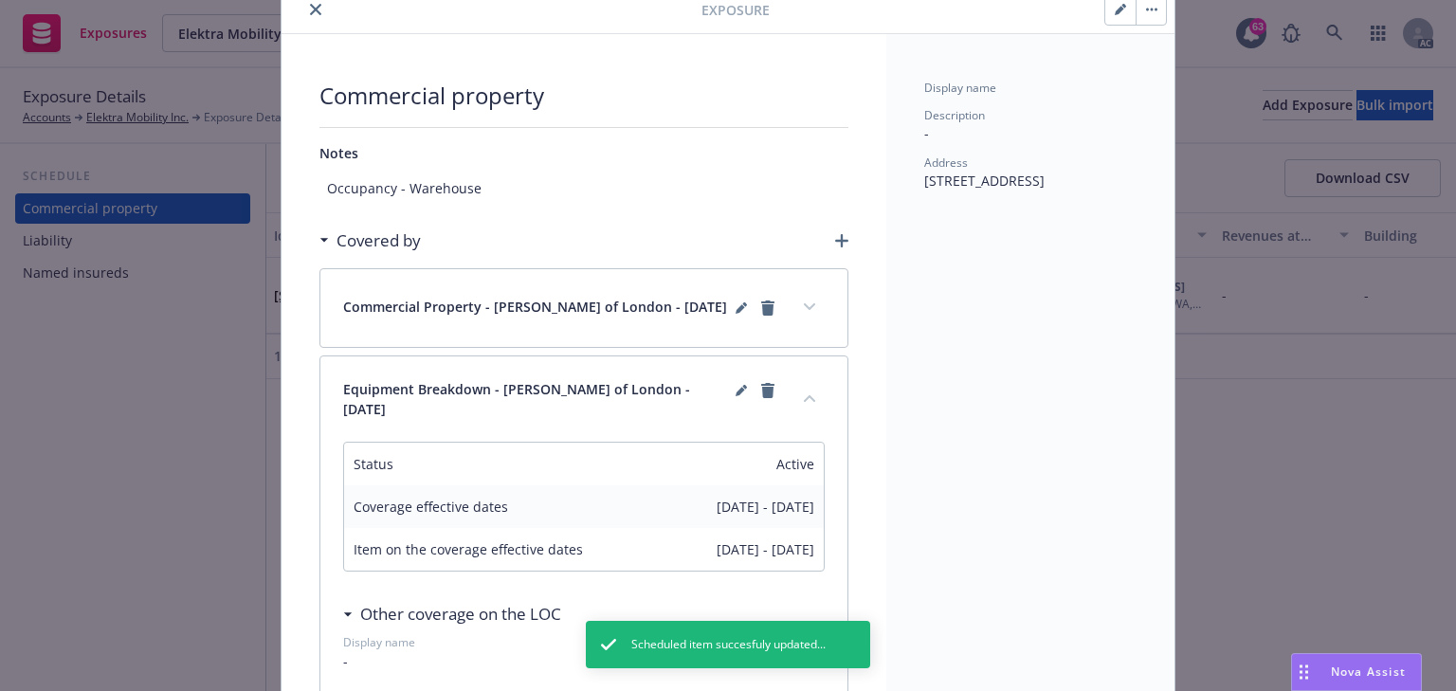
click at [791, 318] on div "Commercial Property - Lloyd's of London - 04/06/2025" at bounding box center [583, 308] width 527 height 78
click at [797, 313] on button "expand content" at bounding box center [809, 307] width 30 height 30
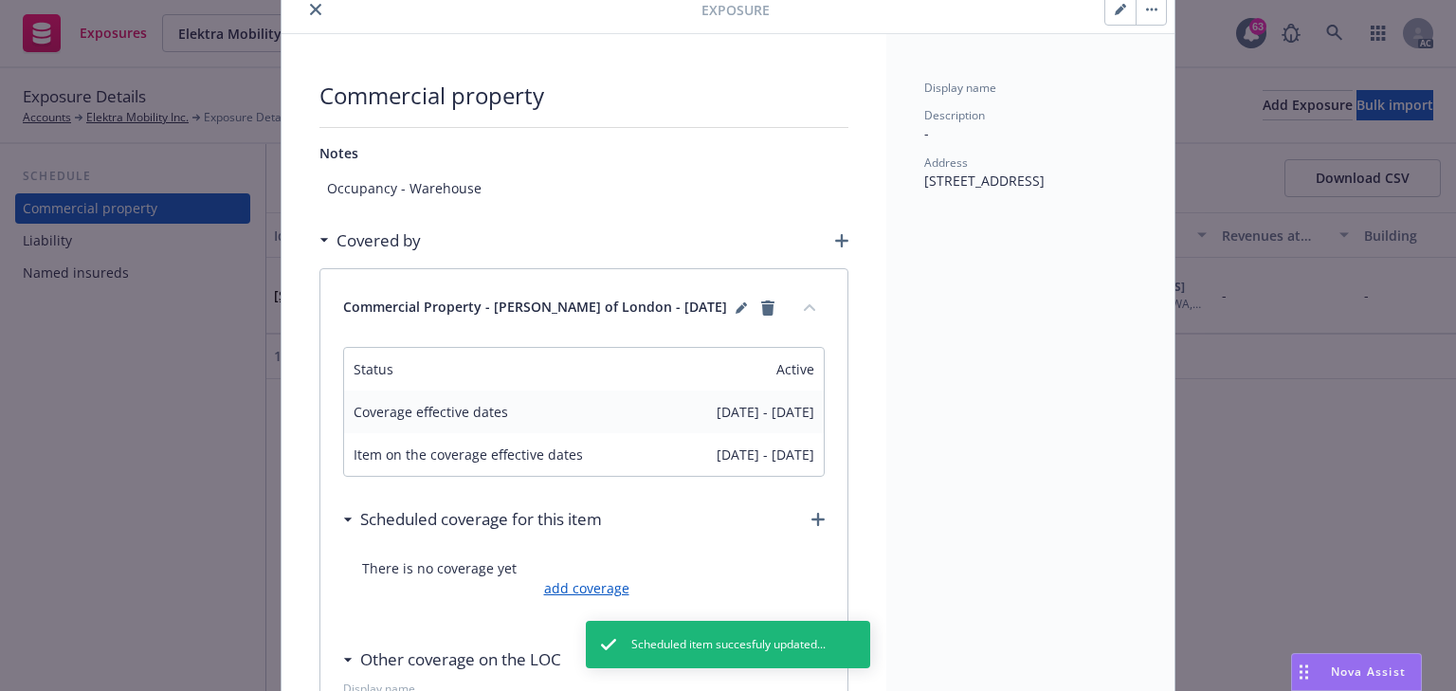
click at [591, 584] on link "add coverage" at bounding box center [584, 588] width 90 height 20
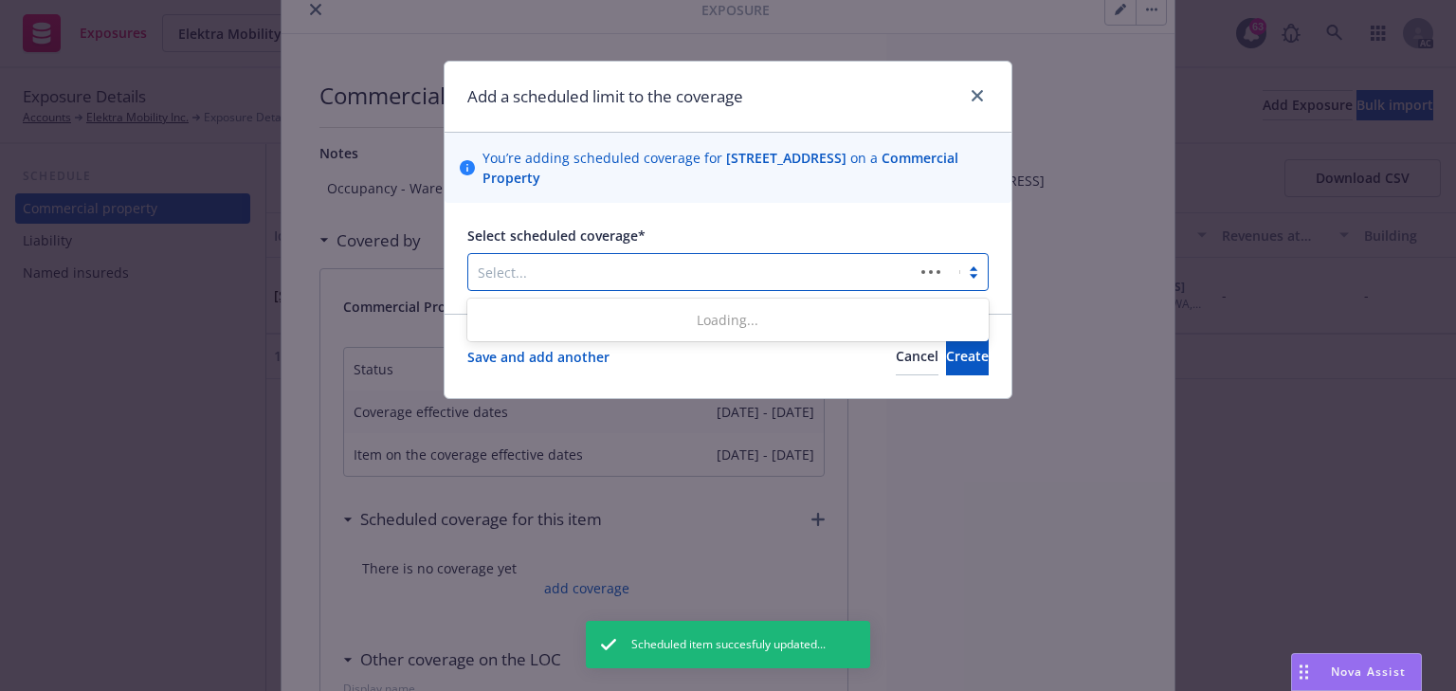
click at [588, 266] on div at bounding box center [691, 272] width 427 height 23
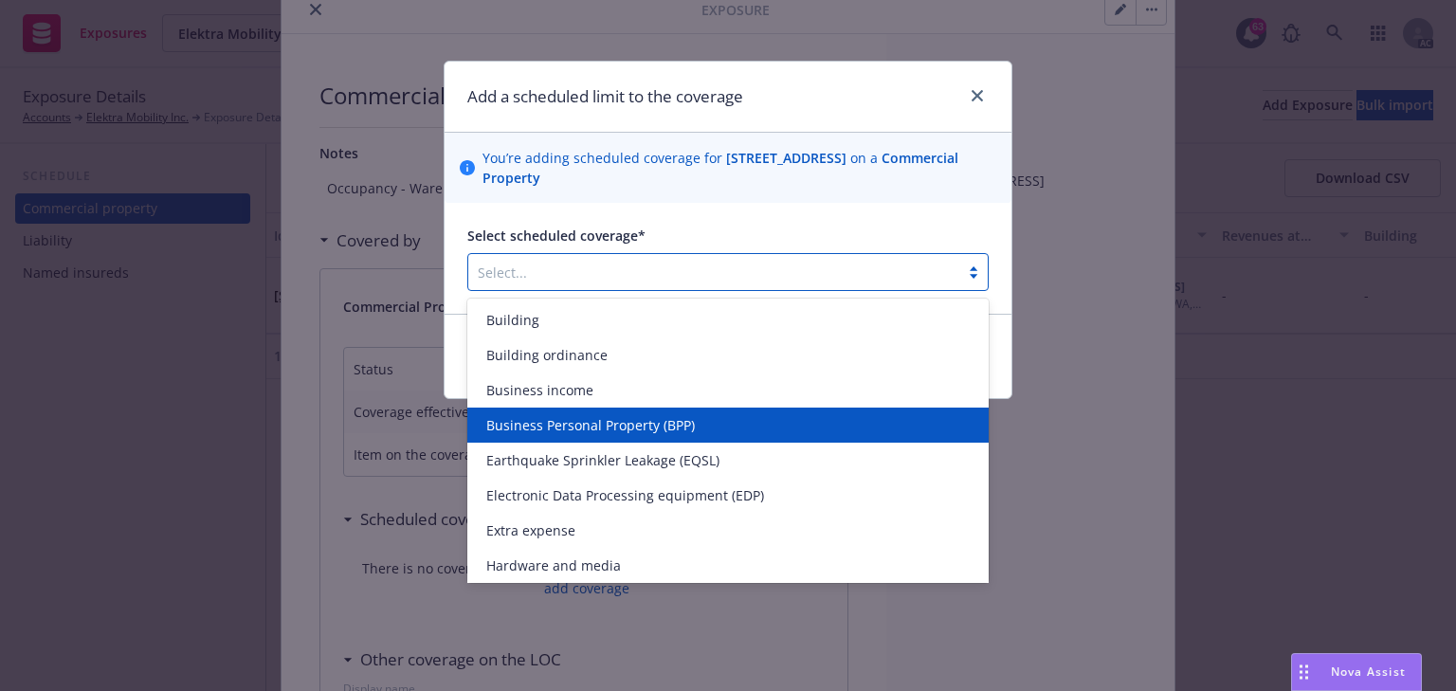
click at [554, 428] on span "Business Personal Property (BPP)" at bounding box center [590, 425] width 209 height 20
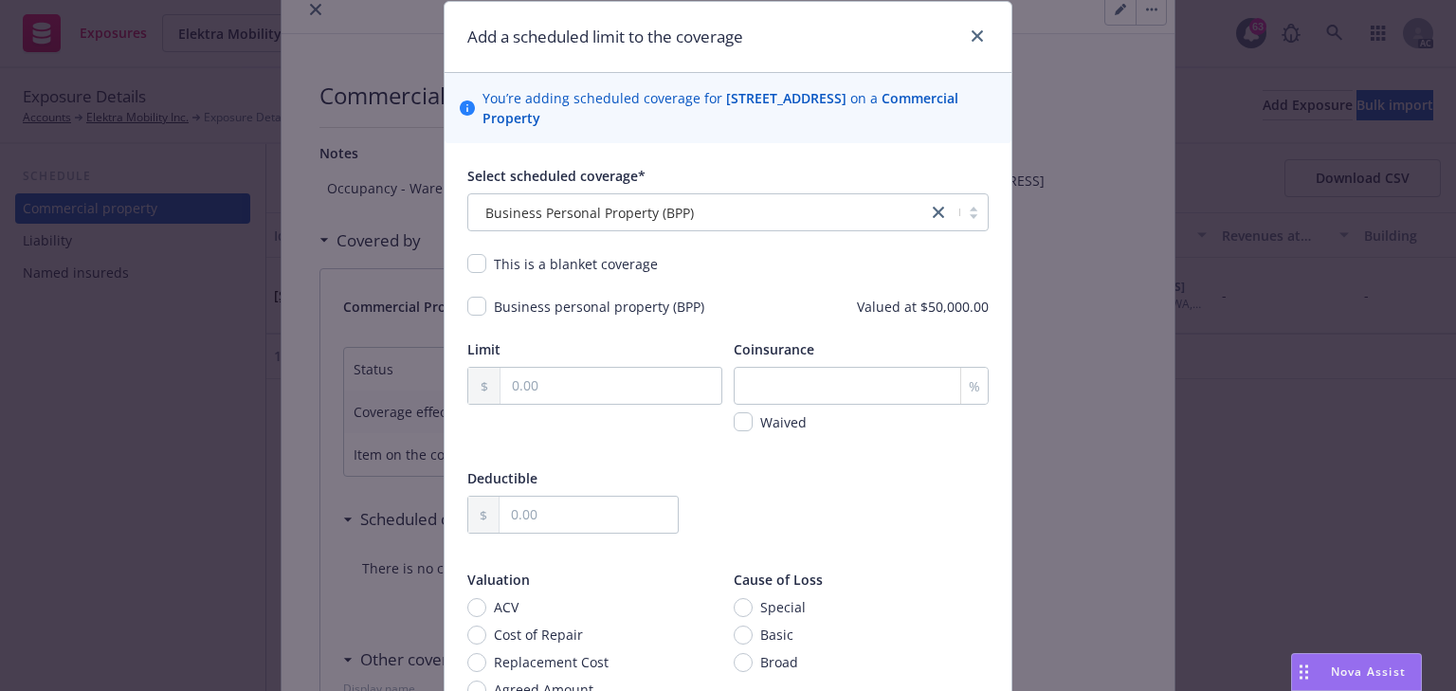
scroll to position [261, 0]
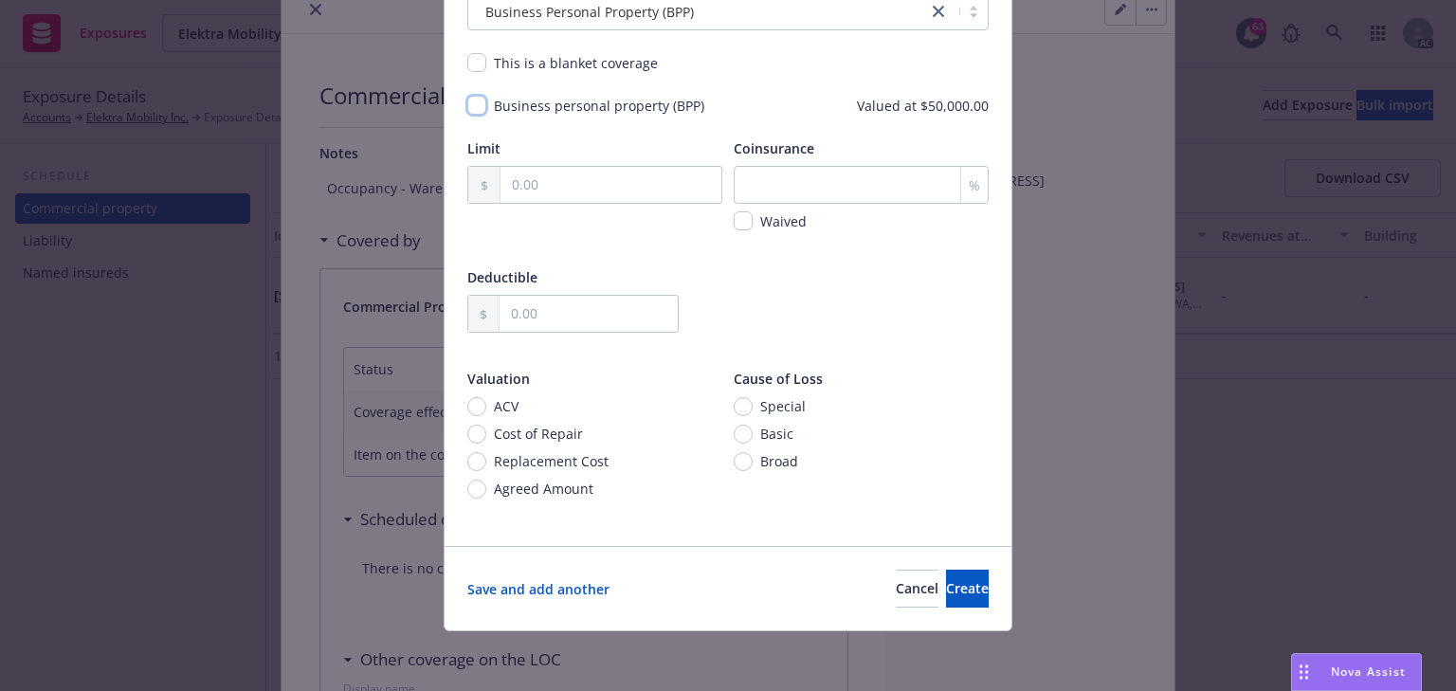
click at [474, 100] on input "checkbox" at bounding box center [476, 105] width 19 height 19
checkbox input "true"
drag, startPoint x: 873, startPoint y: 109, endPoint x: 1066, endPoint y: 118, distance: 193.6
click at [1066, 118] on div "Add a scheduled limit to the coverage You’re adding scheduled coverage for 1101…" at bounding box center [728, 345] width 1456 height 691
copy span "lued at $50,000.00"
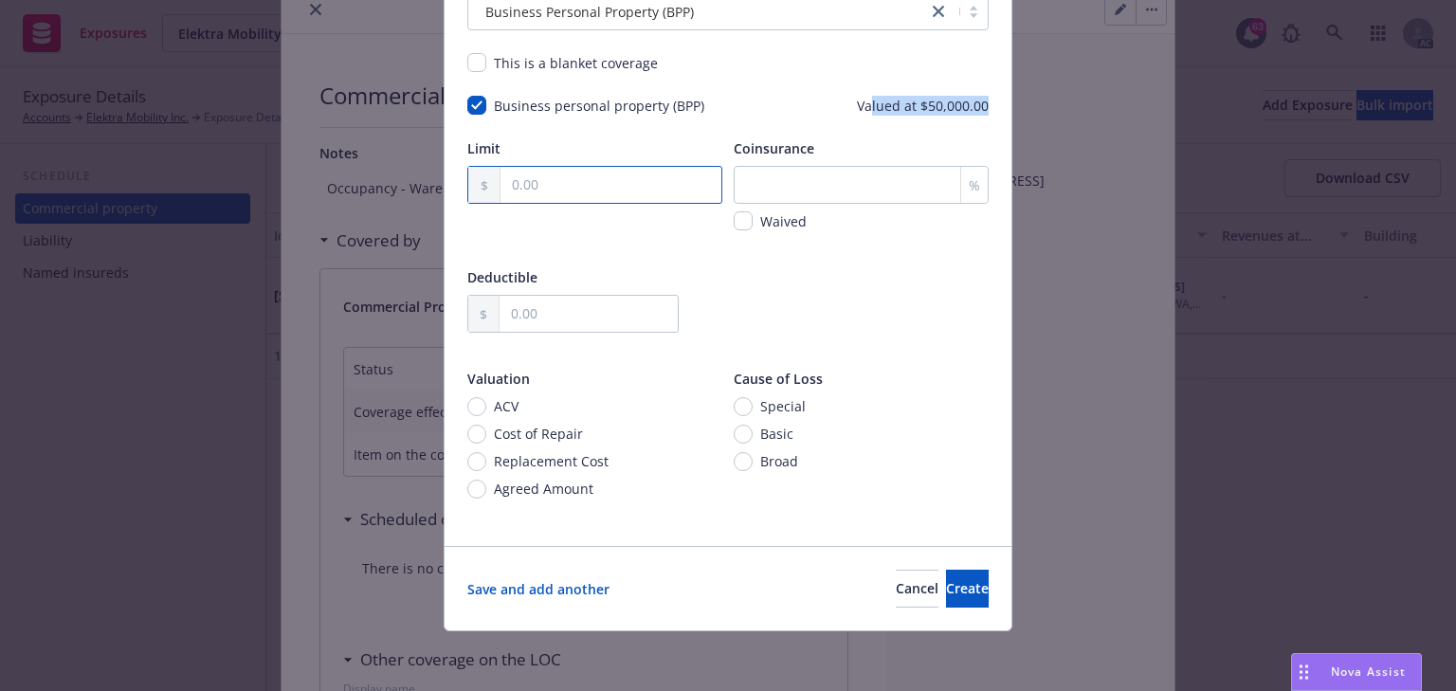
click at [564, 181] on input "text" at bounding box center [610, 185] width 221 height 36
paste input "50,000.00"
type input "50,000.00"
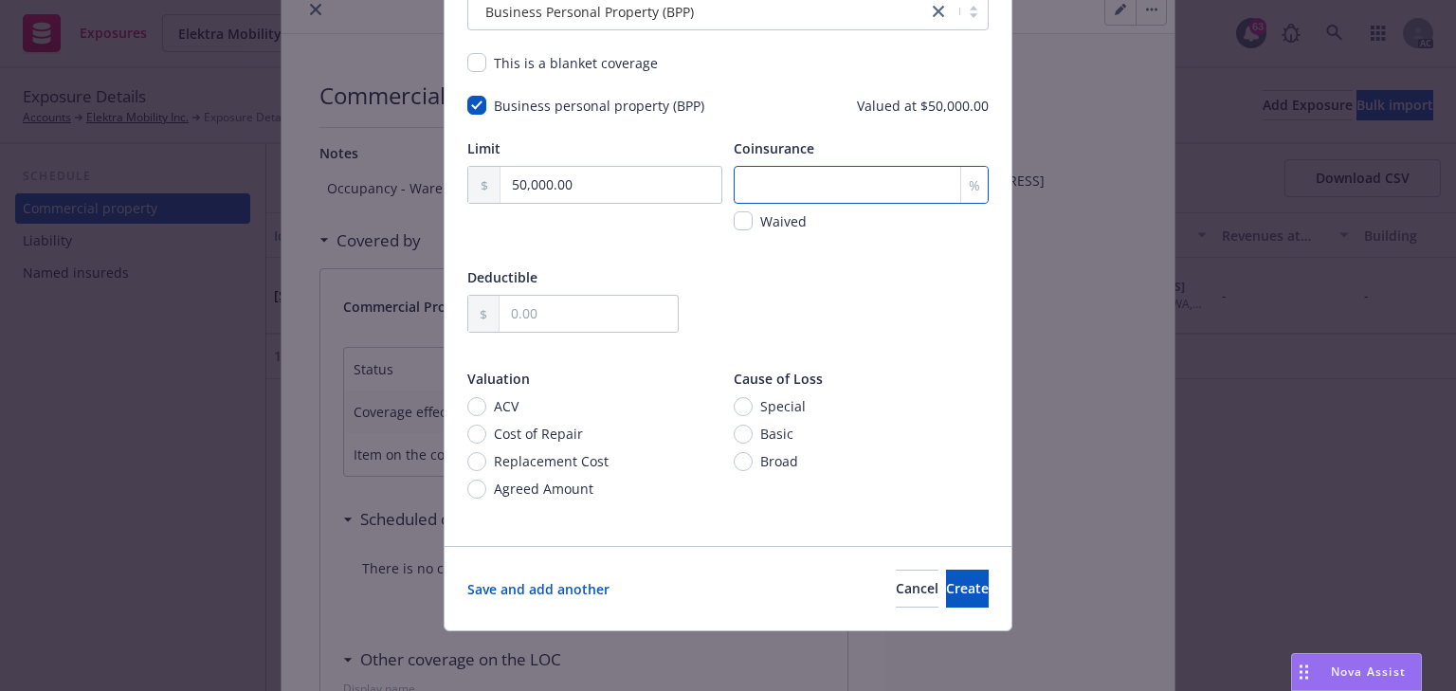
click at [850, 189] on input "number" at bounding box center [861, 185] width 255 height 38
type input "90"
click at [720, 290] on div "Deductible" at bounding box center [727, 312] width 521 height 90
click at [946, 581] on span "Create" at bounding box center [967, 588] width 43 height 18
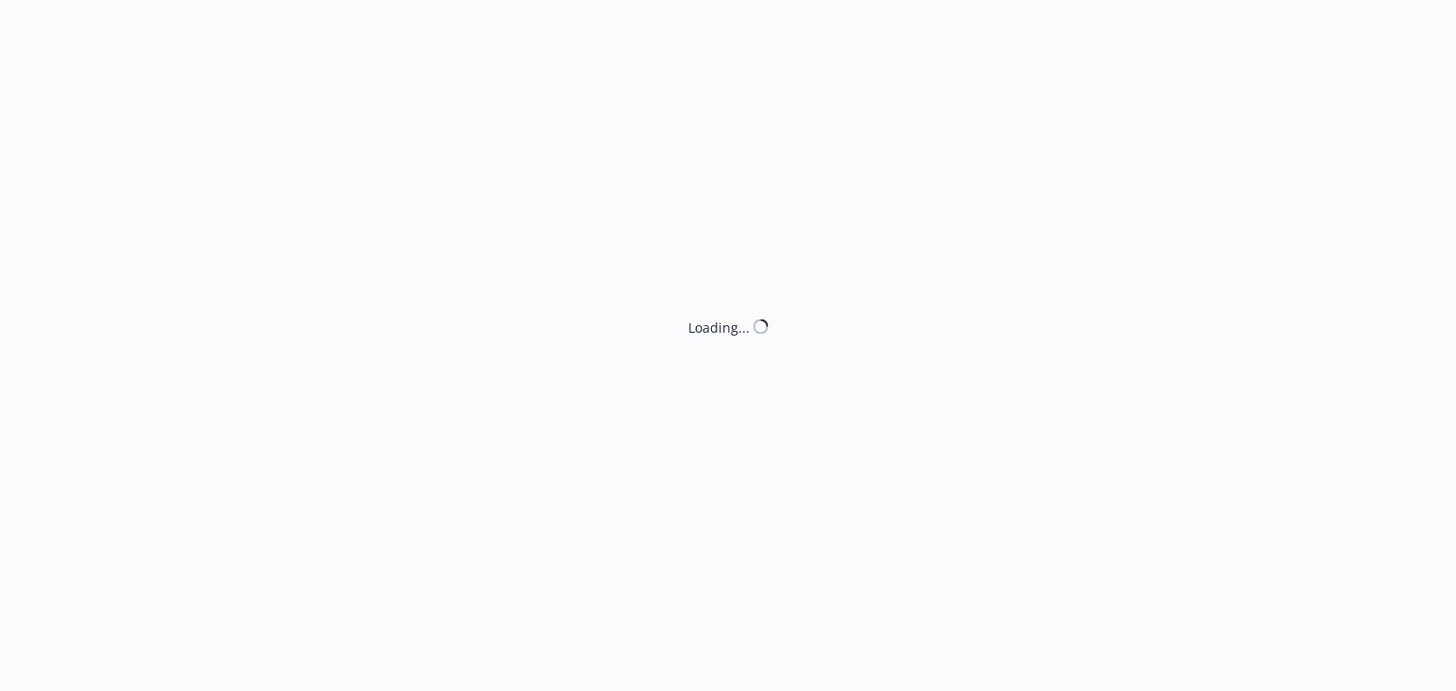
select select "ACCEPTED"
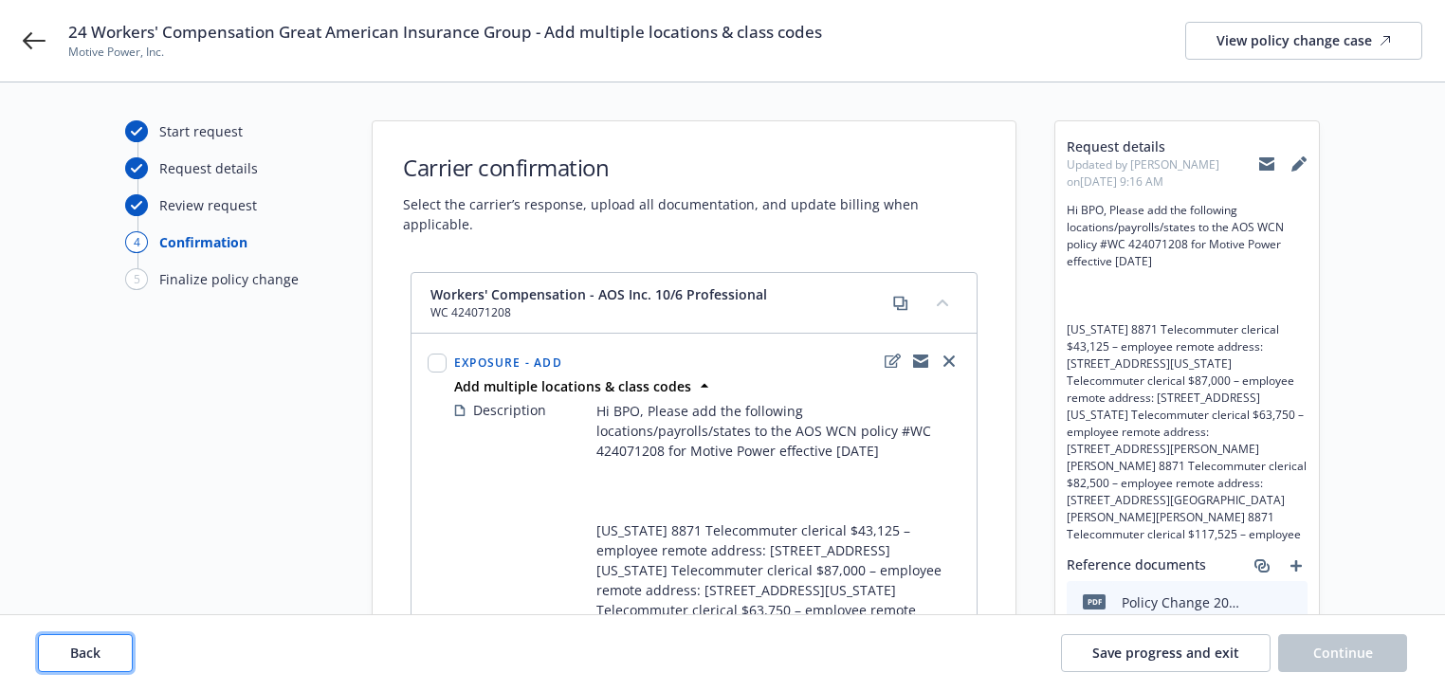
click at [95, 657] on span "Back" at bounding box center [85, 653] width 30 height 18
click at [96, 657] on span "Back" at bounding box center [85, 653] width 30 height 18
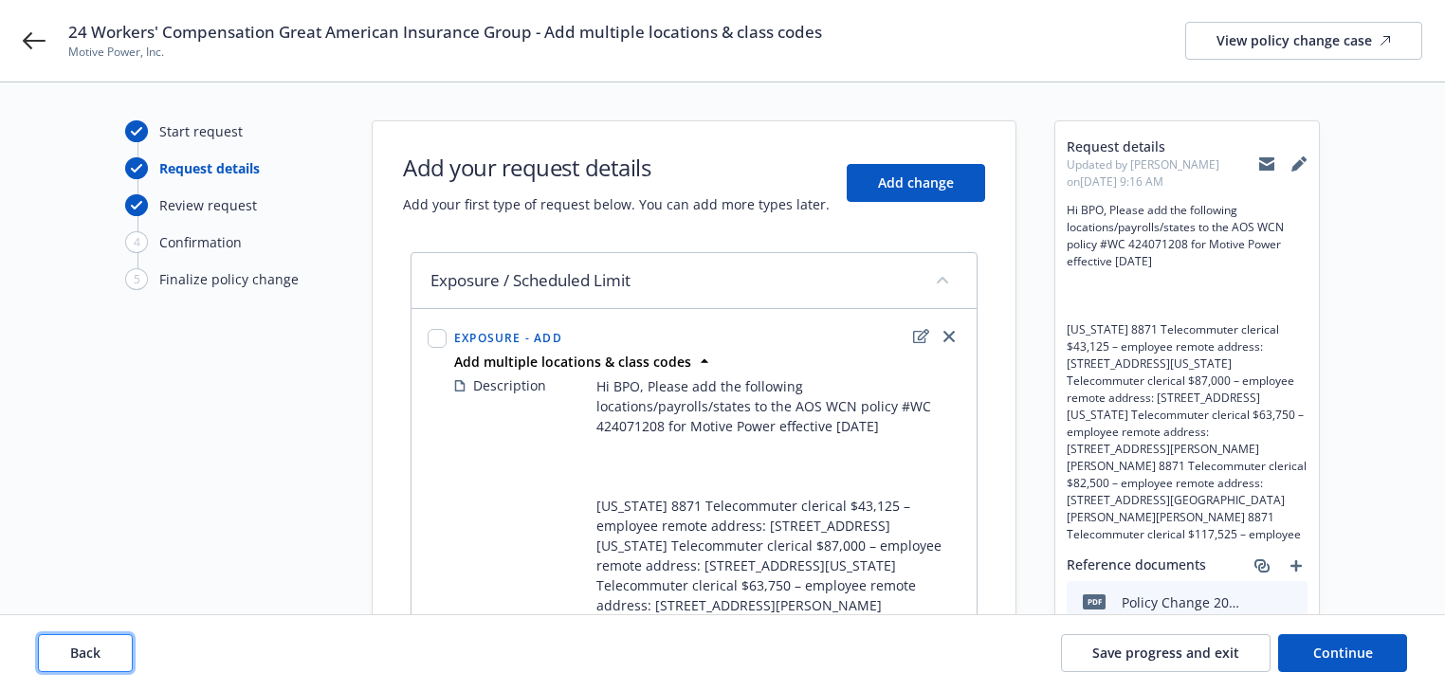
click at [97, 656] on span "Back" at bounding box center [85, 653] width 30 height 18
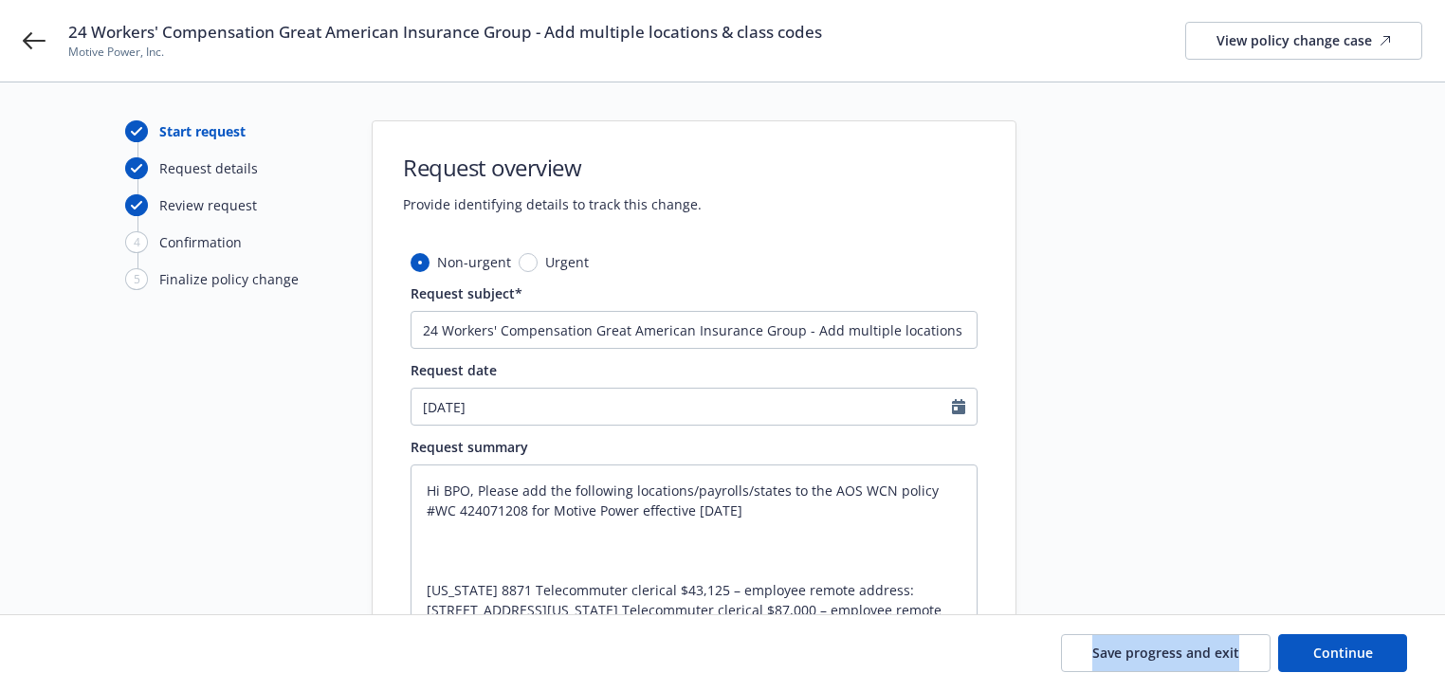
click at [97, 656] on div "Save progress and exit Continue" at bounding box center [722, 653] width 1369 height 38
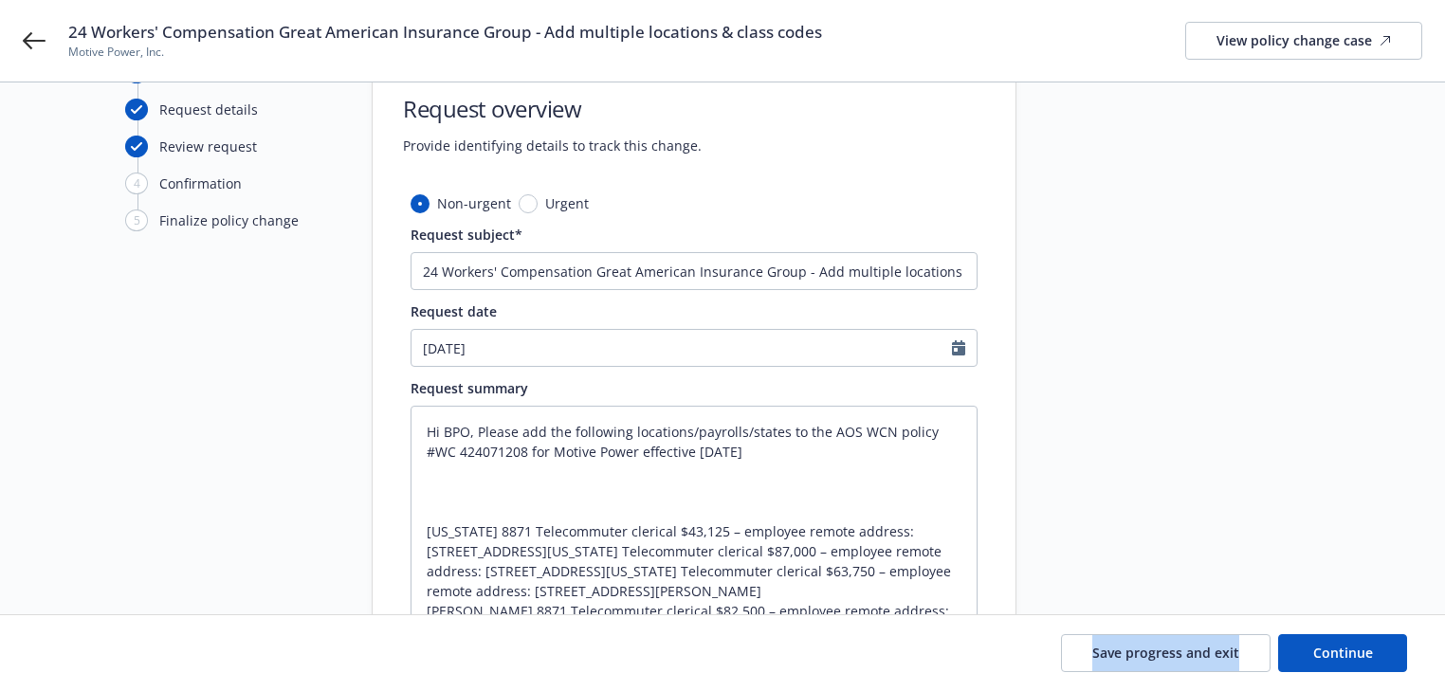
scroll to position [303, 0]
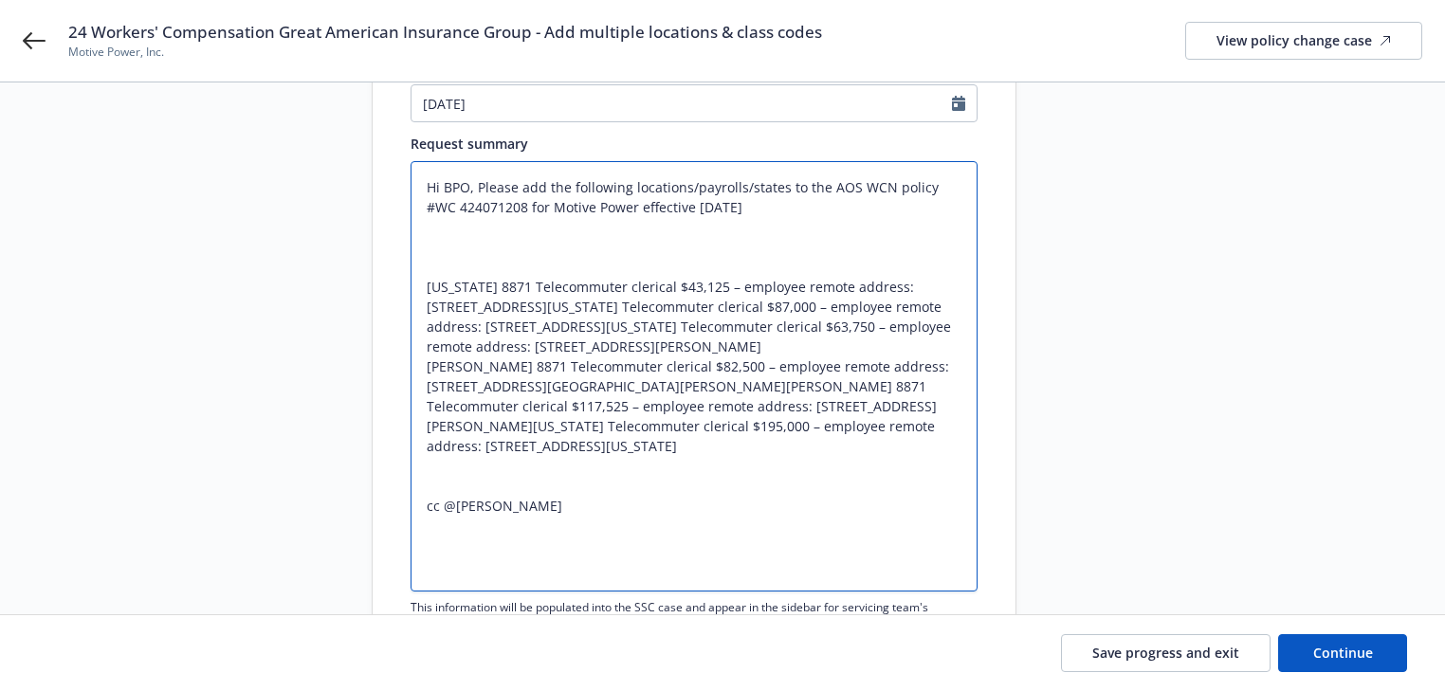
click at [446, 386] on textarea "Hi BPO, Please add the following locations/payrolls/states to the AOS WCN polic…" at bounding box center [693, 376] width 567 height 430
type textarea "x"
type textarea "Hi BPO, Please add the following locations/payrolls/states to the AOS WCN polic…"
type textarea "x"
type textarea "Hi BPO, Please add the following locations/payrolls/states to the AOS WCN polic…"
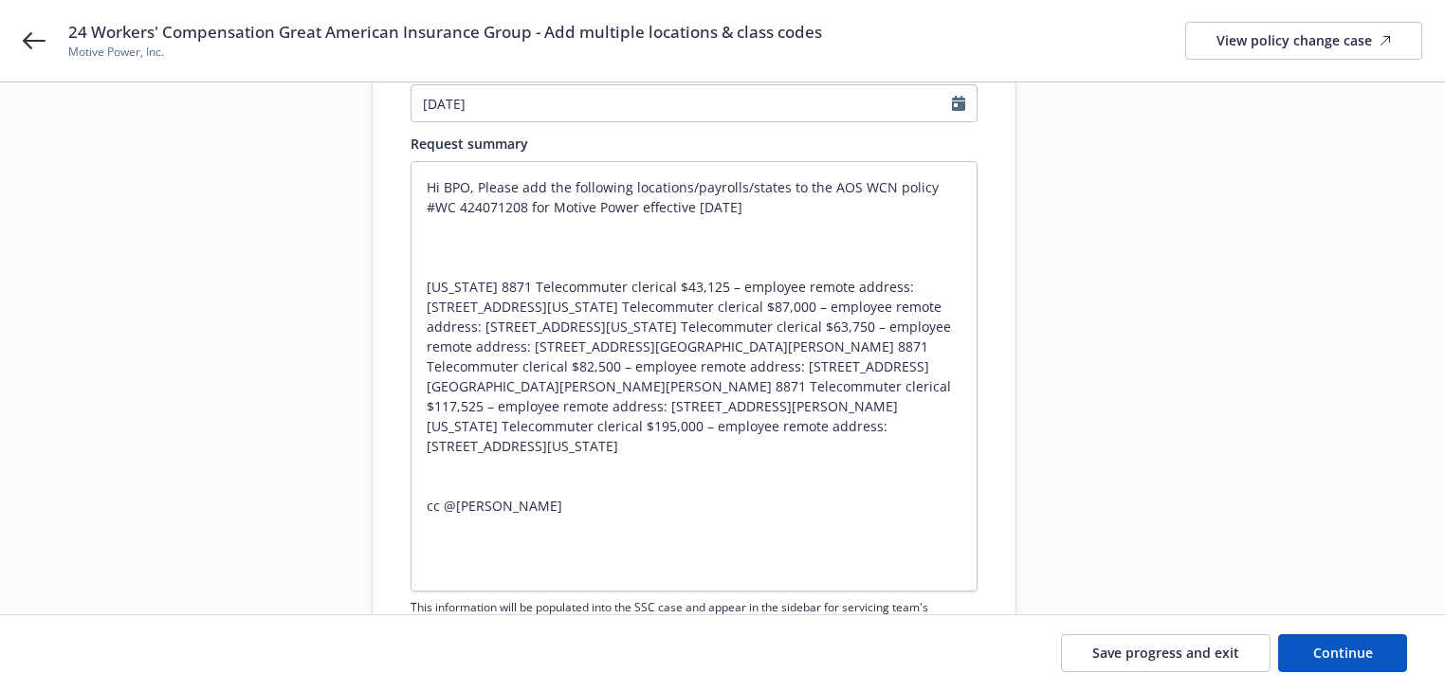
click at [1354, 467] on div "Start request Request details Review request 4 Confirmation 5 Finalize policy c…" at bounding box center [722, 478] width 1399 height 1323
click at [1371, 640] on button "Continue" at bounding box center [1342, 653] width 129 height 38
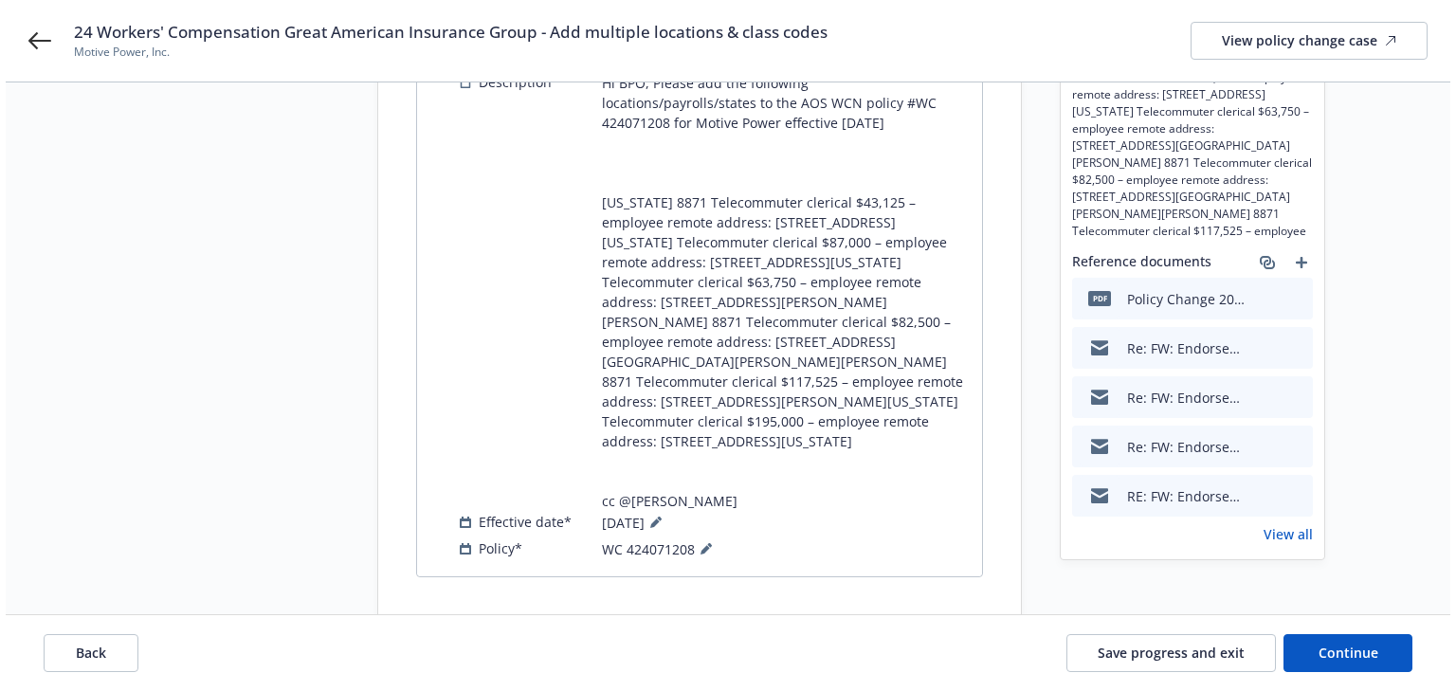
scroll to position [0, 0]
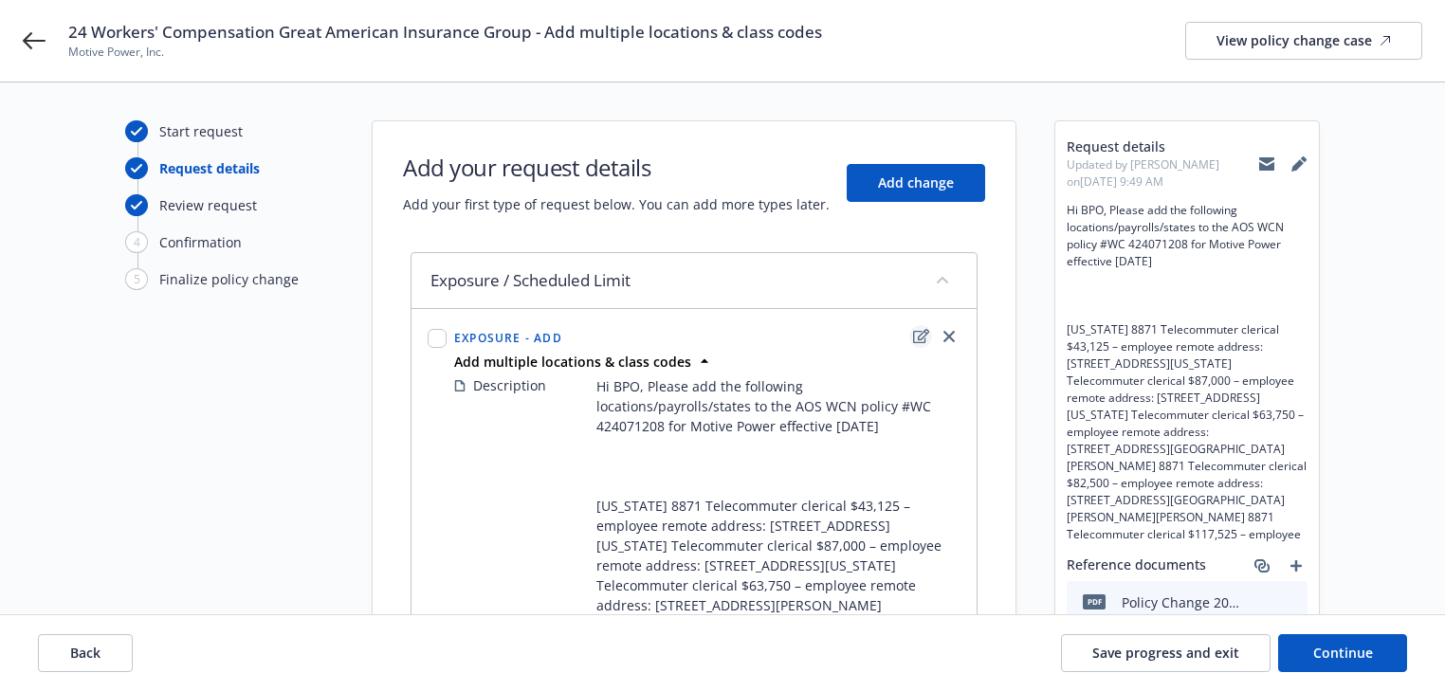
click at [913, 335] on icon "edit" at bounding box center [921, 336] width 16 height 14
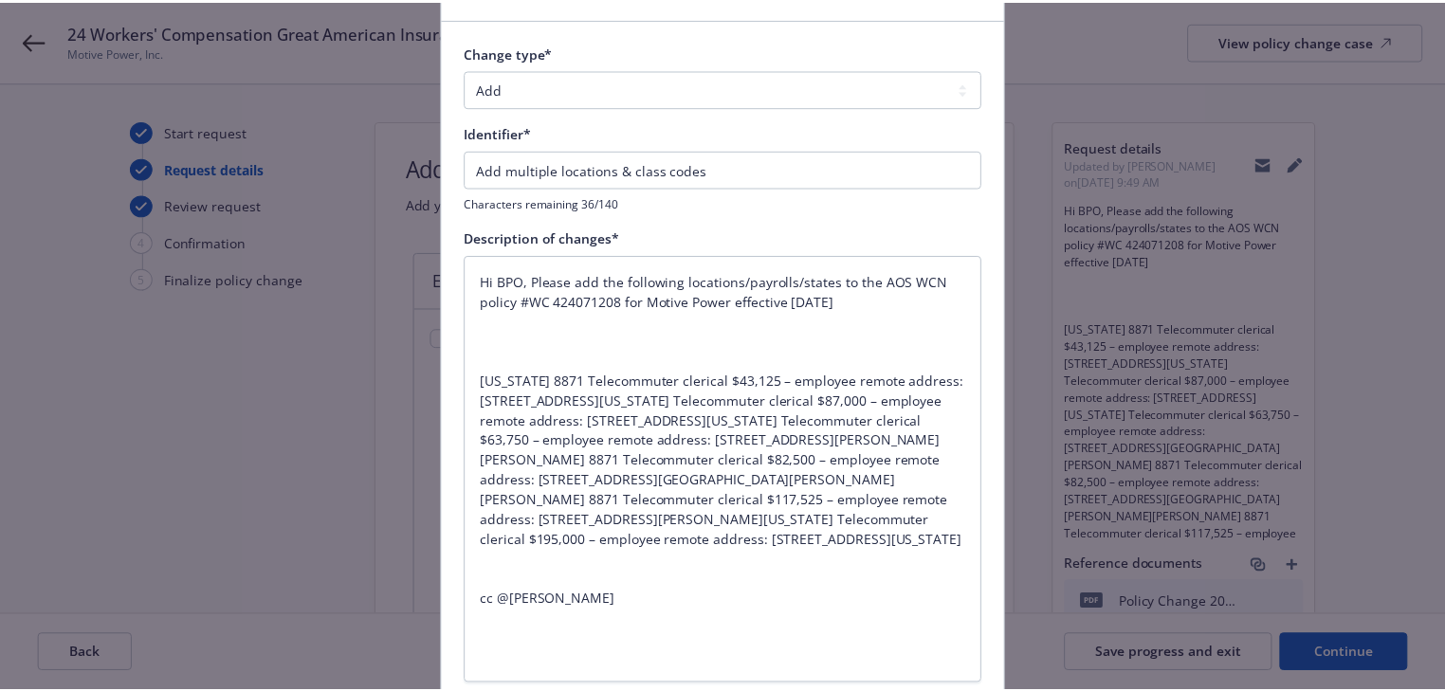
scroll to position [227, 0]
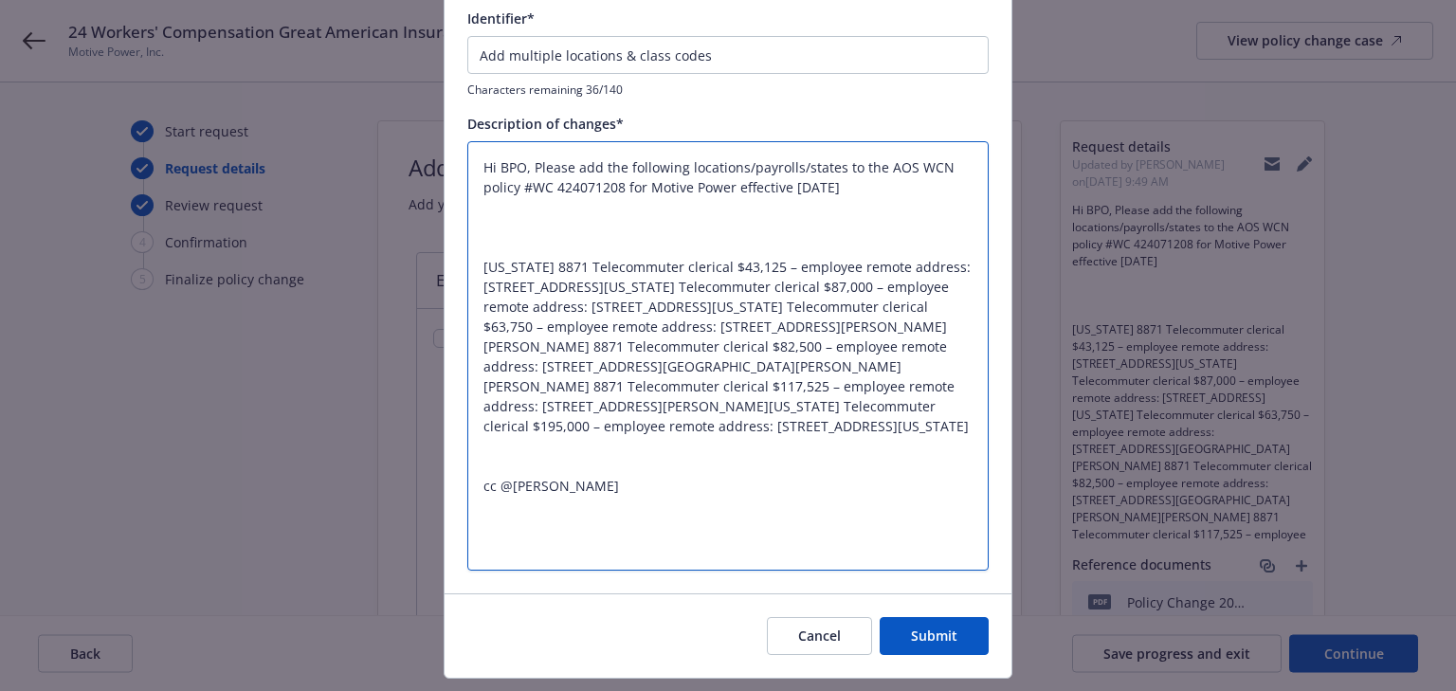
click at [536, 367] on textarea "Hi BPO, Please add the following locations/payrolls/states to the AOS WCN polic…" at bounding box center [727, 356] width 521 height 430
type textarea "x"
type textarea "Hi BPO, Please add the following locations/payrolls/states to the AOS WCN polic…"
type textarea "x"
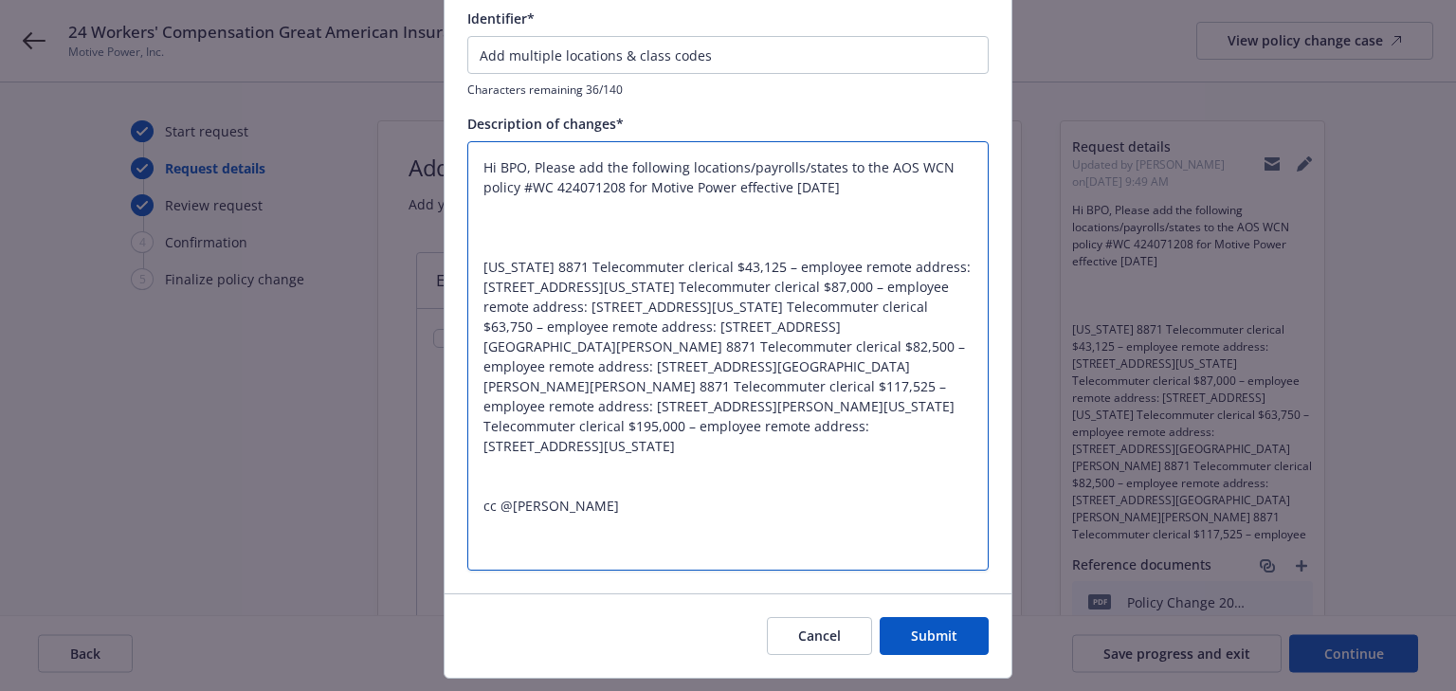
type textarea "Hi BPO, Please add the following locations/payrolls/states to the AOS WCN polic…"
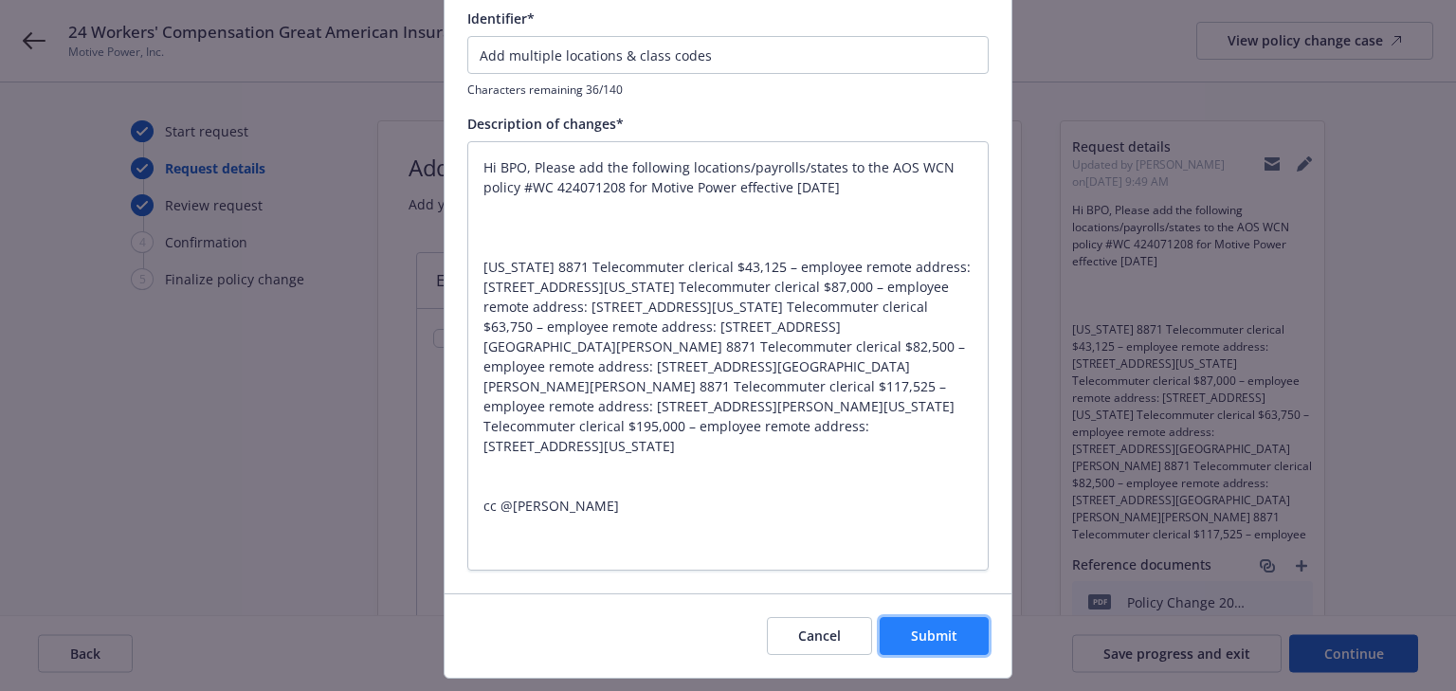
click at [956, 639] on button "Submit" at bounding box center [934, 636] width 109 height 38
type textarea "x"
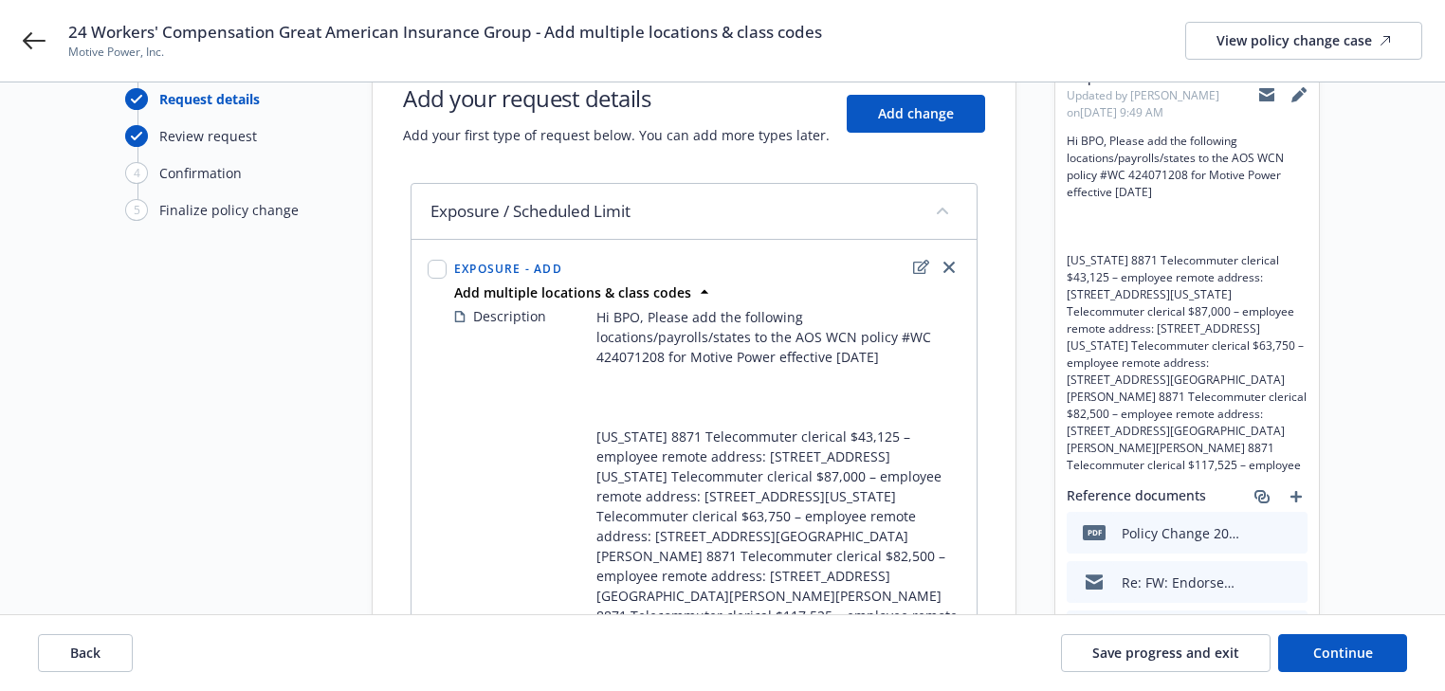
scroll to position [303, 0]
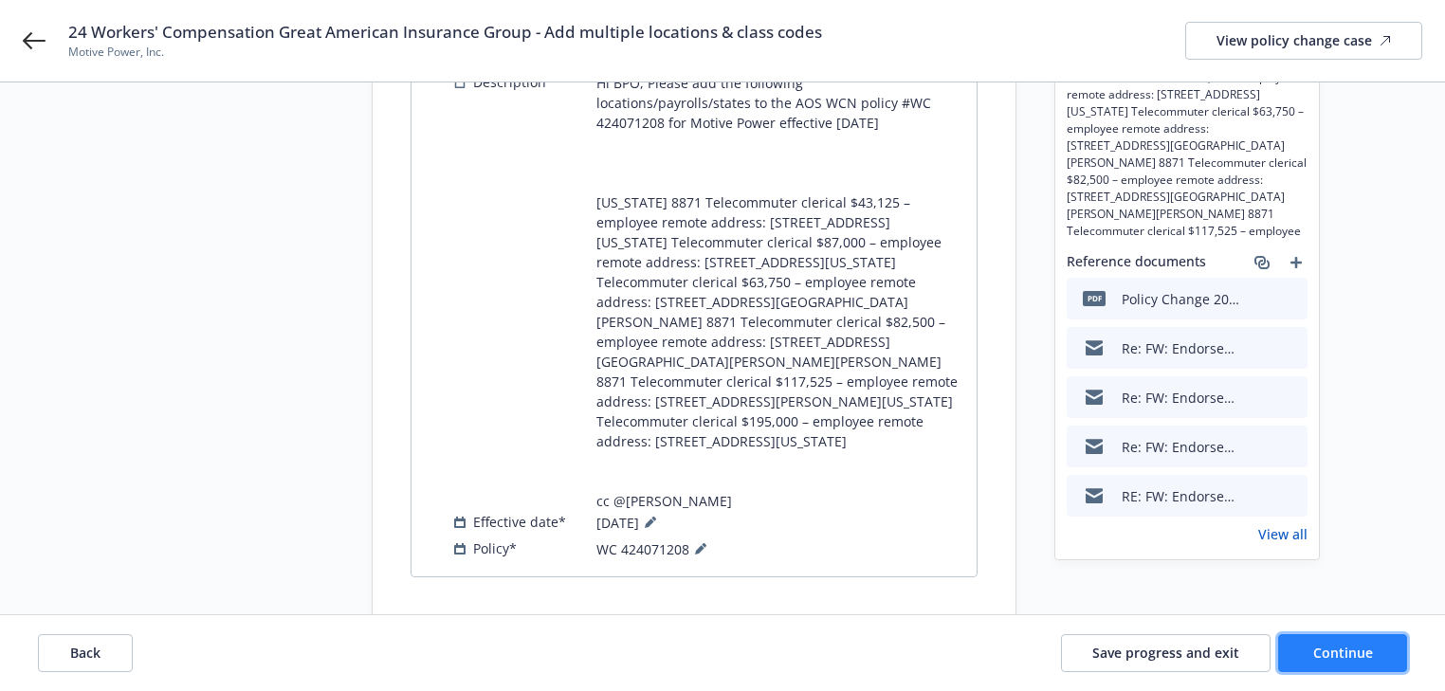
click at [1337, 651] on span "Continue" at bounding box center [1343, 653] width 60 height 18
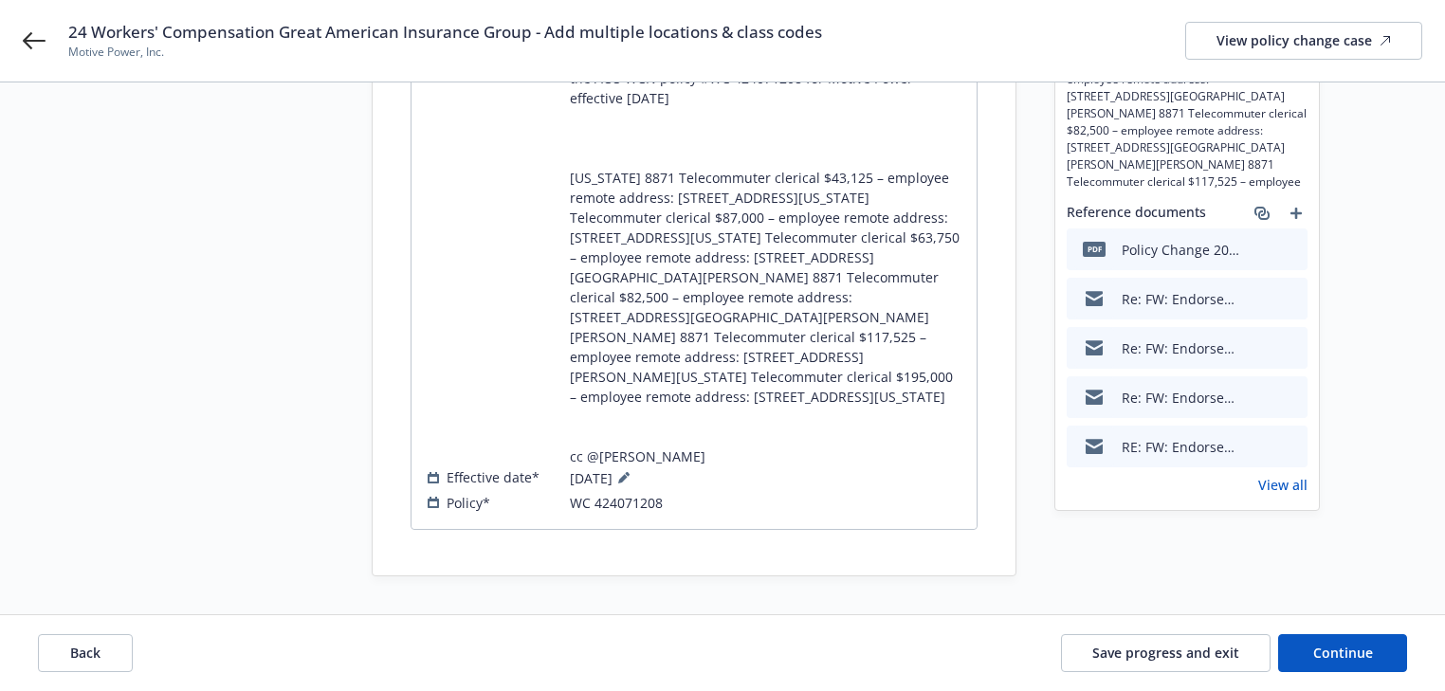
scroll to position [391, 0]
click at [1332, 636] on button "Continue" at bounding box center [1342, 653] width 129 height 38
select select "ACCEPTED"
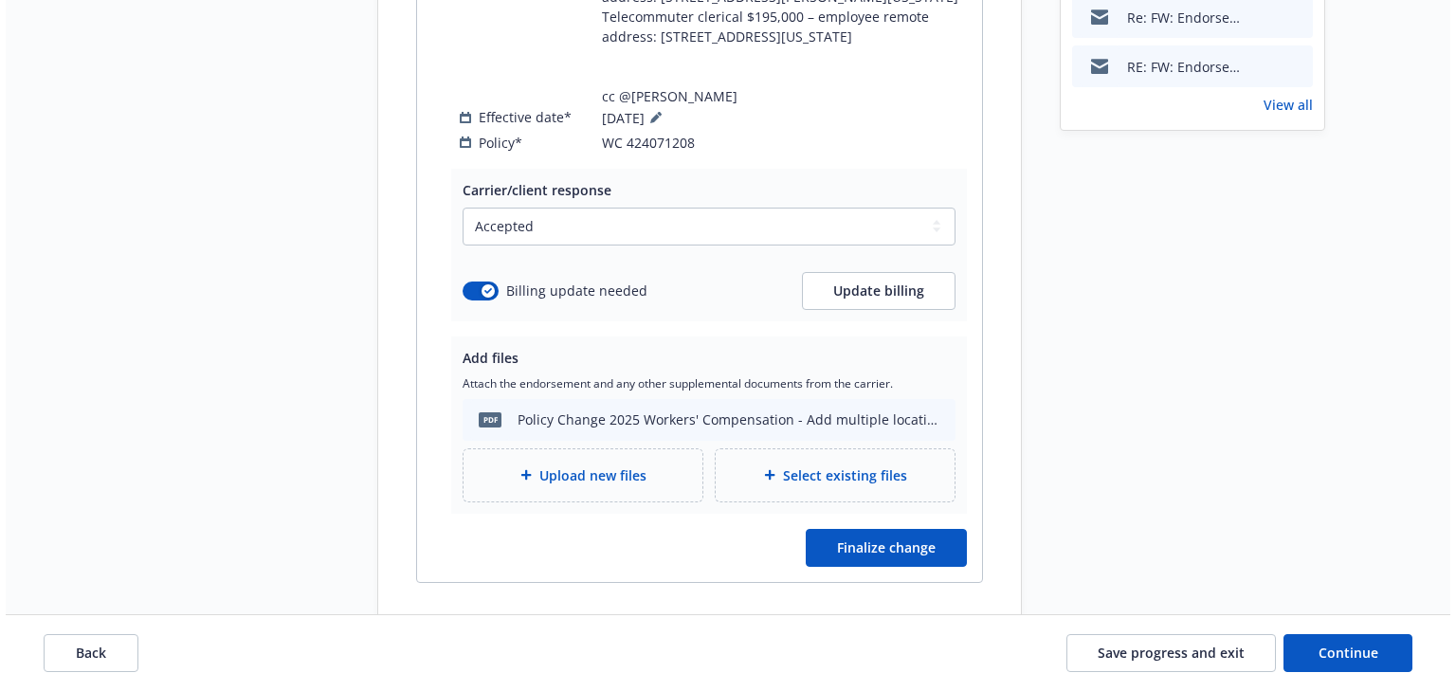
scroll to position [823, 0]
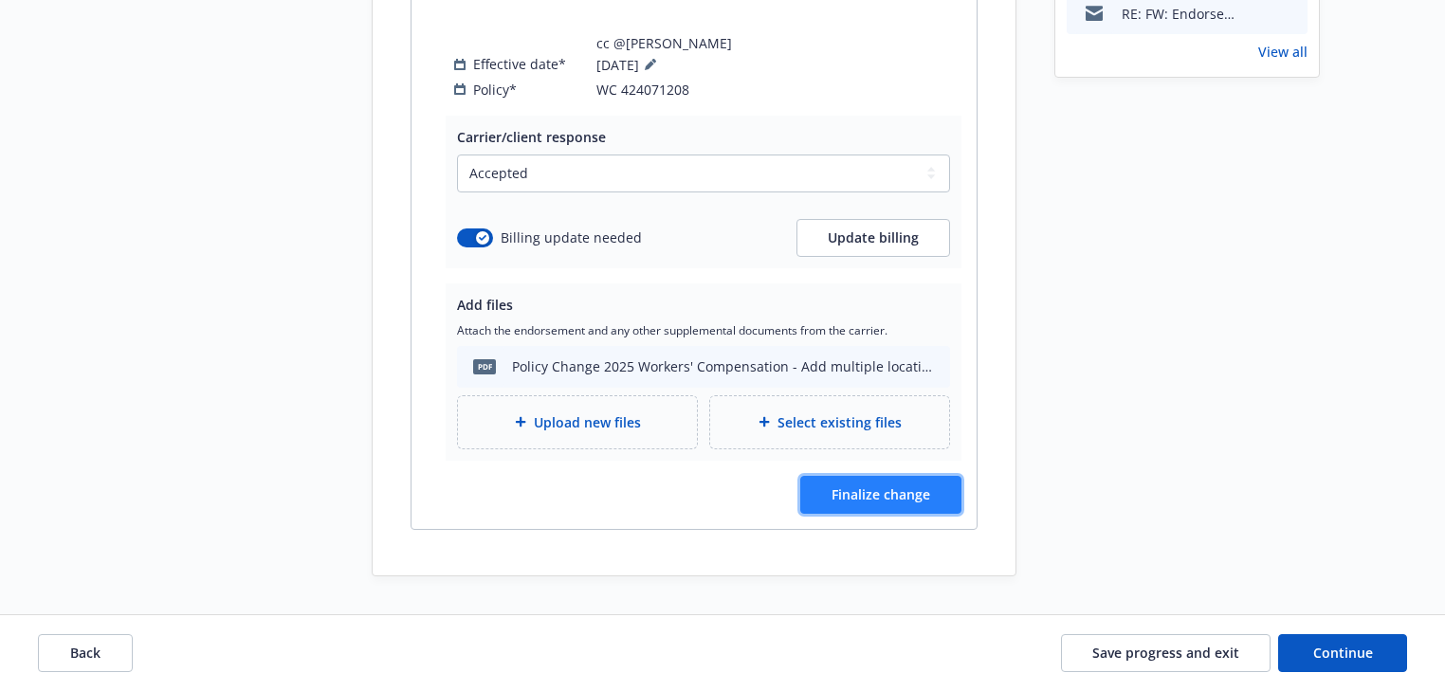
click at [907, 479] on button "Finalize change" at bounding box center [880, 495] width 161 height 38
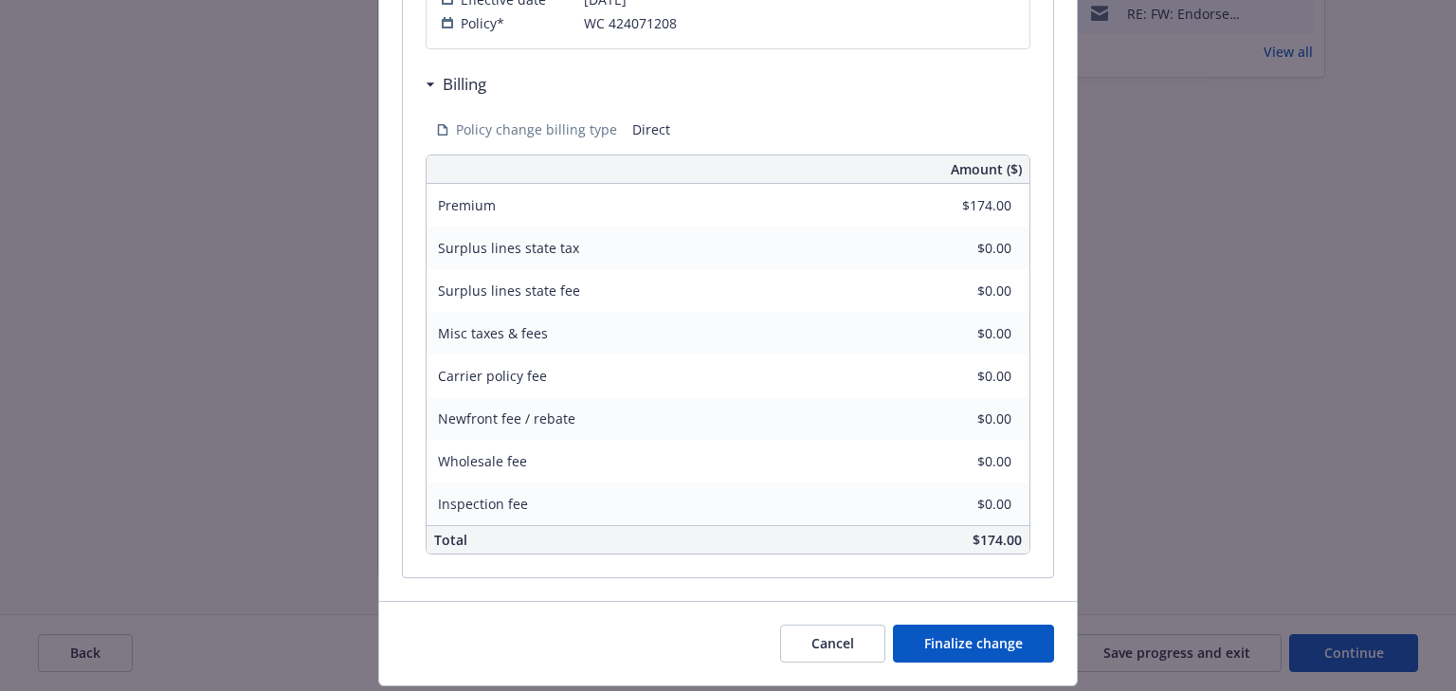
scroll to position [938, 0]
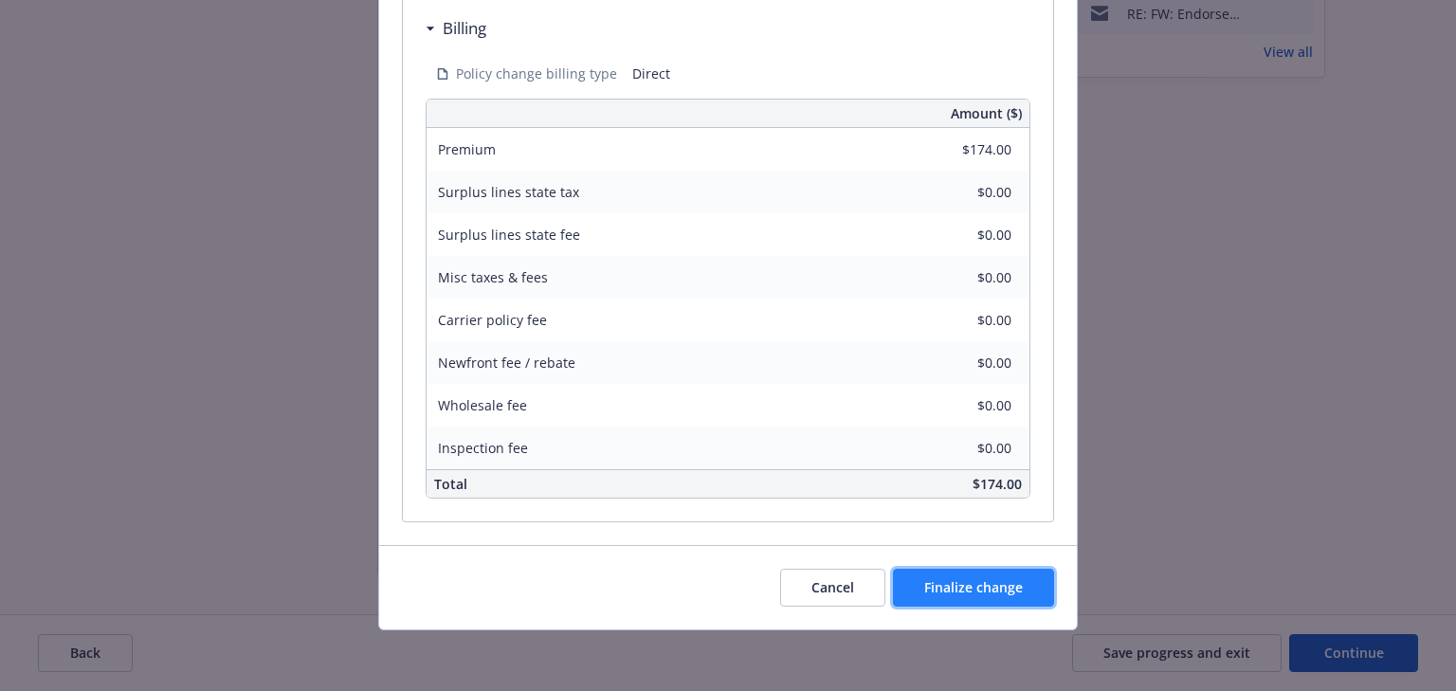
click at [984, 591] on span "Finalize change" at bounding box center [973, 587] width 99 height 18
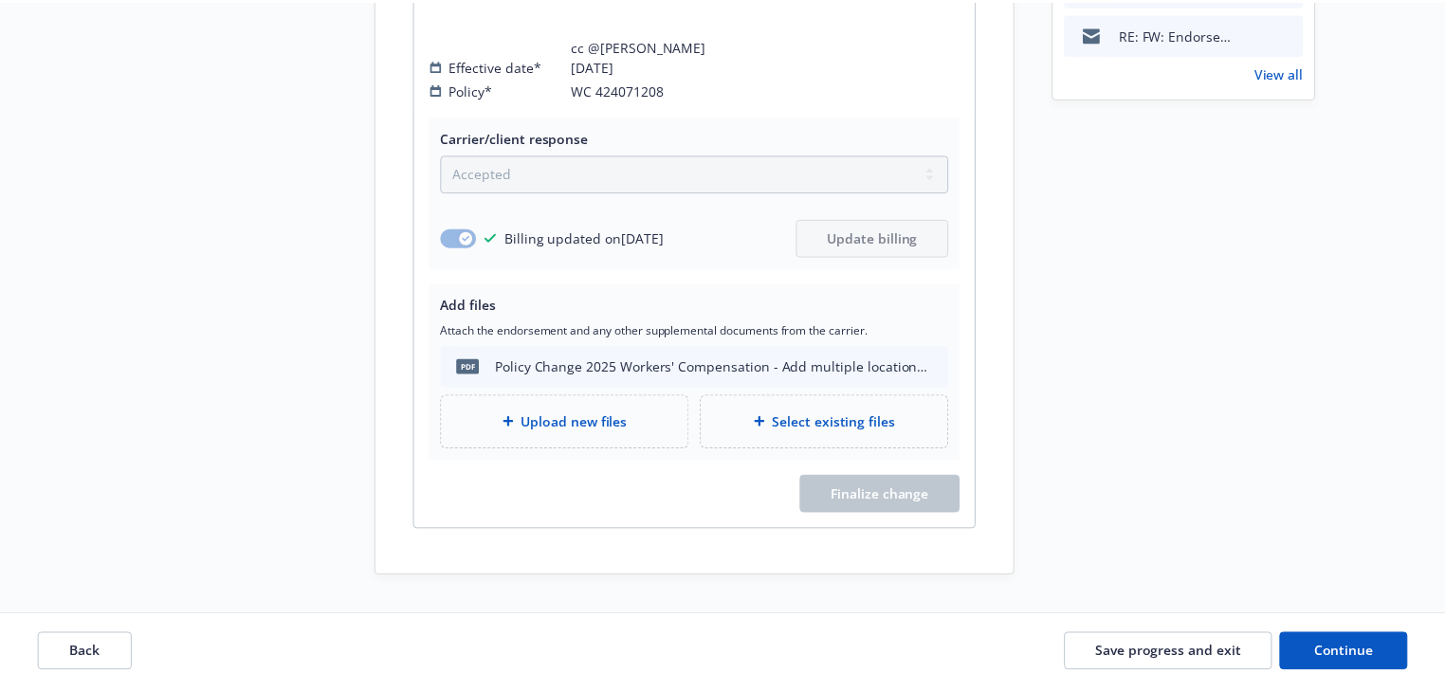
scroll to position [782, 0]
click at [1346, 649] on span "Continue" at bounding box center [1343, 653] width 60 height 18
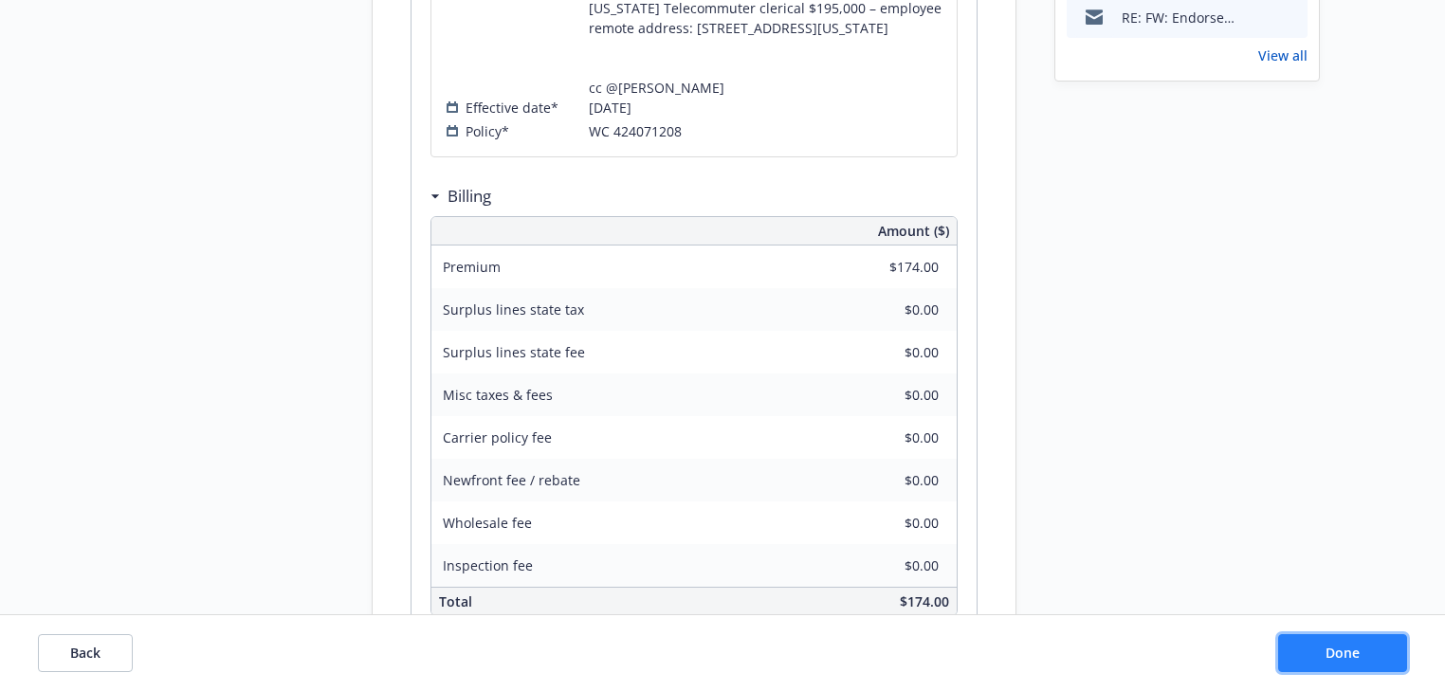
click at [1346, 649] on span "Done" at bounding box center [1342, 653] width 34 height 18
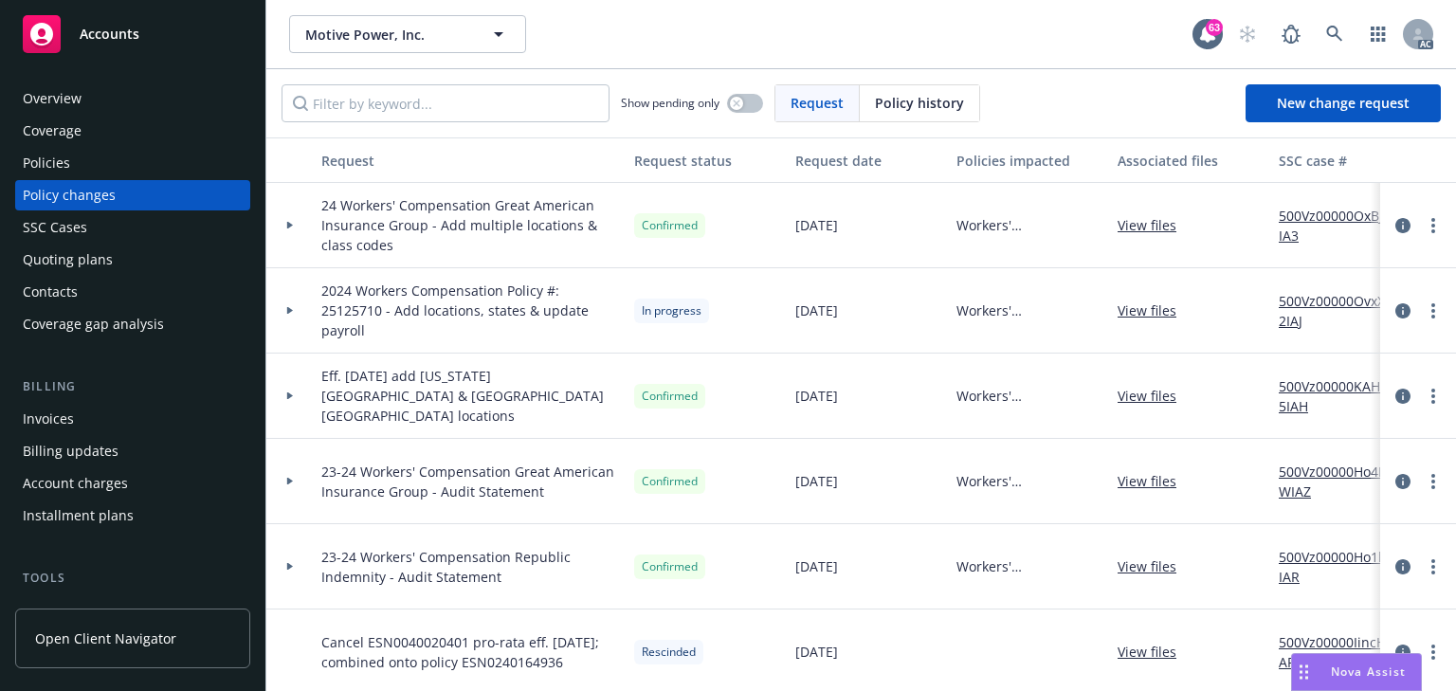
drag, startPoint x: 92, startPoint y: 167, endPoint x: 64, endPoint y: 167, distance: 28.4
click at [92, 167] on div "Policies" at bounding box center [133, 163] width 220 height 30
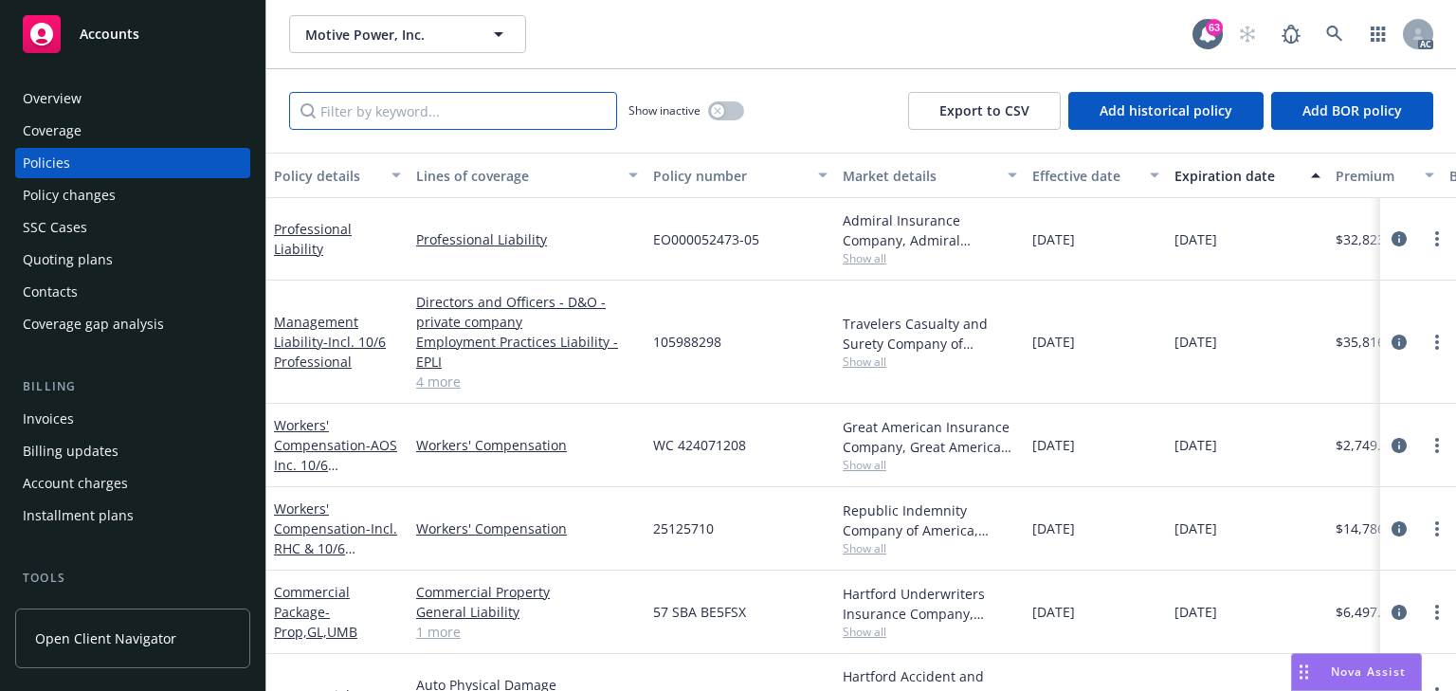
click at [401, 118] on input "Filter by keyword..." at bounding box center [453, 111] width 328 height 38
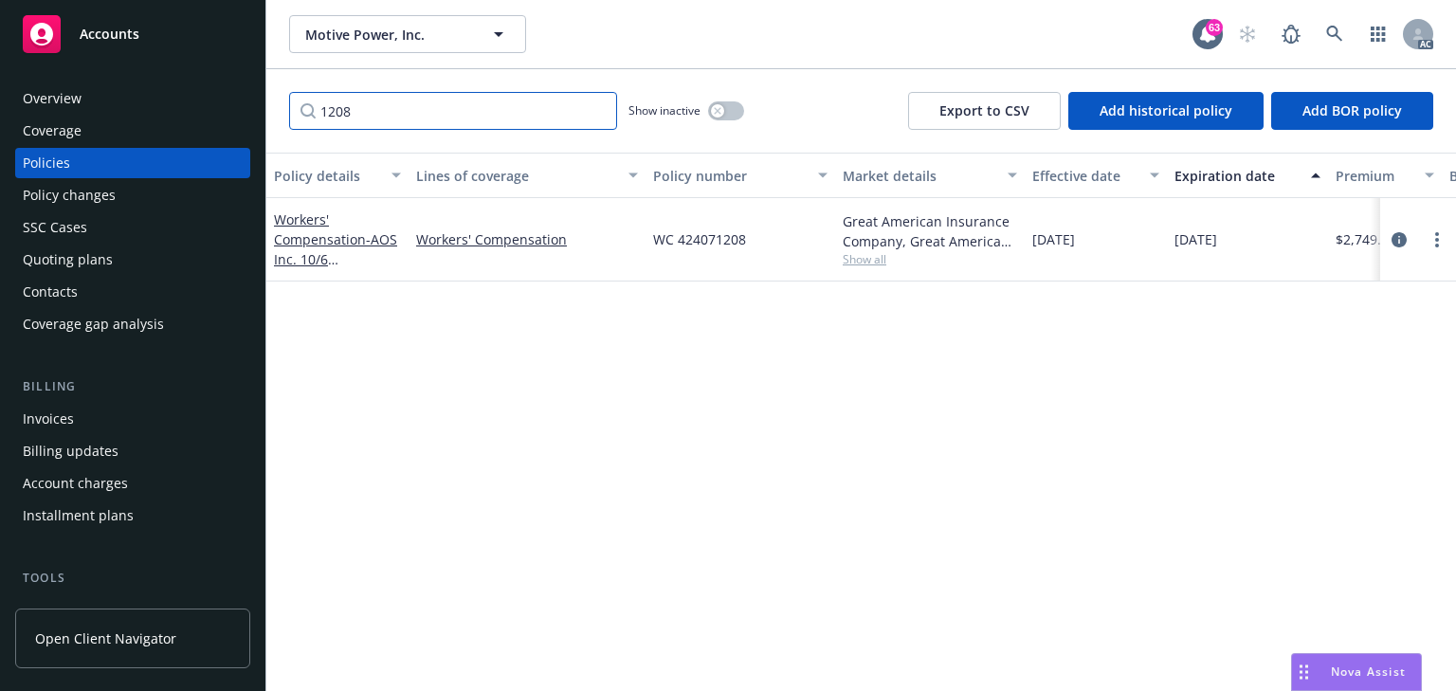
type input "1208"
click at [977, 440] on div "Policy details Lines of coverage Policy number Market details Effective date Ex…" at bounding box center [861, 422] width 1190 height 538
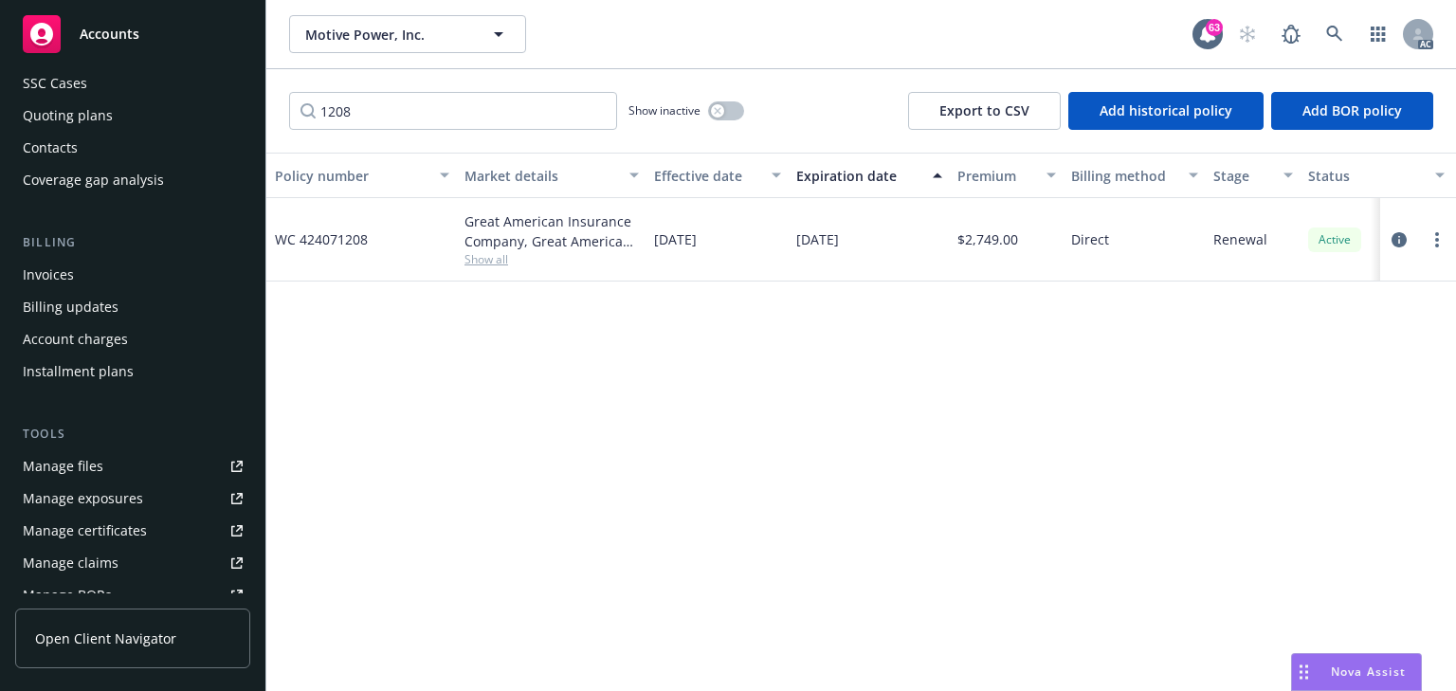
scroll to position [303, 0]
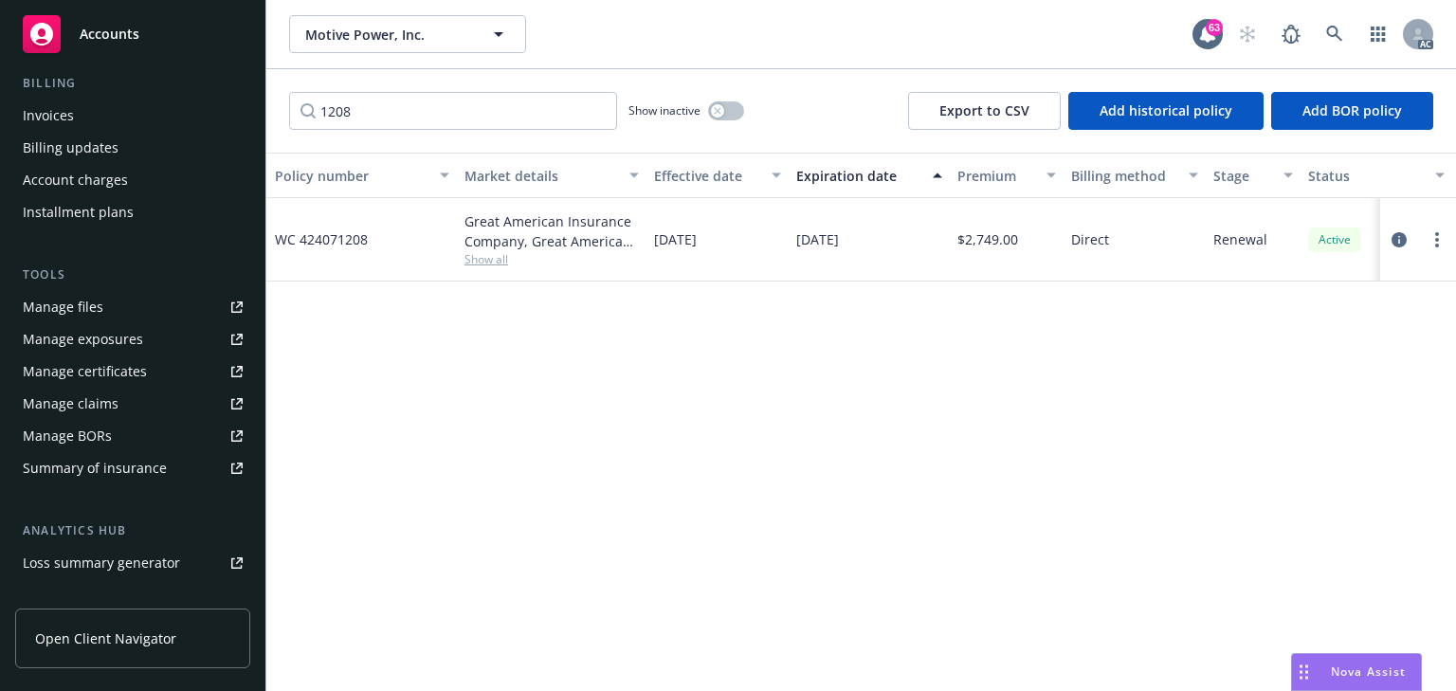
click at [85, 322] on div "Manage files Manage exposures Manage certificates Manage claims Manage BORs Sum…" at bounding box center [132, 387] width 235 height 191
click at [91, 342] on div "Manage exposures" at bounding box center [83, 339] width 120 height 30
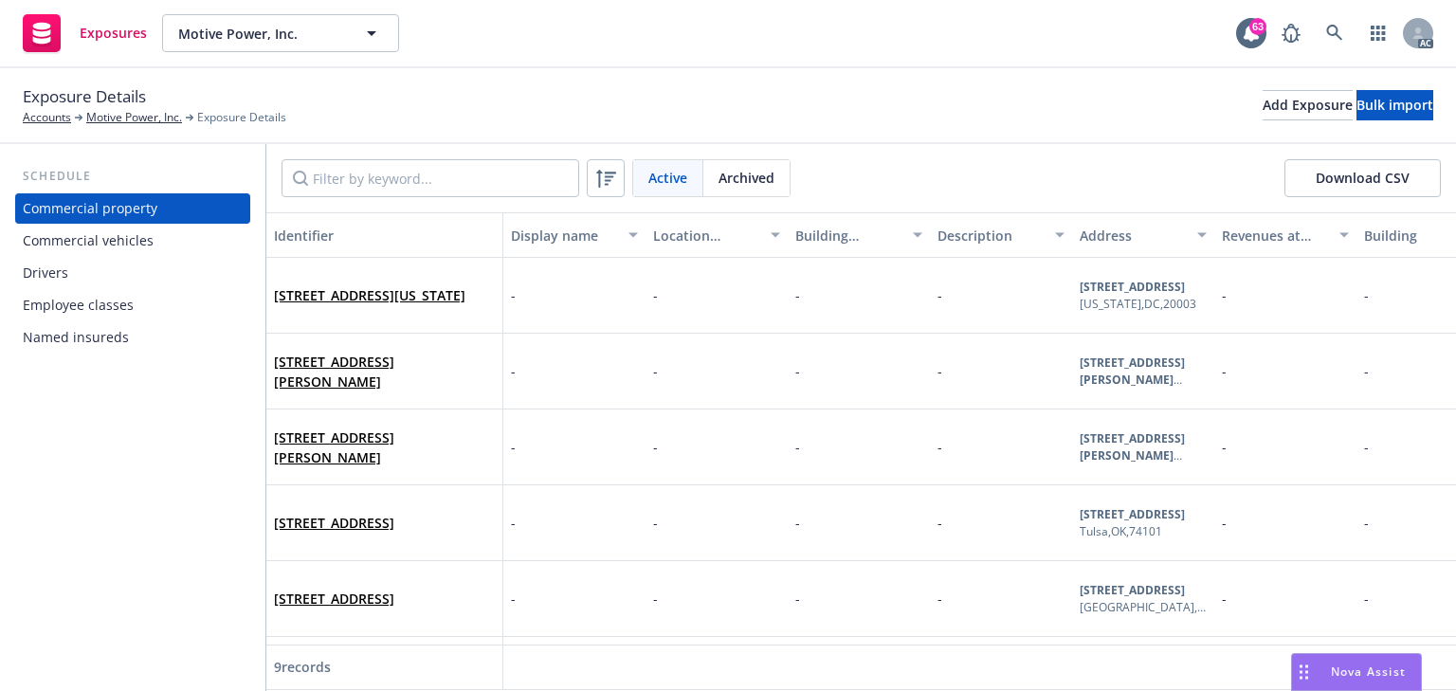
click at [94, 315] on div "Employee classes" at bounding box center [78, 305] width 111 height 30
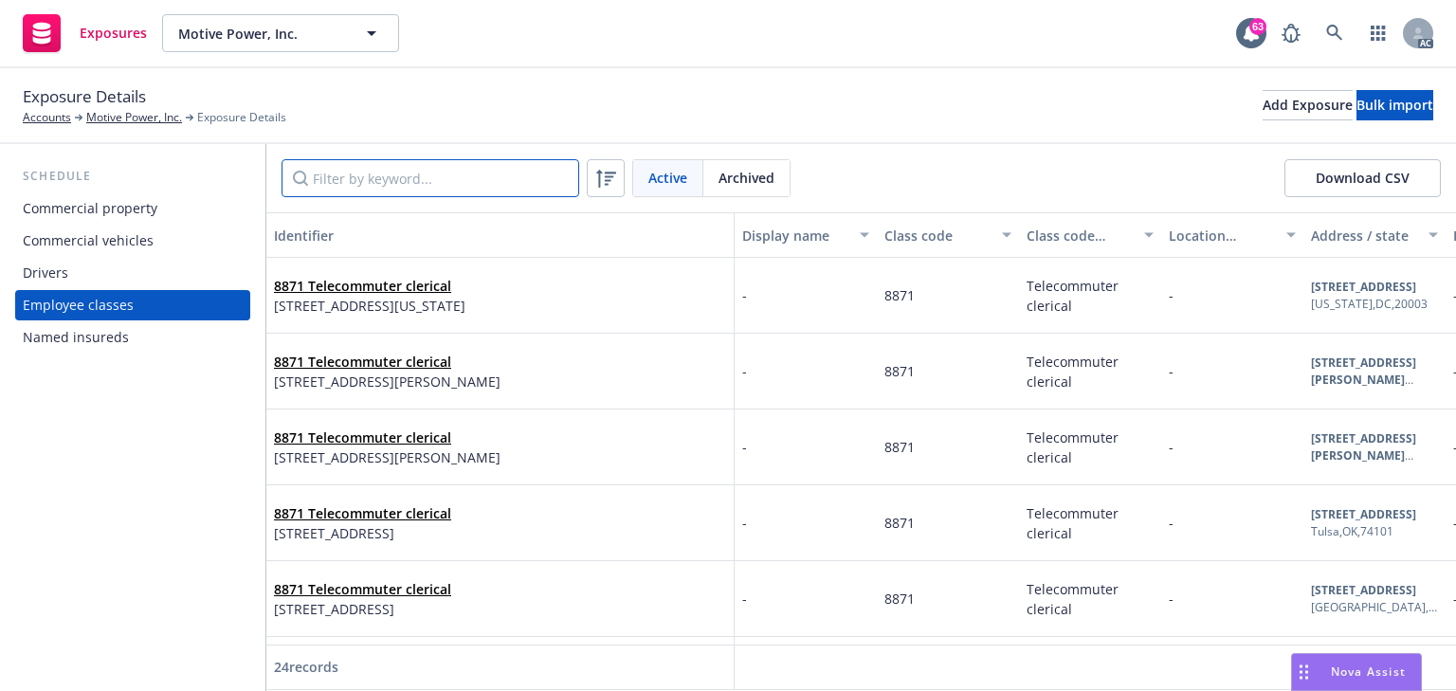
click at [336, 190] on input "Filter by keyword..." at bounding box center [431, 178] width 298 height 38
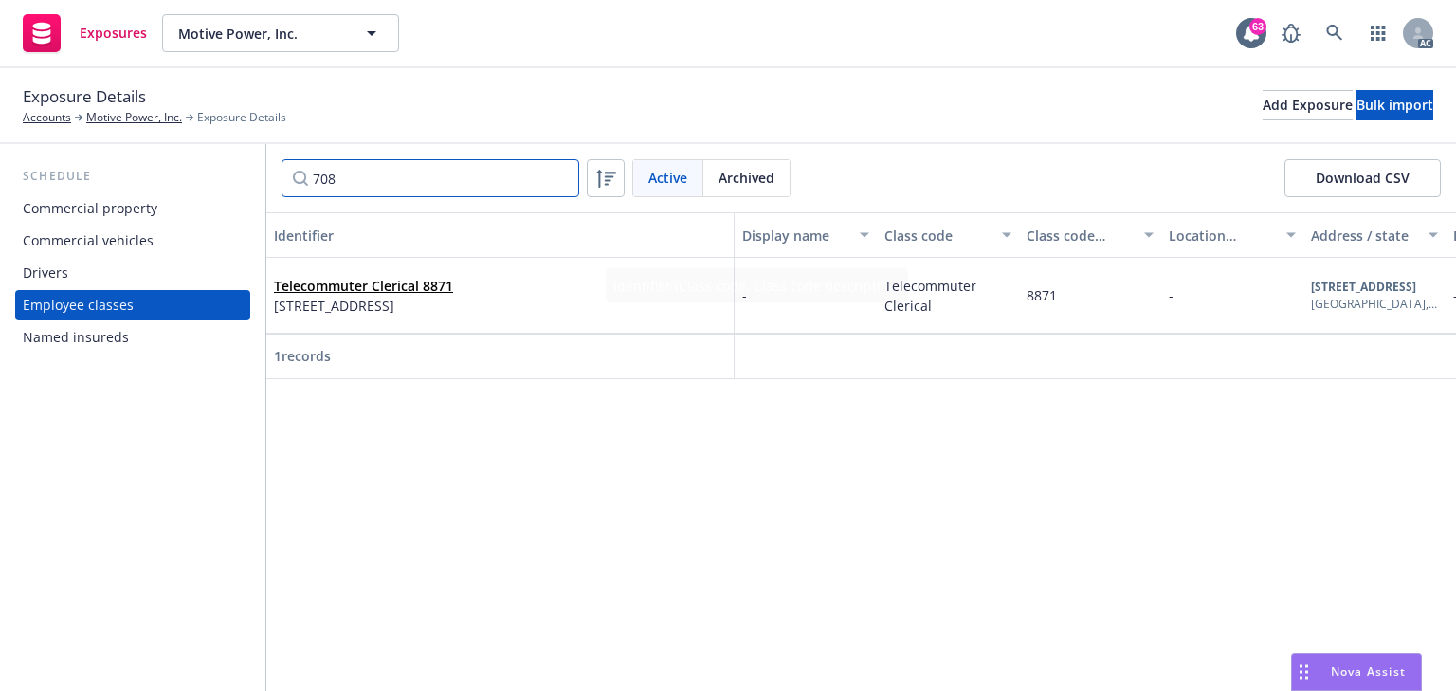
type input "708"
click at [573, 591] on div "Identifier Display name Class code Class code description Location number Addre…" at bounding box center [861, 451] width 1190 height 479
drag, startPoint x: 879, startPoint y: 378, endPoint x: 1075, endPoint y: 394, distance: 196.9
click at [1075, 394] on div "Identifier Display name Class code Class code description Location number Addre…" at bounding box center [861, 451] width 1190 height 479
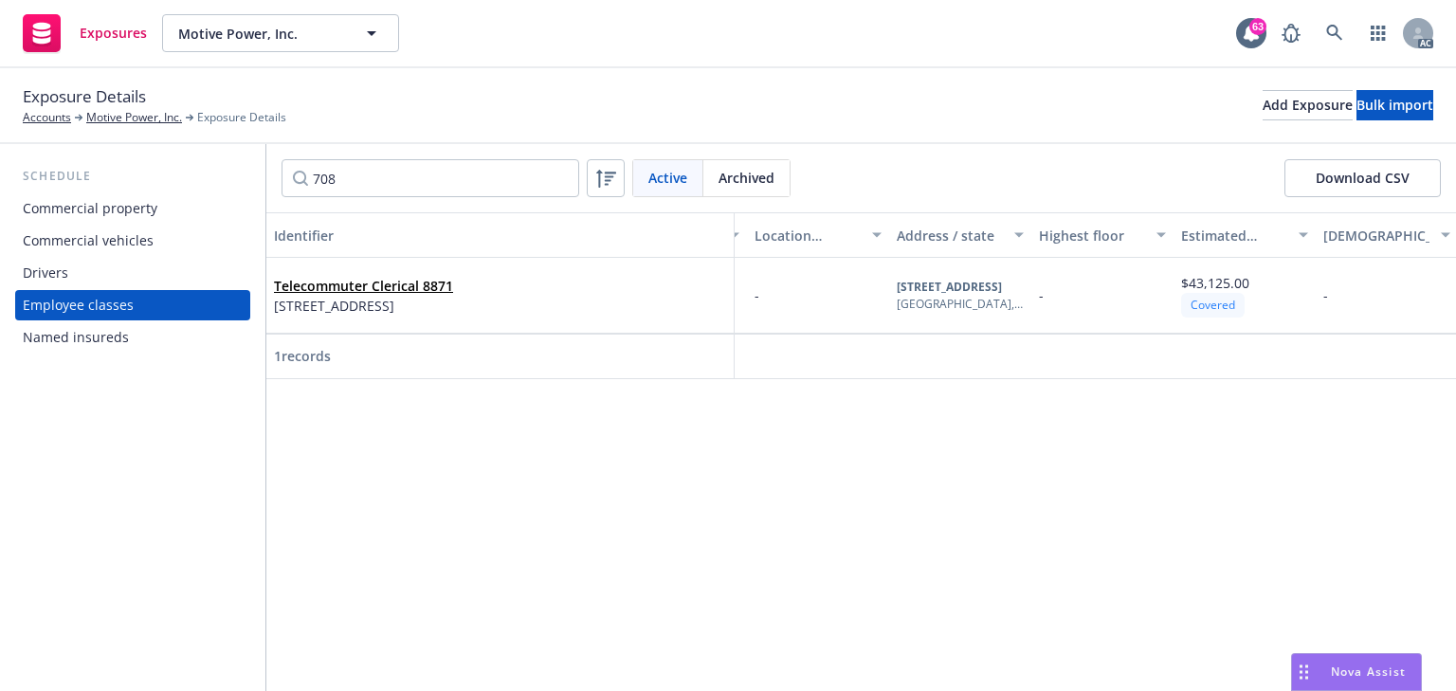
scroll to position [0, 530]
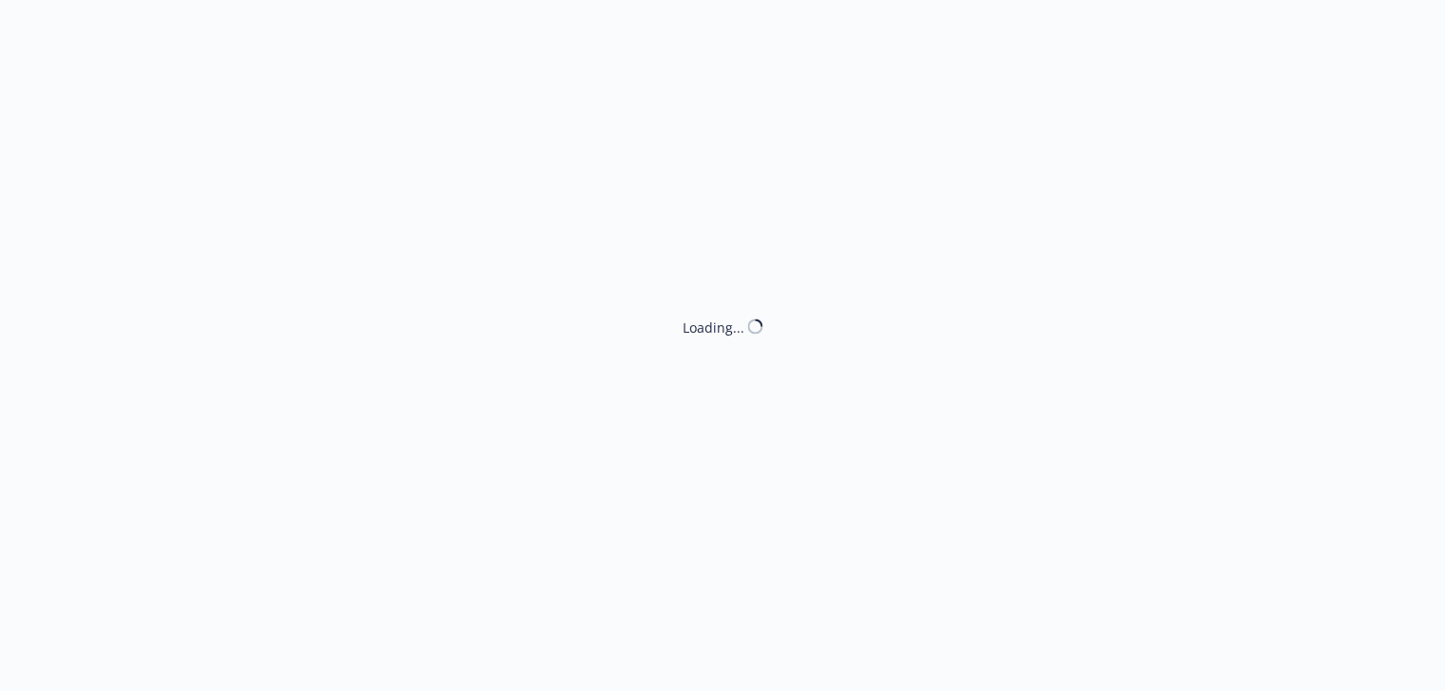
select select "ACCEPTED"
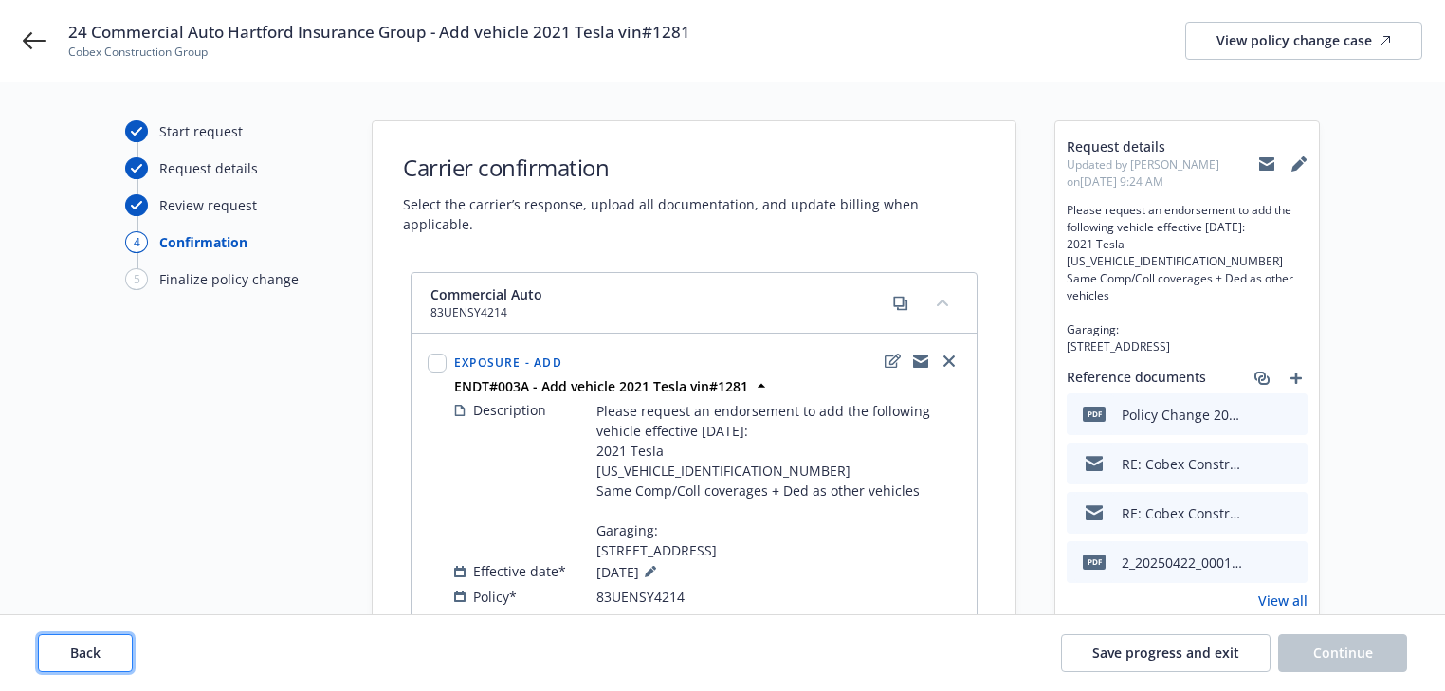
click at [95, 656] on span "Back" at bounding box center [85, 653] width 30 height 18
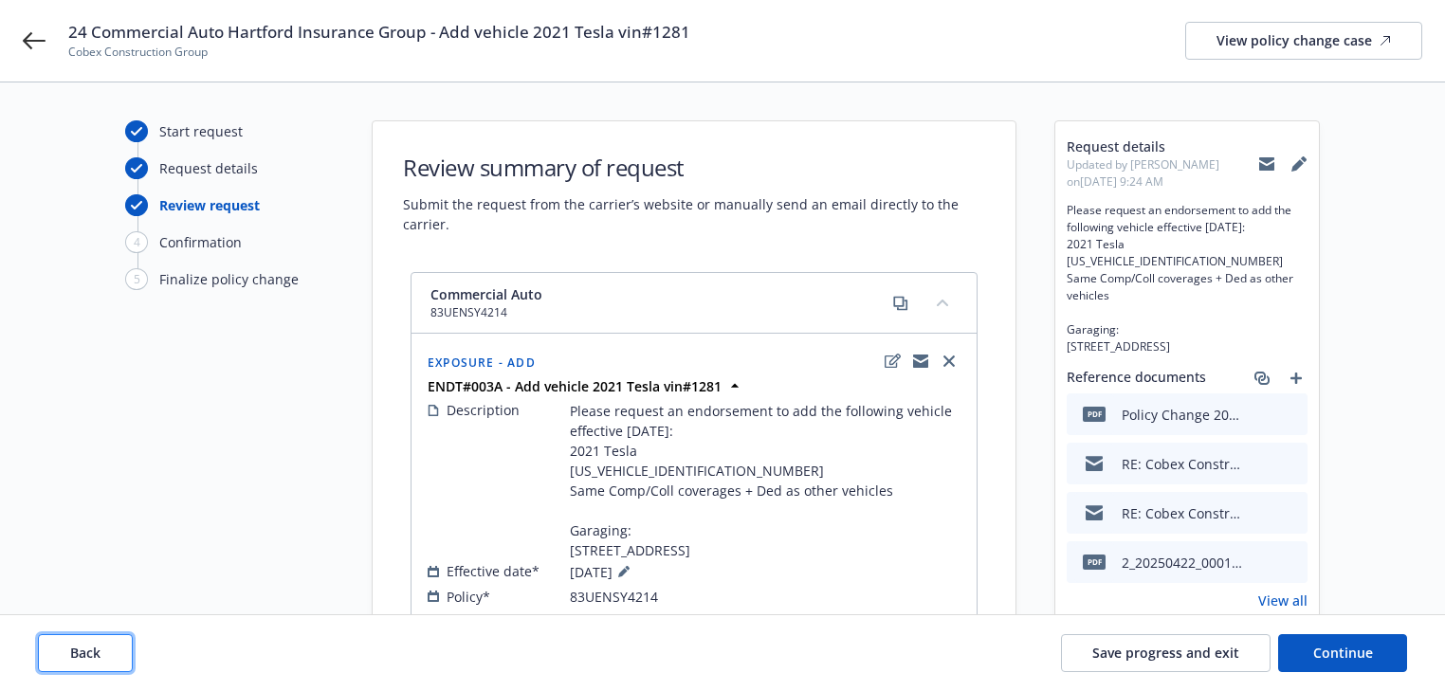
click at [95, 656] on span "Back" at bounding box center [85, 653] width 30 height 18
click at [94, 655] on span "Back" at bounding box center [85, 653] width 30 height 18
click at [94, 655] on div "Back Save progress and exit Continue" at bounding box center [722, 653] width 1369 height 38
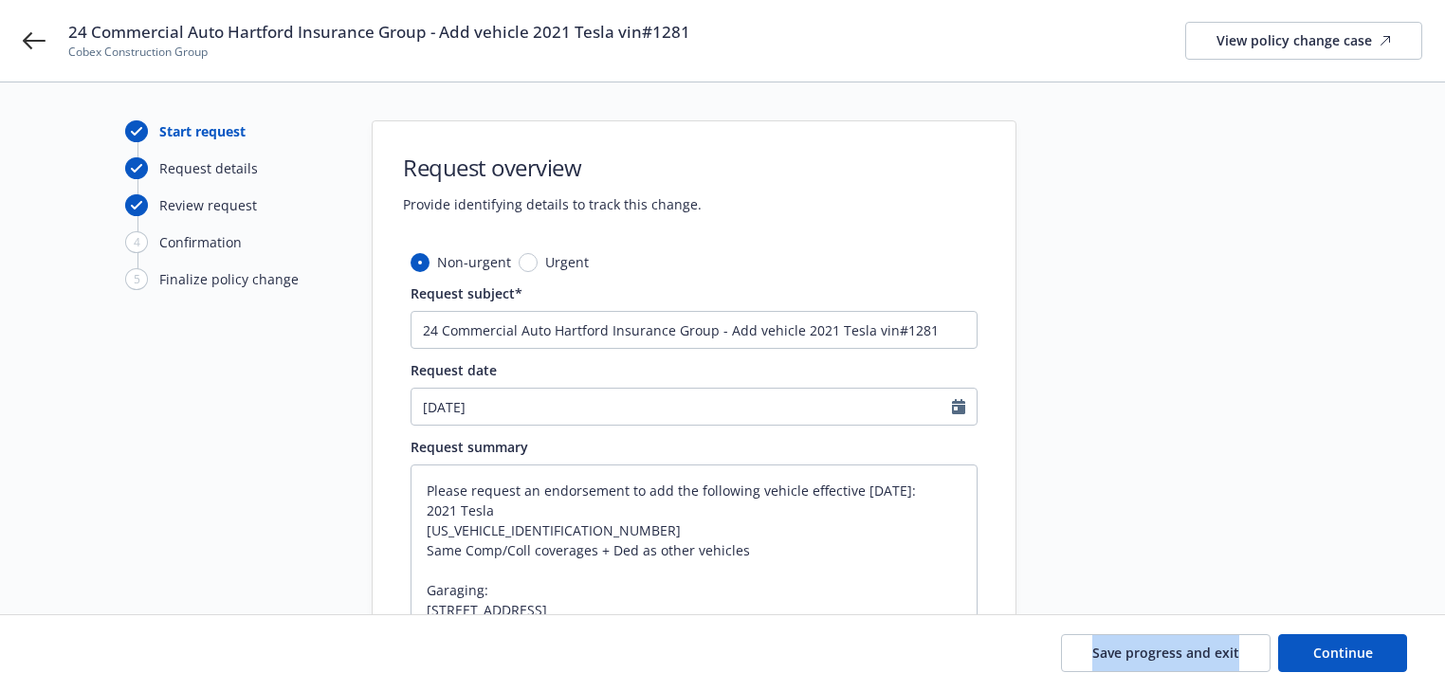
click at [94, 655] on div "Save progress and exit Continue" at bounding box center [722, 653] width 1369 height 38
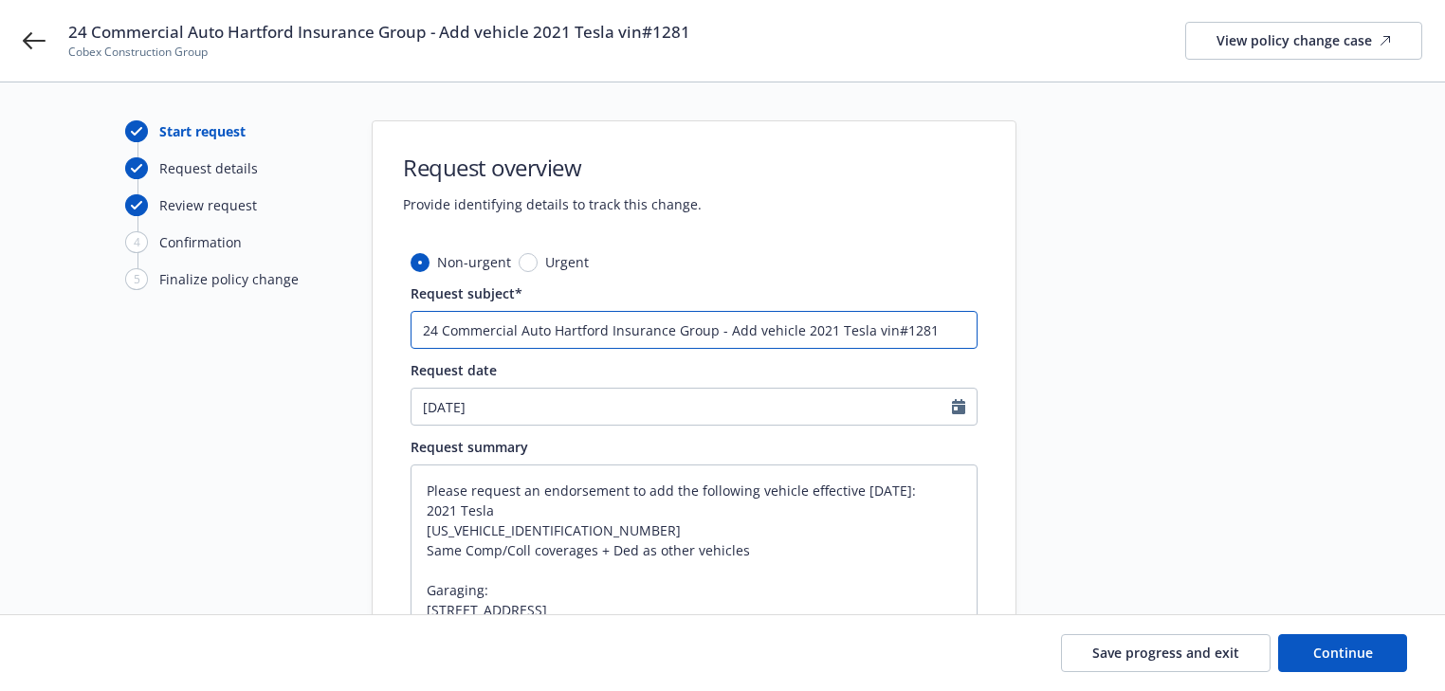
click at [863, 326] on input "24 Commercial Auto Hartford Insurance Group - Add vehicle 2021 Tesla vin#1281" at bounding box center [693, 330] width 567 height 38
type textarea "x"
type input "24 Commercial Auto Hartford Insurance Group - Add vehicle 2021 Tesl vin#1281"
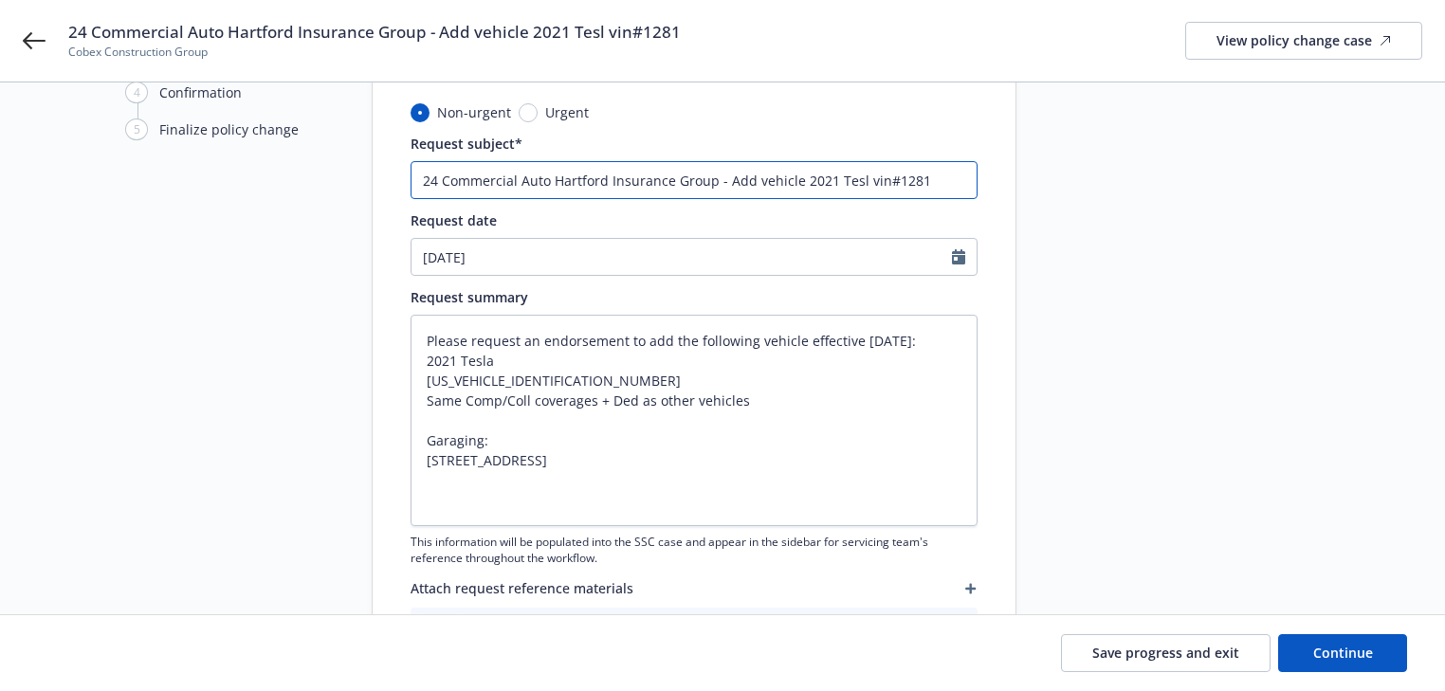
scroll to position [152, 0]
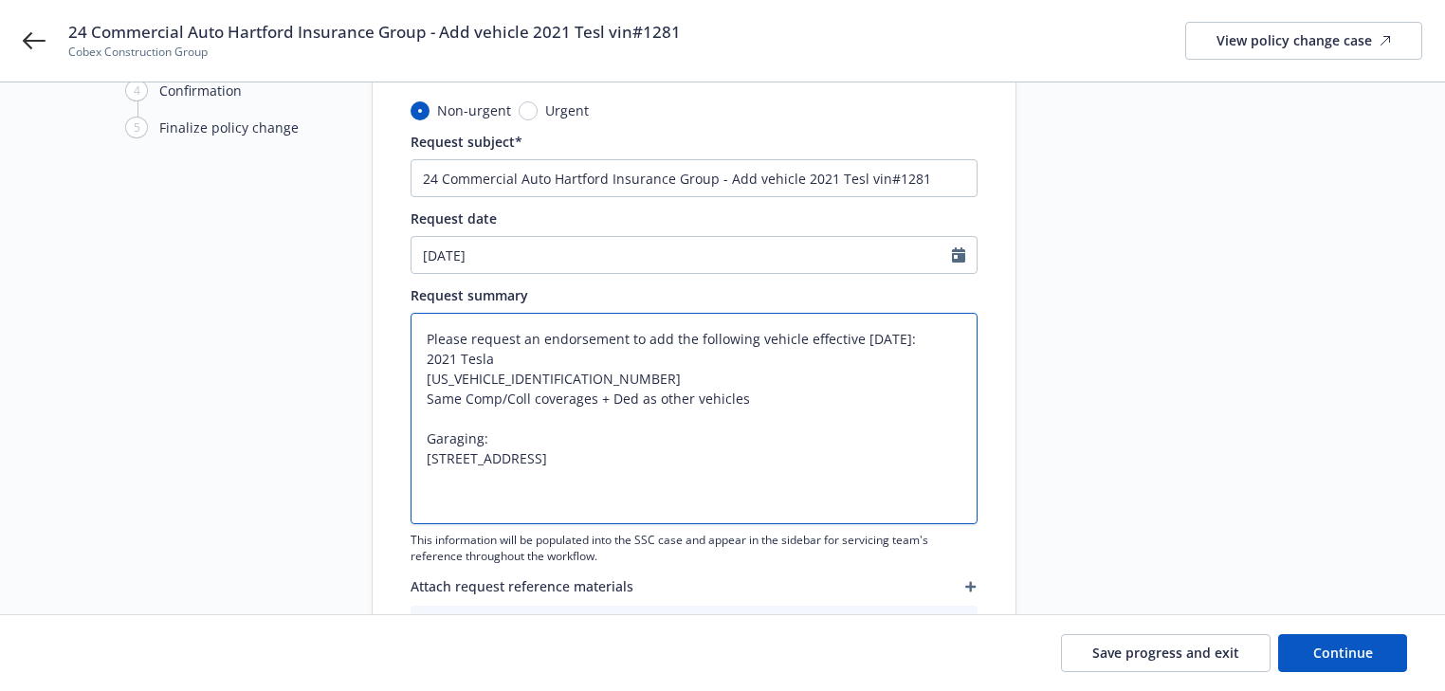
click at [493, 354] on textarea "Please request an endorsement to add the following vehicle effective [DATE]: 20…" at bounding box center [693, 418] width 567 height 211
type textarea "x"
type textarea "Please request an endorsement to add the following vehicle effective [DATE]: 20…"
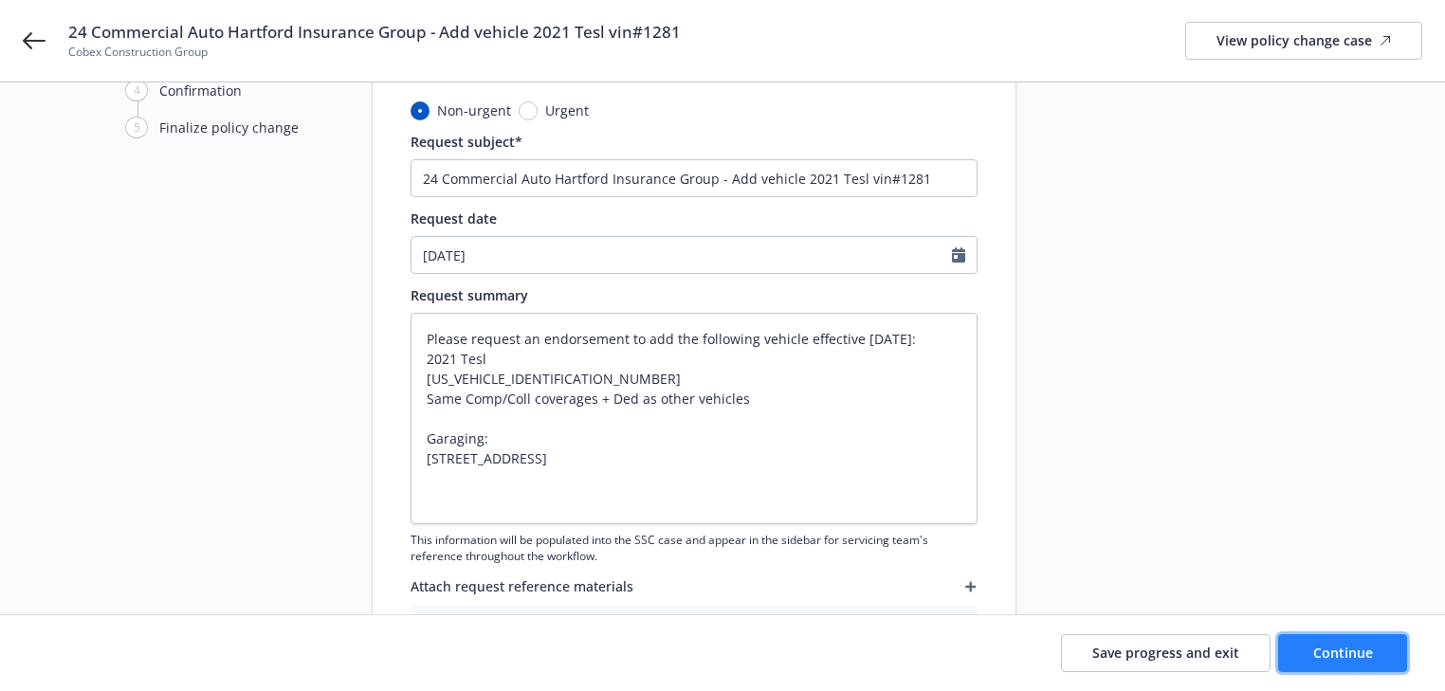
click at [1361, 641] on button "Continue" at bounding box center [1342, 653] width 129 height 38
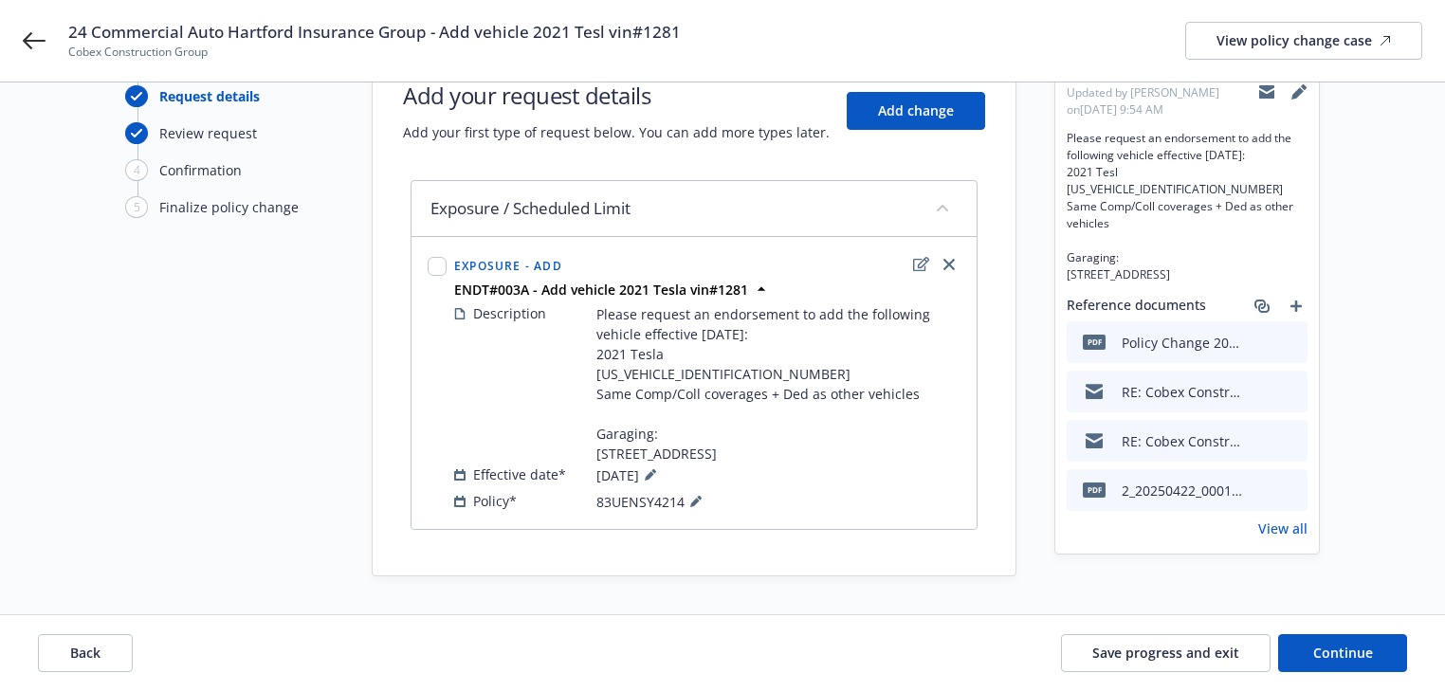
scroll to position [90, 0]
click at [916, 257] on icon "edit" at bounding box center [921, 264] width 16 height 15
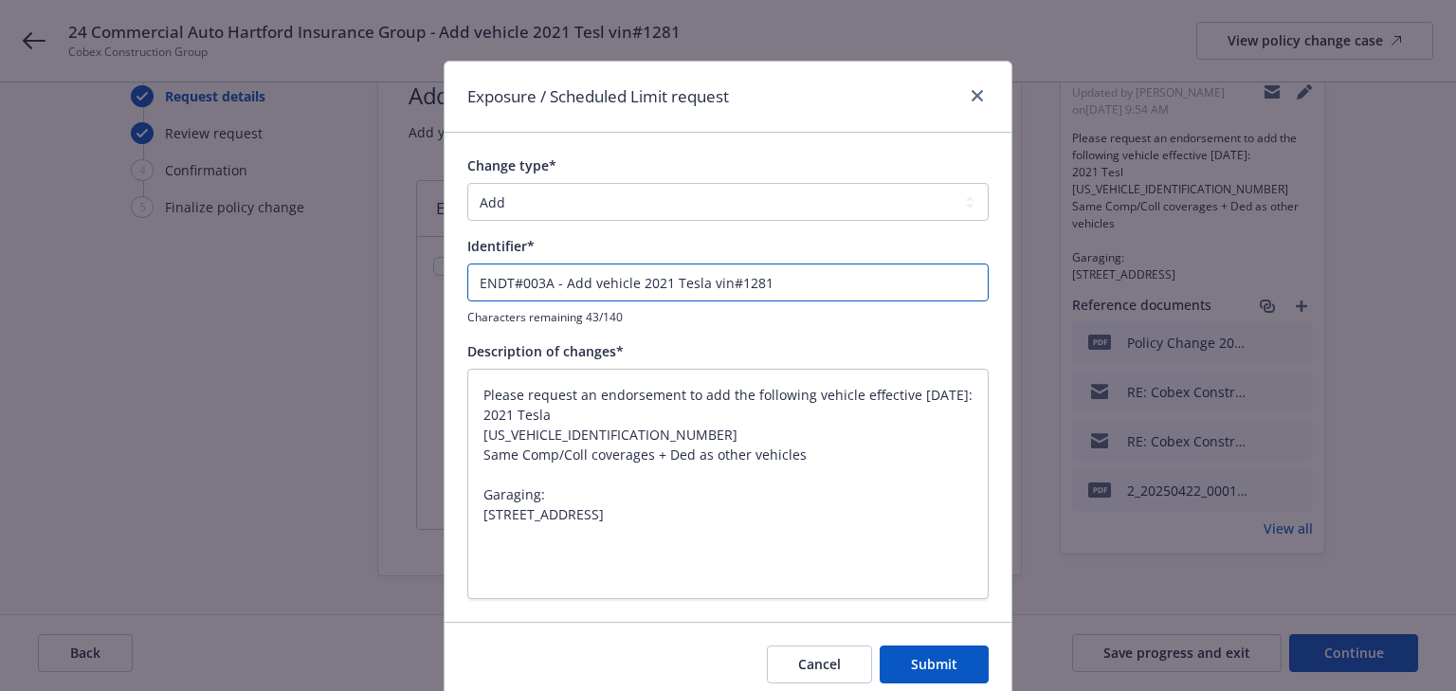
click at [693, 283] on input "ENDT#003A - Add vehicle 2021 Tesla vin#1281" at bounding box center [727, 283] width 521 height 38
type textarea "x"
type input "ENDT#003A - Add vehicle 2021 Tesl vin#1281"
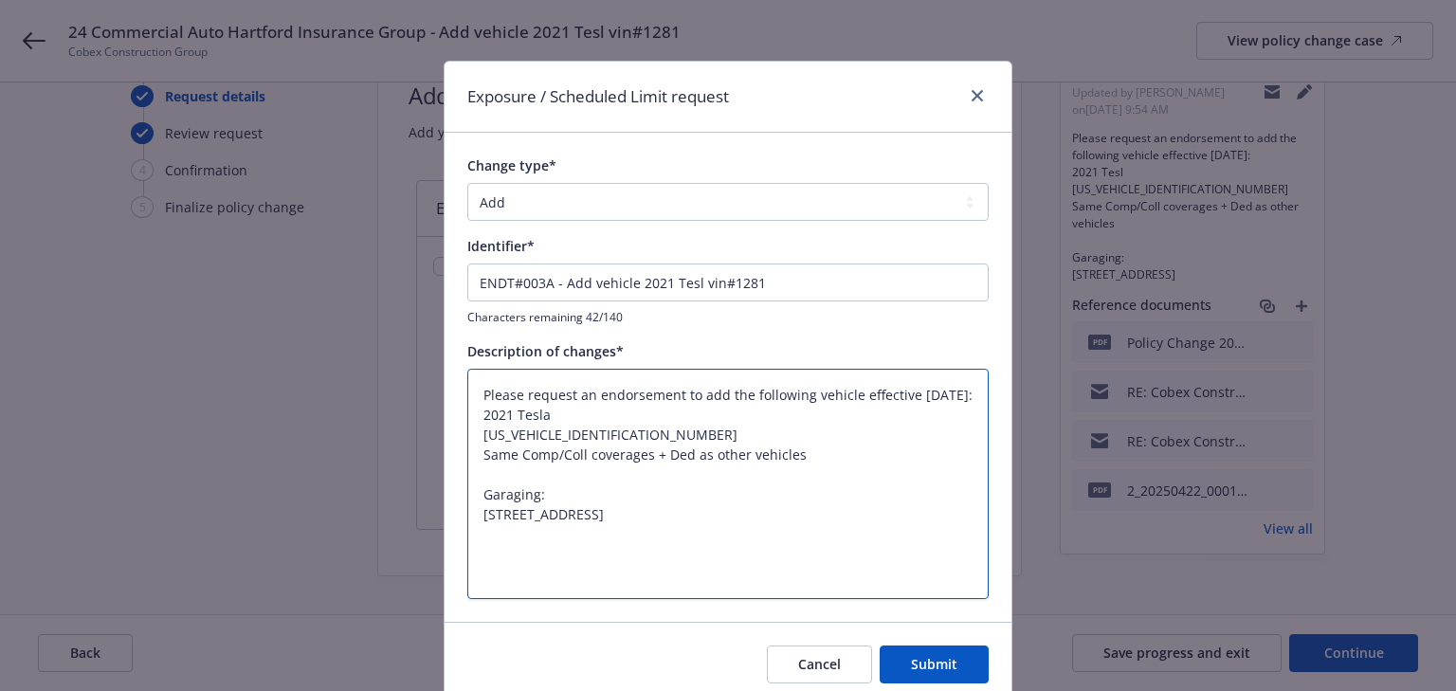
click at [550, 432] on textarea "Please request an endorsement to add the following vehicle effective [DATE]: 20…" at bounding box center [727, 484] width 521 height 231
type textarea "x"
type textarea "Please request an endorsement to add the following vehicle effective [DATE]: 20…"
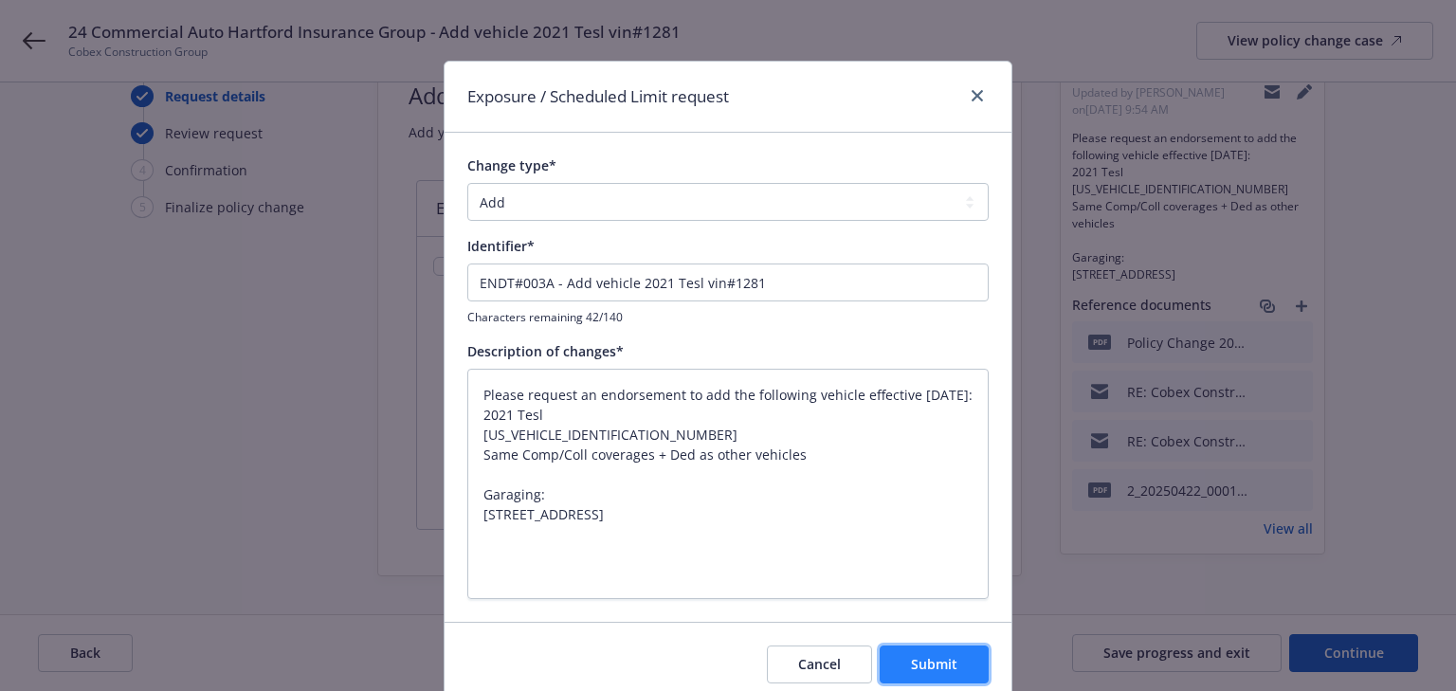
click at [925, 658] on span "Submit" at bounding box center [934, 664] width 46 height 18
type textarea "x"
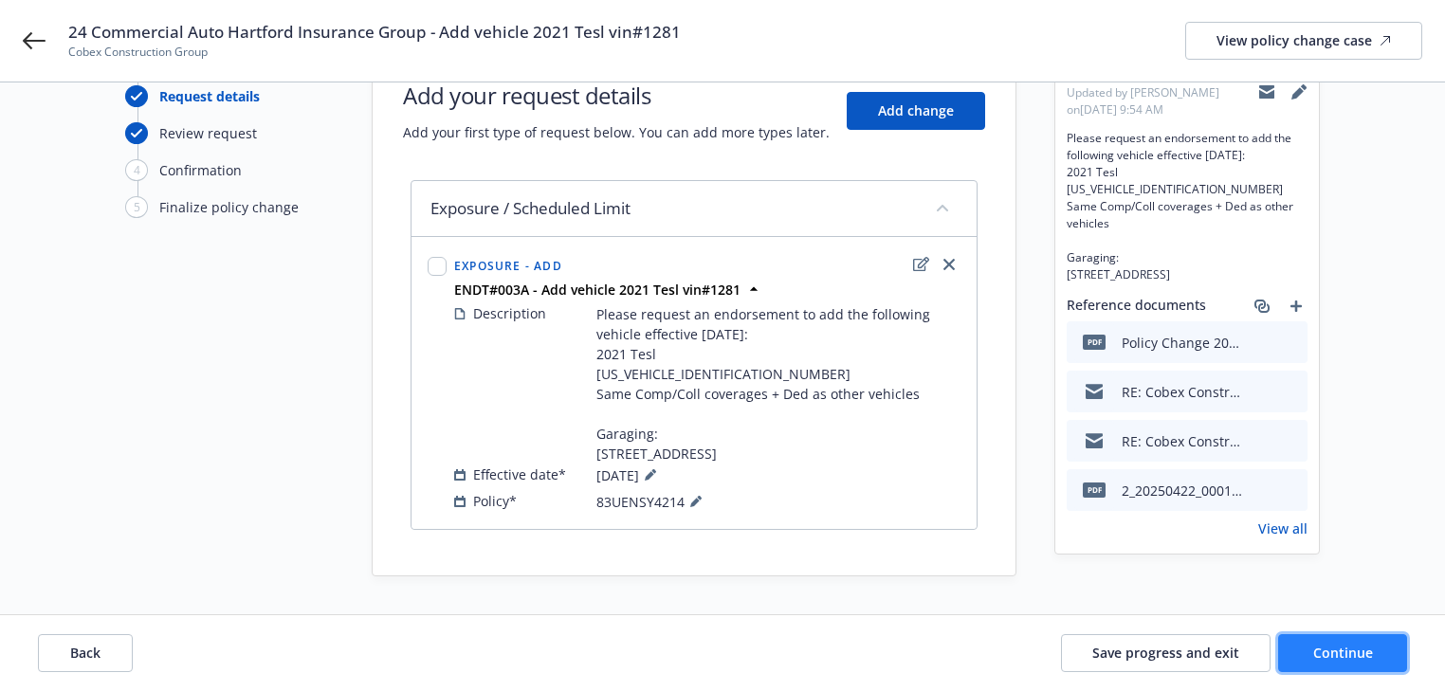
click at [1341, 648] on span "Continue" at bounding box center [1343, 653] width 60 height 18
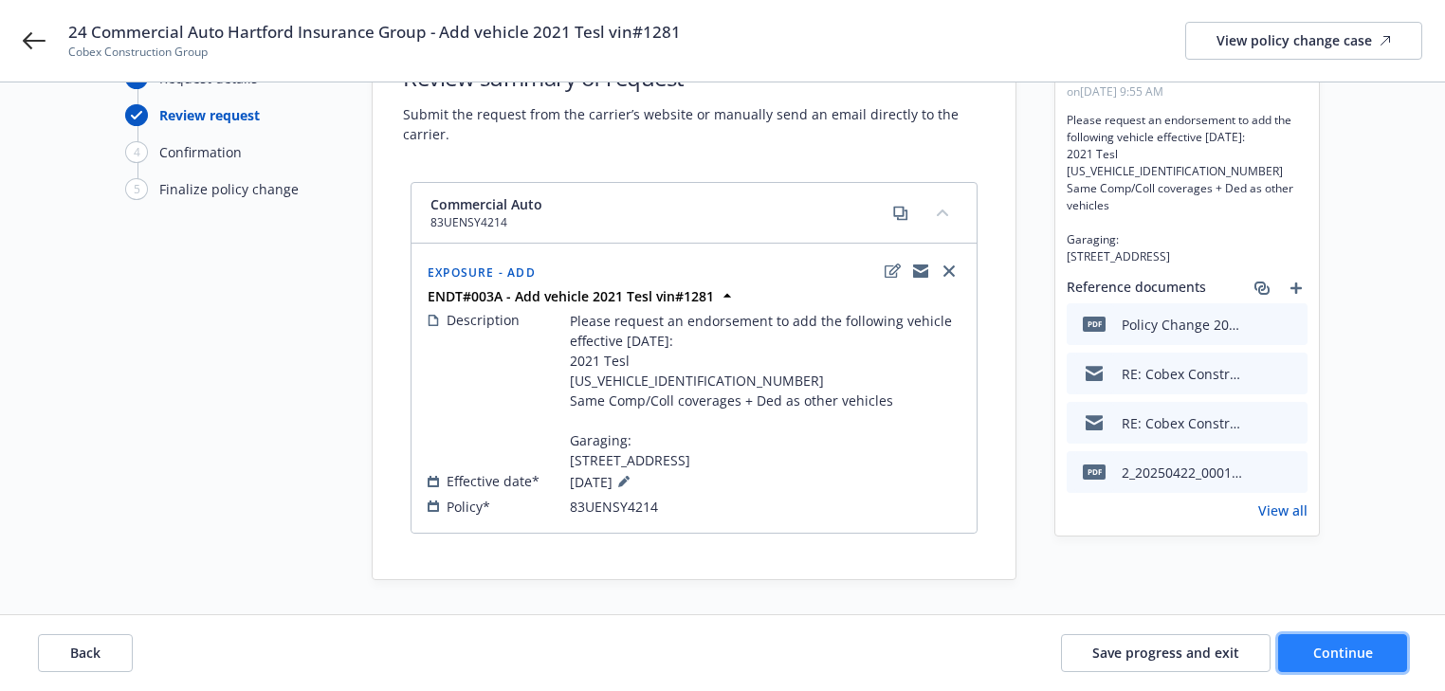
click at [1341, 648] on span "Continue" at bounding box center [1343, 653] width 60 height 18
select select "ACCEPTED"
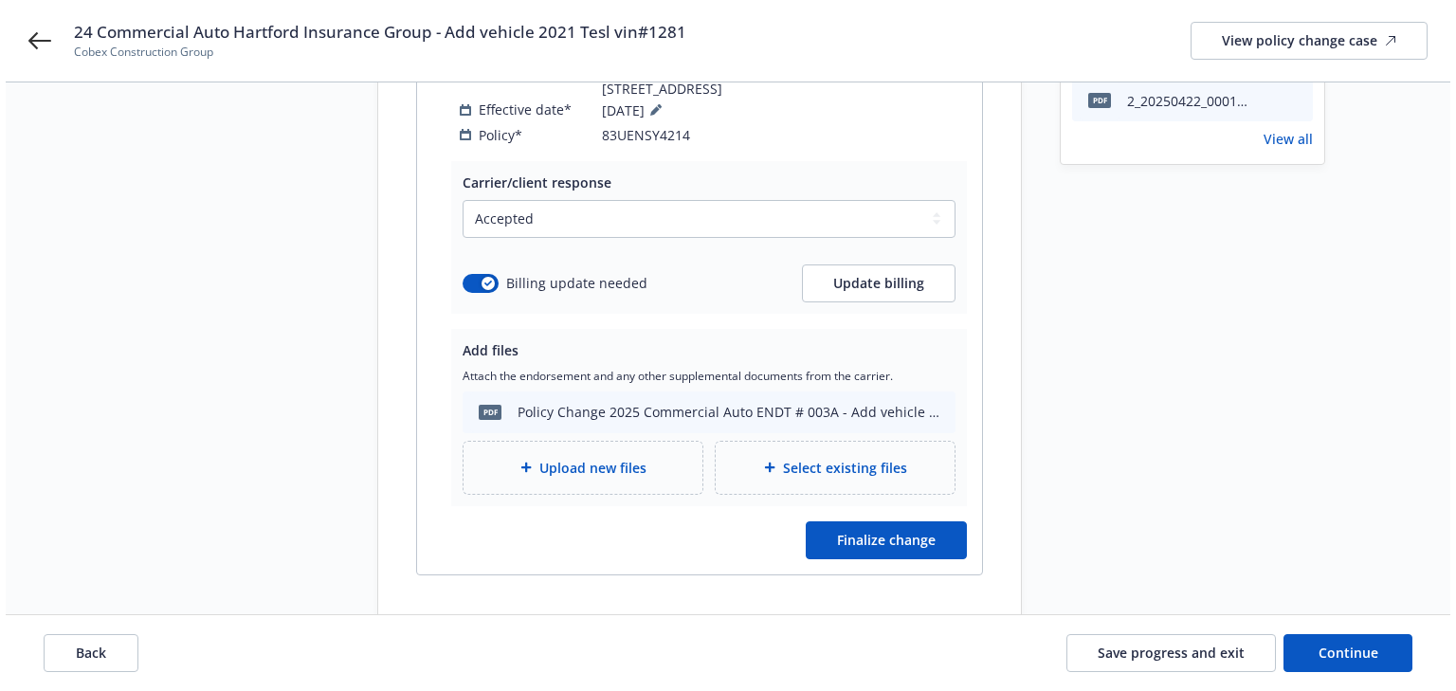
scroll to position [504, 0]
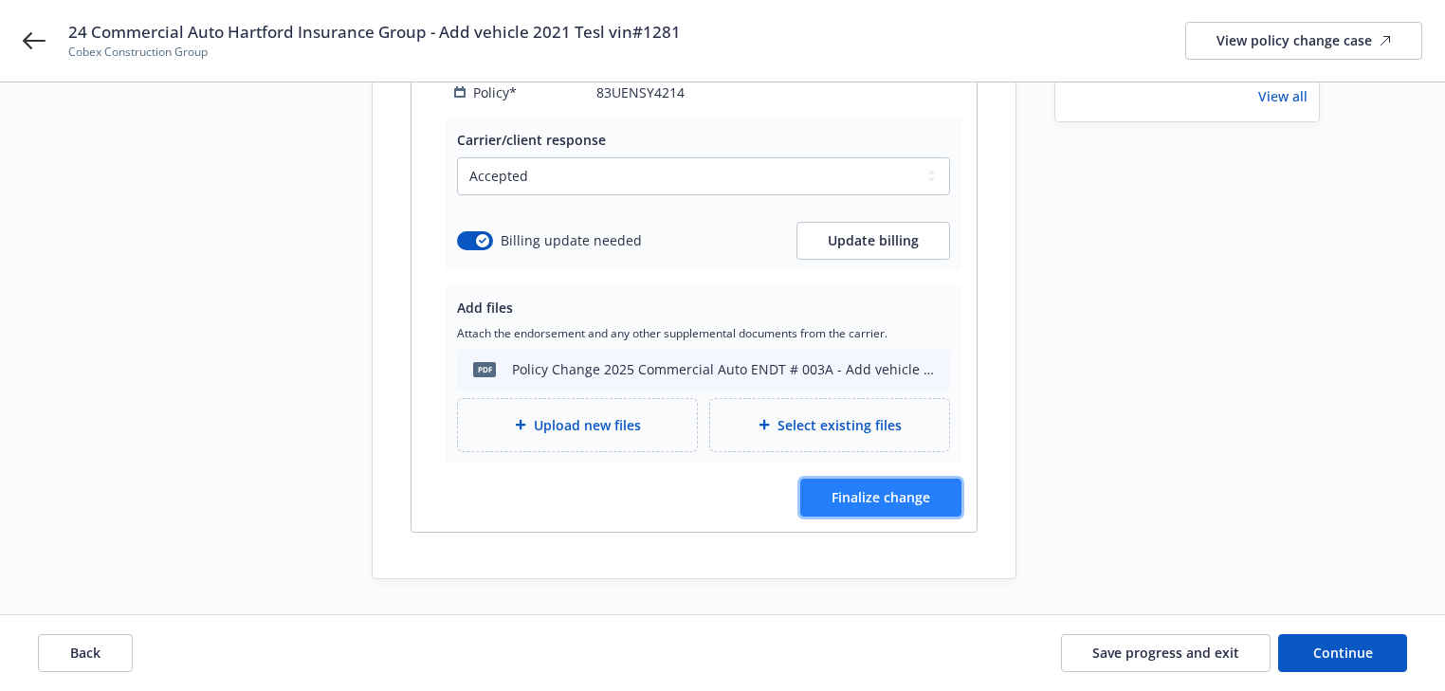
click at [900, 500] on span "Finalize change" at bounding box center [880, 497] width 99 height 18
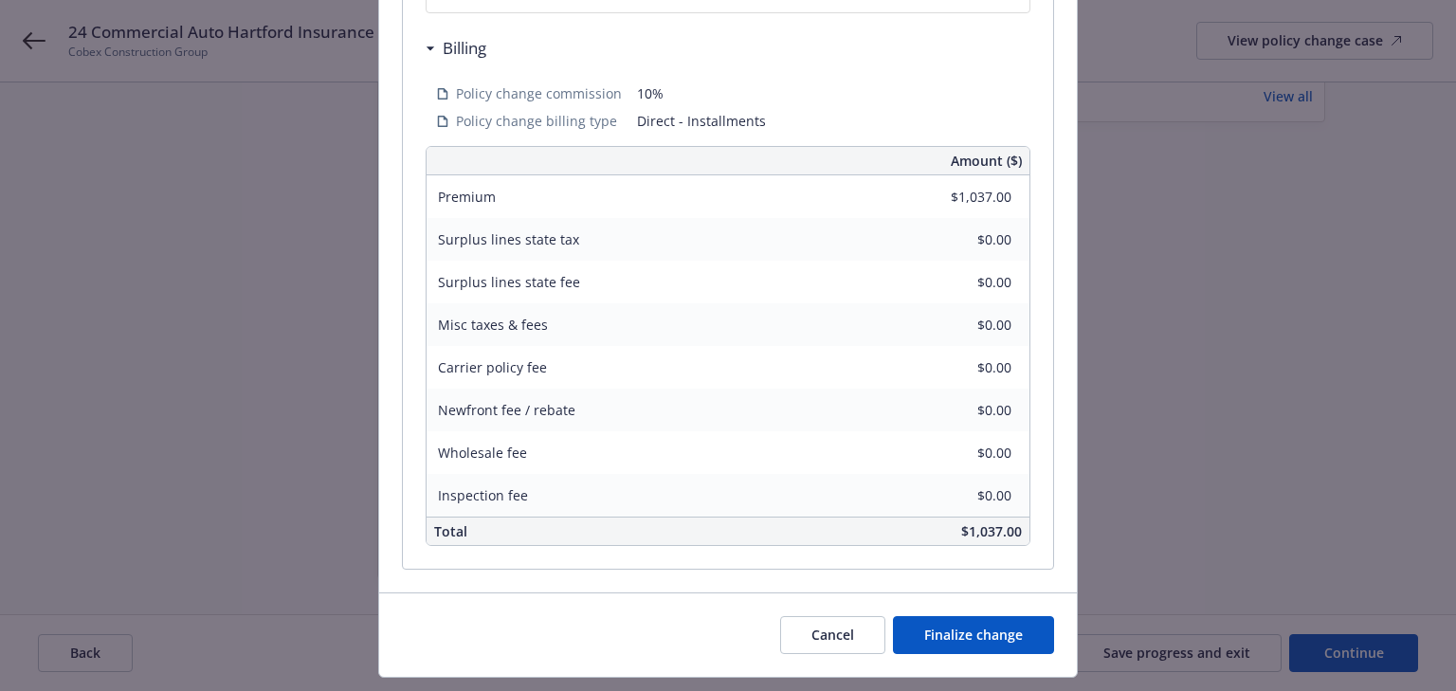
scroll to position [747, 0]
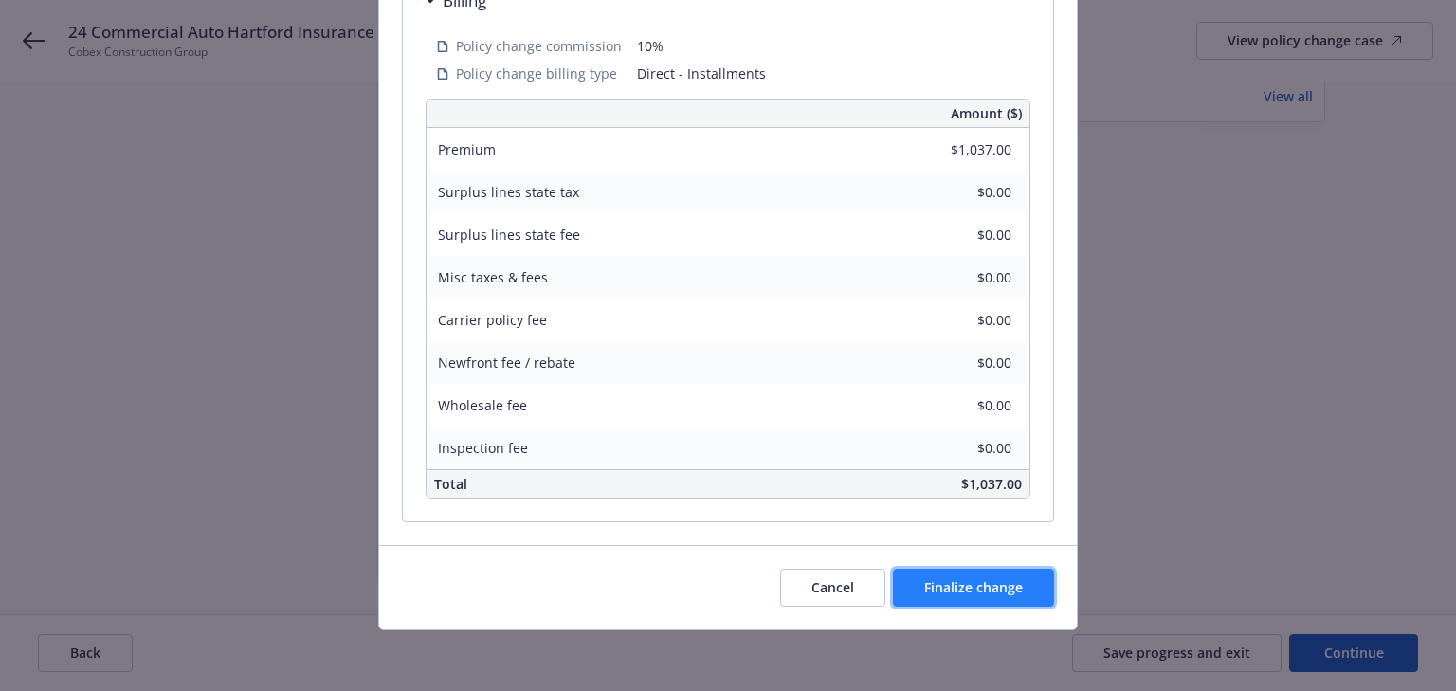
click at [980, 580] on span "Finalize change" at bounding box center [973, 587] width 99 height 18
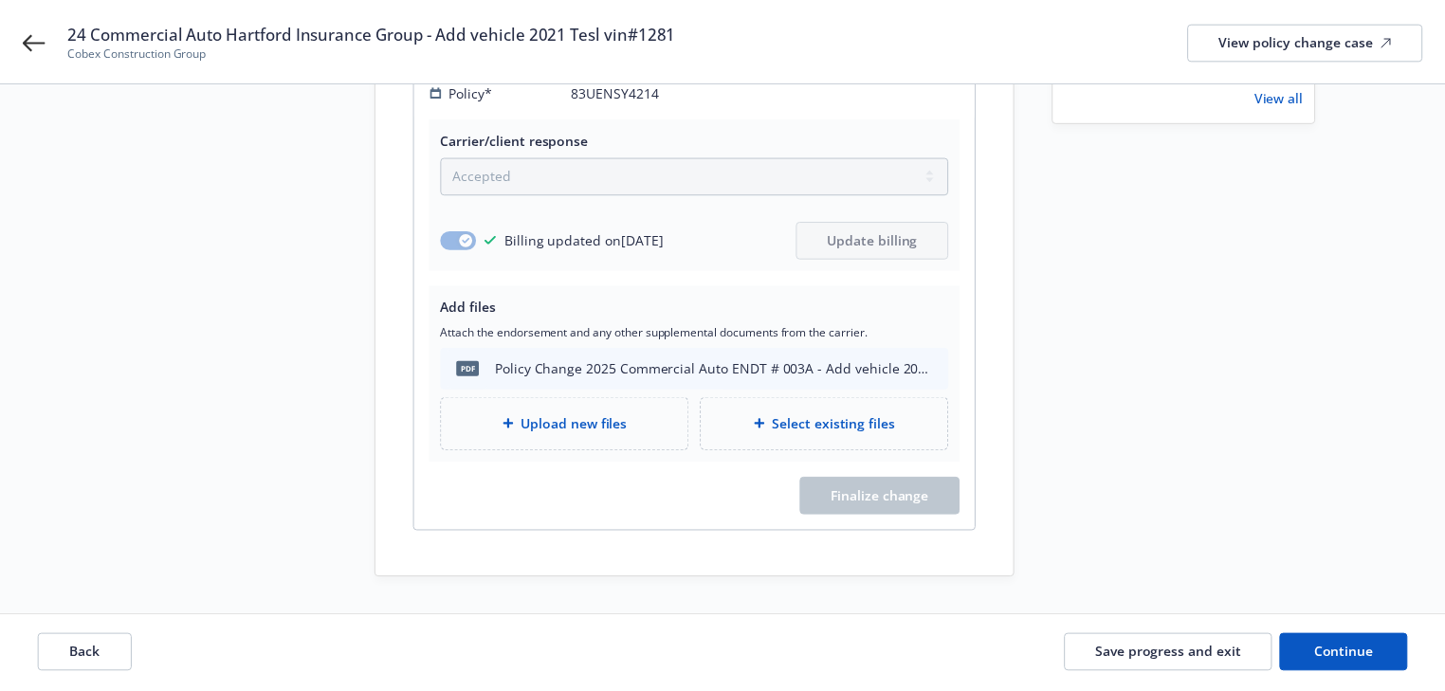
scroll to position [504, 0]
click at [1338, 652] on span "Continue" at bounding box center [1343, 653] width 60 height 18
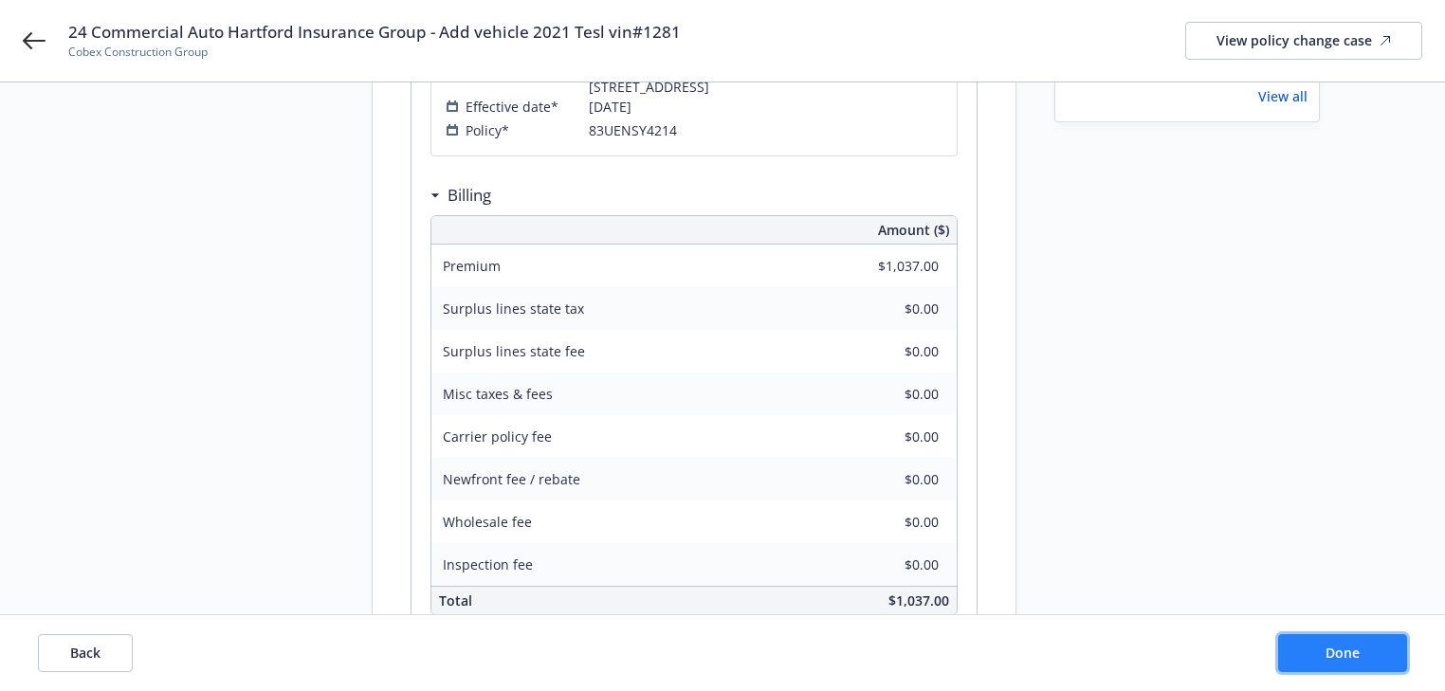
click at [1338, 652] on span "Done" at bounding box center [1342, 653] width 34 height 18
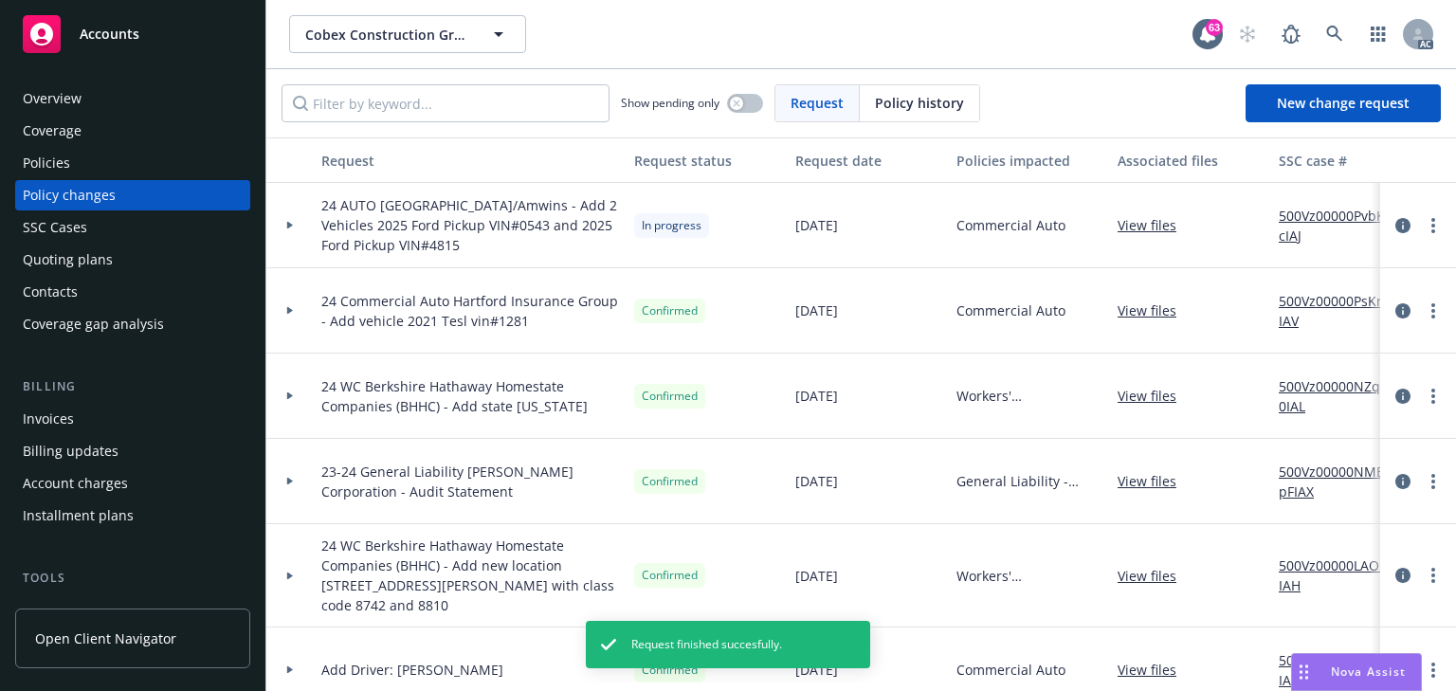
click at [97, 164] on div "Policies" at bounding box center [133, 163] width 220 height 30
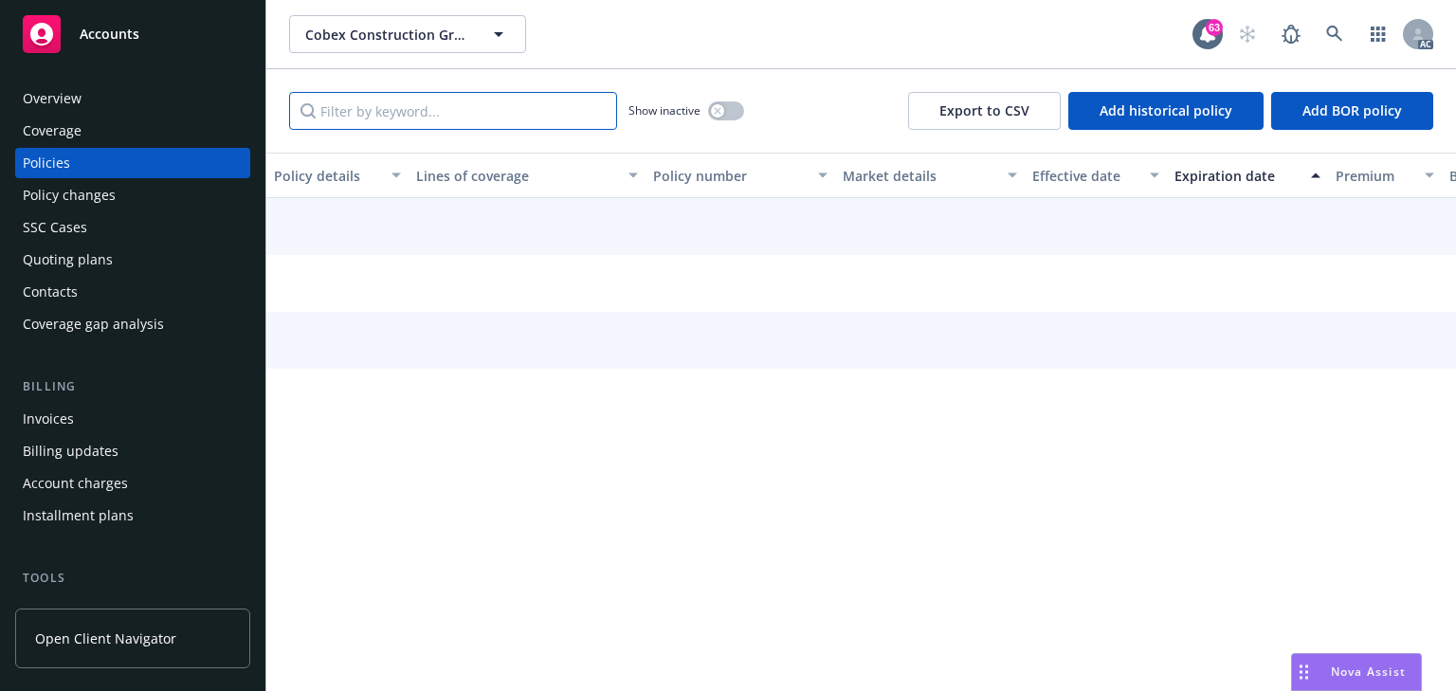
click at [359, 117] on input "Filter by keyword..." at bounding box center [453, 111] width 328 height 38
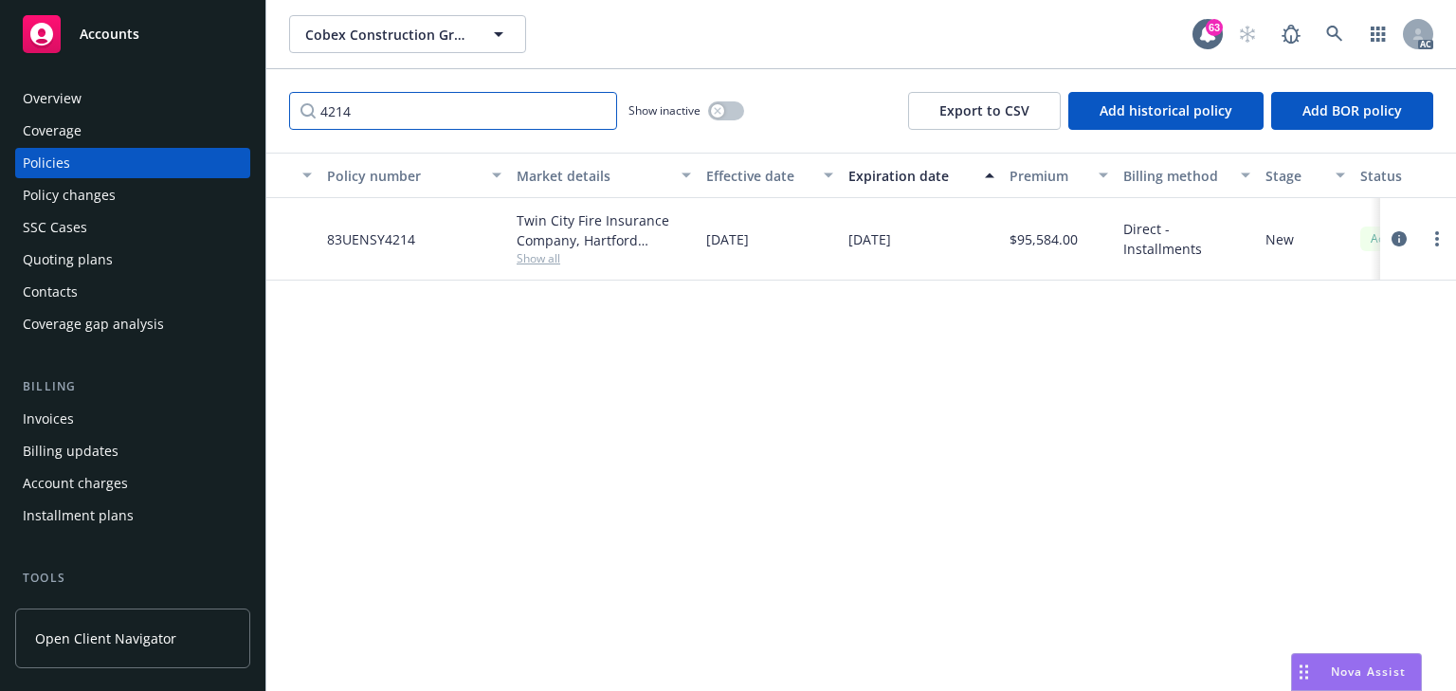
scroll to position [0, 544]
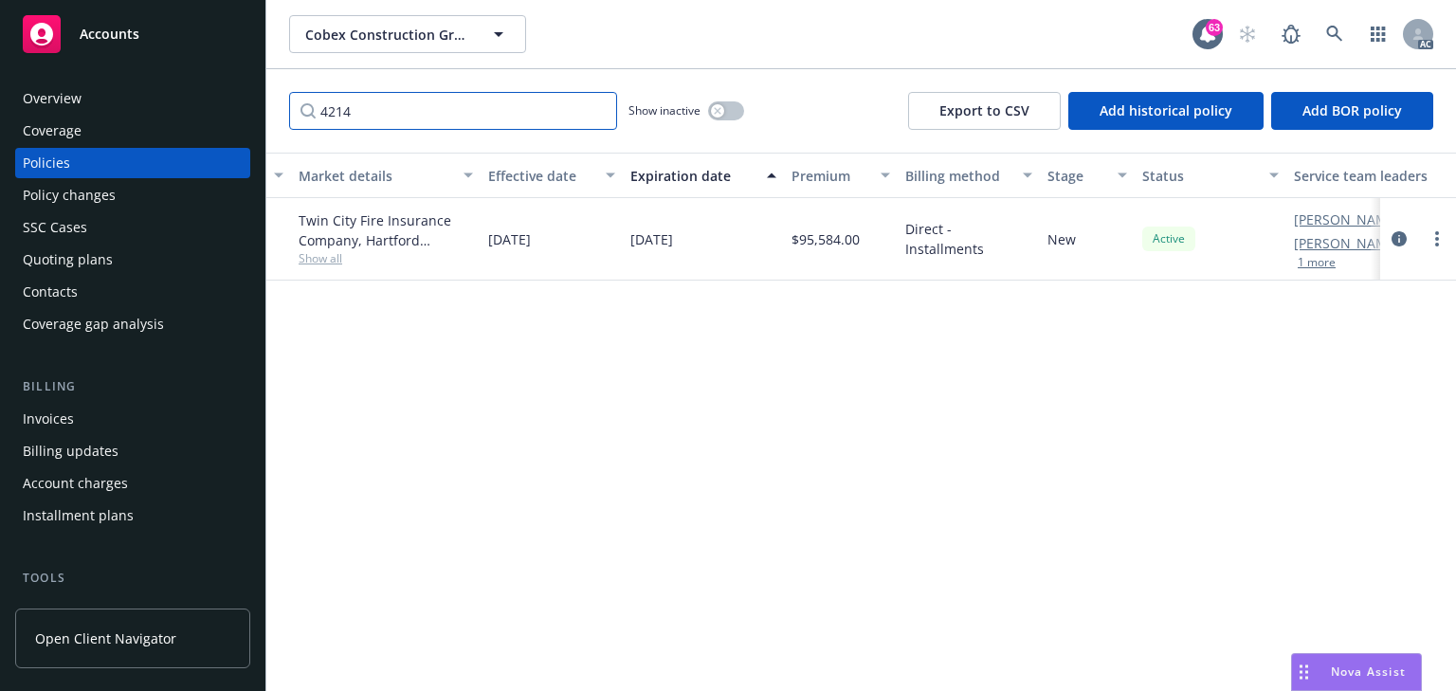
type input "4214"
drag, startPoint x: 1401, startPoint y: 240, endPoint x: 492, endPoint y: 375, distance: 919.1
click at [1401, 240] on icon "circleInformation" at bounding box center [1399, 238] width 15 height 15
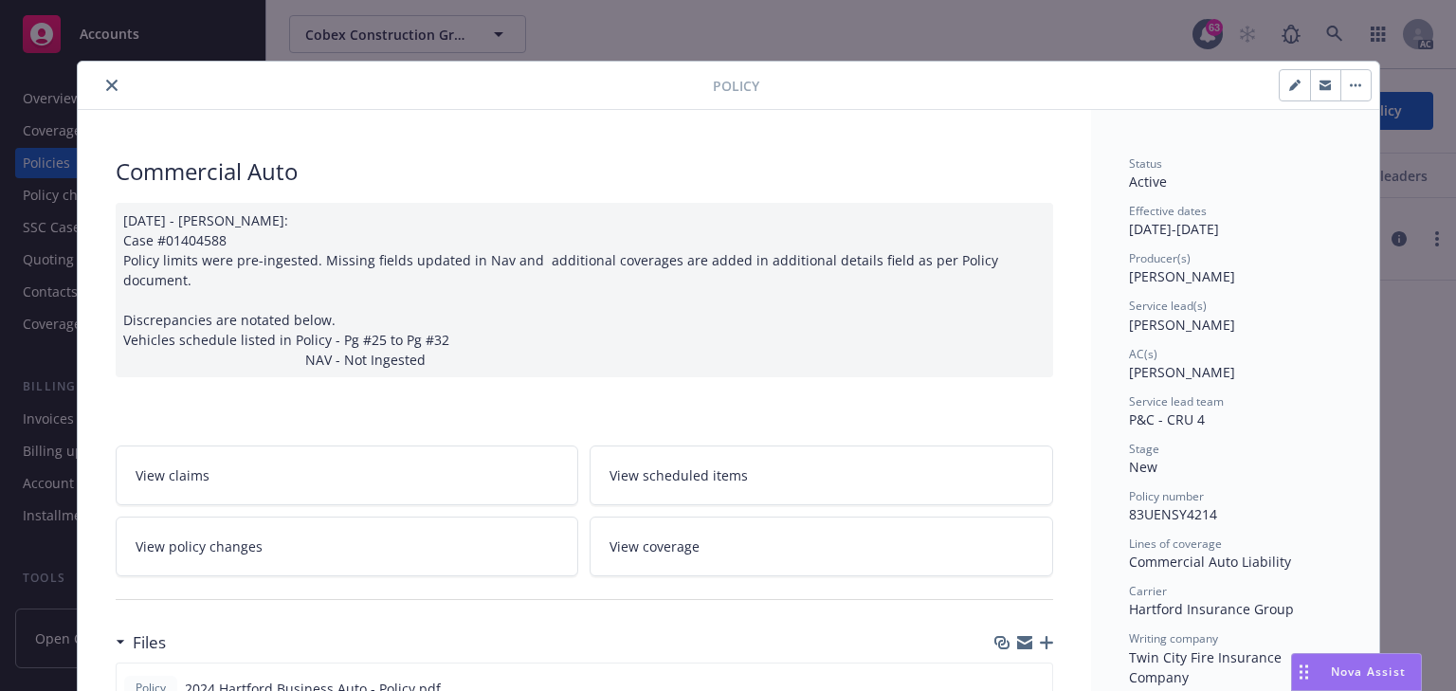
scroll to position [57, 0]
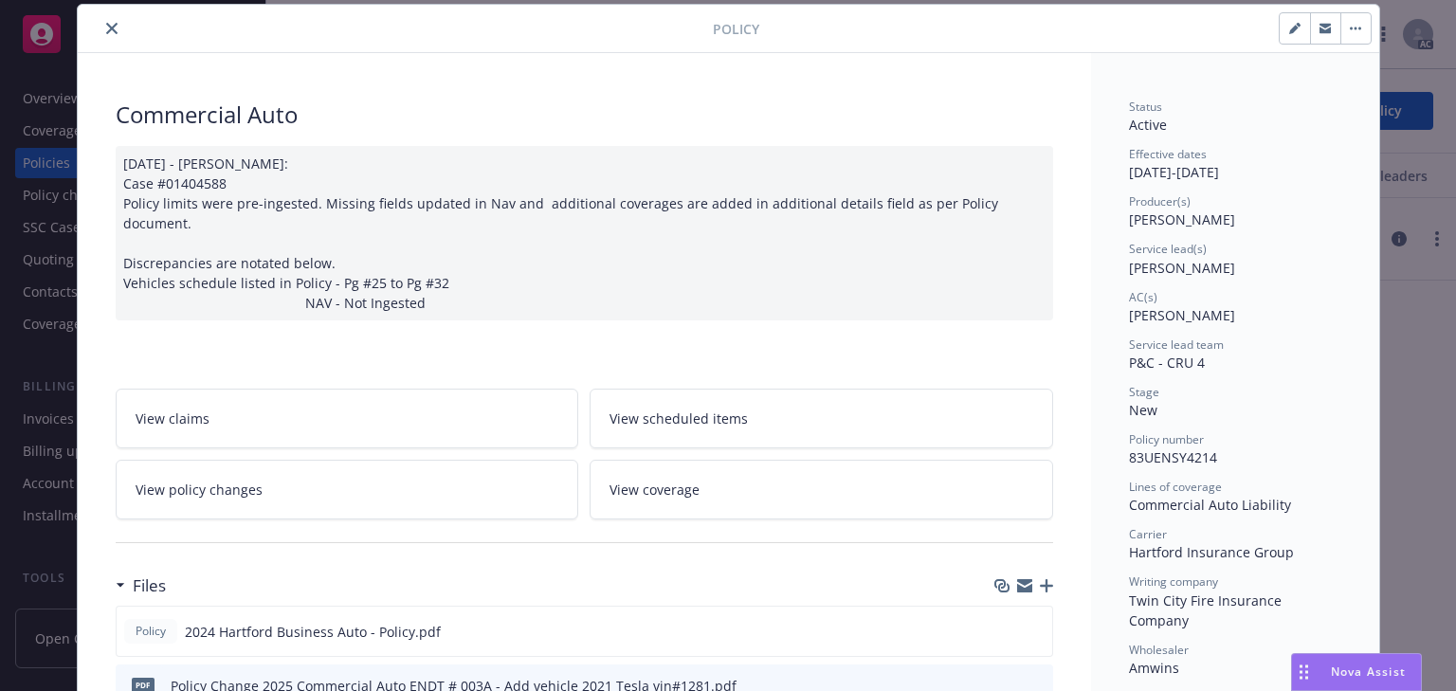
drag, startPoint x: 1111, startPoint y: 257, endPoint x: 1234, endPoint y: 264, distance: 123.5
copy span "Charlotte Arnold"
click at [106, 27] on icon "close" at bounding box center [111, 28] width 11 height 11
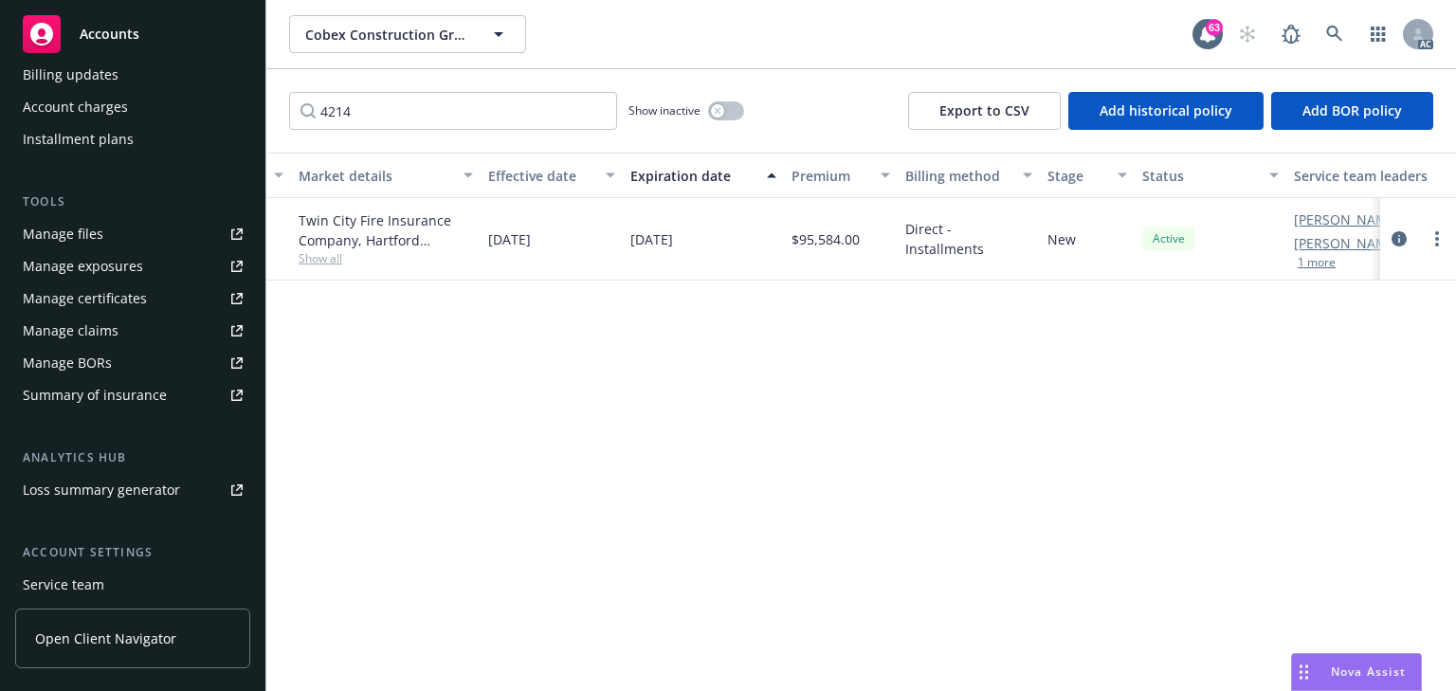
scroll to position [455, 0]
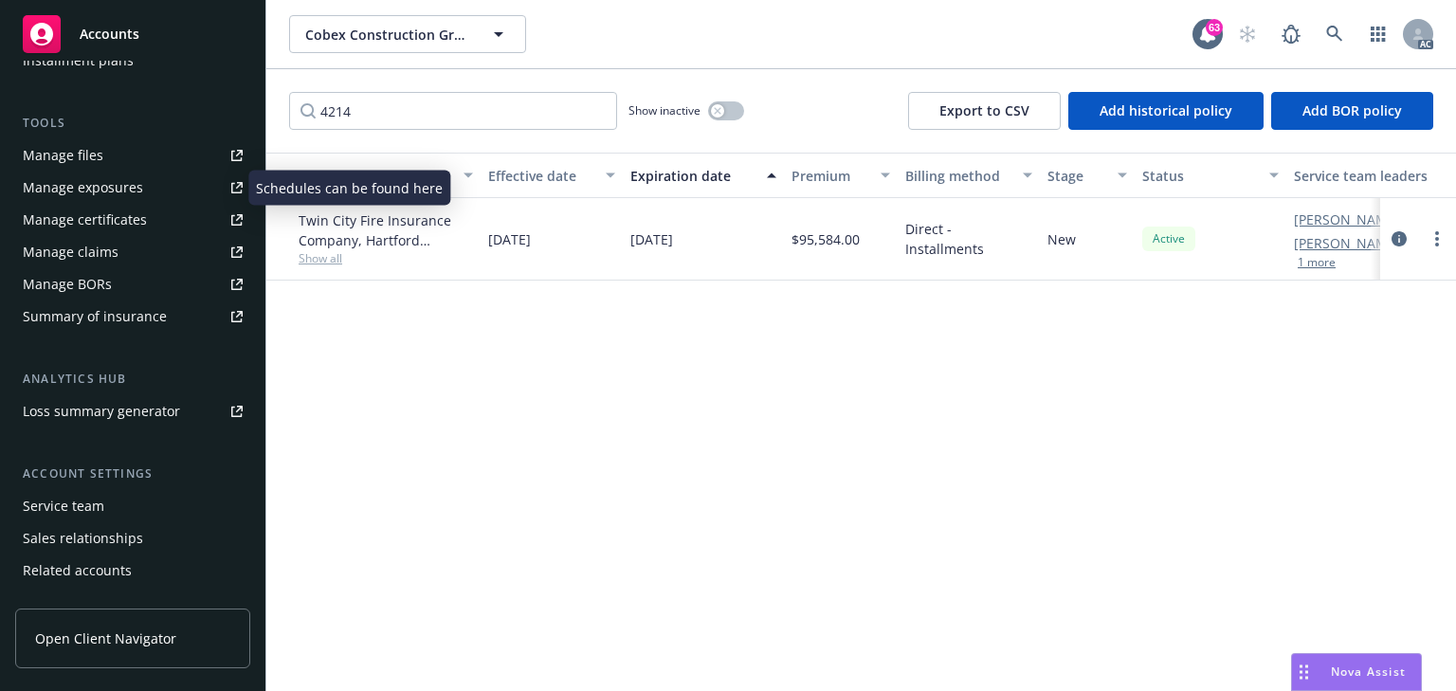
click at [107, 192] on div "Manage exposures" at bounding box center [83, 188] width 120 height 30
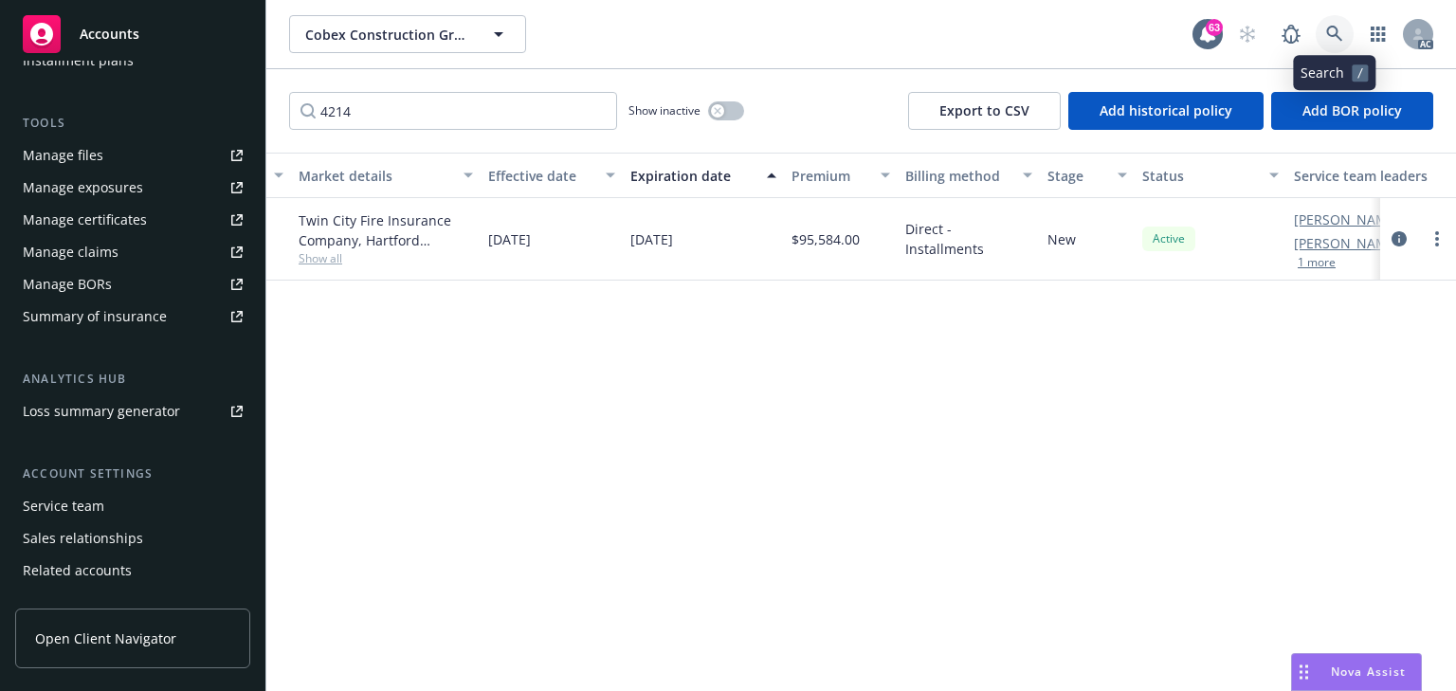
click at [1331, 48] on link at bounding box center [1335, 34] width 38 height 38
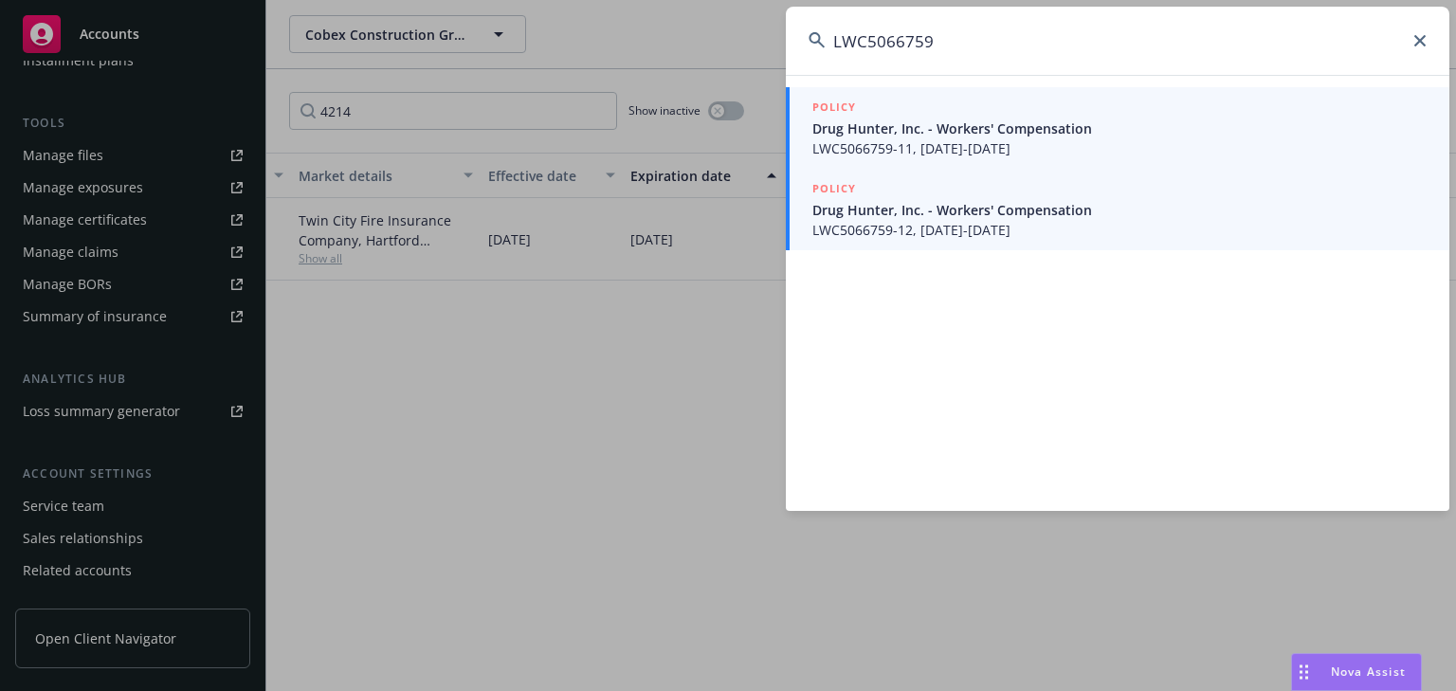
type input "LWC5066759"
click at [936, 211] on span "Drug Hunter, Inc. - Workers' Compensation" at bounding box center [1119, 210] width 614 height 20
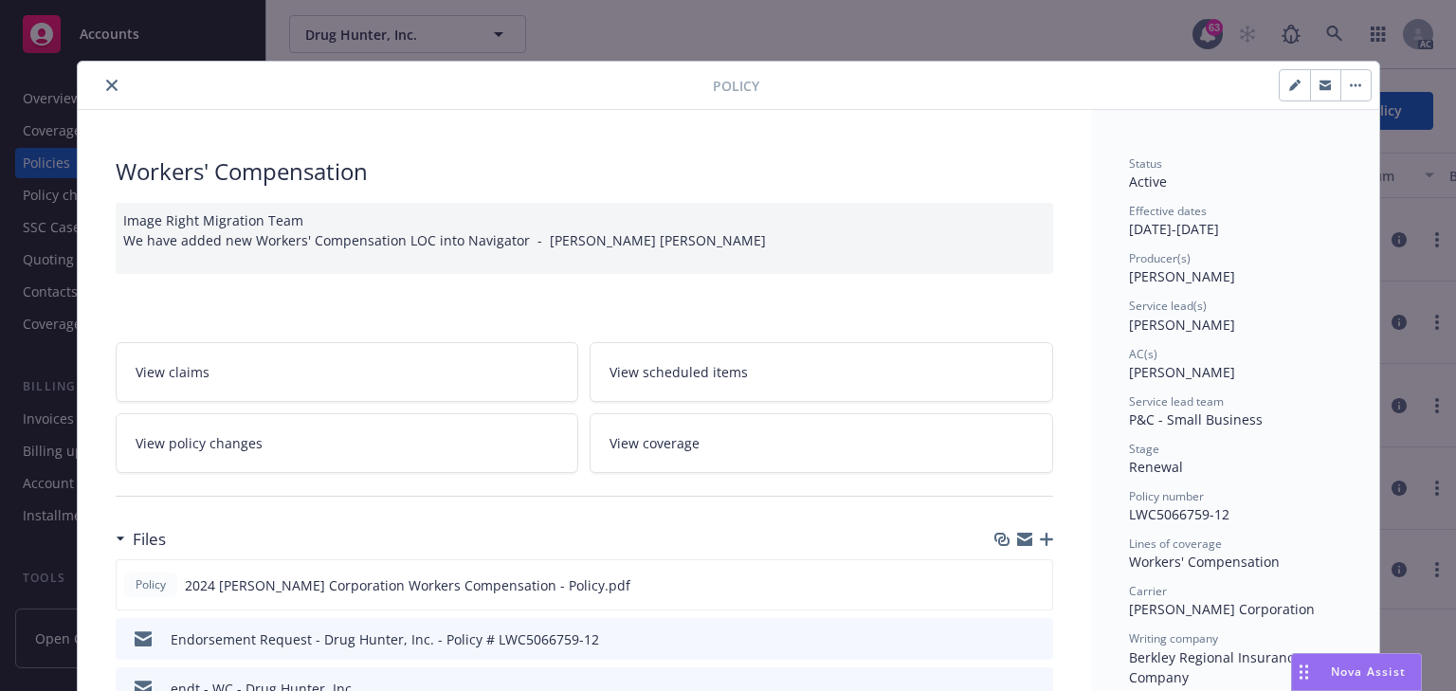
click at [343, 449] on link "View policy changes" at bounding box center [348, 443] width 464 height 60
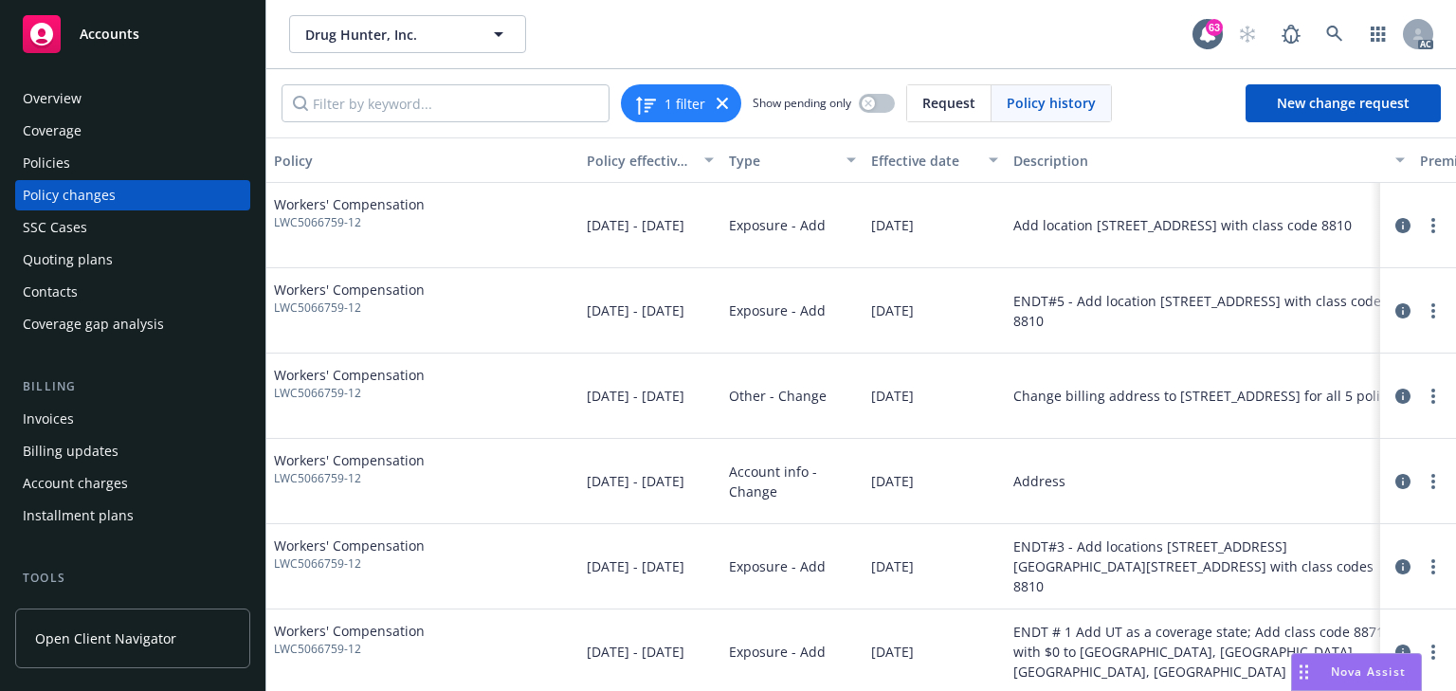
click at [503, 645] on div "Workers' Compensation LWC5066759-12" at bounding box center [422, 651] width 313 height 85
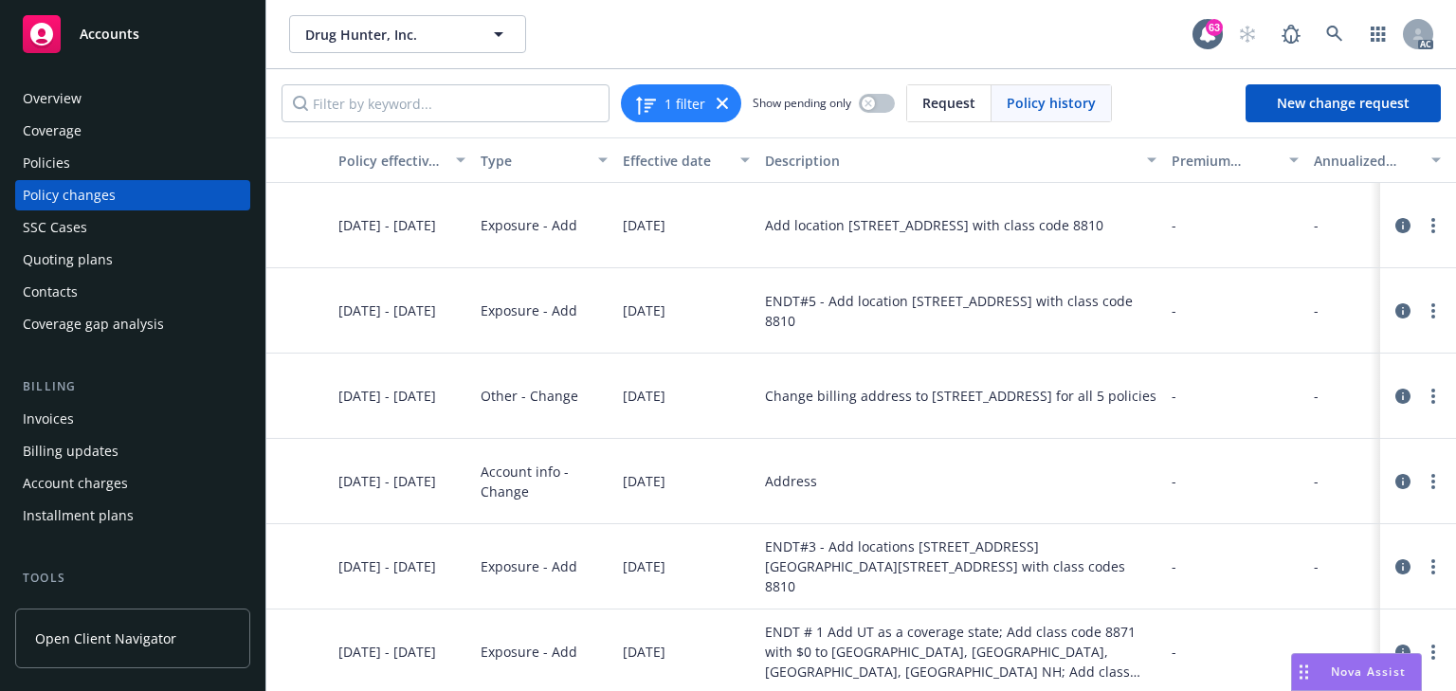
scroll to position [0, 611]
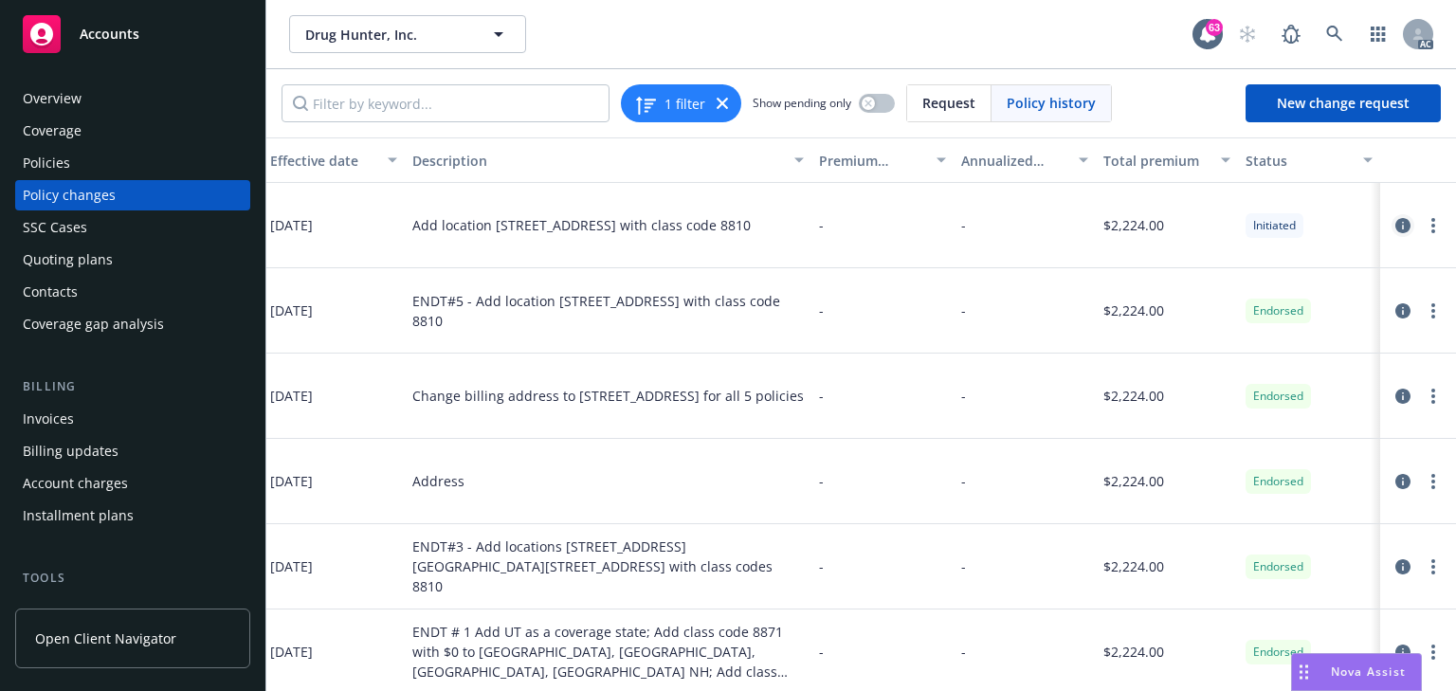
click at [1396, 224] on icon "circleInformation" at bounding box center [1402, 225] width 15 height 15
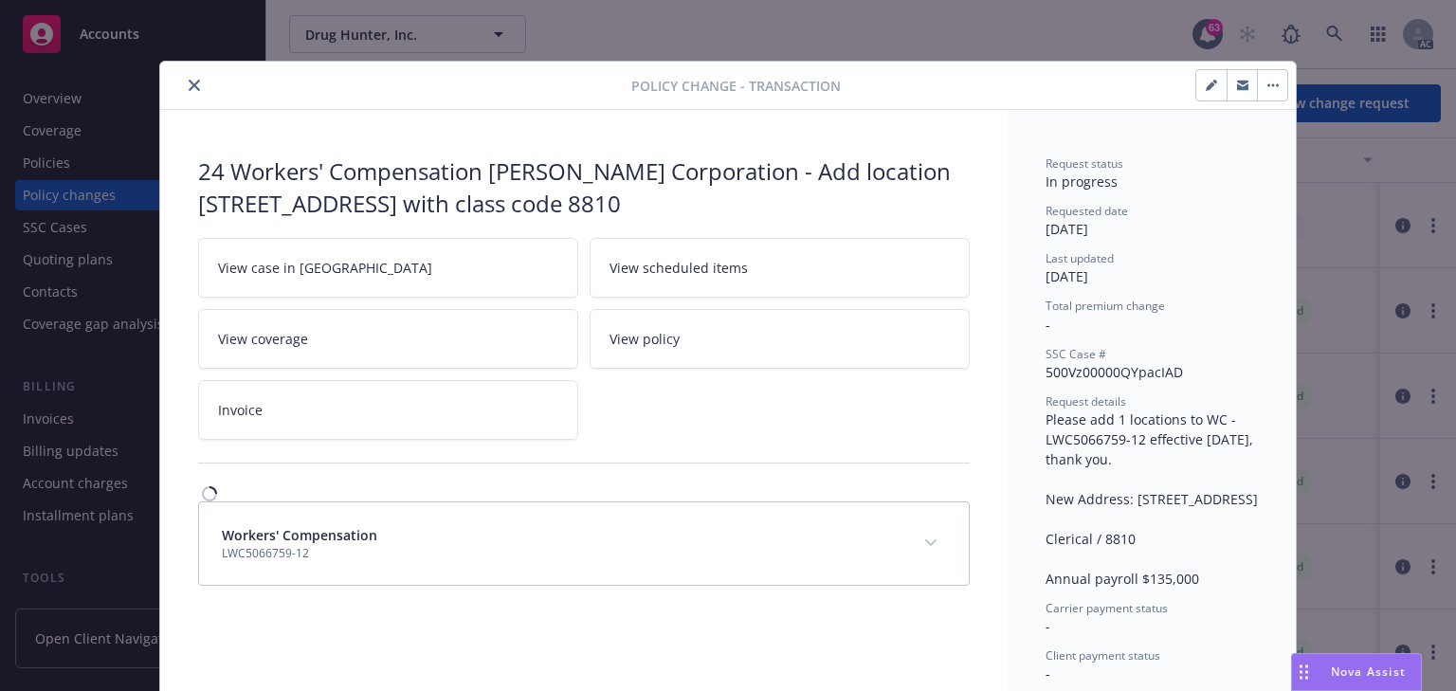
scroll to position [52, 0]
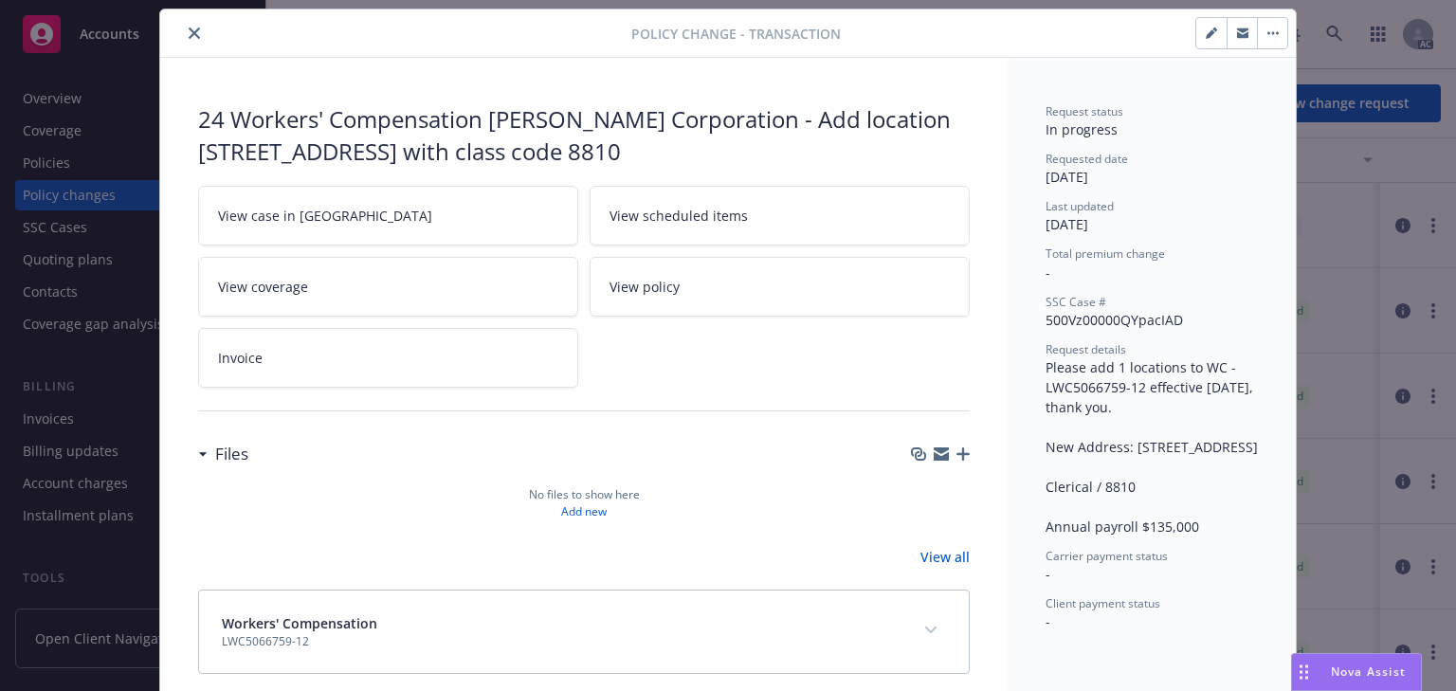
click at [394, 219] on link "View case in SSC" at bounding box center [388, 216] width 380 height 60
click at [189, 34] on icon "close" at bounding box center [194, 32] width 11 height 11
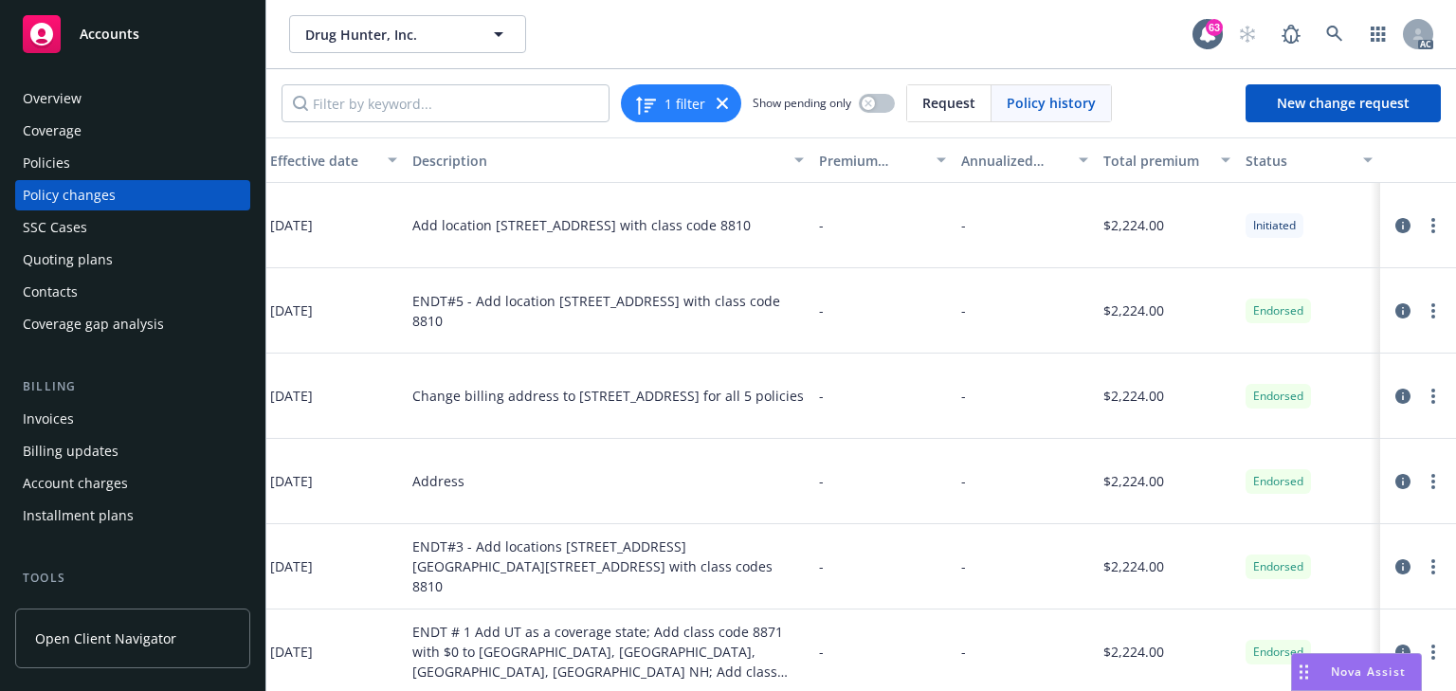
click at [63, 161] on div "Policies" at bounding box center [46, 163] width 47 height 30
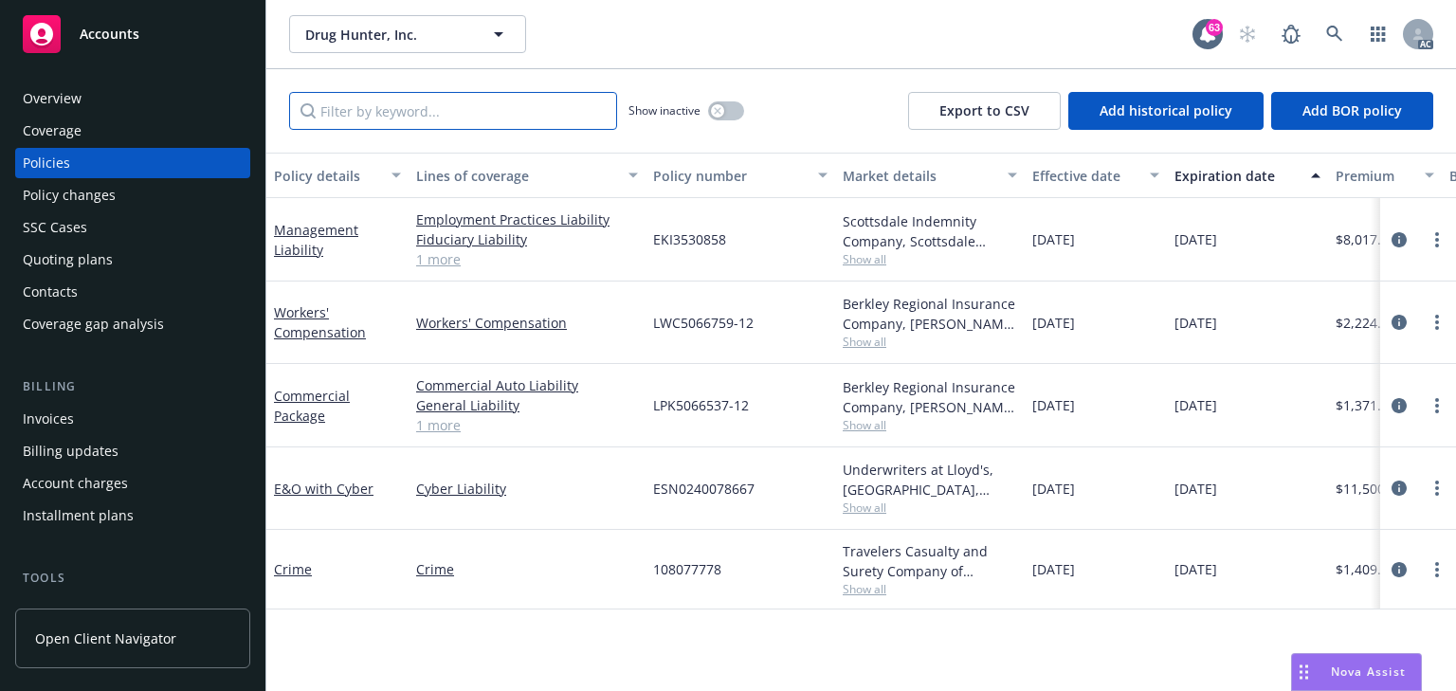
click at [394, 106] on input "Filter by keyword..." at bounding box center [453, 111] width 328 height 38
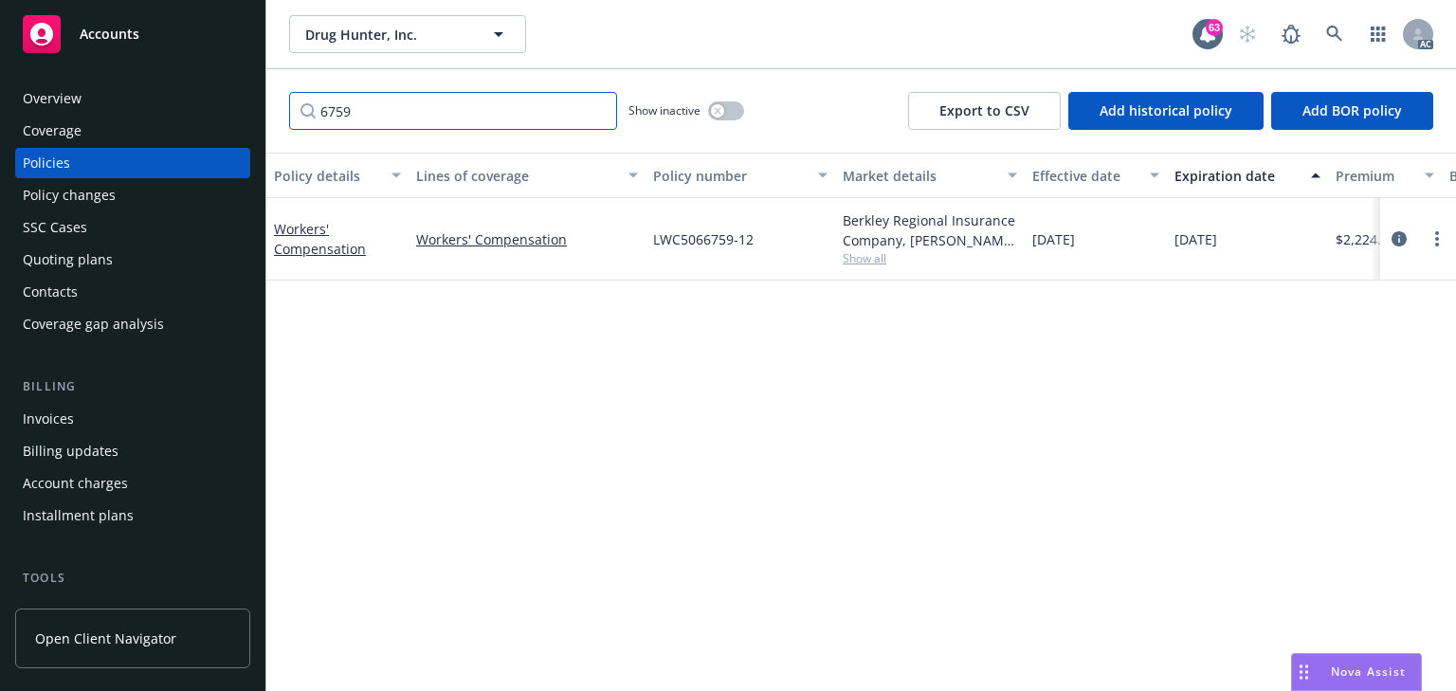
type input "6759"
click at [717, 352] on div "Policy details Lines of coverage Policy number Market details Effective date Ex…" at bounding box center [861, 422] width 1190 height 538
click at [997, 370] on div "Policy details Lines of coverage Policy number Market details Effective date Ex…" at bounding box center [861, 422] width 1190 height 538
click at [1154, 432] on div "Policy details Lines of coverage Policy number Market details Effective date Ex…" at bounding box center [861, 422] width 1190 height 538
click at [1343, 34] on link at bounding box center [1335, 34] width 38 height 38
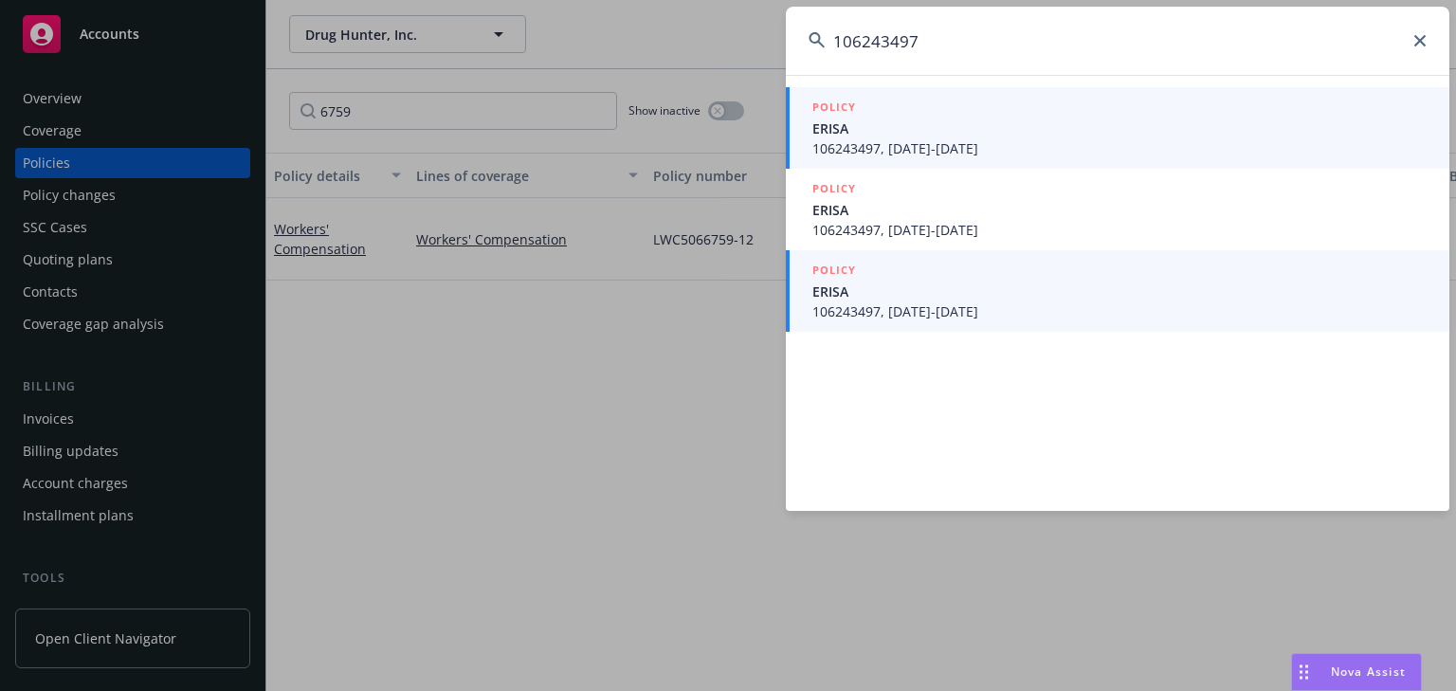
type input "106243497"
click at [896, 303] on span "106243497, 02/09/2024-02/09/2027" at bounding box center [1119, 311] width 614 height 20
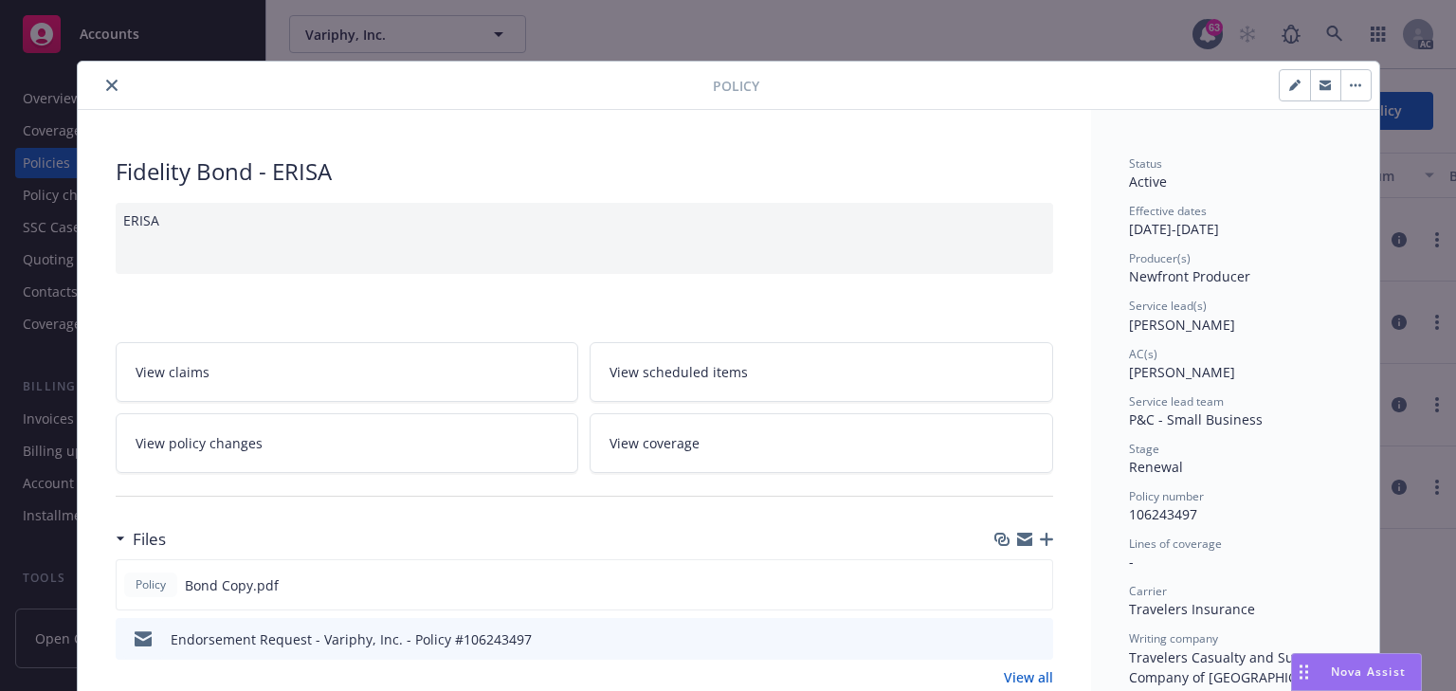
click at [298, 447] on link "View policy changes" at bounding box center [348, 443] width 464 height 60
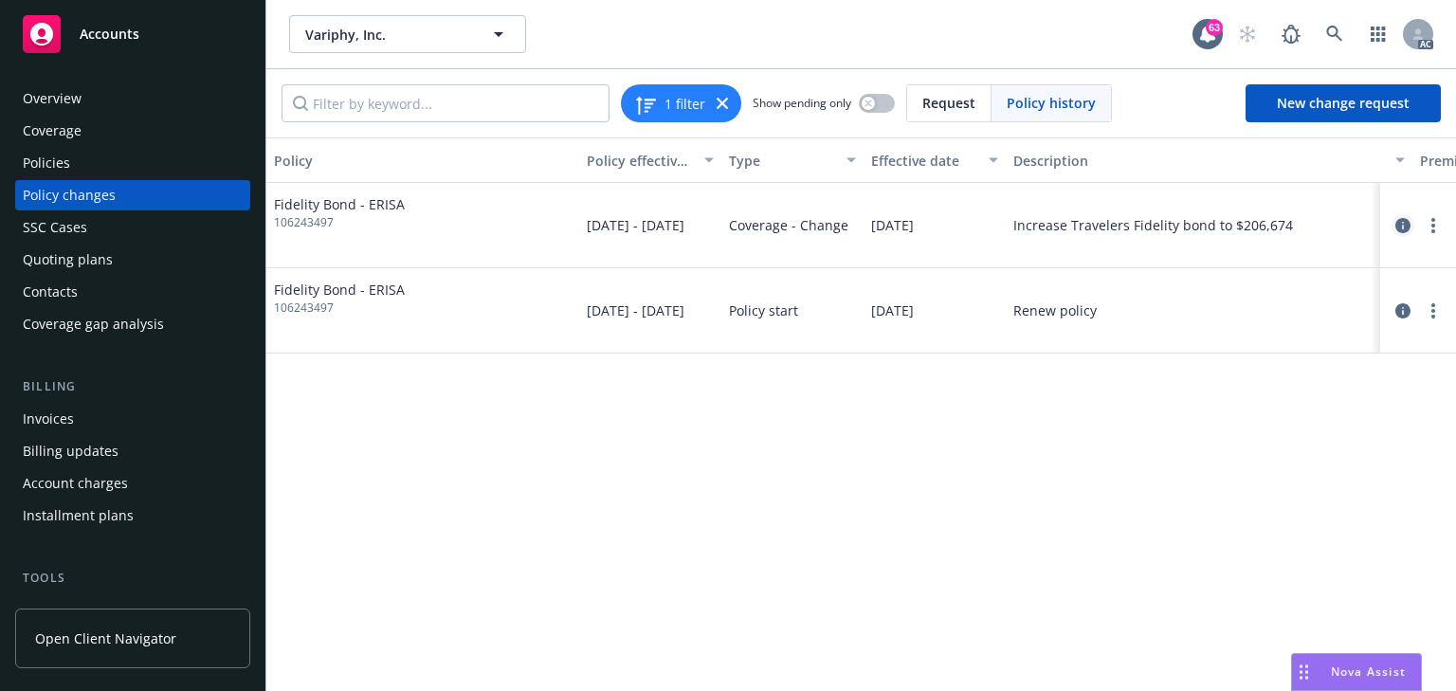
click at [1395, 227] on icon "circleInformation" at bounding box center [1402, 225] width 15 height 15
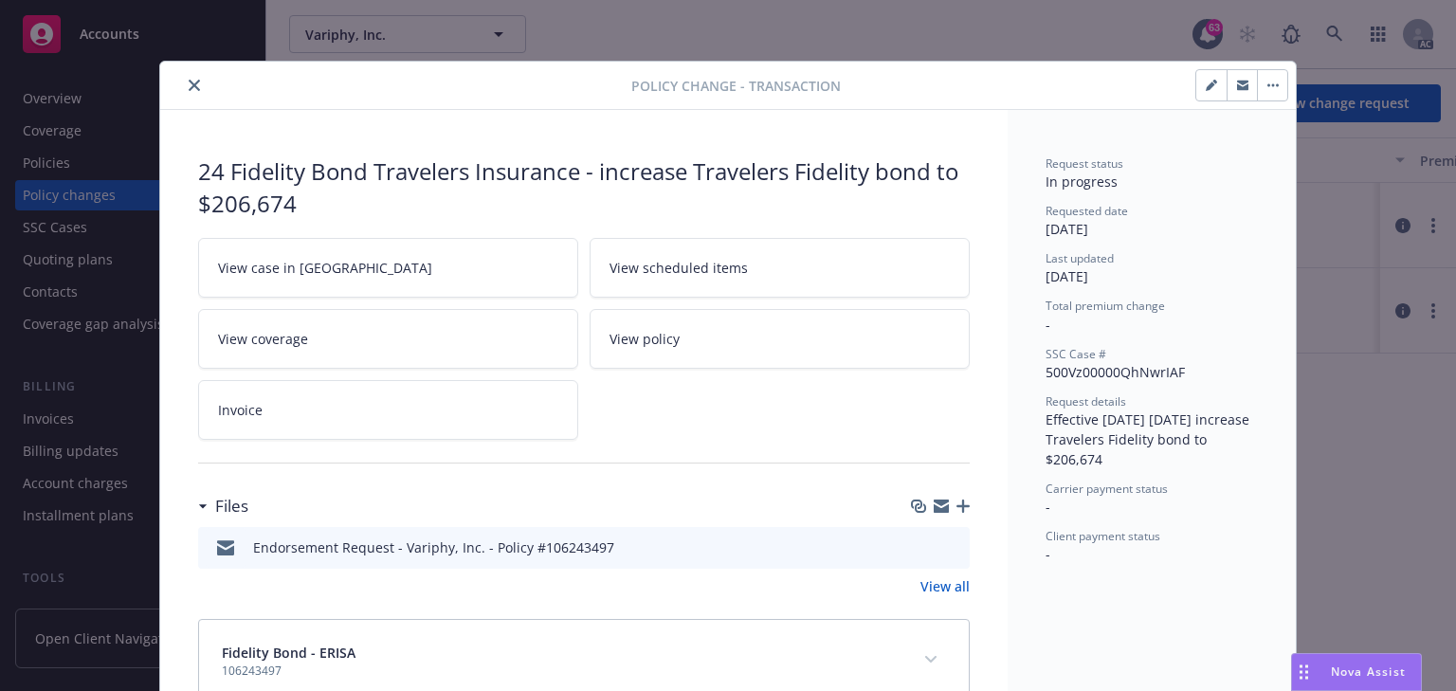
click at [346, 258] on link "View case in SSC" at bounding box center [388, 268] width 380 height 60
click at [189, 83] on icon "close" at bounding box center [194, 85] width 11 height 11
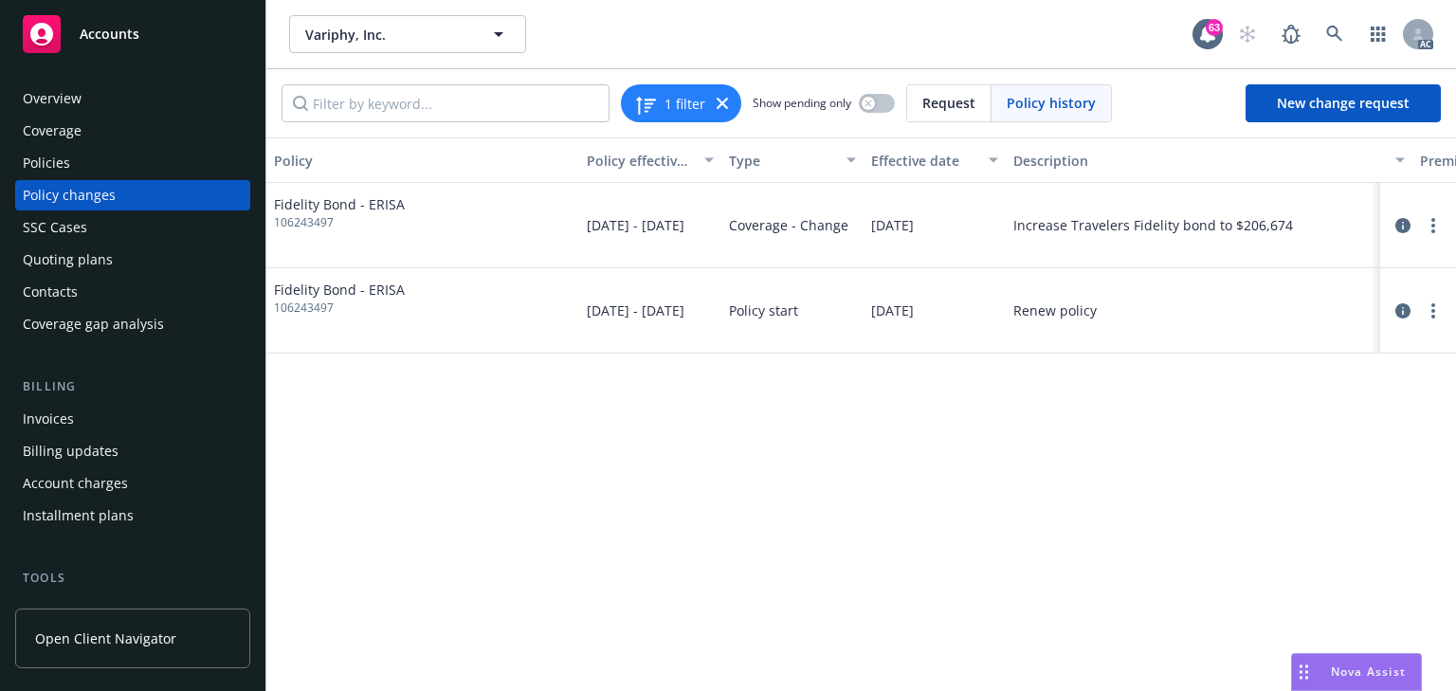
click at [83, 164] on div "Policies" at bounding box center [133, 163] width 220 height 30
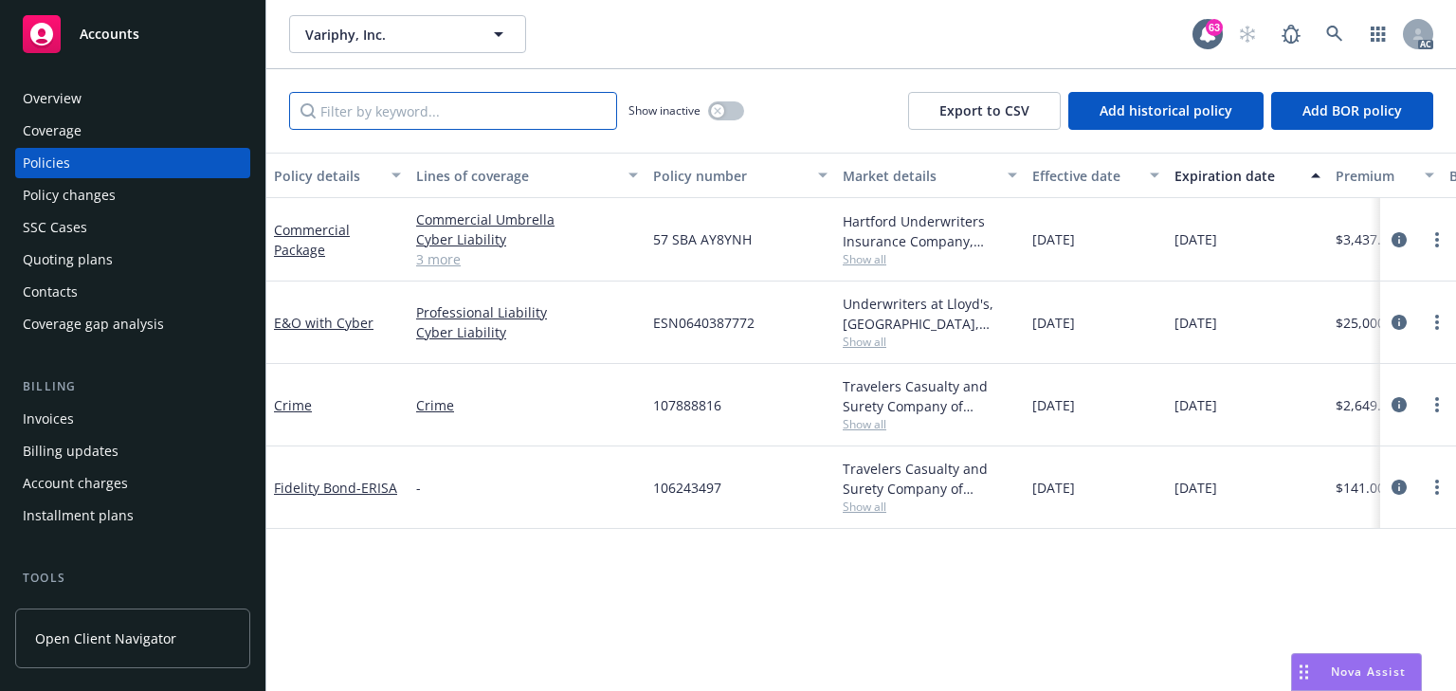
click at [451, 103] on input "Filter by keyword..." at bounding box center [453, 111] width 328 height 38
click at [76, 196] on div "Policy changes" at bounding box center [69, 195] width 93 height 30
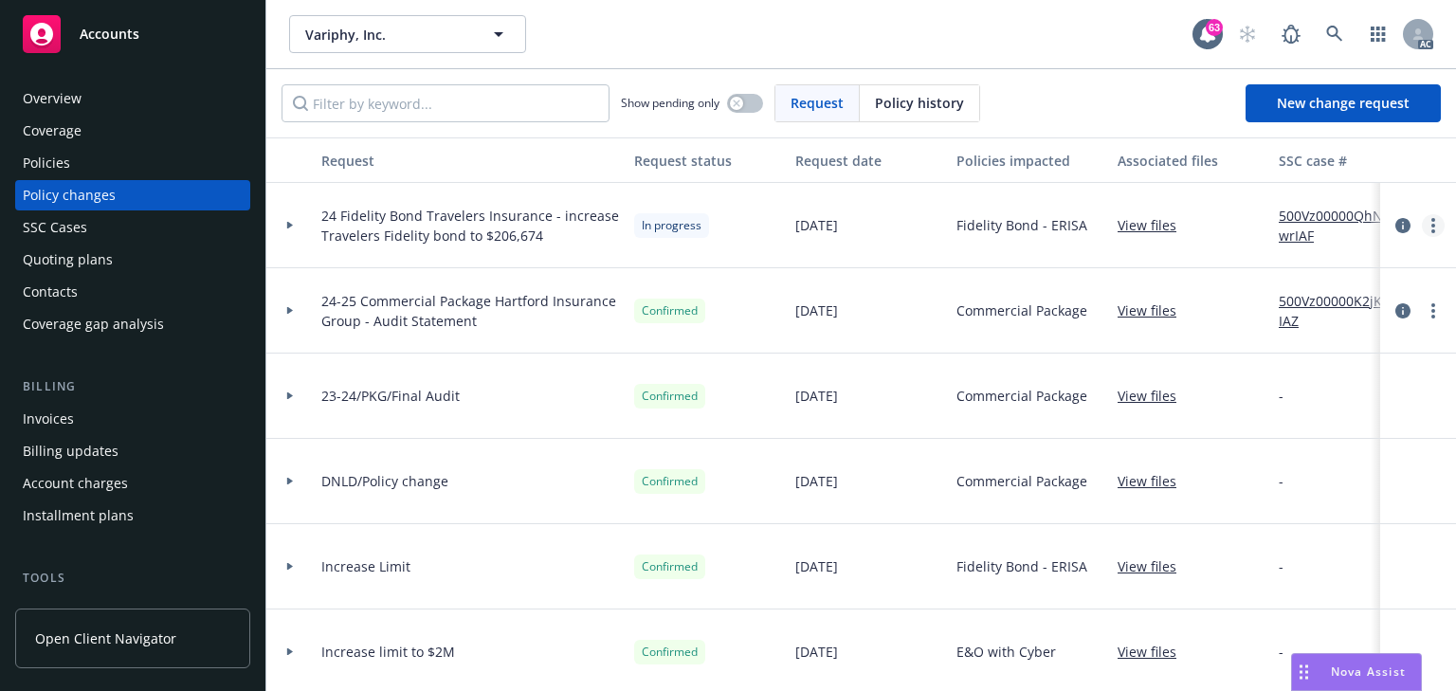
click at [1431, 227] on icon "more" at bounding box center [1433, 225] width 4 height 15
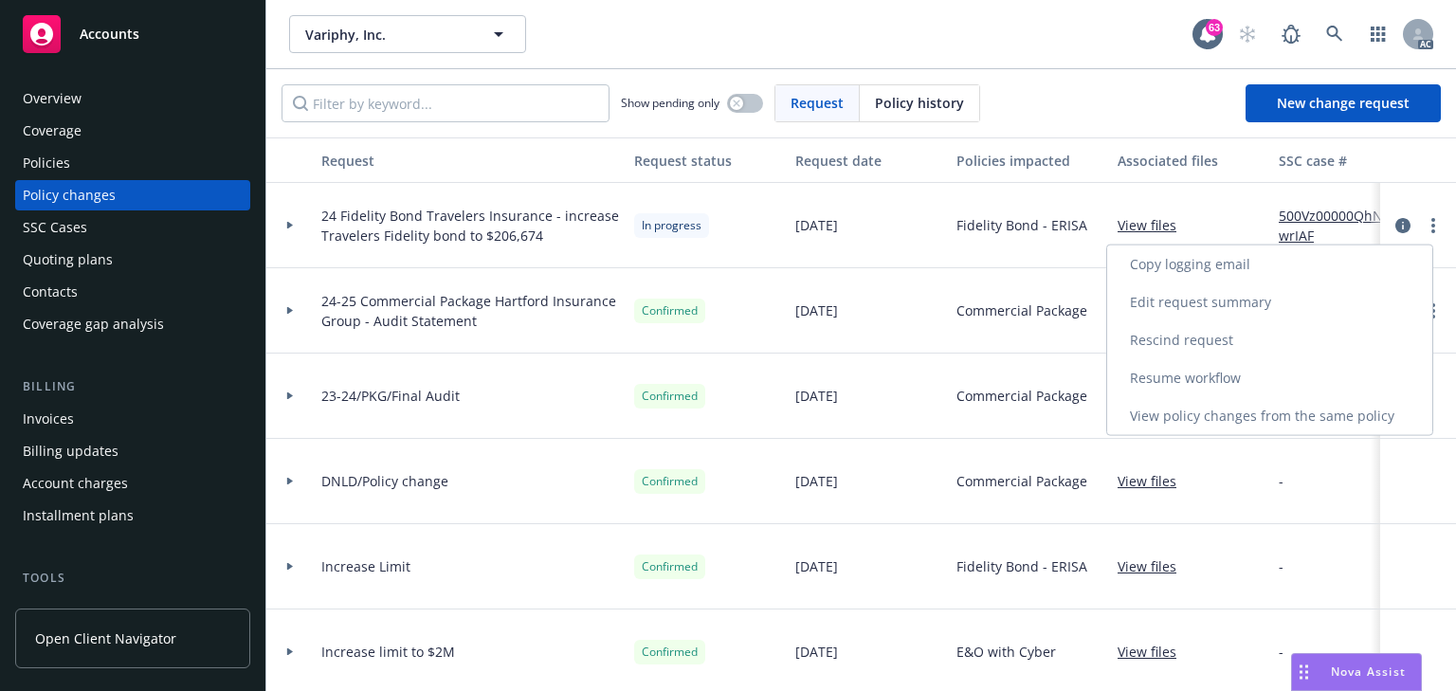
click at [1154, 371] on link "Resume workflow" at bounding box center [1269, 378] width 325 height 38
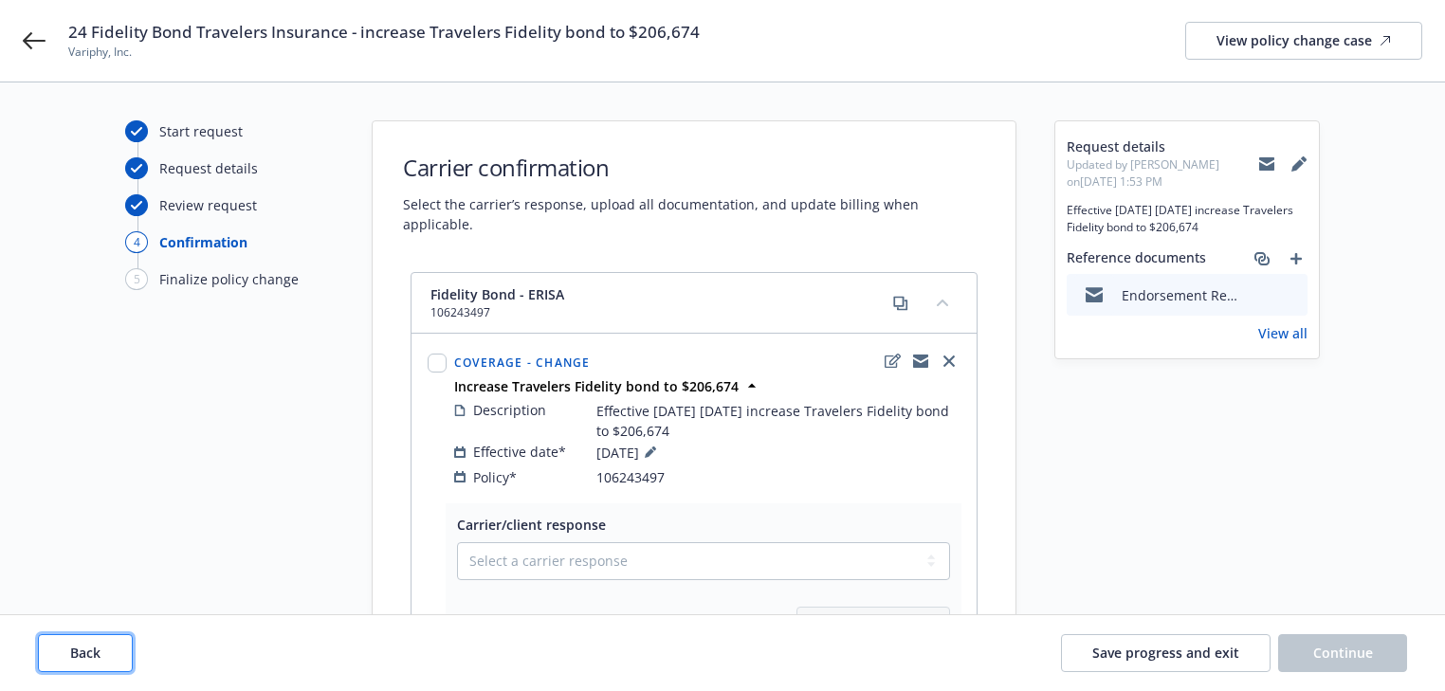
click at [79, 645] on span "Back" at bounding box center [85, 653] width 30 height 18
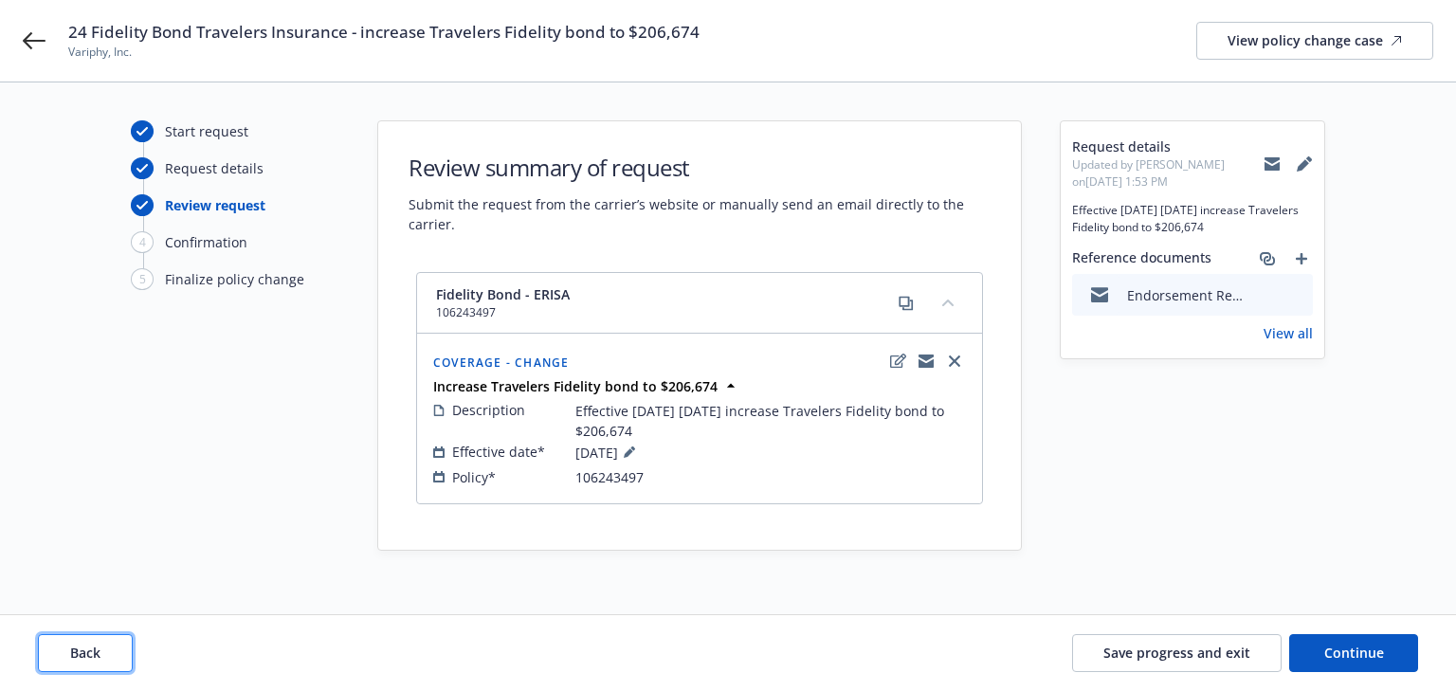
click at [79, 645] on span "Back" at bounding box center [85, 653] width 30 height 18
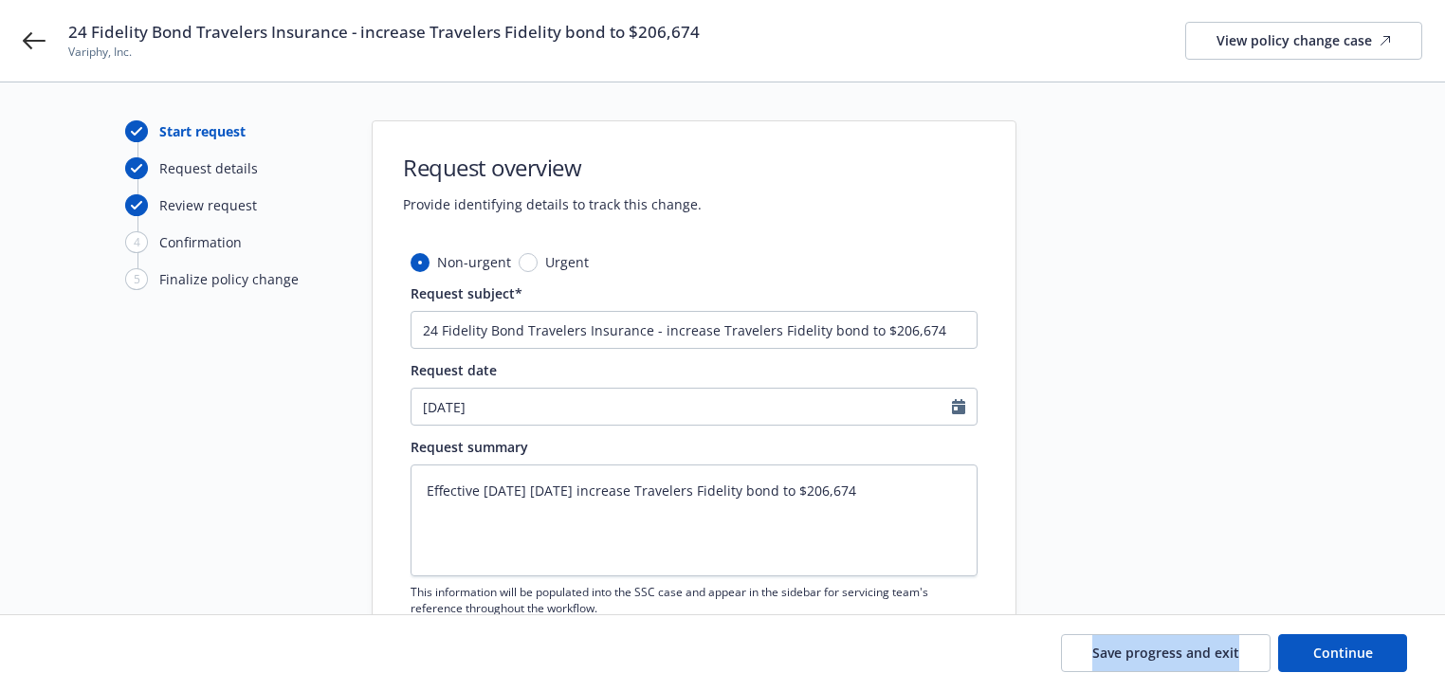
click at [79, 645] on div "Save progress and exit Continue" at bounding box center [722, 653] width 1369 height 38
click at [56, 501] on div "Start request Request details Review request 4 Confirmation 5 Finalize policy c…" at bounding box center [722, 425] width 1399 height 610
click at [1134, 483] on div at bounding box center [1186, 425] width 265 height 610
click at [1354, 652] on span "Continue" at bounding box center [1343, 653] width 60 height 18
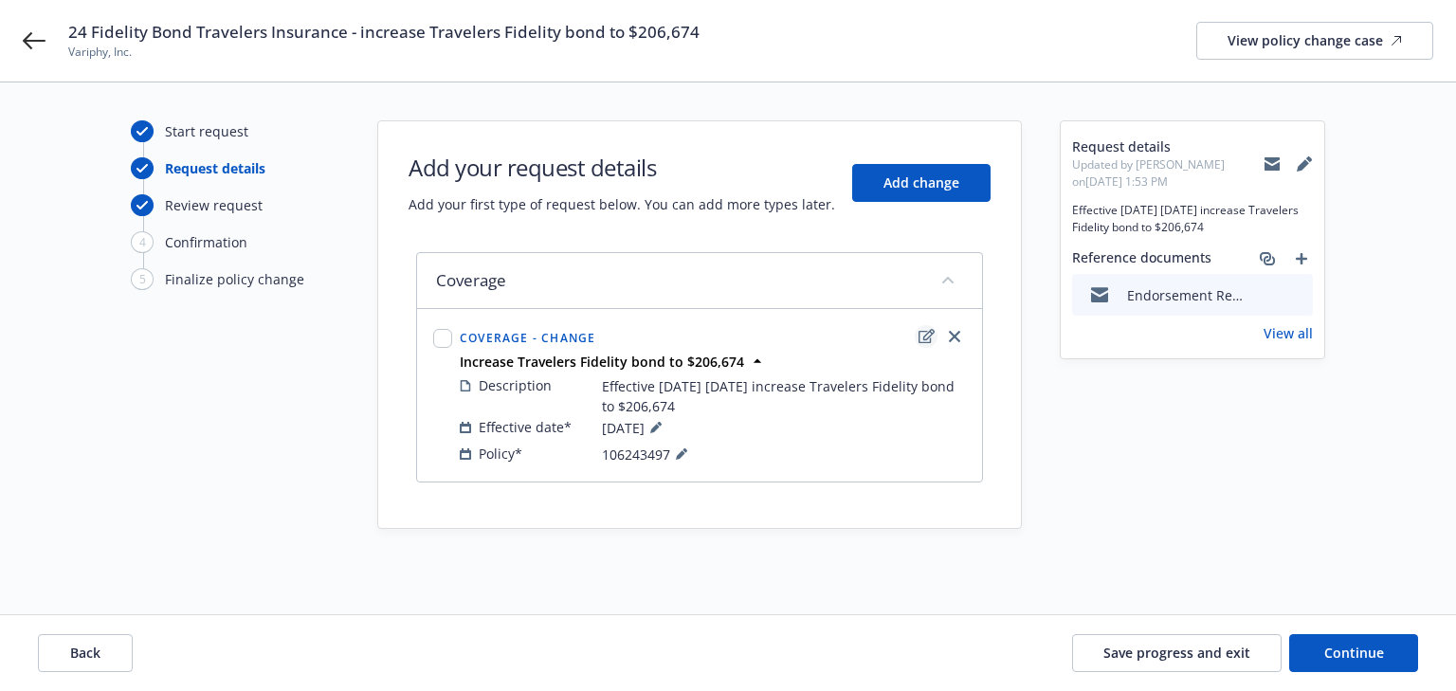
click at [925, 336] on icon "edit" at bounding box center [927, 336] width 16 height 15
type textarea "x"
select select "CHANGE"
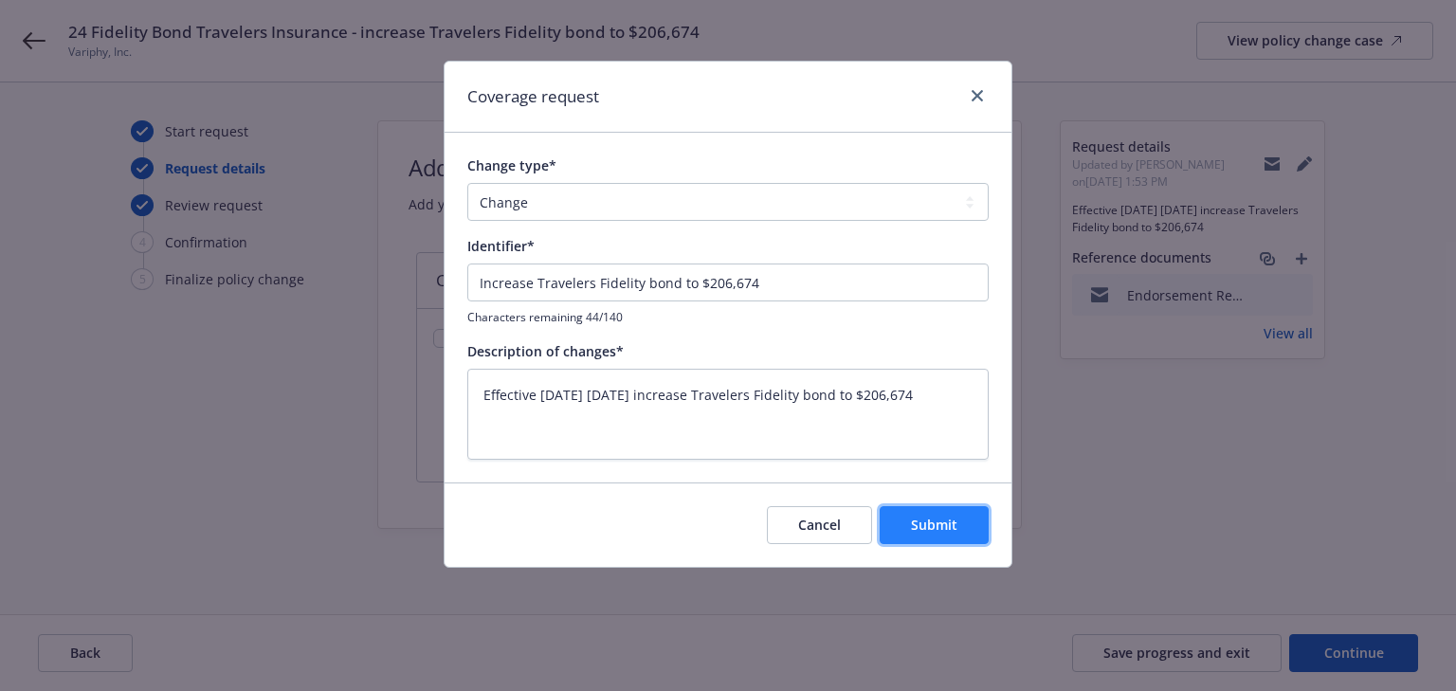
click at [955, 523] on span "Submit" at bounding box center [934, 525] width 46 height 18
type textarea "x"
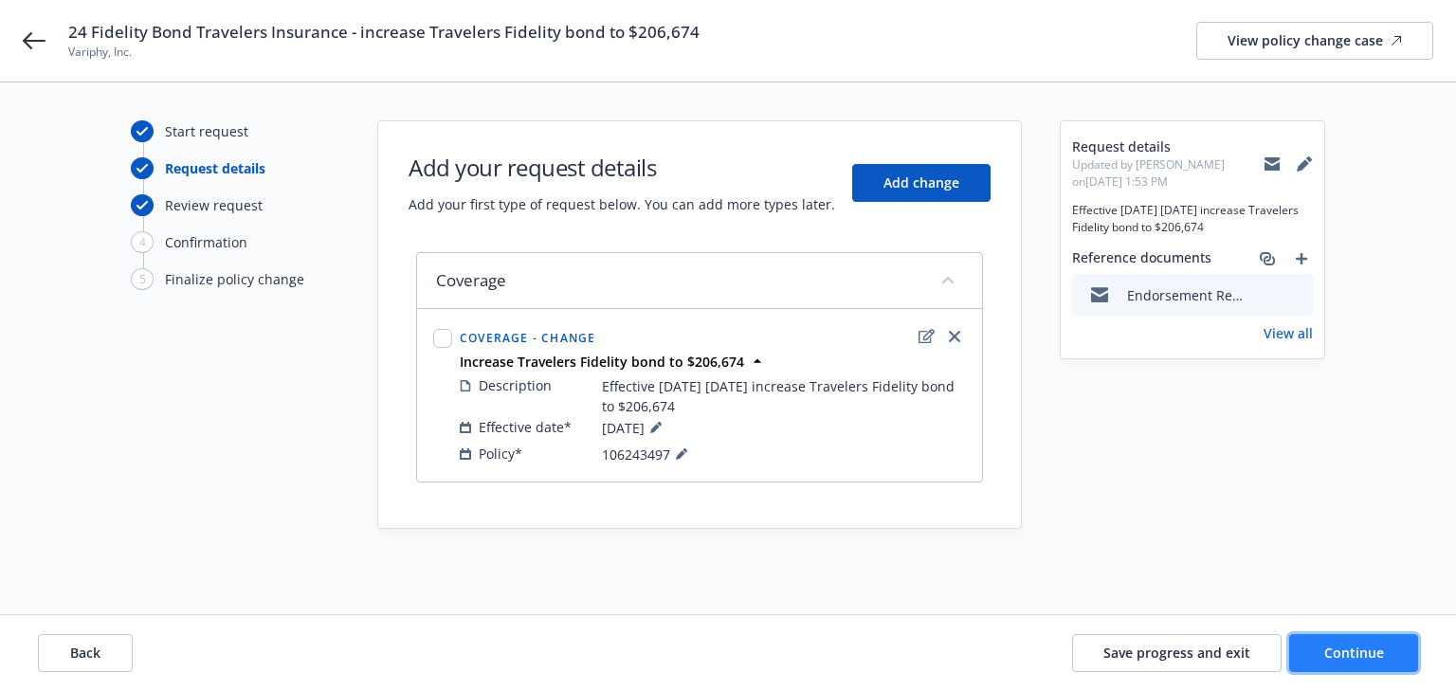
click at [1367, 664] on button "Continue" at bounding box center [1353, 653] width 129 height 38
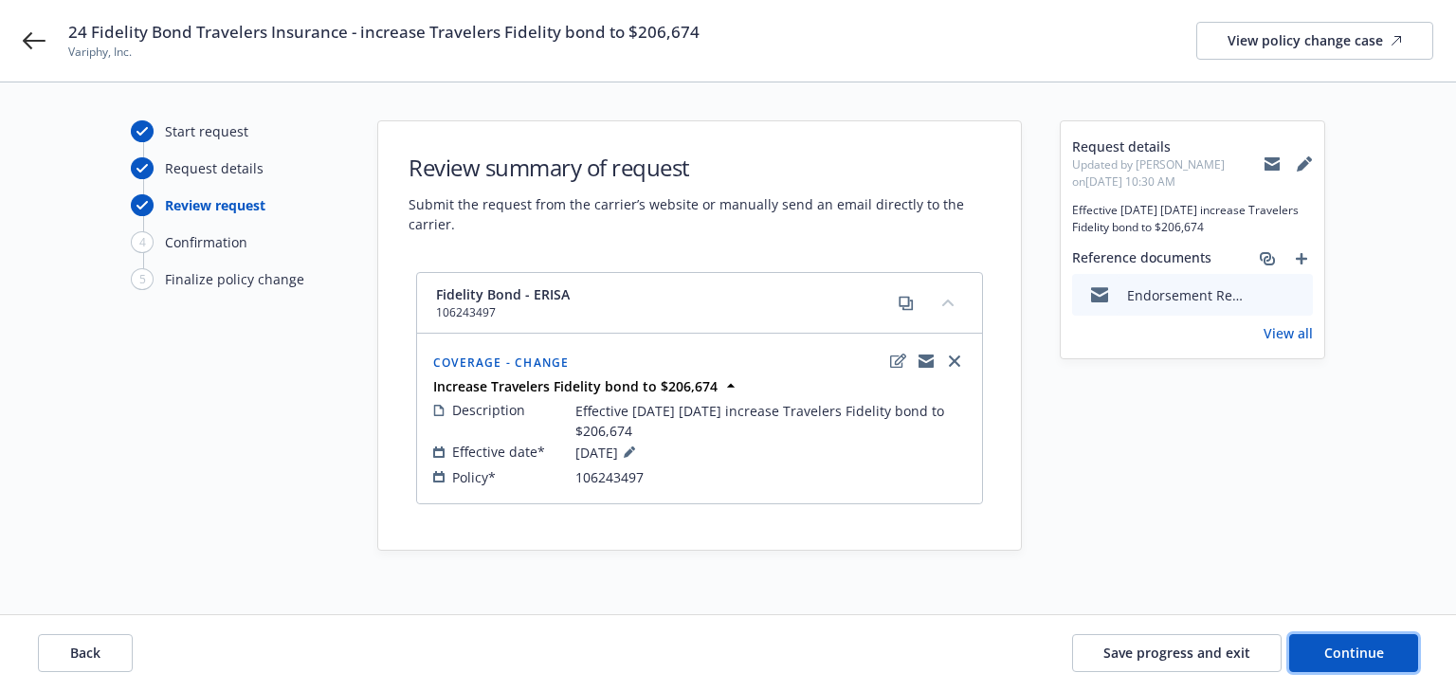
click at [1365, 656] on span "Continue" at bounding box center [1354, 653] width 60 height 18
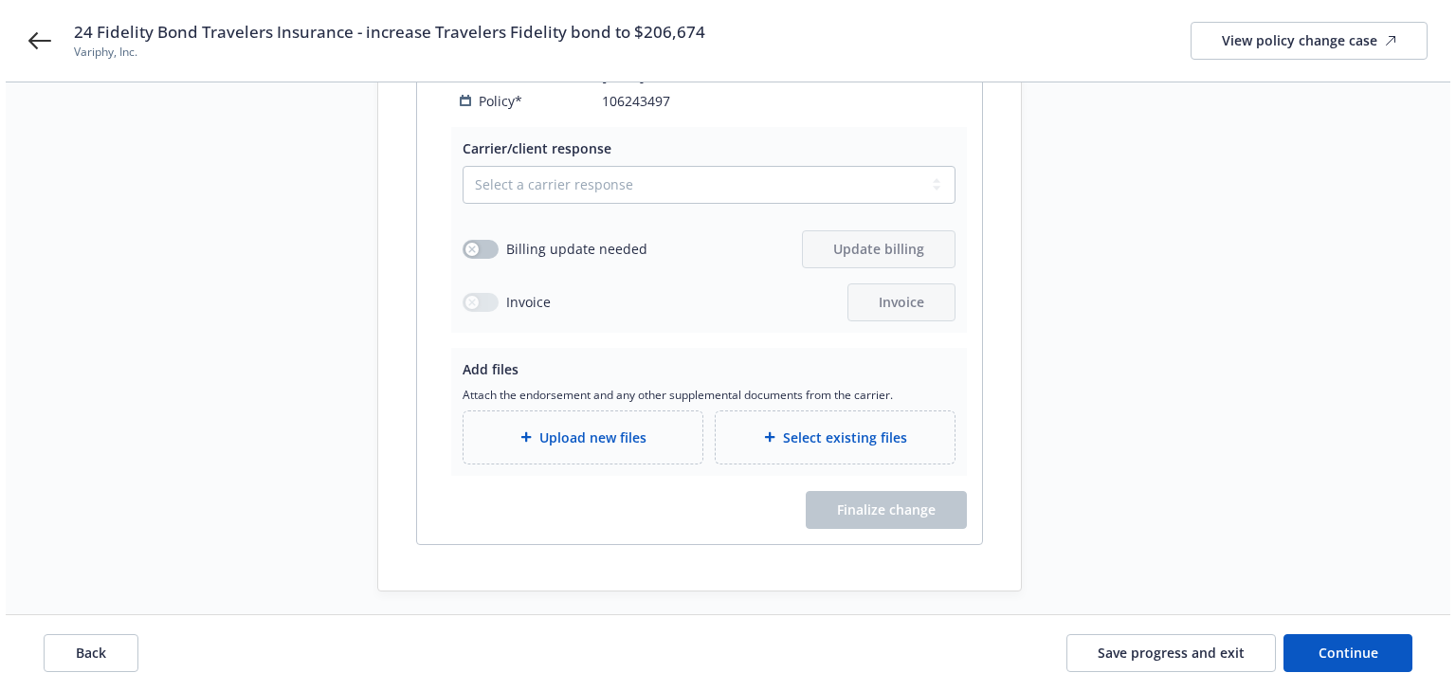
scroll to position [379, 0]
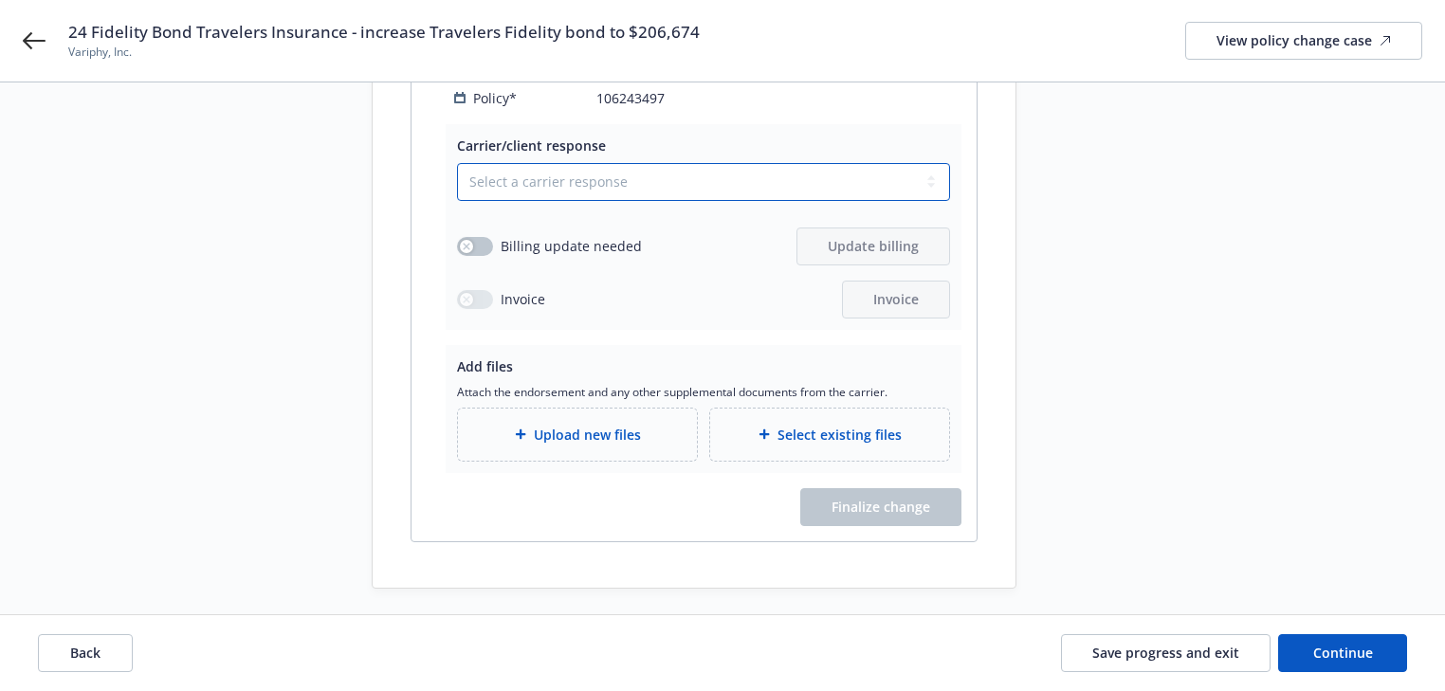
drag, startPoint x: 557, startPoint y: 175, endPoint x: 551, endPoint y: 197, distance: 22.8
click at [557, 175] on select "Select a carrier response Accepted Accepted with revision No endorsement needed…" at bounding box center [703, 182] width 493 height 38
select select "ACCEPTED"
click at [457, 163] on select "Select a carrier response Accepted Accepted with revision No endorsement needed…" at bounding box center [703, 182] width 493 height 38
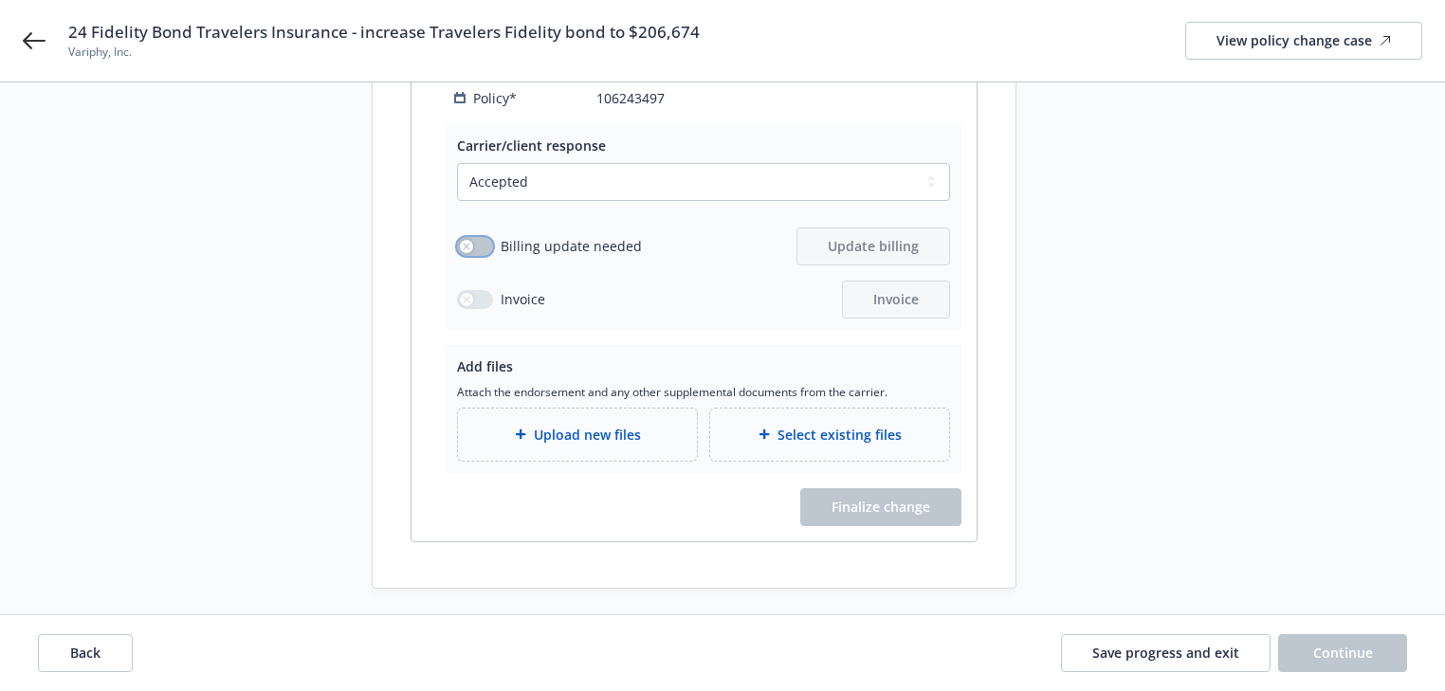
click at [482, 250] on button "button" at bounding box center [475, 246] width 36 height 19
click at [902, 243] on span "Update billing" at bounding box center [873, 246] width 91 height 18
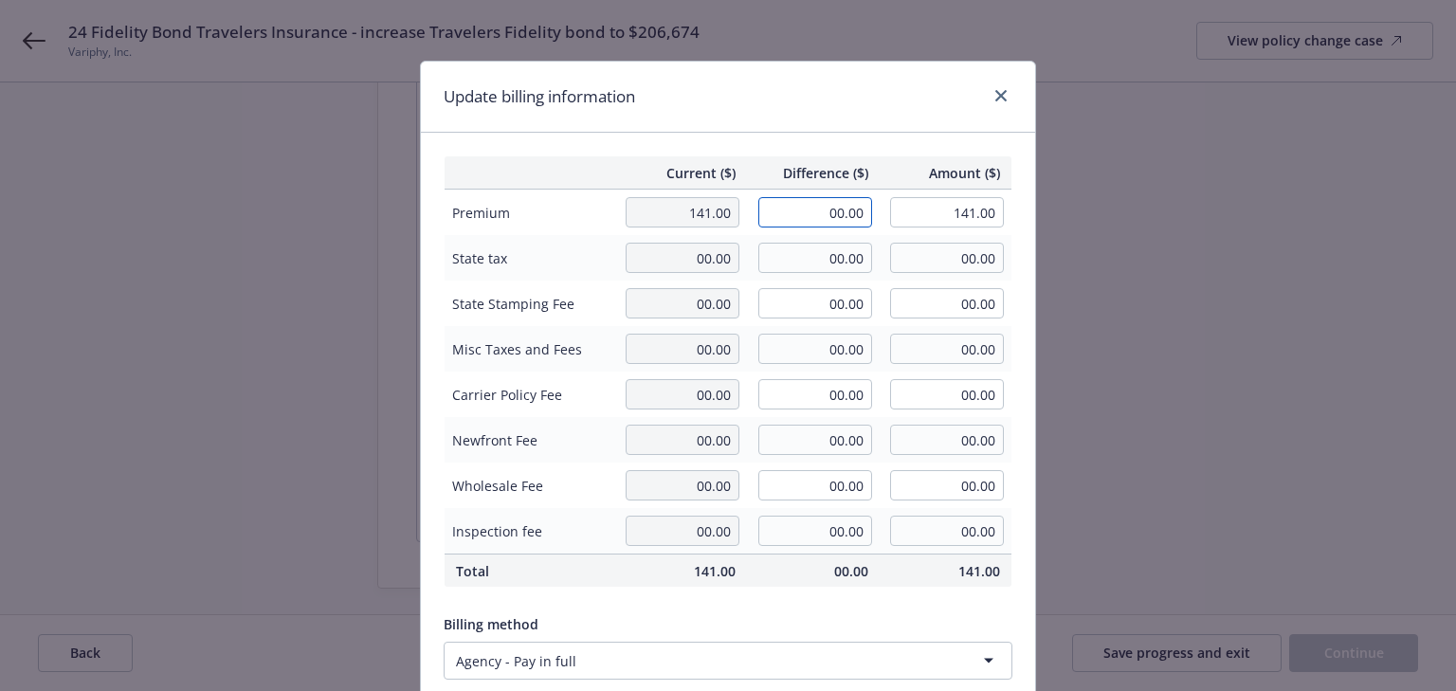
click at [847, 216] on input "00.00" at bounding box center [815, 212] width 114 height 30
click at [844, 212] on input "29" at bounding box center [815, 212] width 114 height 30
type input "129.00"
type input "270.00"
type input "25.8"
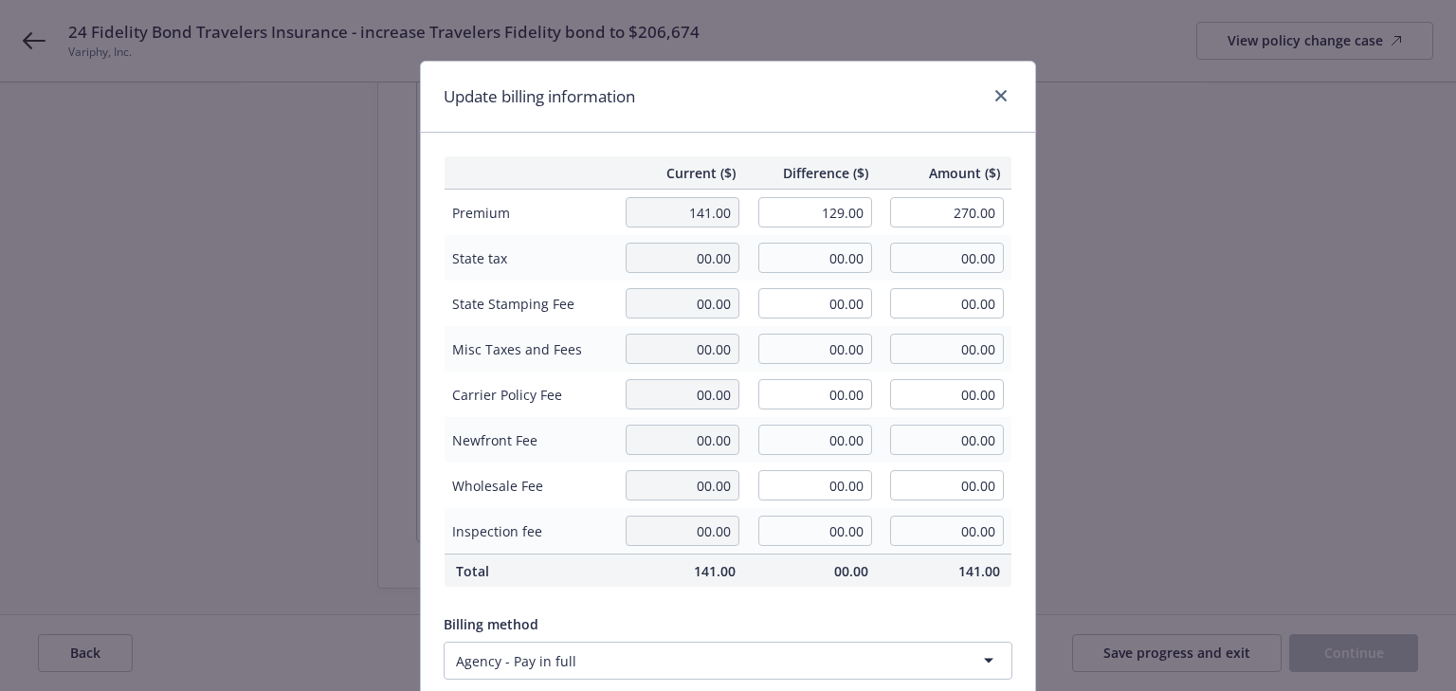
click at [872, 130] on div "Update billing information" at bounding box center [728, 97] width 614 height 71
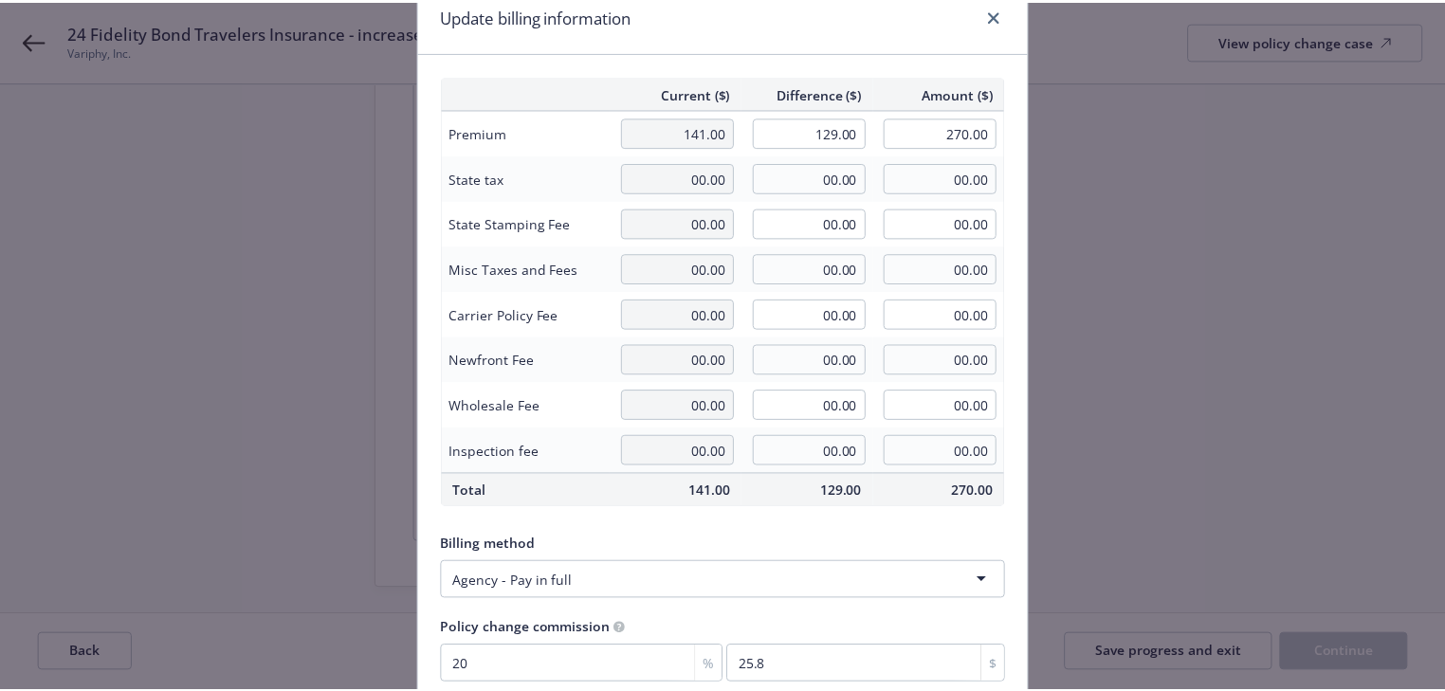
scroll to position [241, 0]
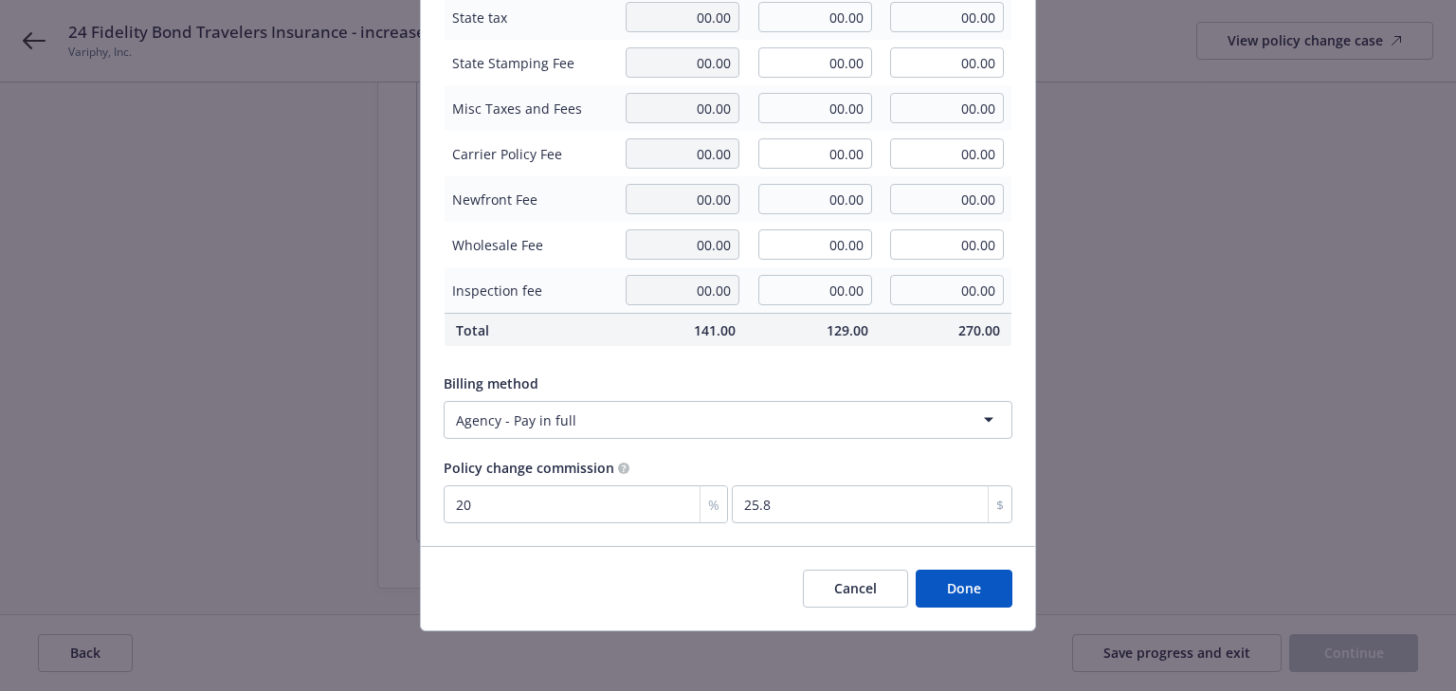
click at [973, 587] on button "Done" at bounding box center [964, 589] width 97 height 38
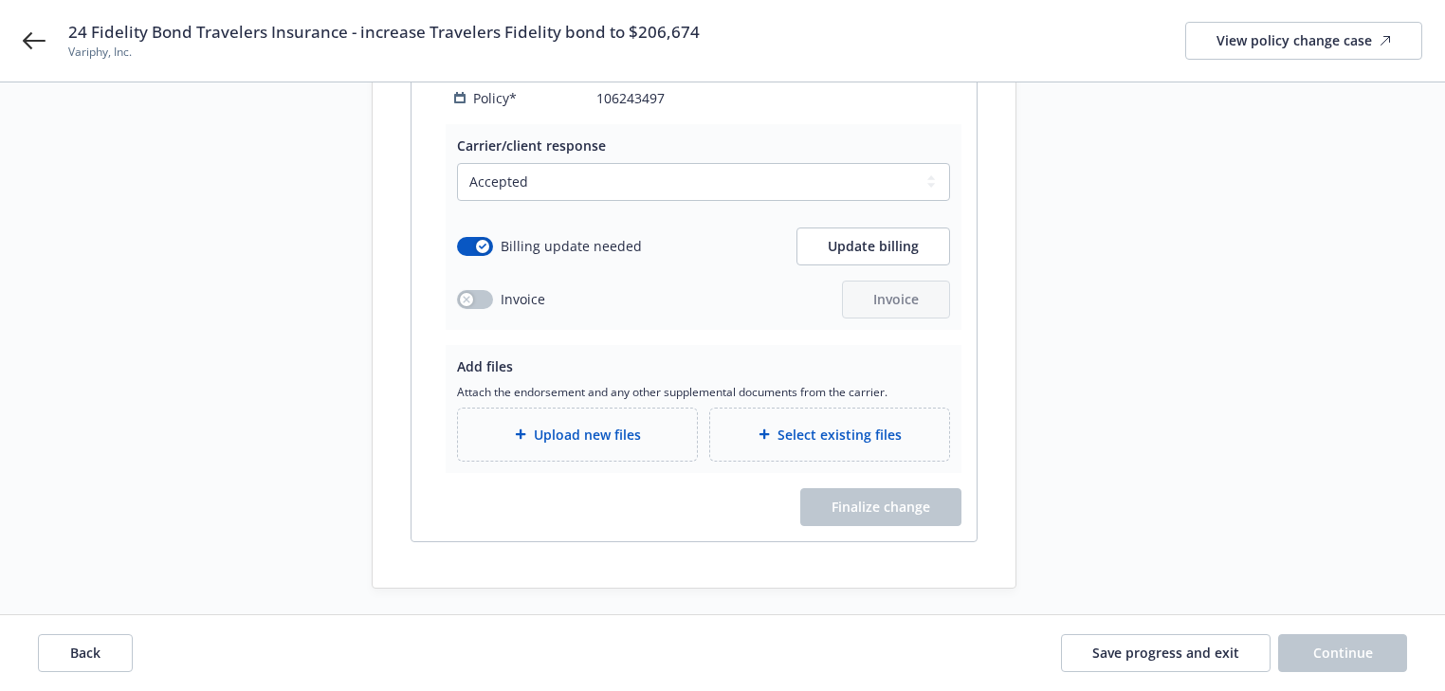
scroll to position [76, 0]
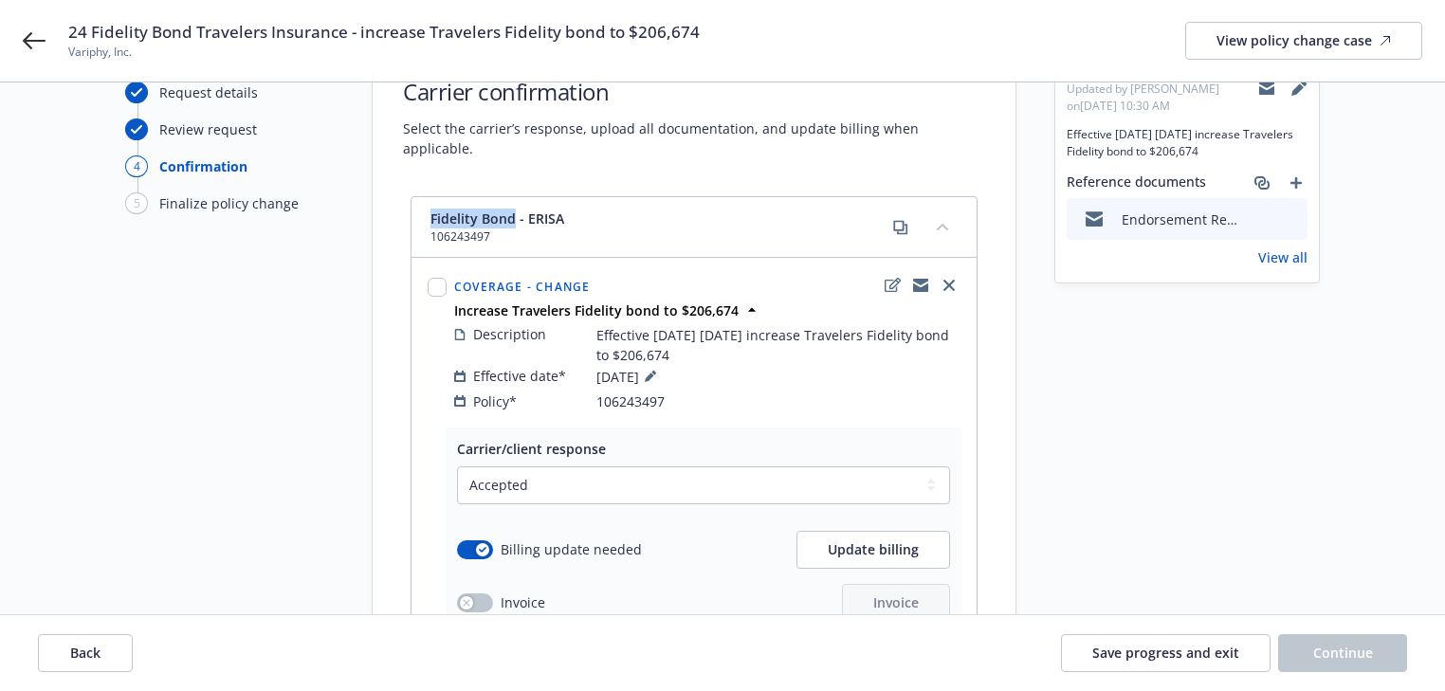
drag, startPoint x: 397, startPoint y: 189, endPoint x: 514, endPoint y: 193, distance: 116.7
click at [514, 196] on div "Fidelity Bond - ERISA 106243497 Coverage - Change Increase Travelers Fidelity b…" at bounding box center [694, 543] width 643 height 695
copy span "Fidelity Bond"
drag, startPoint x: 356, startPoint y: 30, endPoint x: 757, endPoint y: 16, distance: 401.2
click at [757, 16] on div "24 Fidelity Bond Travelers Insurance - increase Travelers Fidelity bond to $206…" at bounding box center [722, 41] width 1445 height 82
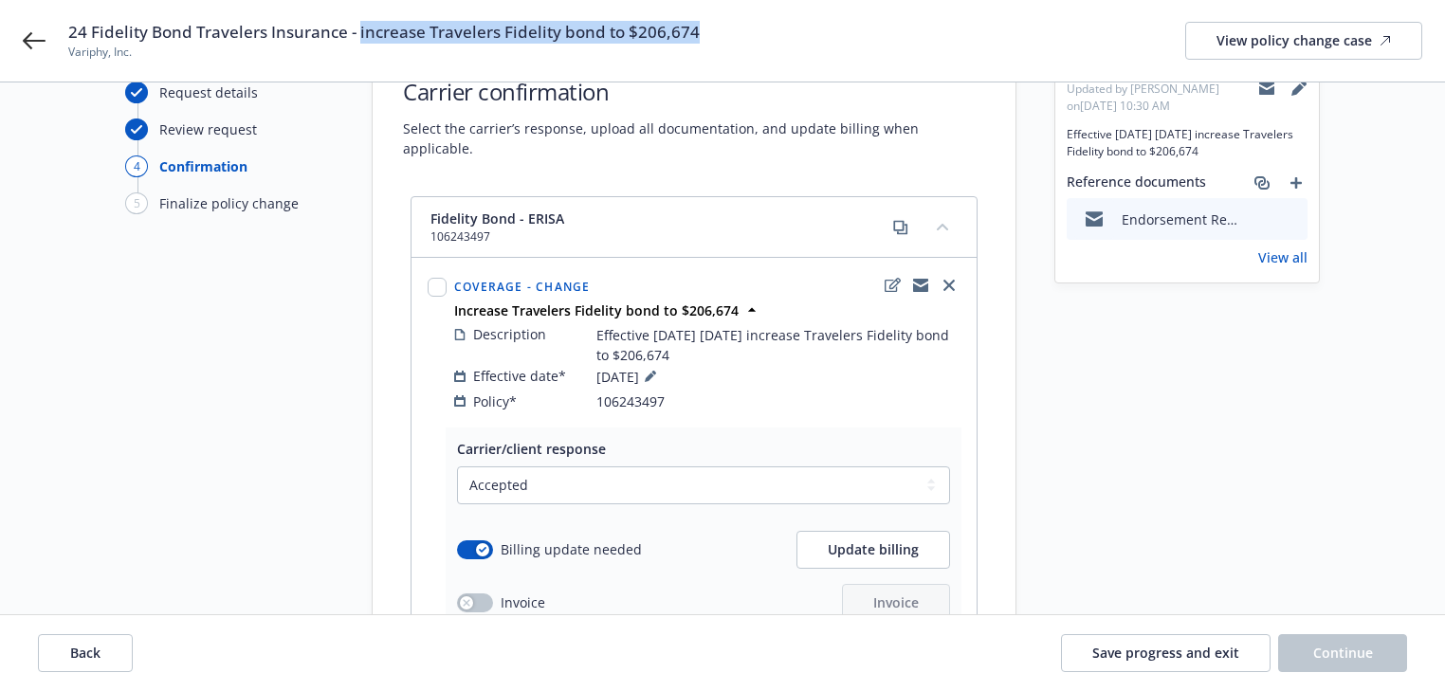
copy span "increase Travelers Fidelity bond to $206,674"
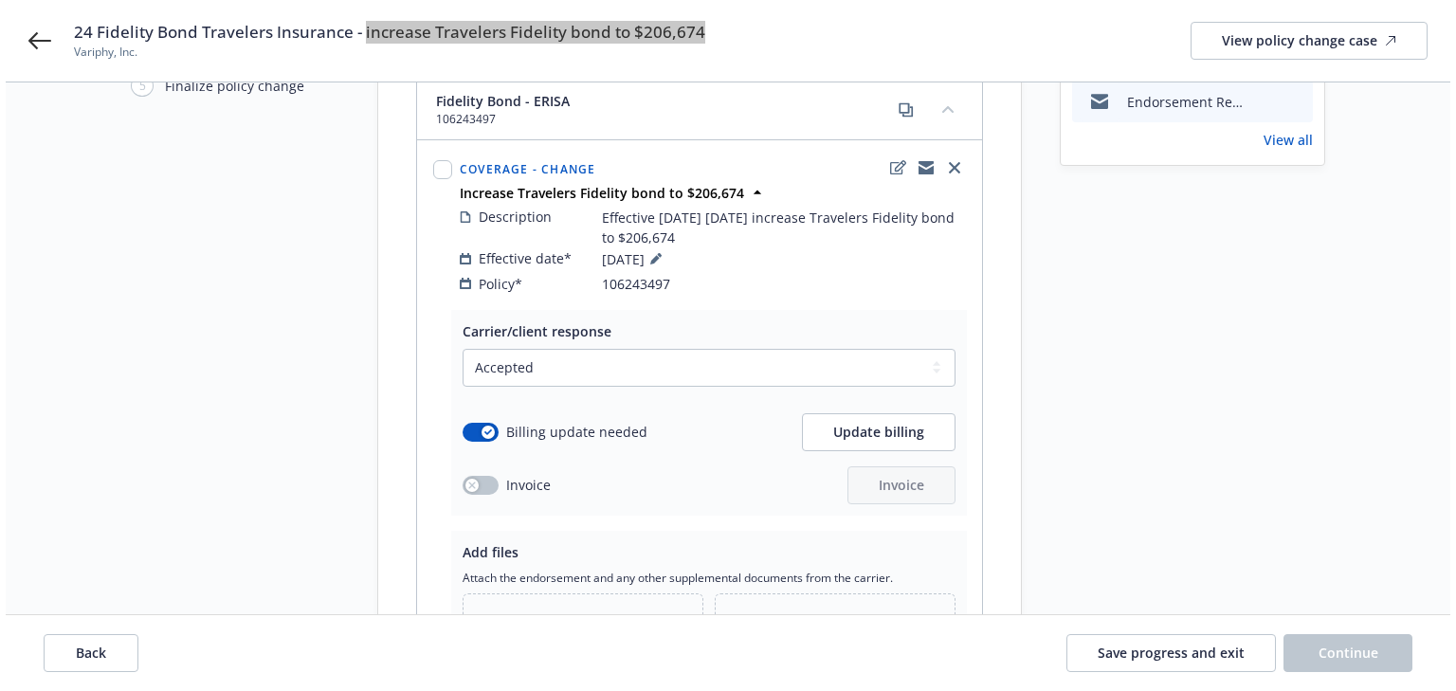
scroll to position [379, 0]
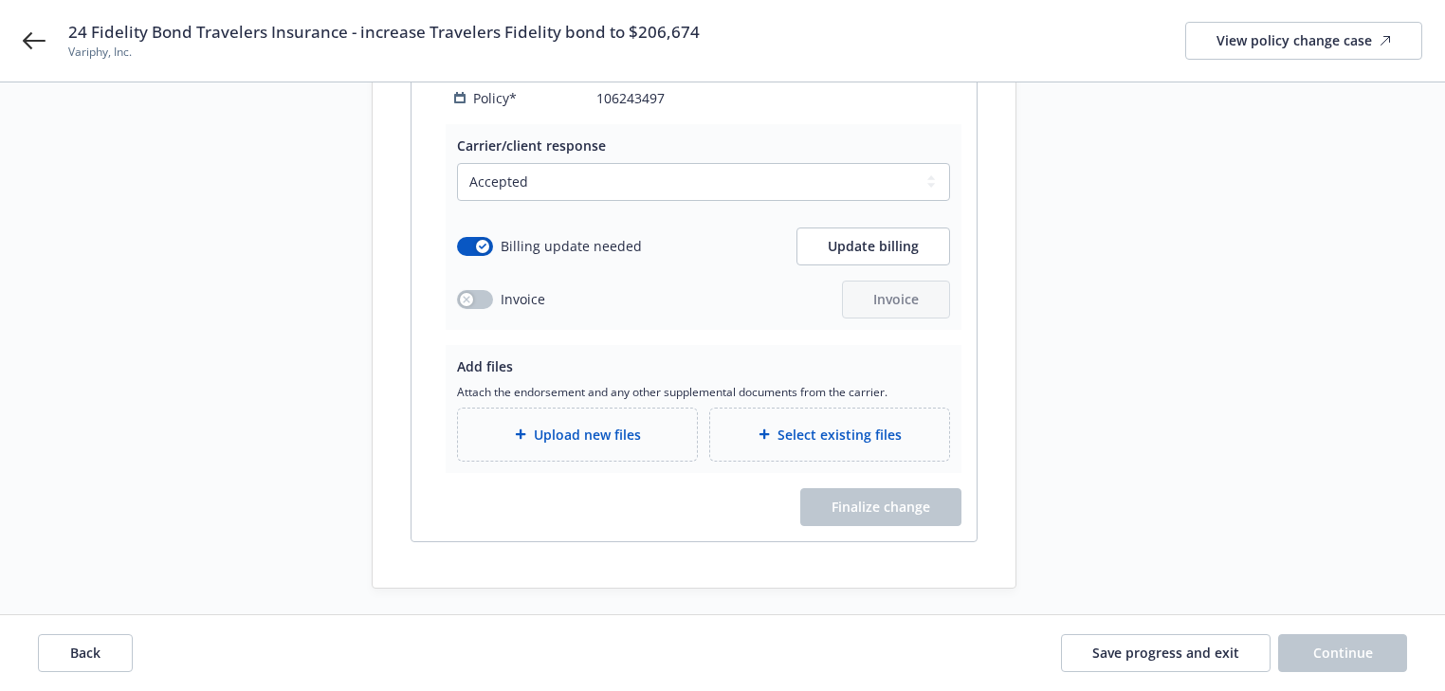
click at [588, 453] on div "Upload new files" at bounding box center [577, 435] width 239 height 52
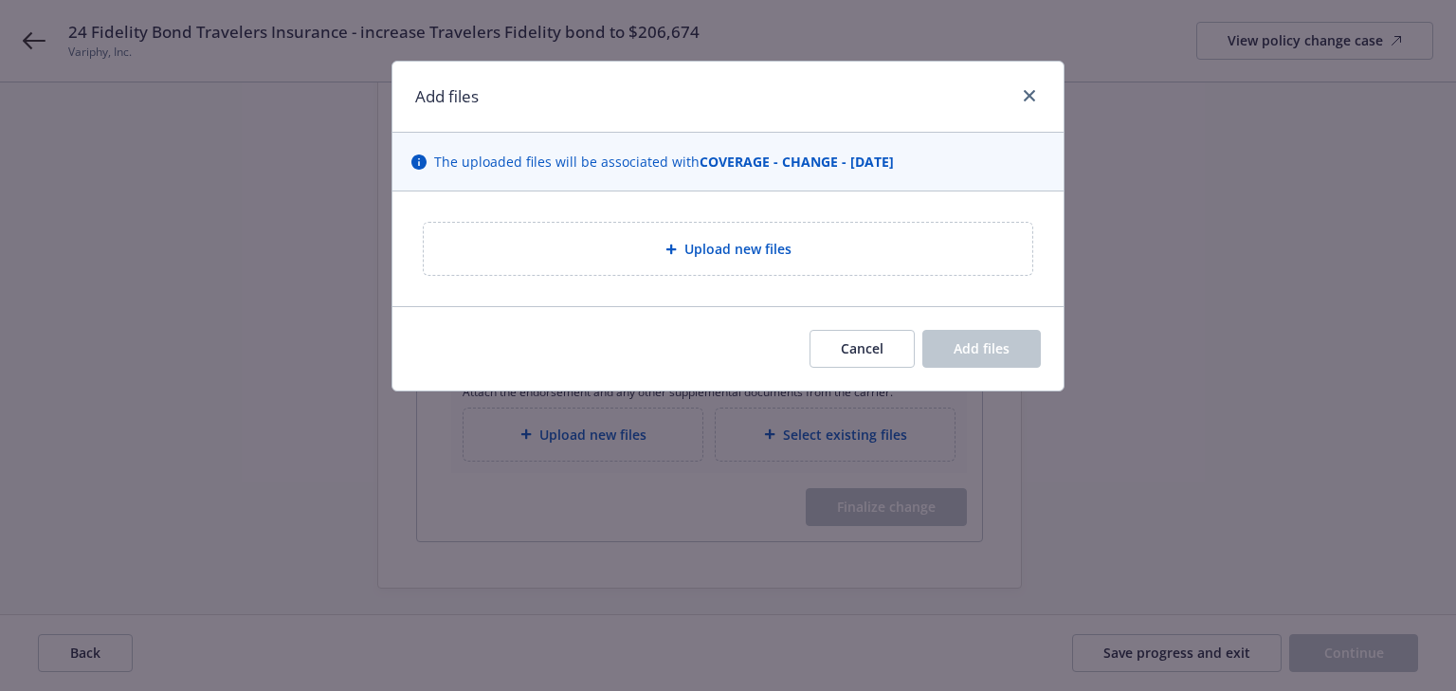
click at [691, 246] on span "Upload new files" at bounding box center [737, 249] width 107 height 20
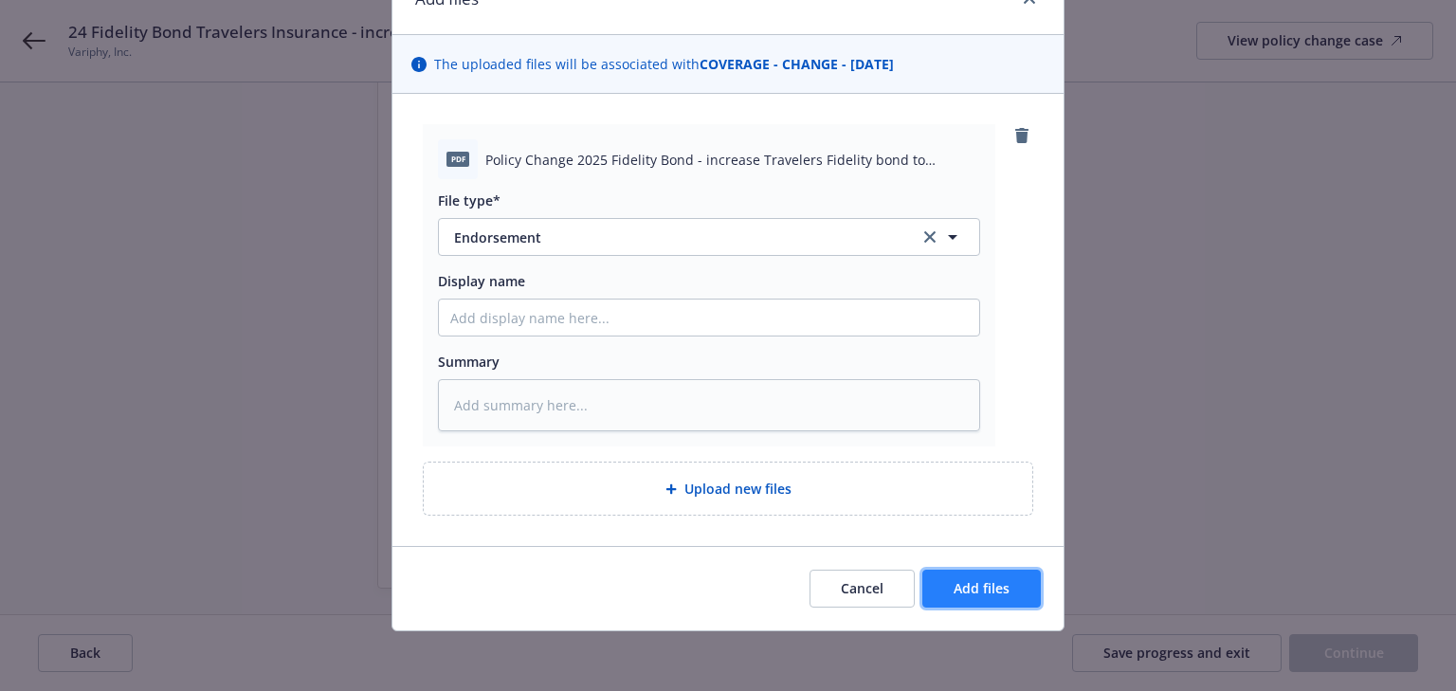
click at [976, 584] on span "Add files" at bounding box center [982, 588] width 56 height 18
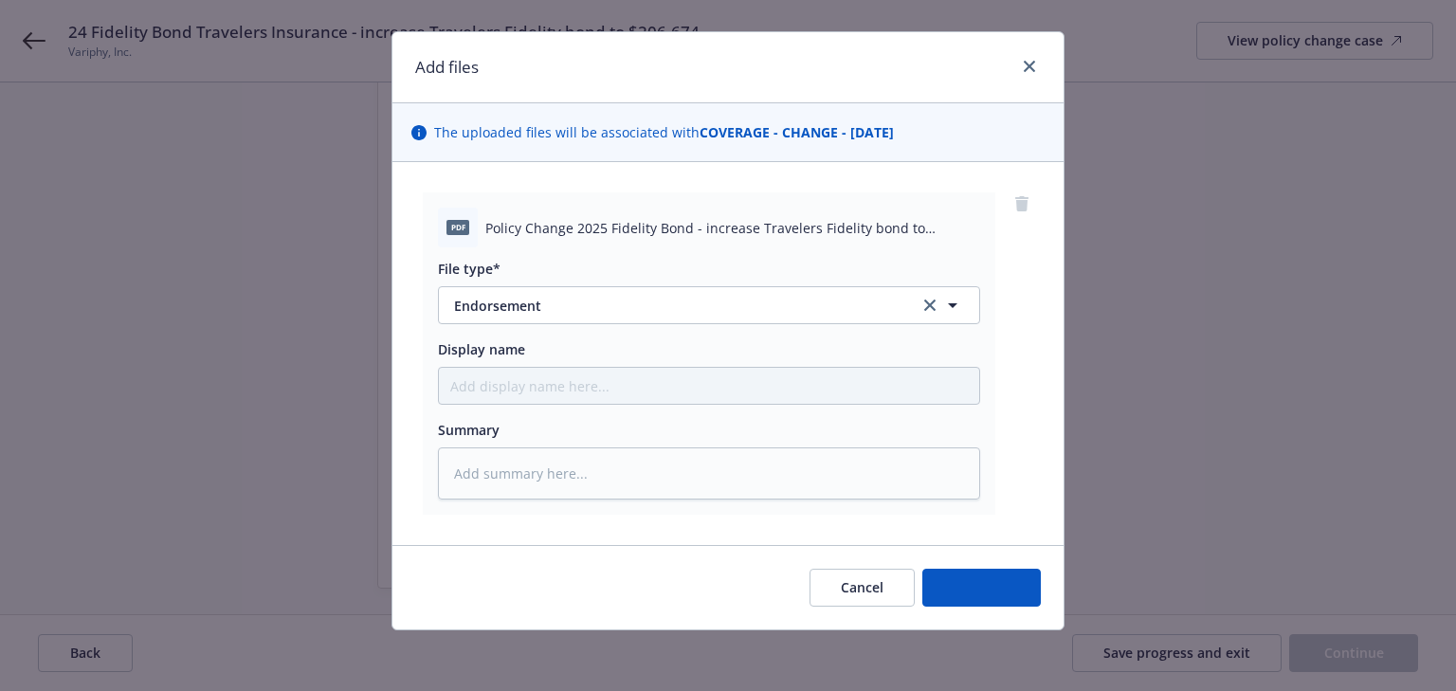
scroll to position [28, 0]
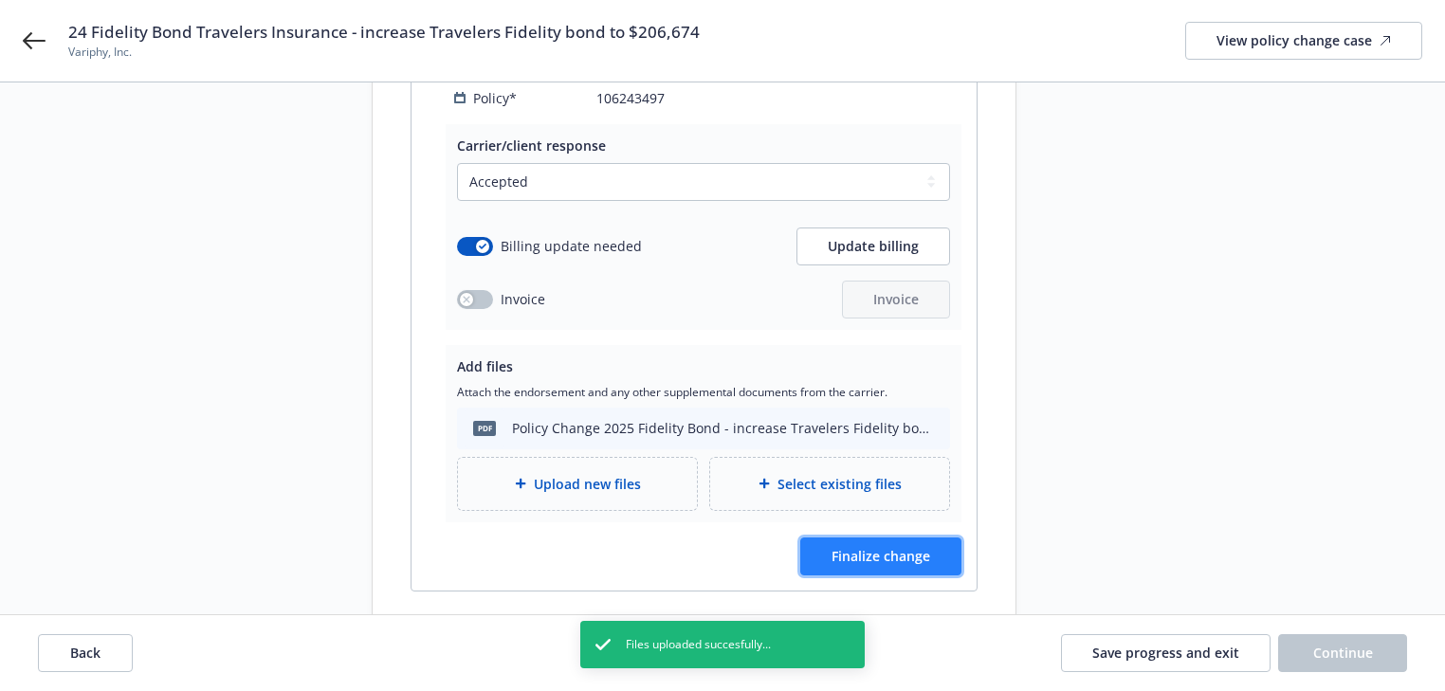
click at [873, 542] on button "Finalize change" at bounding box center [880, 556] width 161 height 38
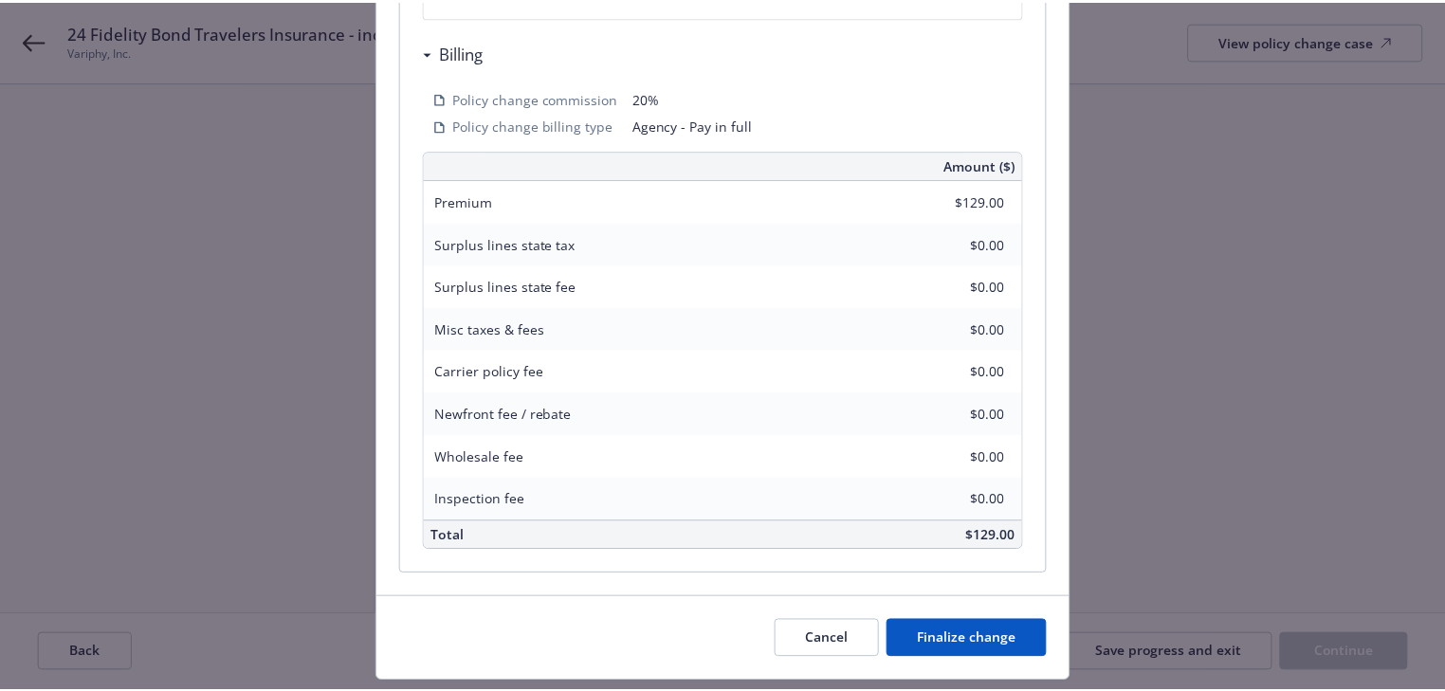
scroll to position [607, 0]
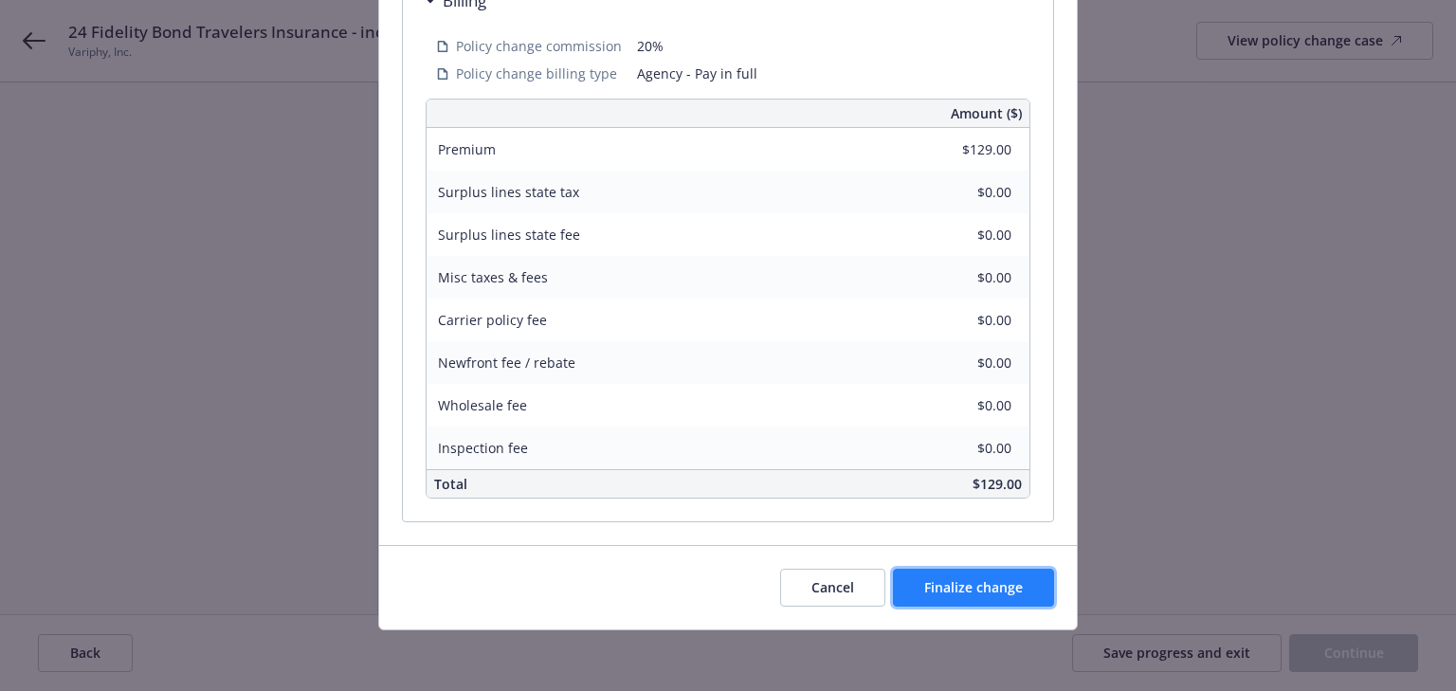
click at [998, 598] on button "Finalize change" at bounding box center [973, 588] width 161 height 38
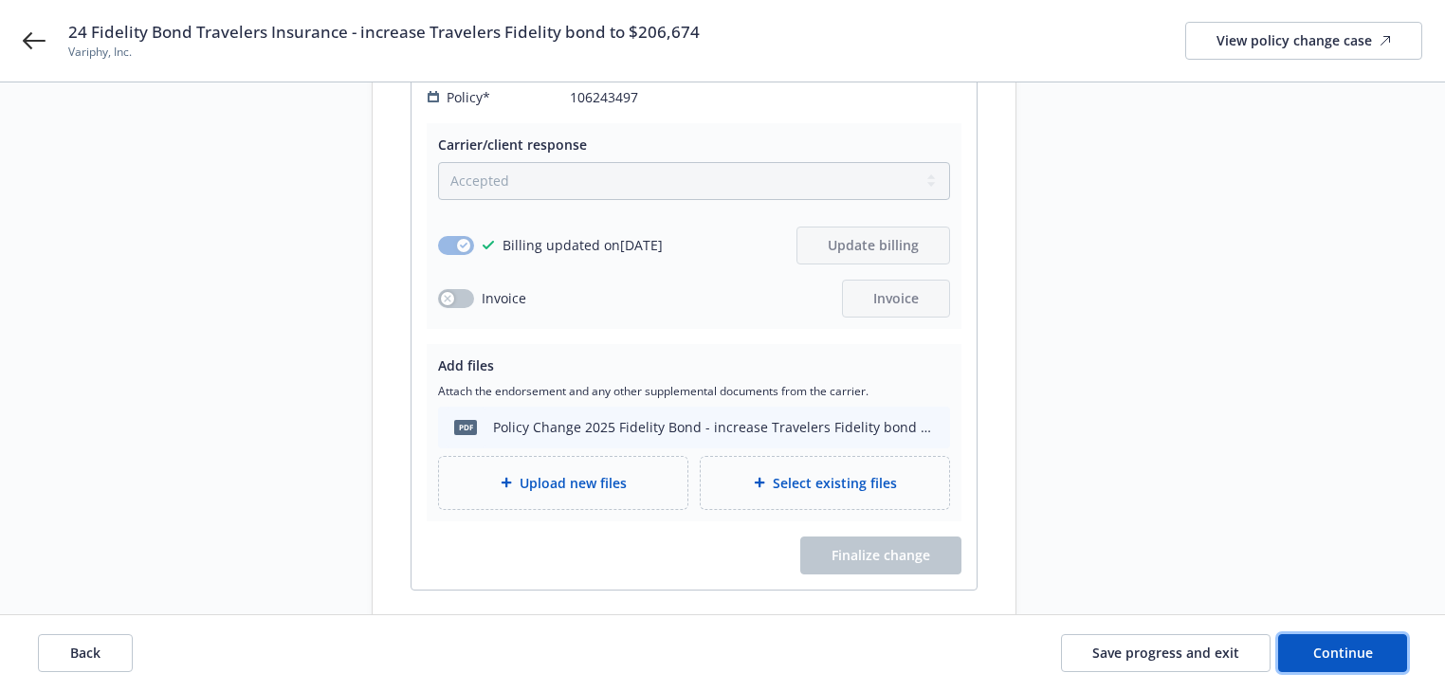
click at [1319, 655] on span "Continue" at bounding box center [1343, 653] width 60 height 18
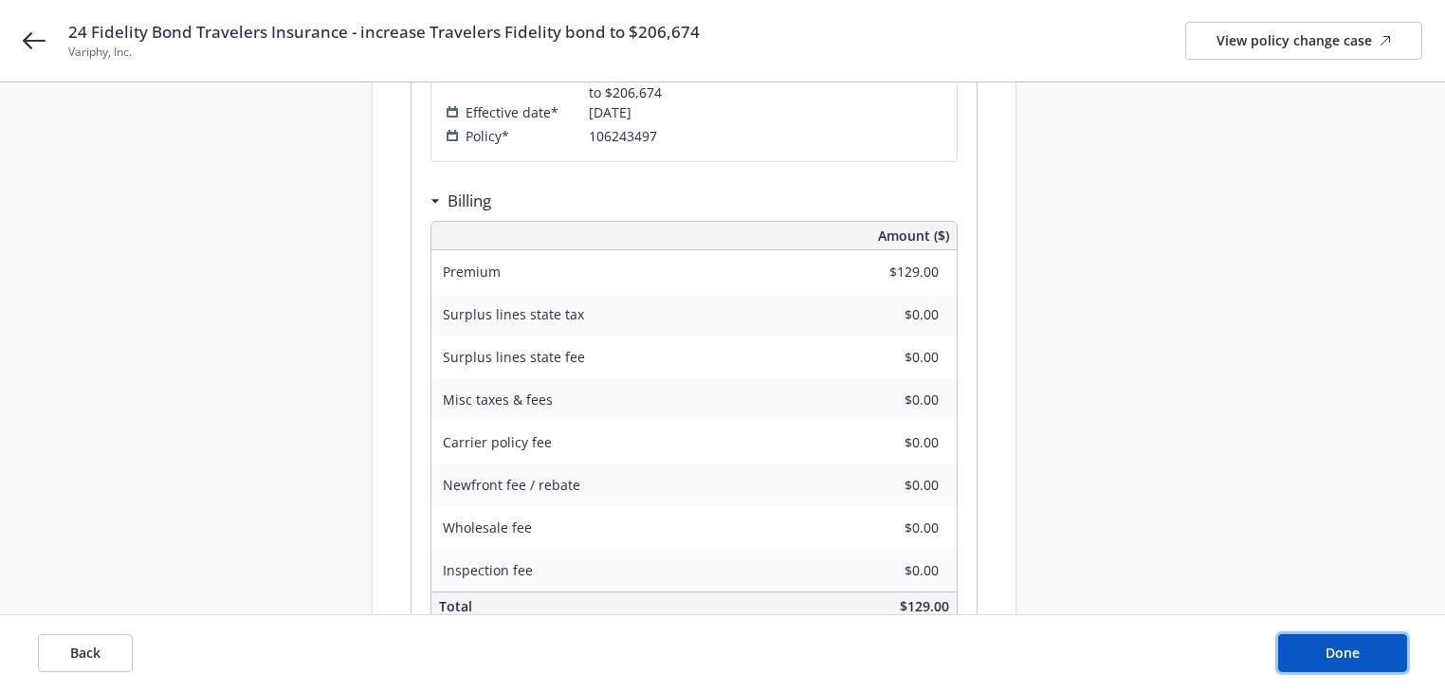
click at [1319, 655] on button "Done" at bounding box center [1342, 653] width 129 height 38
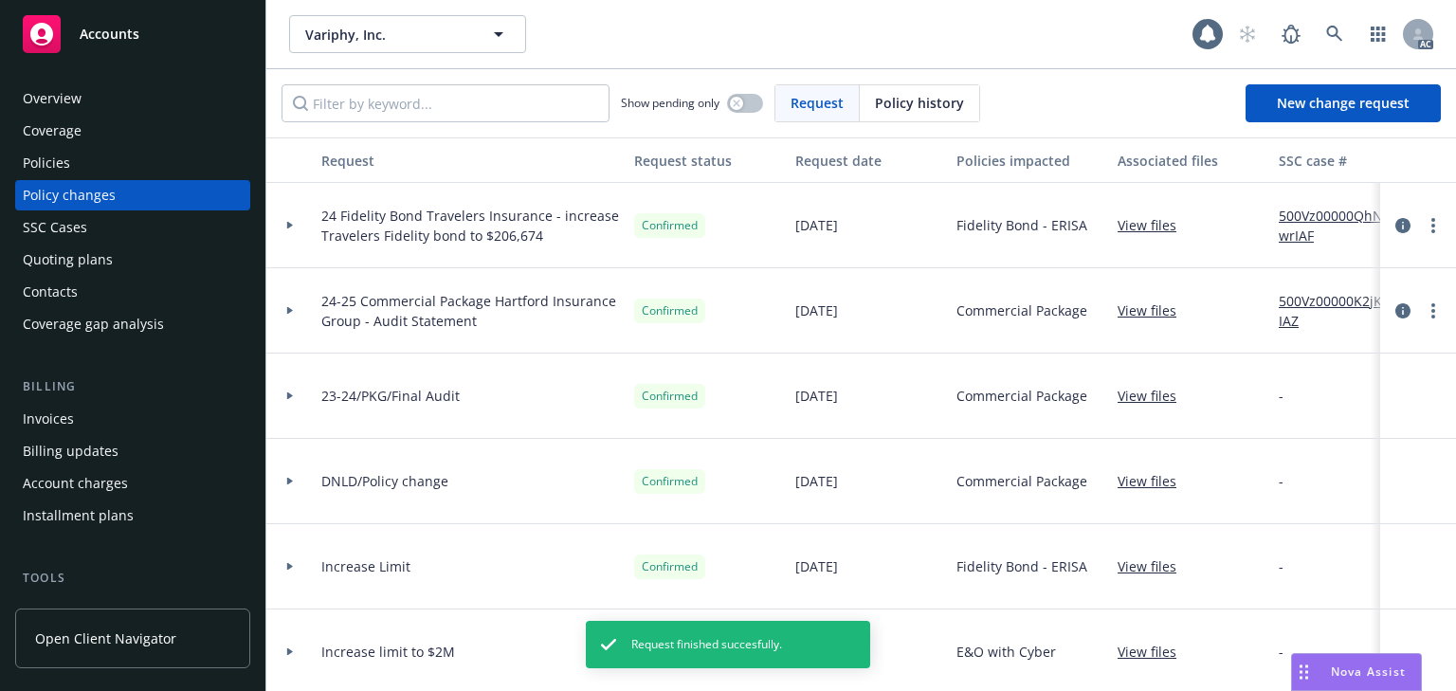
click at [68, 172] on div "Policies" at bounding box center [46, 163] width 47 height 30
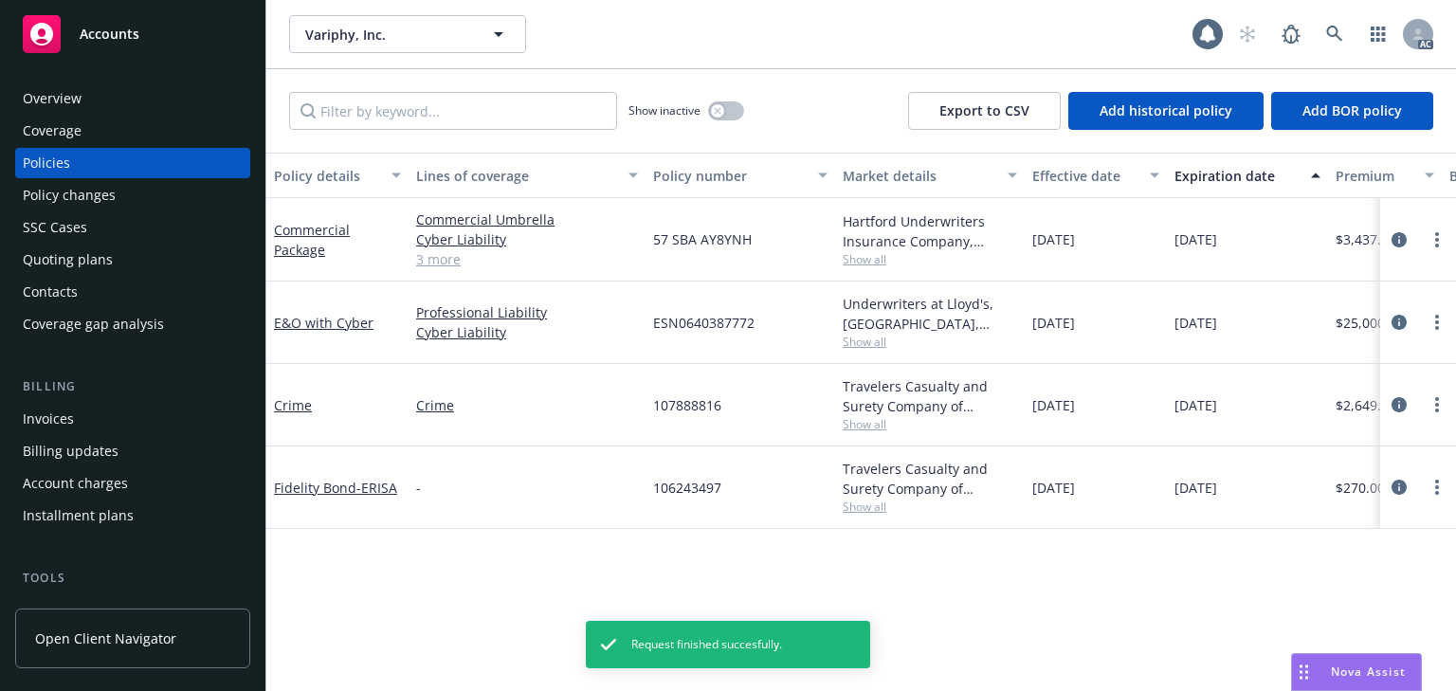
click at [406, 541] on div "Policy details Lines of coverage Policy number Market details Effective date Ex…" at bounding box center [861, 422] width 1190 height 538
click at [1397, 485] on icon "circleInformation" at bounding box center [1399, 487] width 15 height 15
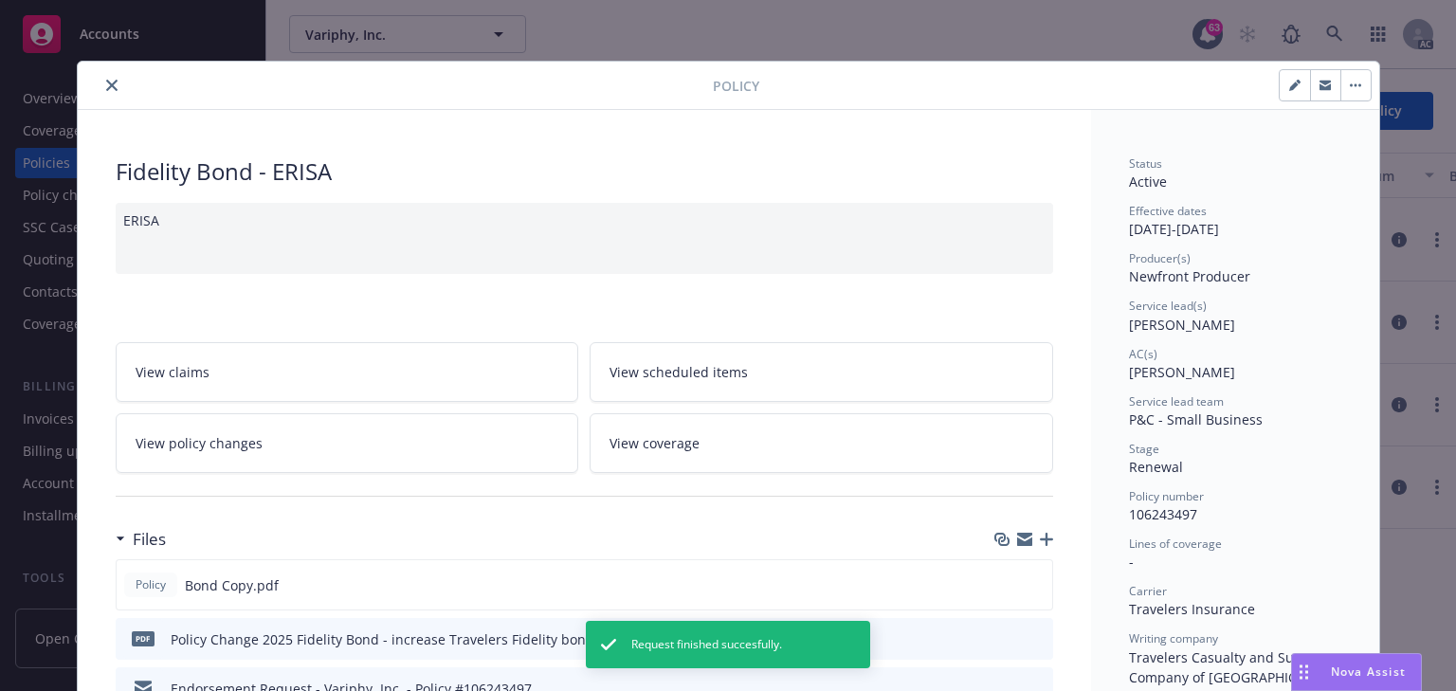
scroll to position [57, 0]
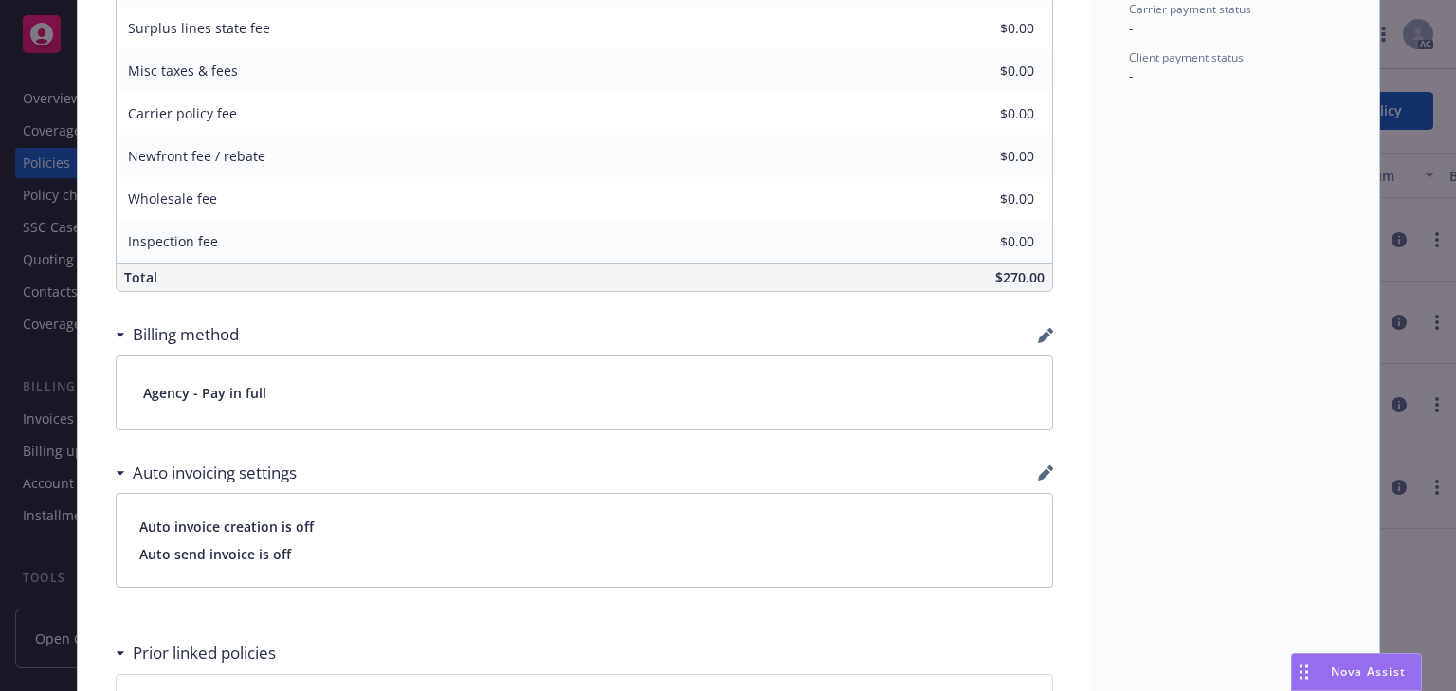
scroll to position [986, 0]
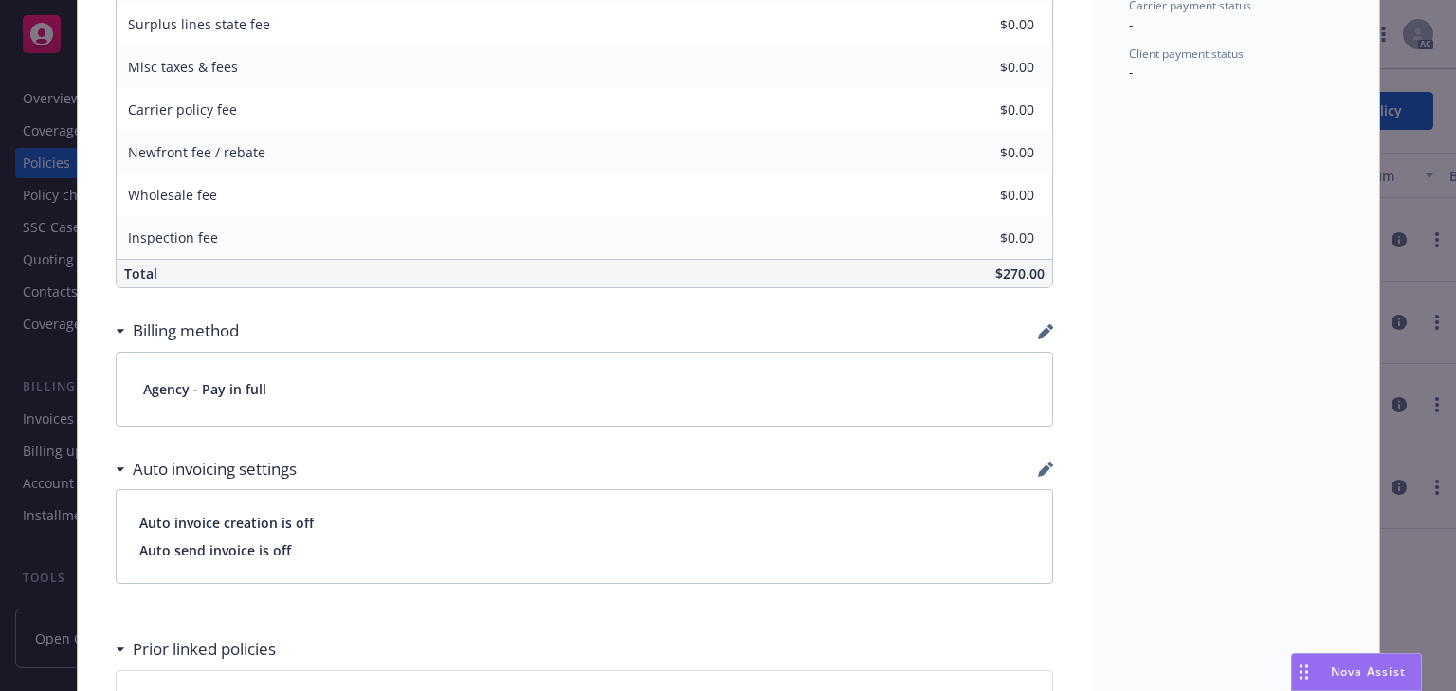
click at [1046, 466] on icon "button" at bounding box center [1045, 469] width 15 height 15
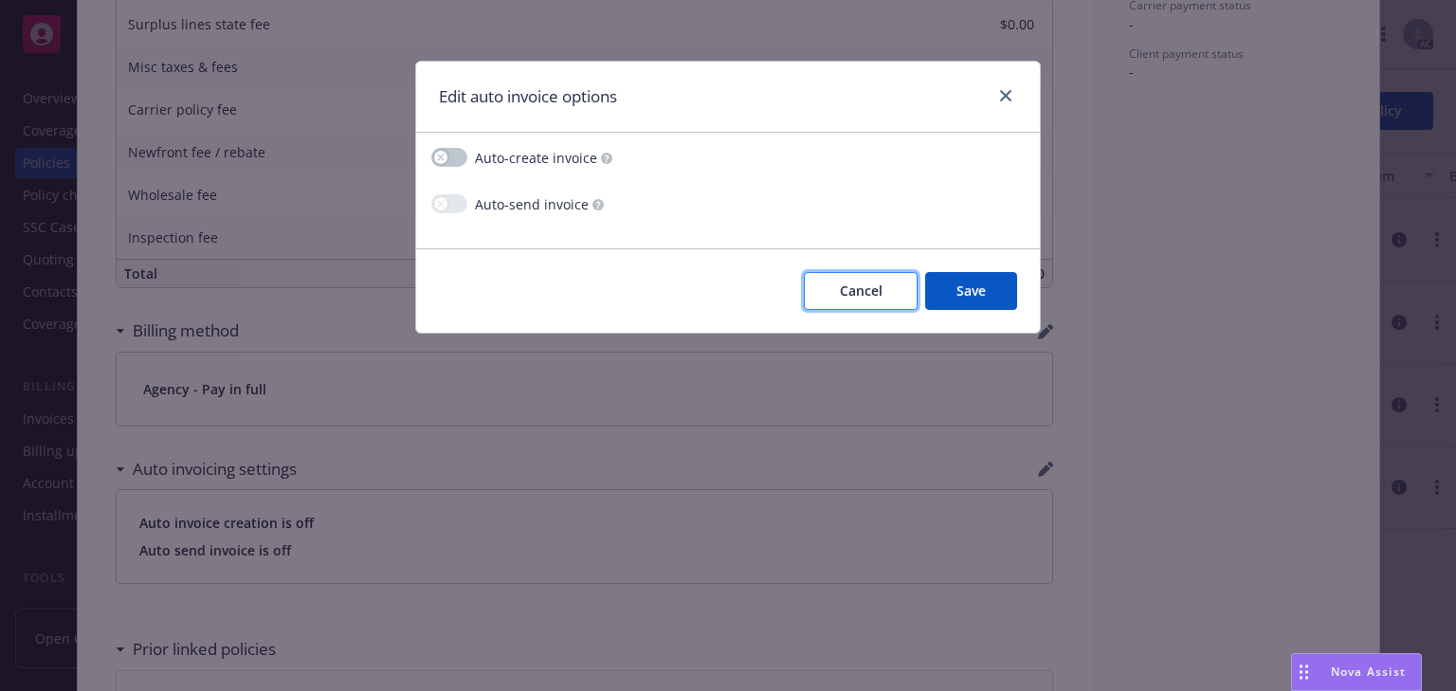
click at [827, 295] on button "Cancel" at bounding box center [861, 291] width 114 height 38
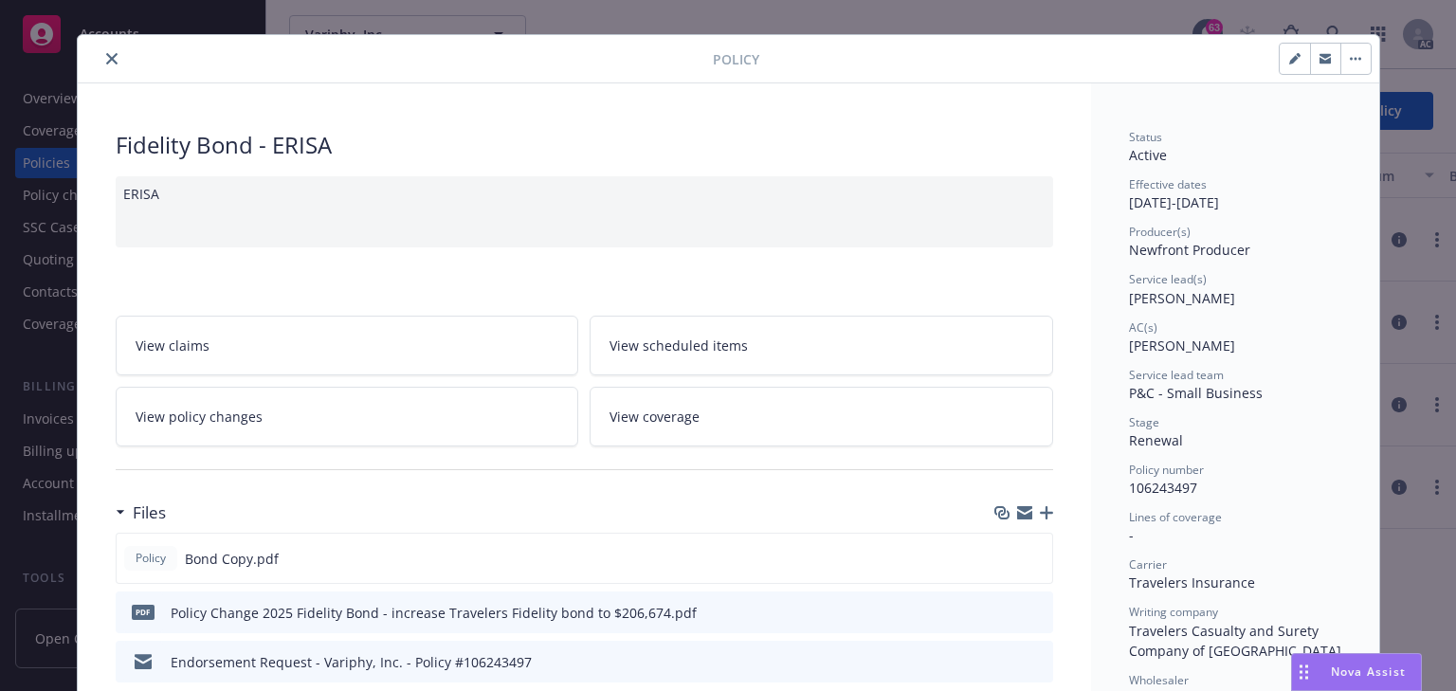
scroll to position [0, 0]
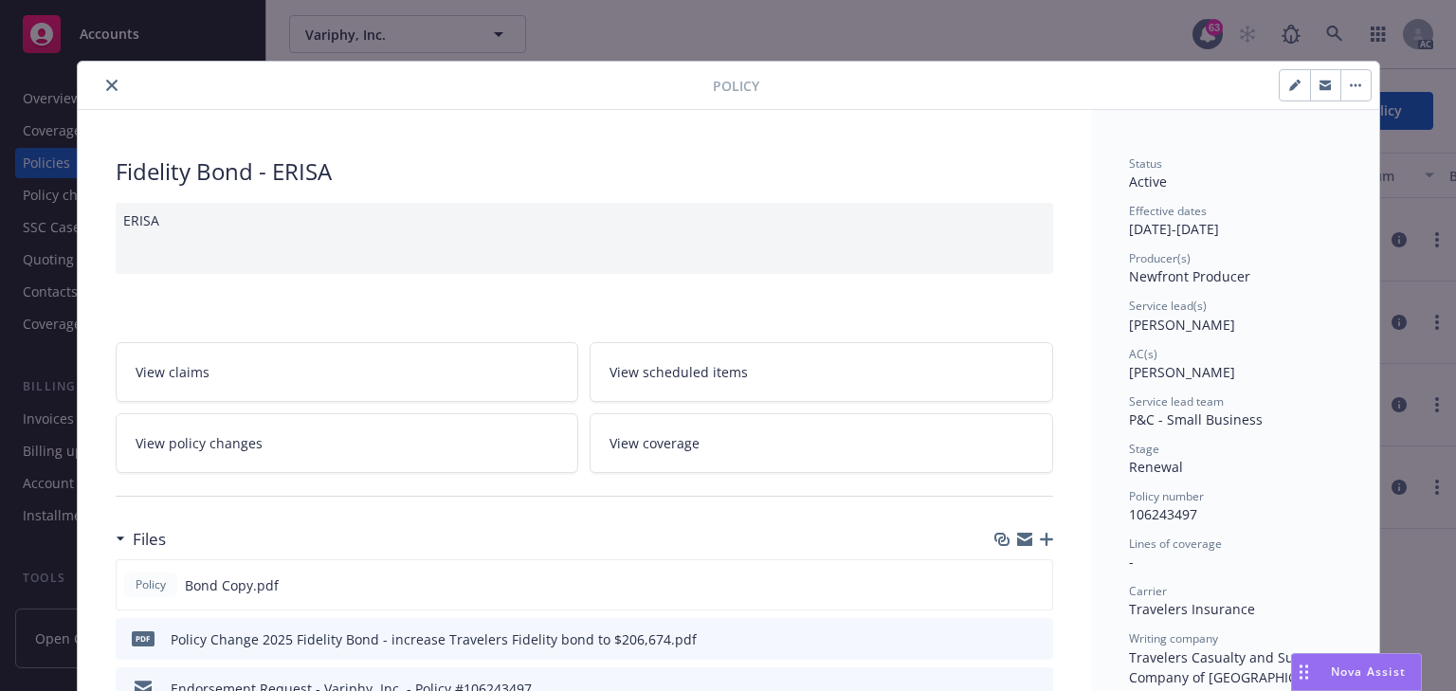
click at [108, 83] on icon "close" at bounding box center [111, 85] width 11 height 11
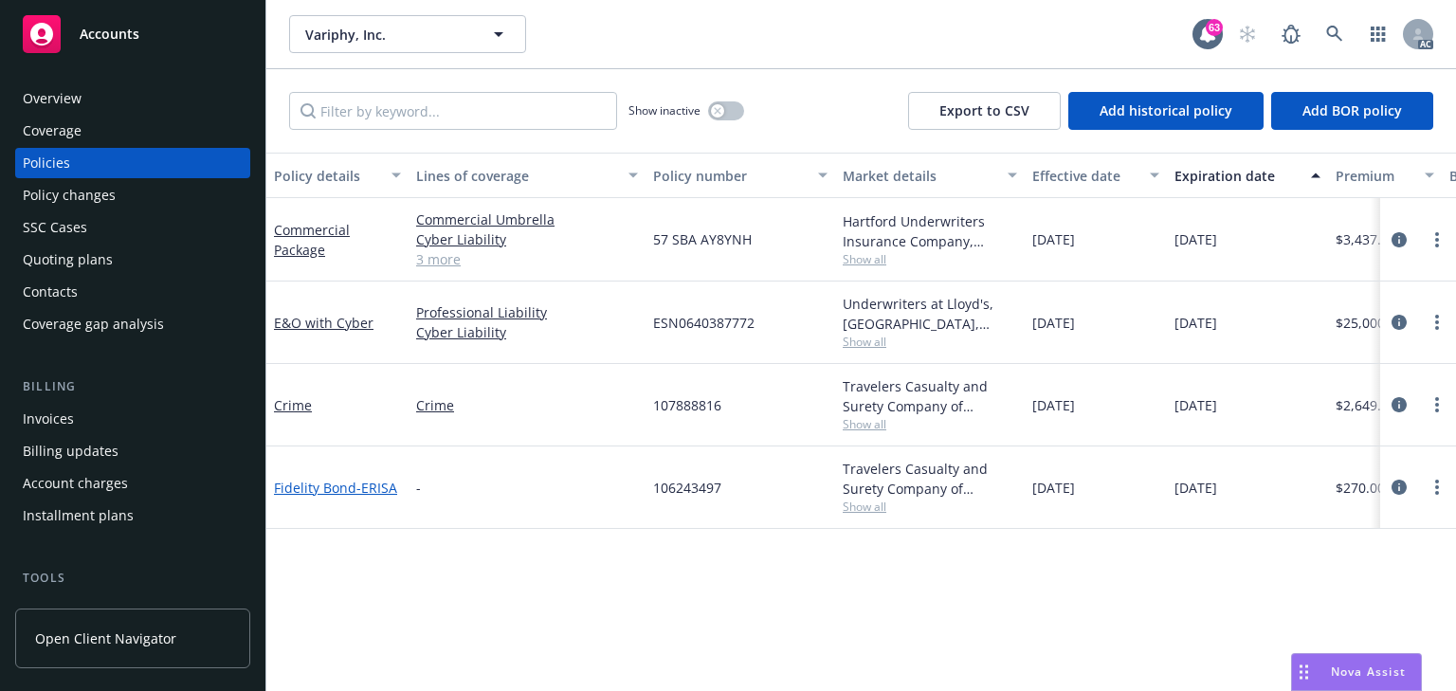
click at [300, 486] on link "Fidelity Bond - ERISA" at bounding box center [335, 488] width 123 height 18
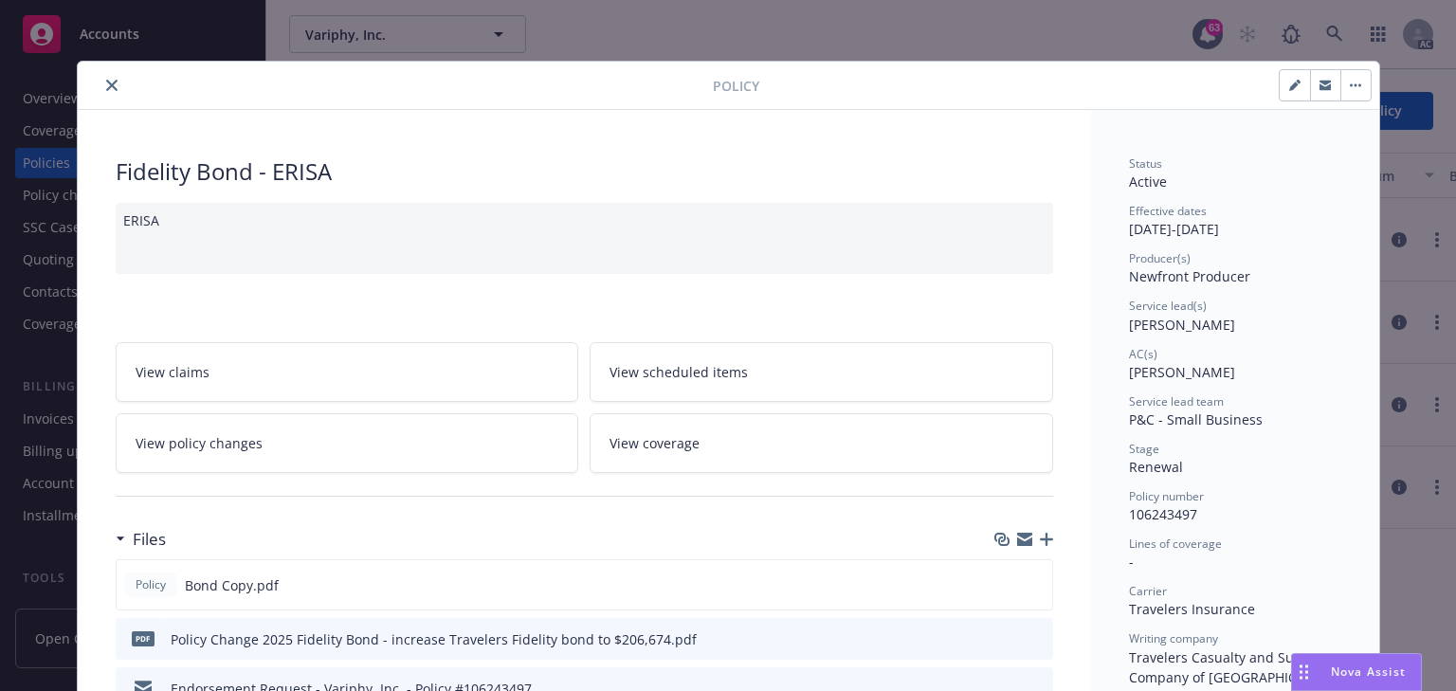
scroll to position [57, 0]
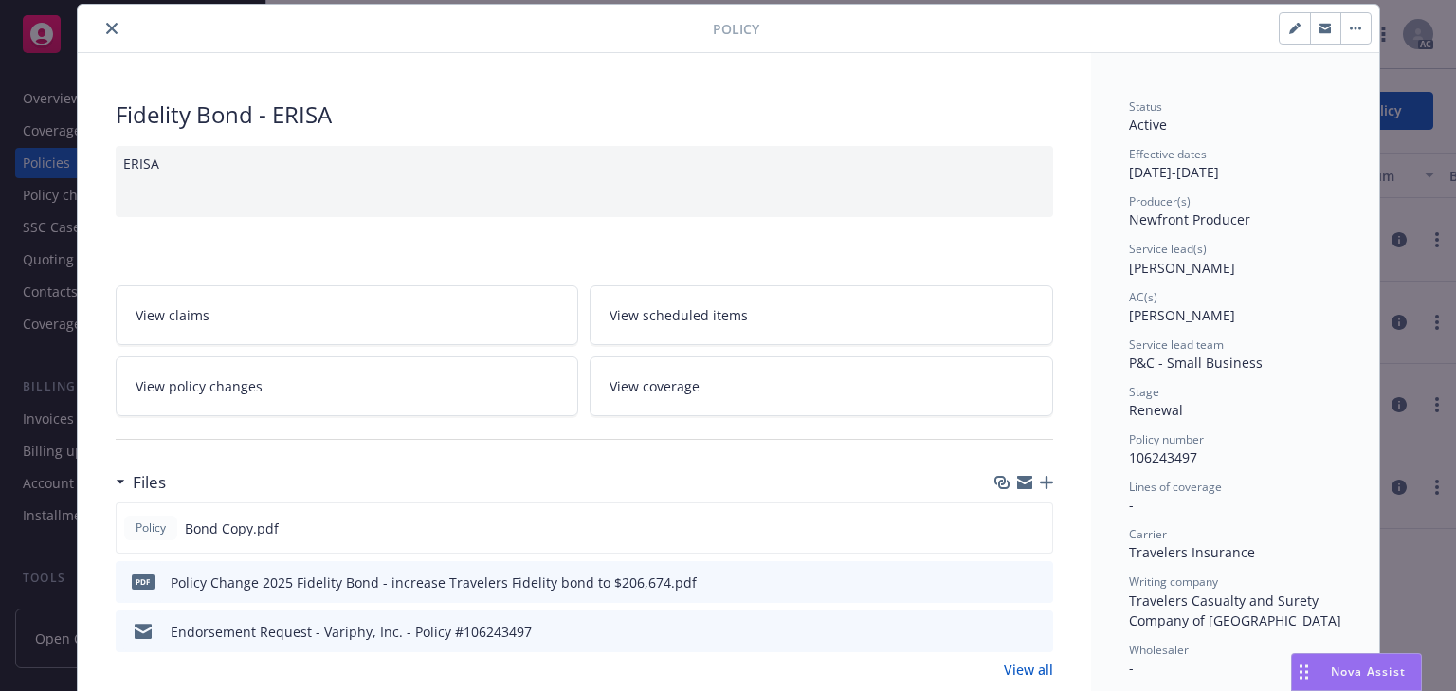
click at [466, 121] on div "Fidelity Bond - ERISA" at bounding box center [584, 115] width 937 height 32
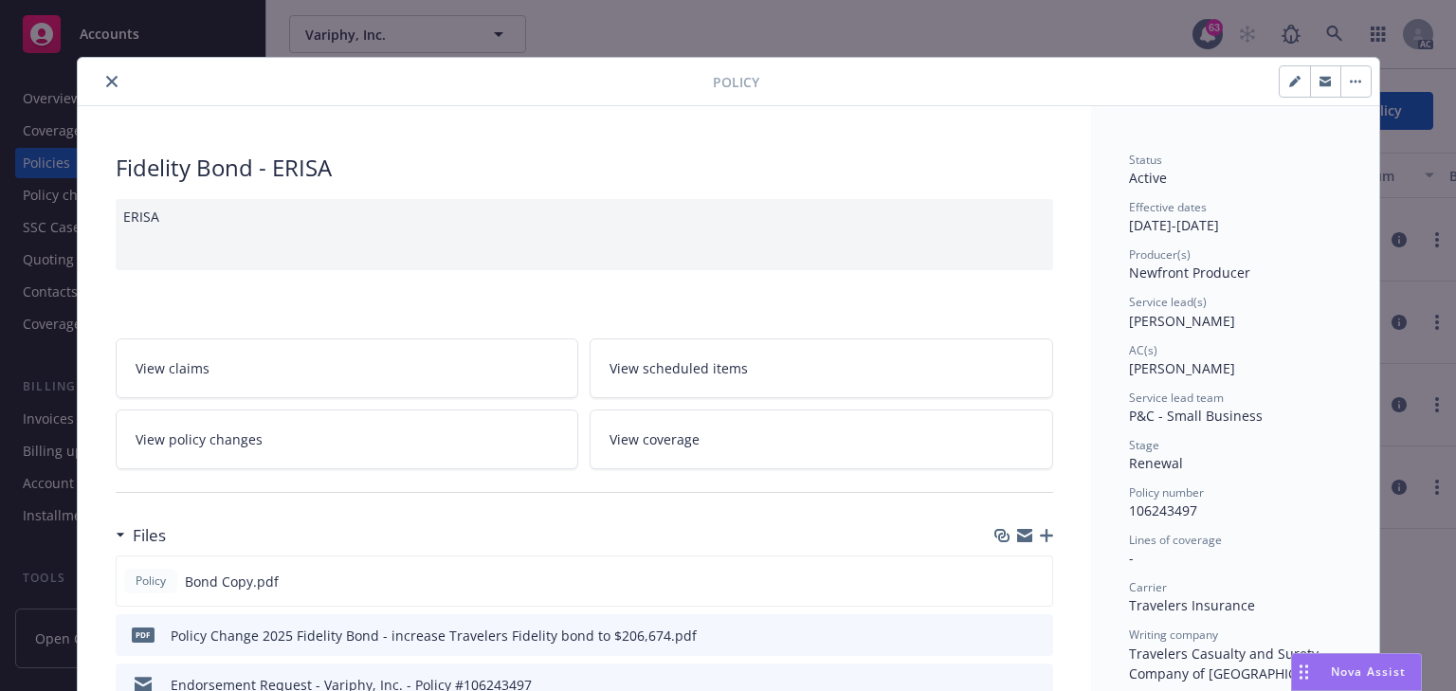
scroll to position [0, 0]
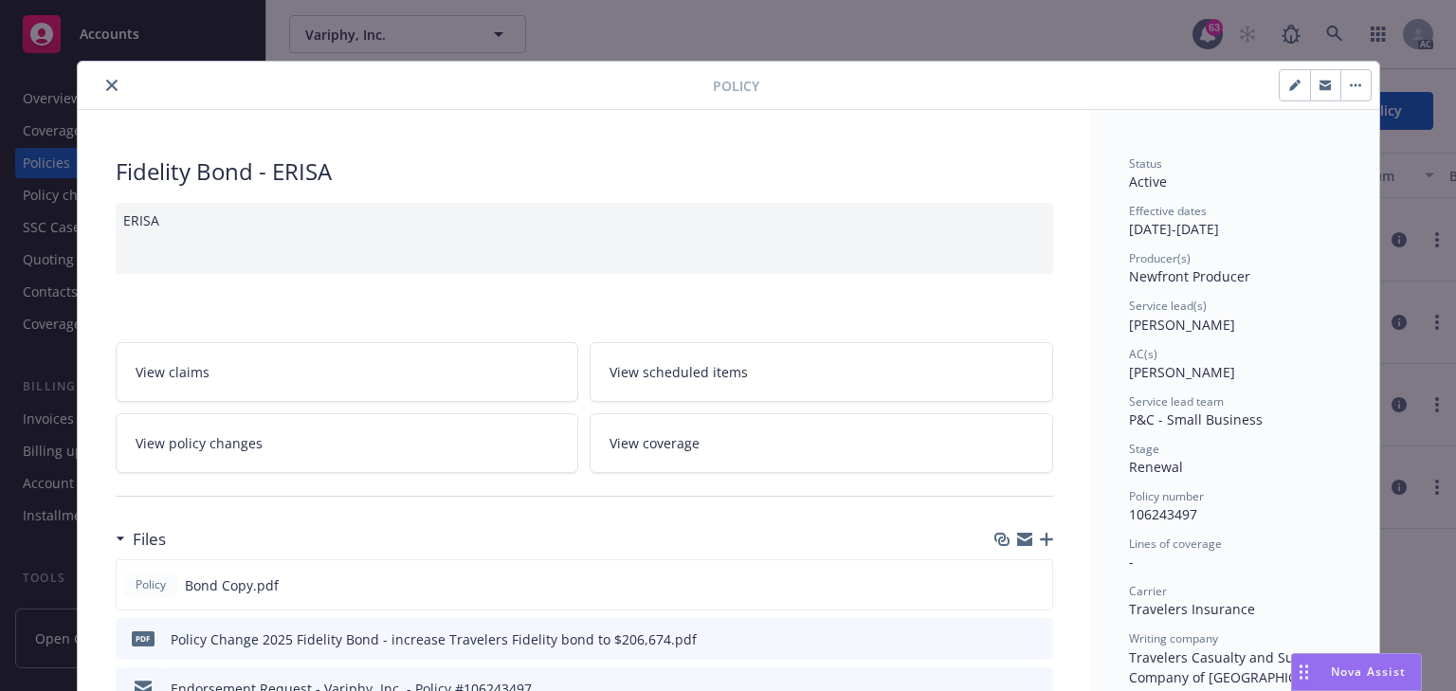
click at [106, 80] on icon "close" at bounding box center [111, 85] width 11 height 11
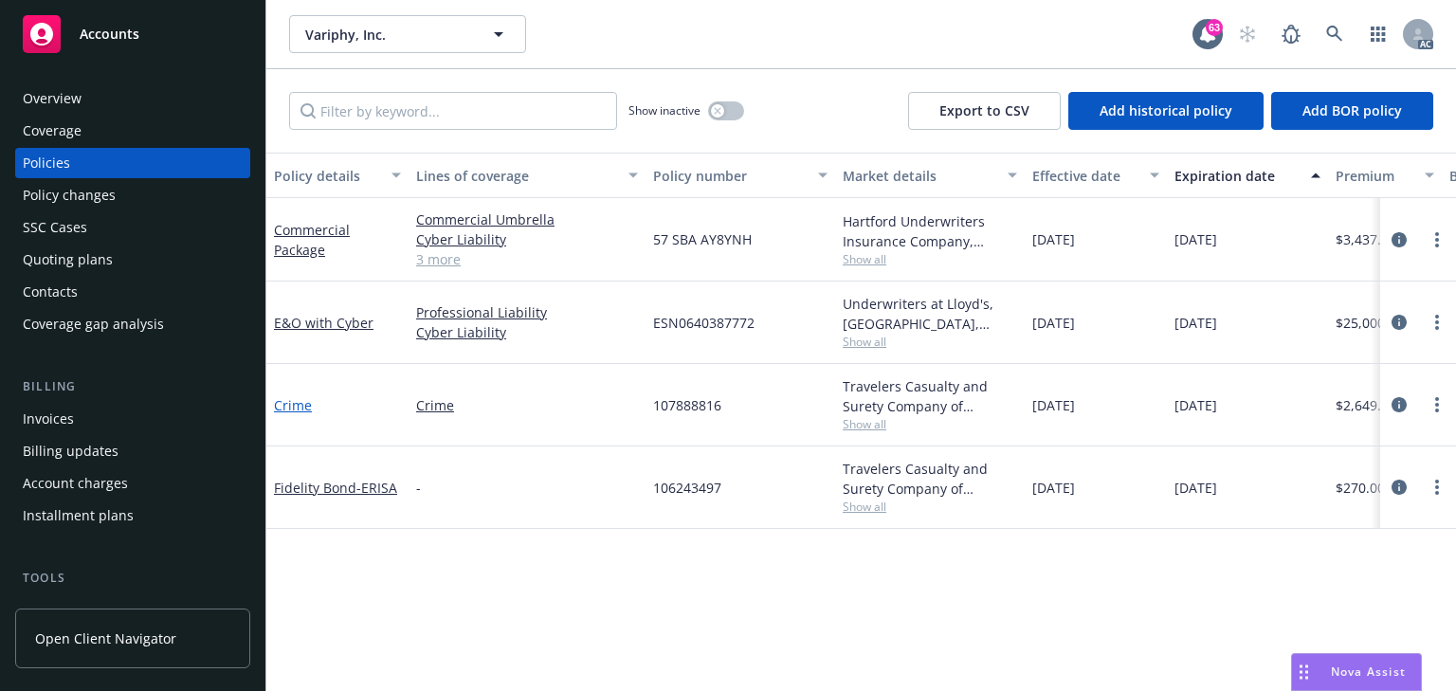
click at [304, 406] on link "Crime" at bounding box center [293, 405] width 38 height 18
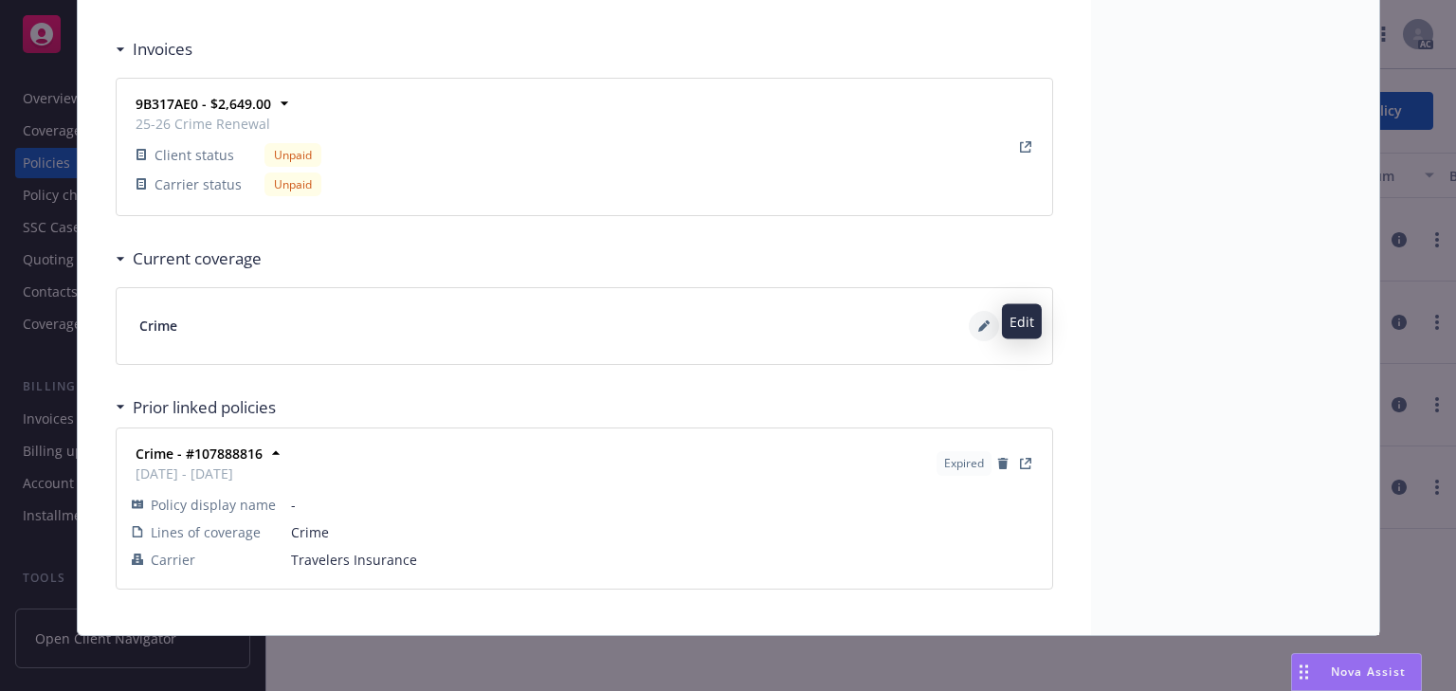
click at [978, 322] on icon at bounding box center [982, 326] width 9 height 9
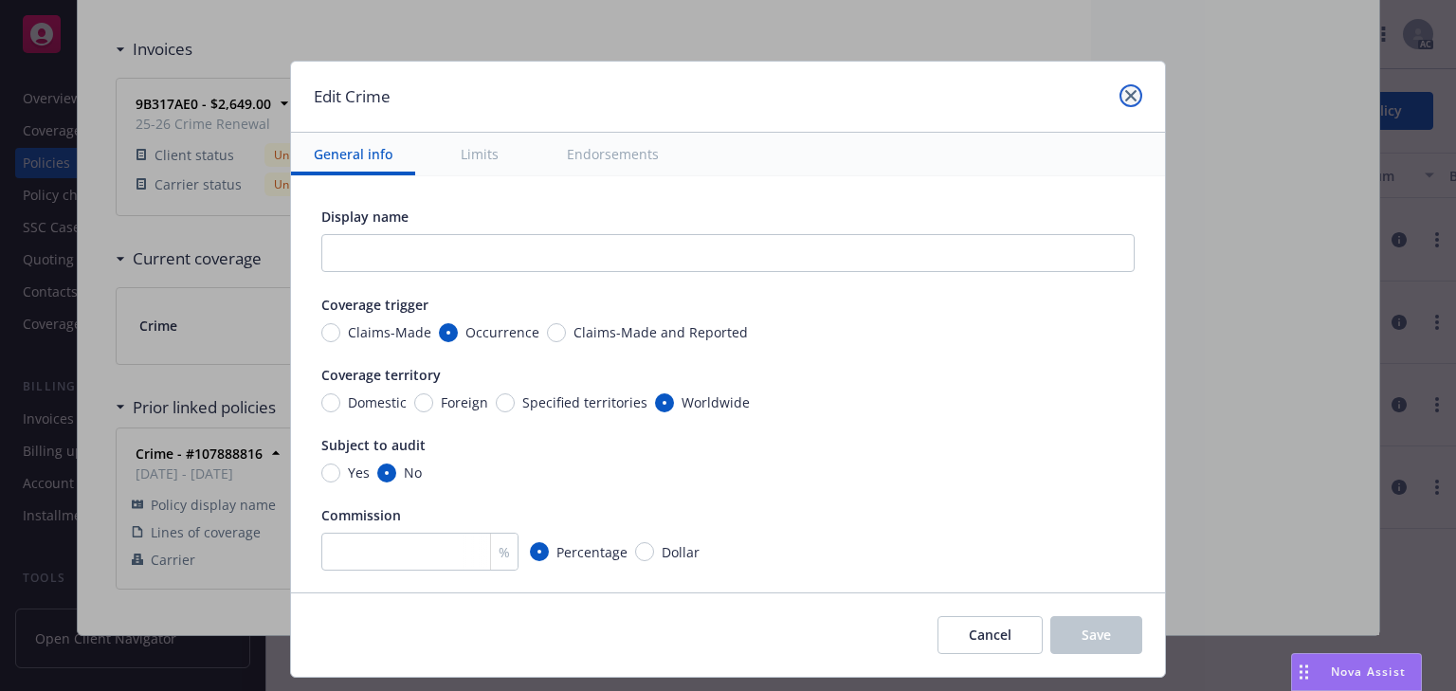
click at [1137, 94] on link "close" at bounding box center [1130, 95] width 23 height 23
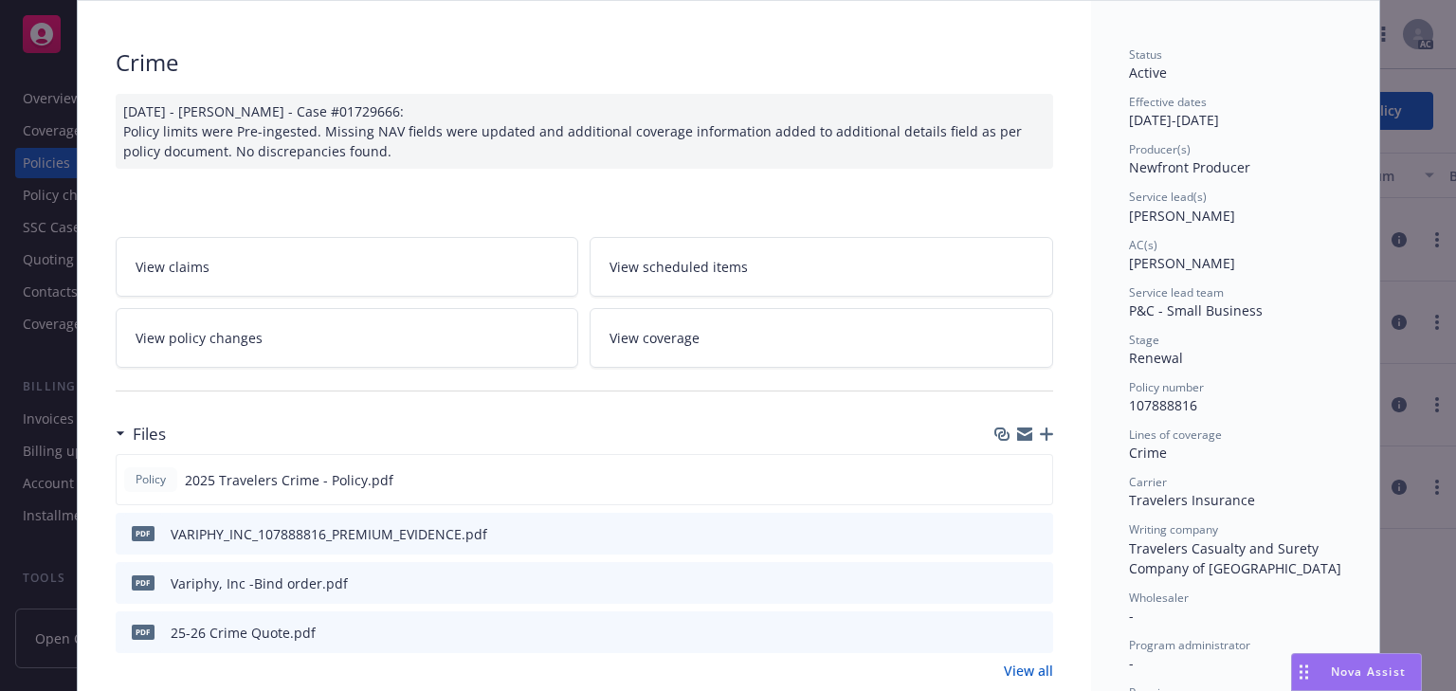
scroll to position [0, 0]
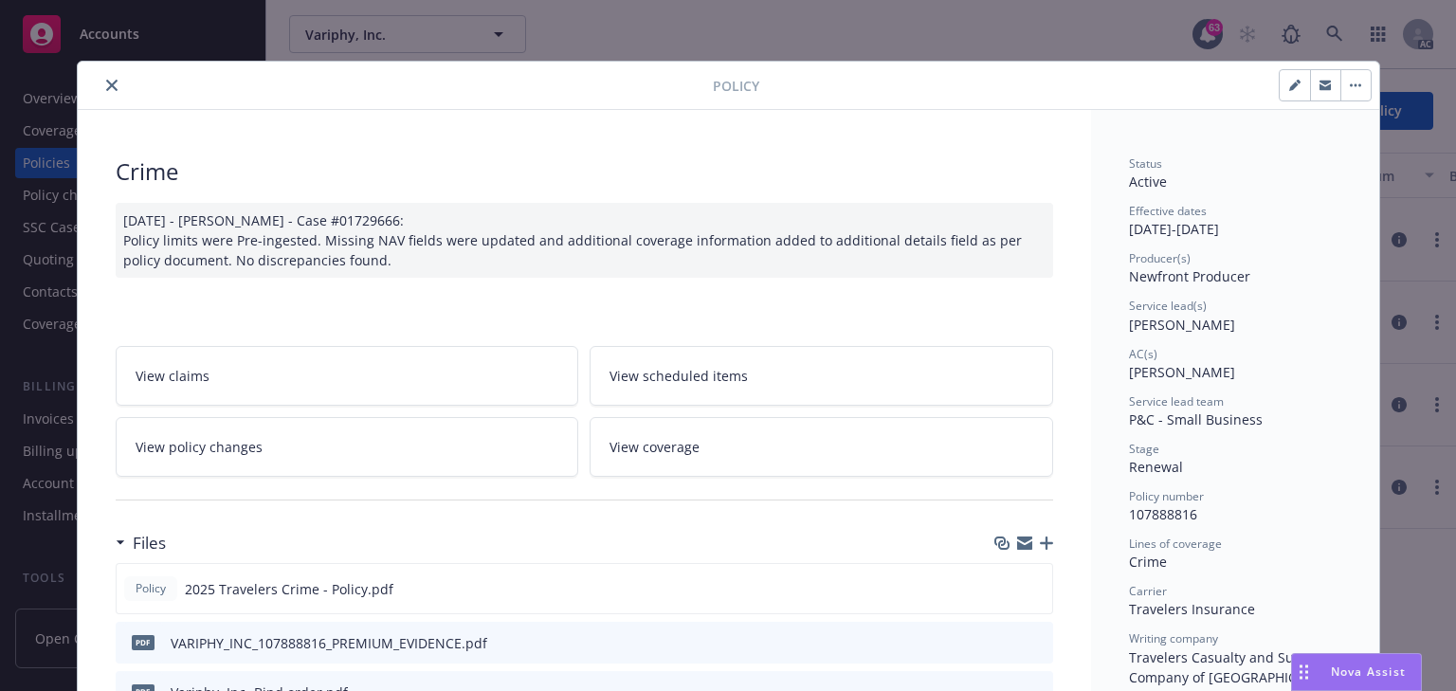
click at [107, 82] on icon "close" at bounding box center [111, 85] width 11 height 11
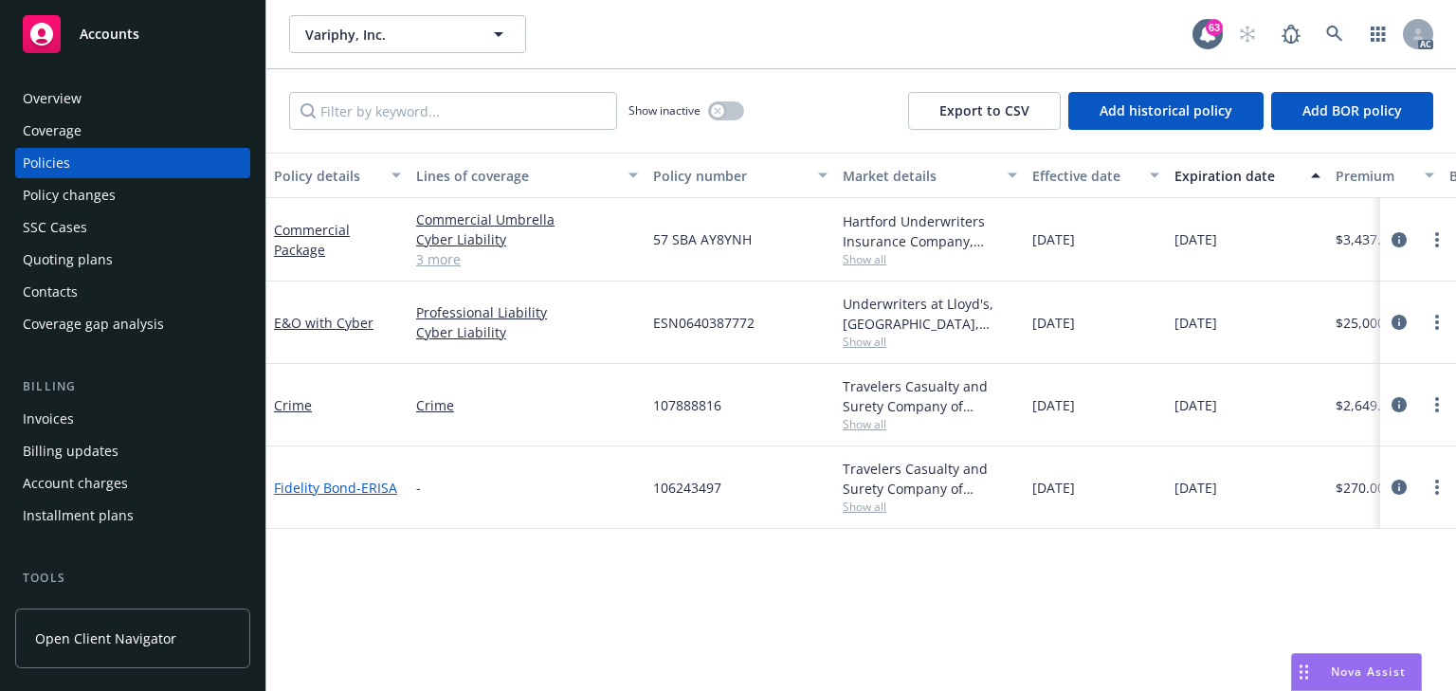
click at [330, 487] on link "Fidelity Bond - ERISA" at bounding box center [335, 488] width 123 height 18
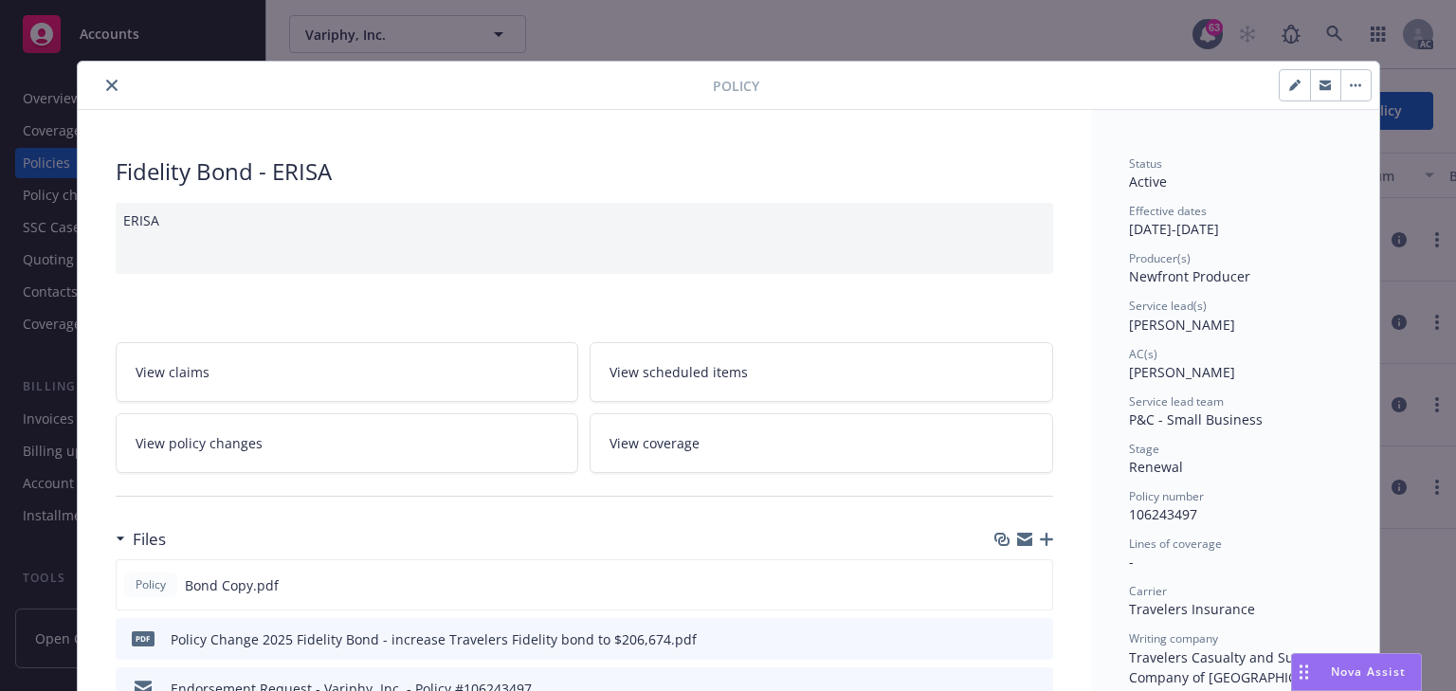
scroll to position [57, 0]
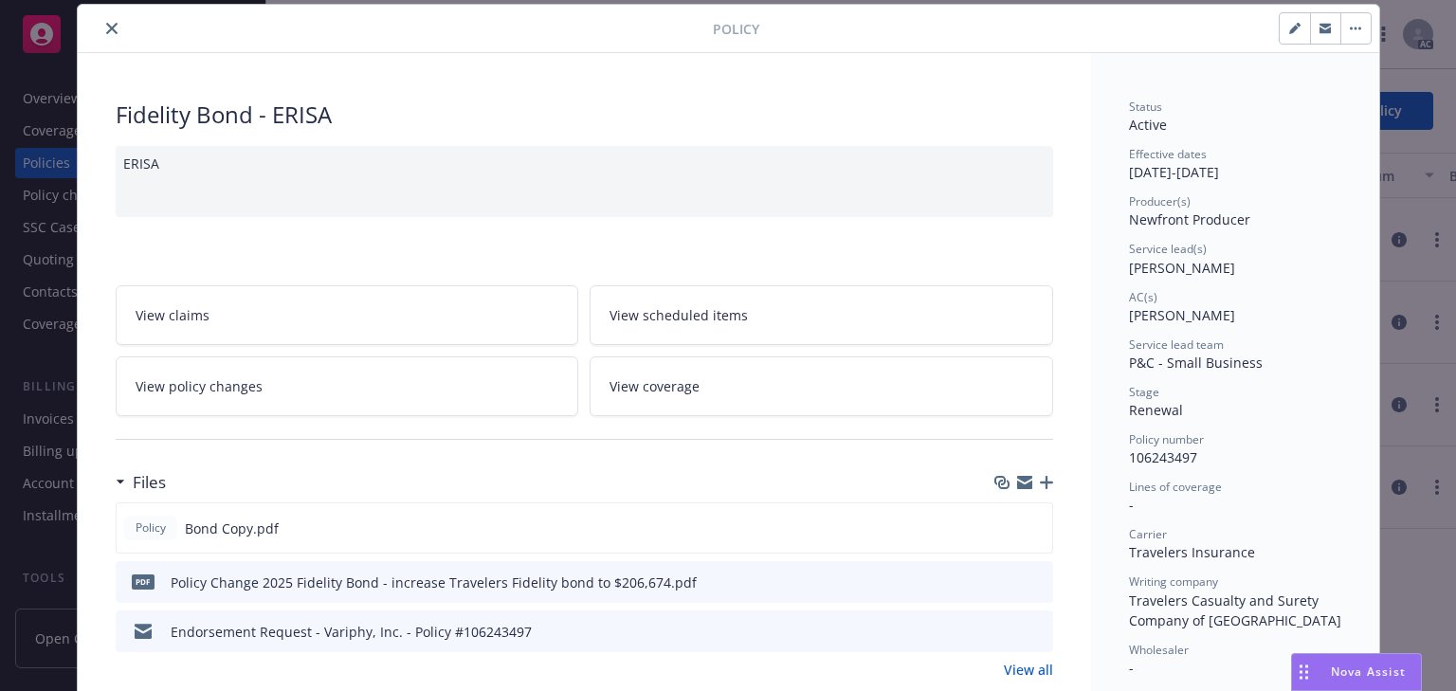
click at [474, 205] on div "ERISA" at bounding box center [584, 181] width 937 height 71
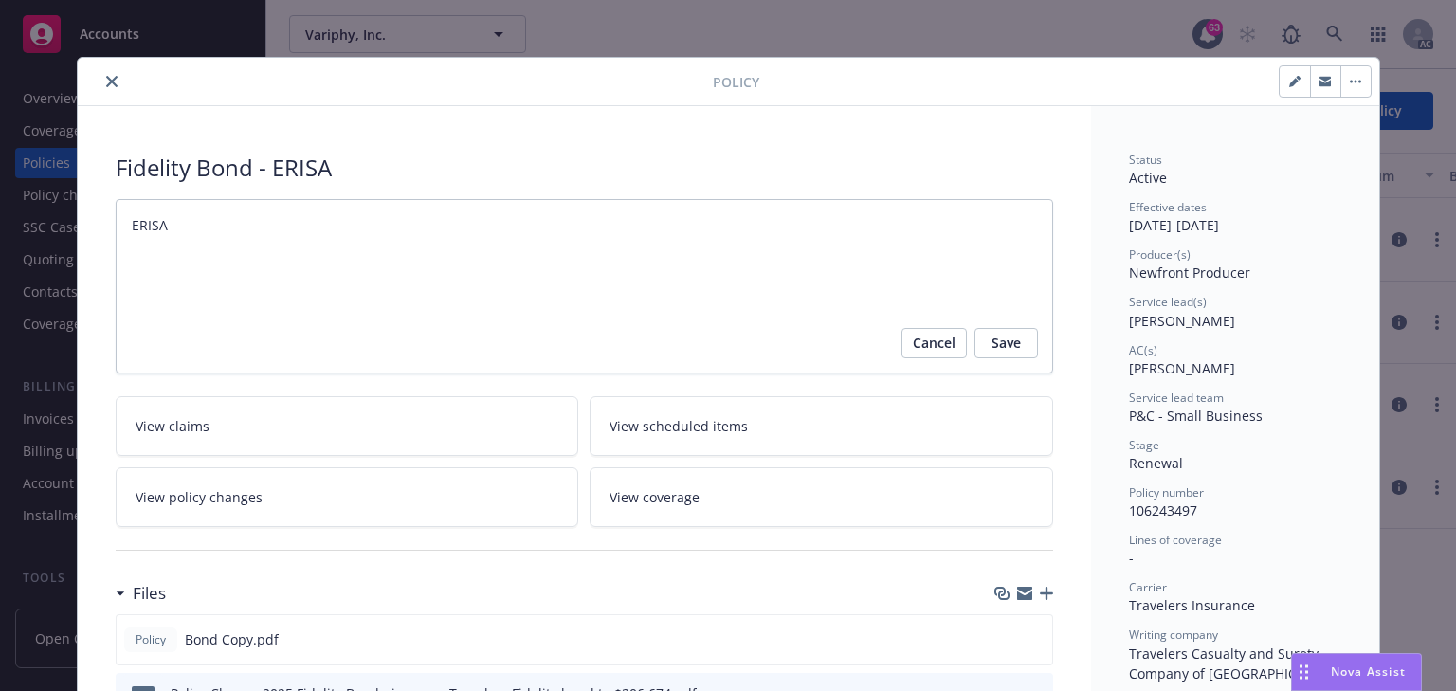
scroll to position [0, 0]
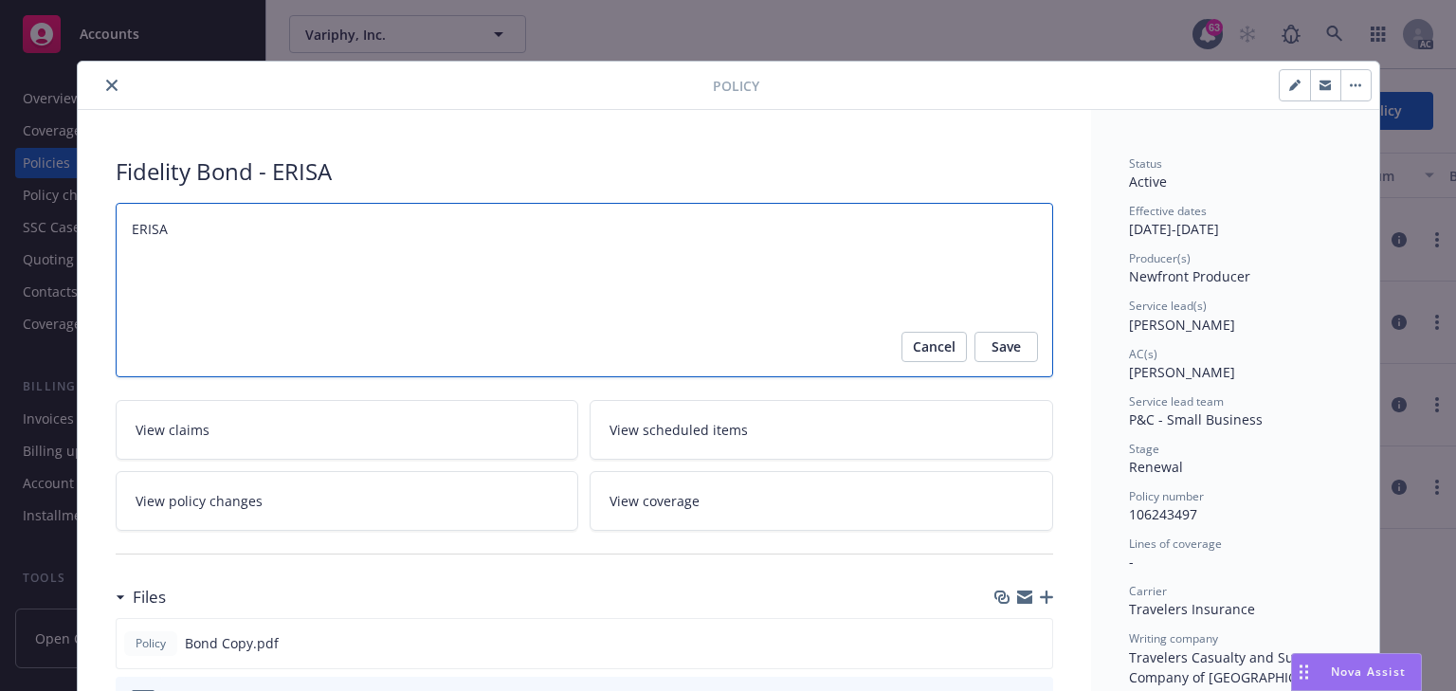
click at [201, 233] on textarea "ERISA" at bounding box center [584, 290] width 937 height 175
click at [180, 234] on textarea "ERISA" at bounding box center [584, 290] width 937 height 175
type textarea "x"
type textarea "ERISA"
paste textarea "Increase Fidelity bond to $206,674."
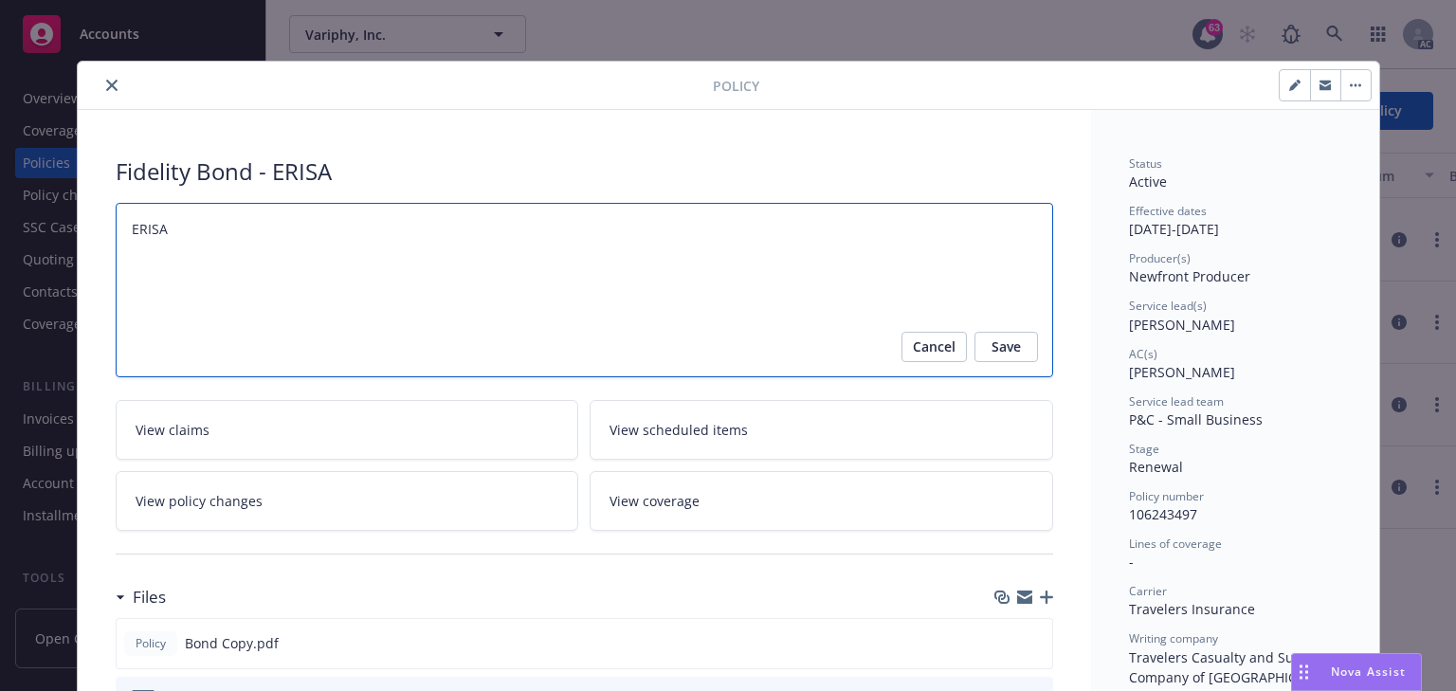
type textarea "x"
type textarea "ERISA Increase Fidelity bond to $206,674."
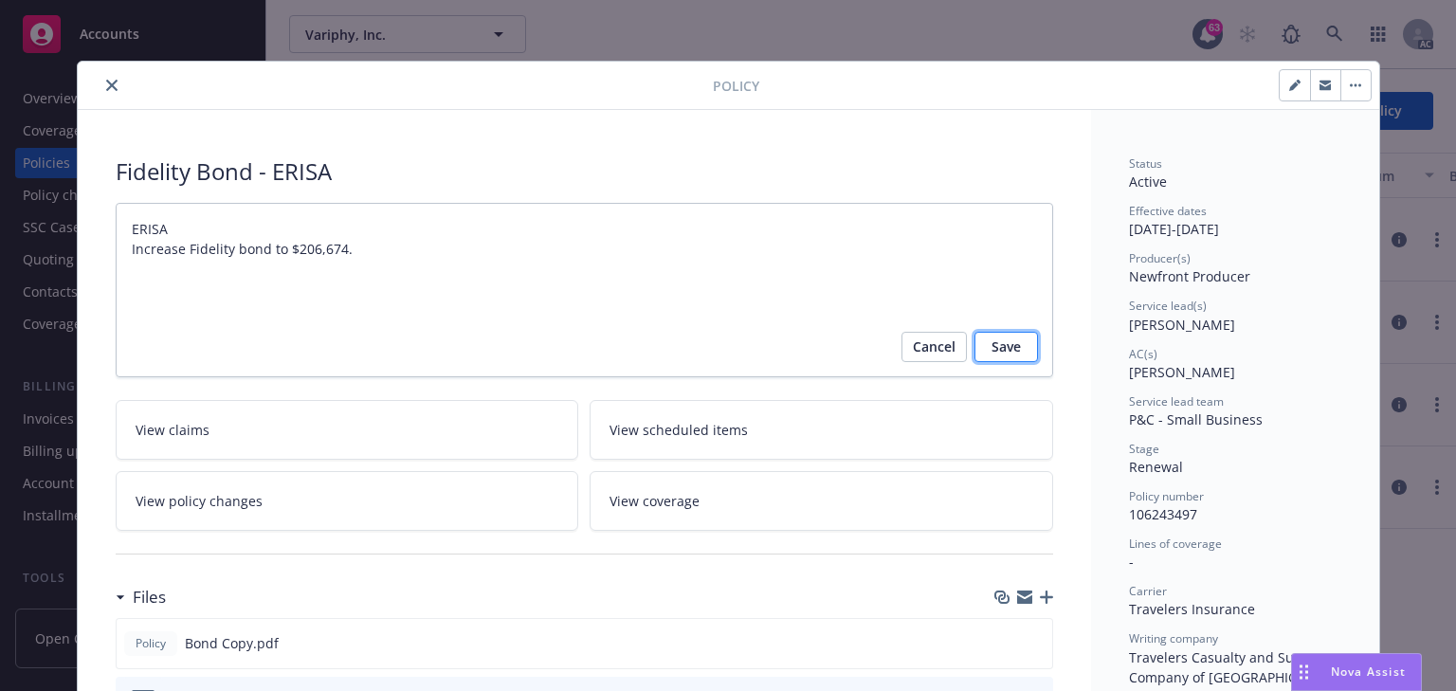
click at [1000, 348] on span "Save" at bounding box center [1006, 347] width 29 height 30
type textarea "x"
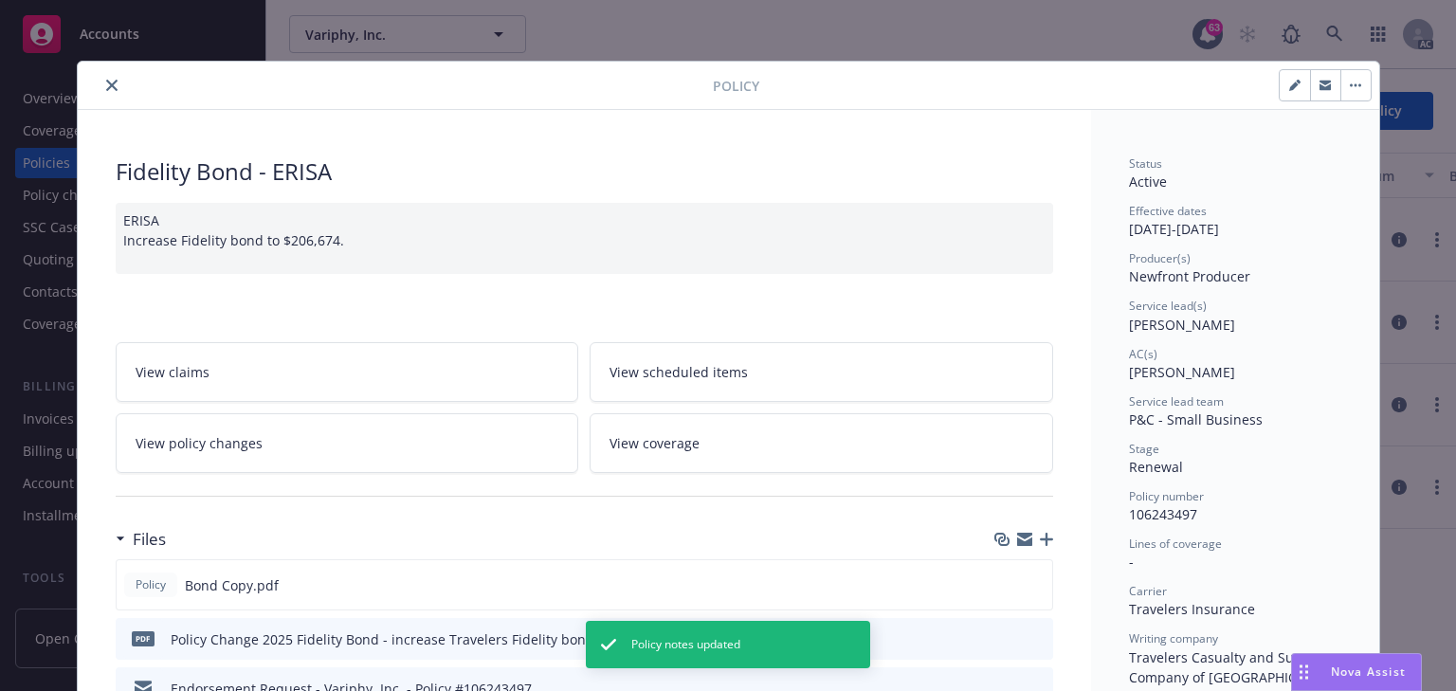
click at [106, 87] on icon "close" at bounding box center [111, 85] width 11 height 11
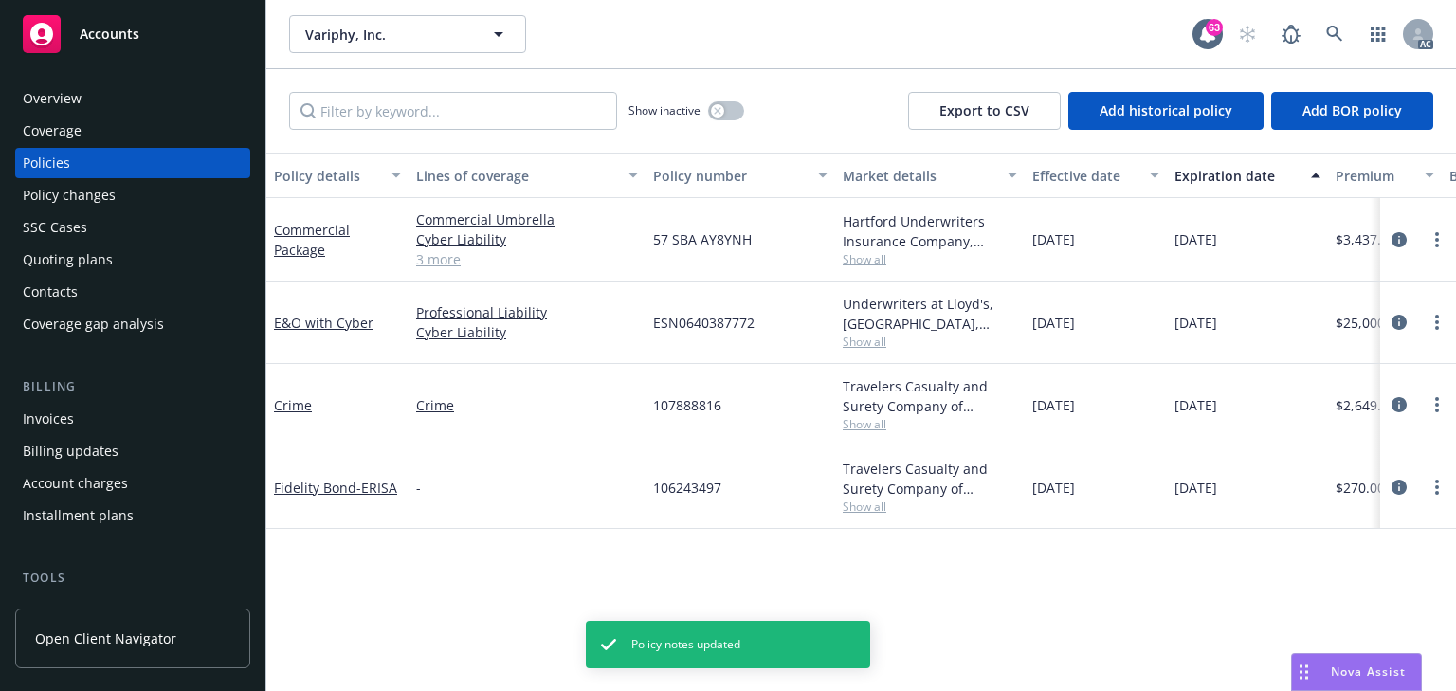
click at [692, 586] on div "Policy details Lines of coverage Policy number Market details Effective date Ex…" at bounding box center [861, 422] width 1190 height 538
click at [1440, 484] on link "more" at bounding box center [1437, 487] width 23 height 23
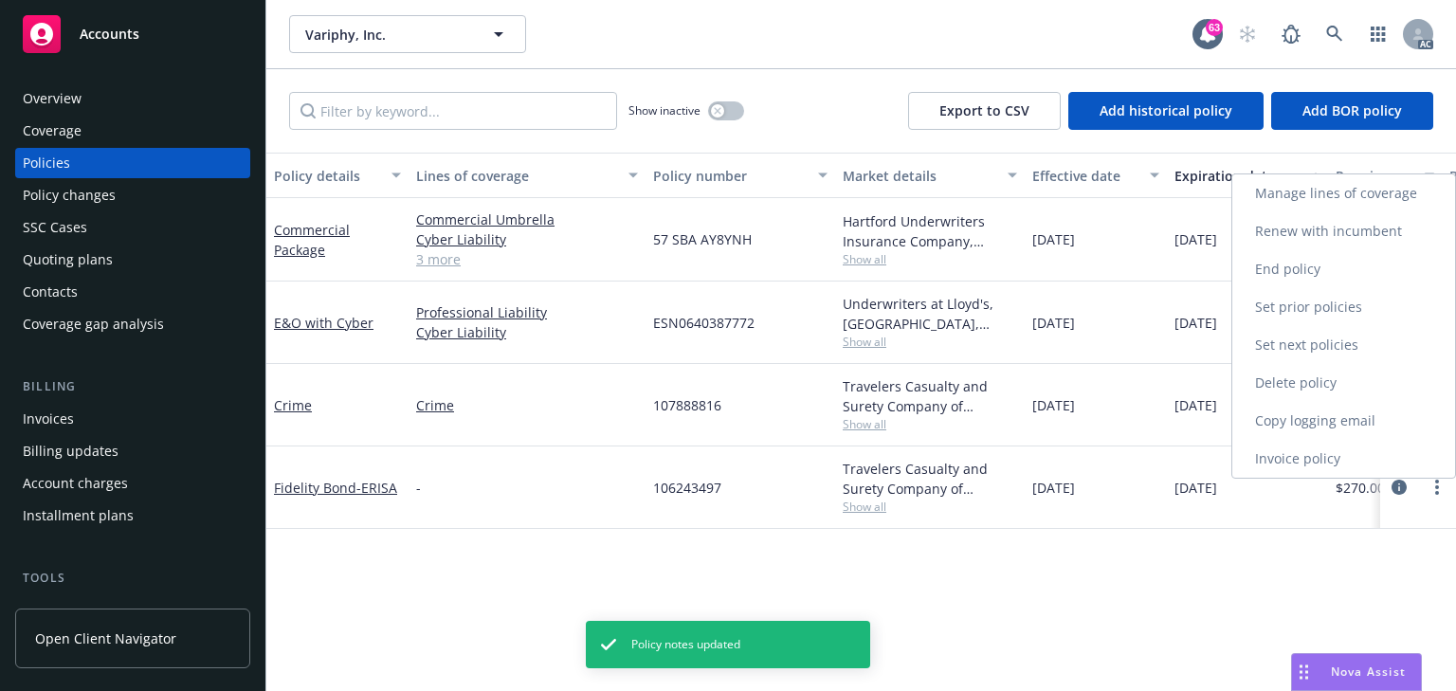
click at [1305, 197] on link "Manage lines of coverage" at bounding box center [1343, 193] width 223 height 38
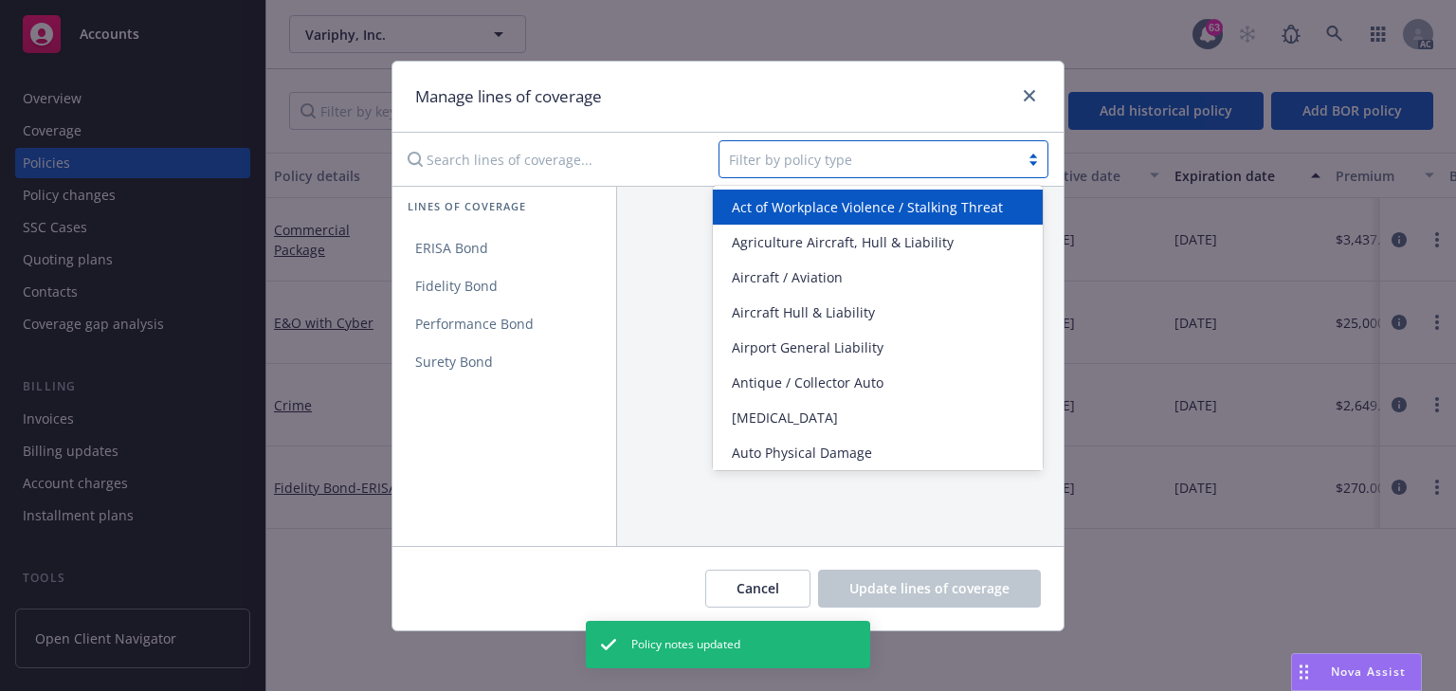
click at [842, 167] on div at bounding box center [869, 159] width 281 height 23
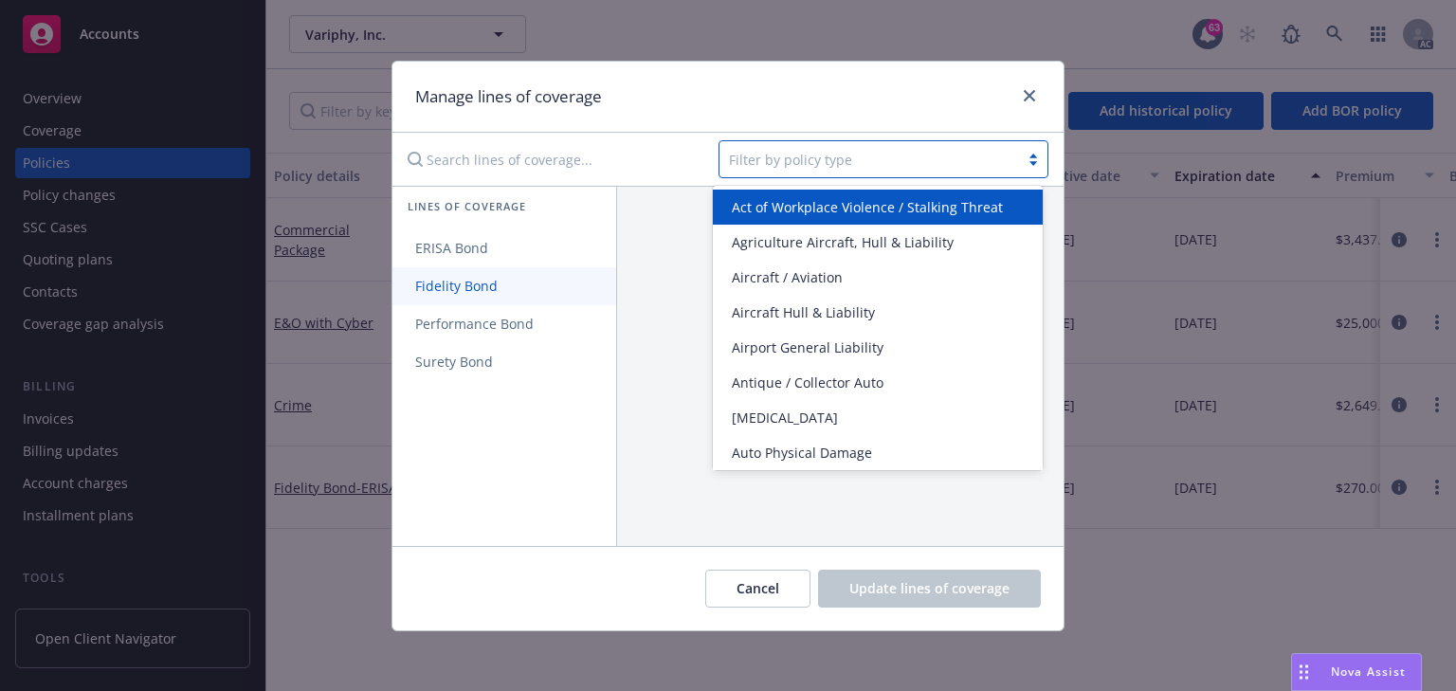
click at [434, 280] on span "Fidelity Bond" at bounding box center [456, 286] width 128 height 18
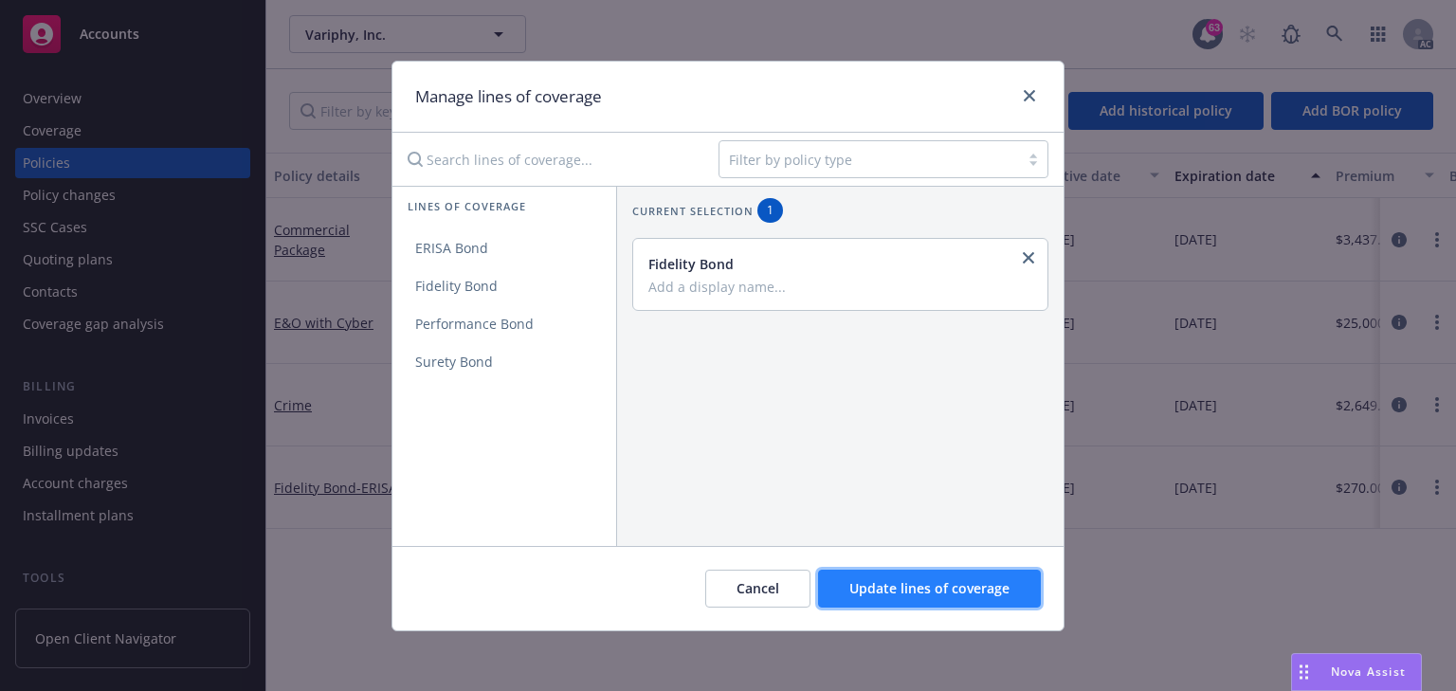
click at [902, 576] on button "Update lines of coverage" at bounding box center [929, 589] width 223 height 38
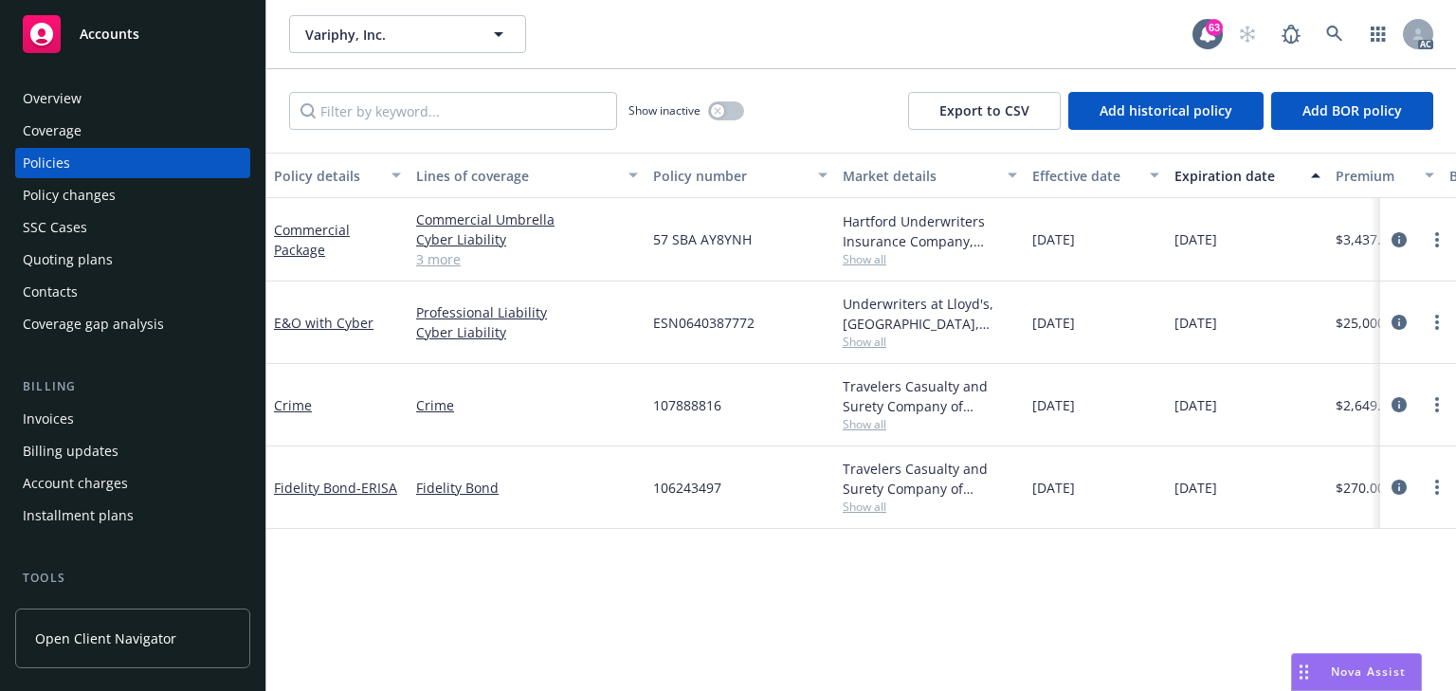
click at [447, 545] on div "Policy details Lines of coverage Policy number Market details Effective date Ex…" at bounding box center [861, 422] width 1190 height 538
click at [1443, 478] on link "more" at bounding box center [1437, 487] width 23 height 23
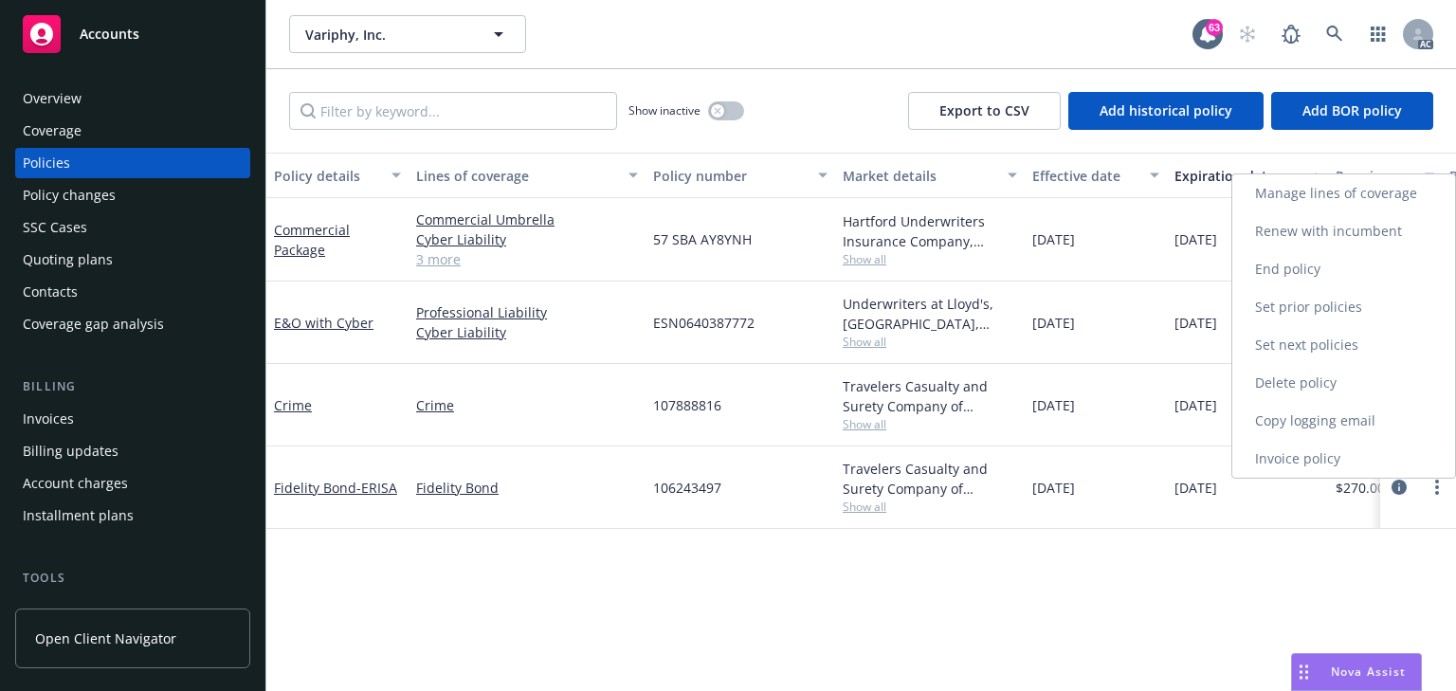
click at [1319, 273] on link "End policy" at bounding box center [1343, 269] width 223 height 38
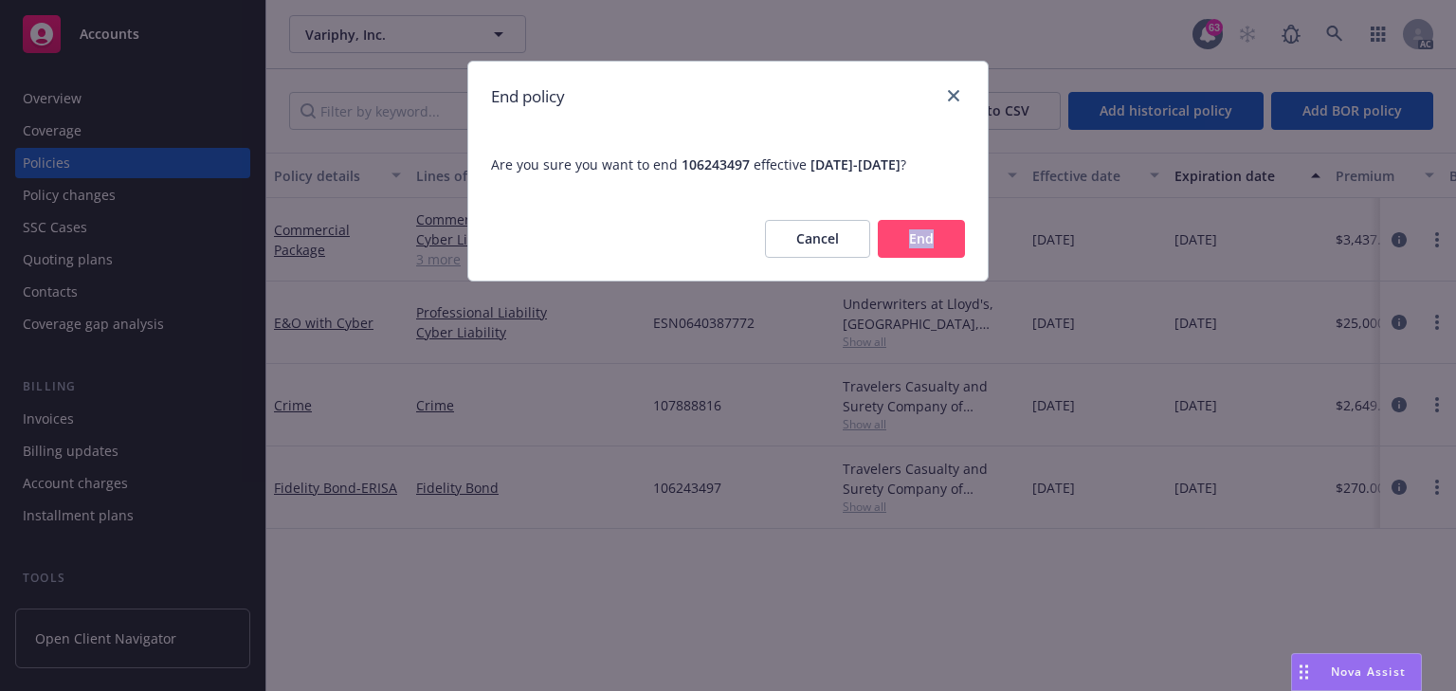
click at [1319, 273] on div "End policy Are you sure you want to end 106243497 effective 02/09/2024 - 02/09/…" at bounding box center [728, 345] width 1456 height 691
click at [959, 92] on icon "close" at bounding box center [953, 95] width 11 height 11
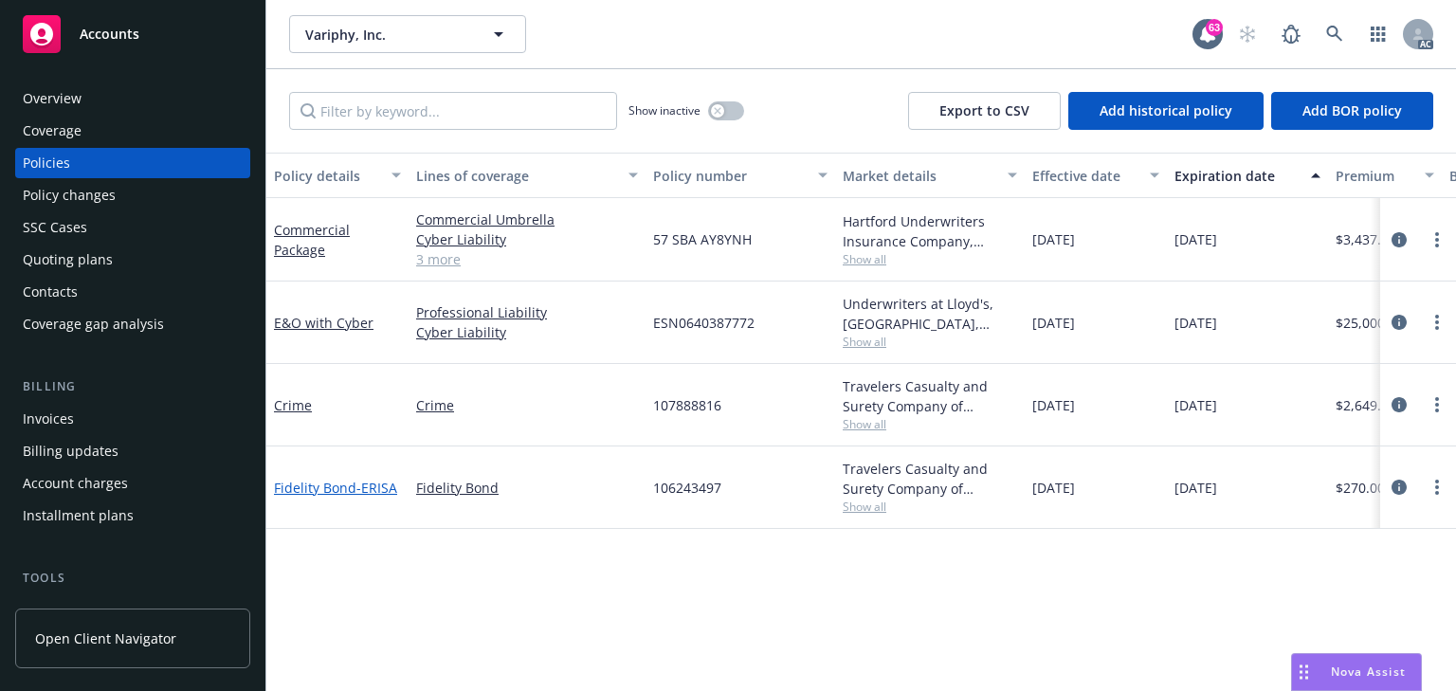
click at [329, 486] on link "Fidelity Bond - ERISA" at bounding box center [335, 488] width 123 height 18
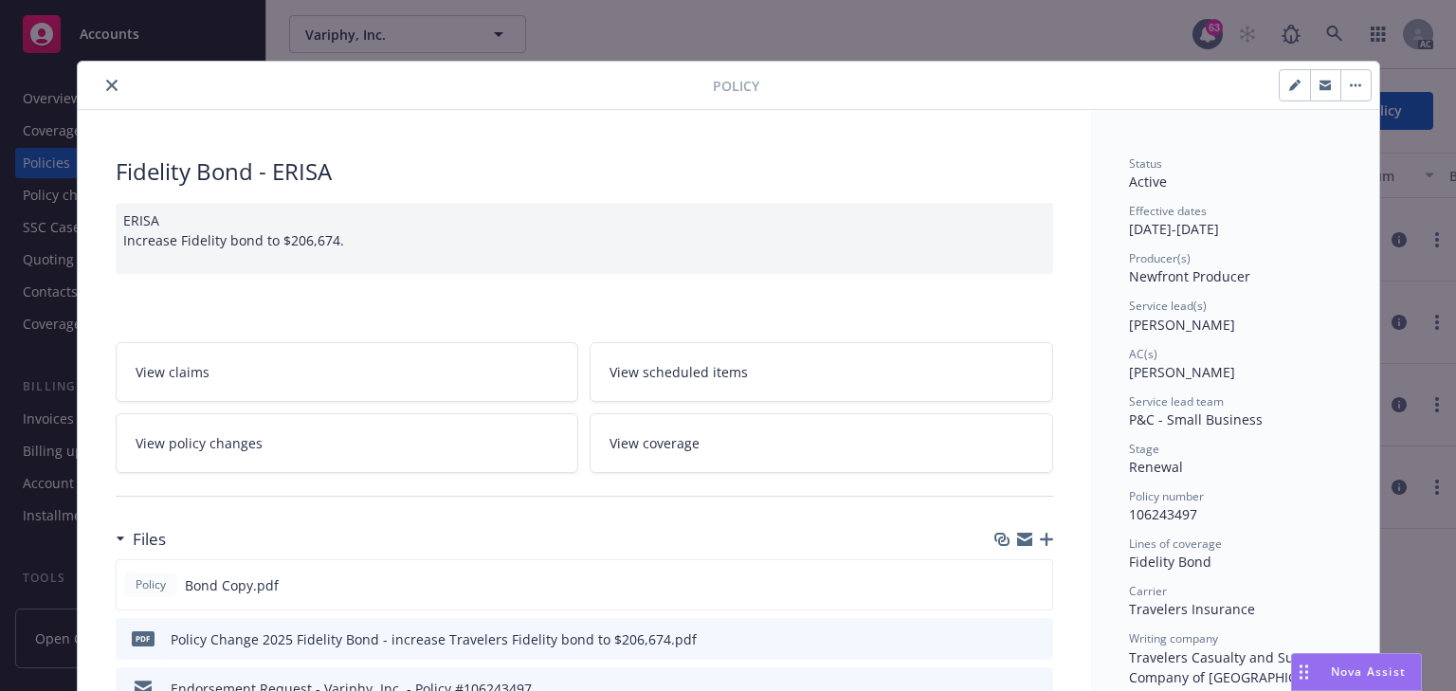
scroll to position [57, 0]
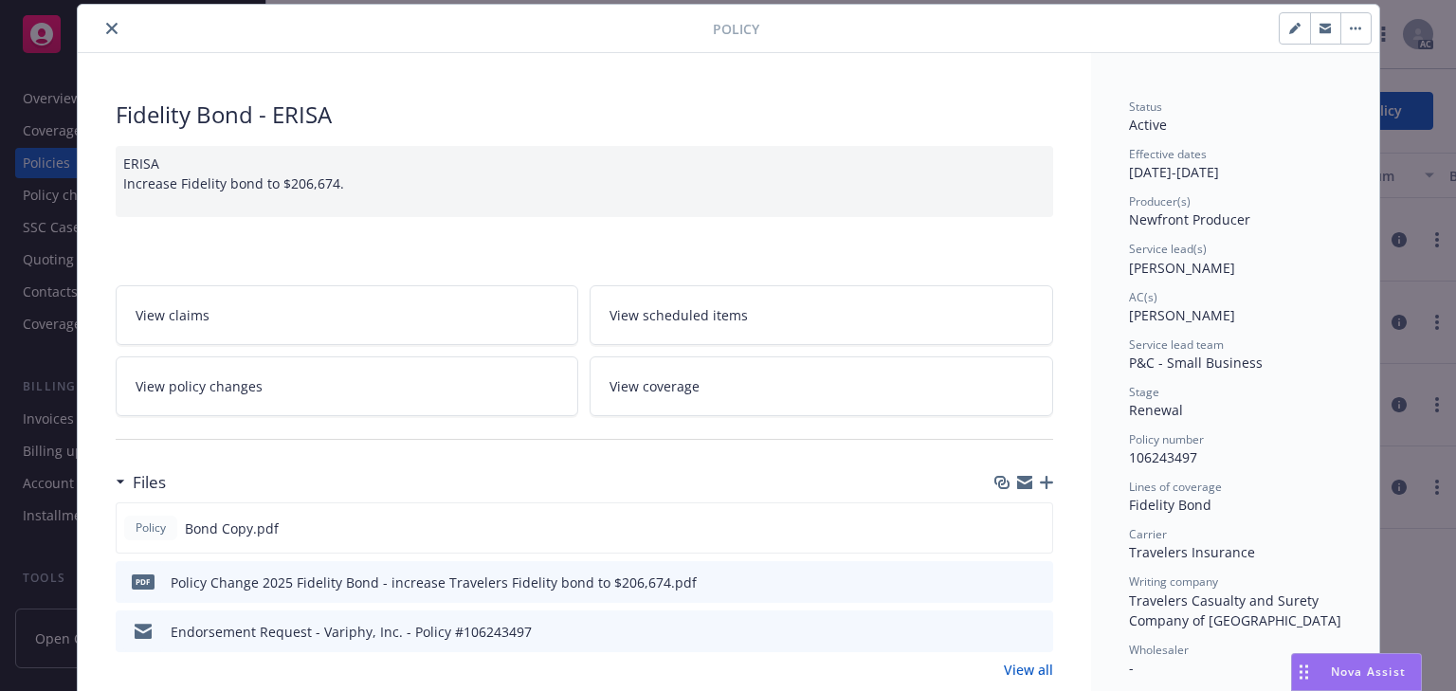
click at [1289, 28] on icon "button" at bounding box center [1293, 29] width 9 height 9
select select "RENEWAL"
select select "other"
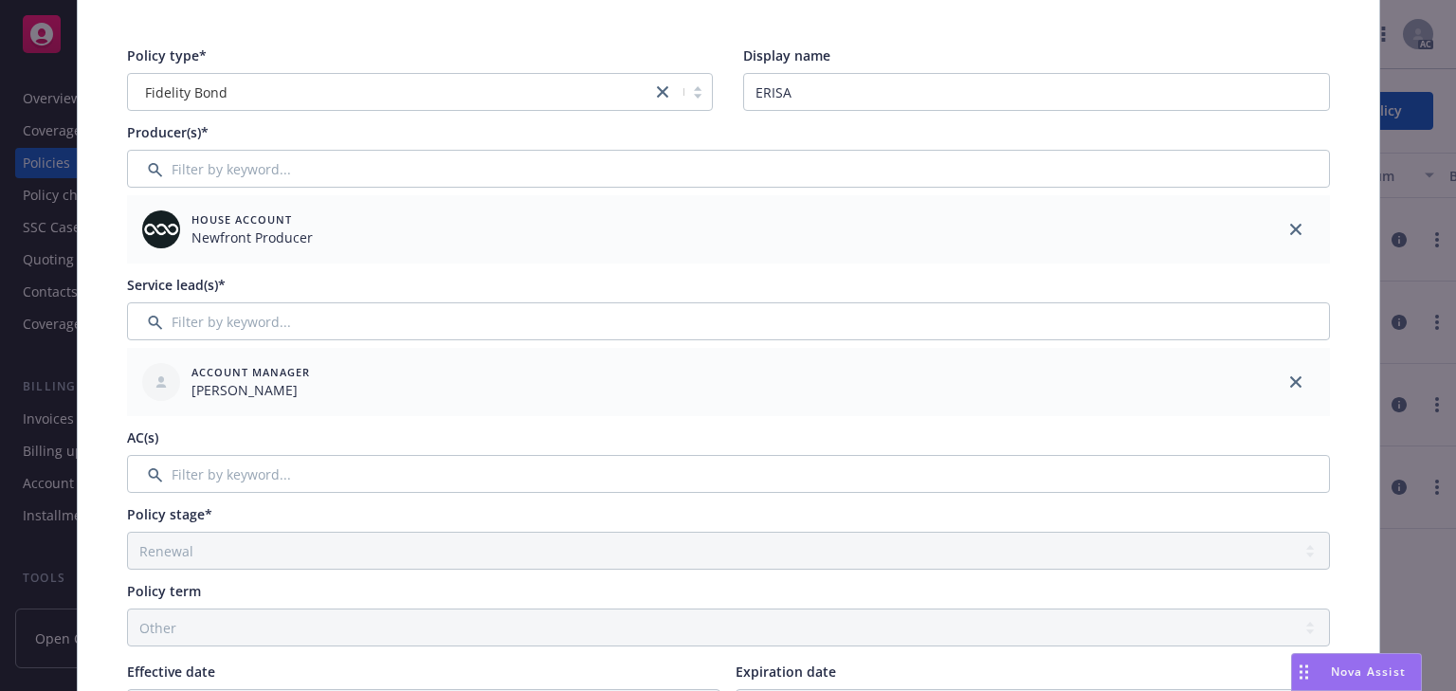
scroll to position [0, 0]
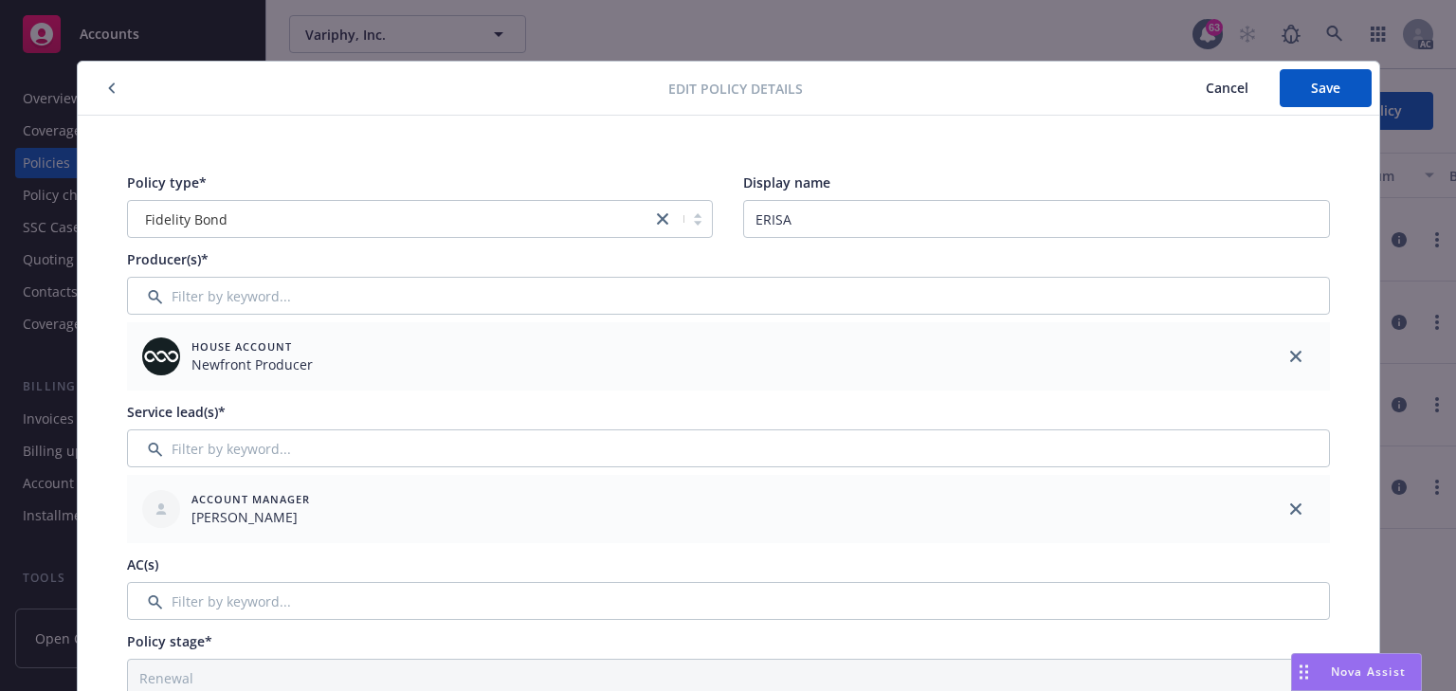
click at [1210, 89] on span "Cancel" at bounding box center [1227, 88] width 43 height 18
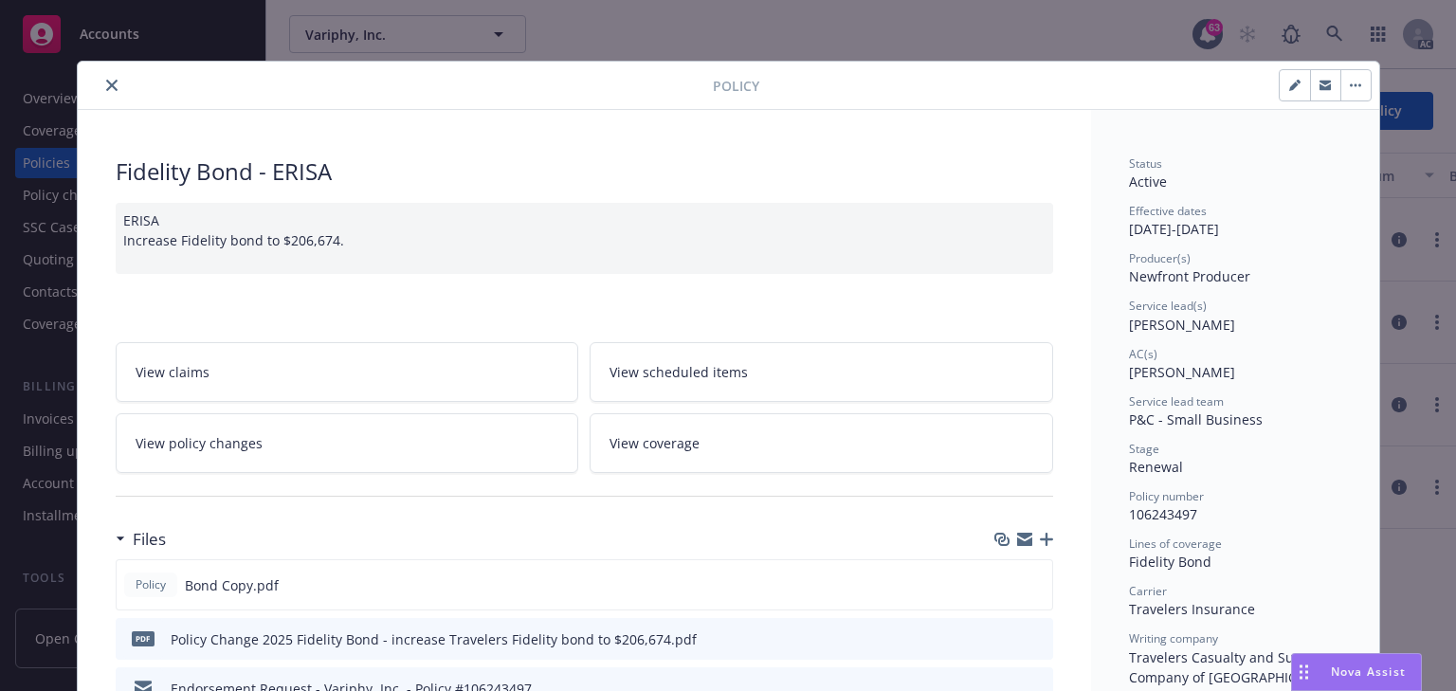
click at [694, 238] on div "ERISA Increase Fidelity bond to $206,674." at bounding box center [584, 238] width 937 height 71
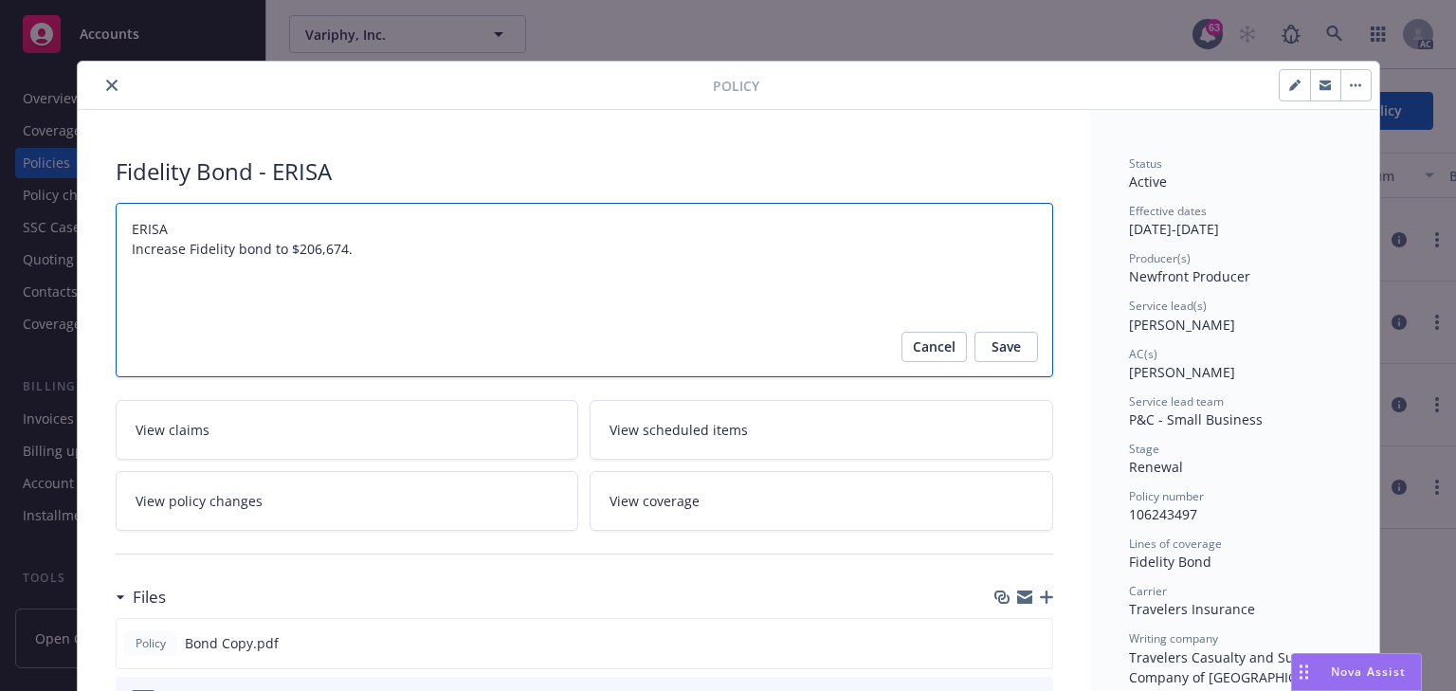
drag, startPoint x: 380, startPoint y: 258, endPoint x: 104, endPoint y: 256, distance: 275.8
type textarea "x"
type textarea "ERISA"
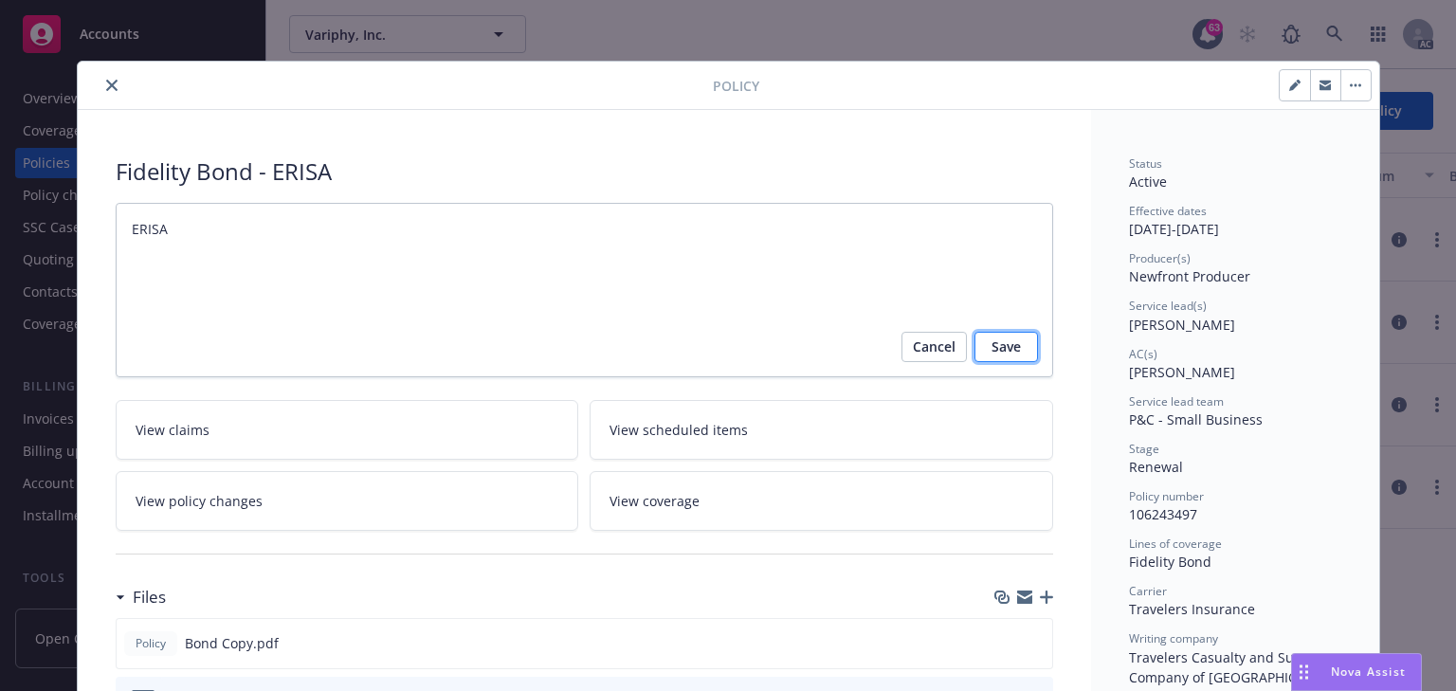
click at [1009, 353] on span "Save" at bounding box center [1006, 347] width 29 height 30
type textarea "x"
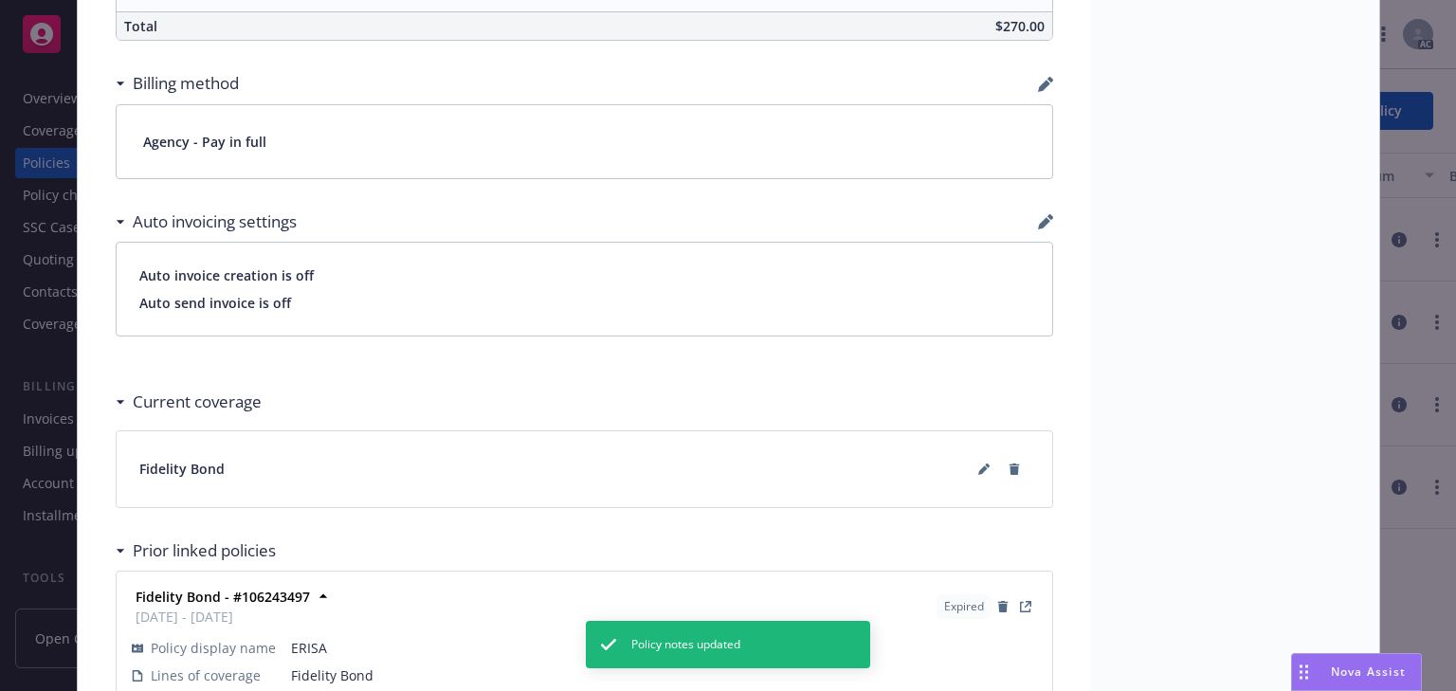
scroll to position [1377, 0]
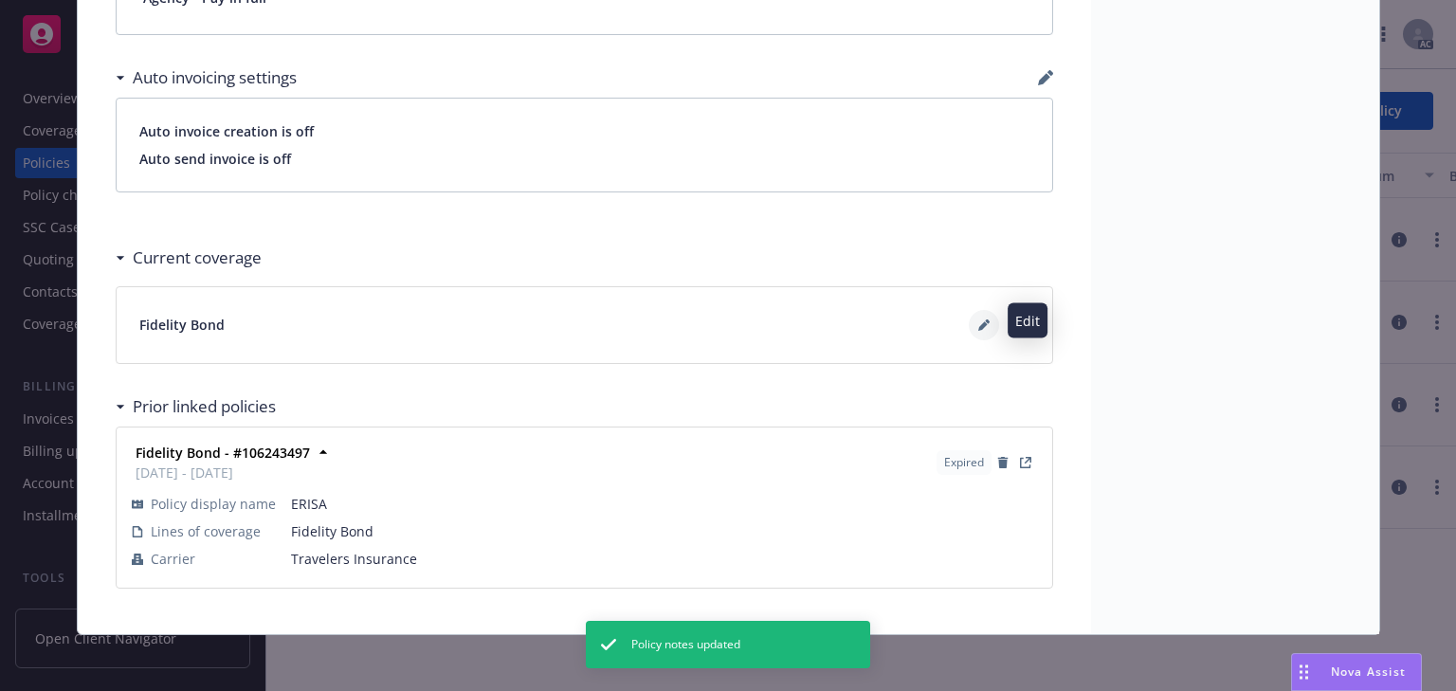
click at [978, 319] on icon at bounding box center [983, 324] width 11 height 11
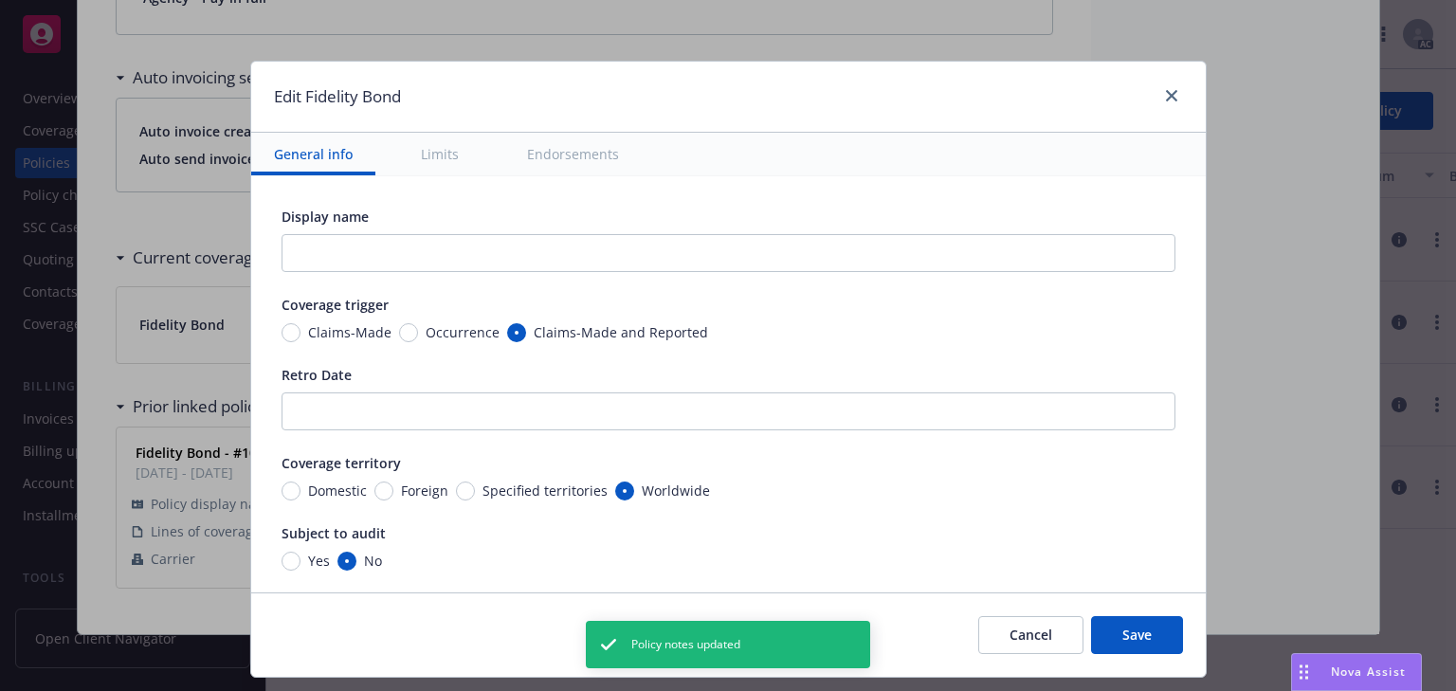
click at [457, 164] on button "Limits" at bounding box center [439, 154] width 83 height 43
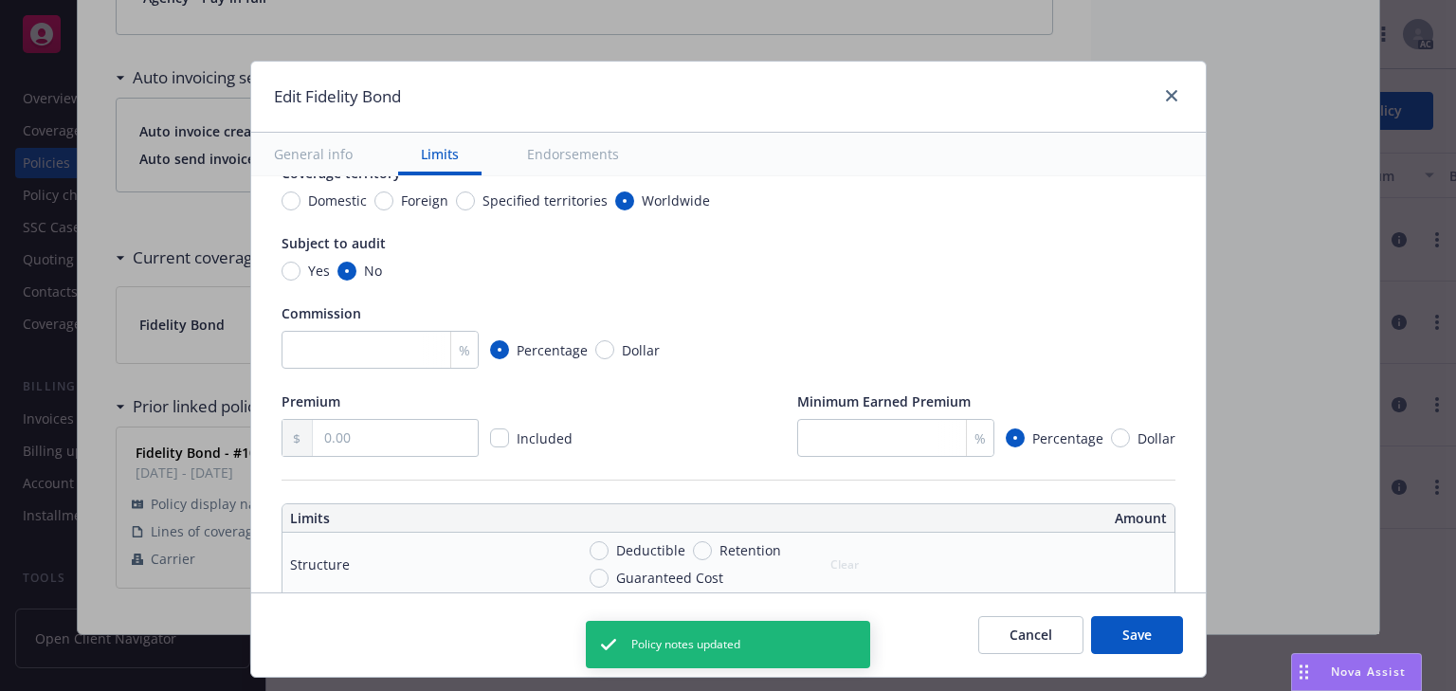
scroll to position [512, 0]
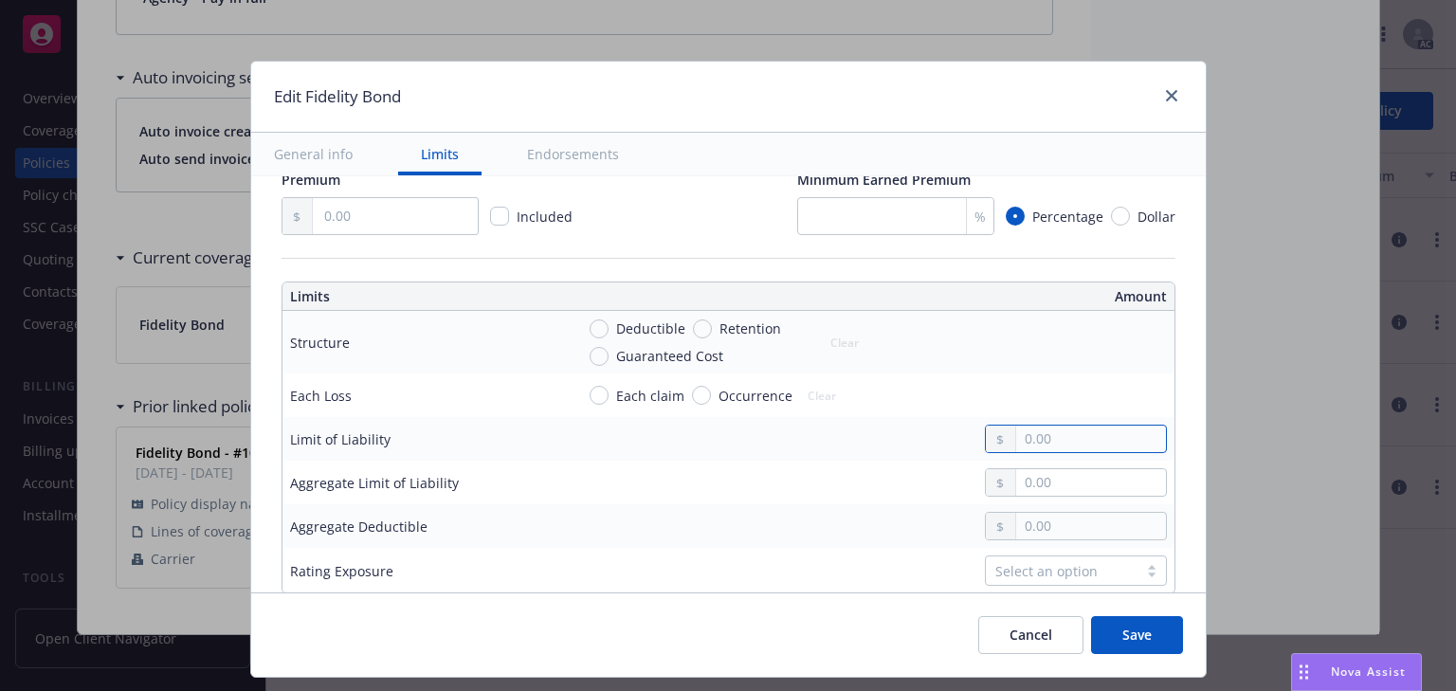
click at [1047, 439] on input "text" at bounding box center [1090, 439] width 149 height 27
type input "206,674.00"
click at [974, 368] on td "Deductible Retention Guaranteed Cost Clear" at bounding box center [871, 342] width 608 height 63
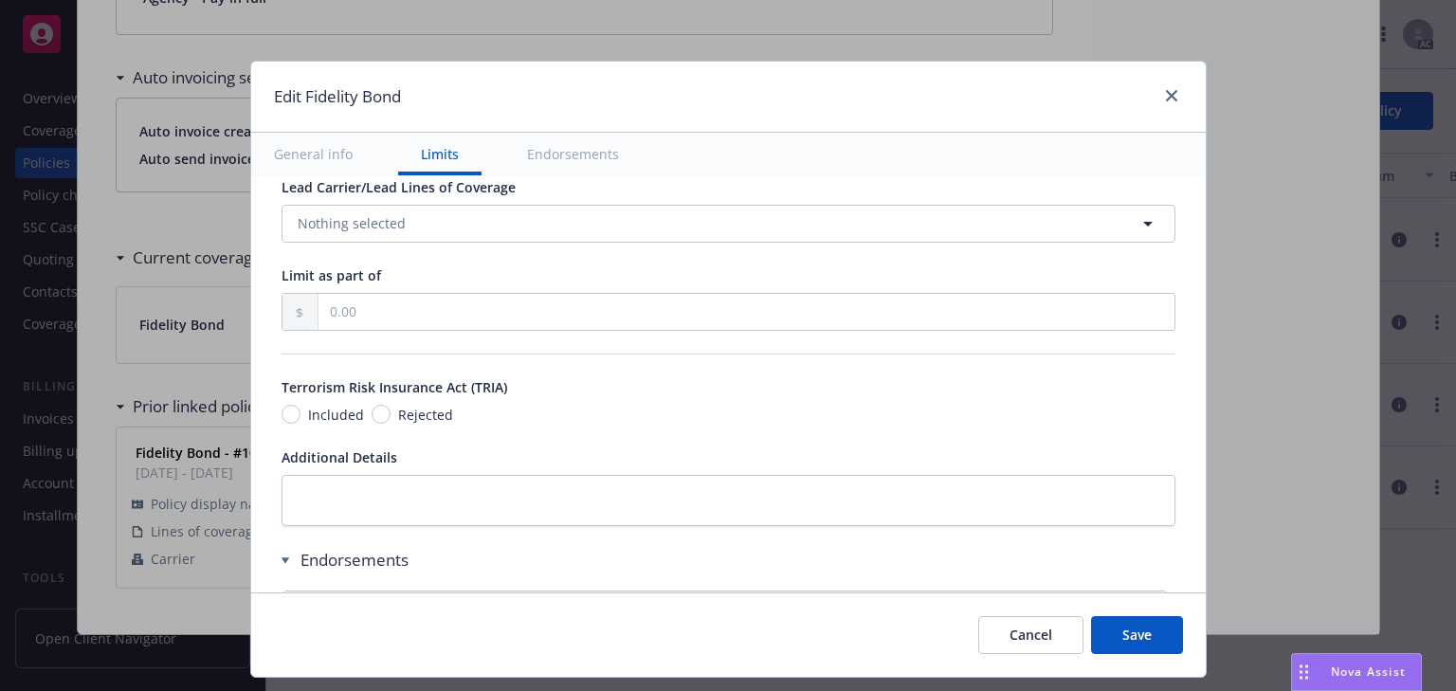
scroll to position [1181, 0]
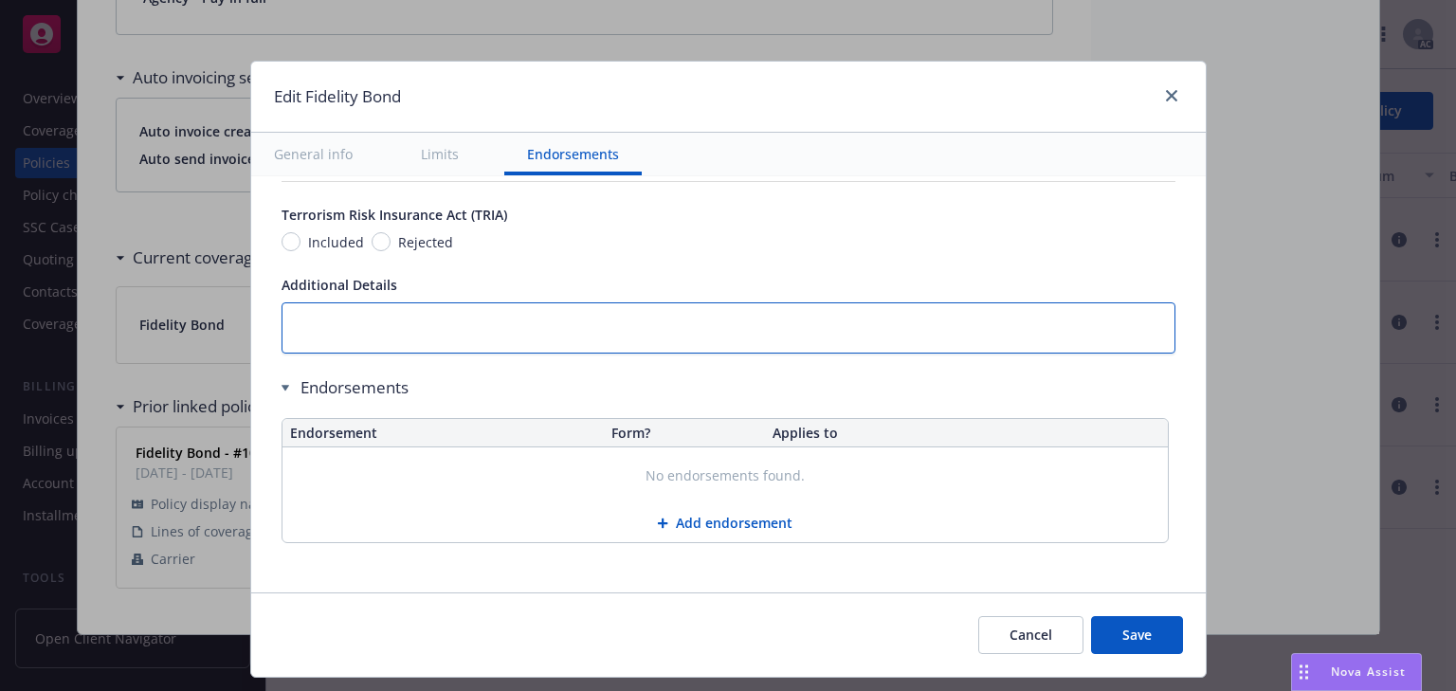
click at [379, 338] on textarea at bounding box center [729, 328] width 894 height 52
paste textarea "Increase Fidelity bond to $206,674."
type textarea "x"
type textarea "Increase Fidelity bond to $206,674."
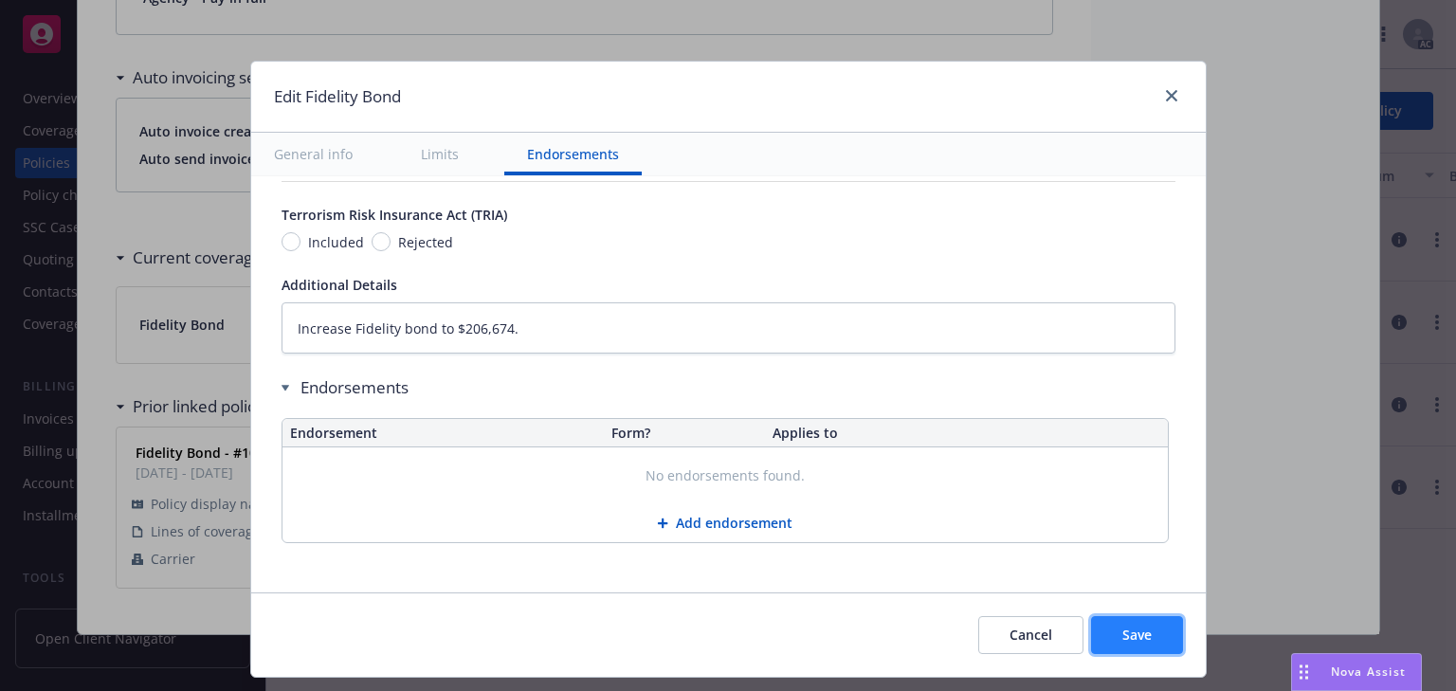
click at [1137, 628] on span "Save" at bounding box center [1136, 635] width 29 height 18
type textarea "x"
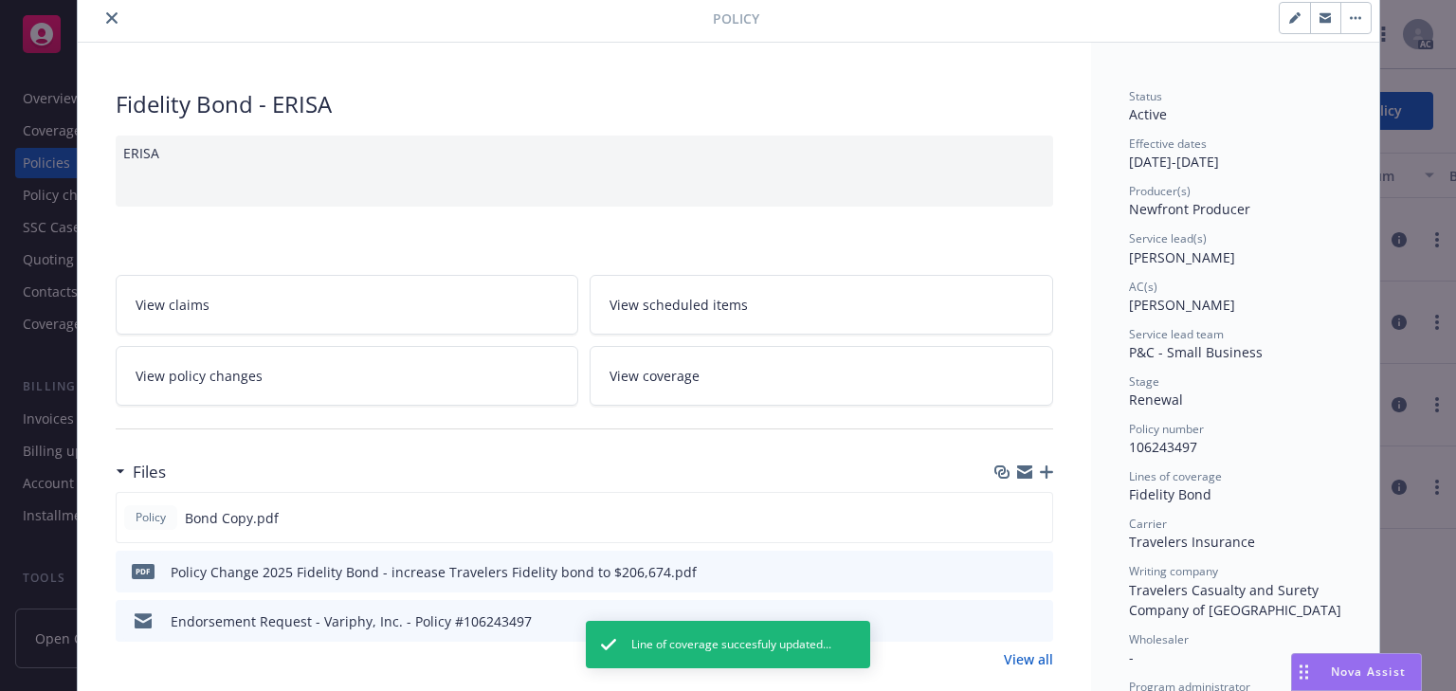
scroll to position [0, 0]
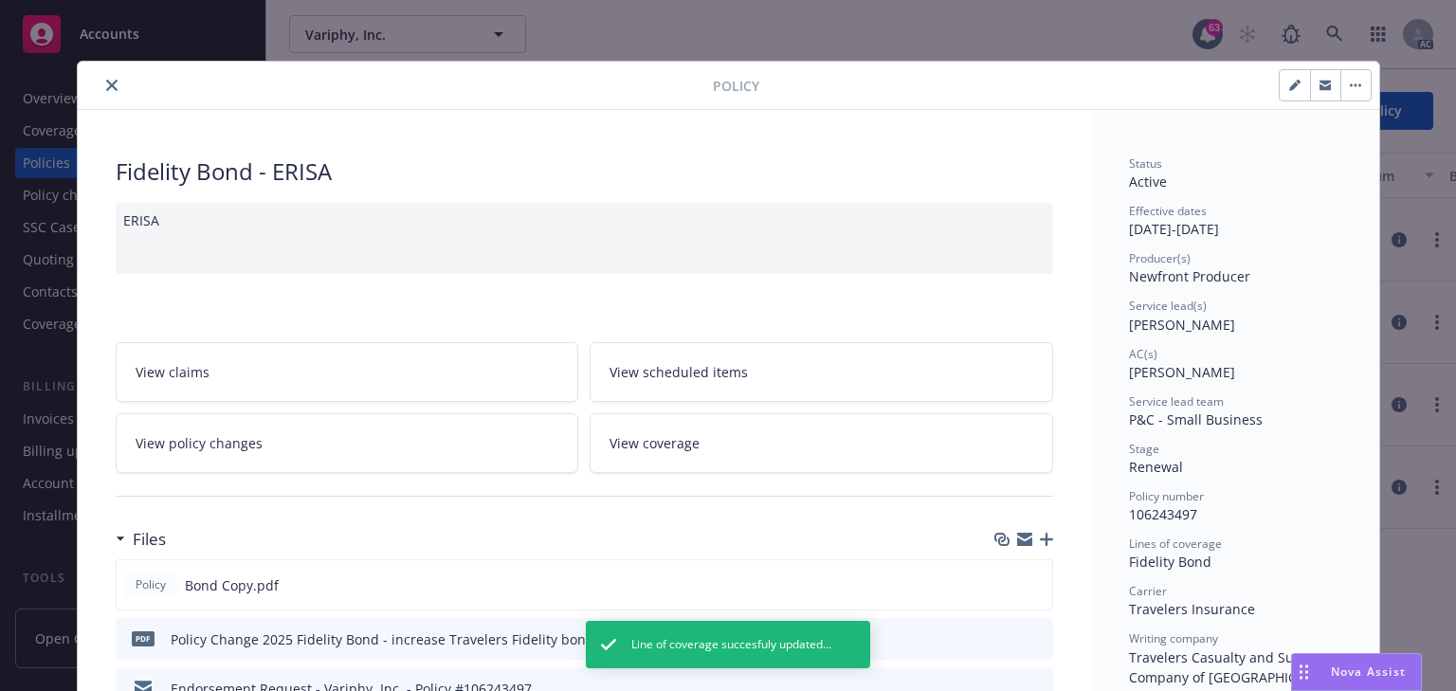
click at [106, 82] on icon "close" at bounding box center [111, 85] width 11 height 11
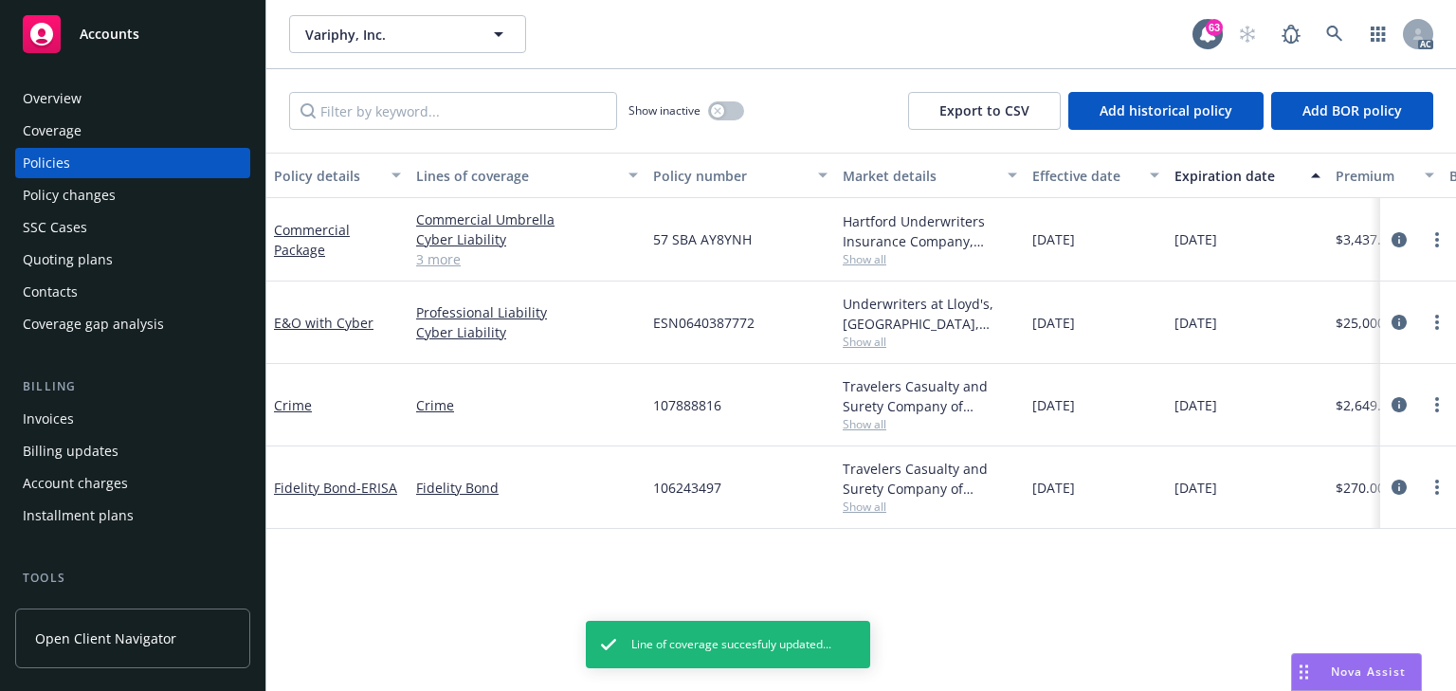
click at [768, 581] on div "Policy details Lines of coverage Policy number Market details Effective date Ex…" at bounding box center [861, 422] width 1190 height 538
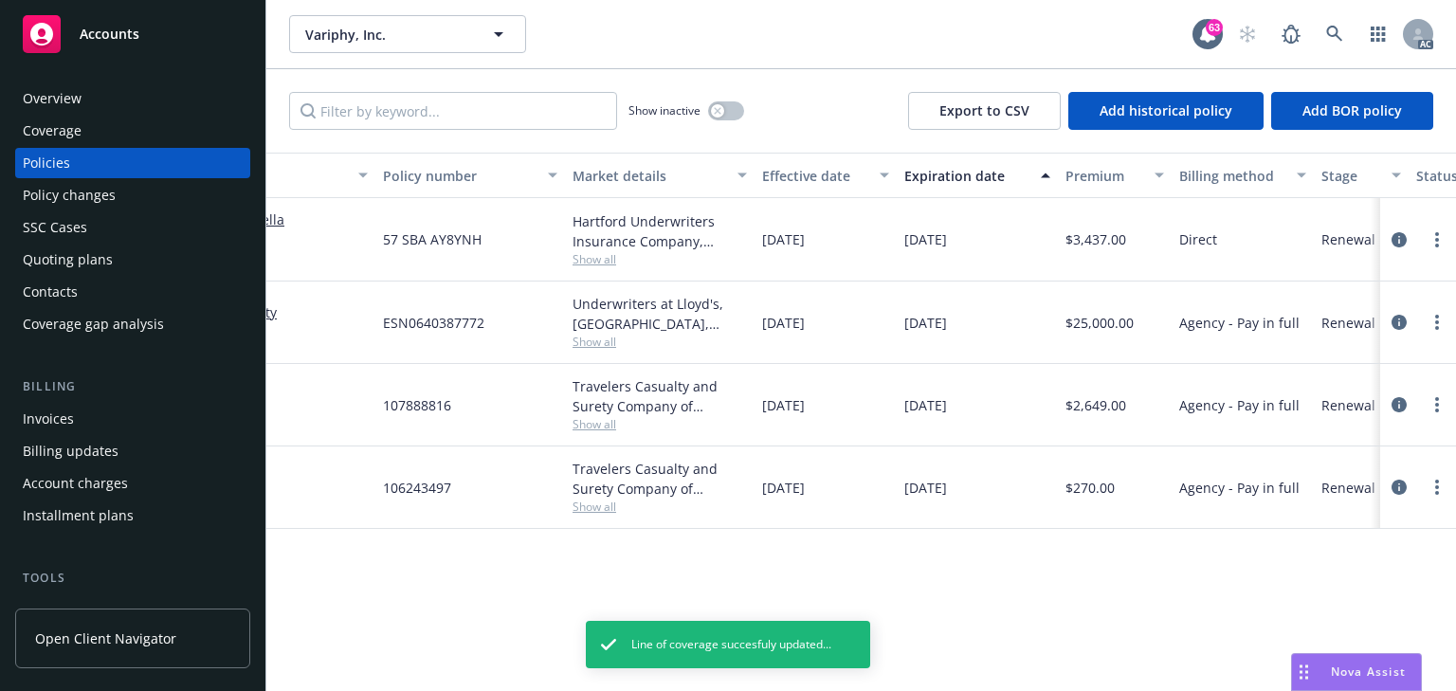
scroll to position [0, 309]
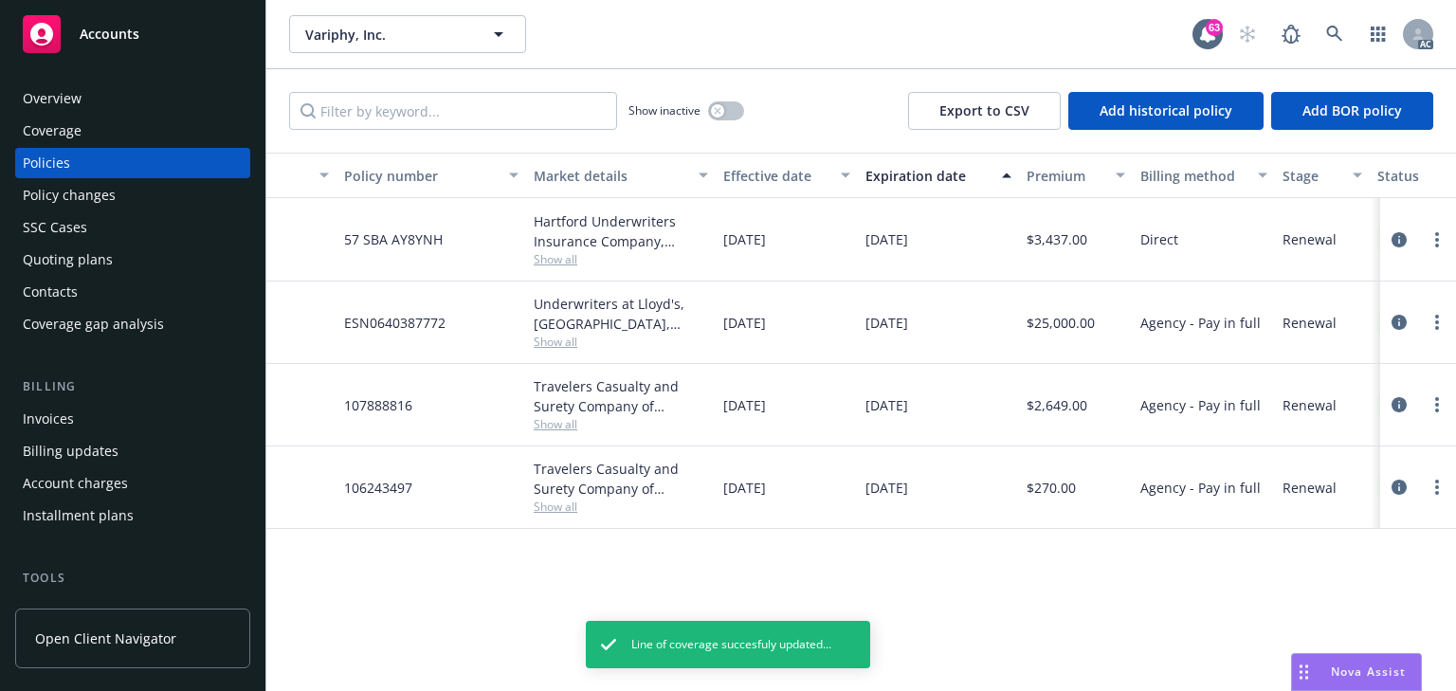
click at [66, 425] on div "Invoices" at bounding box center [48, 419] width 51 height 30
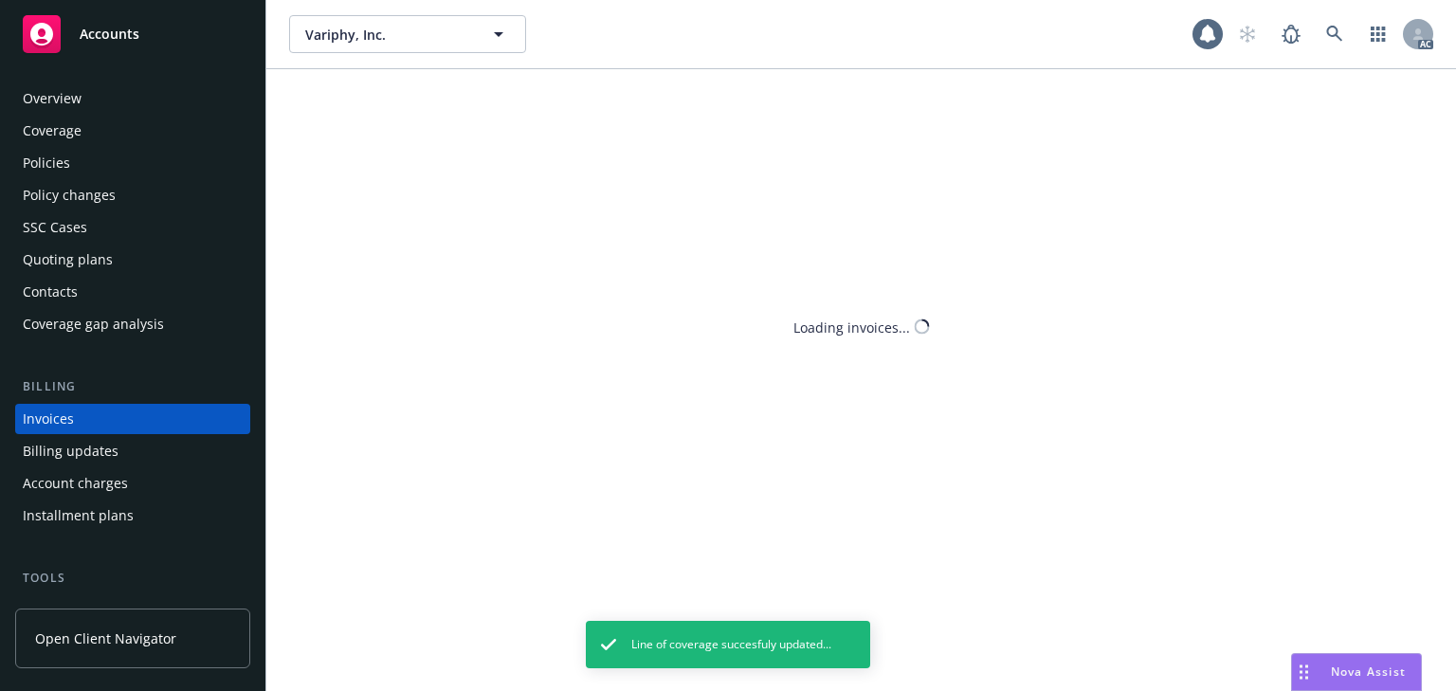
scroll to position [43, 0]
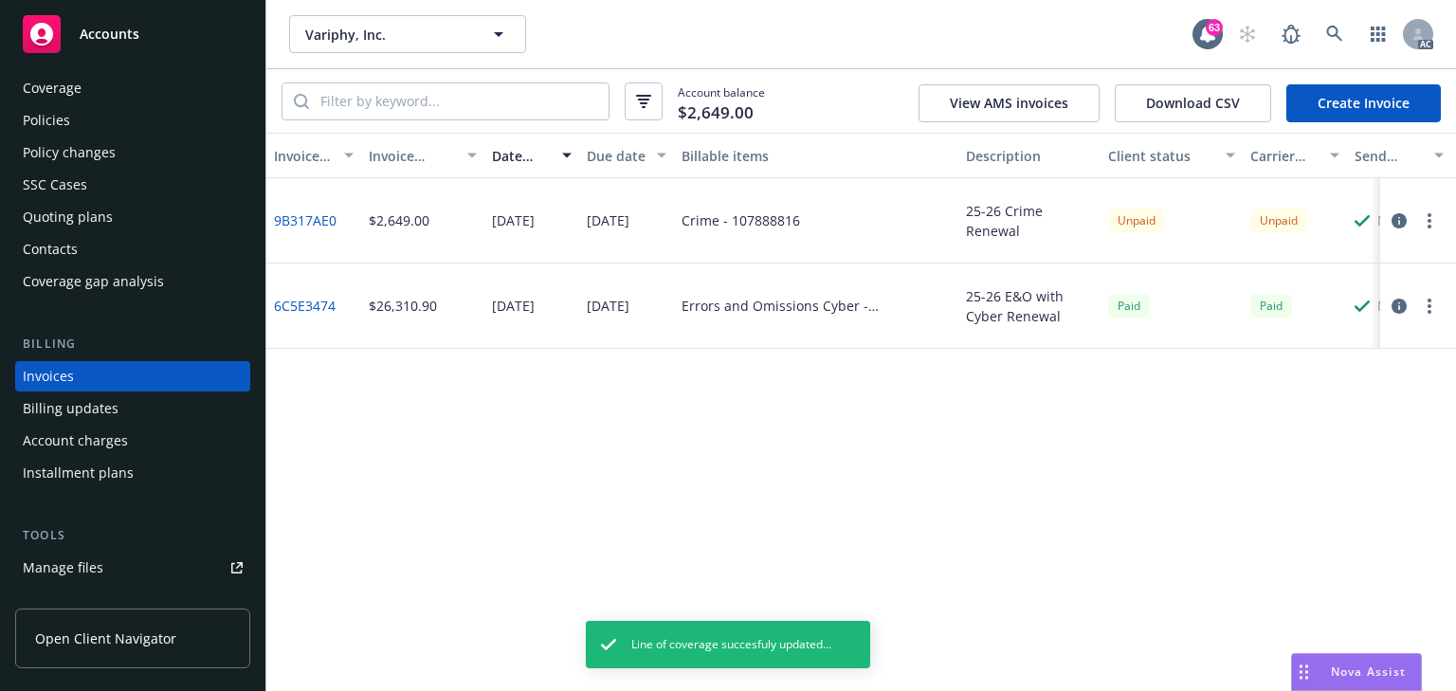
click at [1400, 109] on link "Create Invoice" at bounding box center [1363, 103] width 155 height 38
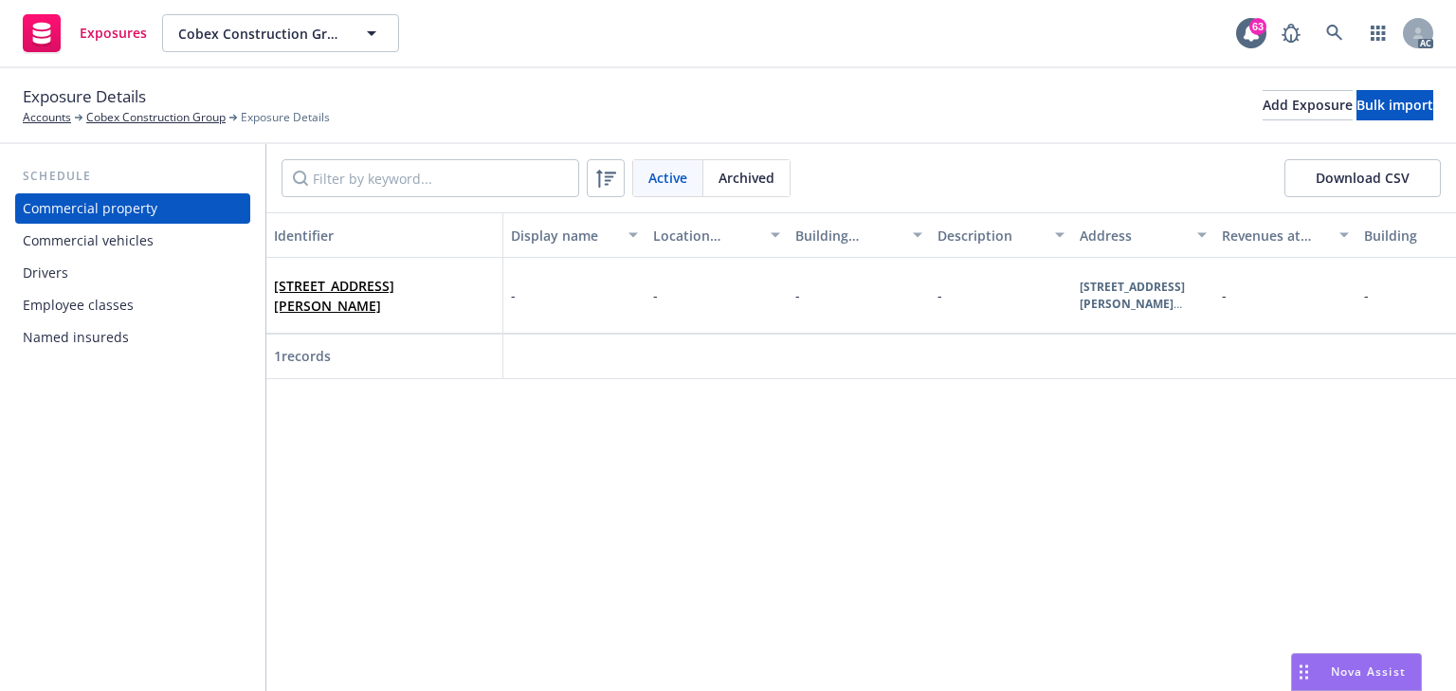
click at [97, 242] on div "Commercial vehicles" at bounding box center [88, 241] width 131 height 30
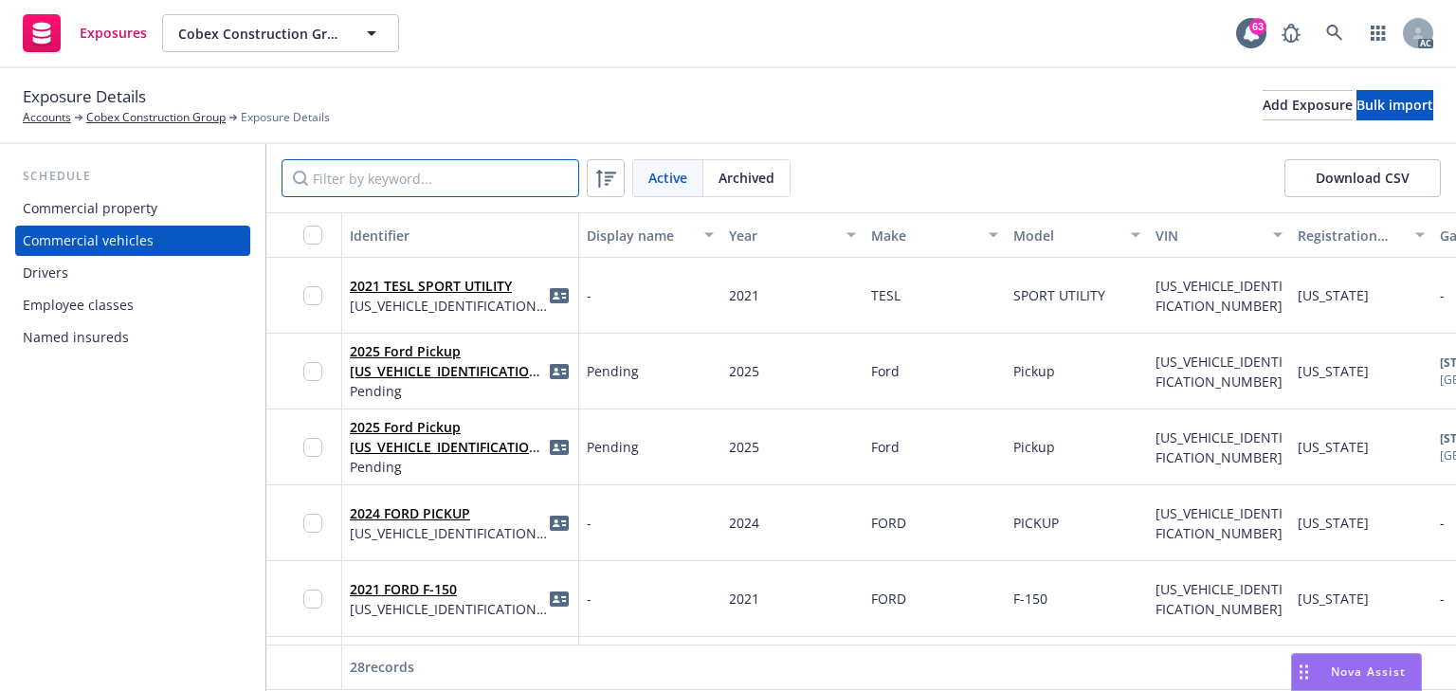
click at [388, 189] on input "Filter by keyword..." at bounding box center [431, 178] width 298 height 38
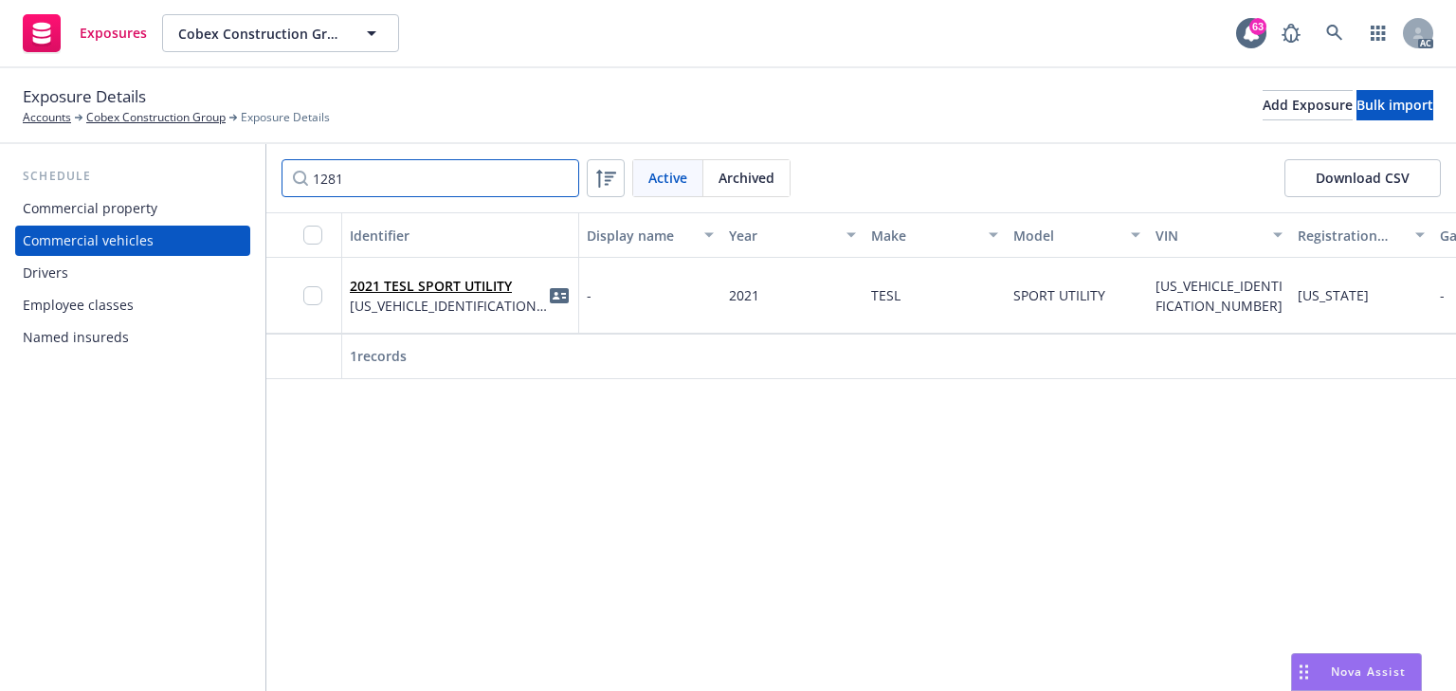
type input "1281"
click at [473, 294] on span "2021 TESL SPORT UTILITY" at bounding box center [449, 286] width 198 height 20
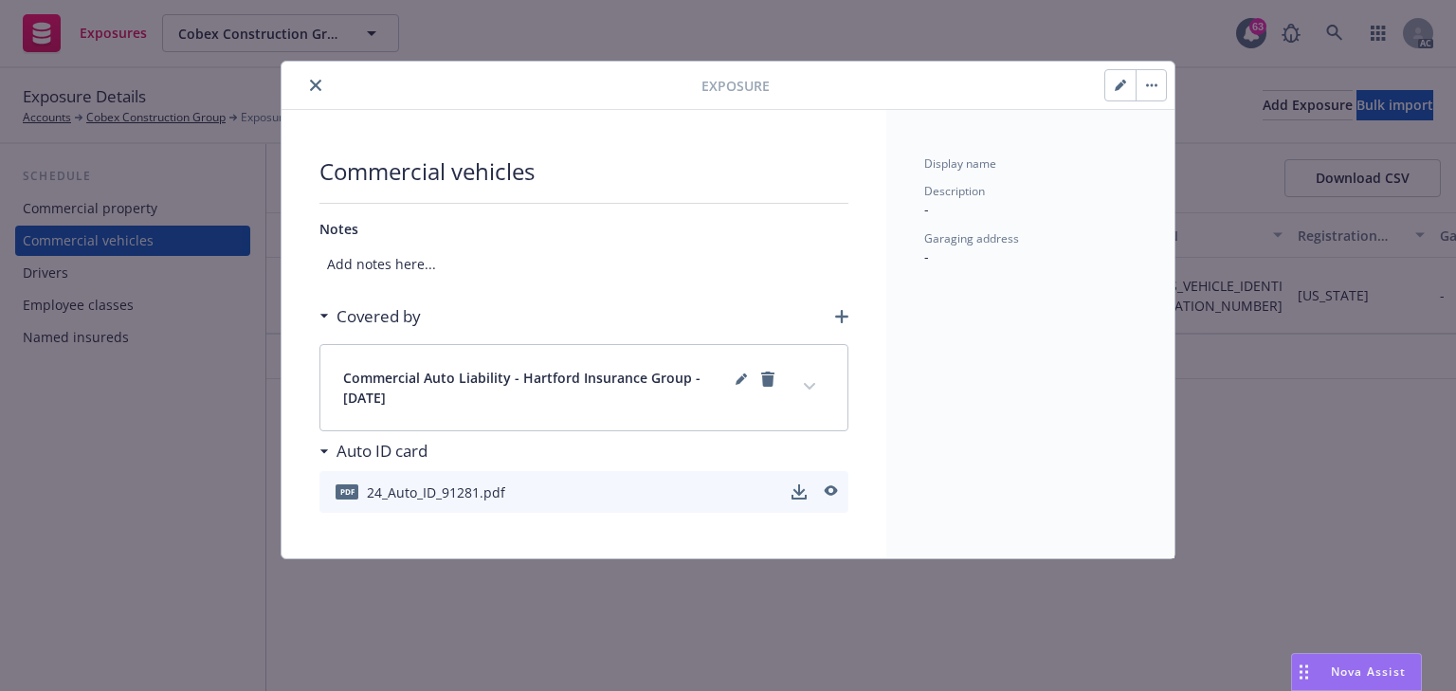
click at [804, 380] on button "expand content" at bounding box center [809, 387] width 30 height 30
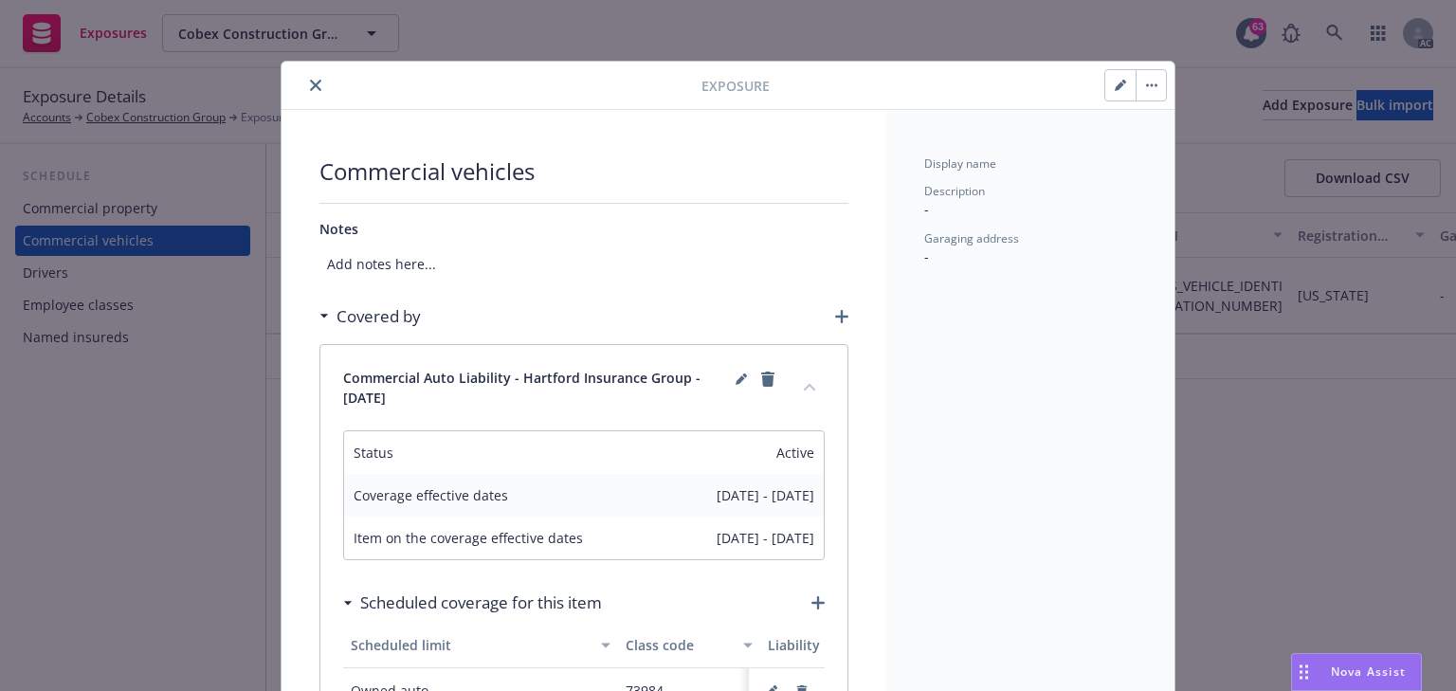
click at [1105, 84] on button "button" at bounding box center [1120, 85] width 30 height 30
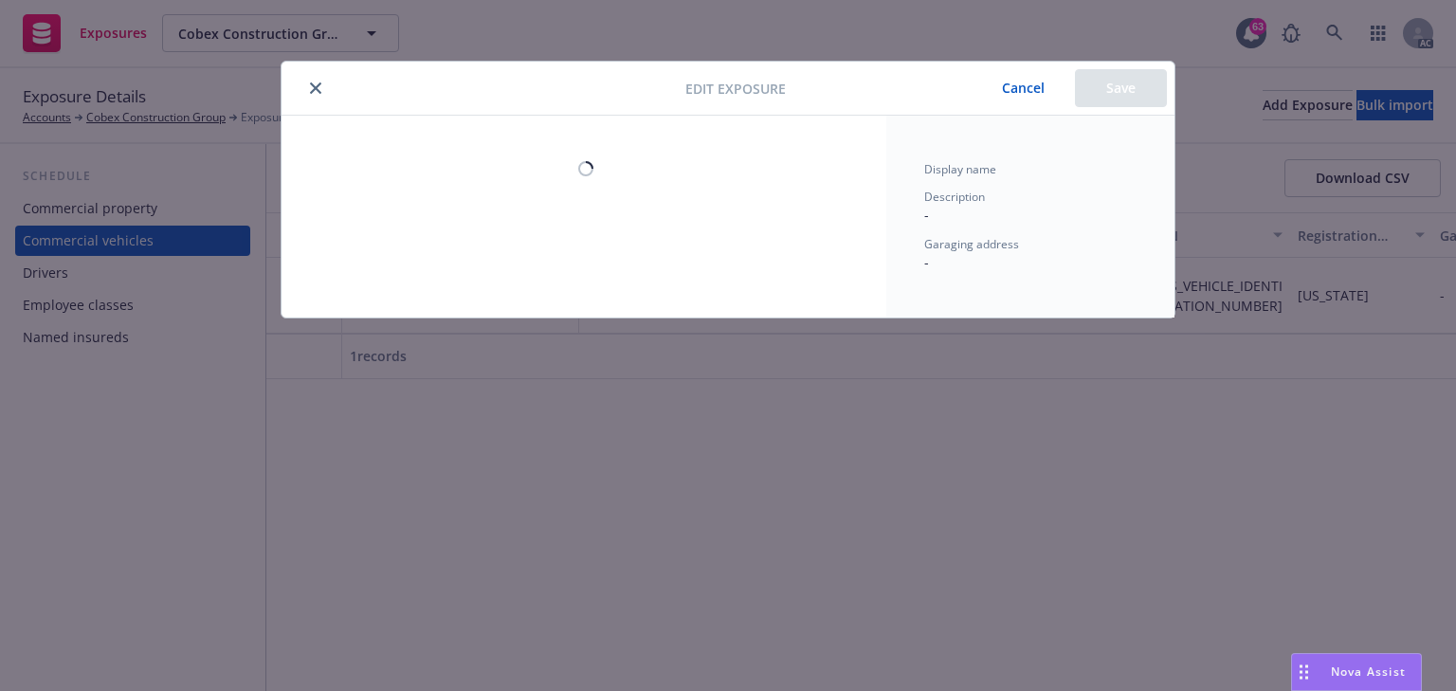
select select "CA"
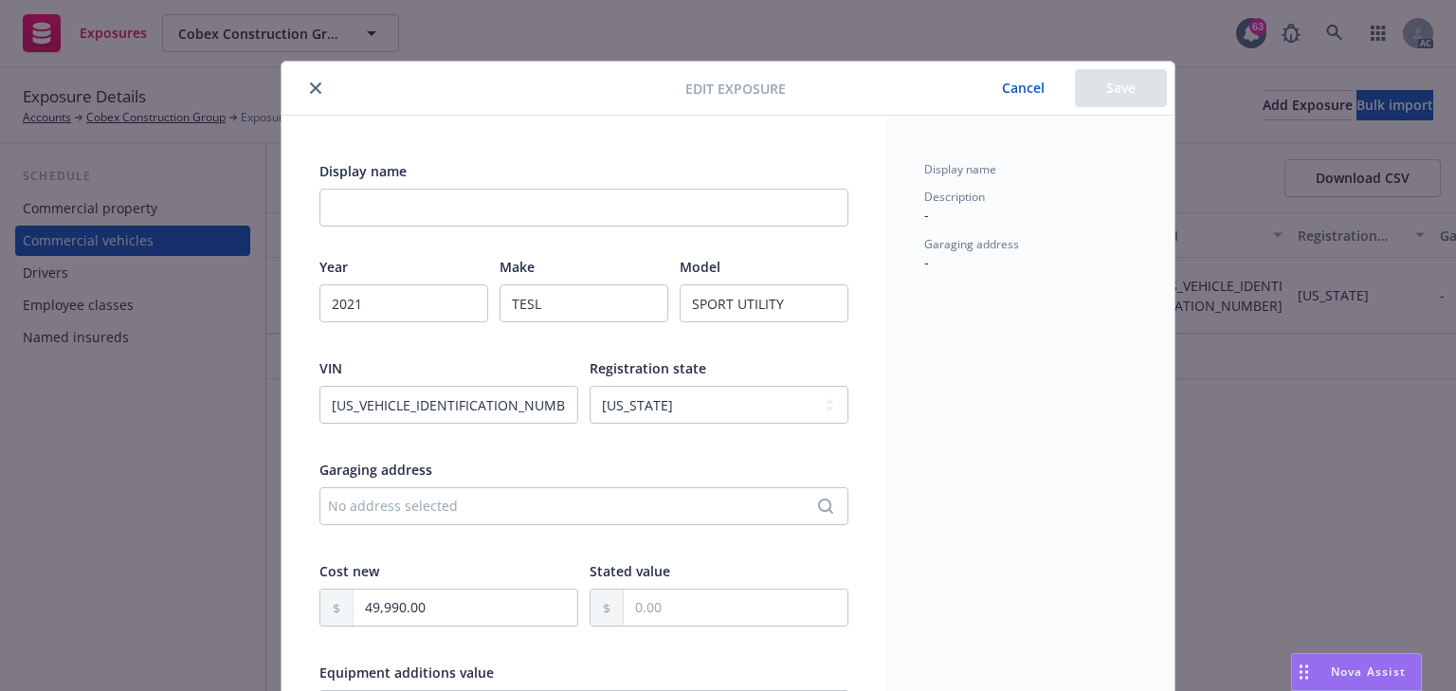
click at [305, 95] on button "close" at bounding box center [315, 88] width 23 height 23
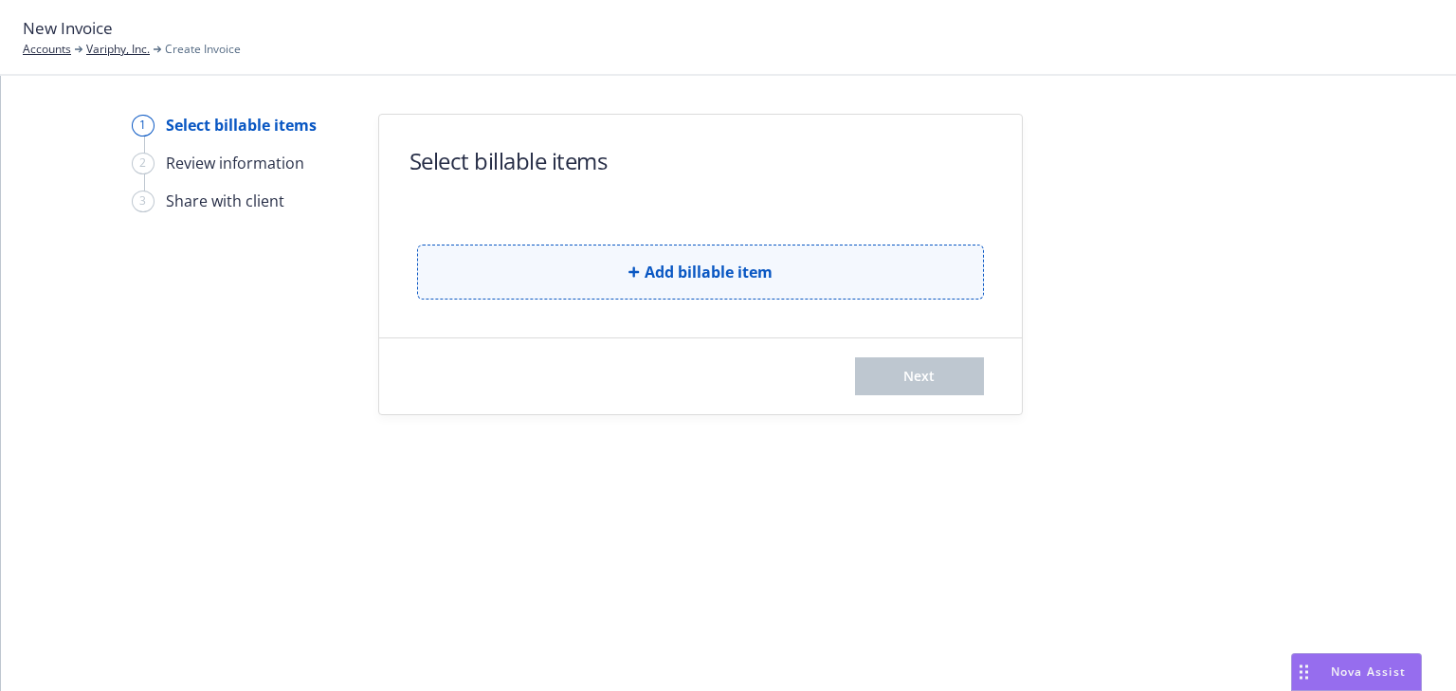
click at [634, 260] on button "Add billable item" at bounding box center [700, 272] width 567 height 55
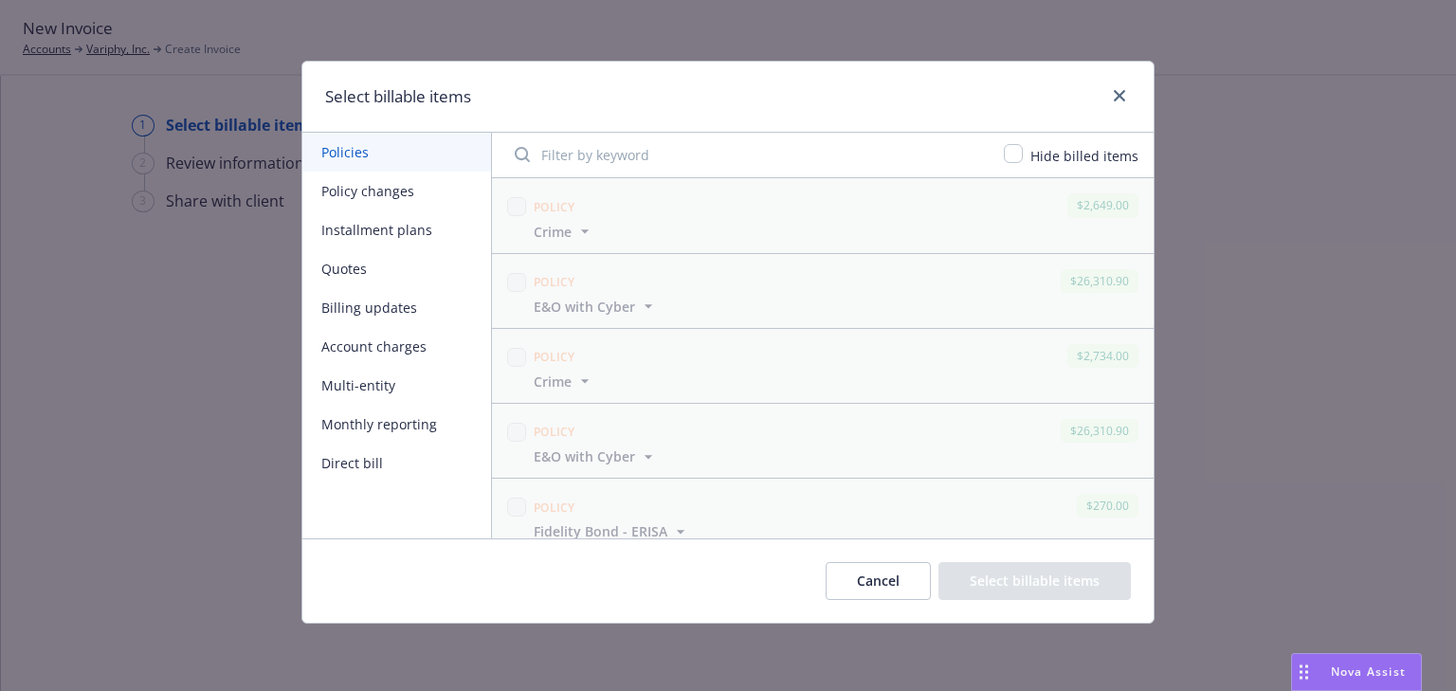
click at [393, 201] on button "Policy changes" at bounding box center [396, 191] width 189 height 39
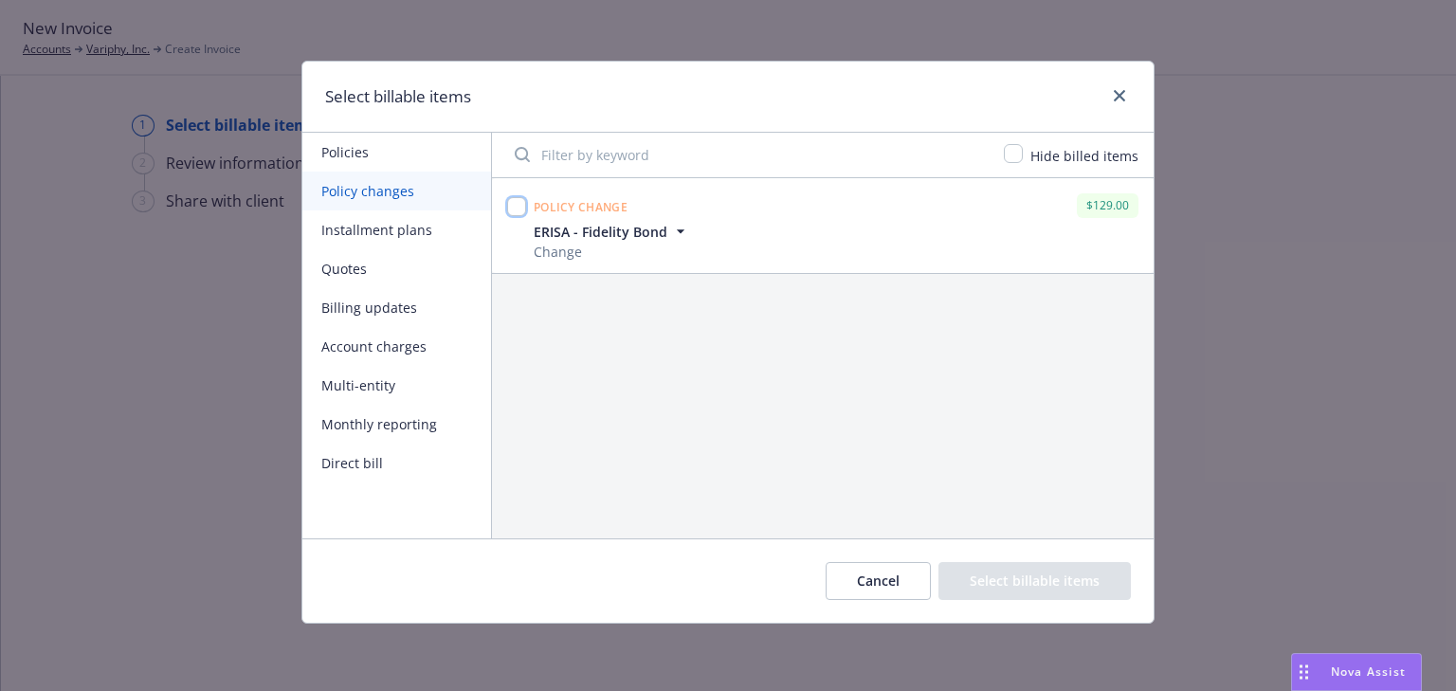
click at [512, 210] on input "checkbox" at bounding box center [516, 206] width 19 height 19
checkbox input "true"
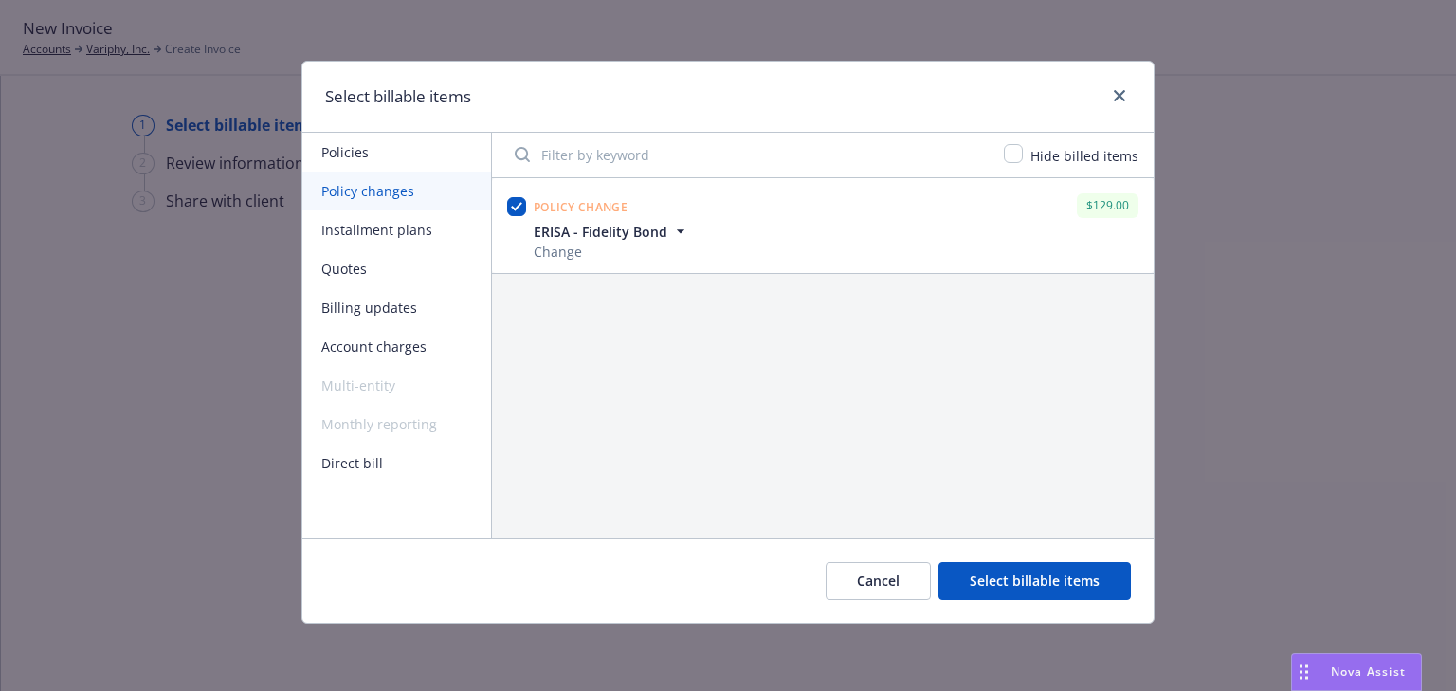
click at [1043, 590] on button "Select billable items" at bounding box center [1034, 581] width 192 height 38
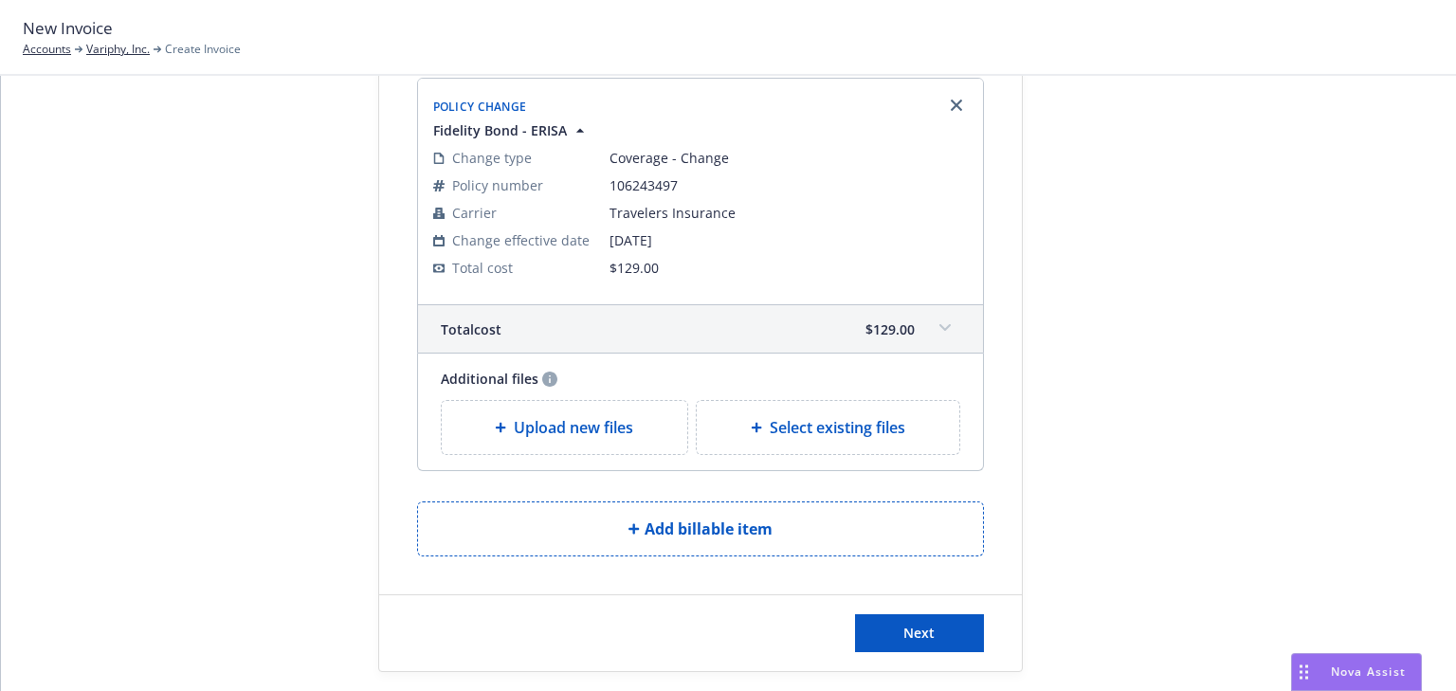
scroll to position [154, 0]
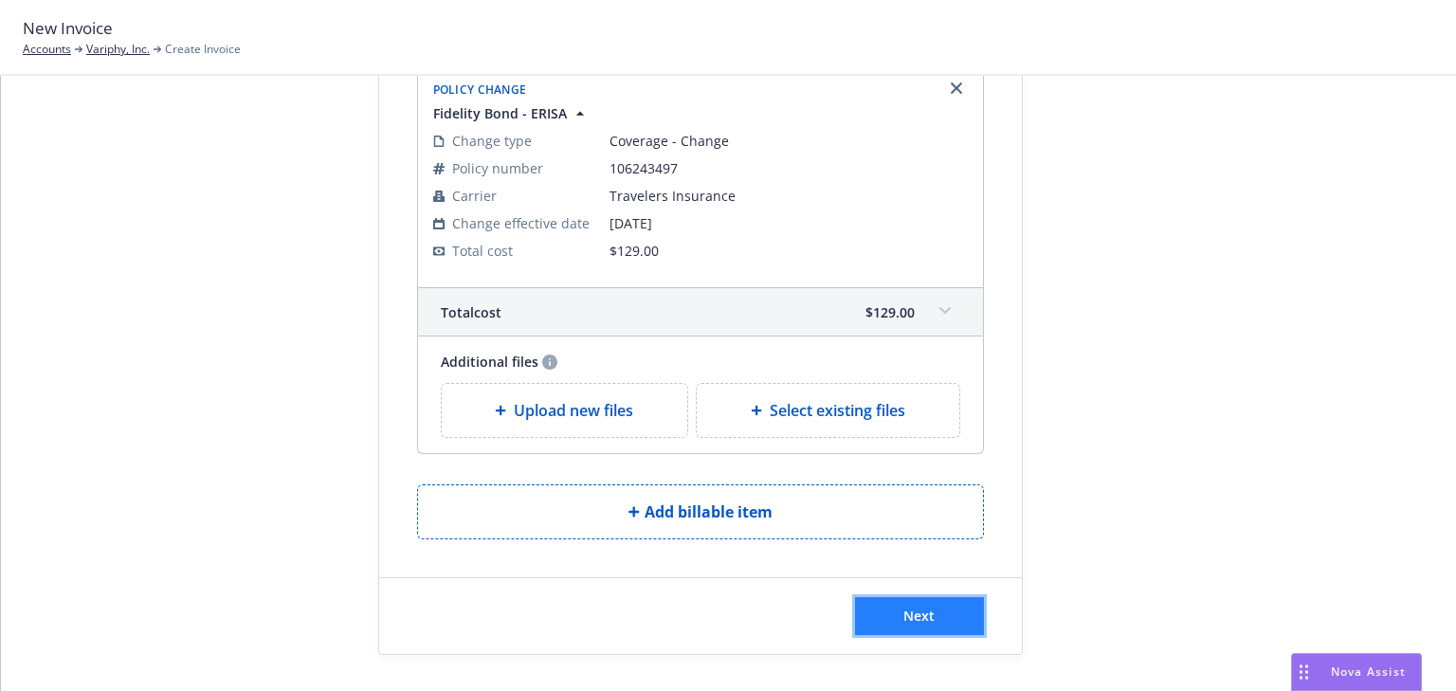
click at [959, 604] on button "Next" at bounding box center [919, 616] width 129 height 38
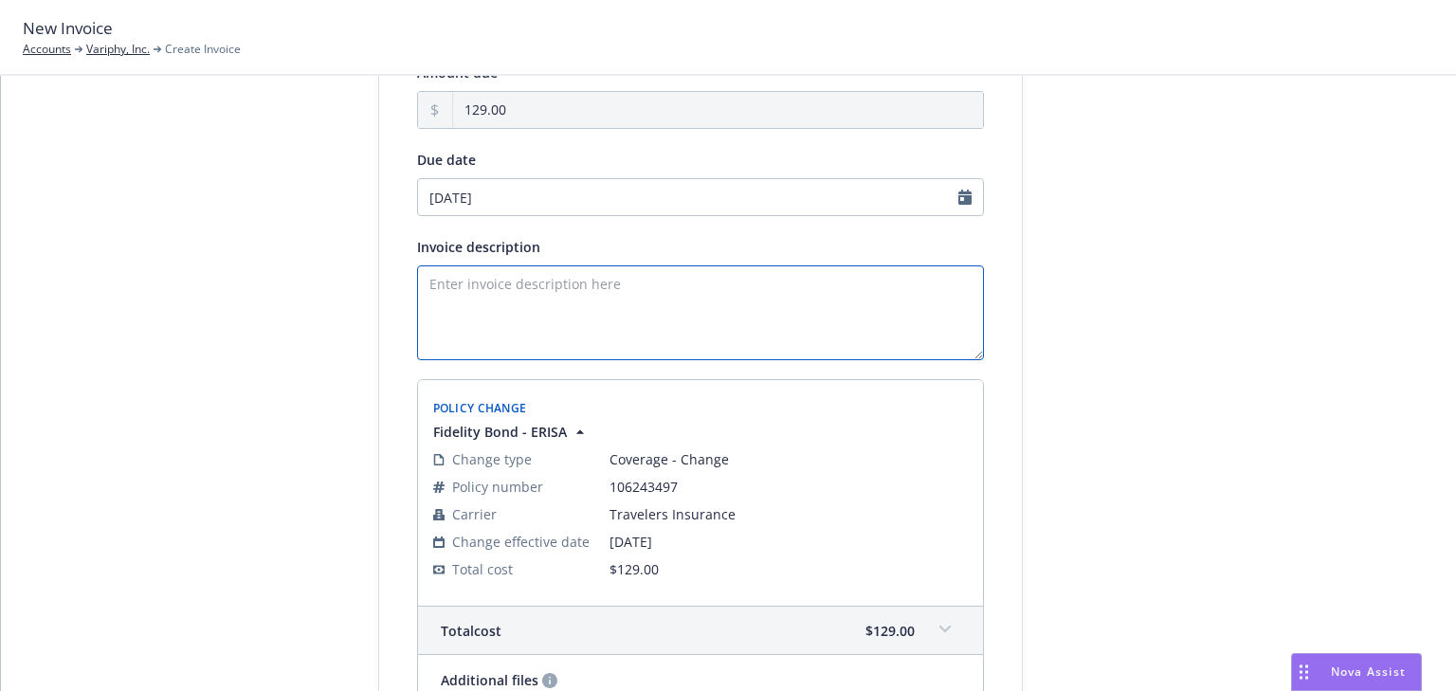
click at [496, 313] on textarea "Invoice description" at bounding box center [700, 312] width 567 height 95
paste textarea "Increase Fidelity bond to $206,674."
type textarea "Increase Fidelity bond to $206,674."
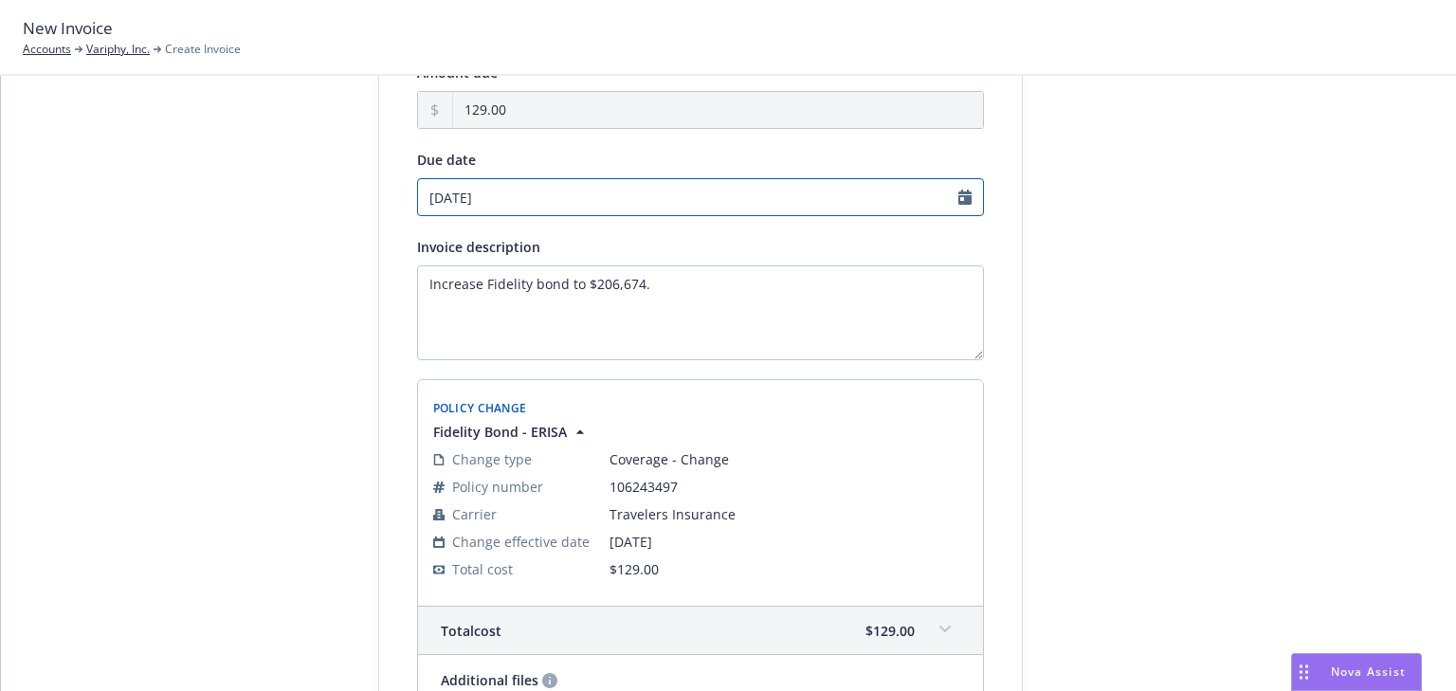
click at [552, 193] on input "[DATE]" at bounding box center [700, 197] width 567 height 38
select select "August"
select select "2025"
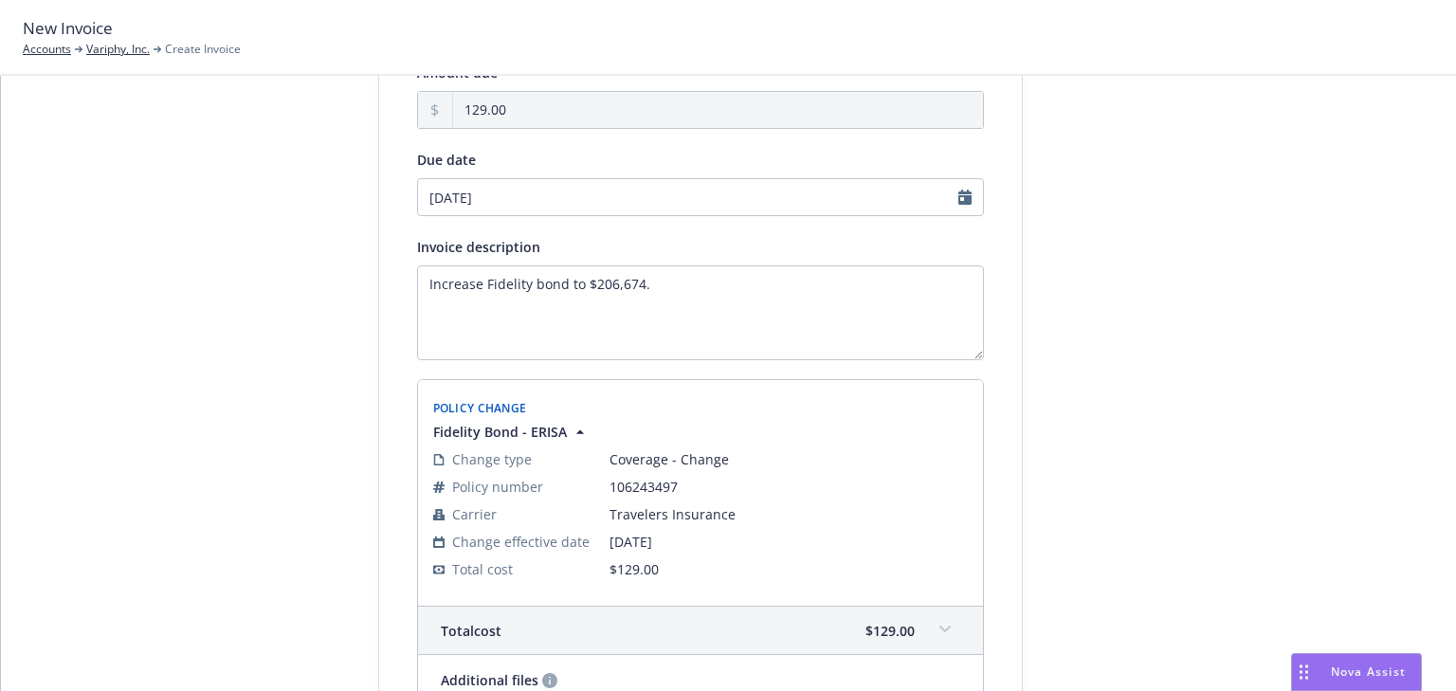
click at [1290, 373] on div at bounding box center [1193, 424] width 265 height 928
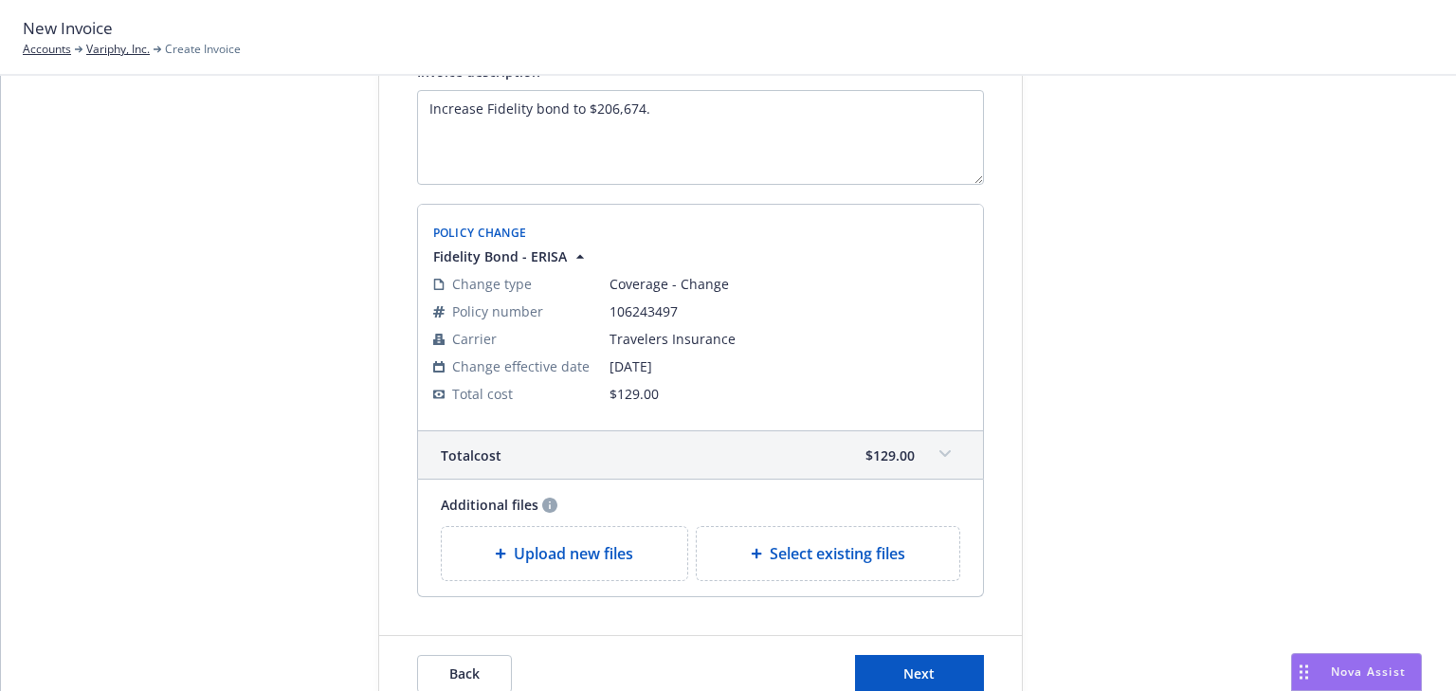
scroll to position [387, 0]
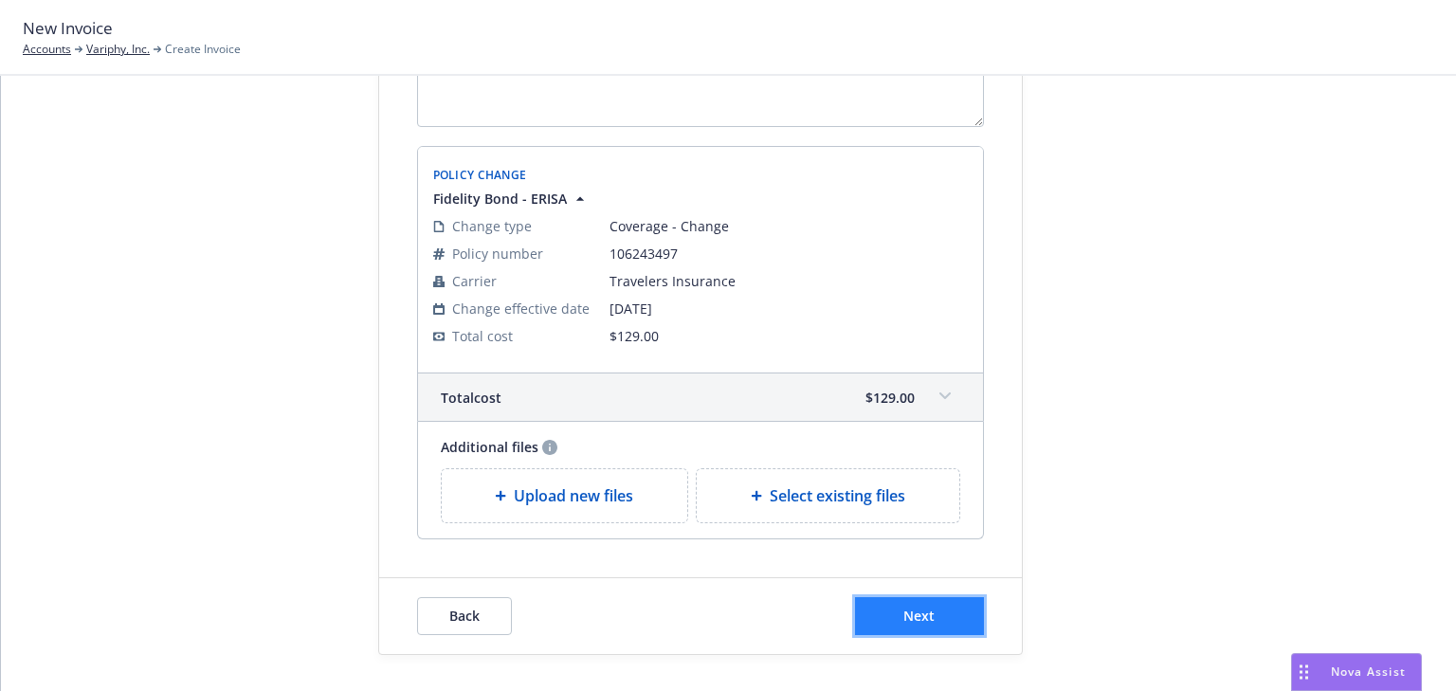
click at [955, 621] on button "Next" at bounding box center [919, 616] width 129 height 38
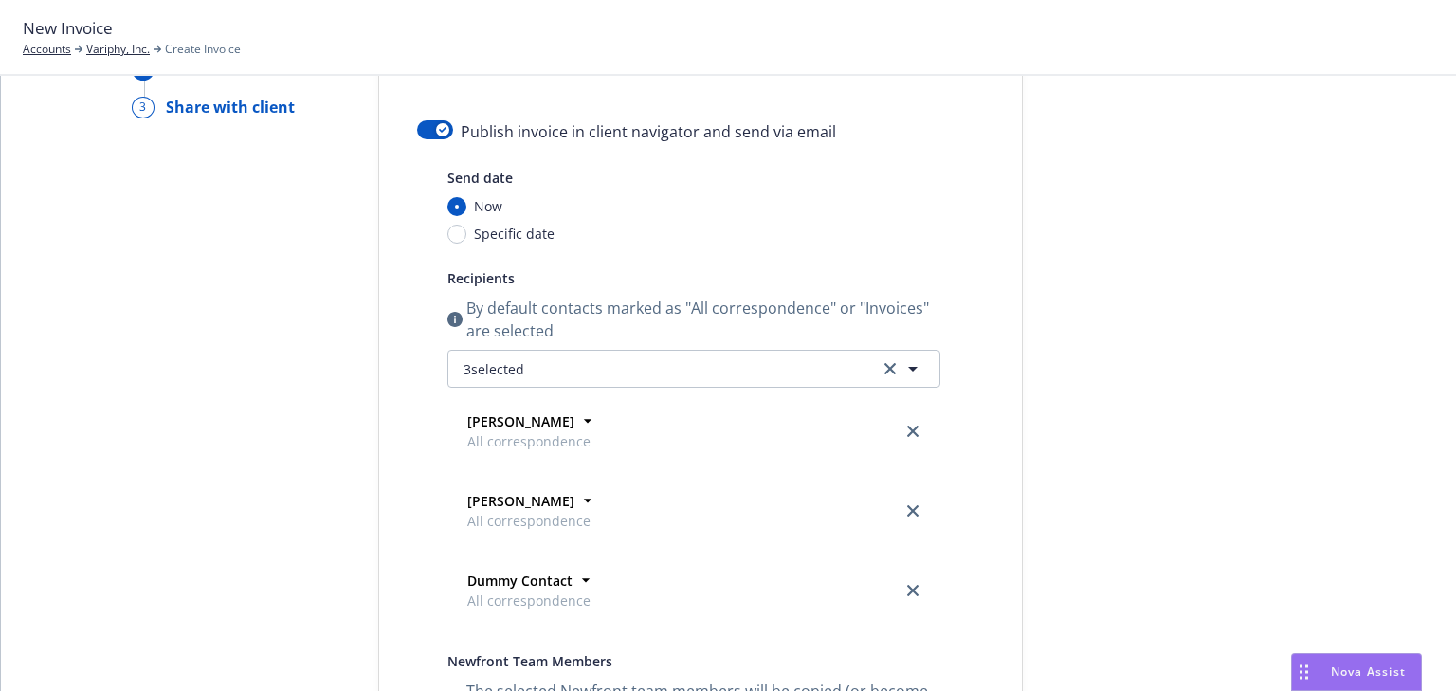
scroll to position [0, 0]
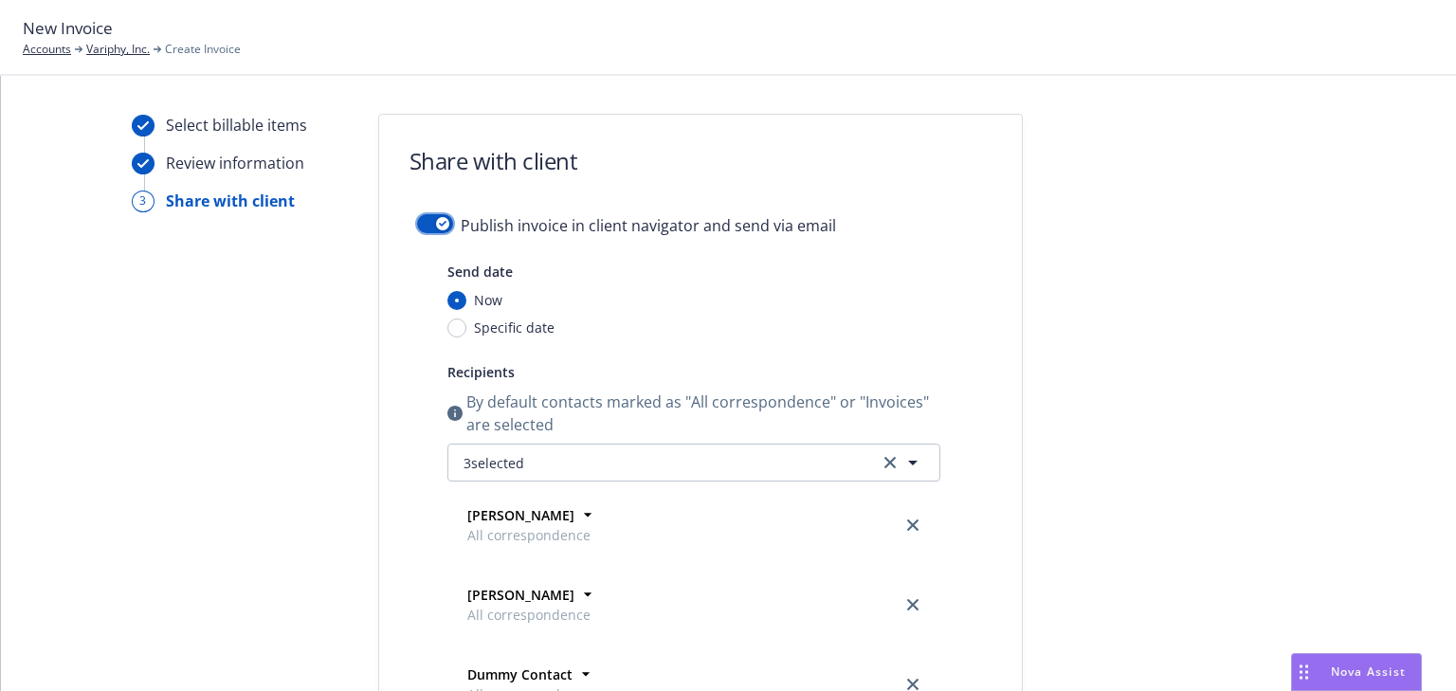
click at [417, 223] on button "button" at bounding box center [435, 223] width 36 height 19
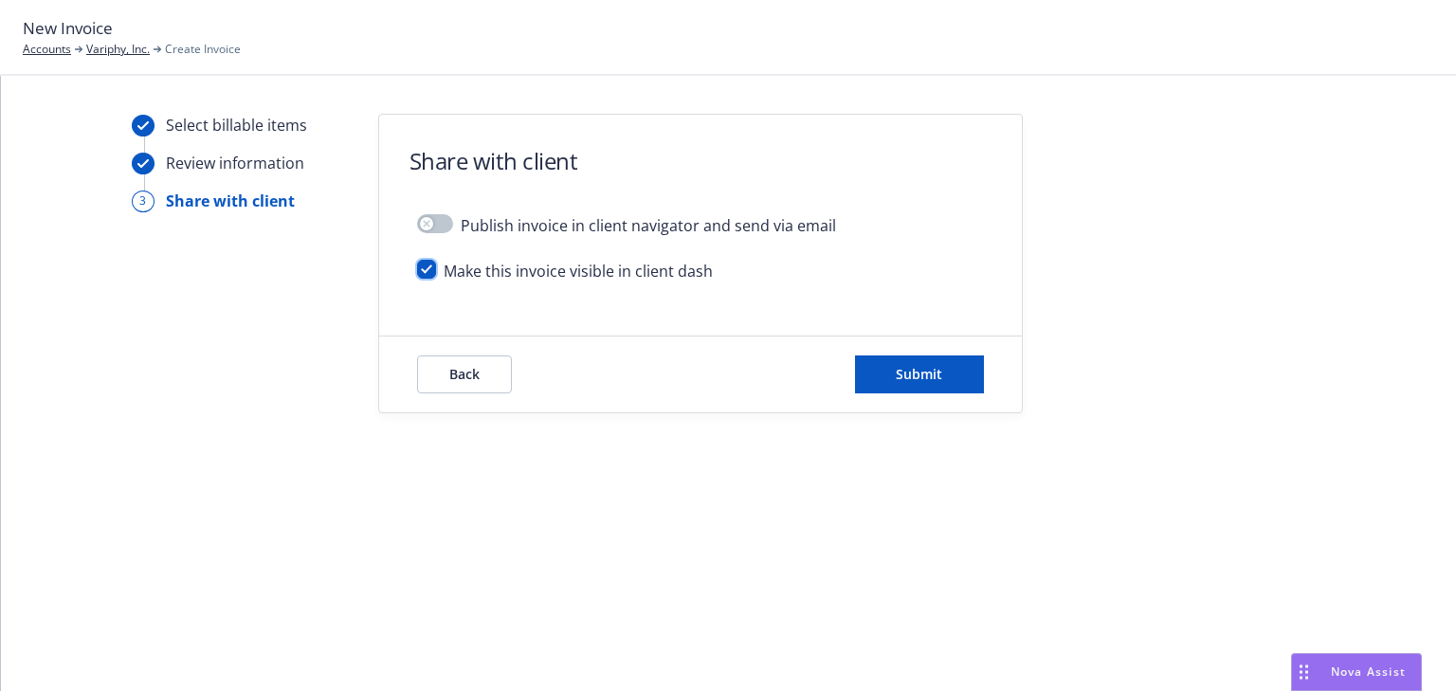
click at [419, 274] on input "checkbox" at bounding box center [426, 269] width 19 height 19
checkbox input "false"
click at [949, 383] on button "Submit" at bounding box center [919, 374] width 129 height 38
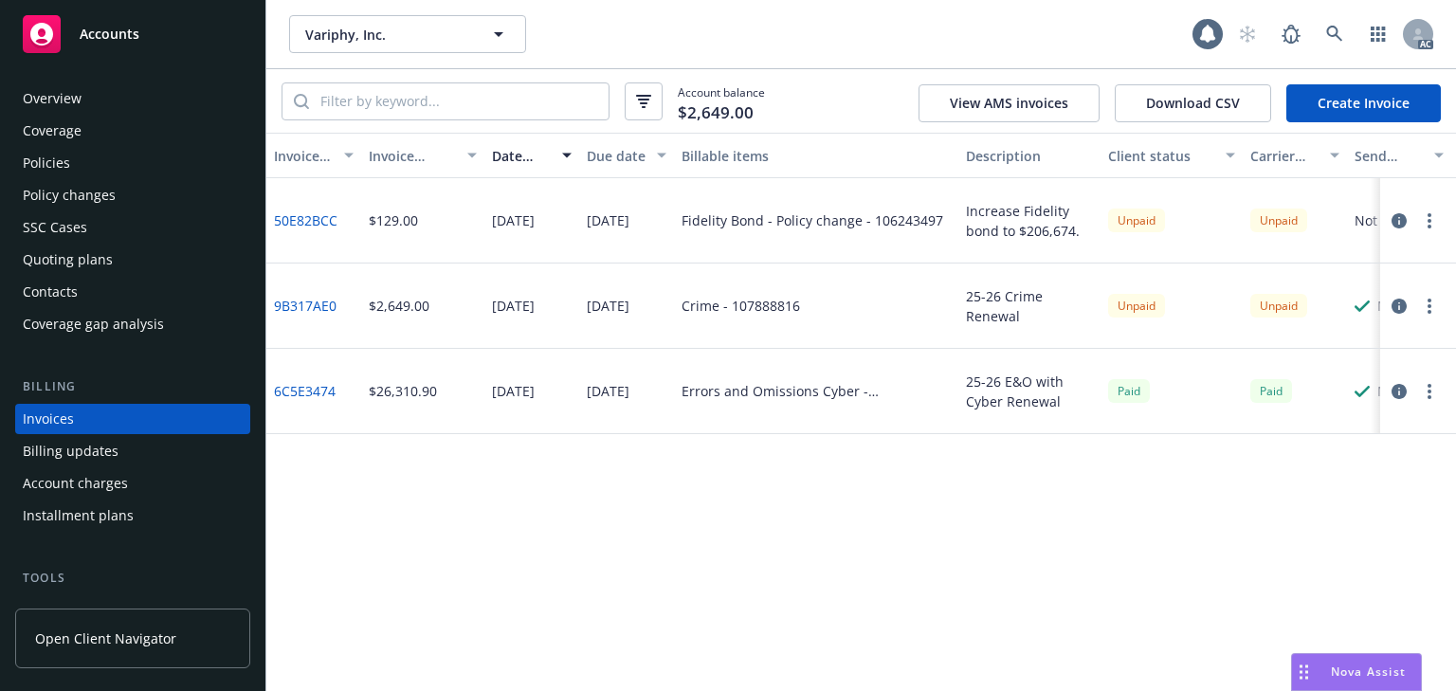
scroll to position [43, 0]
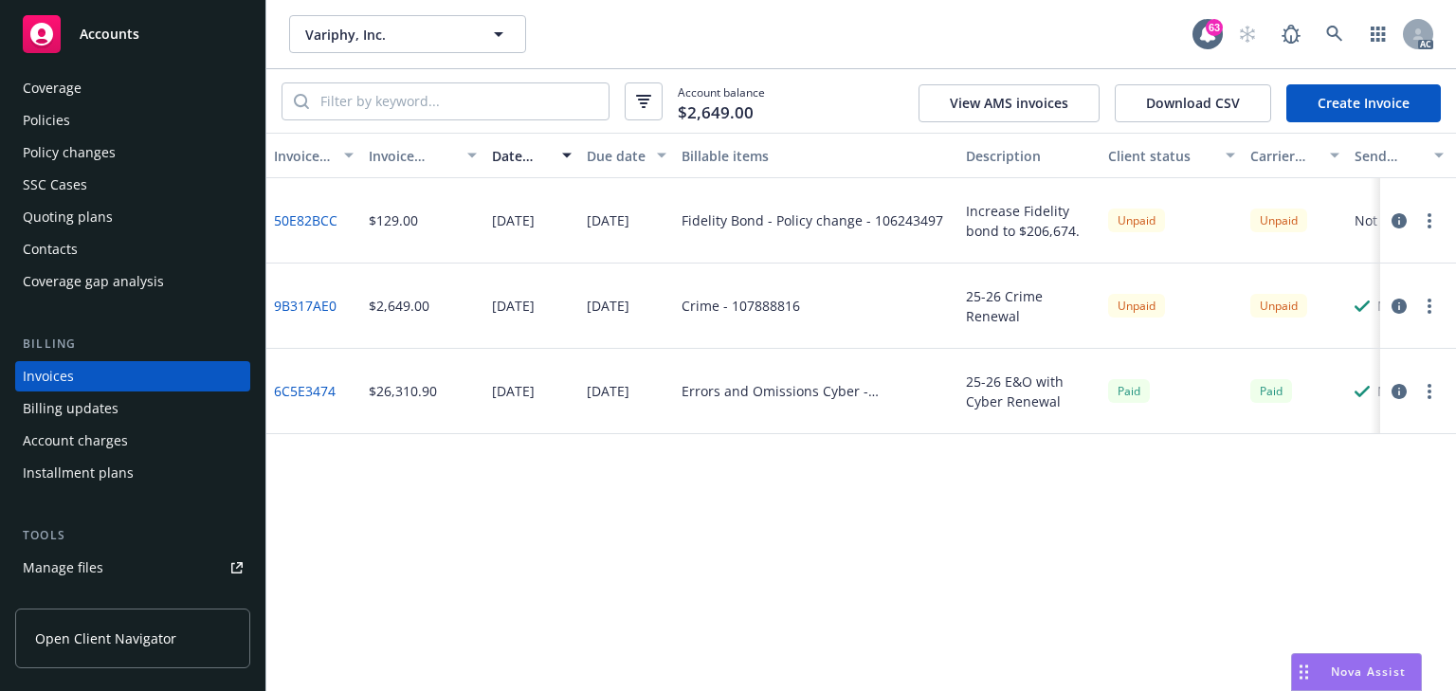
click at [1399, 215] on icon "button" at bounding box center [1399, 220] width 15 height 15
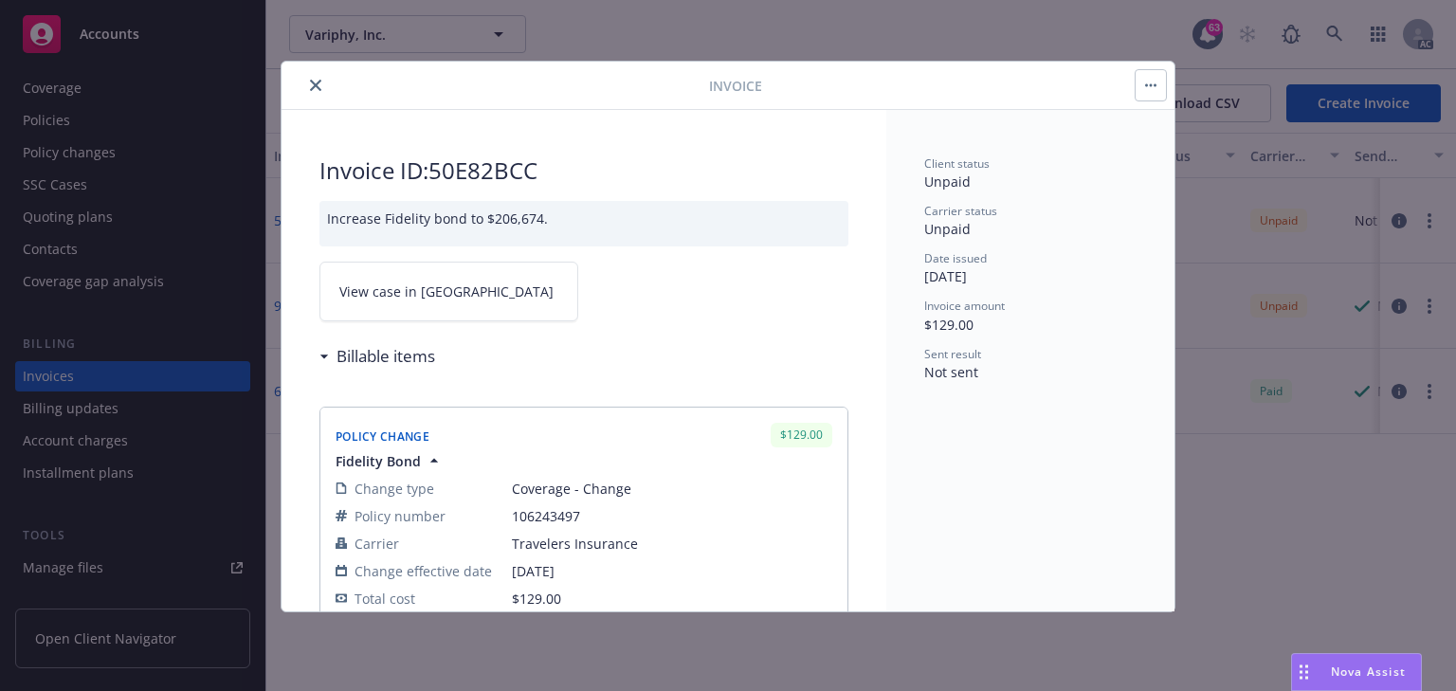
click at [392, 282] on span "View case in SSC" at bounding box center [446, 292] width 214 height 20
click at [315, 84] on icon "close" at bounding box center [315, 85] width 11 height 11
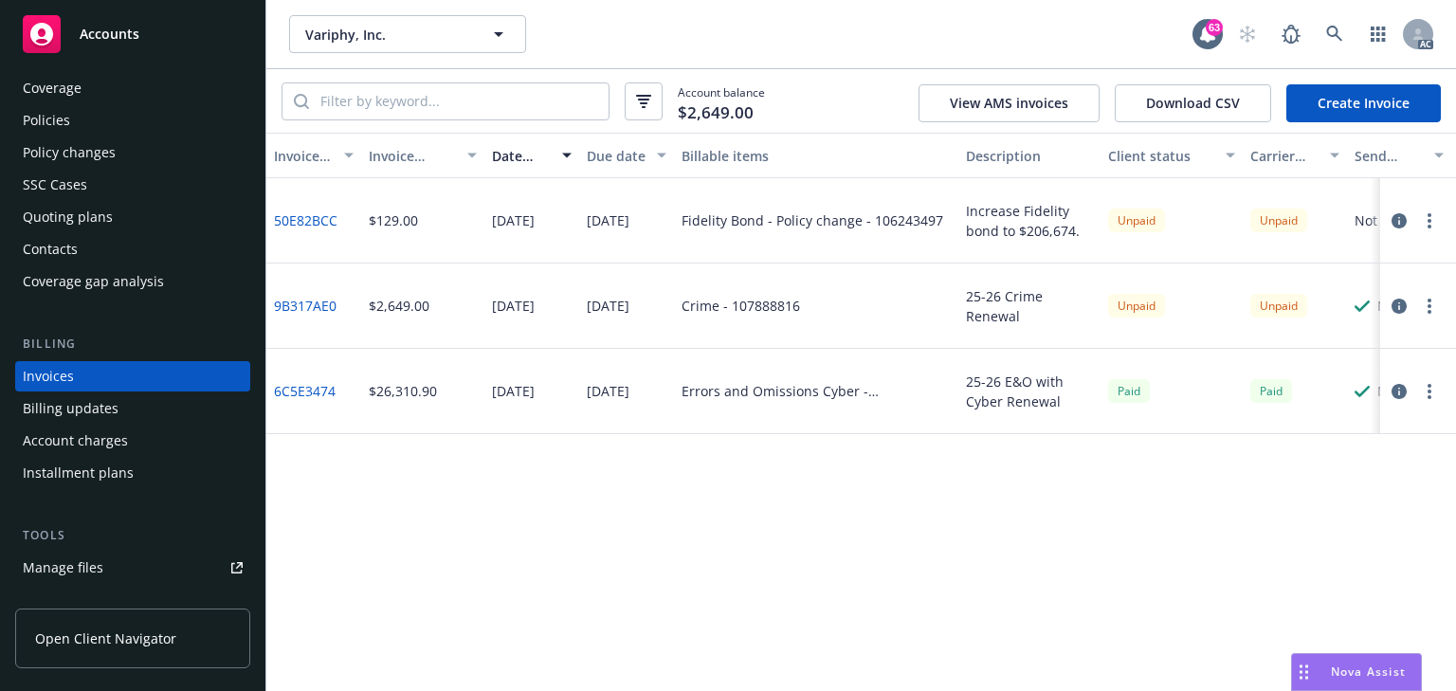
click at [430, 449] on div "Invoice ID Invoice amount Date issued Due date Billable items Description Clien…" at bounding box center [861, 412] width 1190 height 558
click at [876, 509] on div "Invoice ID Invoice amount Date issued Due date Billable items Description Clien…" at bounding box center [861, 412] width 1190 height 558
click at [1324, 29] on link at bounding box center [1335, 34] width 38 height 38
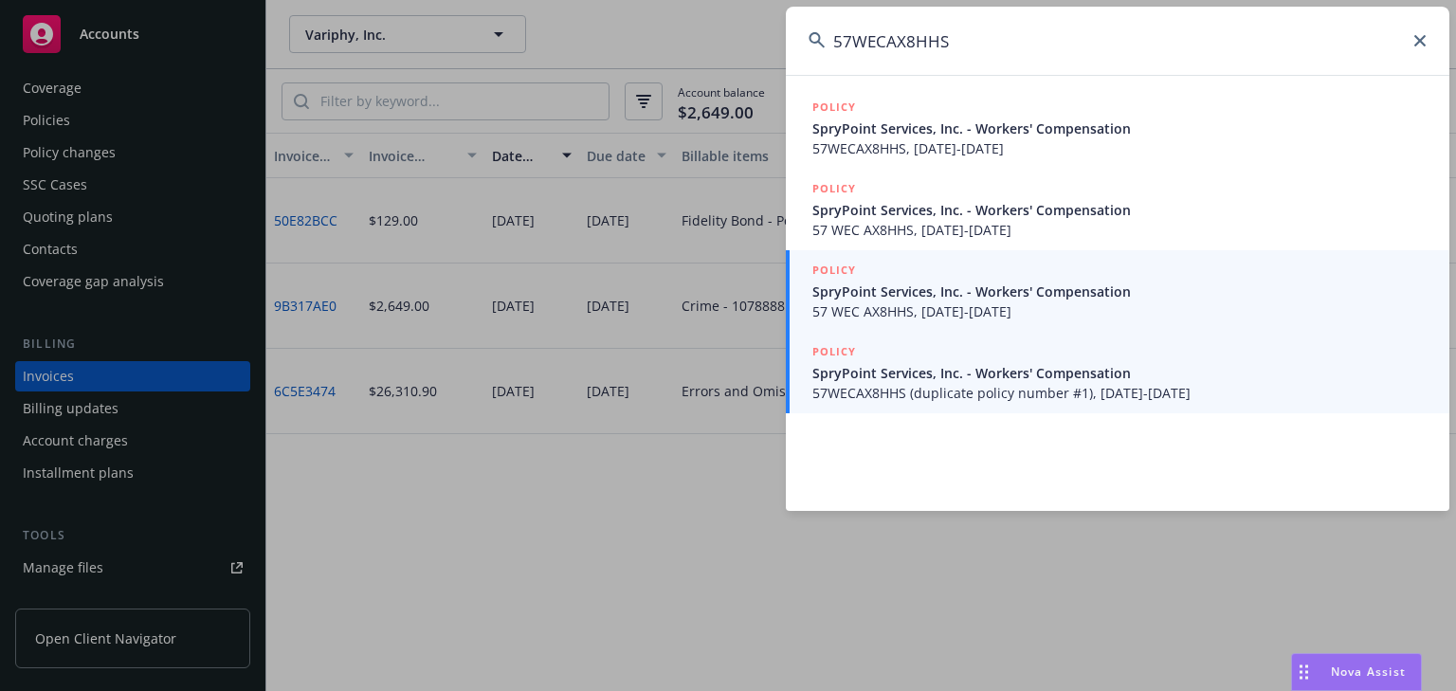
type input "57WECAX8HHS"
click at [948, 309] on span "57 WEC AX8HHS, 02/01/2025-02/01/2026" at bounding box center [1119, 311] width 614 height 20
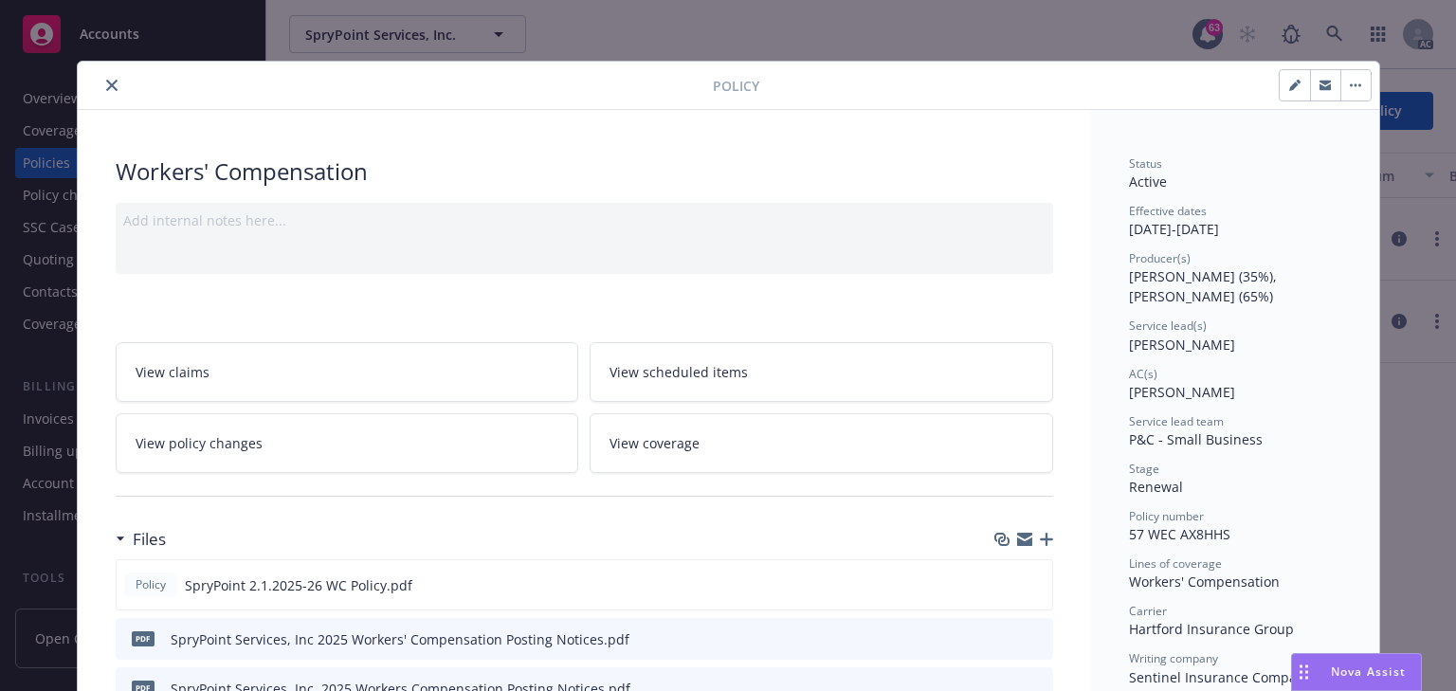
click at [274, 422] on link "View policy changes" at bounding box center [348, 443] width 464 height 60
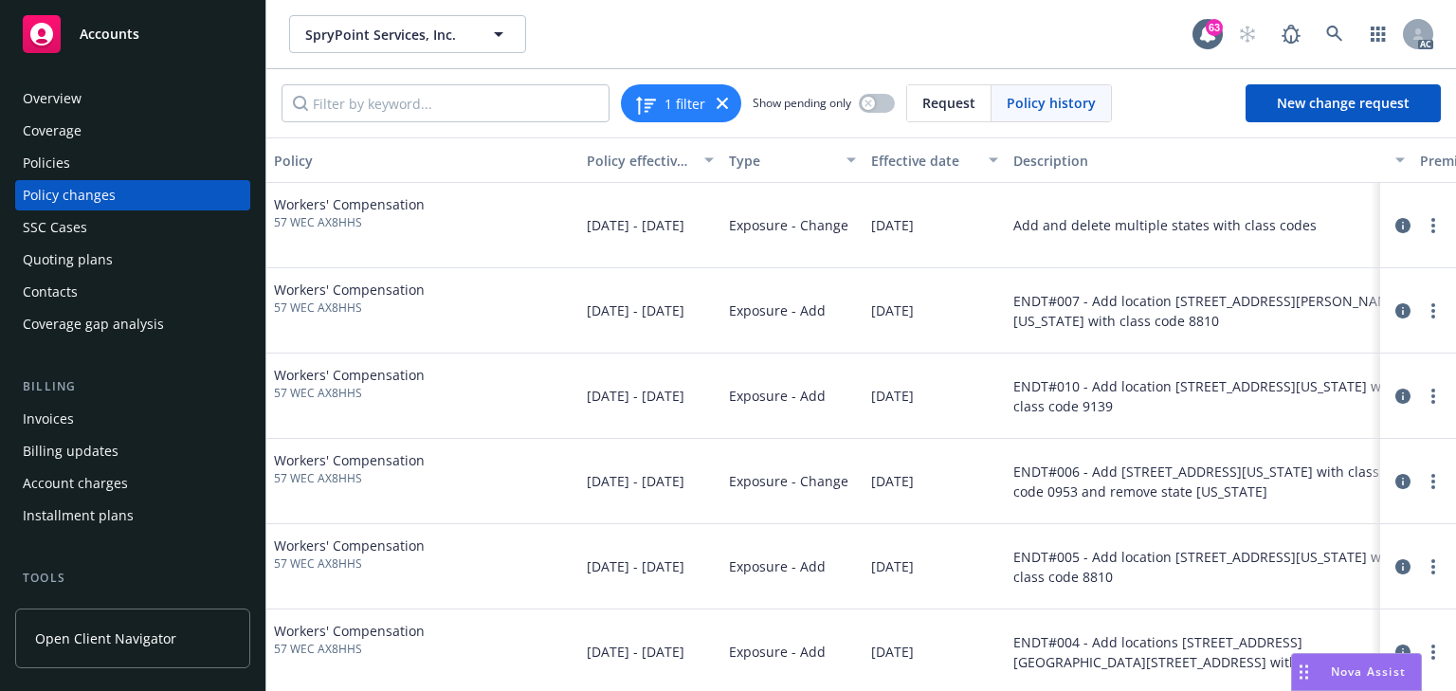
click at [61, 152] on div "Policies" at bounding box center [46, 163] width 47 height 30
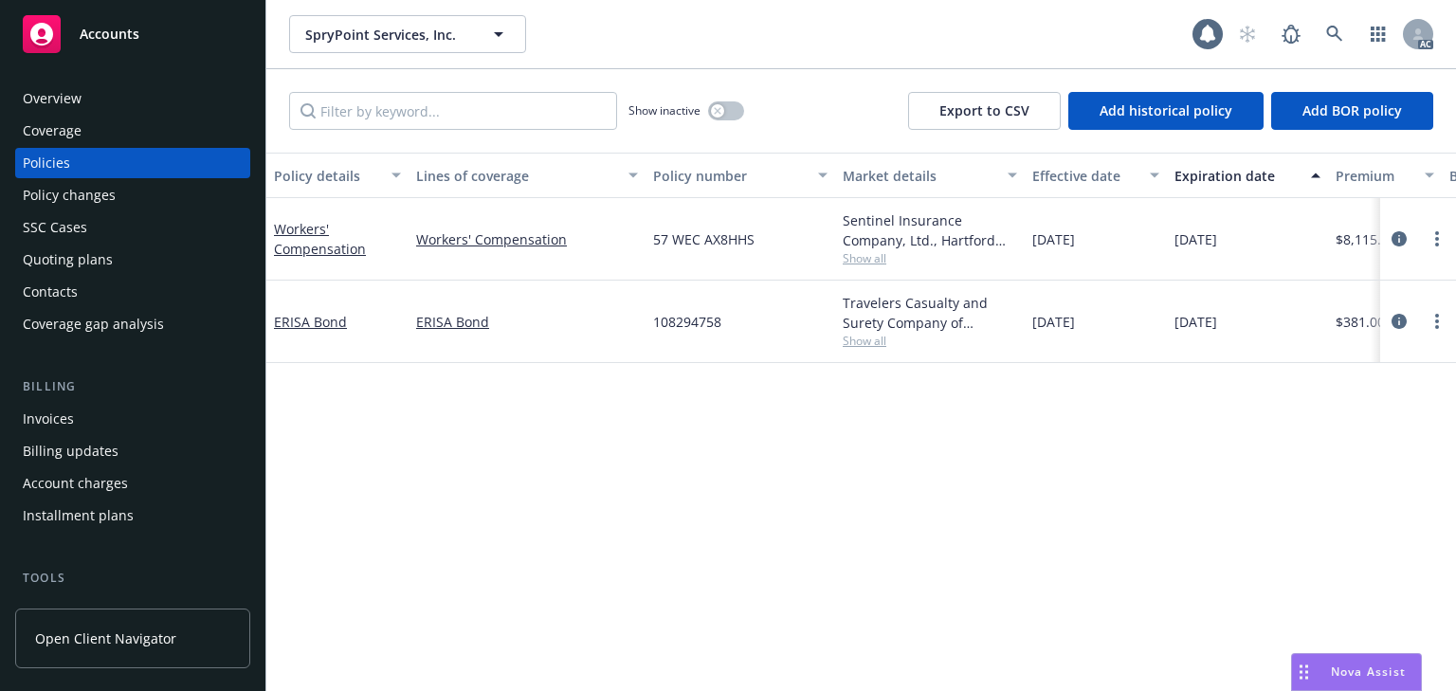
click at [64, 205] on div "Policy changes" at bounding box center [69, 195] width 93 height 30
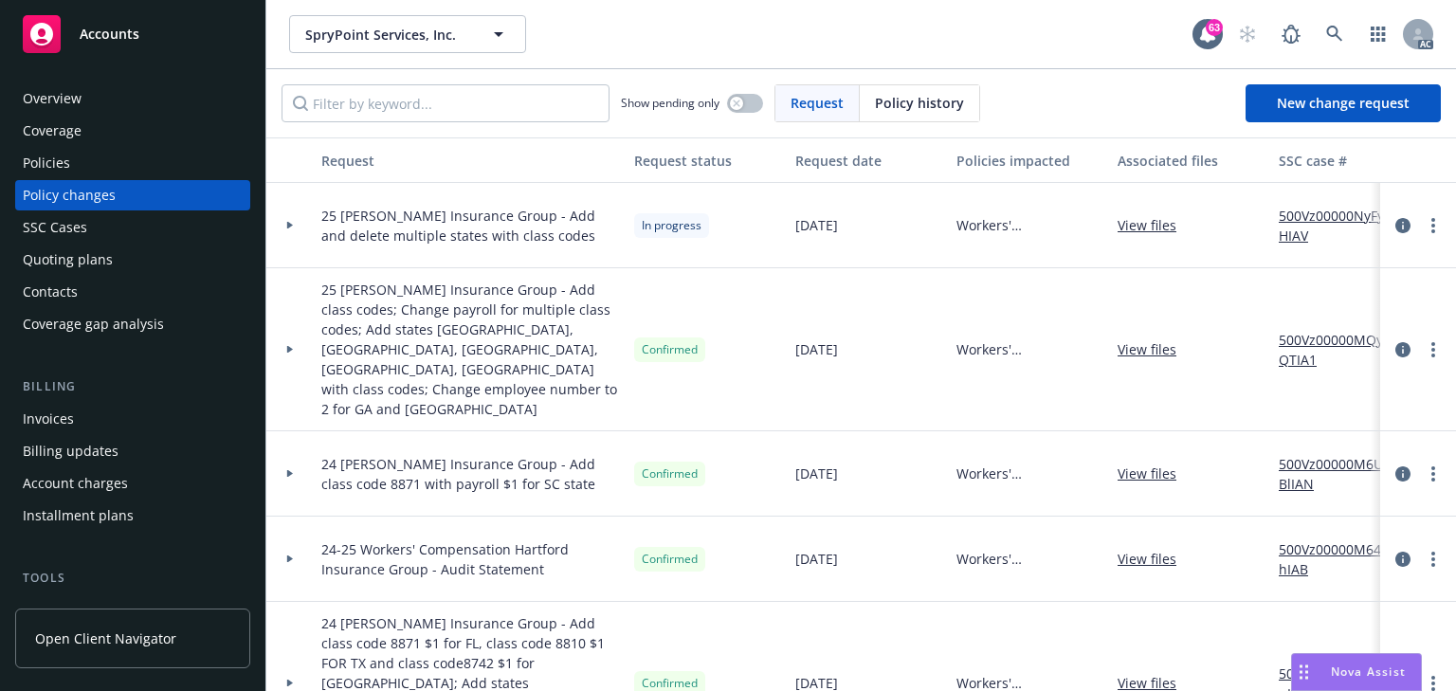
click at [740, 113] on div "Show pending only" at bounding box center [692, 103] width 142 height 38
click at [752, 104] on button "button" at bounding box center [745, 103] width 36 height 19
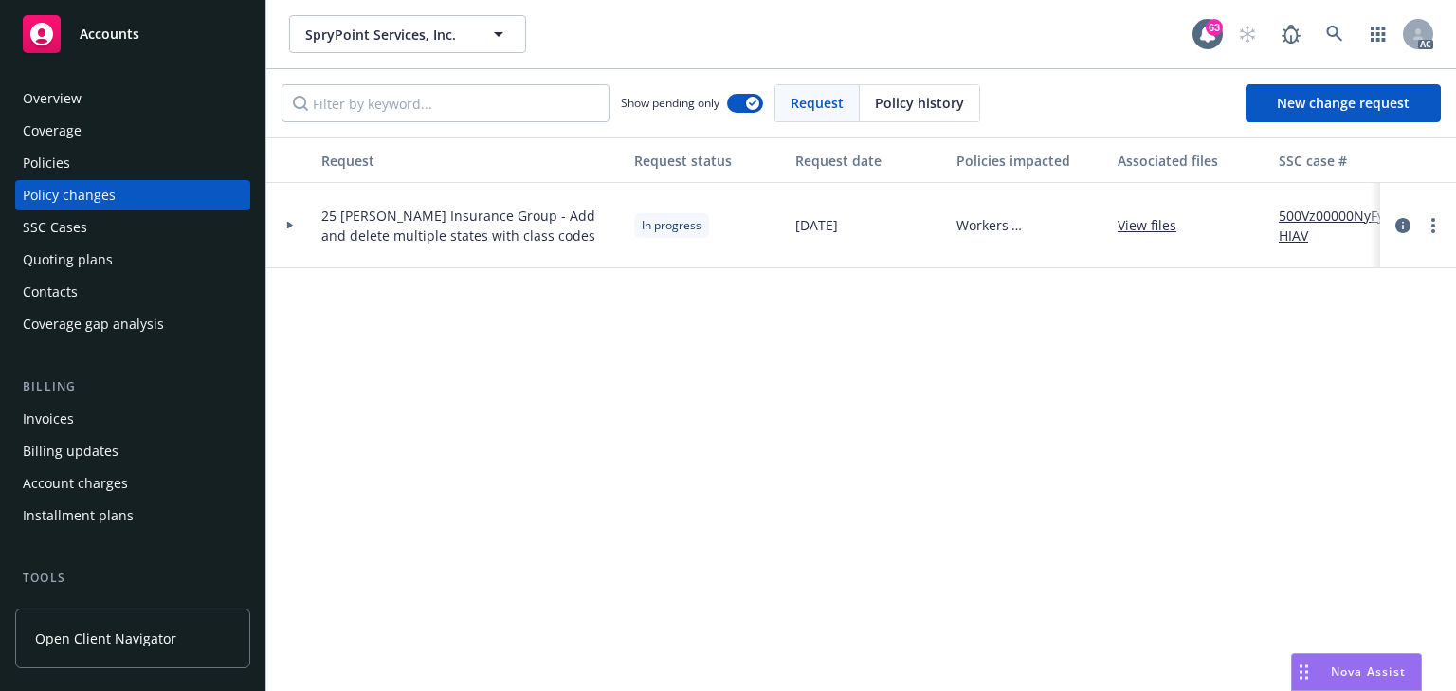
click at [1328, 217] on link "500Vz00000NyFyHIAV" at bounding box center [1342, 226] width 127 height 40
drag, startPoint x: 389, startPoint y: 322, endPoint x: 359, endPoint y: 291, distance: 42.9
click at [391, 320] on div "Request Request status Request date Policies impacted Associated files SSC case…" at bounding box center [861, 414] width 1190 height 554
click at [292, 224] on icon at bounding box center [290, 225] width 8 height 7
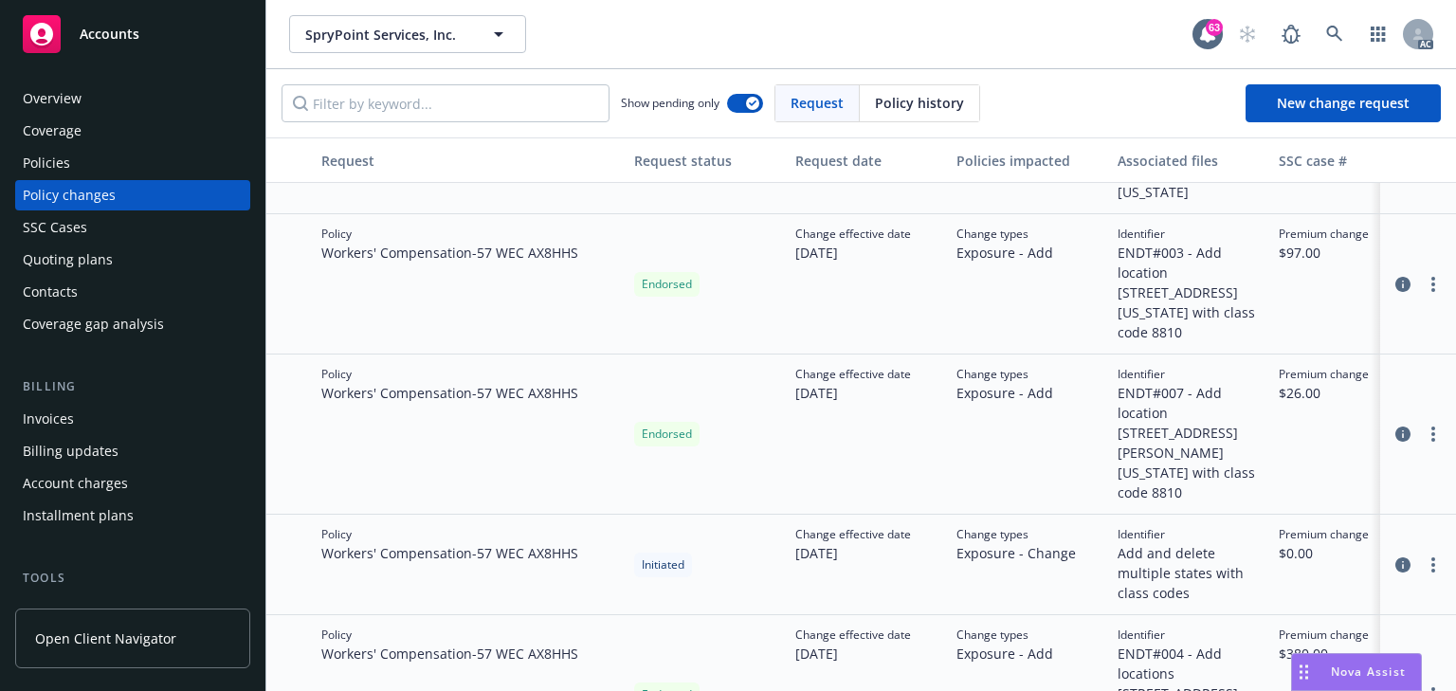
scroll to position [531, 0]
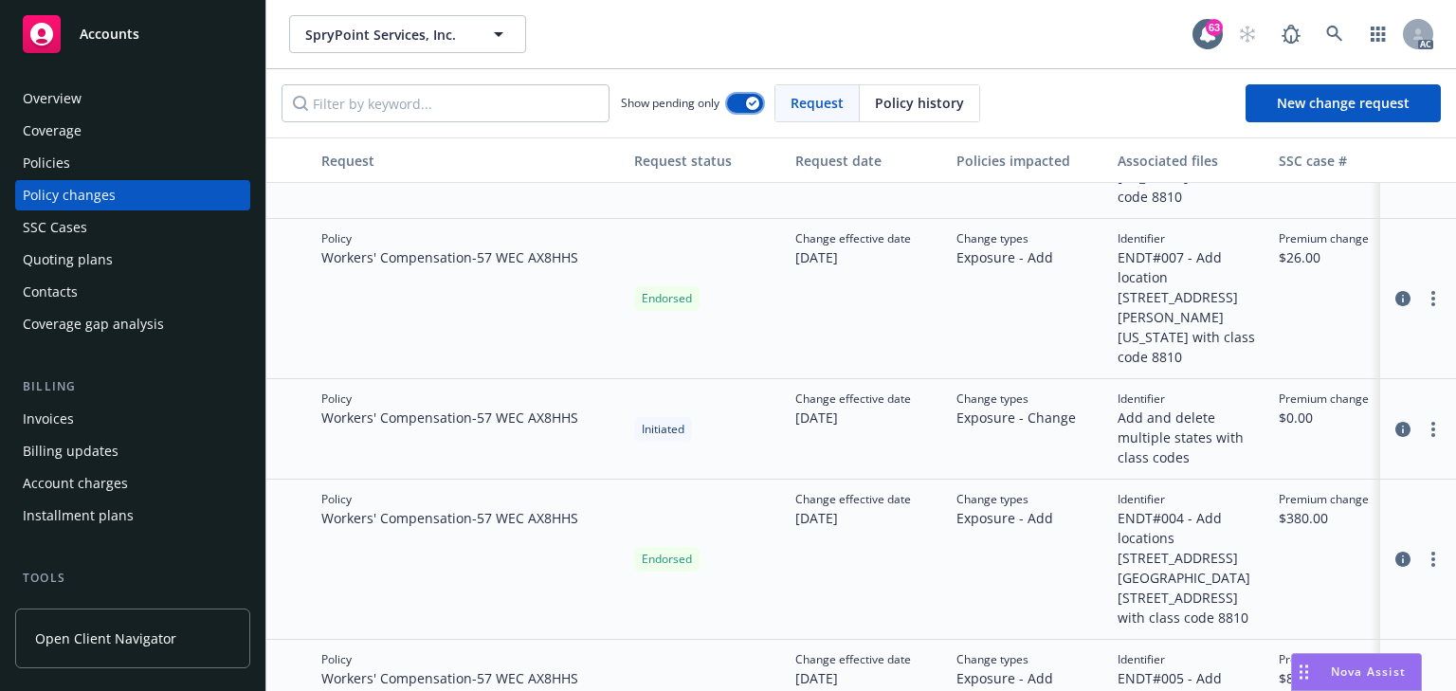
click at [739, 106] on button "button" at bounding box center [745, 103] width 36 height 19
click at [755, 107] on button "button" at bounding box center [745, 103] width 36 height 19
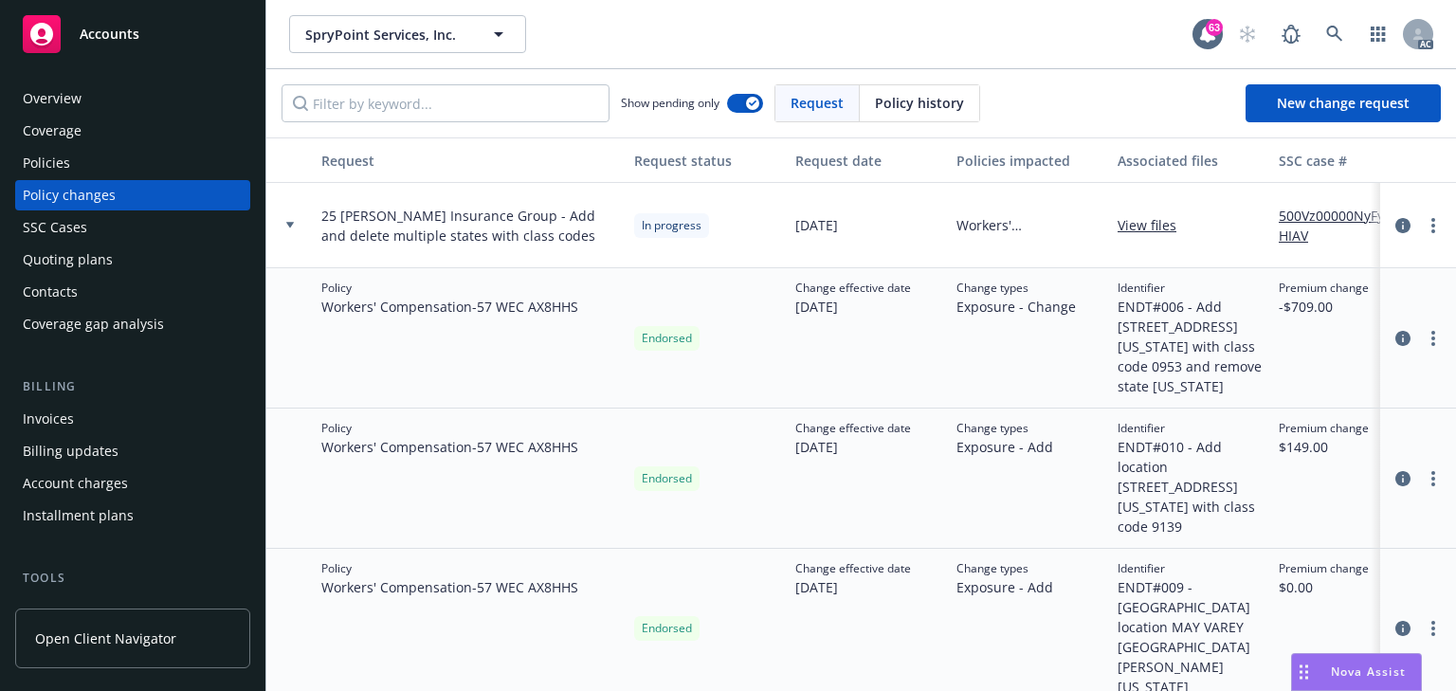
click at [291, 227] on icon at bounding box center [290, 225] width 8 height 7
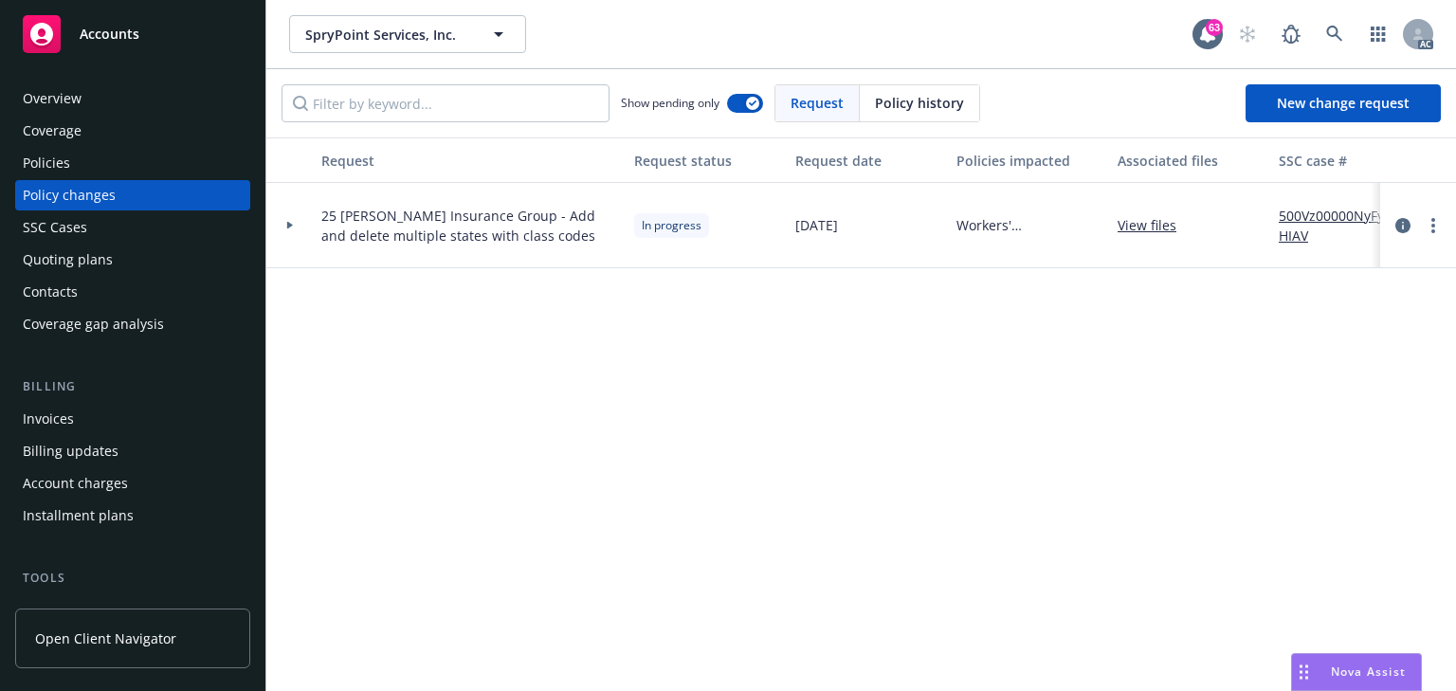
click at [292, 226] on icon at bounding box center [290, 225] width 8 height 7
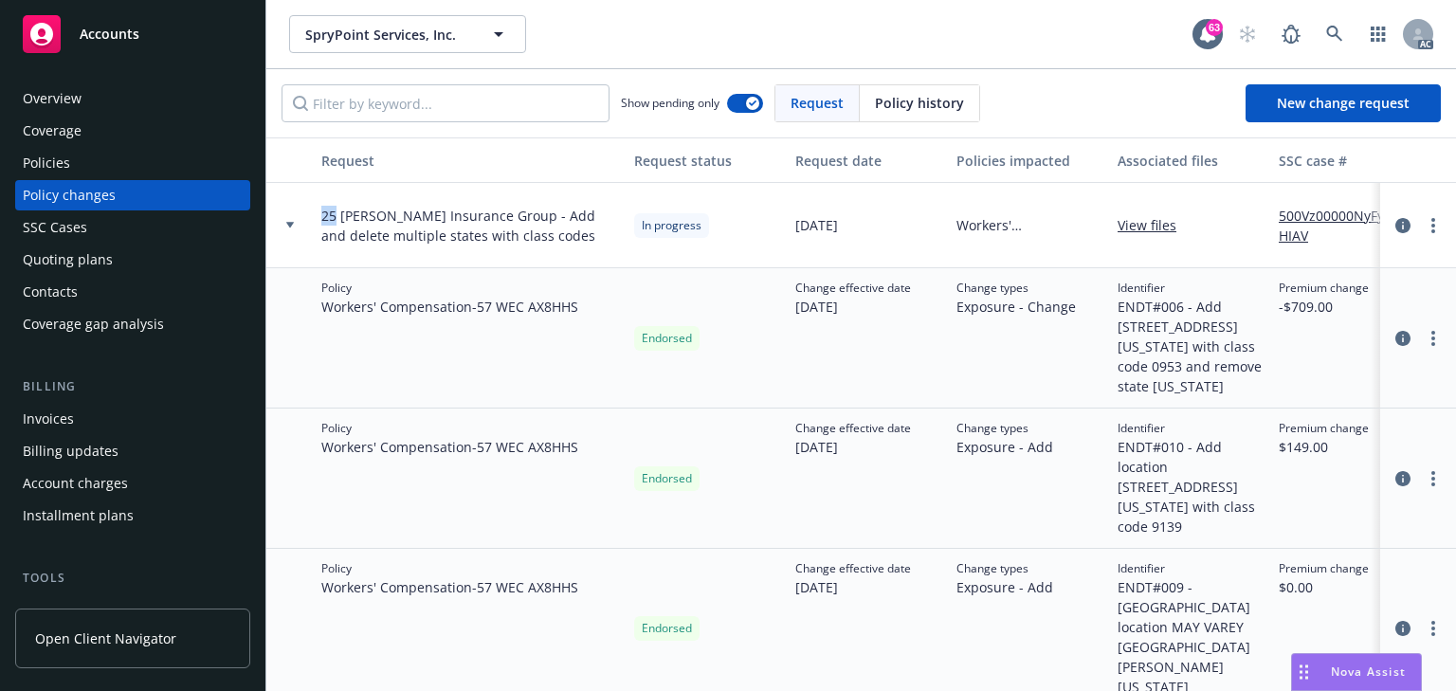
click at [292, 226] on icon at bounding box center [290, 225] width 8 height 7
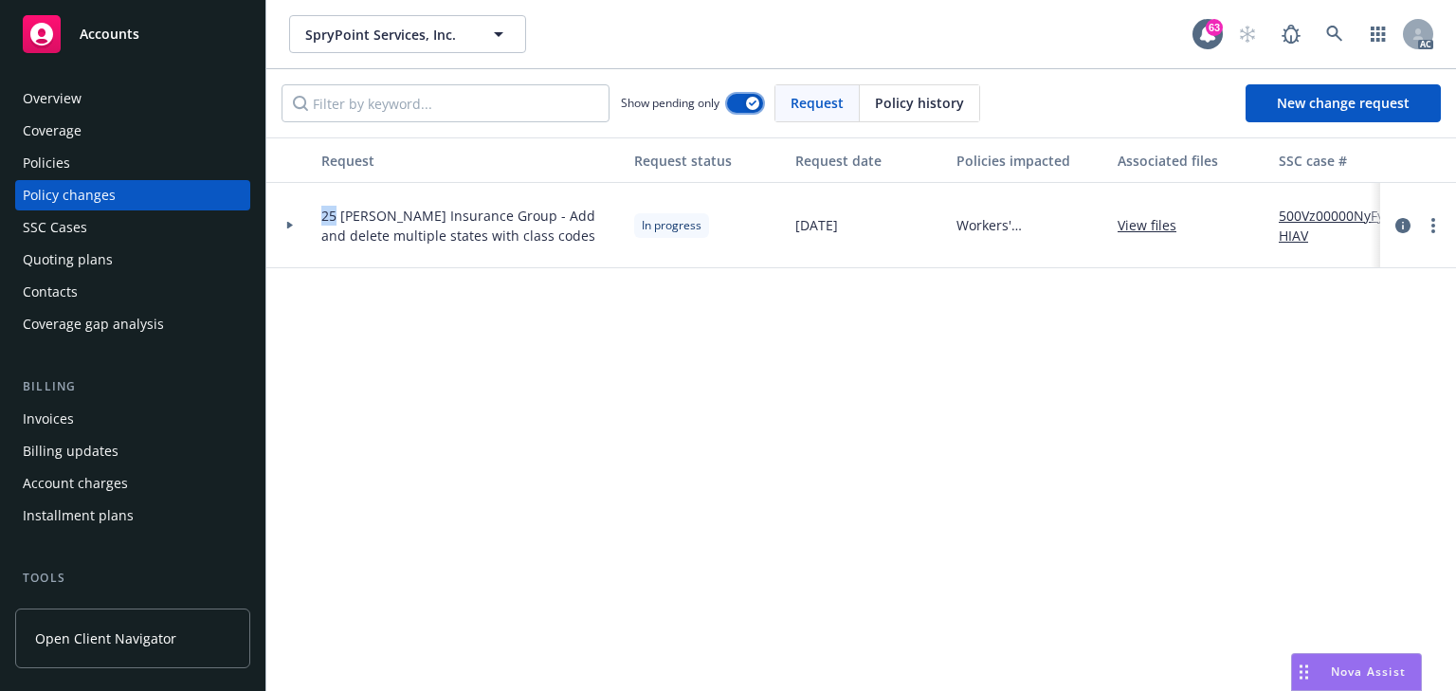
click at [754, 102] on icon "button" at bounding box center [753, 103] width 8 height 6
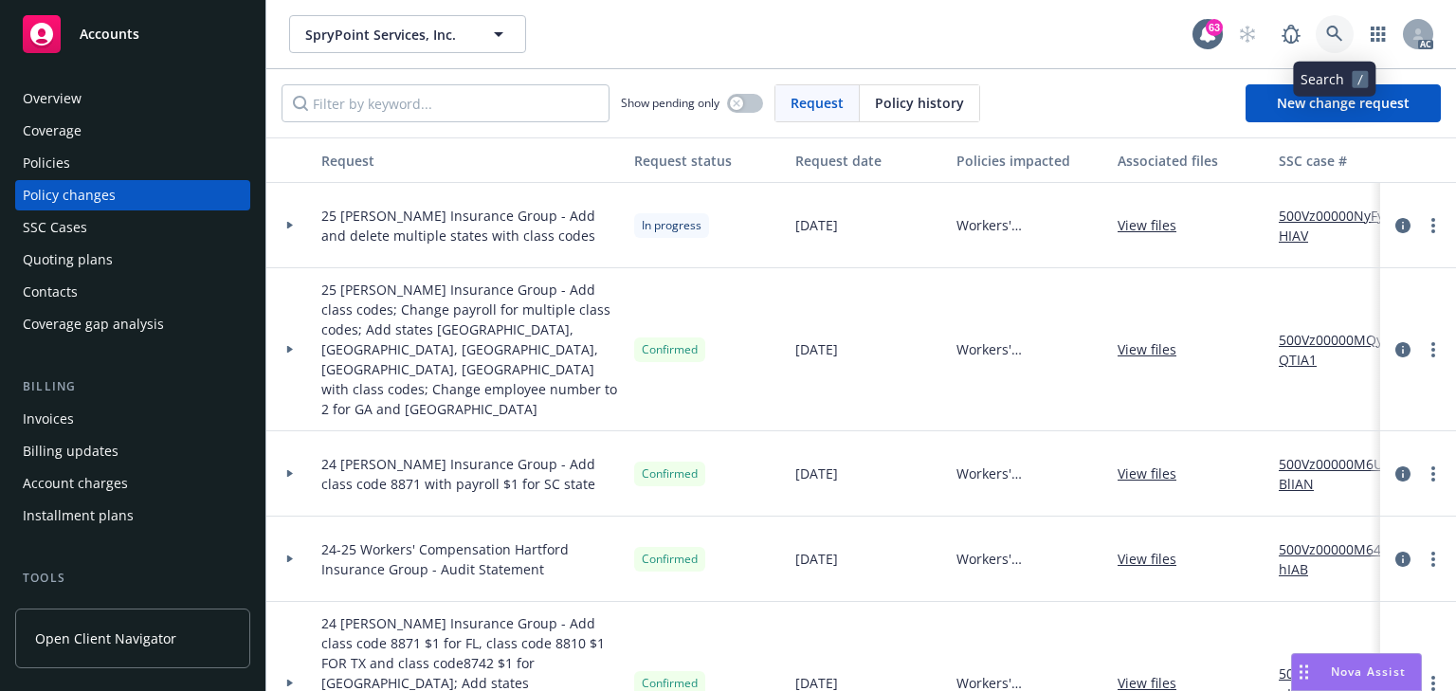
click at [1327, 27] on icon at bounding box center [1334, 34] width 16 height 16
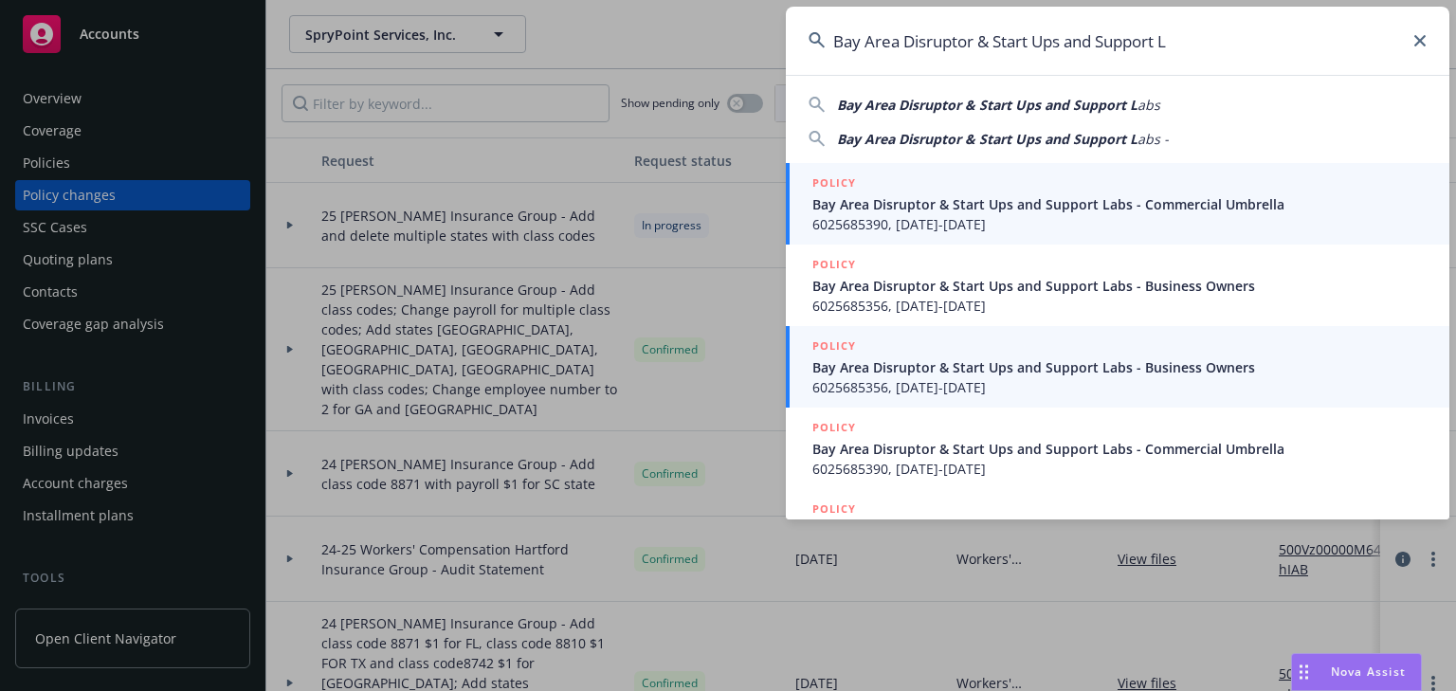
type input "Bay Area Disruptor & Start Ups and Support L"
click at [882, 388] on span "6025685356, 07/22/2021-07/22/2022" at bounding box center [1119, 387] width 614 height 20
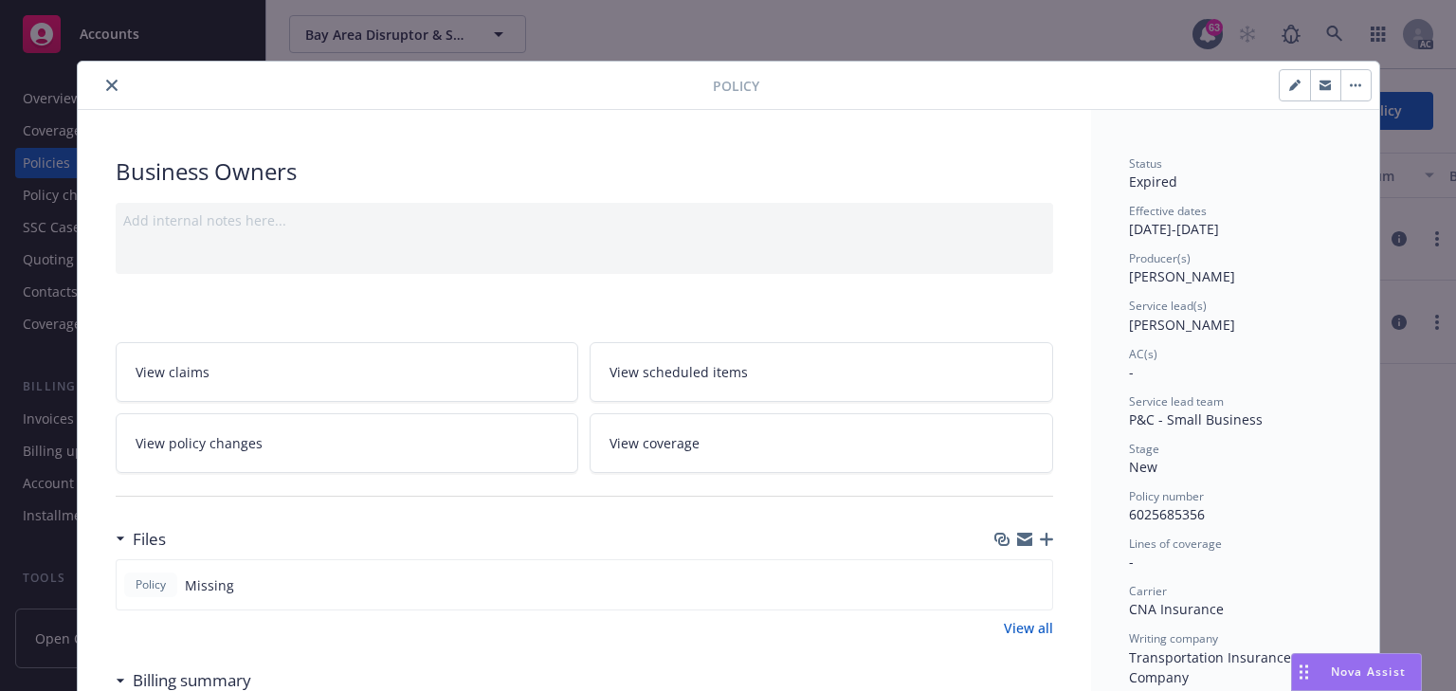
click at [106, 81] on icon "close" at bounding box center [111, 85] width 11 height 11
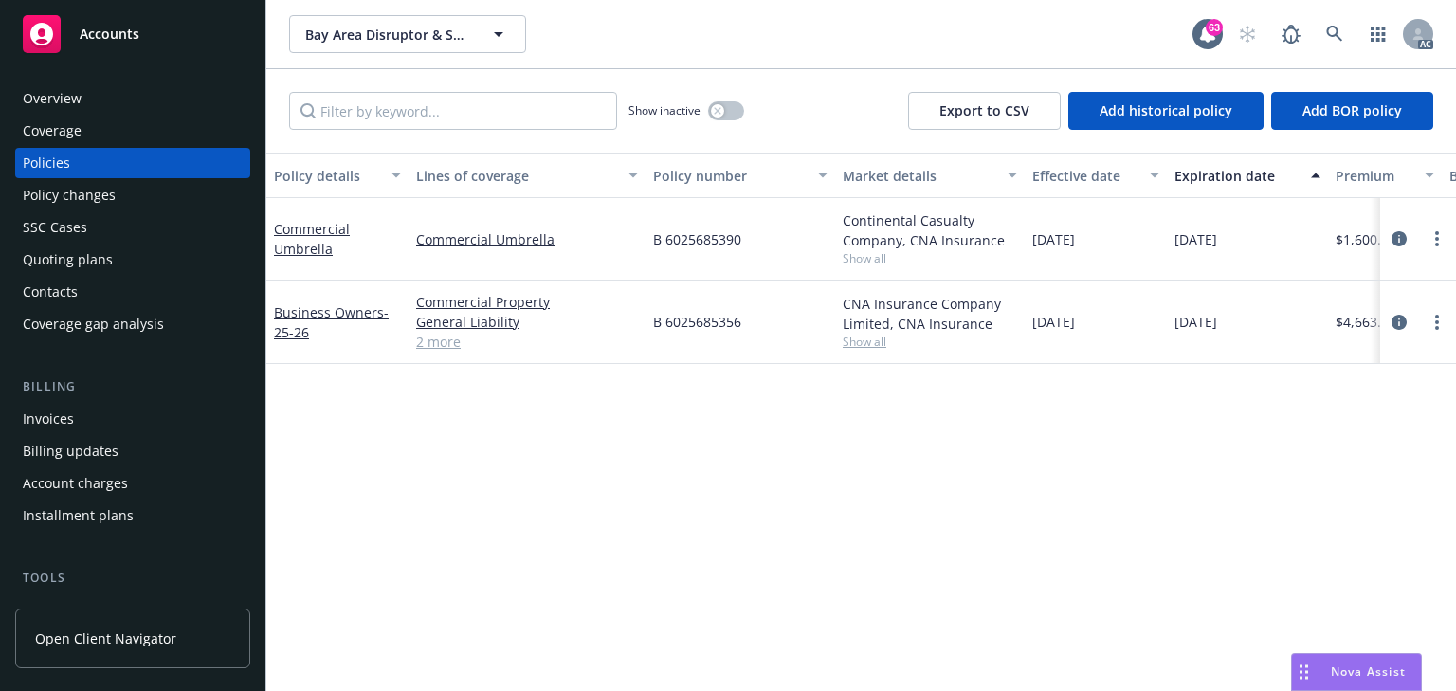
click at [80, 201] on div "Policy changes" at bounding box center [69, 195] width 93 height 30
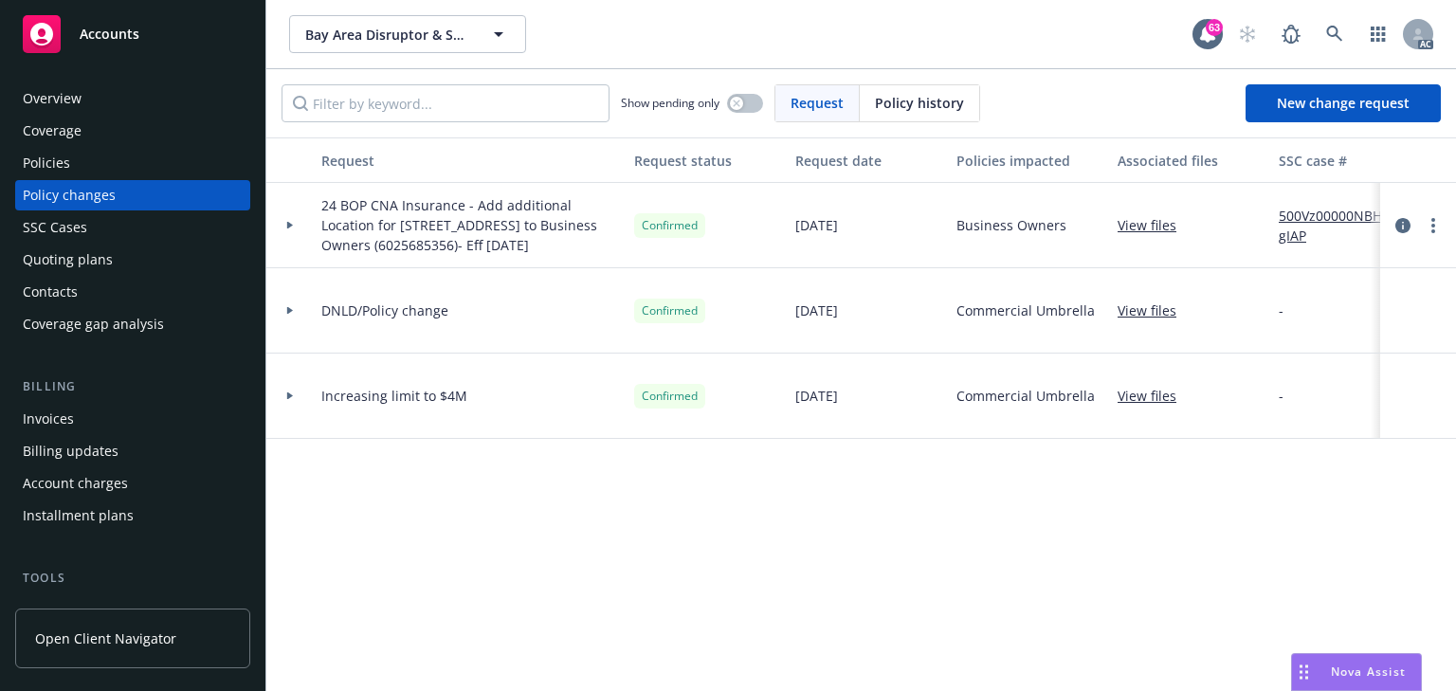
click at [1299, 212] on link "500Vz00000NBHJgIAP" at bounding box center [1342, 226] width 127 height 40
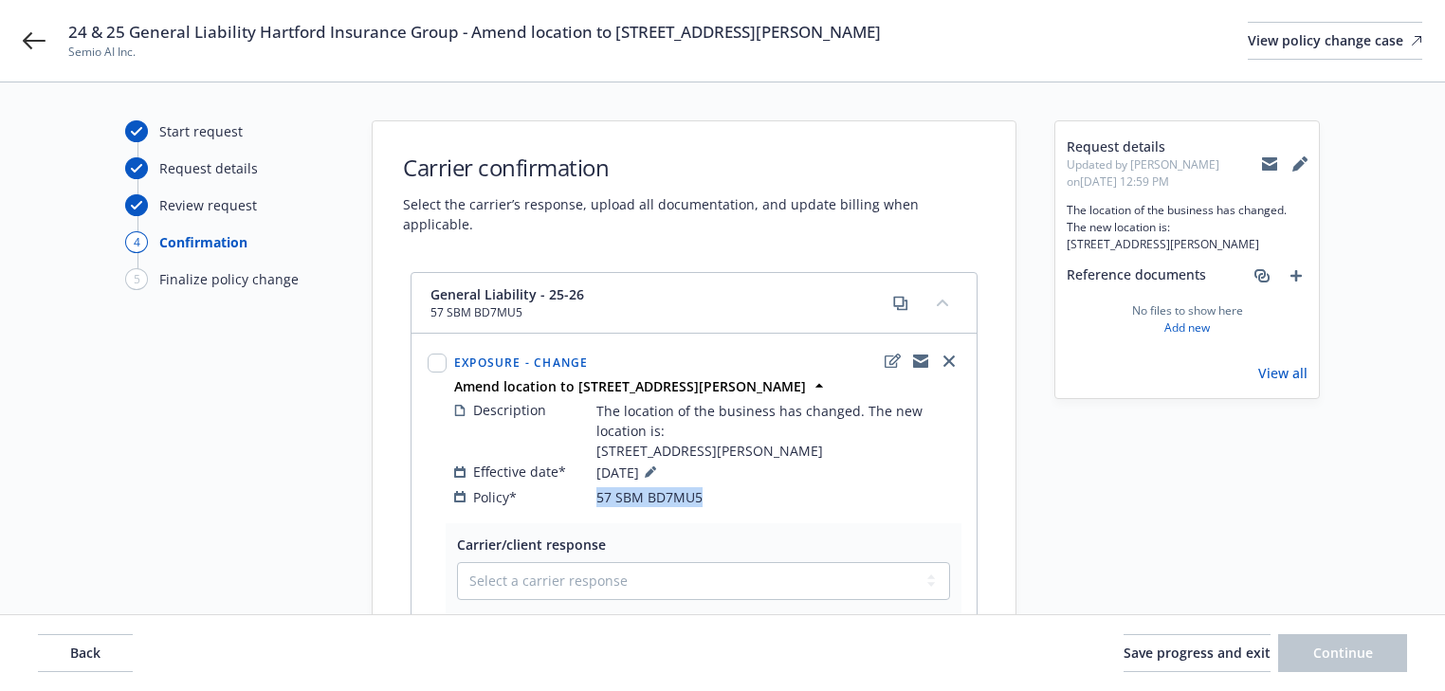
drag, startPoint x: 720, startPoint y: 499, endPoint x: 582, endPoint y: 497, distance: 138.4
click at [582, 497] on div "Policy* 57 SBM BD7MU5" at bounding box center [707, 497] width 506 height 20
copy div "57 SBM BD7MU5"
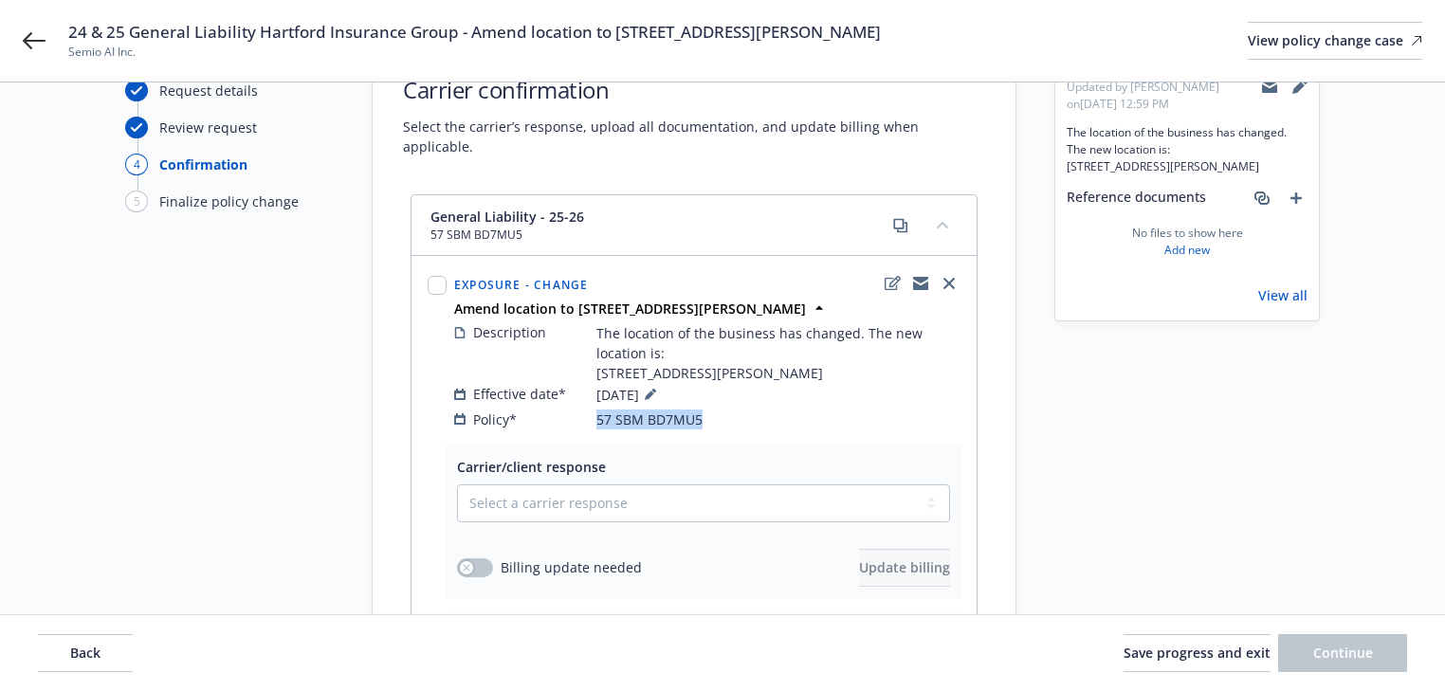
scroll to position [152, 0]
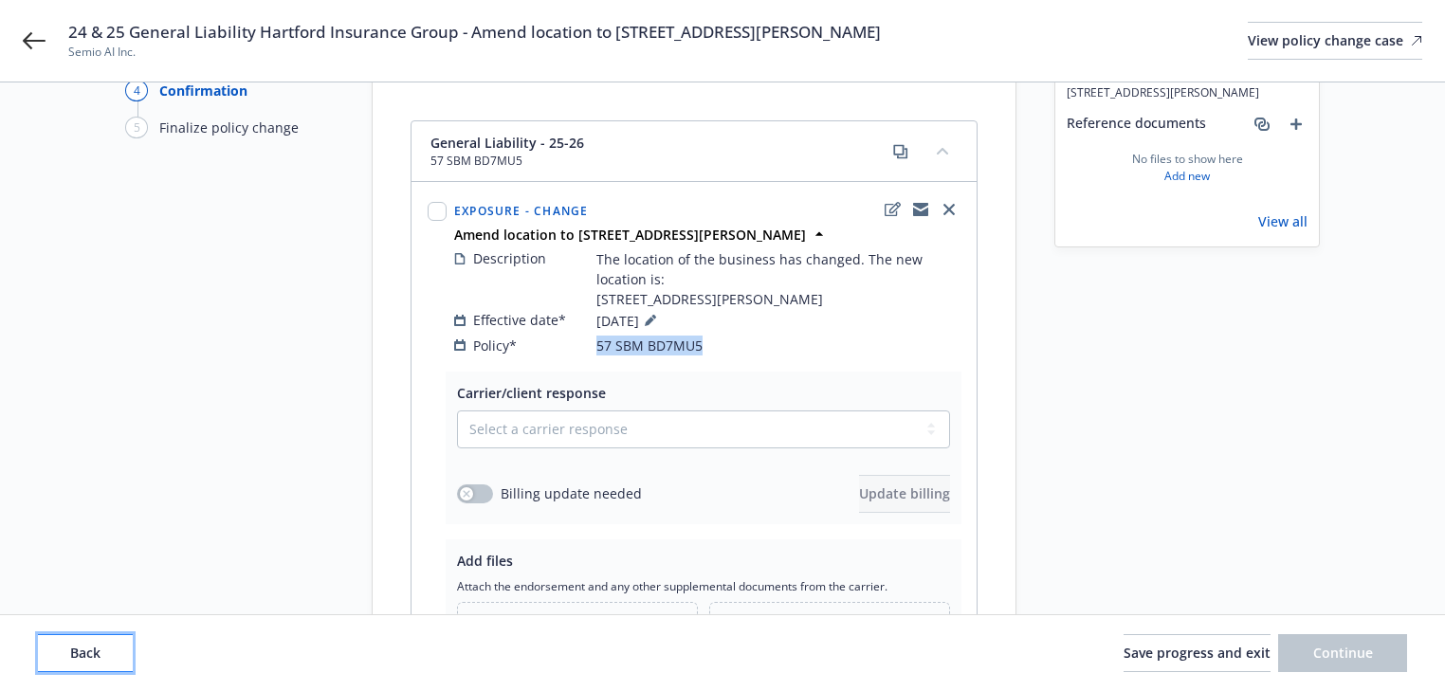
click at [102, 637] on button "Back" at bounding box center [85, 653] width 95 height 38
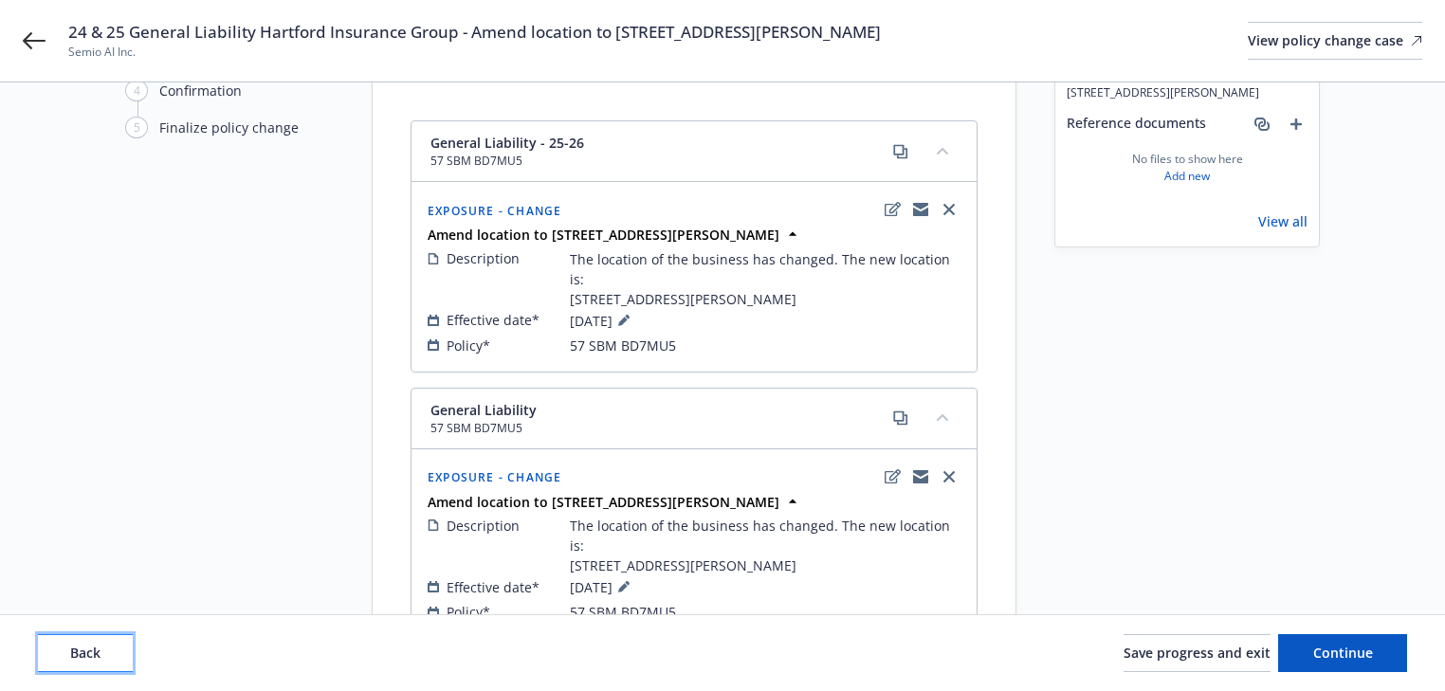
click at [101, 637] on button "Back" at bounding box center [85, 653] width 95 height 38
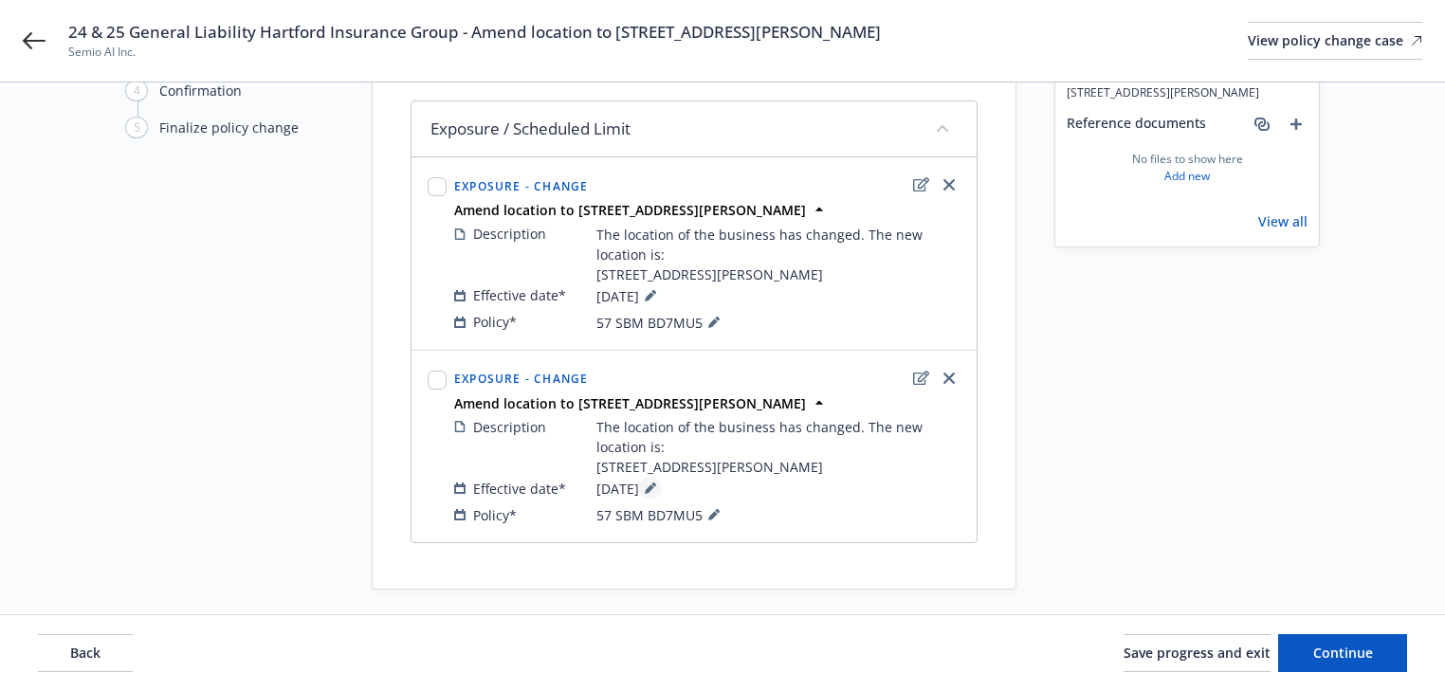
click at [656, 494] on icon at bounding box center [650, 487] width 11 height 11
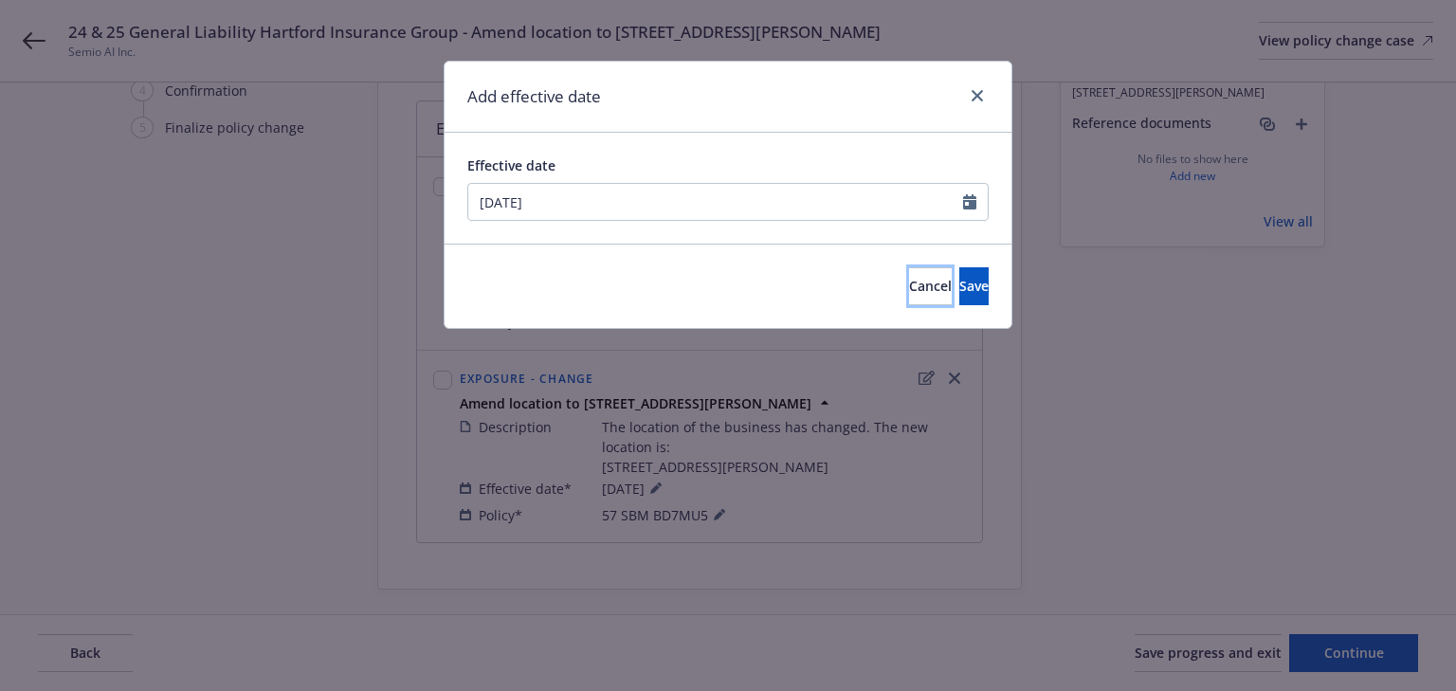
click at [909, 289] on button "Cancel" at bounding box center [930, 286] width 43 height 38
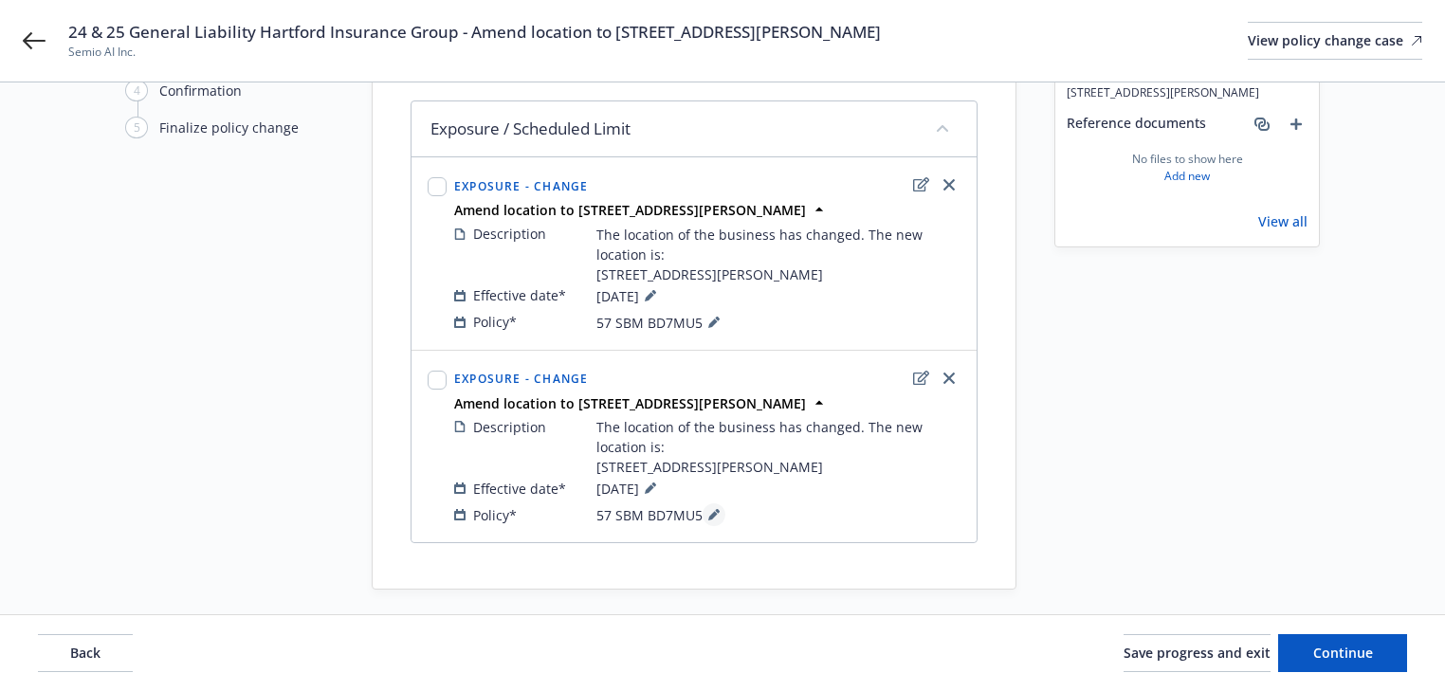
click at [708, 520] on icon at bounding box center [713, 514] width 11 height 11
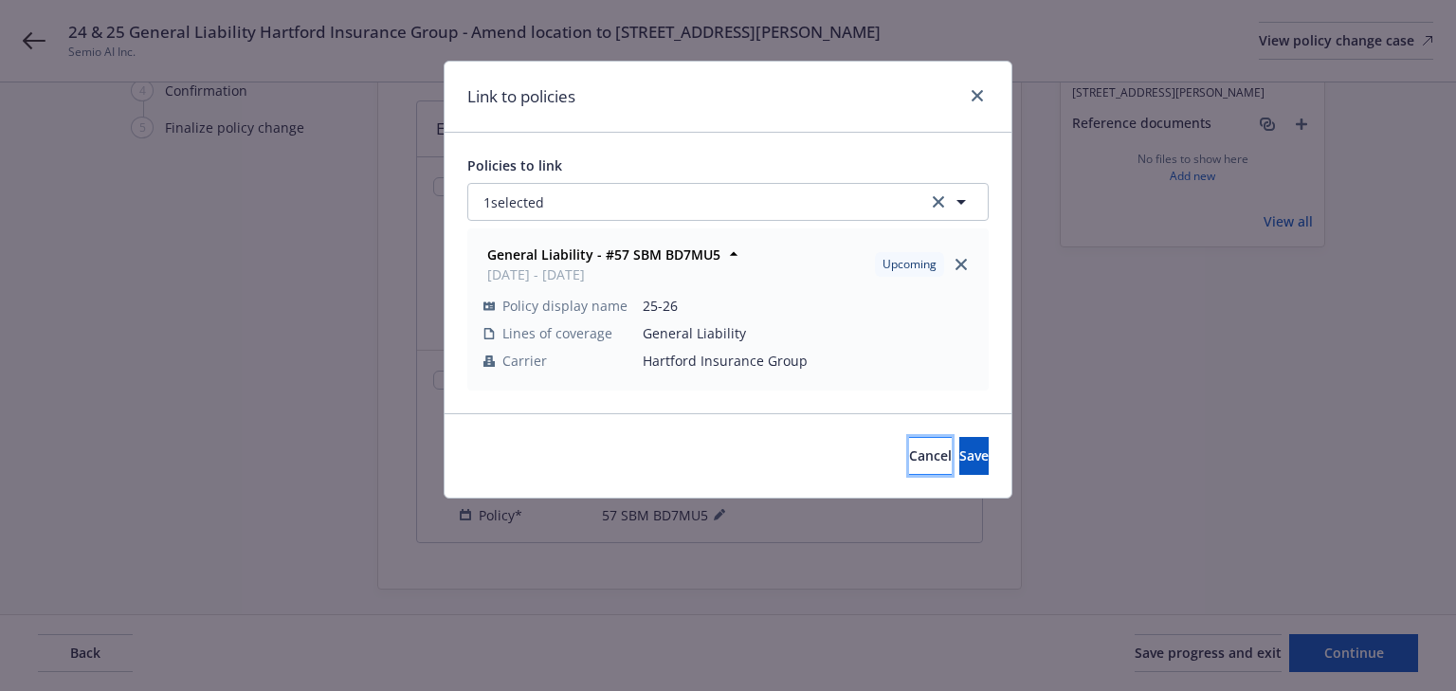
click at [909, 450] on span "Cancel" at bounding box center [930, 455] width 43 height 18
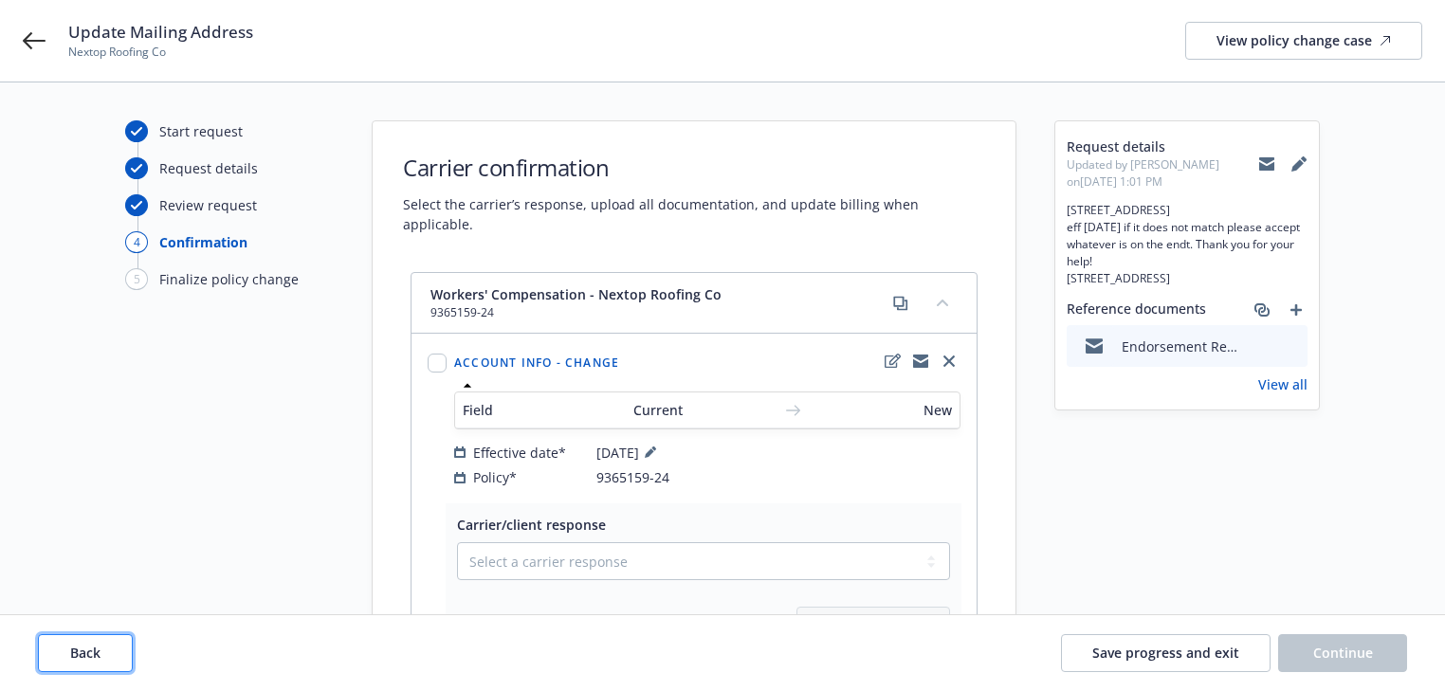
click at [99, 653] on span "Back" at bounding box center [85, 653] width 30 height 18
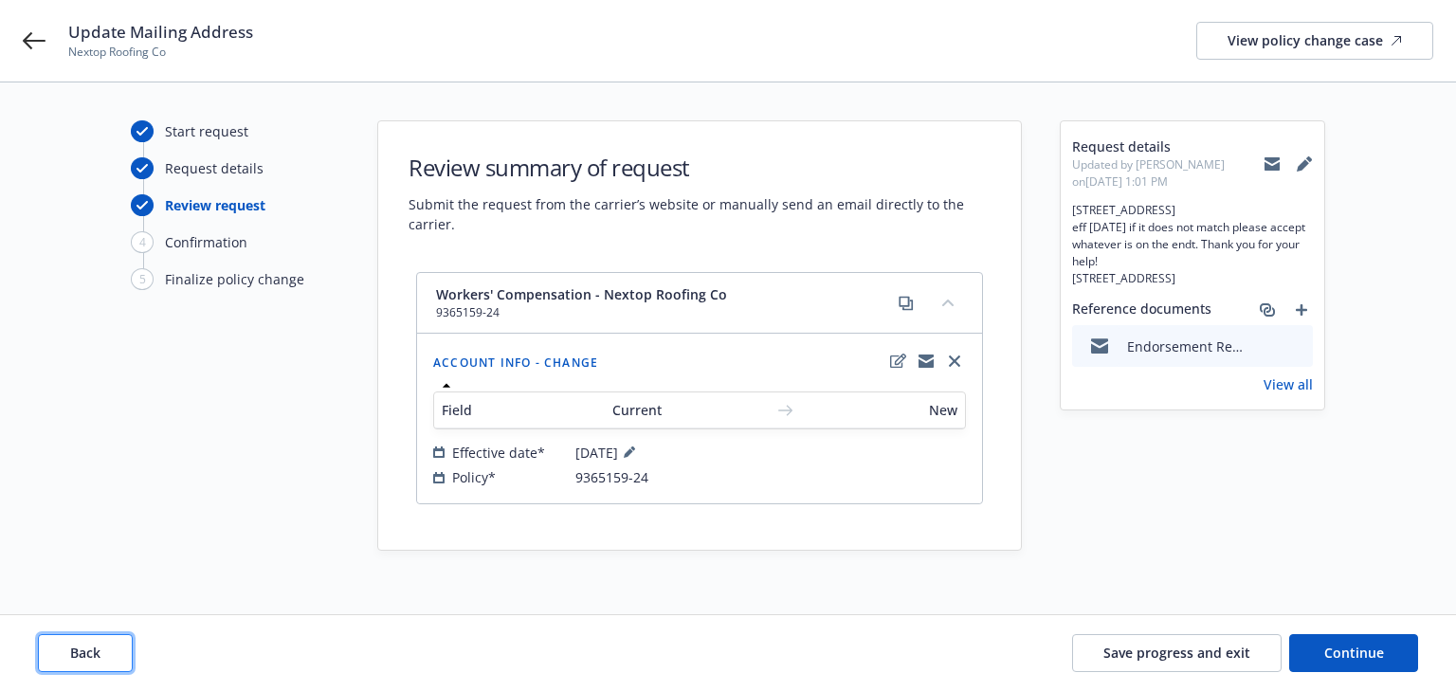
click at [99, 653] on span "Back" at bounding box center [85, 653] width 30 height 18
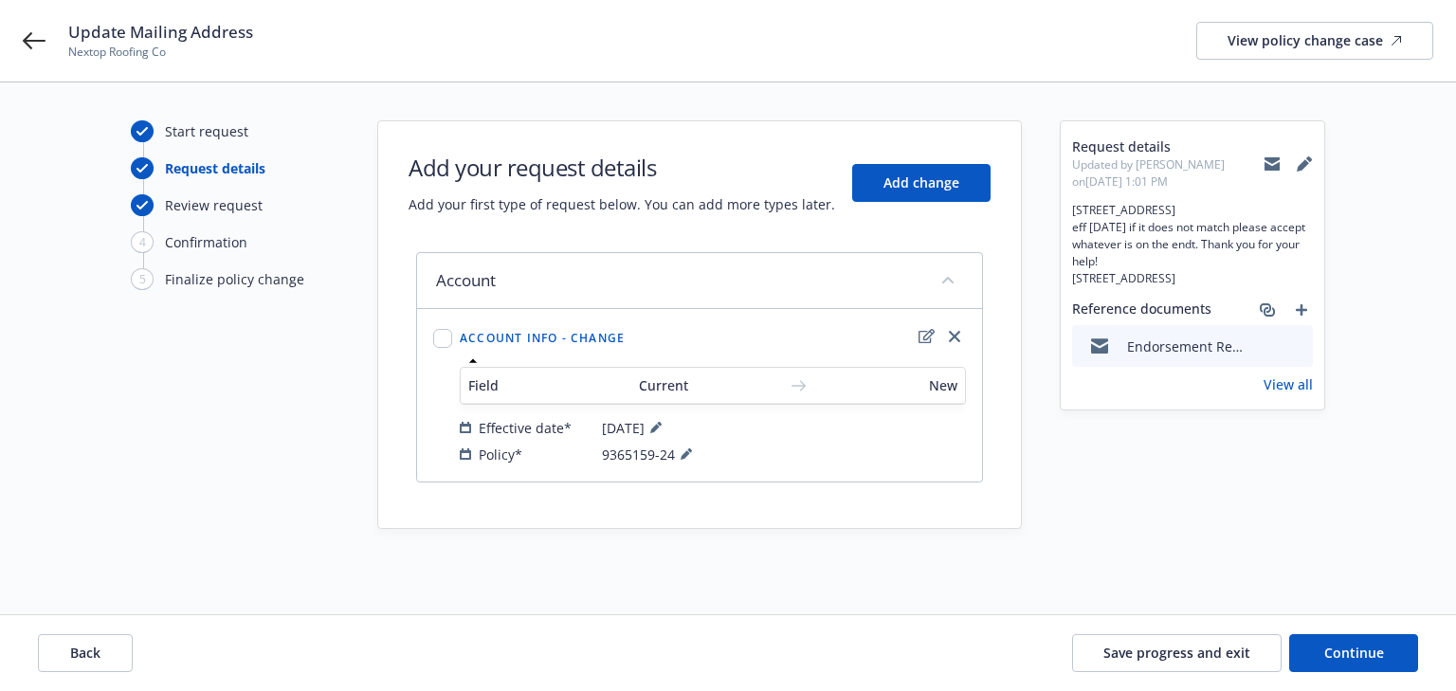
click at [673, 454] on span "9365159-24" at bounding box center [650, 454] width 96 height 23
click at [681, 452] on icon at bounding box center [686, 453] width 11 height 11
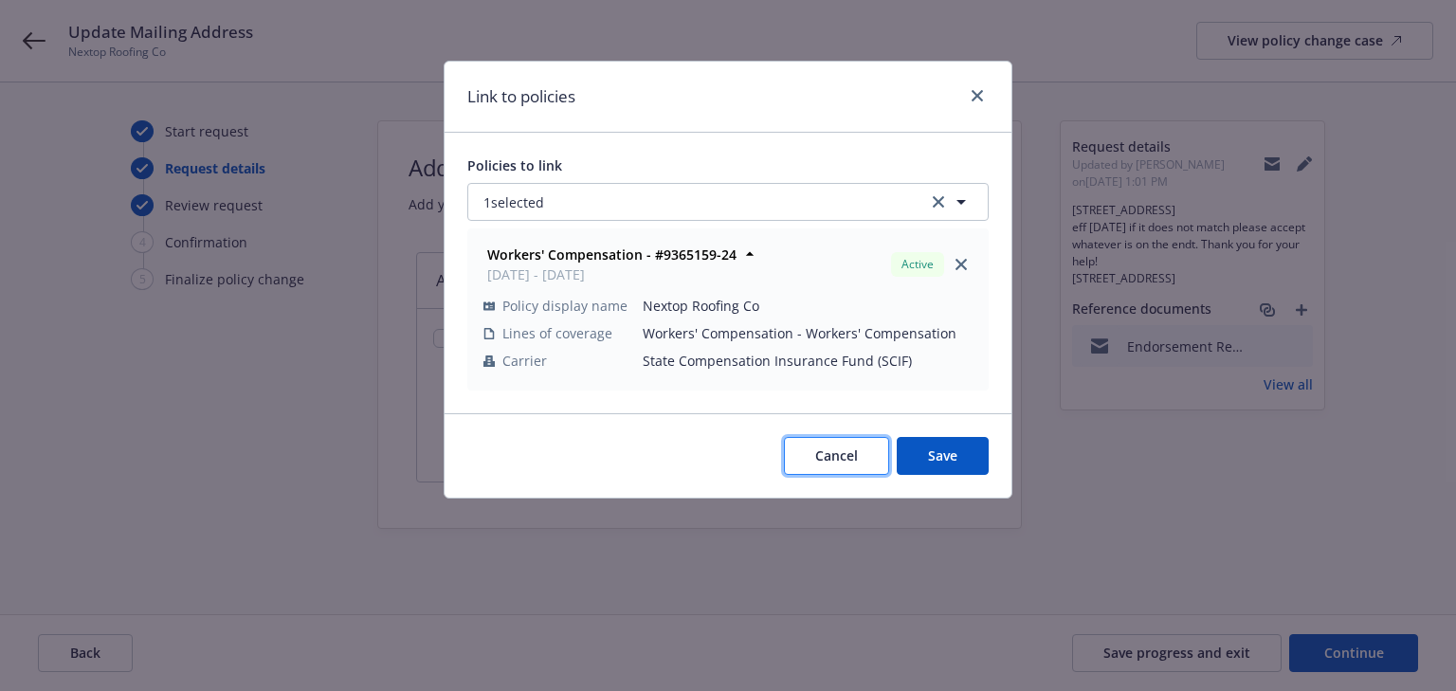
click at [827, 455] on span "Cancel" at bounding box center [836, 455] width 43 height 18
